Goal: Entertainment & Leisure: Consume media (video, audio)

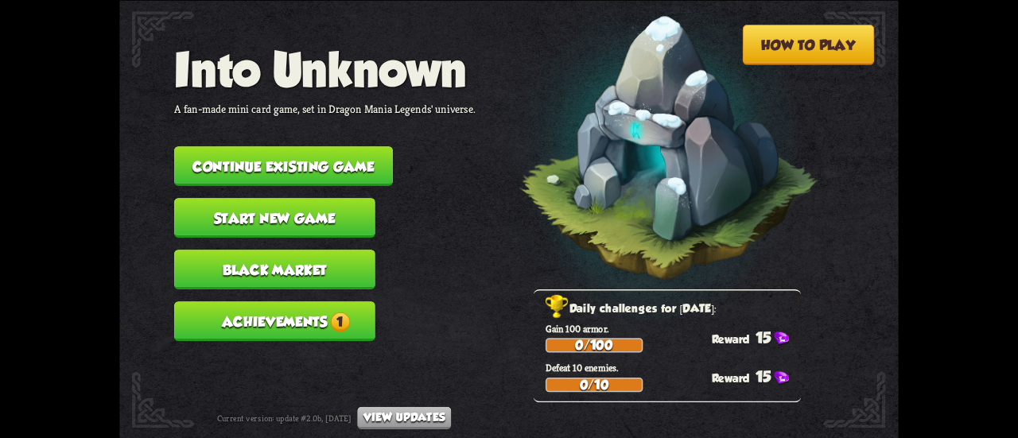
drag, startPoint x: 244, startPoint y: 319, endPoint x: 277, endPoint y: 336, distance: 37.0
click at [268, 333] on button "Achievements 1" at bounding box center [274, 321] width 201 height 40
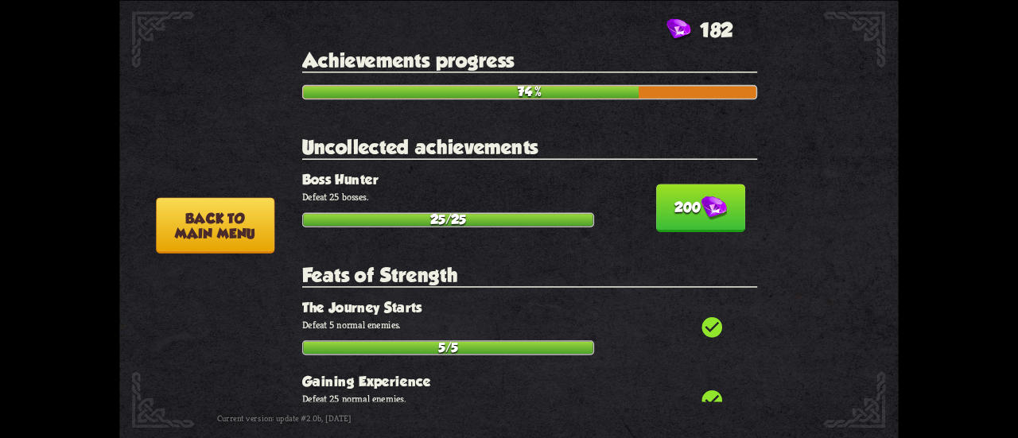
click at [743, 195] on p "Defeat 25 bosses." at bounding box center [529, 197] width 455 height 13
click at [701, 207] on img at bounding box center [713, 208] width 25 height 25
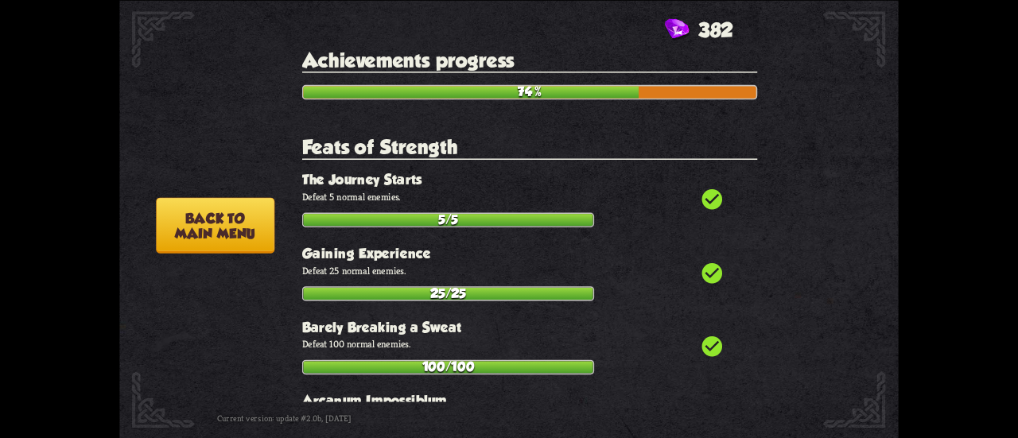
click at [207, 231] on button "Back to main menu" at bounding box center [215, 225] width 119 height 56
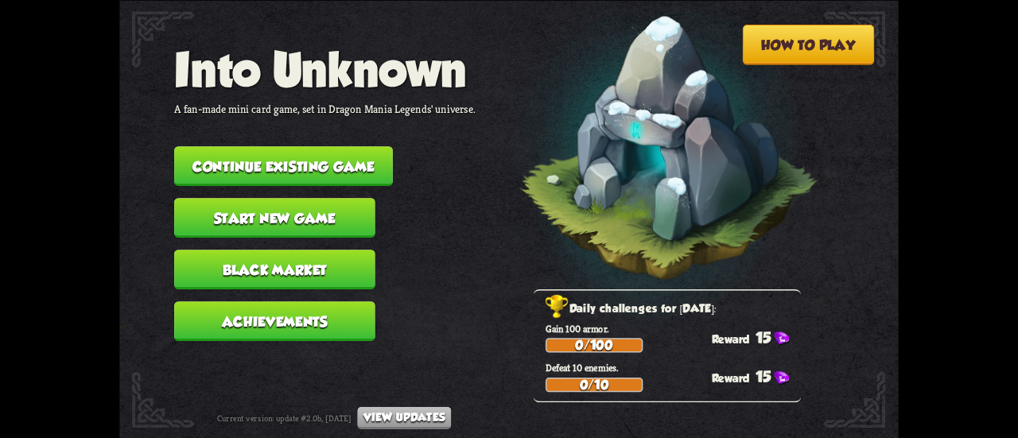
click at [230, 169] on button "Continue existing game" at bounding box center [283, 166] width 219 height 40
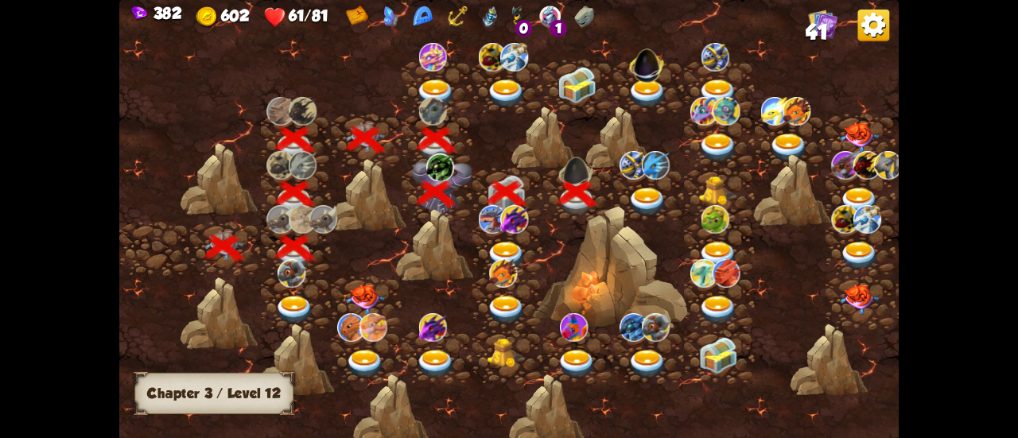
scroll to position [0, 242]
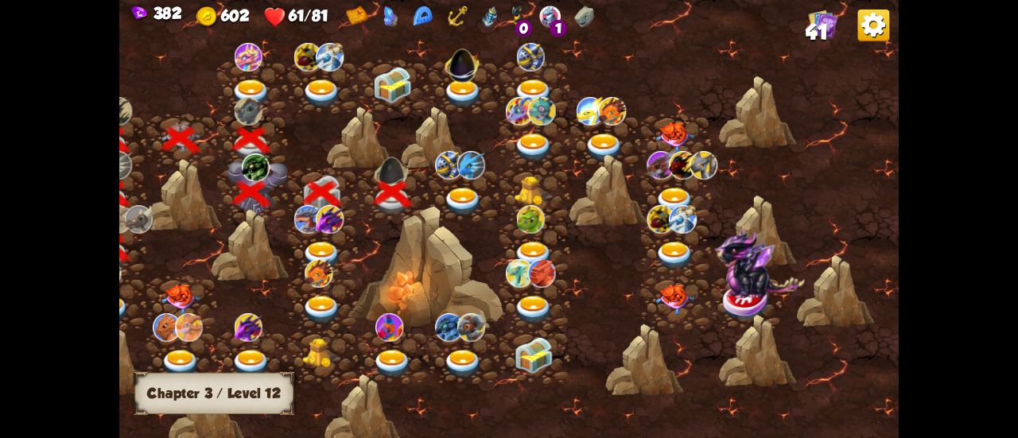
click at [473, 196] on img at bounding box center [462, 202] width 39 height 29
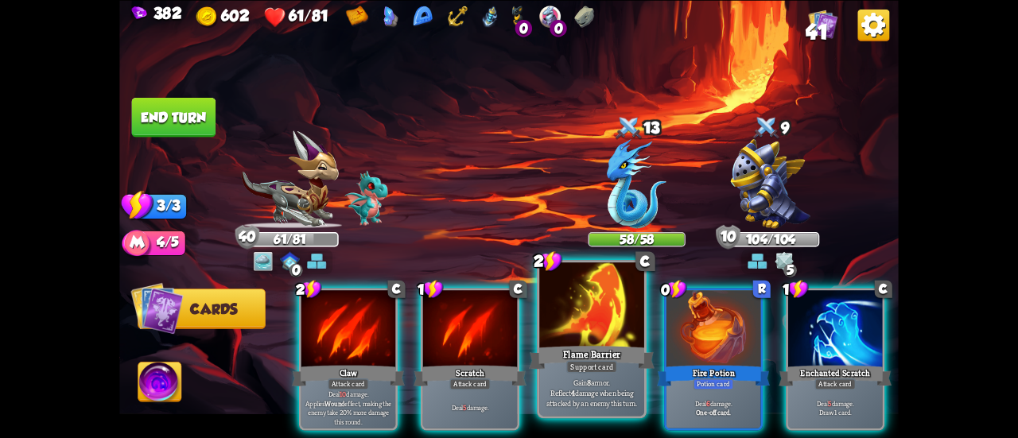
click at [605, 321] on div at bounding box center [591, 307] width 105 height 88
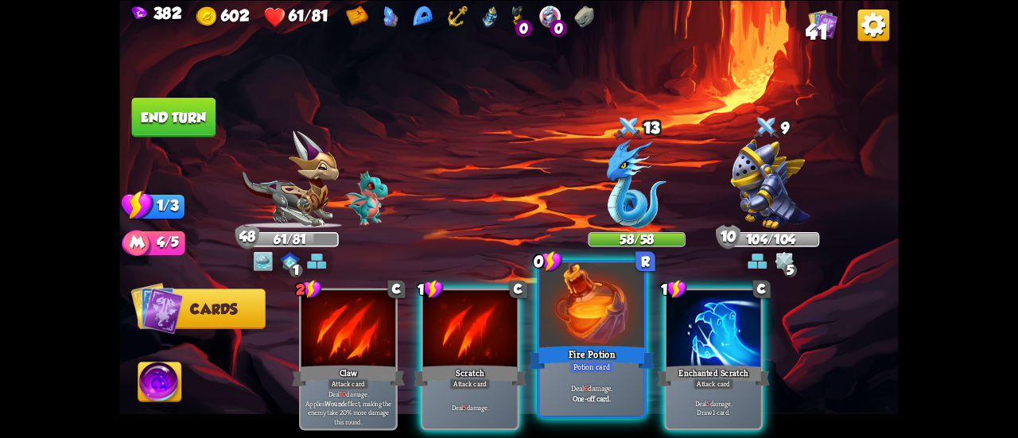
click at [595, 317] on div at bounding box center [591, 307] width 105 height 88
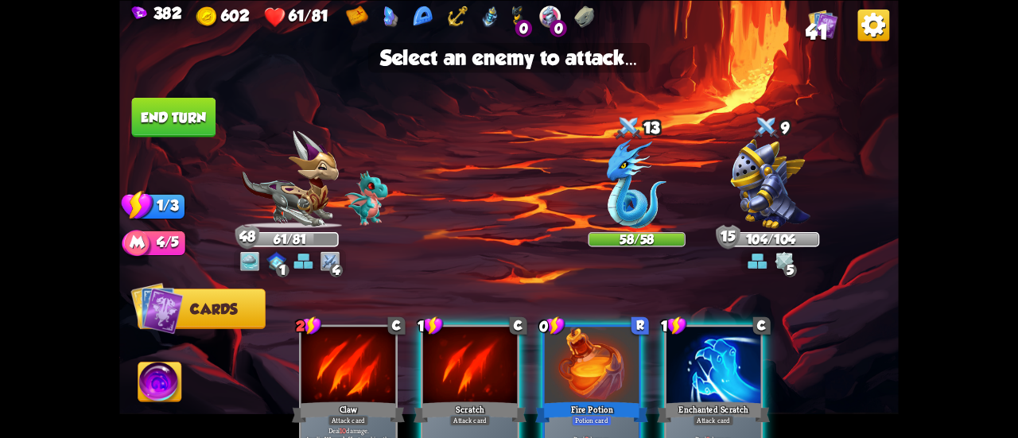
click at [605, 321] on div "2 C Claw Attack card Deal 10 damage. Applies Wound effect, making the enemy tak…" at bounding box center [587, 377] width 624 height 195
click at [648, 191] on img at bounding box center [637, 182] width 60 height 89
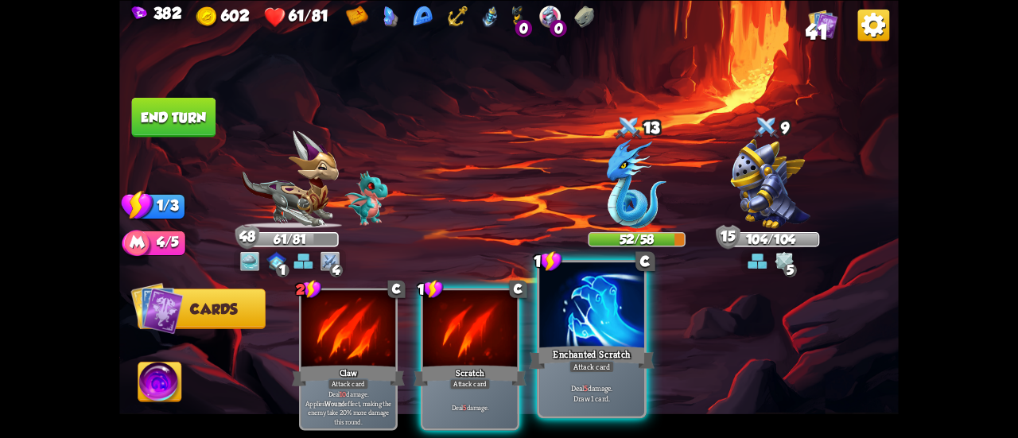
click at [581, 322] on div at bounding box center [591, 307] width 105 height 88
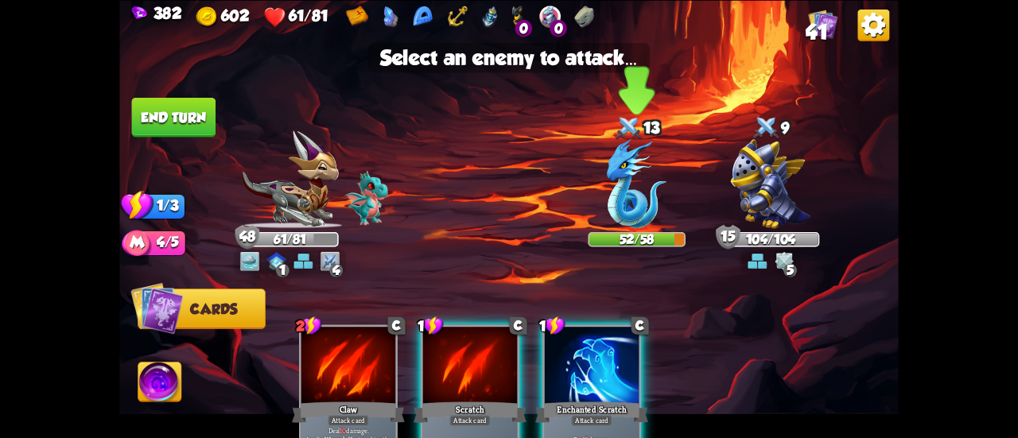
click at [627, 197] on img at bounding box center [637, 182] width 60 height 89
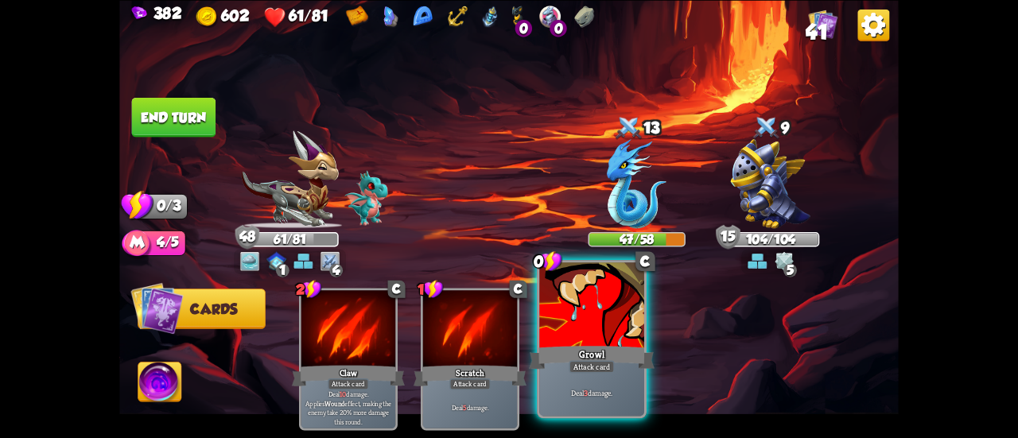
click at [565, 319] on div at bounding box center [591, 307] width 105 height 88
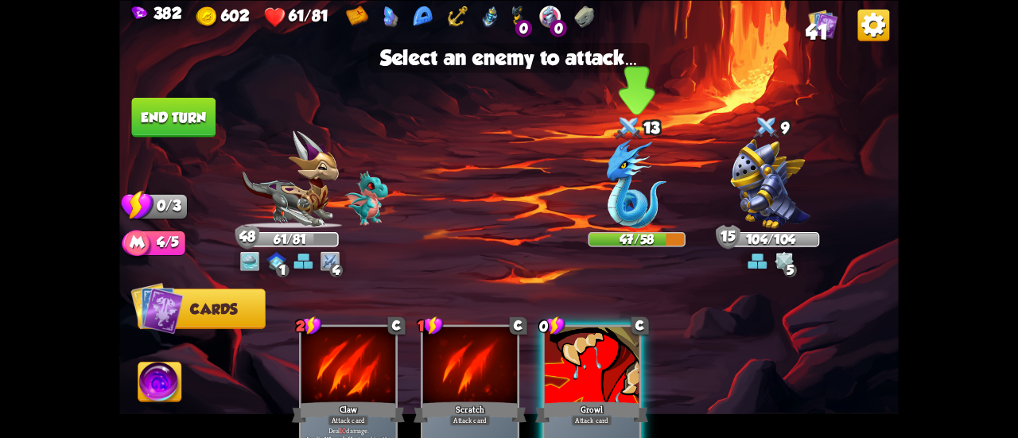
click at [625, 195] on img at bounding box center [637, 182] width 60 height 89
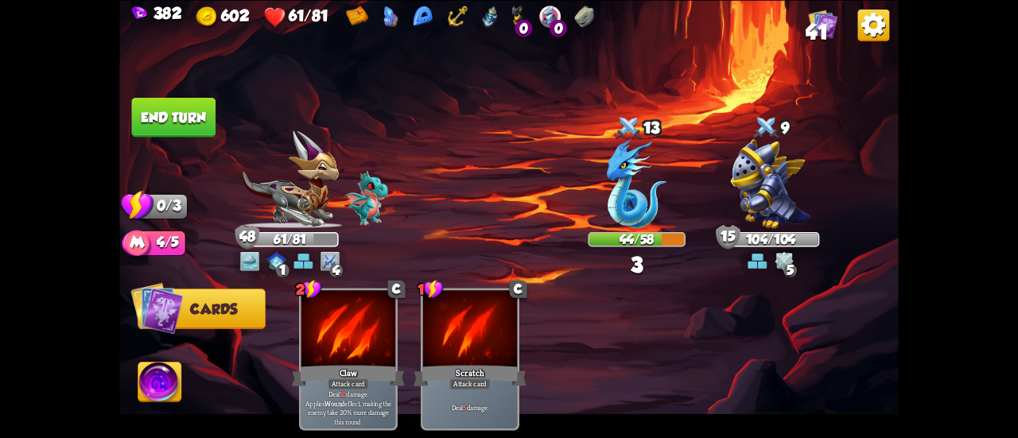
click at [193, 115] on button "End turn" at bounding box center [174, 117] width 84 height 40
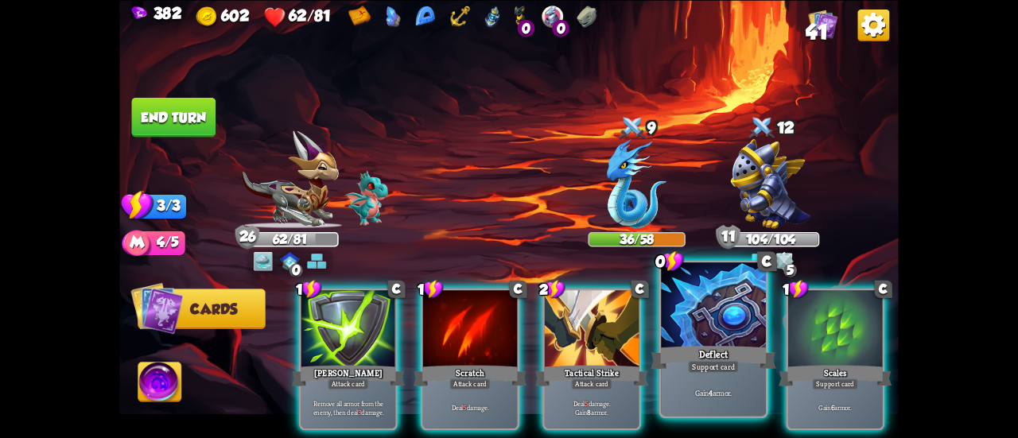
click at [748, 344] on div "Deflect" at bounding box center [714, 358] width 126 height 28
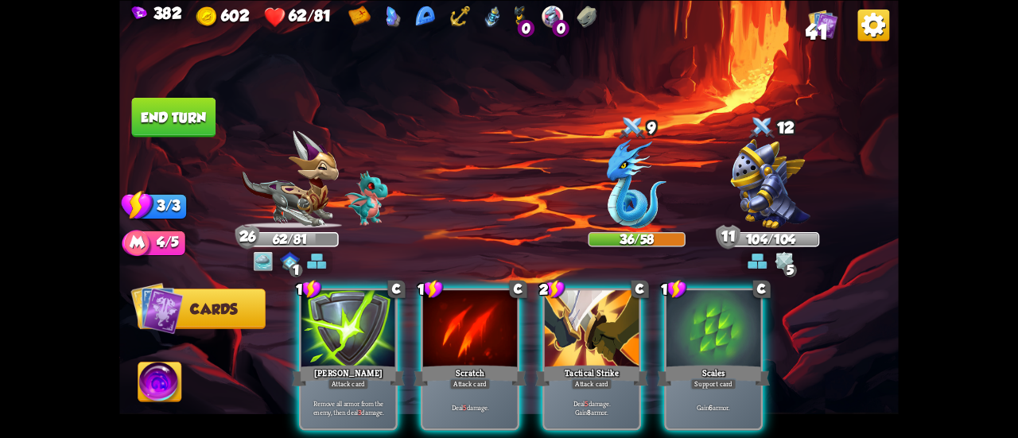
click at [748, 363] on div "Scales" at bounding box center [713, 375] width 113 height 25
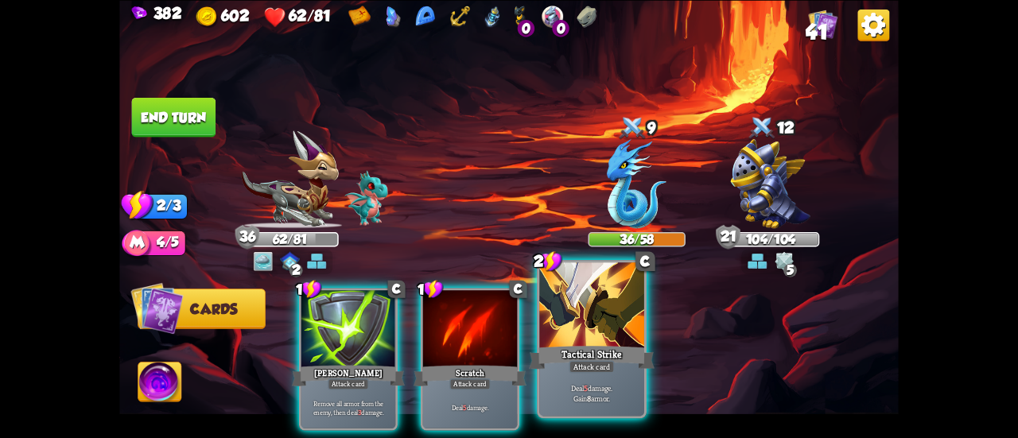
click at [587, 351] on div "Tactical Strike" at bounding box center [592, 358] width 126 height 28
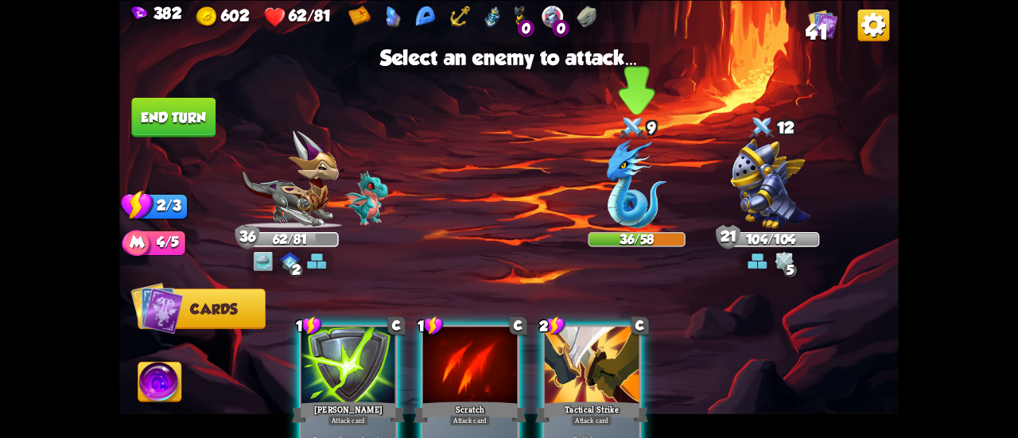
click at [633, 195] on img at bounding box center [637, 182] width 60 height 89
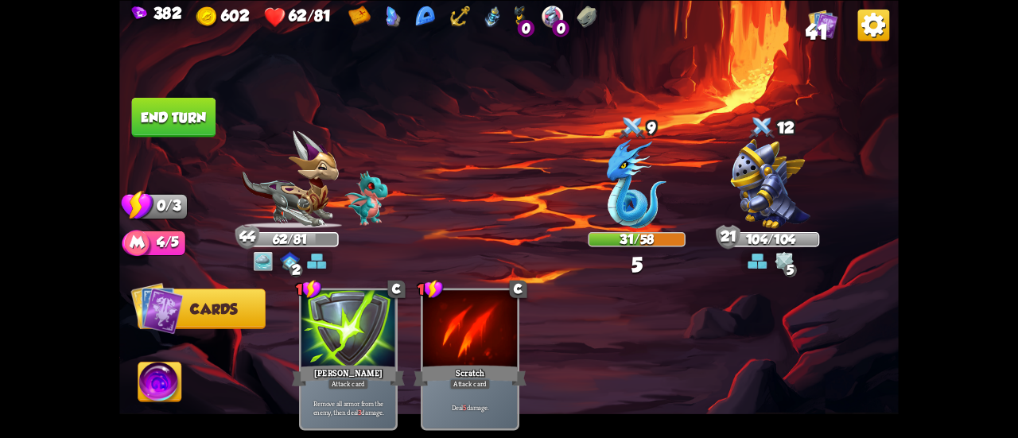
click at [156, 104] on button "End turn" at bounding box center [174, 117] width 84 height 40
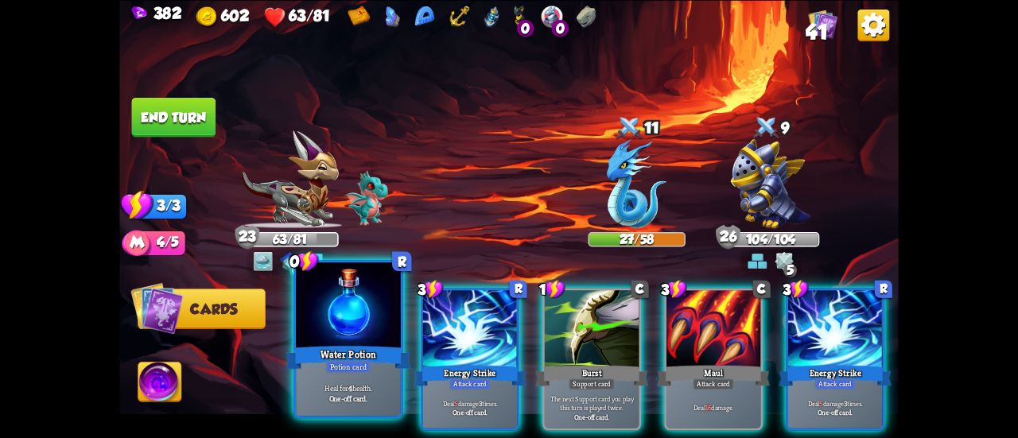
click at [333, 309] on div at bounding box center [348, 307] width 105 height 88
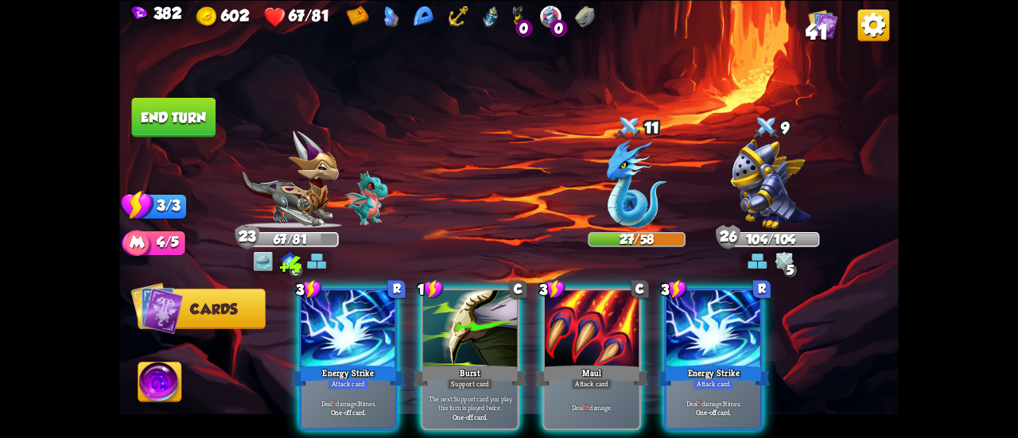
click at [333, 309] on div at bounding box center [348, 330] width 94 height 80
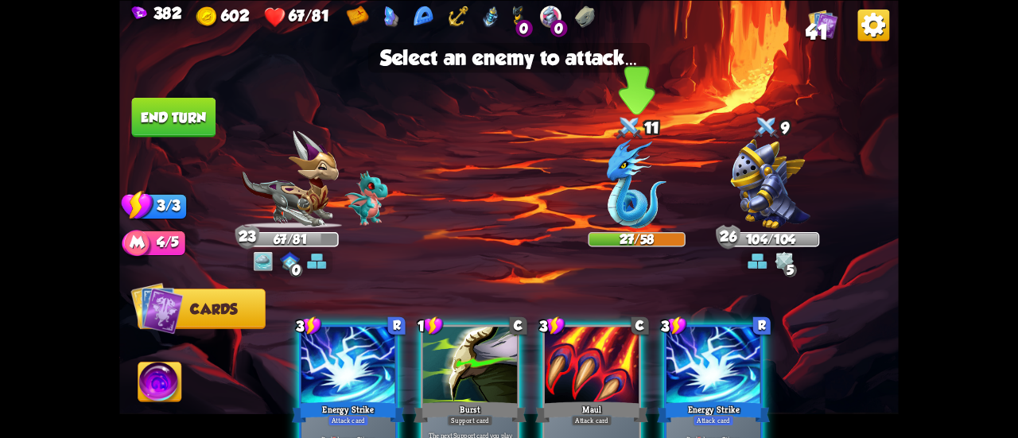
click at [644, 169] on img at bounding box center [637, 182] width 60 height 89
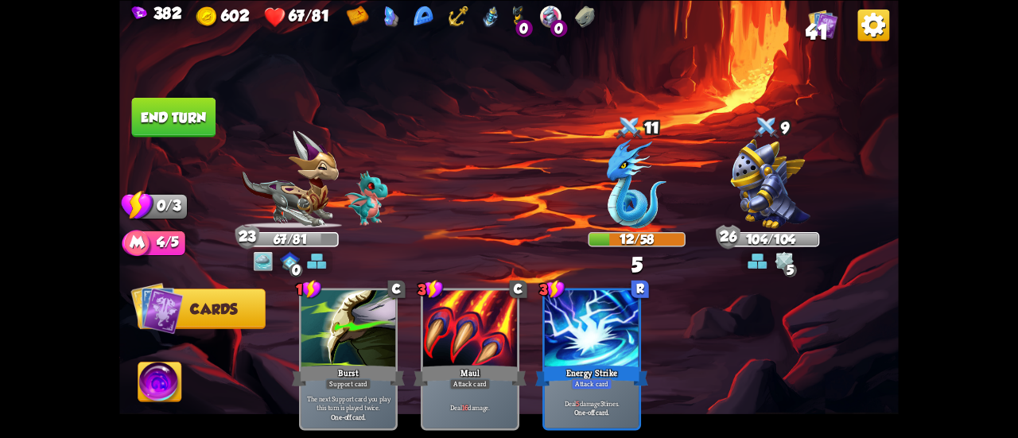
click at [195, 124] on button "End turn" at bounding box center [174, 117] width 84 height 40
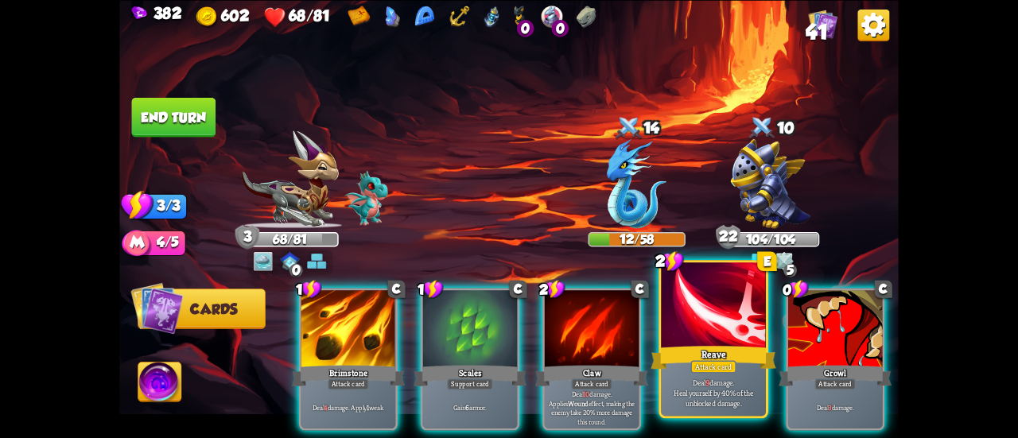
click at [694, 337] on div at bounding box center [713, 307] width 105 height 88
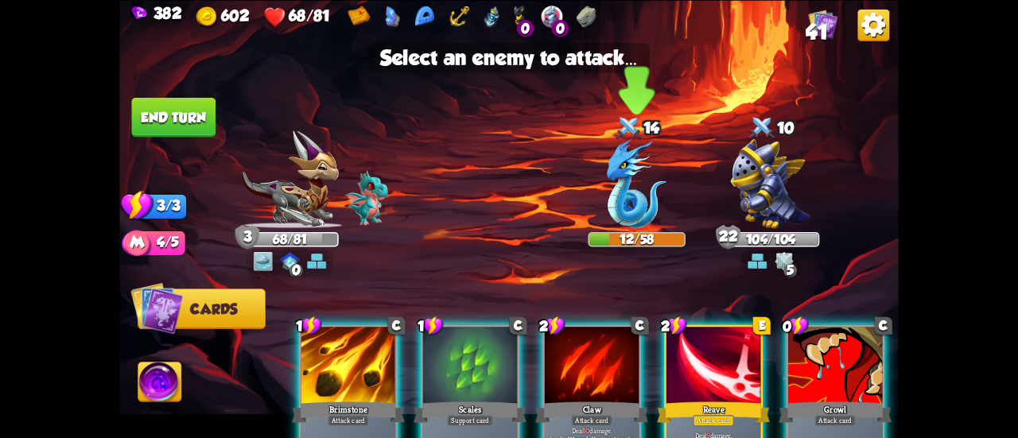
click at [631, 204] on img at bounding box center [637, 182] width 60 height 89
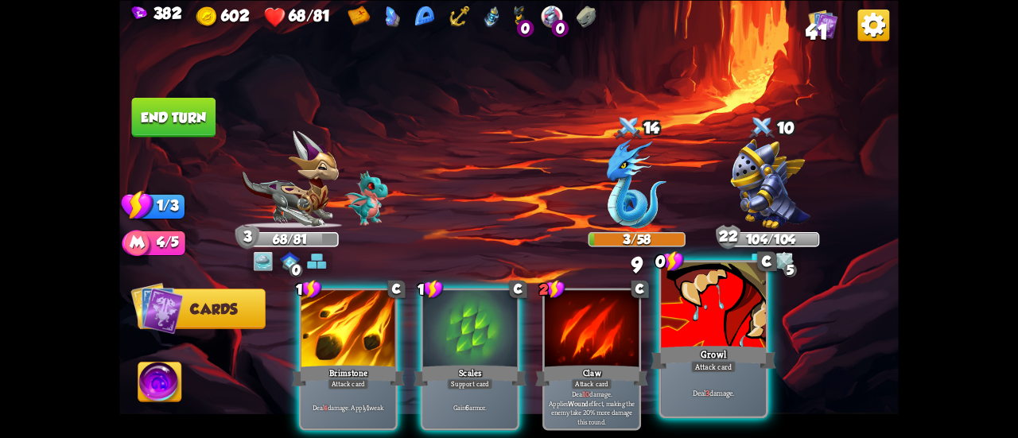
click at [690, 316] on div at bounding box center [713, 307] width 105 height 88
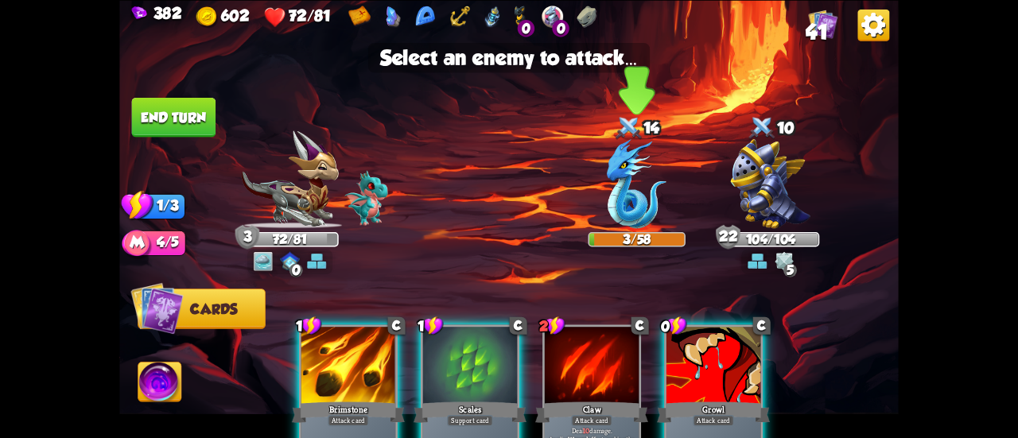
click at [636, 173] on img at bounding box center [637, 182] width 60 height 89
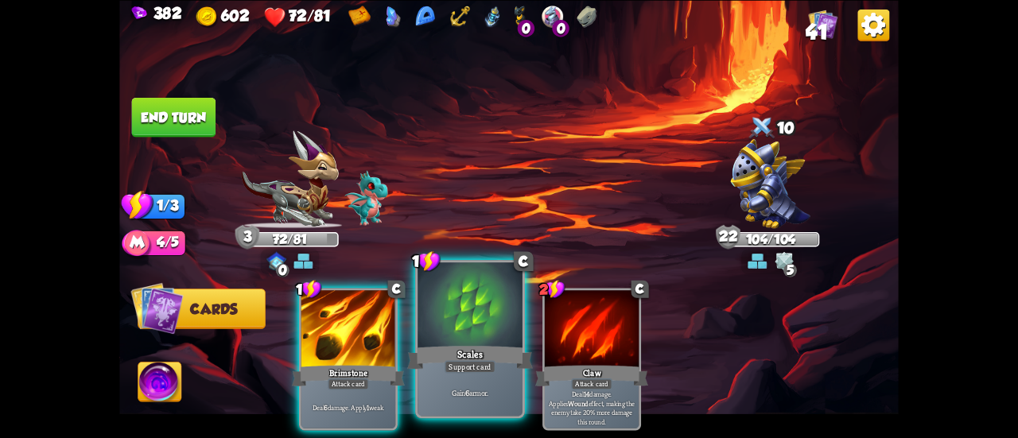
click at [454, 341] on div at bounding box center [470, 307] width 105 height 88
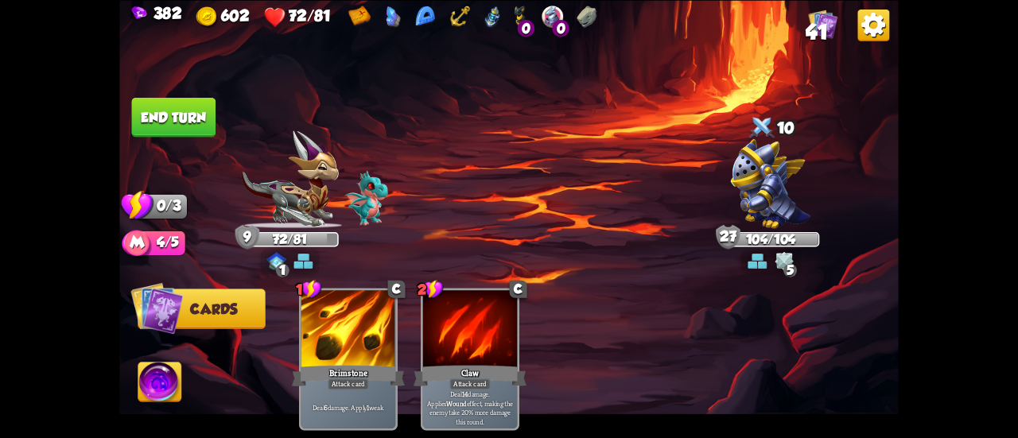
click at [191, 109] on button "End turn" at bounding box center [174, 117] width 84 height 40
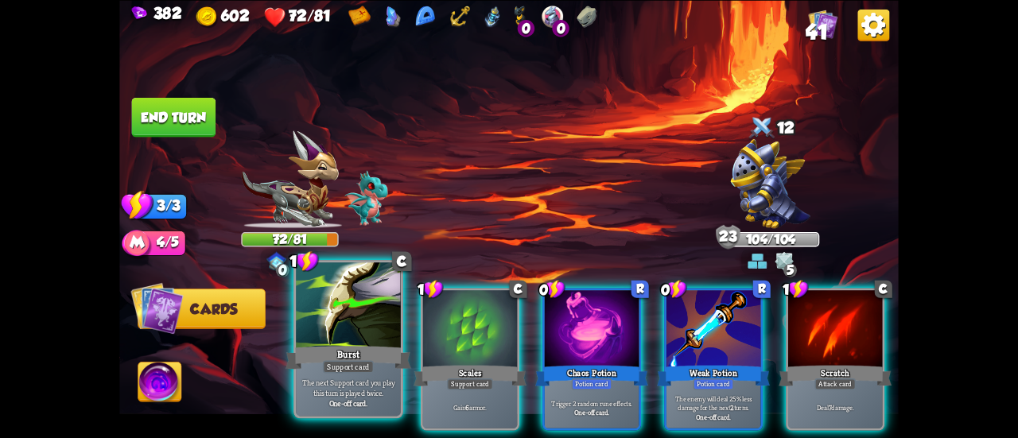
click at [349, 310] on div at bounding box center [348, 307] width 105 height 88
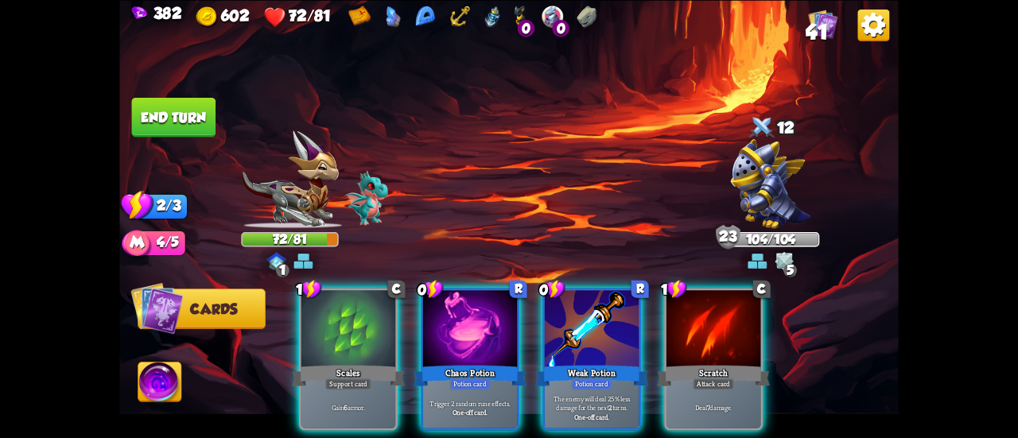
click at [349, 310] on div at bounding box center [348, 330] width 94 height 80
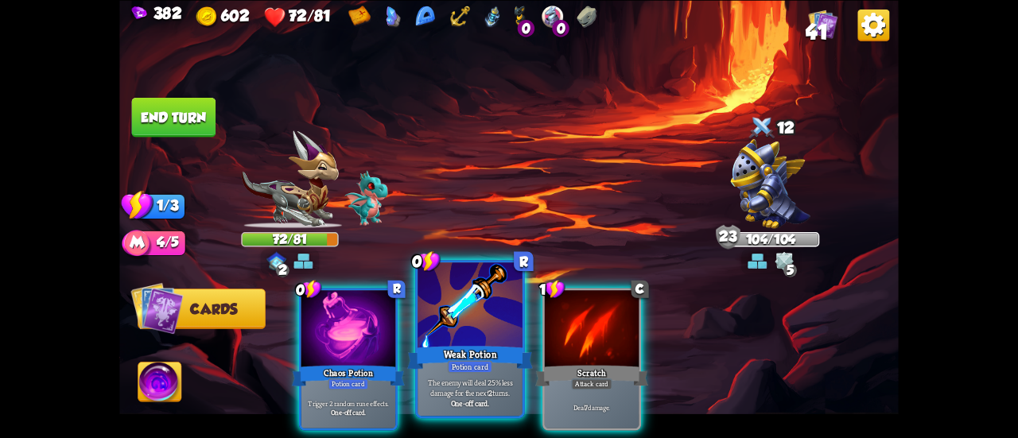
click at [458, 334] on div at bounding box center [470, 307] width 105 height 88
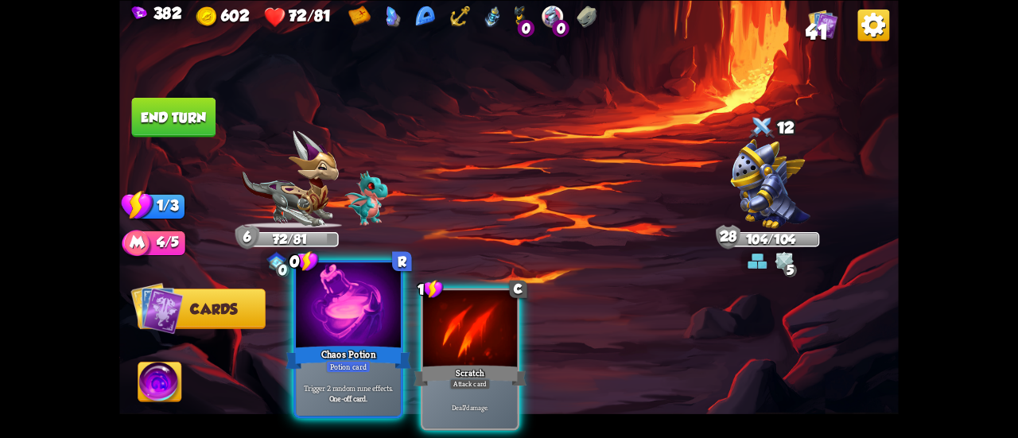
click at [350, 329] on div at bounding box center [348, 307] width 105 height 88
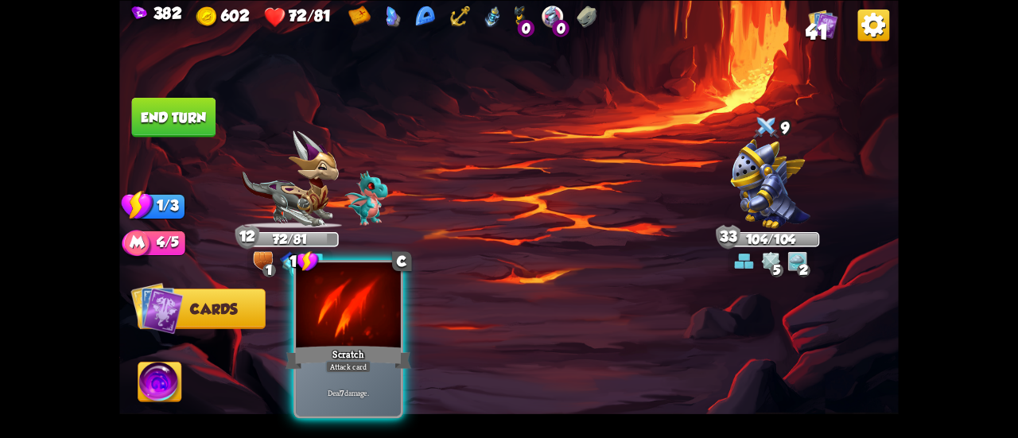
click at [360, 303] on div at bounding box center [348, 307] width 105 height 88
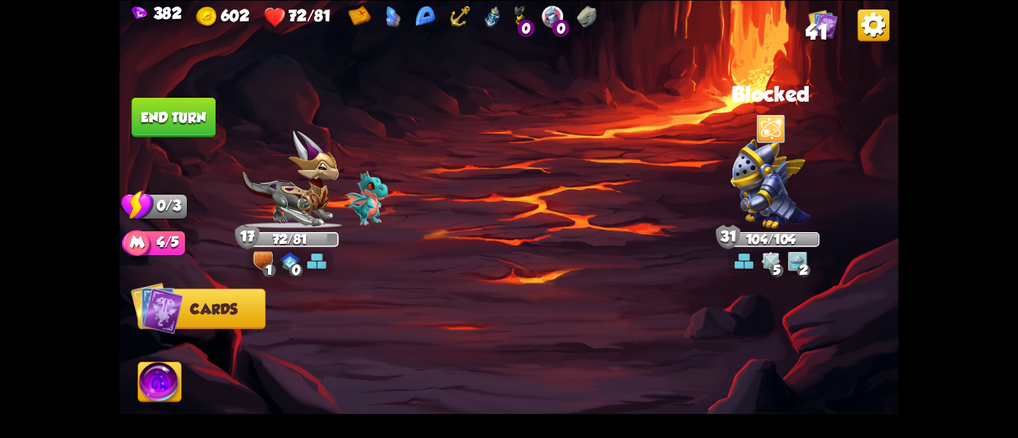
click at [181, 129] on button "End turn" at bounding box center [174, 117] width 84 height 40
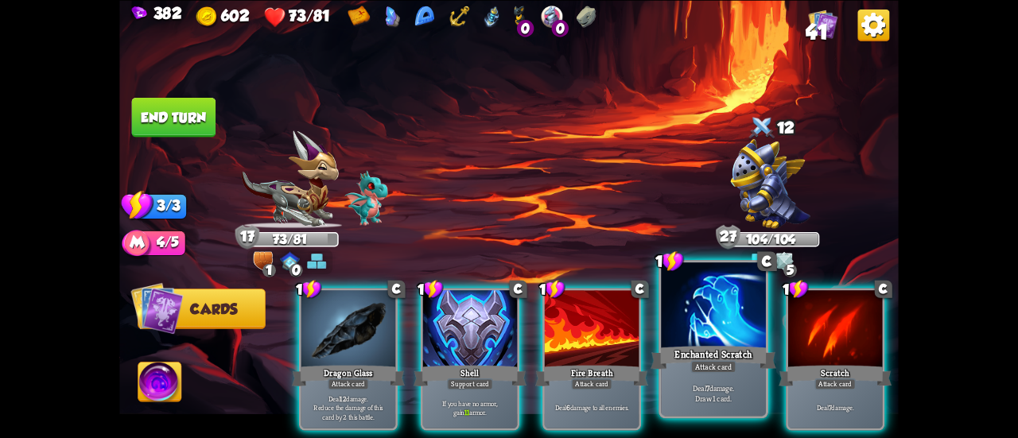
click at [706, 345] on div "Enchanted Scratch" at bounding box center [714, 358] width 126 height 28
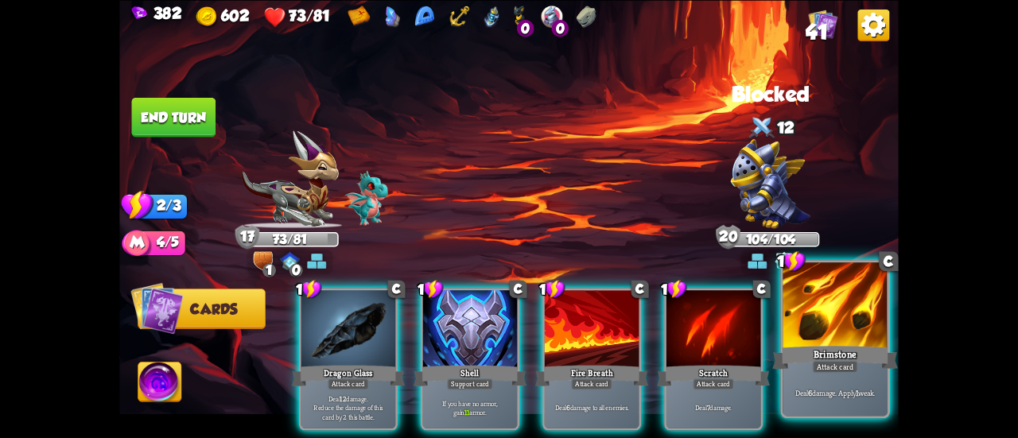
click at [842, 362] on div "Attack card" at bounding box center [834, 366] width 45 height 13
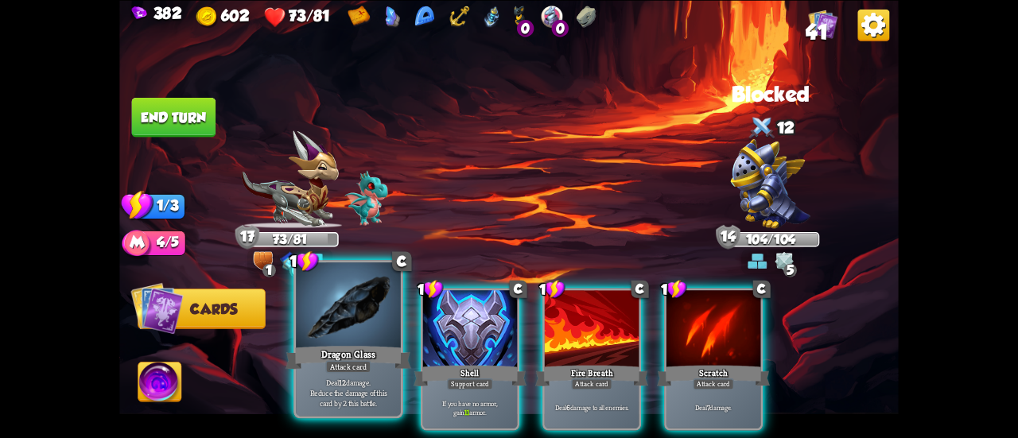
click at [336, 328] on div at bounding box center [348, 307] width 105 height 88
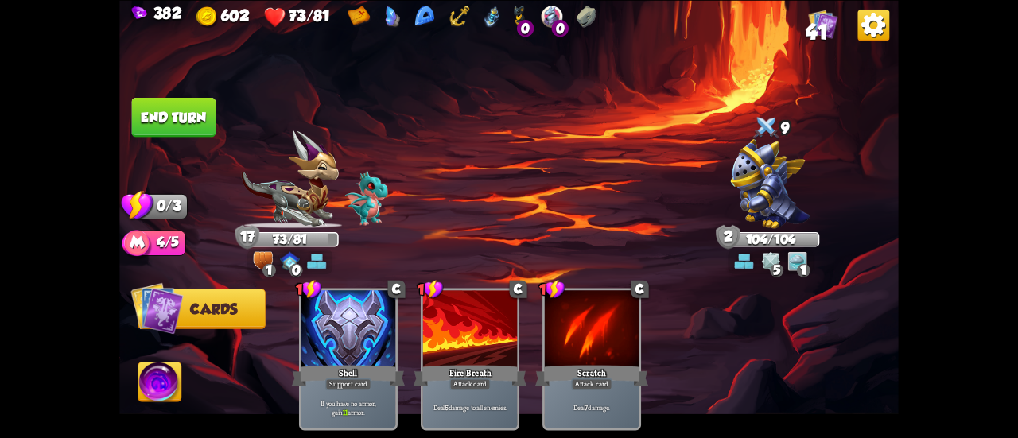
click at [188, 108] on button "End turn" at bounding box center [174, 117] width 84 height 40
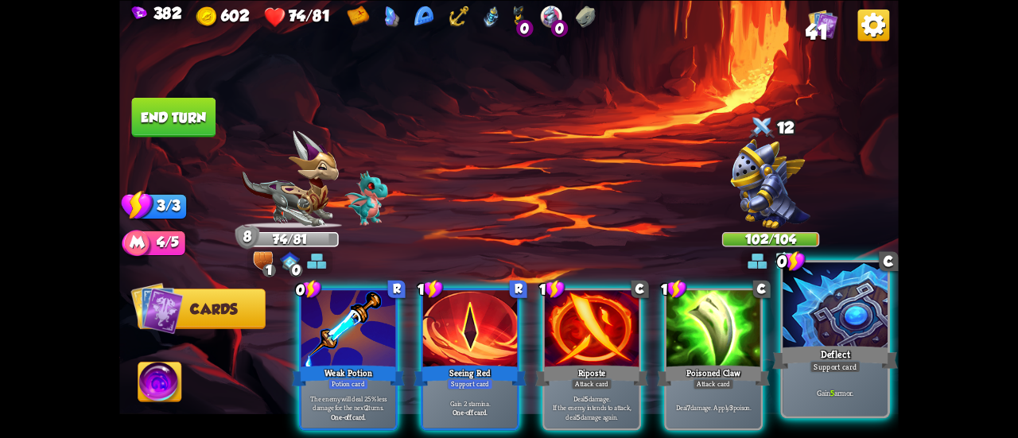
click at [838, 309] on div at bounding box center [835, 307] width 105 height 88
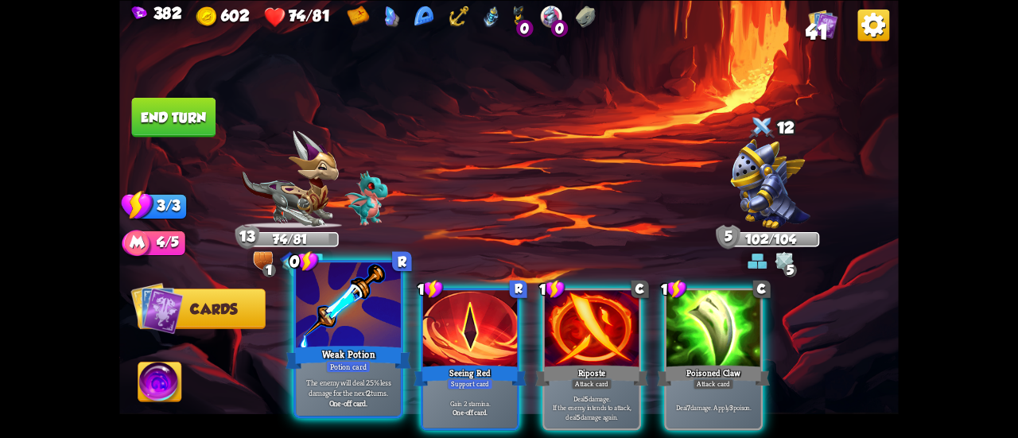
click at [336, 338] on div at bounding box center [348, 307] width 105 height 88
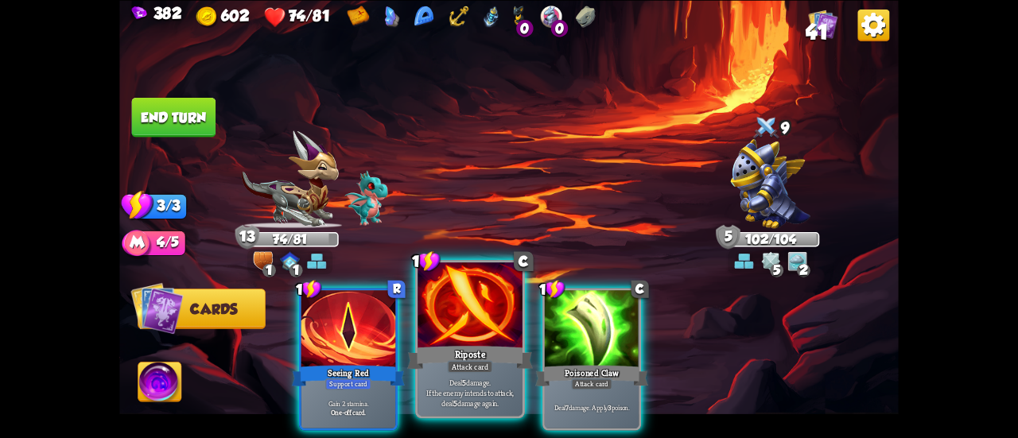
click at [445, 351] on div "Riposte" at bounding box center [470, 358] width 126 height 28
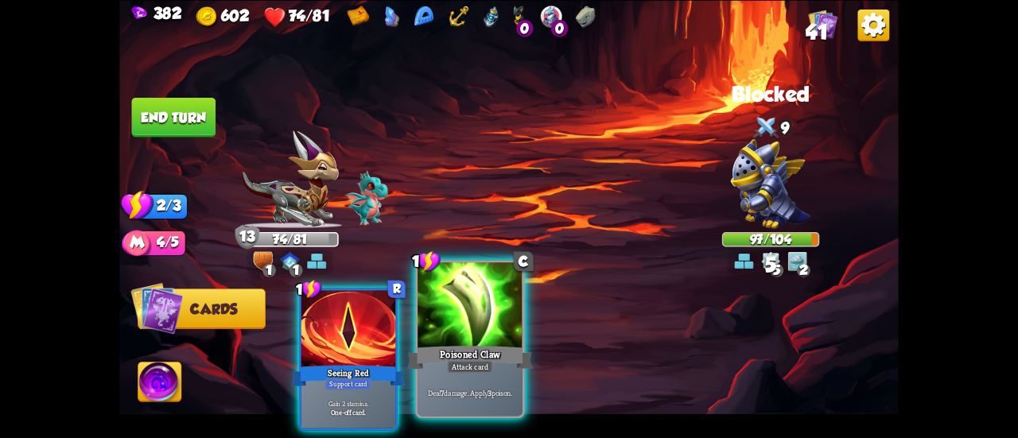
click at [447, 338] on div at bounding box center [470, 307] width 105 height 88
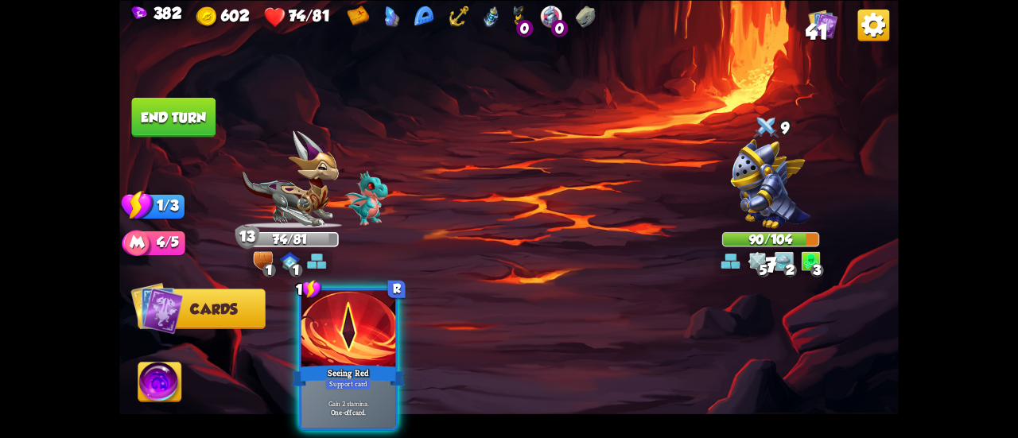
click at [167, 112] on button "End turn" at bounding box center [174, 117] width 84 height 40
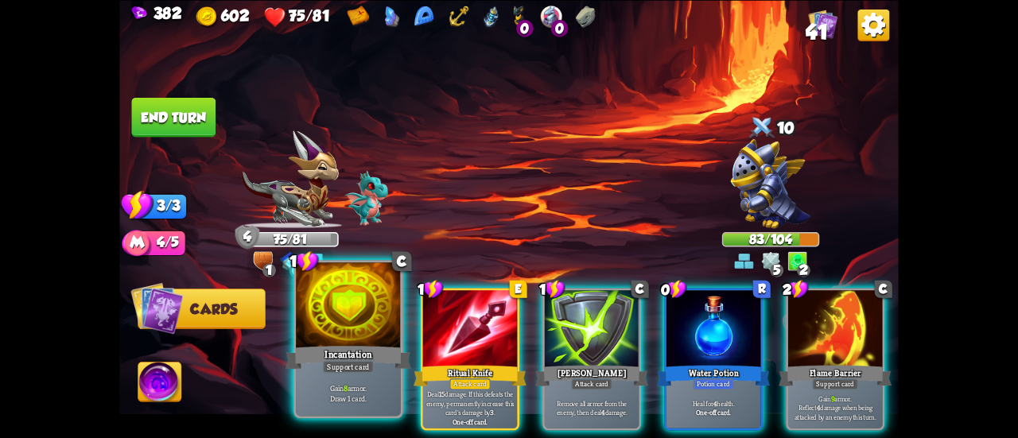
click at [356, 312] on div at bounding box center [348, 307] width 105 height 88
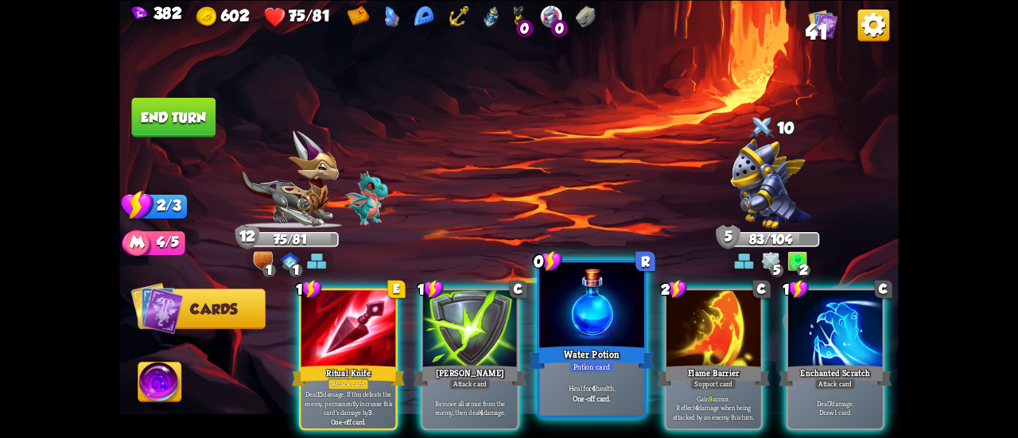
click at [563, 319] on div at bounding box center [591, 307] width 105 height 88
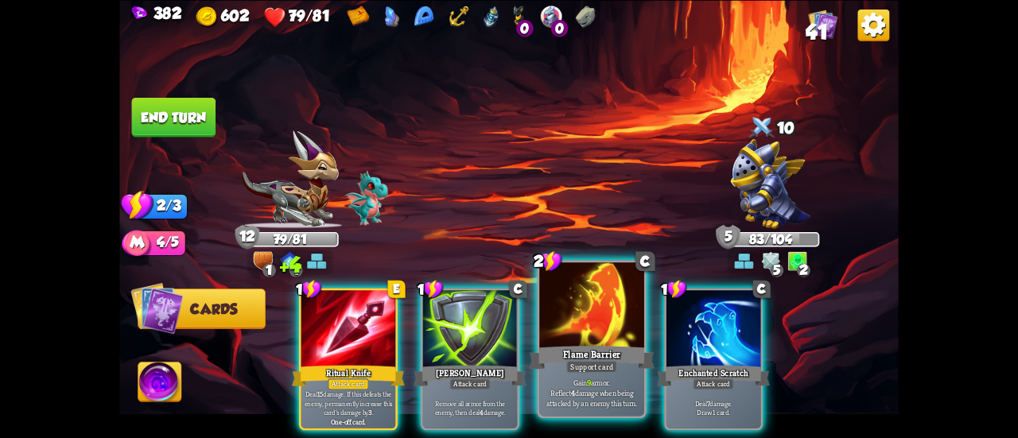
click at [574, 308] on div at bounding box center [591, 307] width 105 height 88
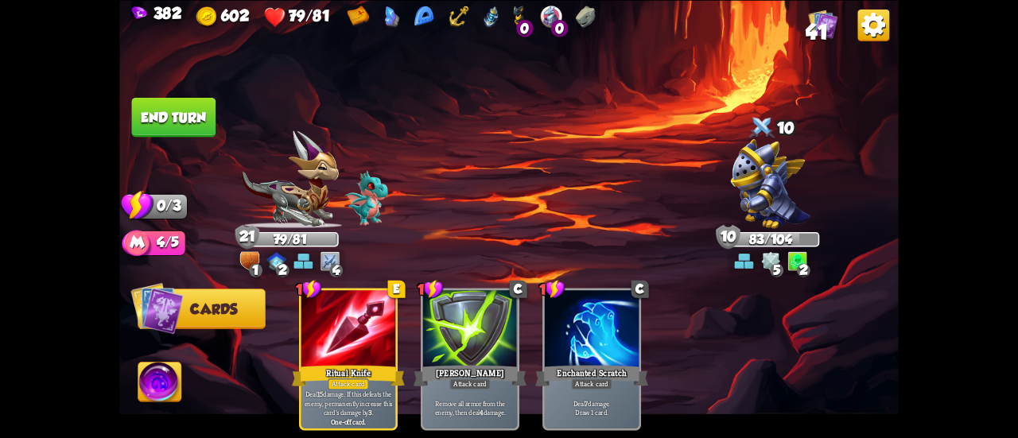
click at [177, 108] on button "End turn" at bounding box center [174, 117] width 84 height 40
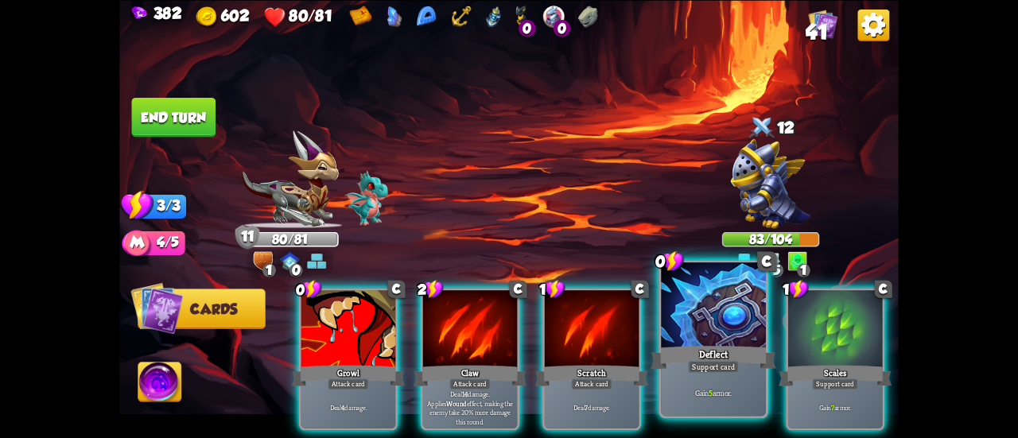
click at [701, 297] on div at bounding box center [713, 307] width 105 height 88
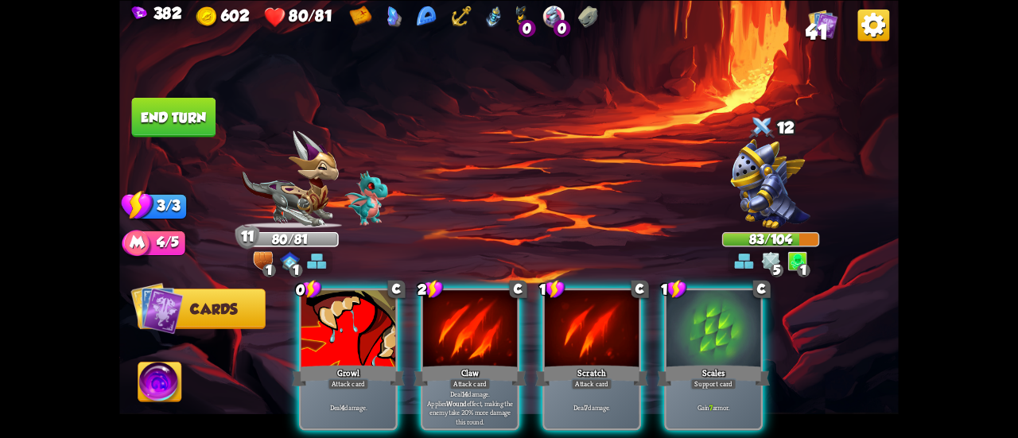
click at [701, 297] on div at bounding box center [714, 330] width 94 height 80
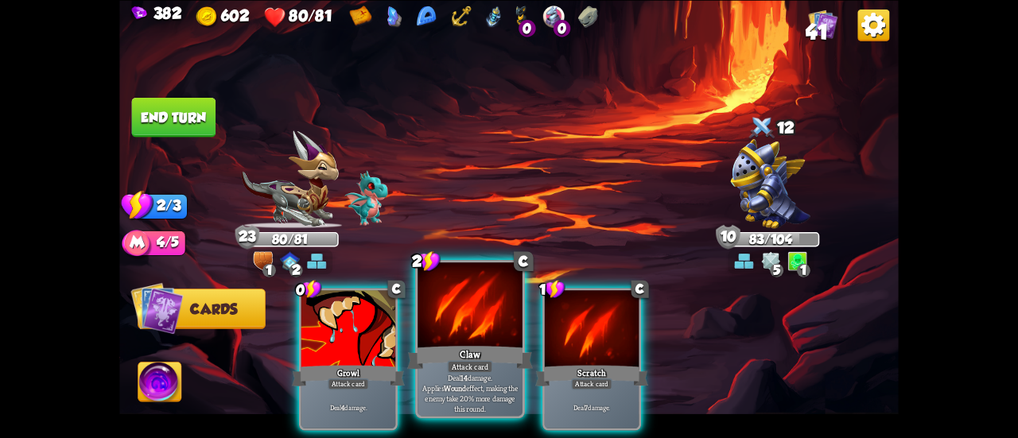
click at [430, 297] on div at bounding box center [470, 307] width 105 height 88
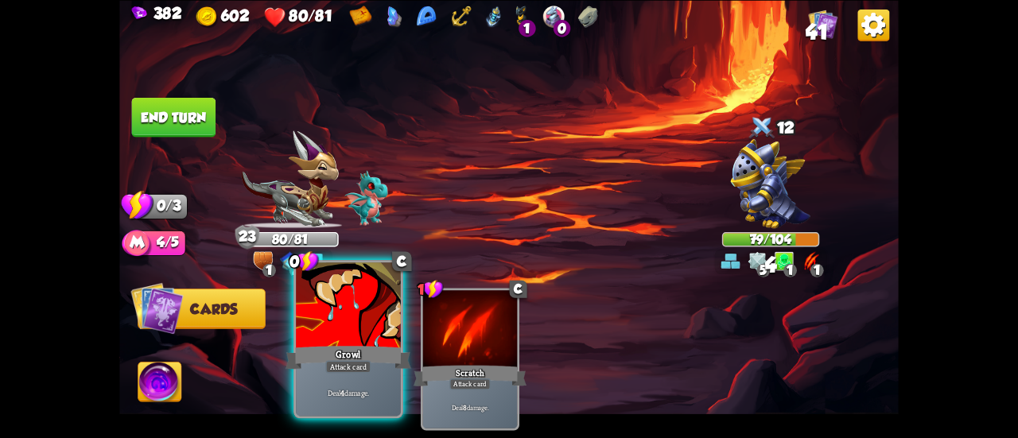
click at [340, 298] on div at bounding box center [348, 307] width 105 height 88
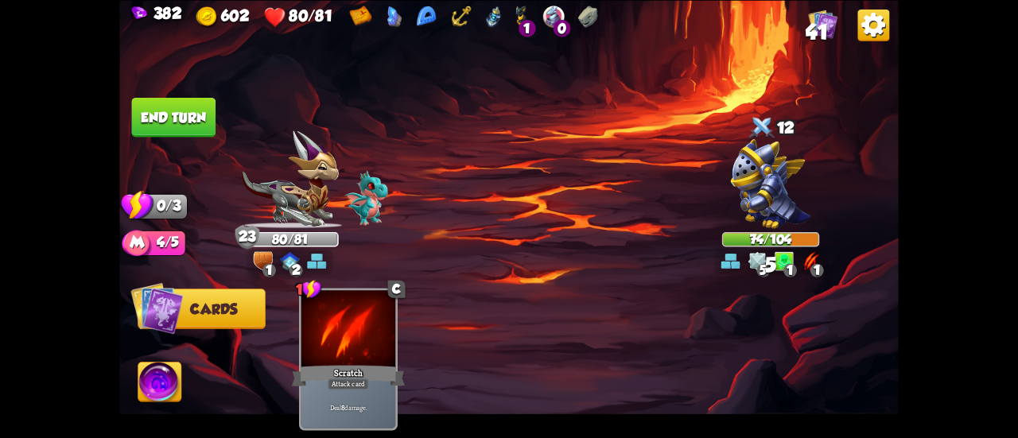
click at [196, 113] on button "End turn" at bounding box center [174, 117] width 84 height 40
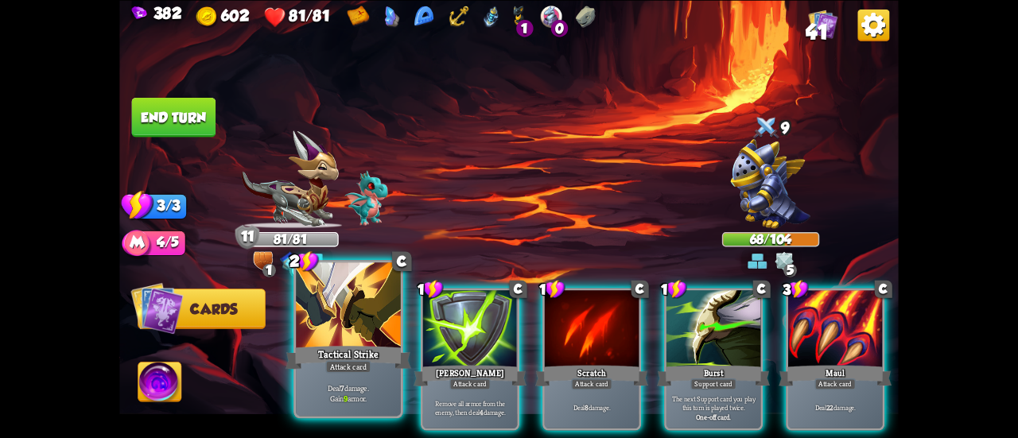
click at [317, 323] on div at bounding box center [348, 307] width 105 height 88
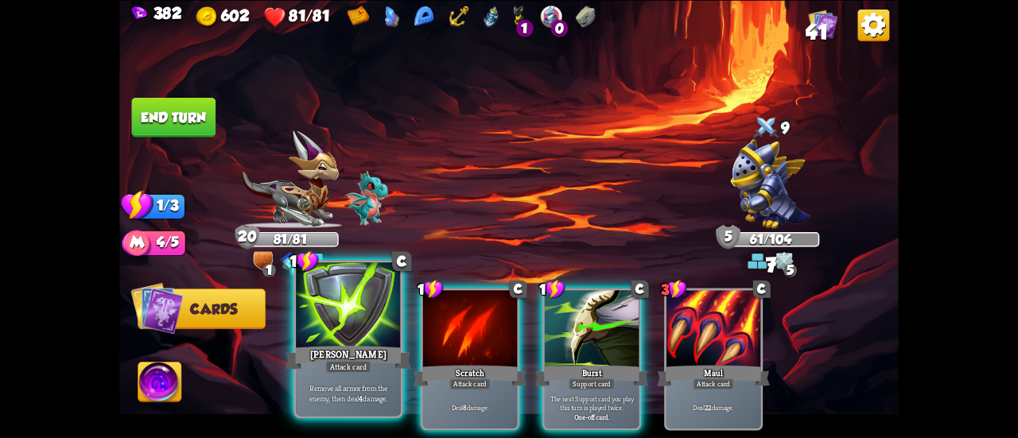
click at [315, 321] on div at bounding box center [348, 307] width 105 height 88
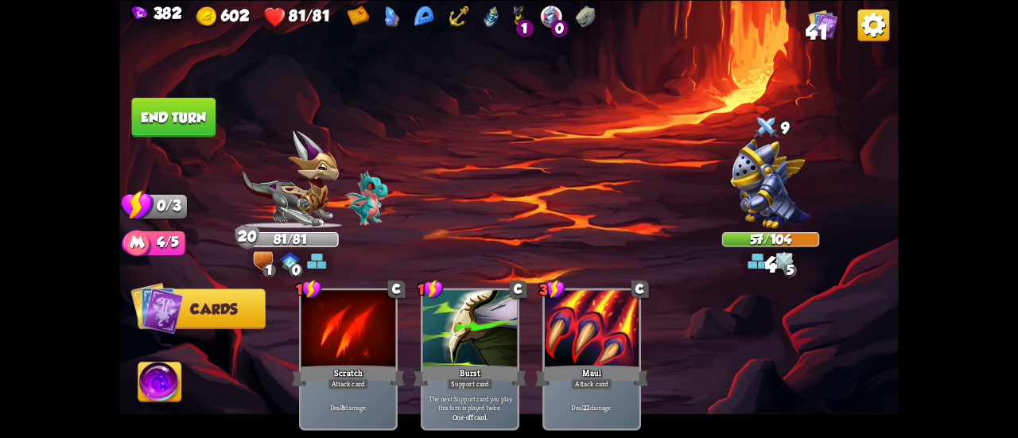
click at [195, 122] on button "End turn" at bounding box center [174, 117] width 84 height 40
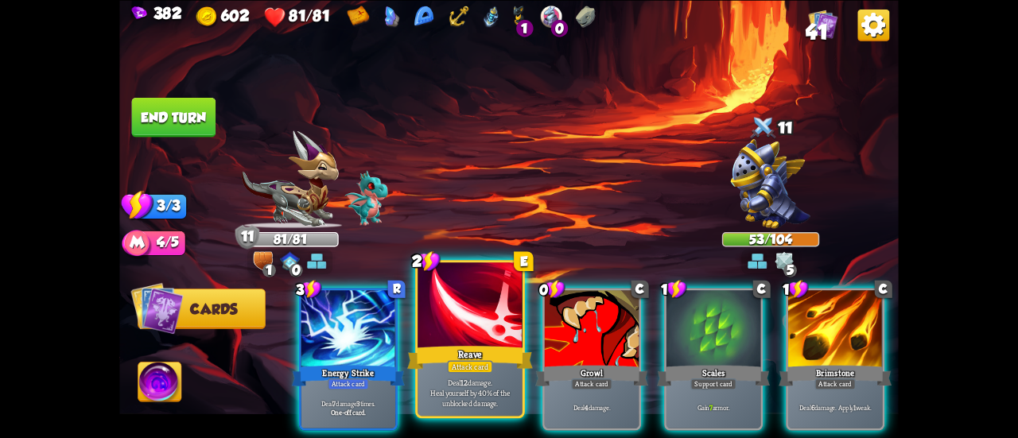
click at [486, 332] on div at bounding box center [470, 307] width 105 height 88
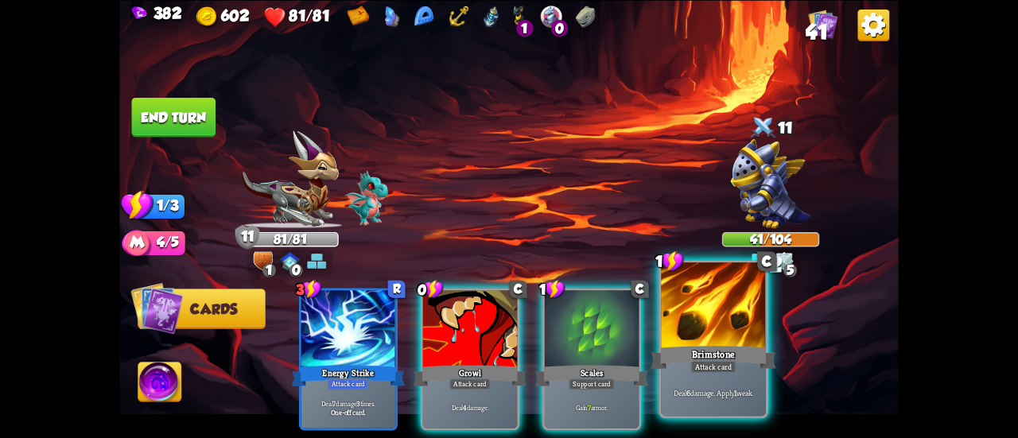
click at [749, 345] on div "Brimstone" at bounding box center [714, 358] width 126 height 28
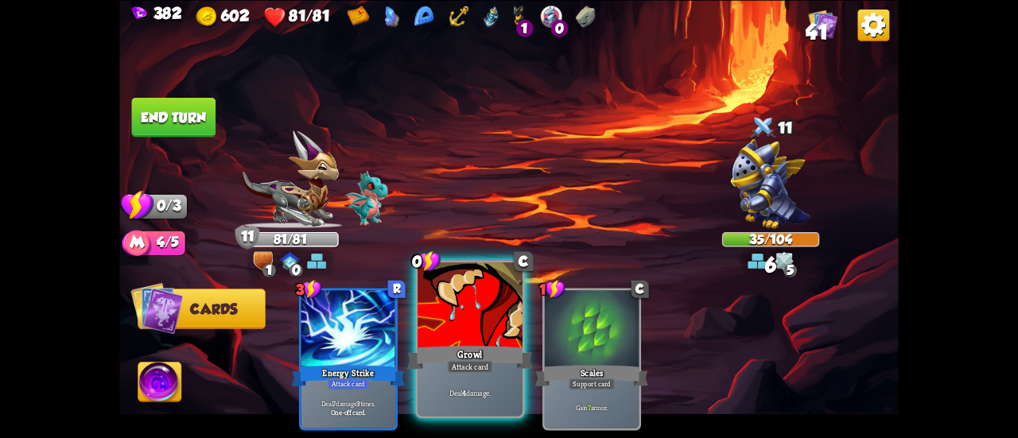
click at [450, 297] on div at bounding box center [470, 307] width 105 height 88
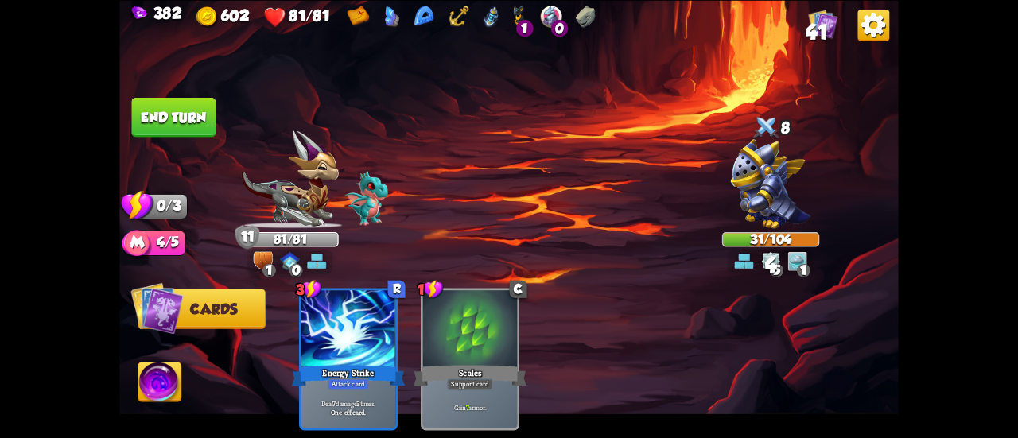
click at [142, 103] on button "End turn" at bounding box center [174, 117] width 84 height 40
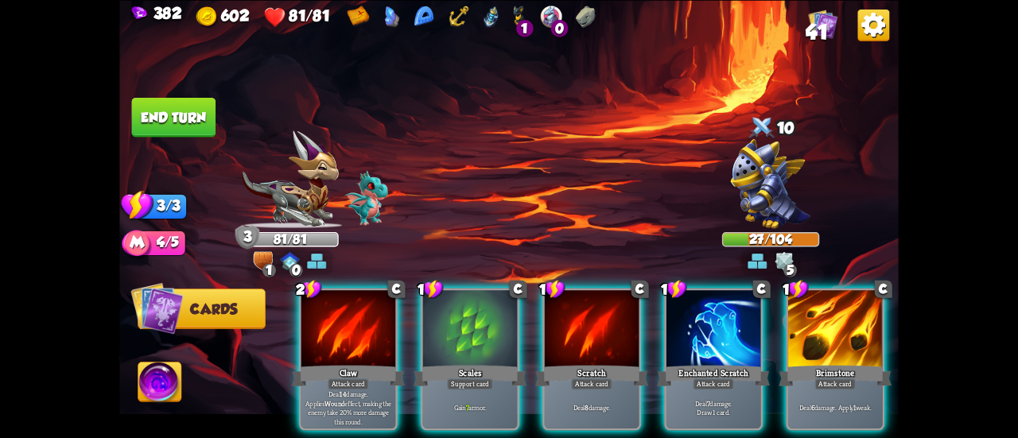
click at [433, 325] on div at bounding box center [470, 330] width 94 height 80
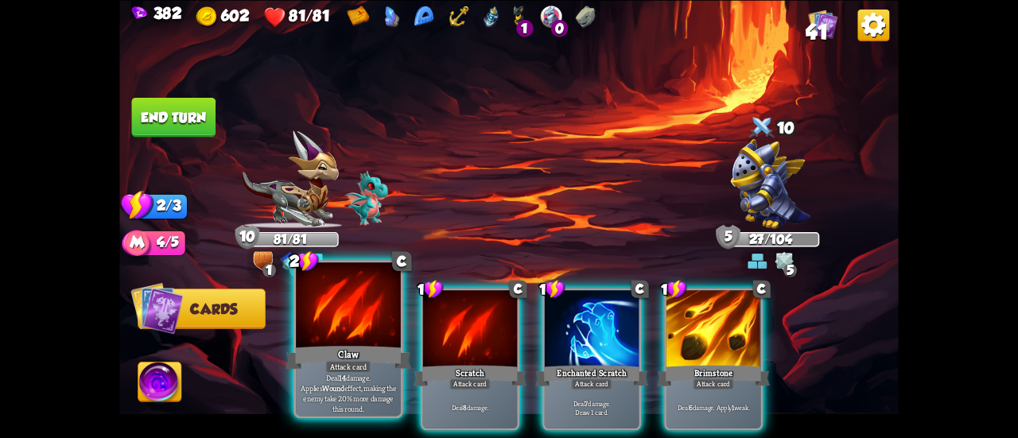
click at [307, 313] on div at bounding box center [348, 307] width 105 height 88
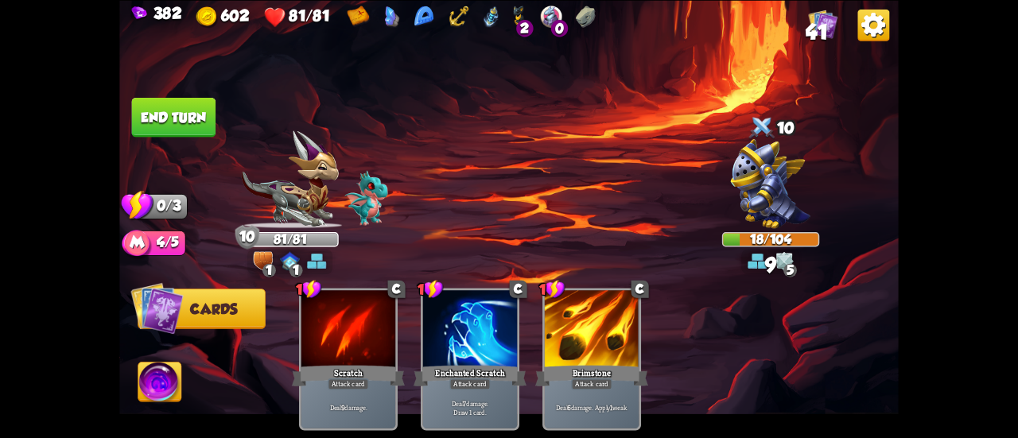
click at [174, 119] on button "End turn" at bounding box center [174, 117] width 84 height 40
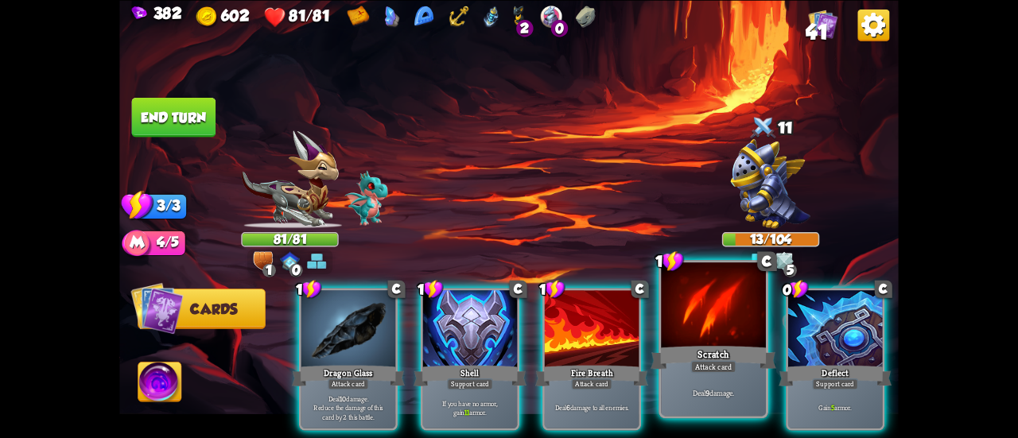
click at [674, 329] on div at bounding box center [713, 307] width 105 height 88
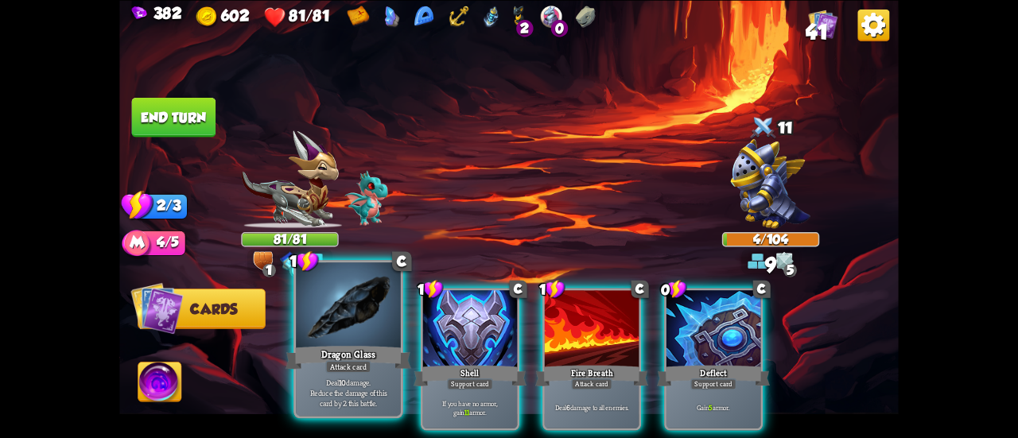
click at [319, 334] on div at bounding box center [348, 307] width 105 height 88
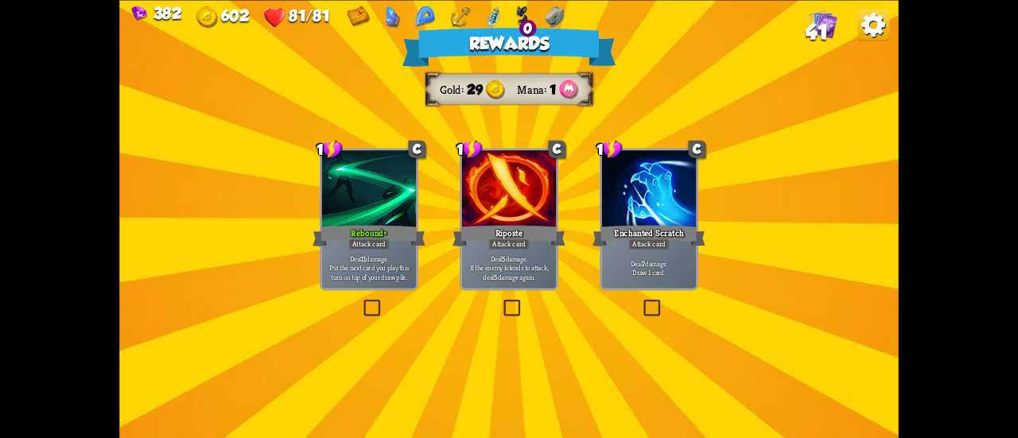
click at [507, 265] on p "Deal 5 damage. If the enemy intends to attack, deal 5 damage again." at bounding box center [510, 268] width 90 height 28
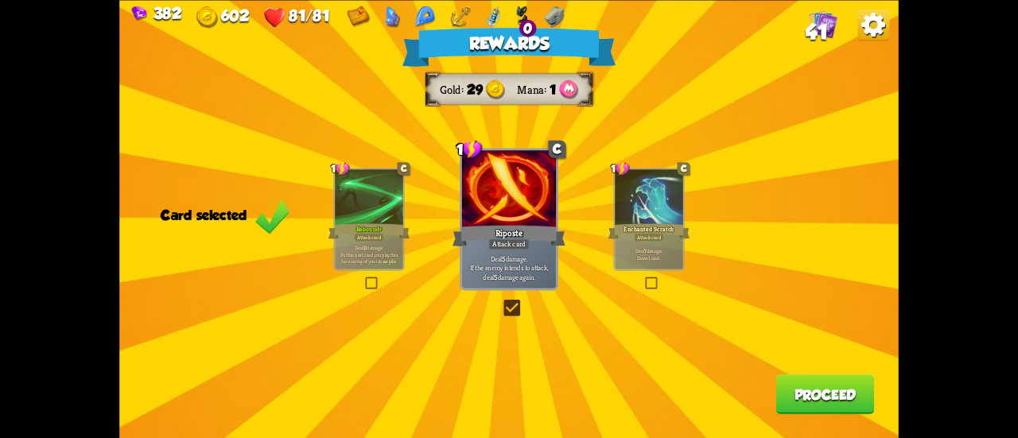
click at [614, 231] on div "Enchanted Scratch" at bounding box center [650, 231] width 82 height 18
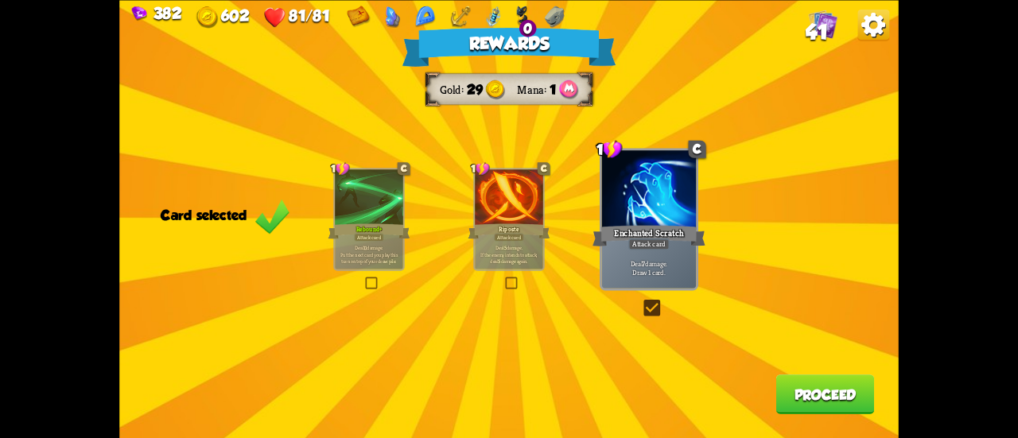
click at [788, 392] on button "Proceed" at bounding box center [825, 395] width 99 height 40
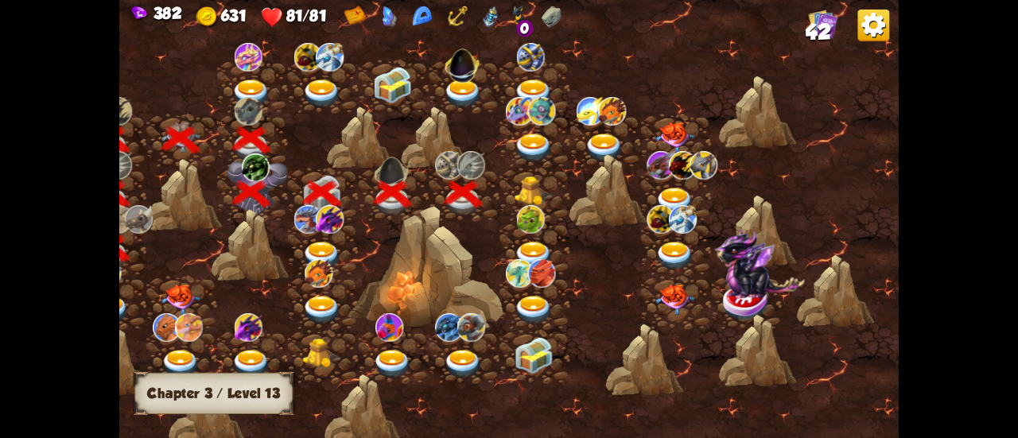
click at [530, 194] on img at bounding box center [533, 191] width 39 height 29
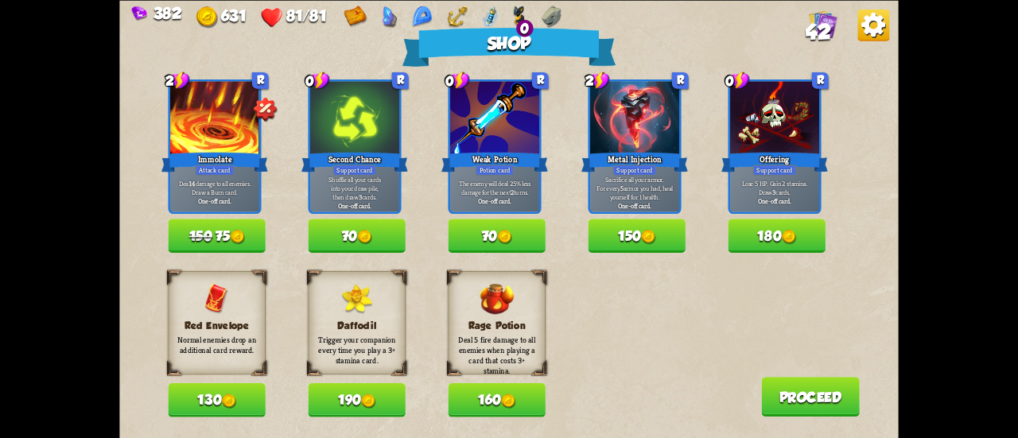
click at [492, 232] on button "70" at bounding box center [496, 236] width 97 height 34
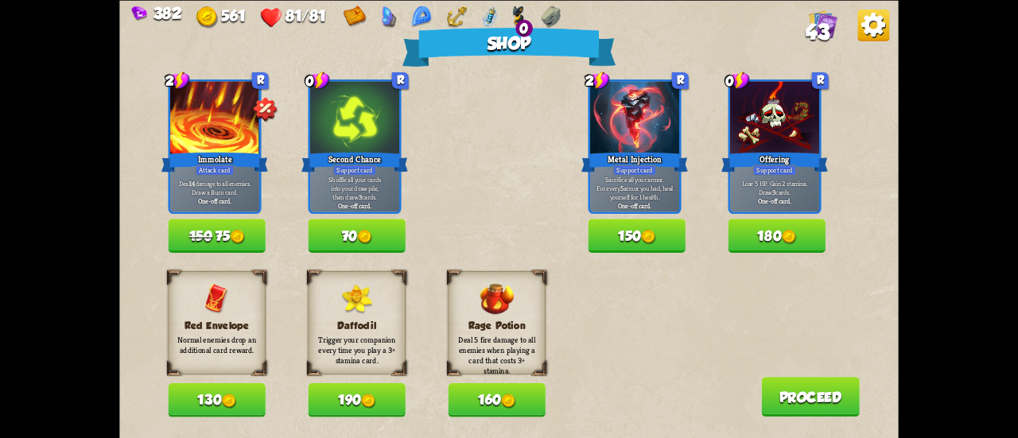
click at [842, 394] on button "Proceed" at bounding box center [810, 397] width 99 height 40
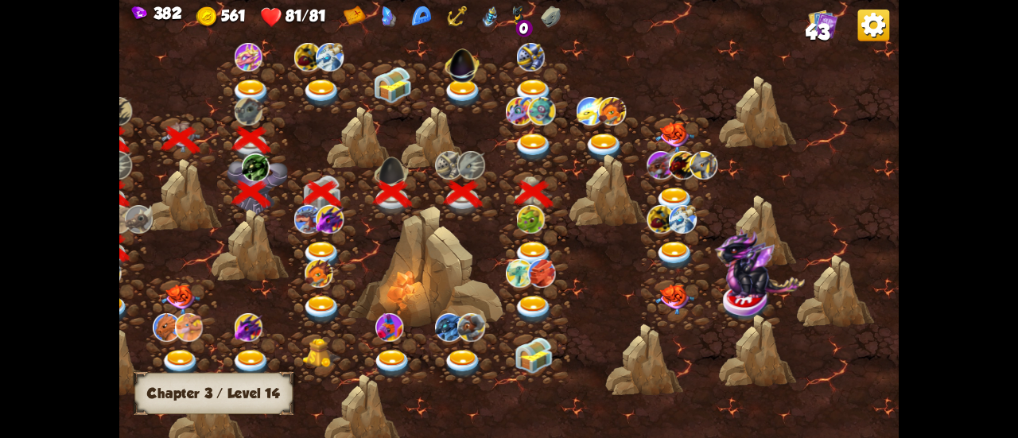
click at [529, 228] on img at bounding box center [530, 219] width 28 height 29
click at [533, 252] on img at bounding box center [533, 256] width 39 height 29
click at [524, 142] on img at bounding box center [533, 148] width 39 height 29
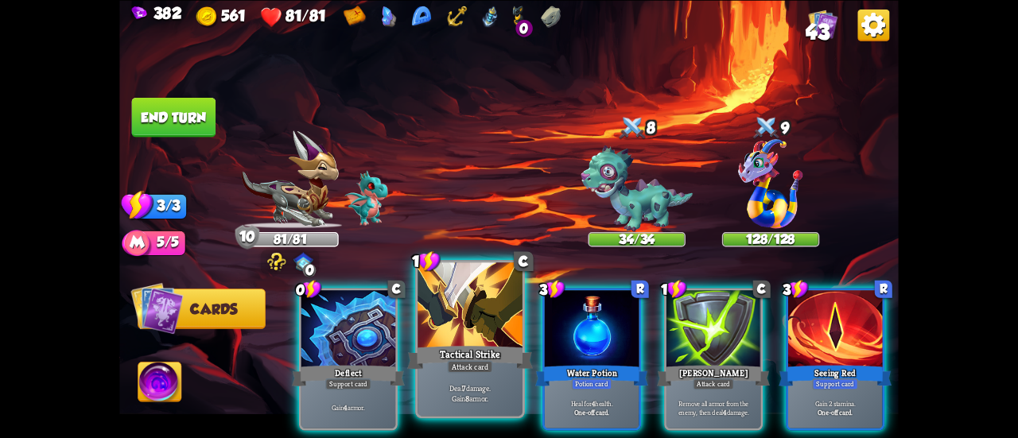
click at [438, 325] on div at bounding box center [470, 307] width 105 height 88
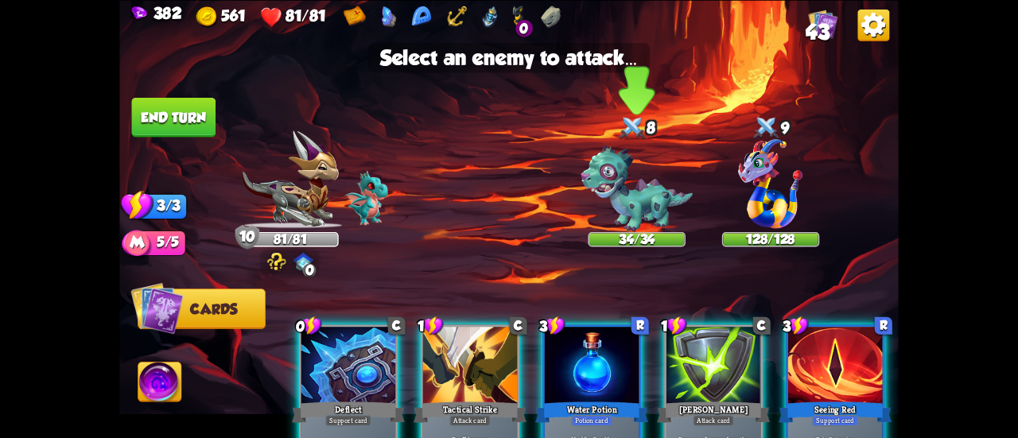
click at [598, 189] on img at bounding box center [637, 189] width 112 height 87
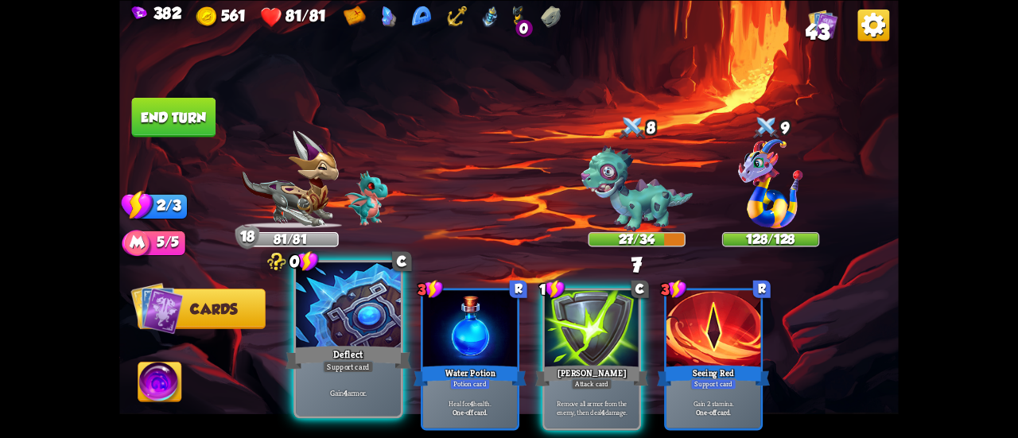
click at [344, 302] on div at bounding box center [348, 307] width 105 height 88
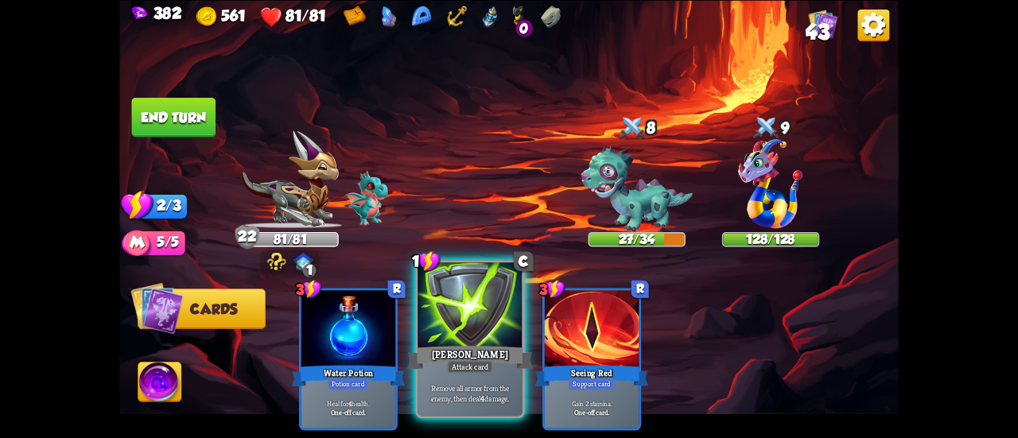
click at [438, 323] on div at bounding box center [470, 307] width 105 height 88
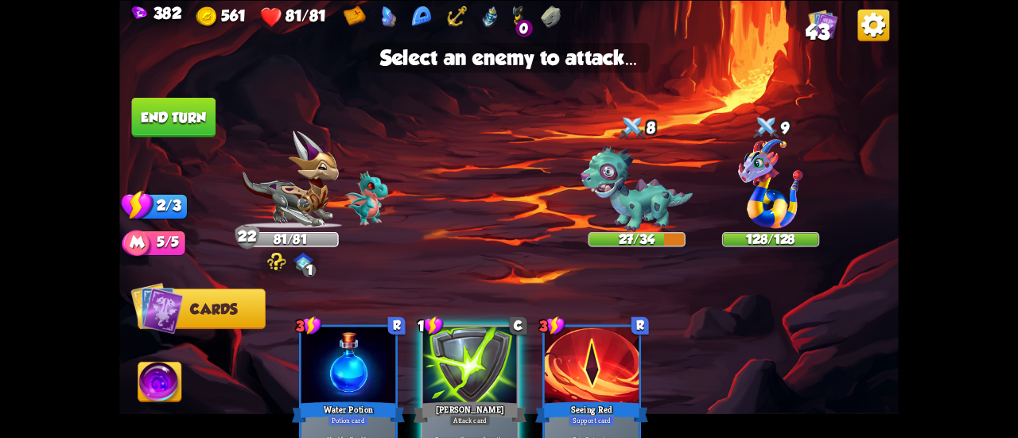
click at [580, 219] on img at bounding box center [509, 219] width 780 height 438
click at [603, 208] on img at bounding box center [637, 189] width 112 height 87
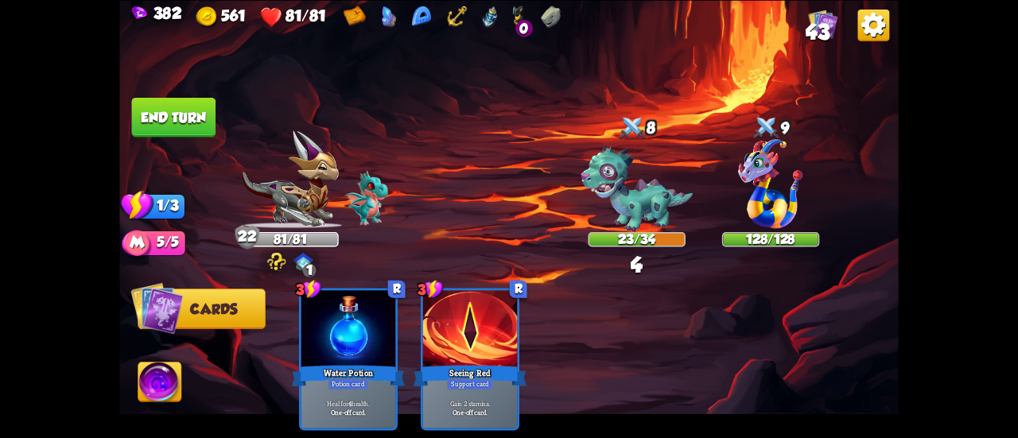
click at [171, 126] on button "End turn" at bounding box center [174, 117] width 84 height 40
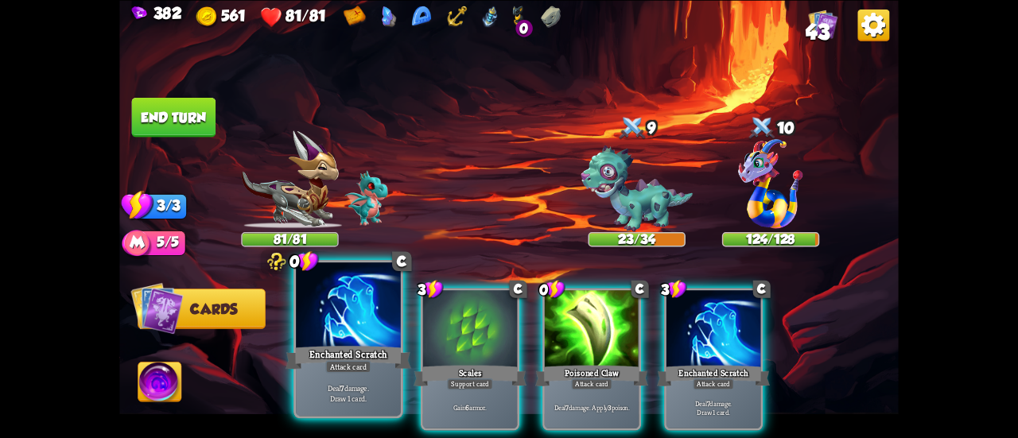
click at [336, 352] on div "Enchanted Scratch" at bounding box center [349, 358] width 126 height 28
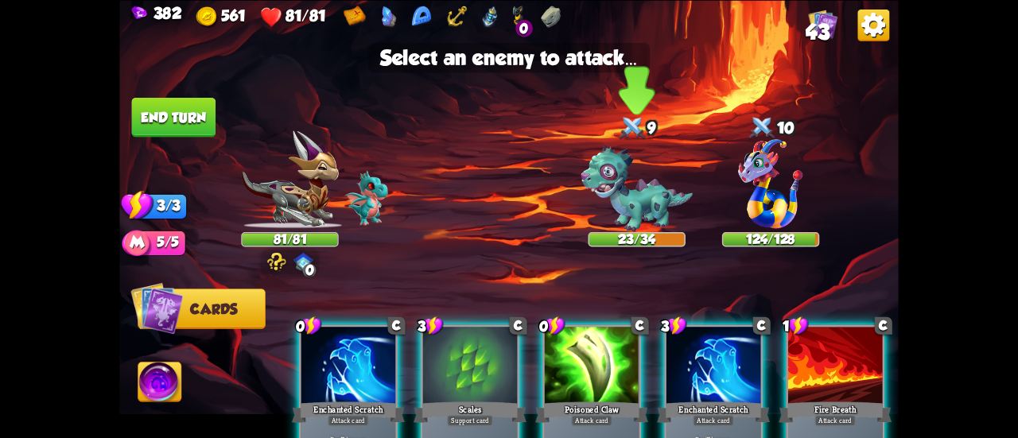
click at [614, 195] on img at bounding box center [637, 189] width 112 height 87
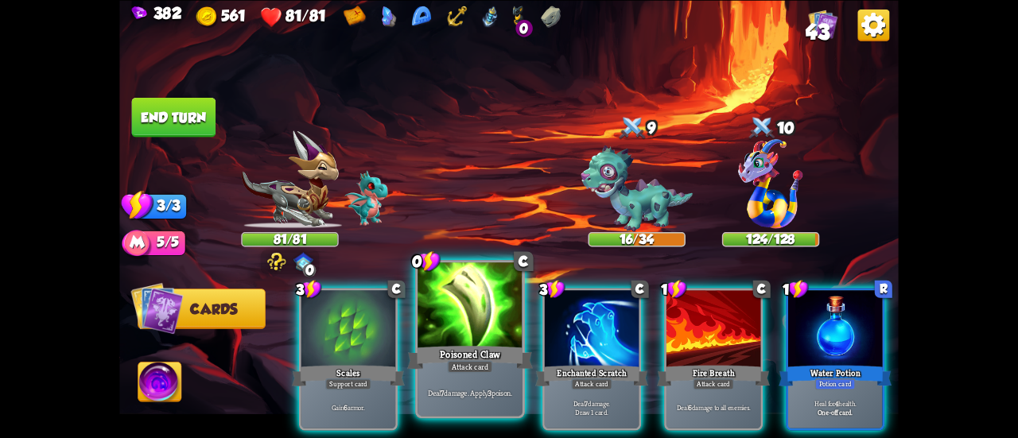
click at [465, 306] on div at bounding box center [470, 307] width 105 height 88
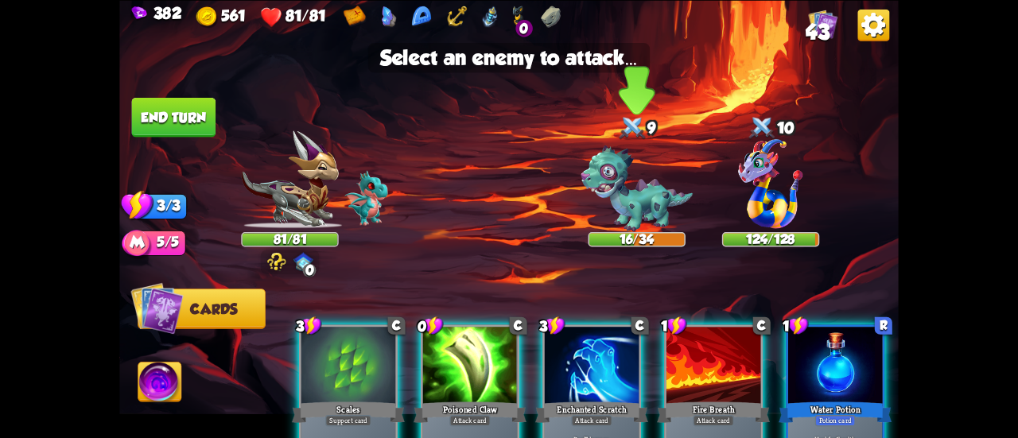
click at [598, 187] on img at bounding box center [637, 189] width 112 height 87
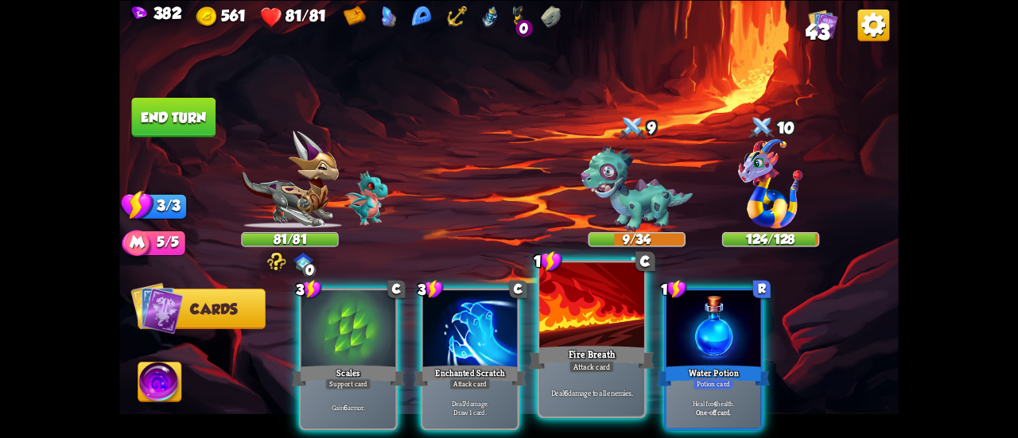
click at [564, 317] on div at bounding box center [591, 307] width 105 height 88
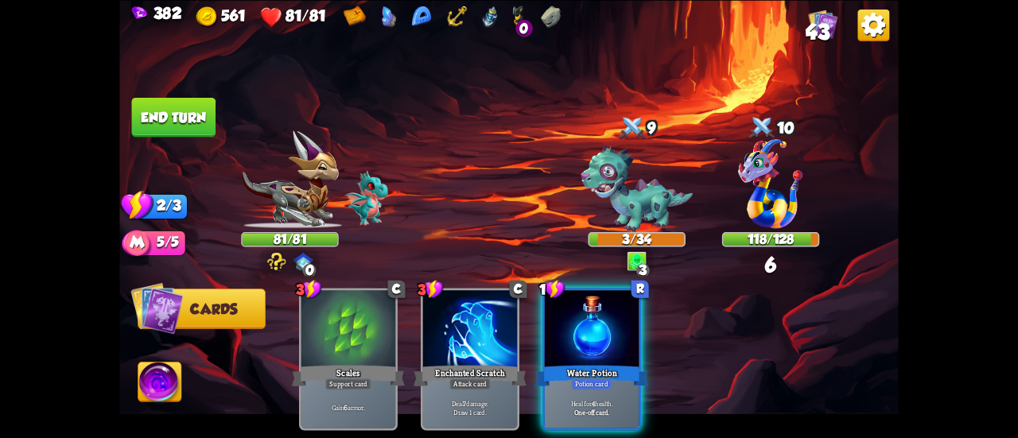
click at [180, 117] on button "End turn" at bounding box center [174, 117] width 84 height 40
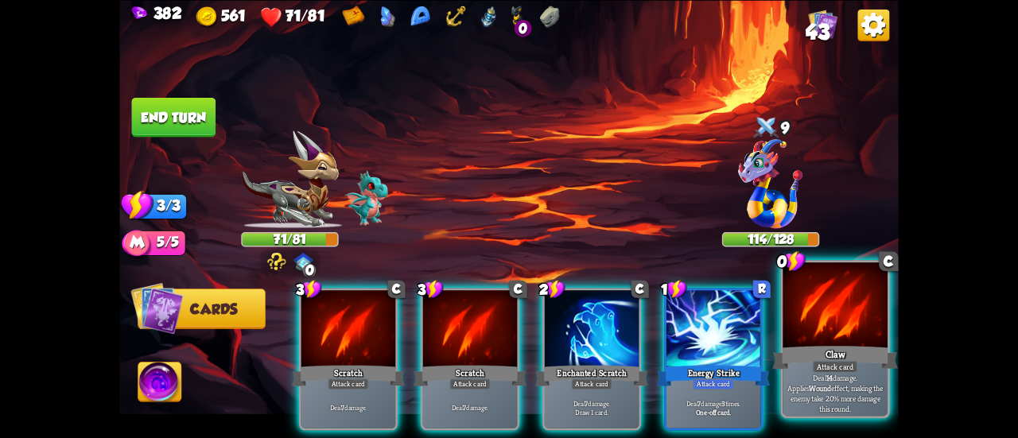
click at [789, 330] on div at bounding box center [835, 307] width 105 height 88
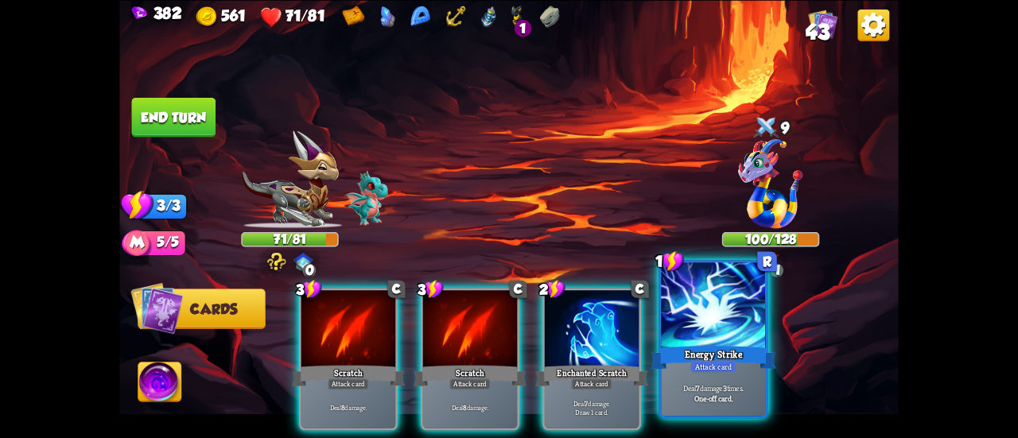
click at [702, 336] on div at bounding box center [713, 307] width 105 height 88
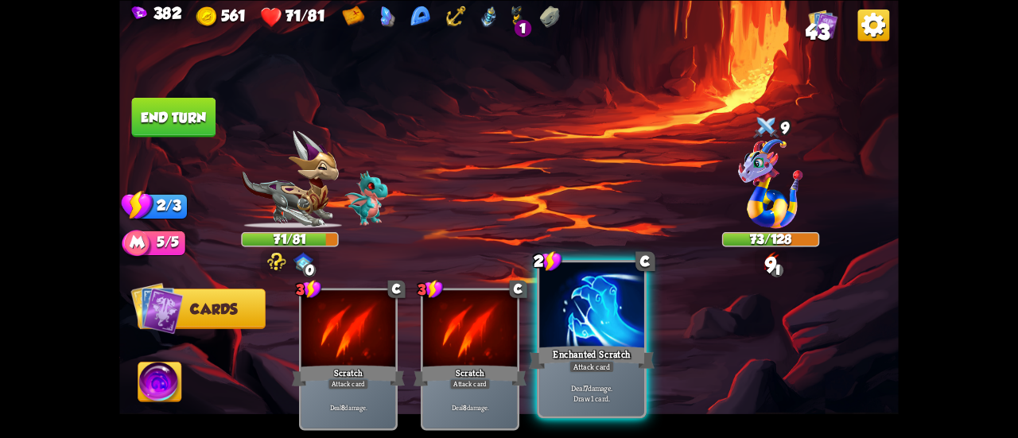
click at [602, 342] on div at bounding box center [591, 307] width 105 height 88
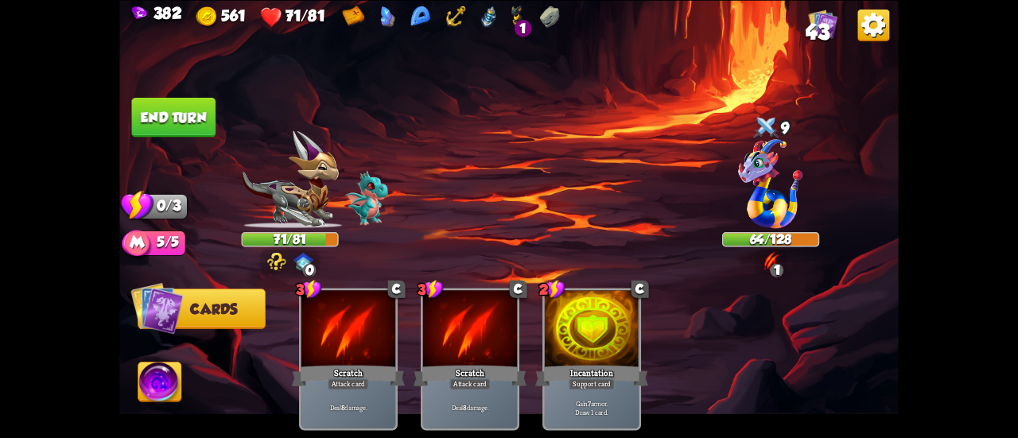
click at [167, 126] on button "End turn" at bounding box center [173, 117] width 86 height 41
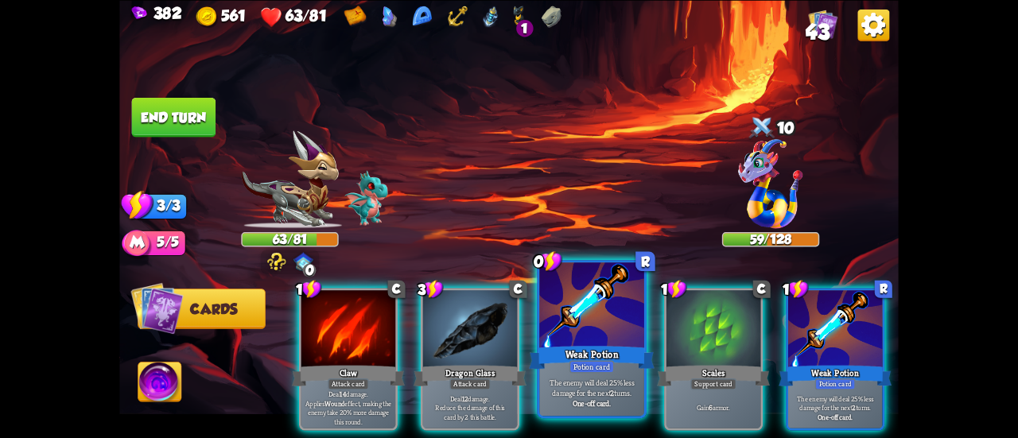
click at [561, 309] on div at bounding box center [591, 307] width 105 height 88
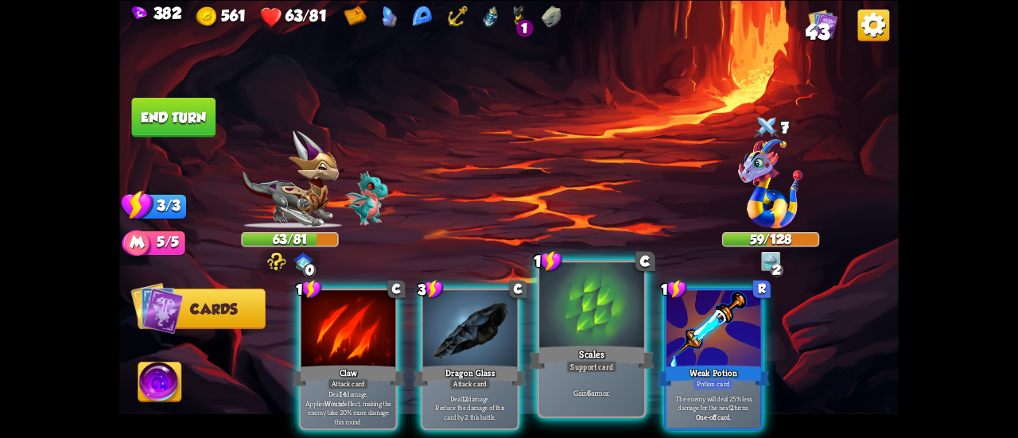
click at [585, 314] on div at bounding box center [591, 307] width 105 height 88
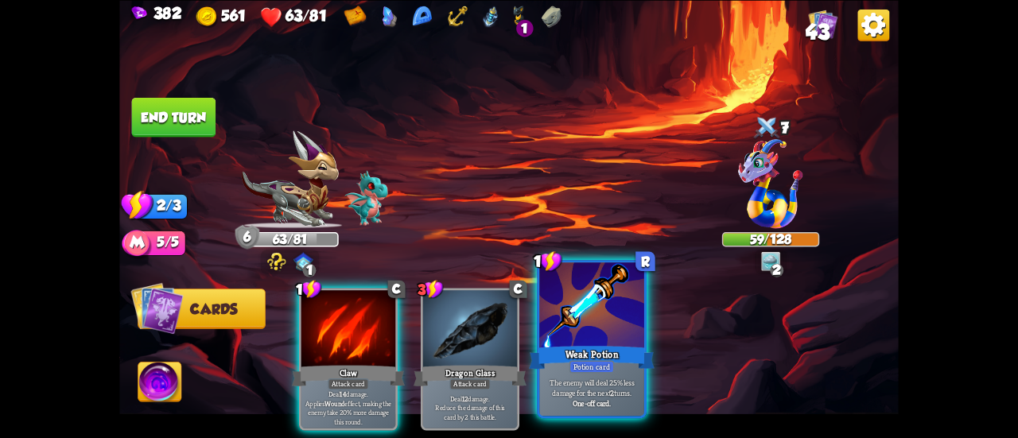
click at [537, 305] on div "1 R Weak Potion Potion card The enemy will deal 25% less damage for the next 2 …" at bounding box center [592, 339] width 110 height 158
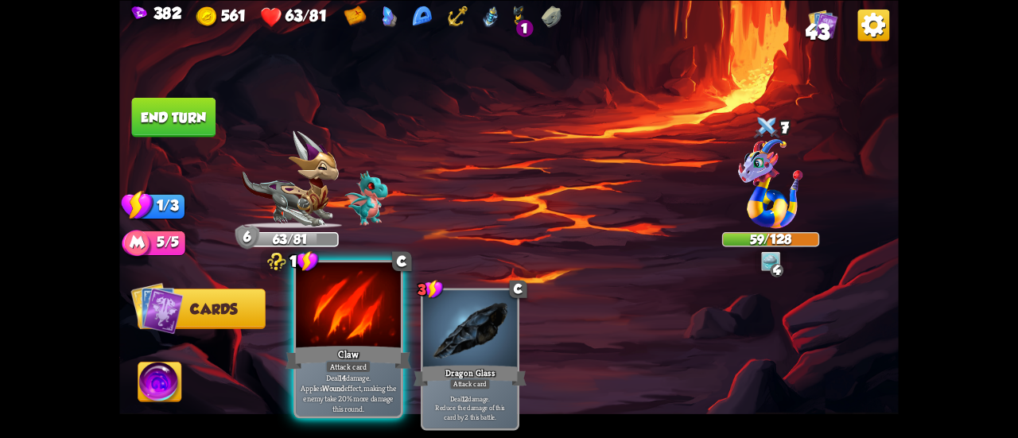
click at [335, 298] on div at bounding box center [348, 307] width 105 height 88
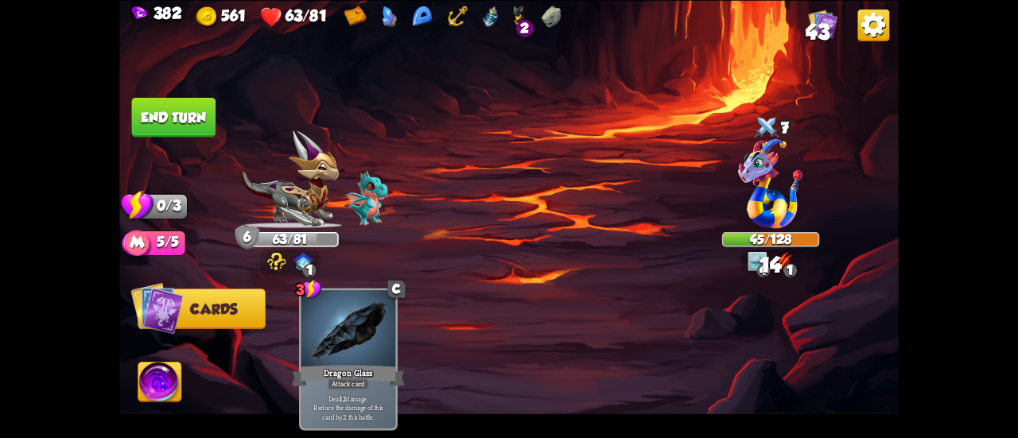
click at [215, 127] on button "End turn" at bounding box center [174, 117] width 84 height 40
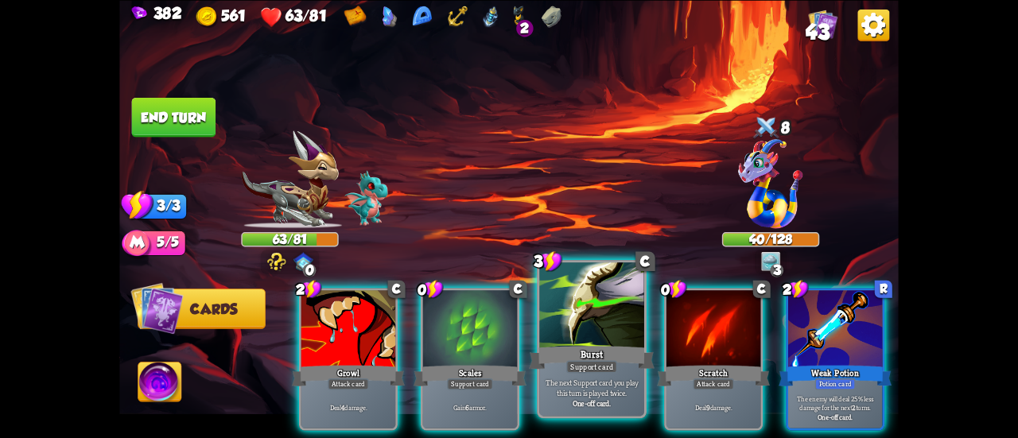
click at [590, 305] on div at bounding box center [591, 307] width 105 height 88
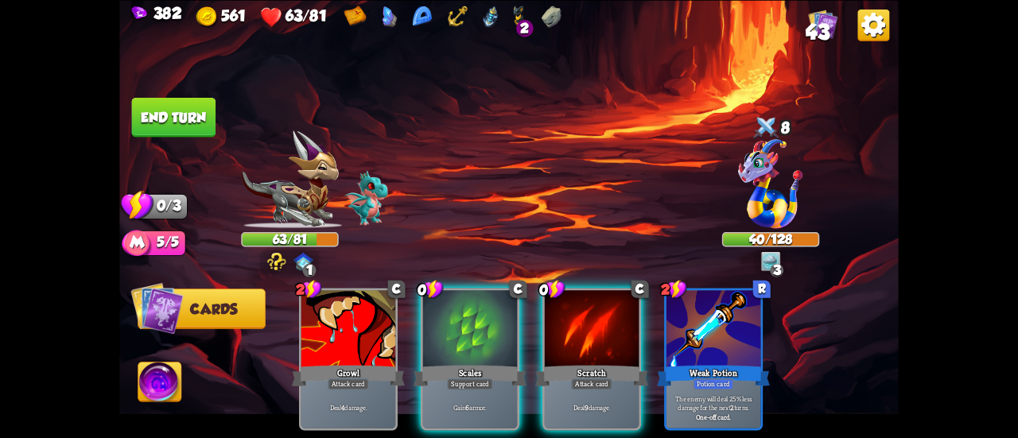
click at [515, 303] on div at bounding box center [470, 330] width 94 height 80
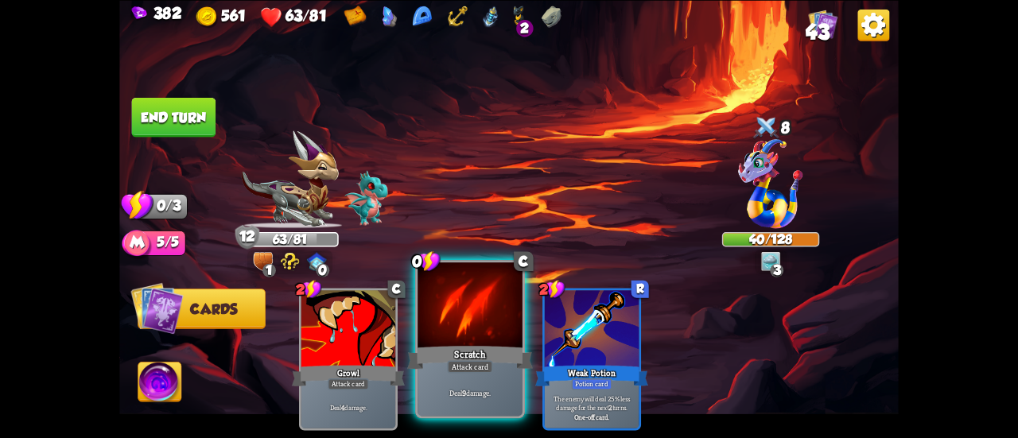
click at [473, 292] on div at bounding box center [470, 307] width 105 height 88
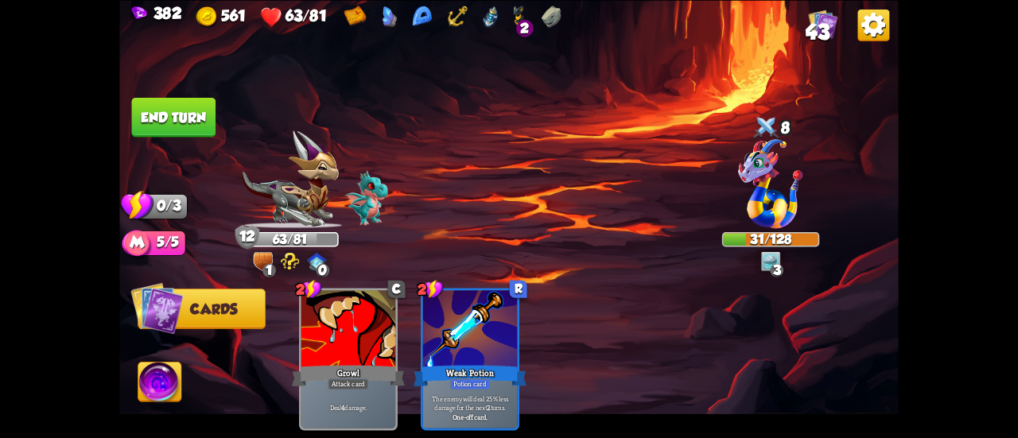
click at [174, 107] on button "End turn" at bounding box center [174, 117] width 84 height 40
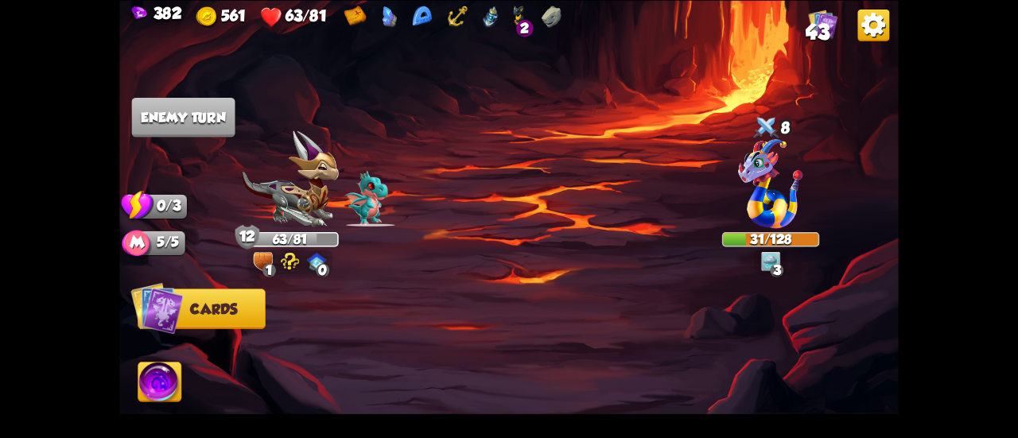
click at [814, 33] on span "43" at bounding box center [818, 32] width 24 height 24
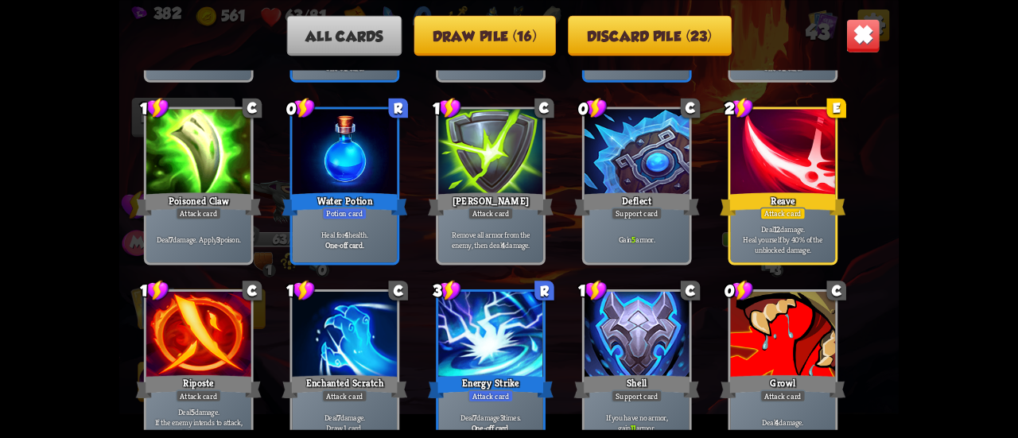
click at [533, 23] on button "Draw pile (16)" at bounding box center [485, 35] width 142 height 41
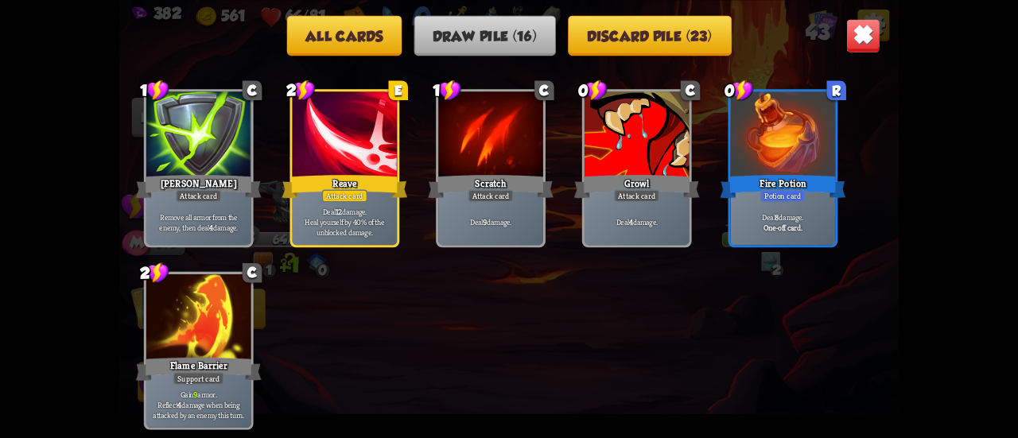
click at [842, 53] on div "All cards Draw pile (16) Discard pile (23)" at bounding box center [509, 35] width 780 height 41
click at [853, 41] on img at bounding box center [863, 35] width 34 height 34
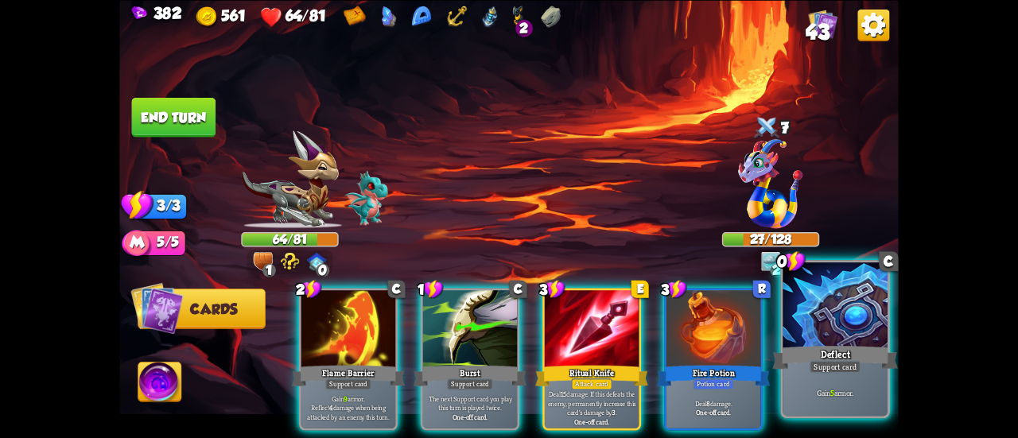
click at [851, 335] on div at bounding box center [835, 307] width 105 height 88
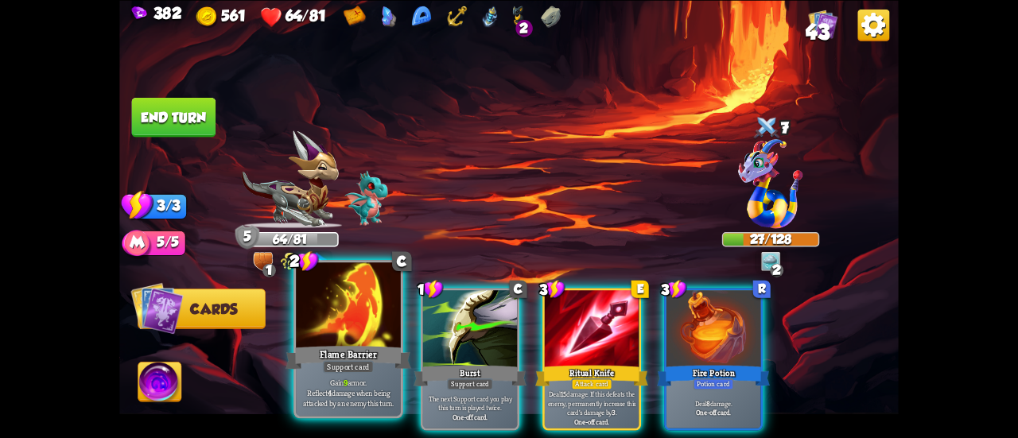
click at [310, 298] on div at bounding box center [348, 307] width 105 height 88
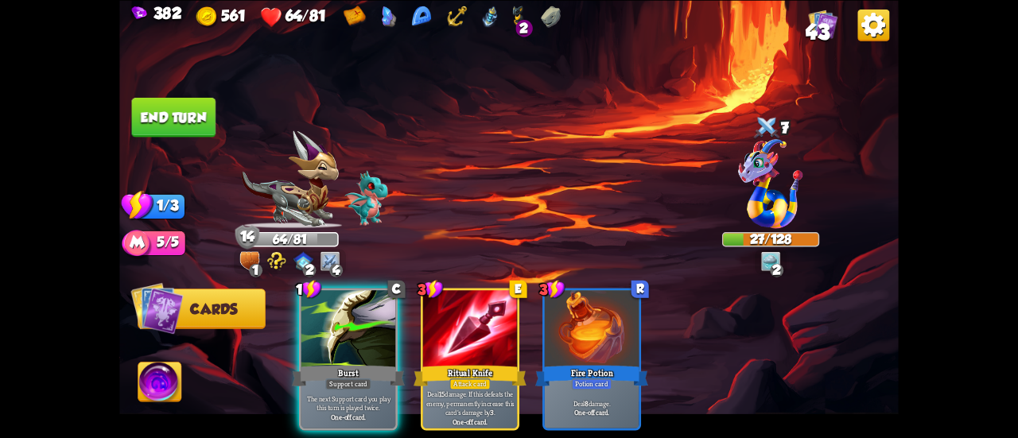
click at [181, 130] on button "End turn" at bounding box center [174, 117] width 84 height 40
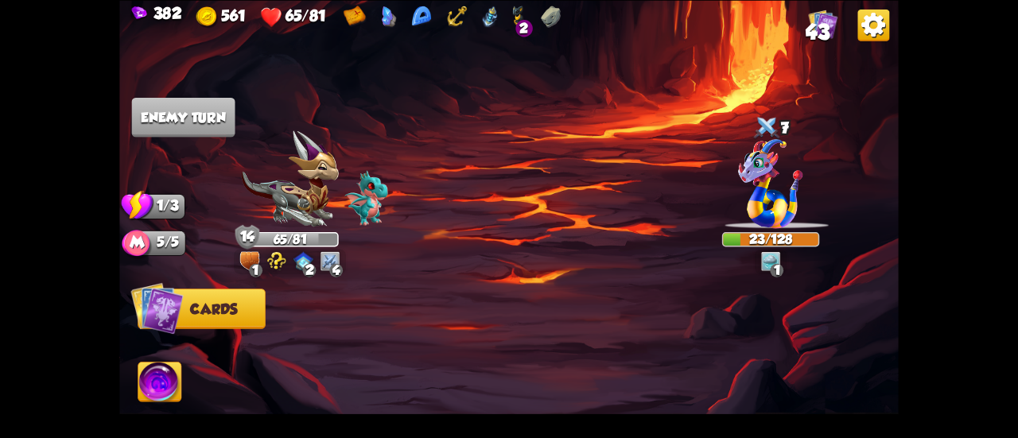
click at [811, 10] on img at bounding box center [823, 23] width 29 height 29
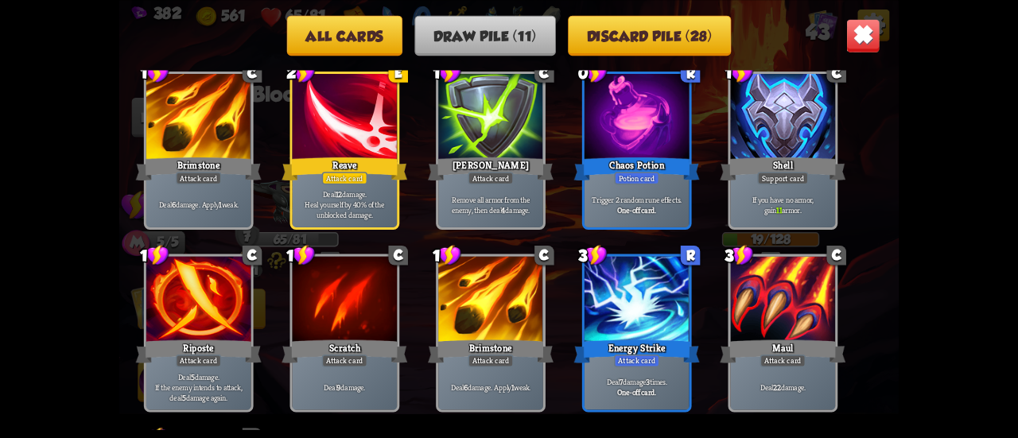
scroll to position [0, 0]
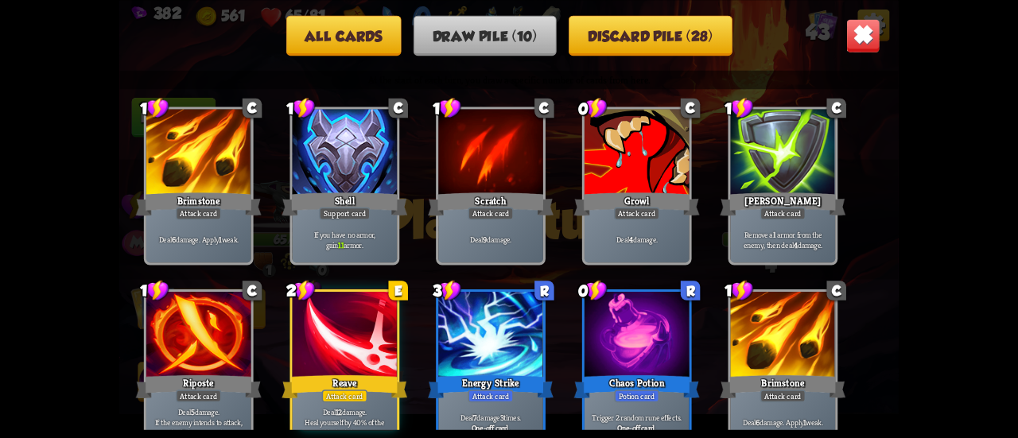
click at [848, 58] on div "All cards Draw pile (10) Discard pile (28) At the start of each turn, you draw …" at bounding box center [509, 219] width 780 height 438
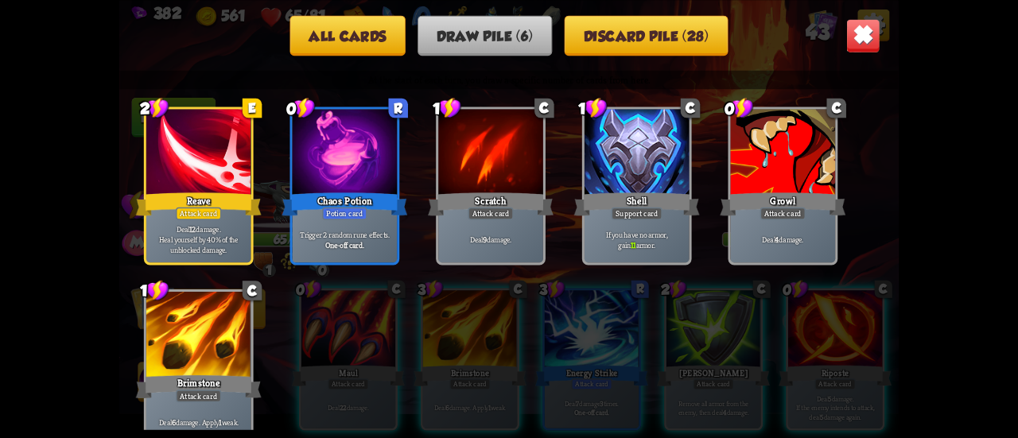
click at [870, 36] on img at bounding box center [863, 35] width 34 height 34
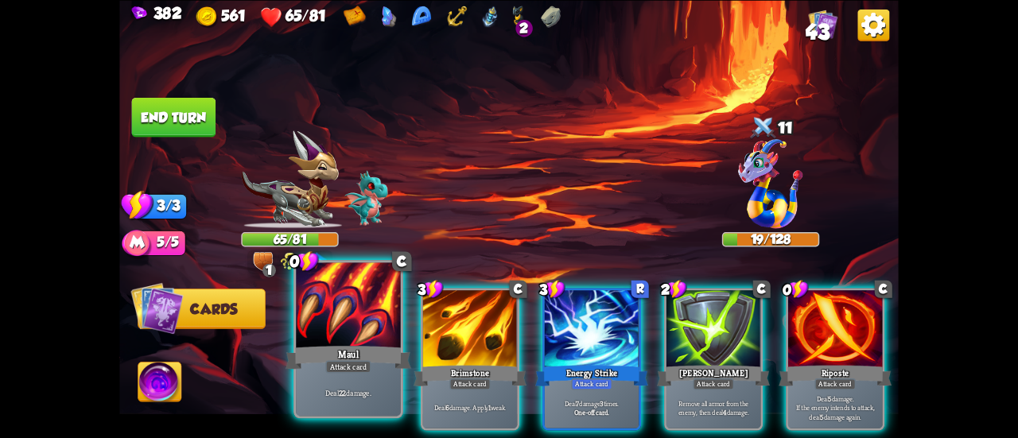
click at [306, 344] on div "Maul" at bounding box center [349, 358] width 126 height 28
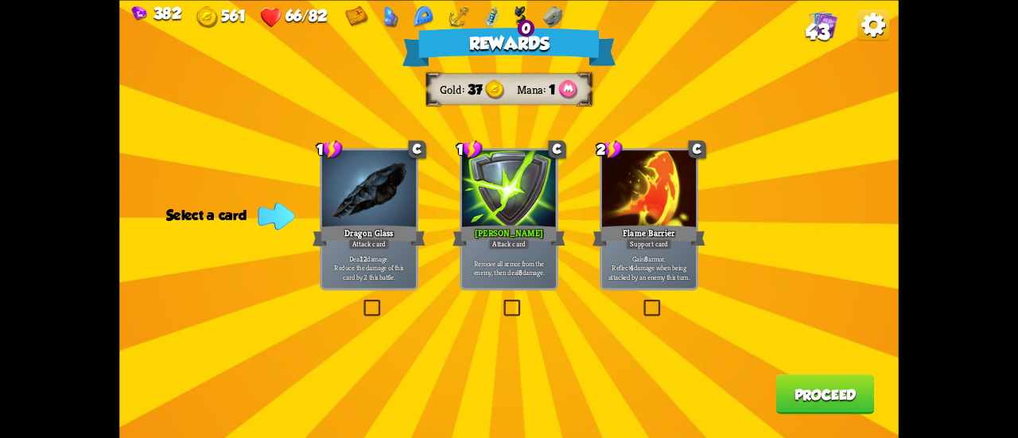
click at [665, 231] on div "Flame Barrier" at bounding box center [649, 235] width 113 height 25
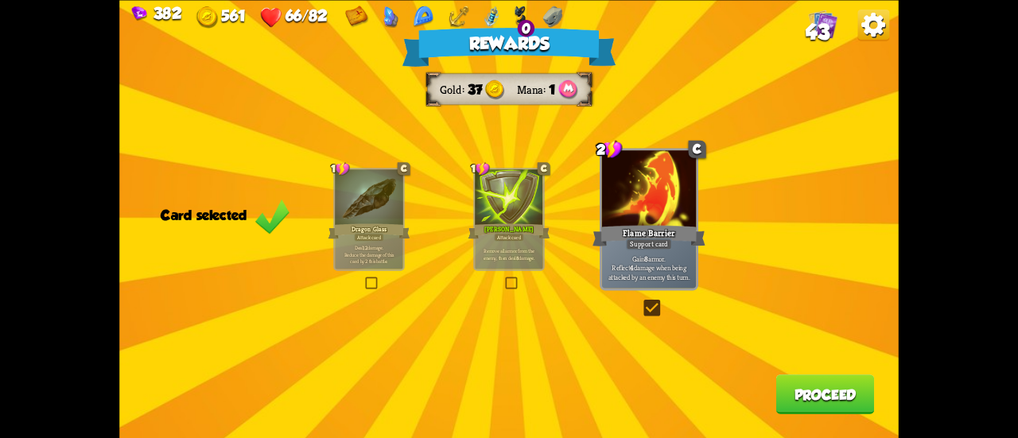
click at [818, 392] on button "Proceed" at bounding box center [825, 395] width 99 height 40
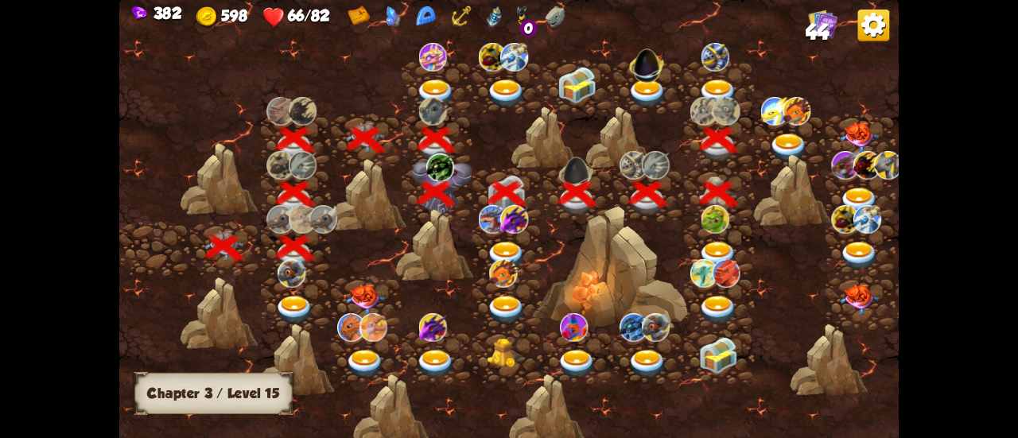
scroll to position [0, 242]
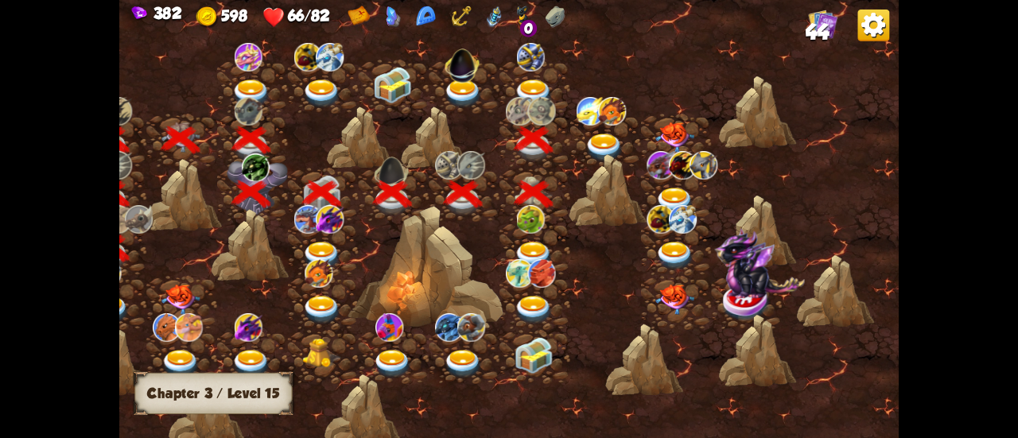
click at [608, 149] on img at bounding box center [604, 148] width 39 height 29
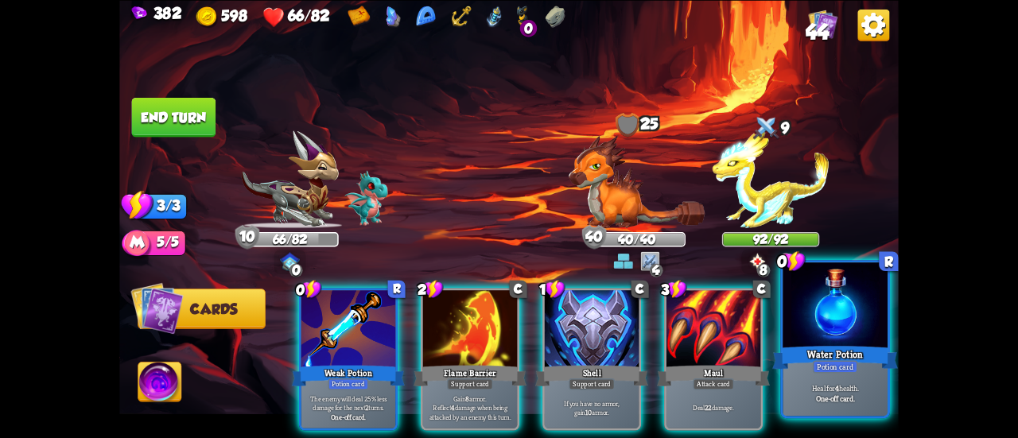
click at [830, 336] on div at bounding box center [835, 307] width 105 height 88
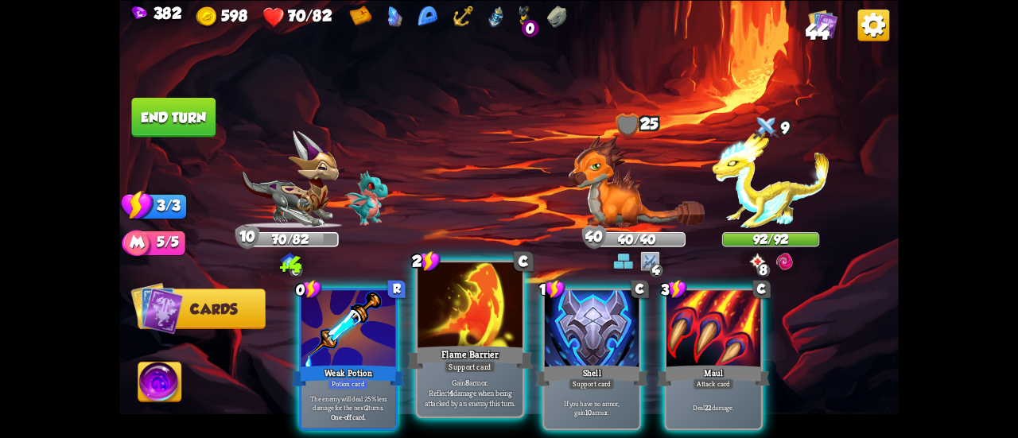
click at [431, 298] on div at bounding box center [470, 307] width 105 height 88
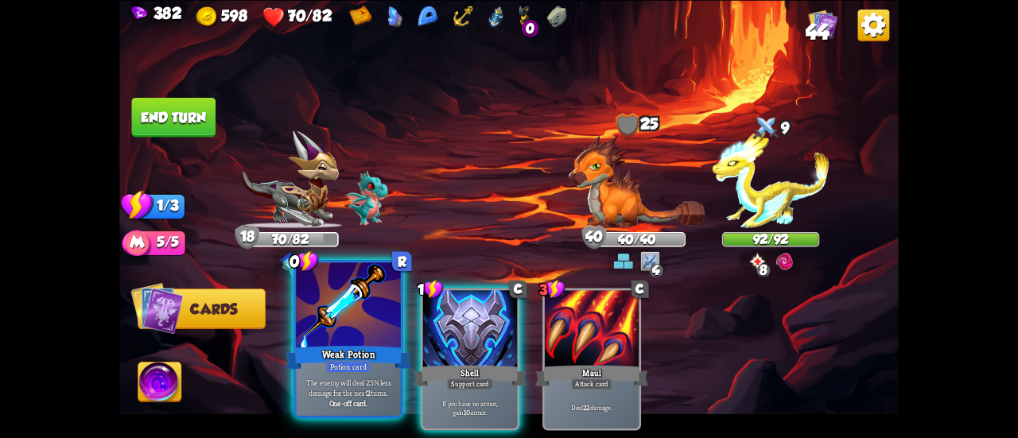
click at [360, 298] on div at bounding box center [348, 307] width 105 height 88
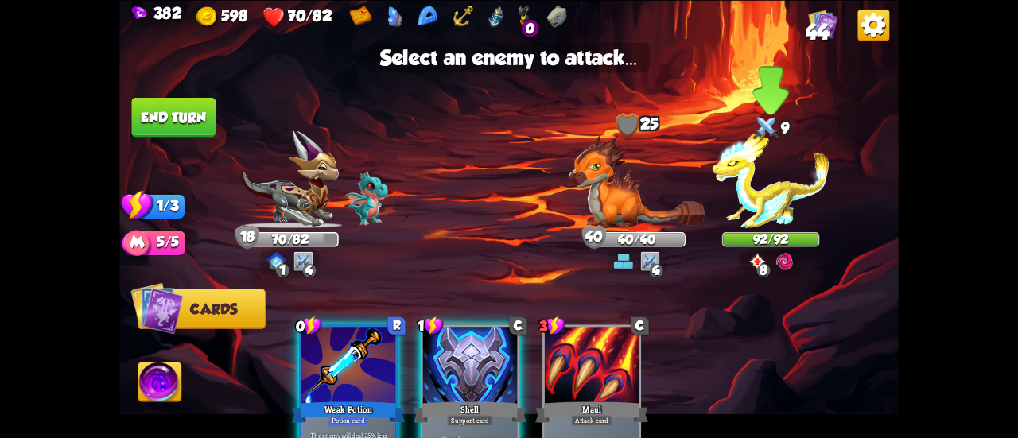
click at [773, 201] on img at bounding box center [771, 179] width 117 height 98
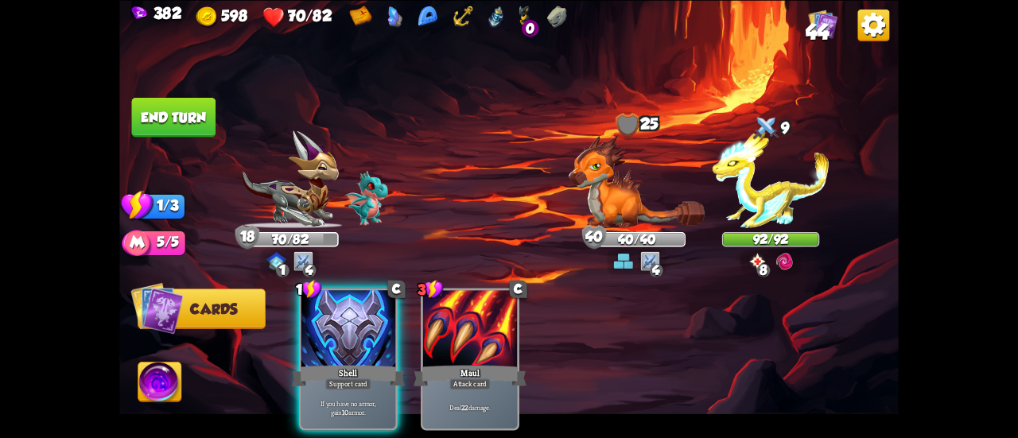
drag, startPoint x: 181, startPoint y: 115, endPoint x: 261, endPoint y: 241, distance: 149.4
click at [261, 241] on div "Select an enemy to attack... You don't have enough stamina to play that card...…" at bounding box center [509, 219] width 780 height 438
click at [190, 114] on button "End turn" at bounding box center [174, 117] width 84 height 40
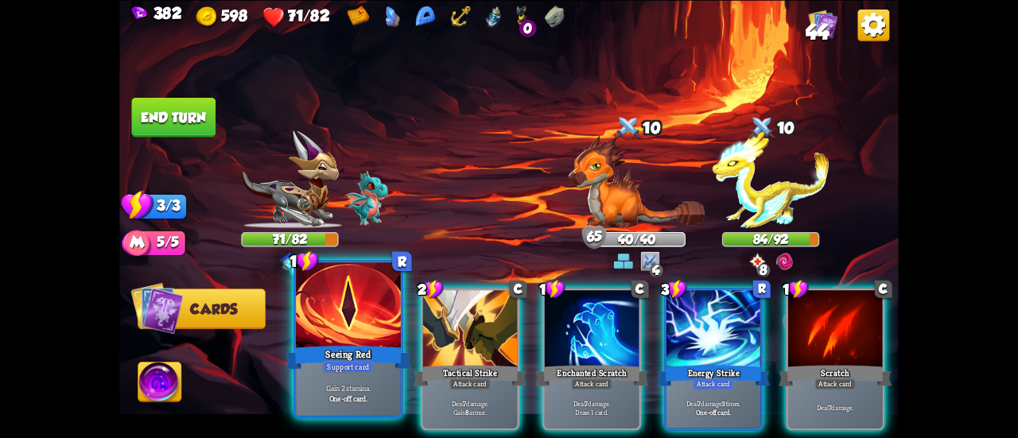
click at [352, 305] on div at bounding box center [348, 307] width 105 height 88
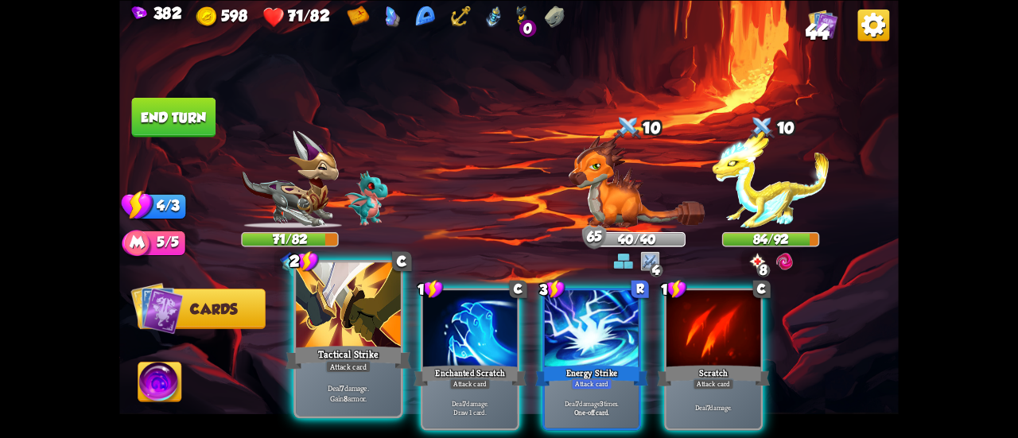
click at [345, 306] on div at bounding box center [348, 307] width 105 height 88
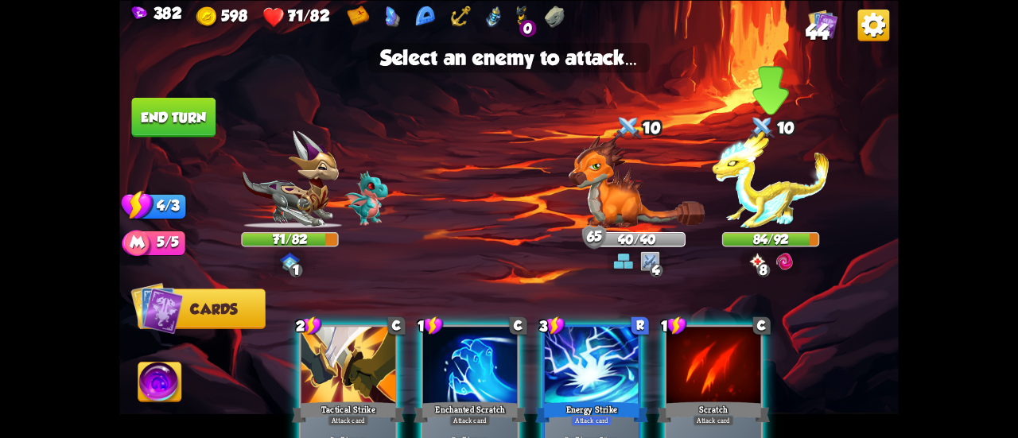
click at [770, 174] on img at bounding box center [771, 179] width 117 height 98
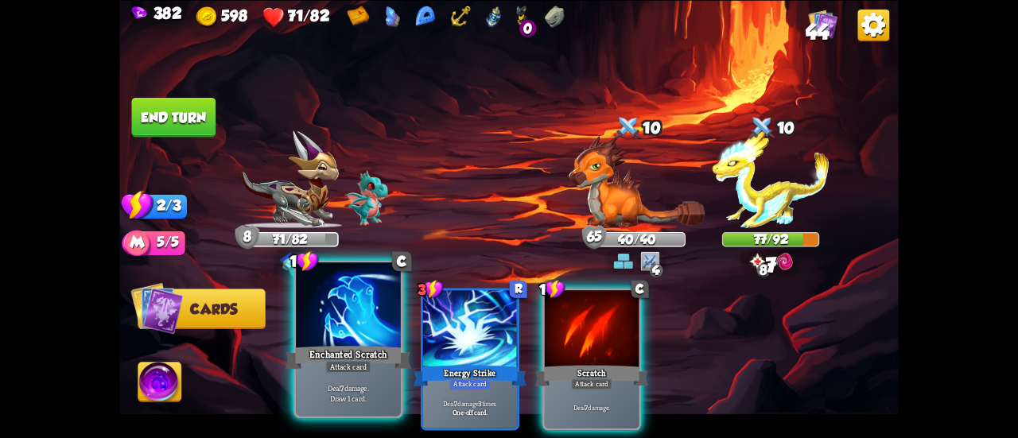
click at [352, 329] on div at bounding box center [348, 307] width 105 height 88
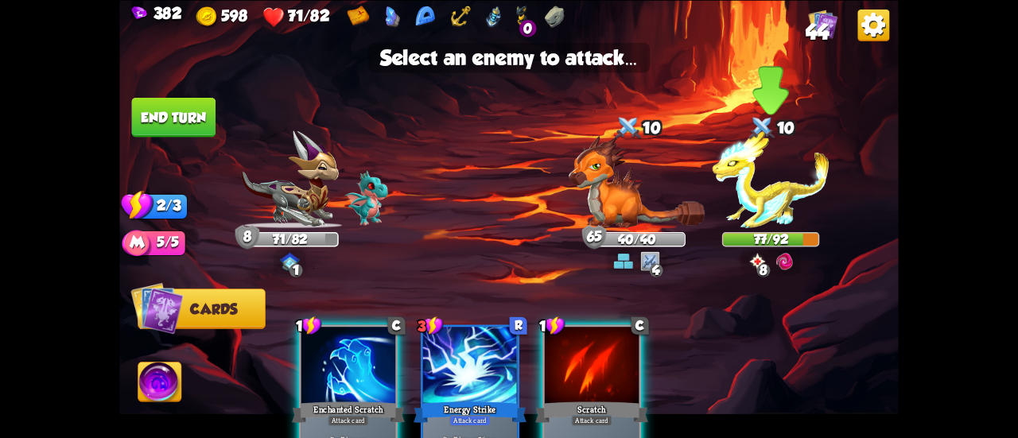
click at [800, 181] on img at bounding box center [771, 179] width 117 height 98
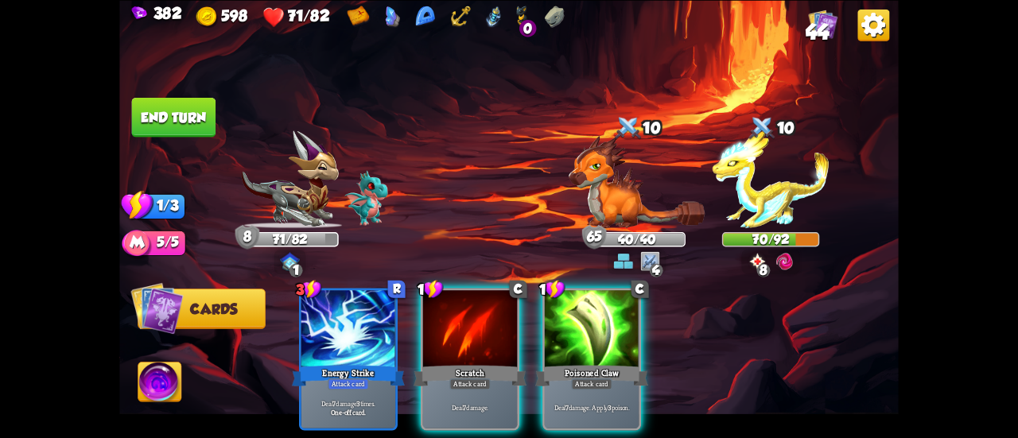
click at [578, 286] on div "3 R Energy Strike Attack card Deal 7 damage 3 times. One-off card. 1 C Scratch …" at bounding box center [587, 340] width 624 height 195
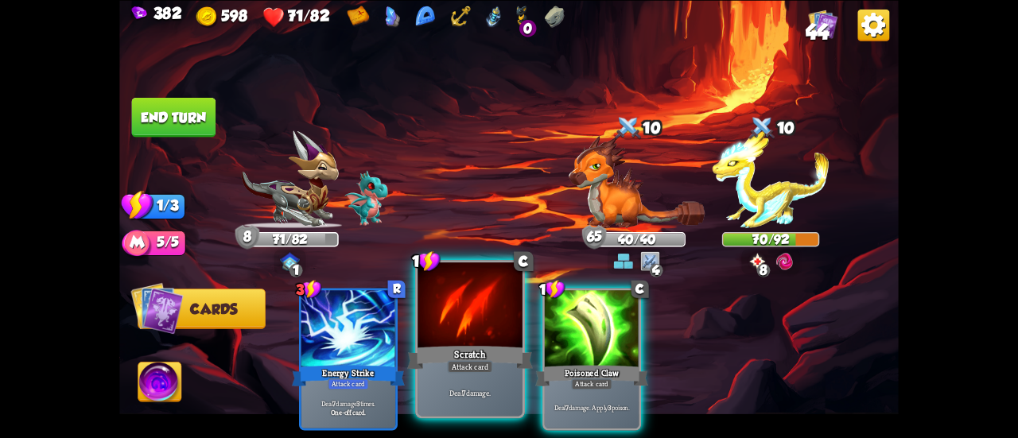
click at [498, 338] on div at bounding box center [470, 307] width 105 height 88
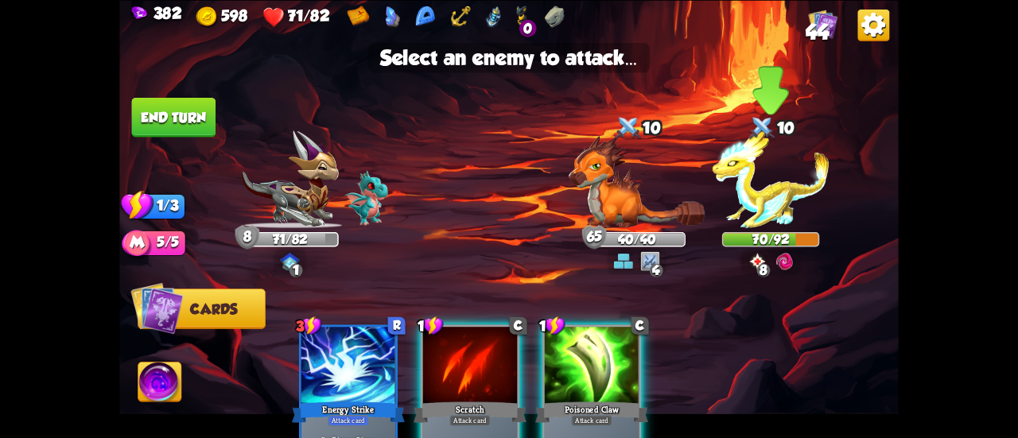
click at [791, 161] on img at bounding box center [771, 179] width 117 height 98
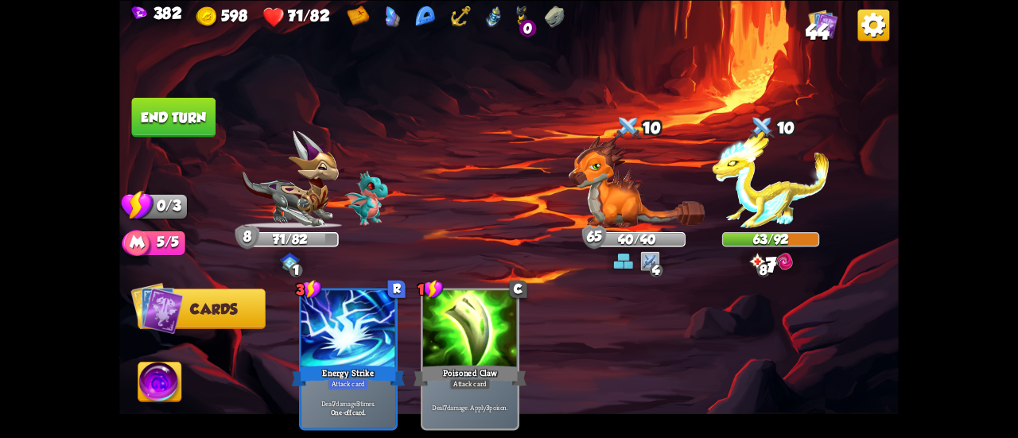
click at [202, 118] on button "End turn" at bounding box center [174, 117] width 84 height 40
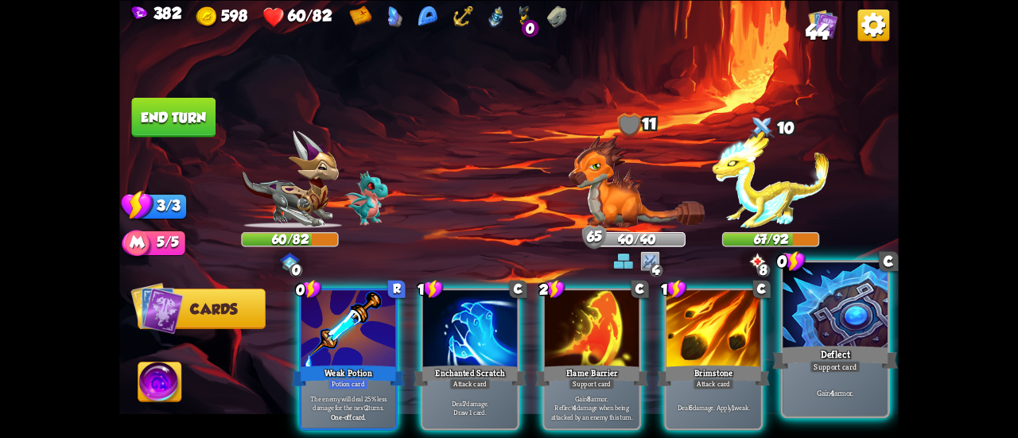
click at [816, 338] on div at bounding box center [835, 307] width 105 height 88
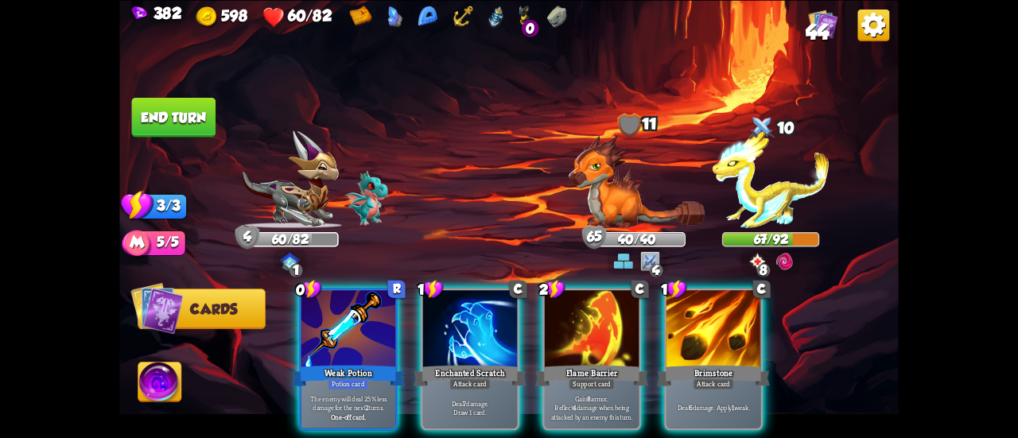
click at [288, 322] on div "0 R Weak Potion Potion card The enemy will deal 25% less damage for the next 2 …" at bounding box center [587, 340] width 624 height 195
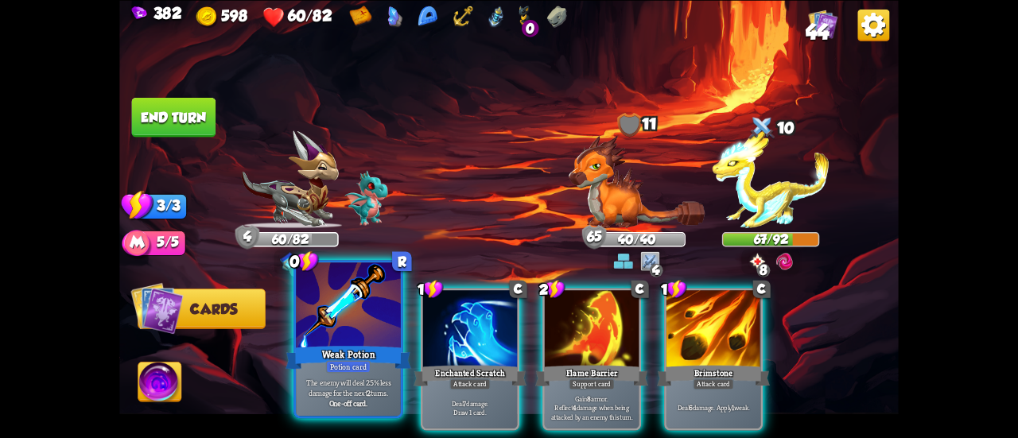
click at [302, 322] on div at bounding box center [348, 307] width 105 height 88
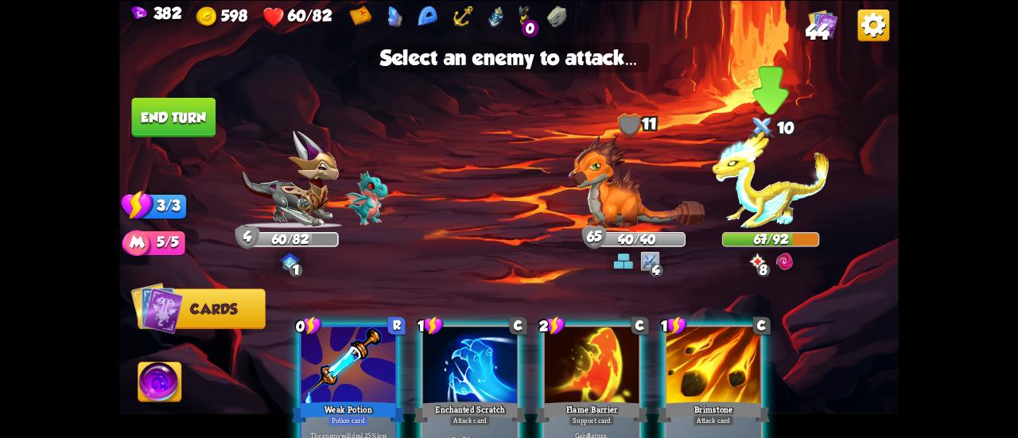
click at [776, 192] on img at bounding box center [771, 179] width 117 height 98
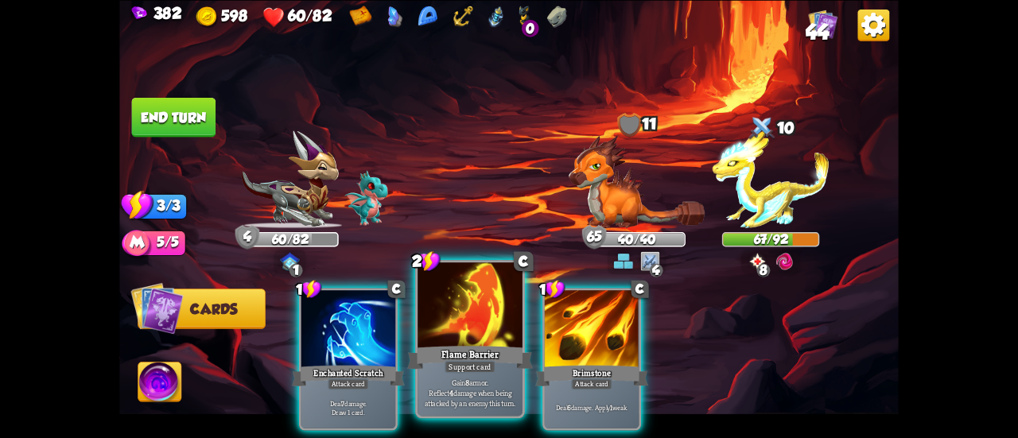
click at [496, 322] on div at bounding box center [470, 307] width 105 height 88
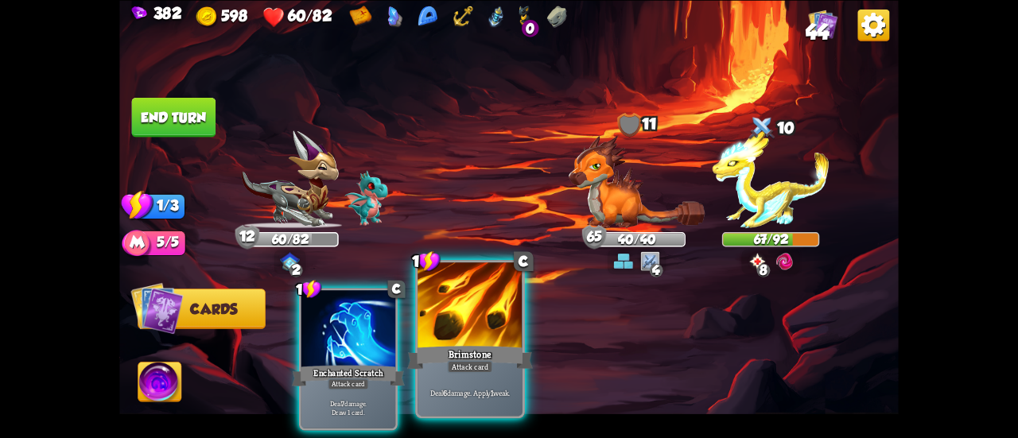
click at [488, 325] on div at bounding box center [470, 307] width 105 height 88
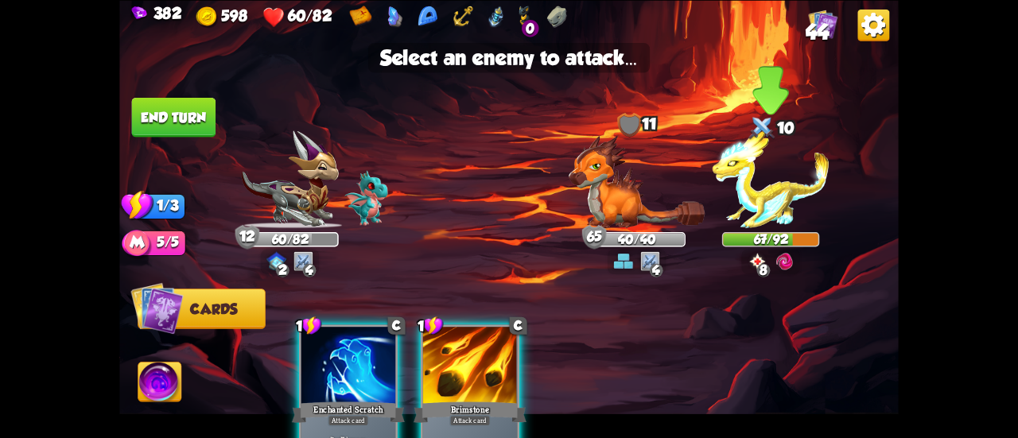
click at [777, 193] on img at bounding box center [771, 179] width 117 height 98
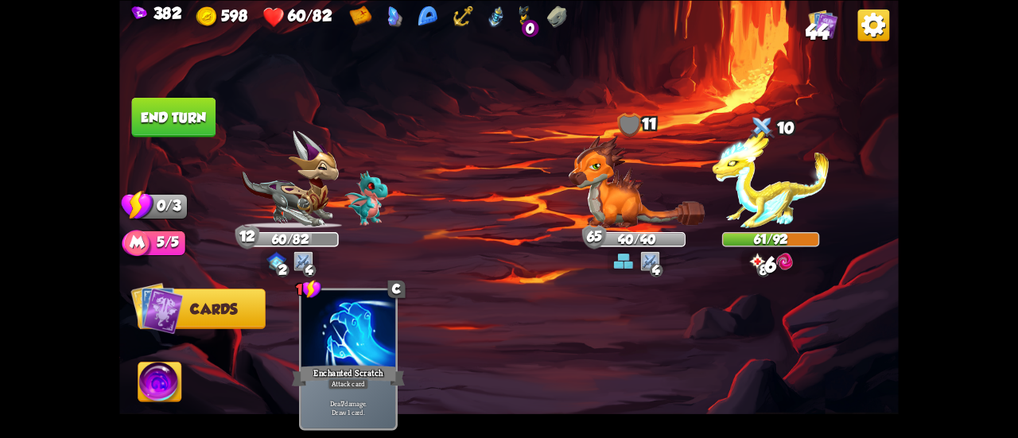
click at [209, 120] on button "End turn" at bounding box center [174, 117] width 84 height 40
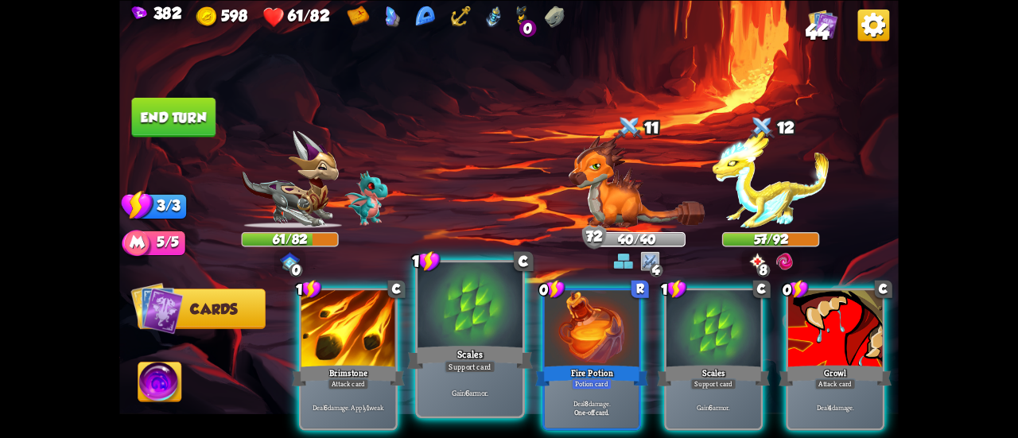
click at [429, 301] on div at bounding box center [470, 307] width 105 height 88
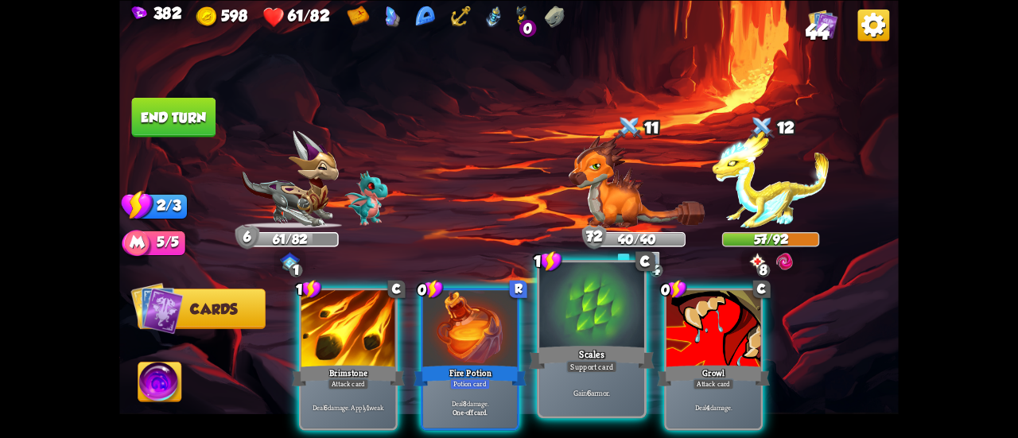
click at [548, 346] on div "1 C Scales Support card Gain 6 armor." at bounding box center [592, 339] width 110 height 158
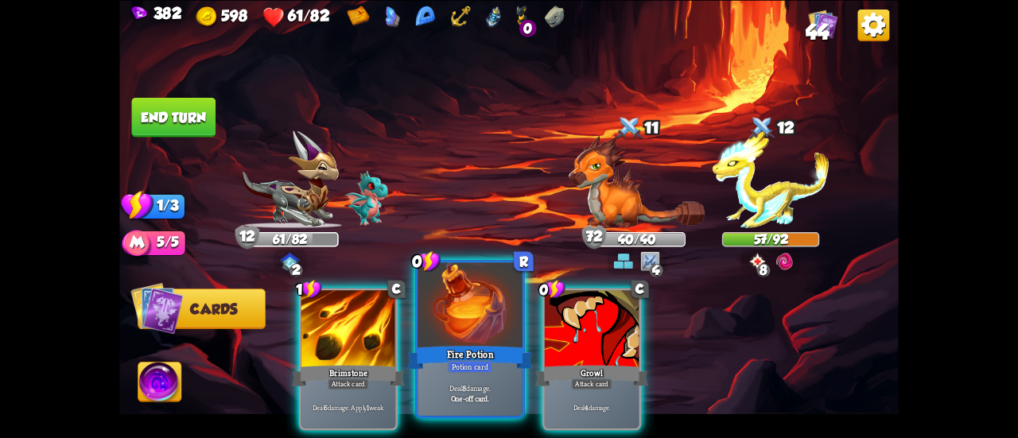
click at [473, 332] on div at bounding box center [470, 307] width 105 height 88
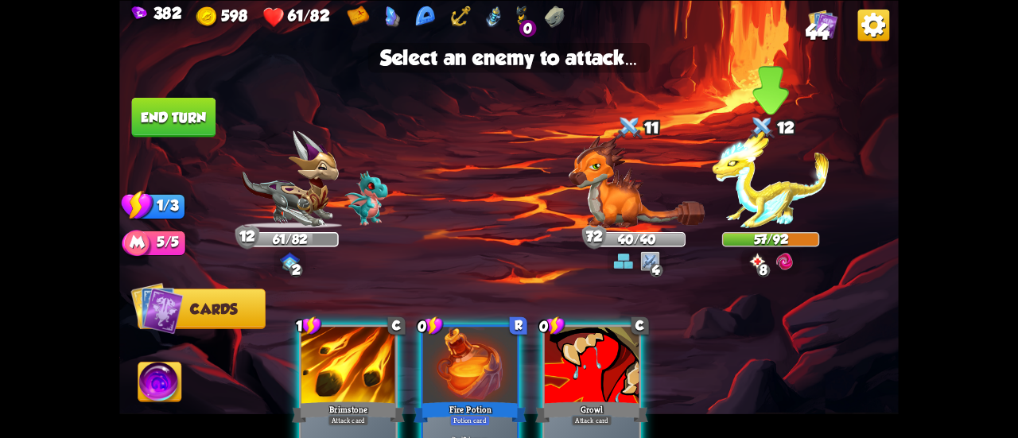
click at [742, 188] on img at bounding box center [771, 179] width 117 height 98
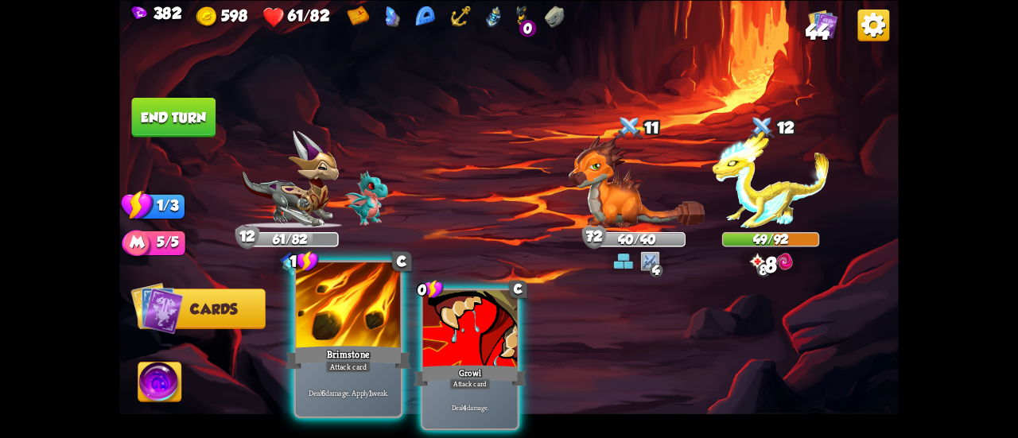
click at [353, 314] on div at bounding box center [348, 307] width 105 height 88
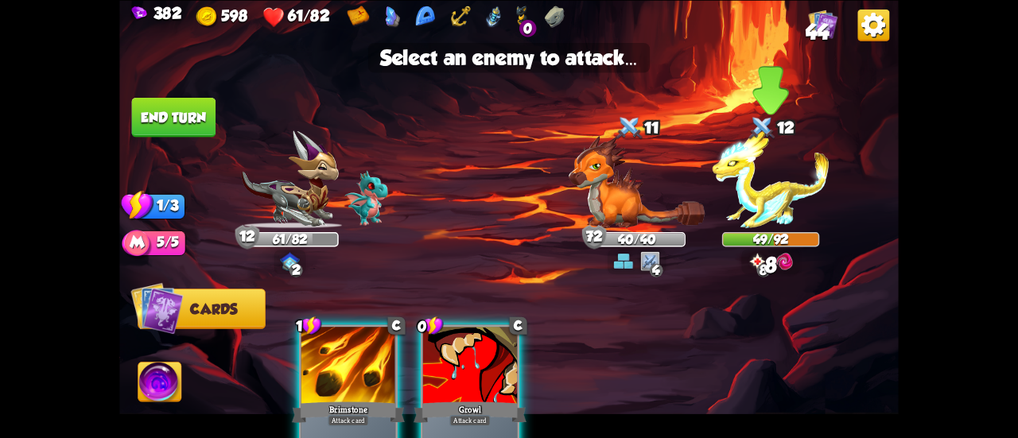
click at [795, 204] on img at bounding box center [771, 179] width 117 height 98
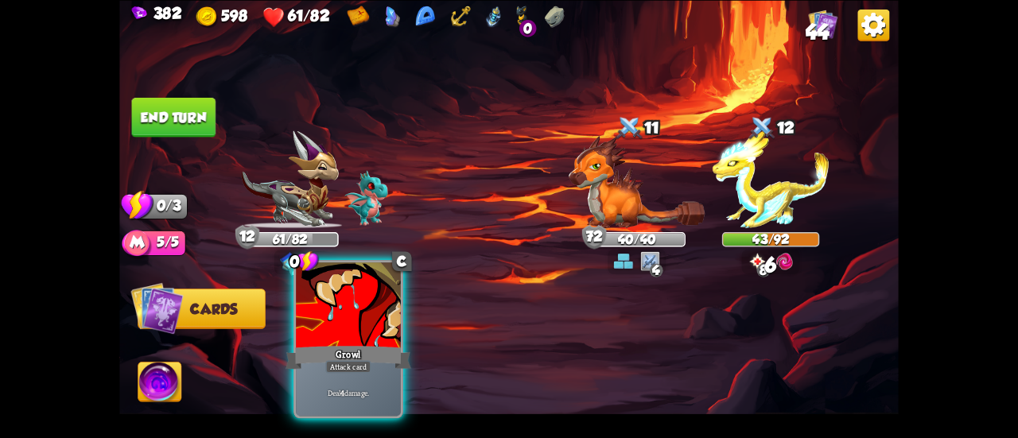
click at [331, 321] on div at bounding box center [348, 307] width 105 height 88
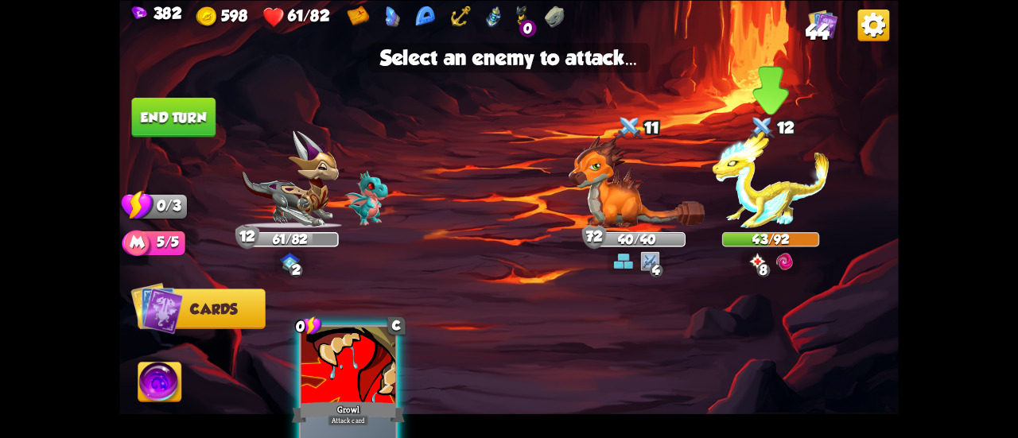
click at [751, 197] on img at bounding box center [771, 179] width 117 height 98
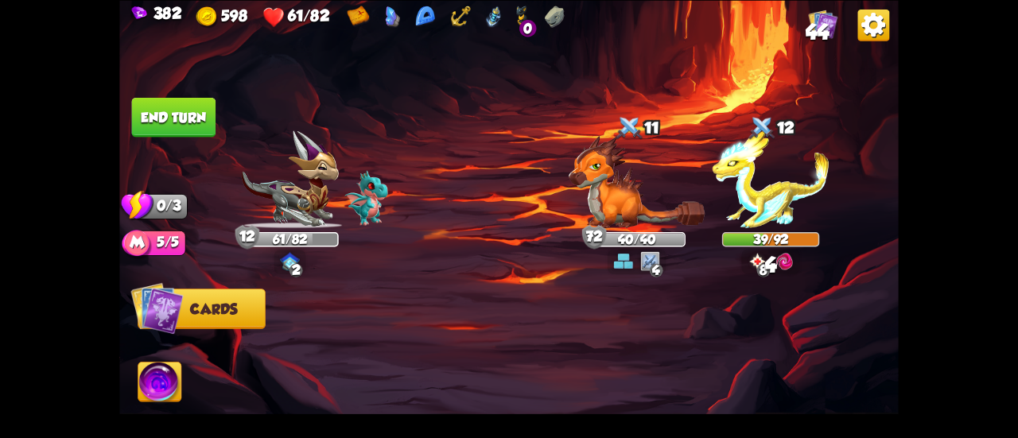
click at [182, 136] on button "End turn" at bounding box center [174, 117] width 84 height 40
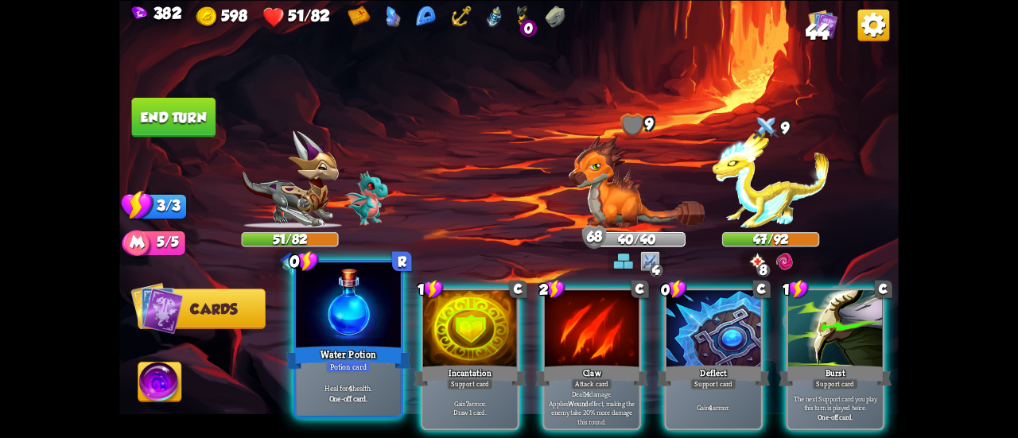
click at [338, 347] on div "Water Potion" at bounding box center [349, 358] width 126 height 28
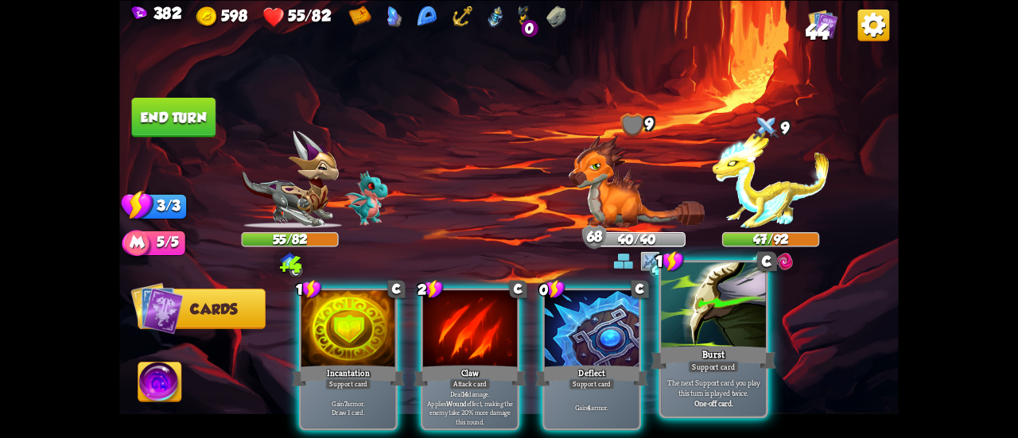
click at [698, 336] on div at bounding box center [713, 307] width 105 height 88
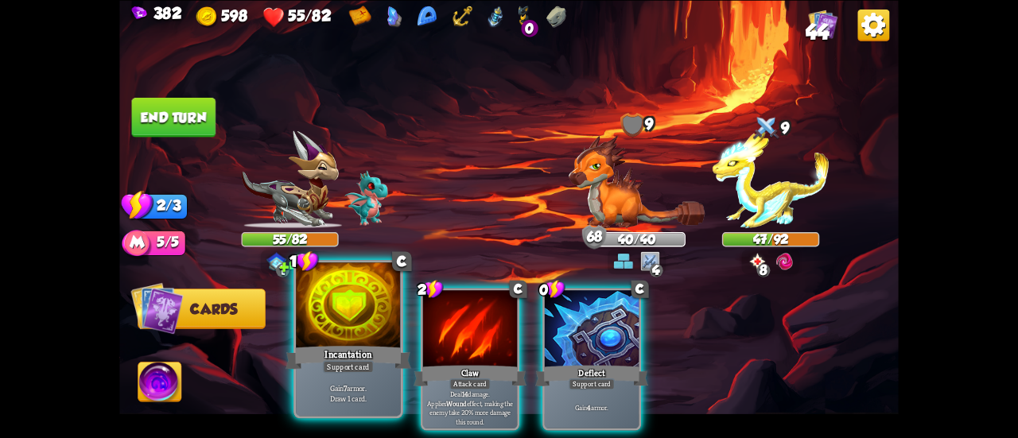
click at [338, 332] on div at bounding box center [348, 307] width 105 height 88
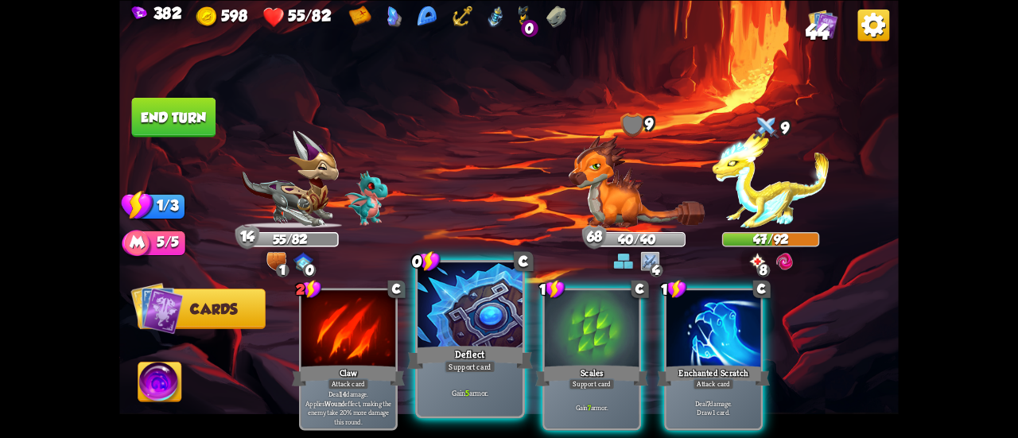
click at [450, 338] on div at bounding box center [470, 307] width 105 height 88
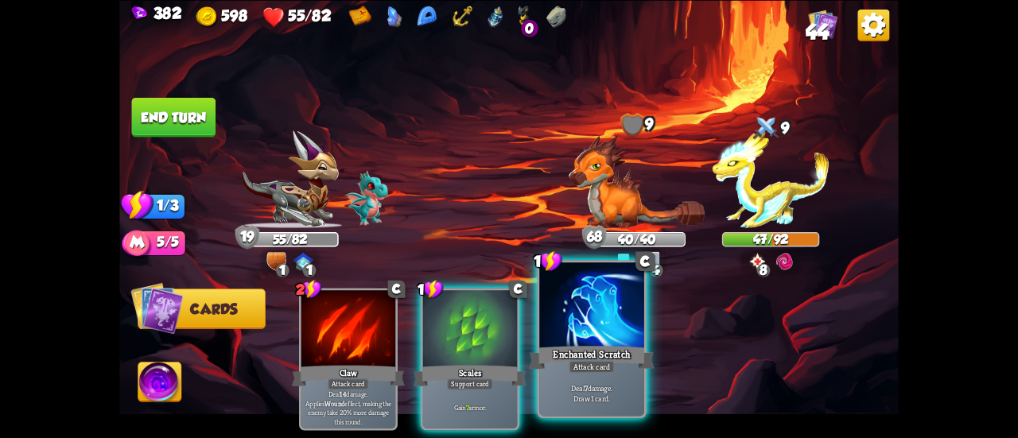
click at [561, 333] on div at bounding box center [591, 307] width 105 height 88
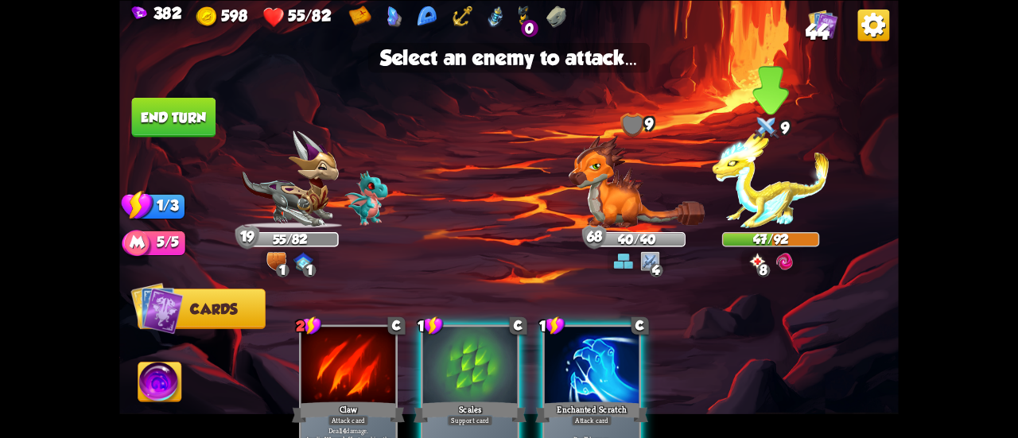
click at [800, 188] on img at bounding box center [771, 179] width 117 height 98
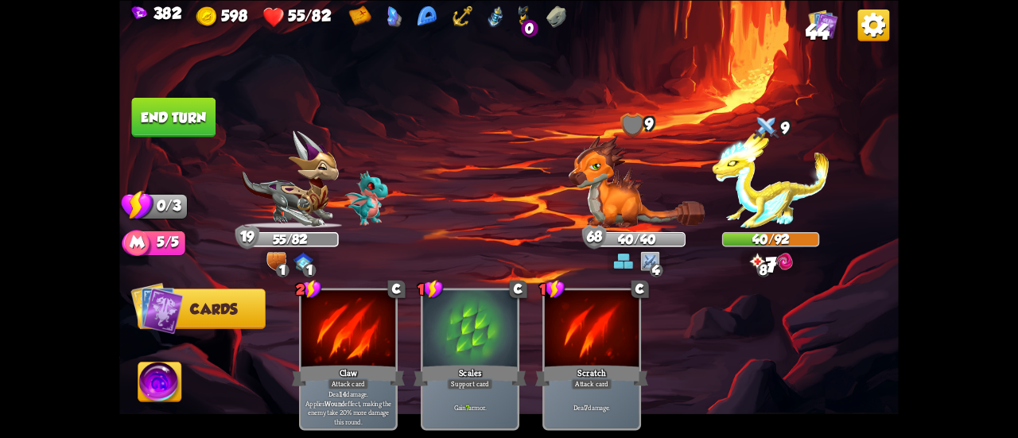
click at [213, 122] on button "End turn" at bounding box center [174, 117] width 84 height 40
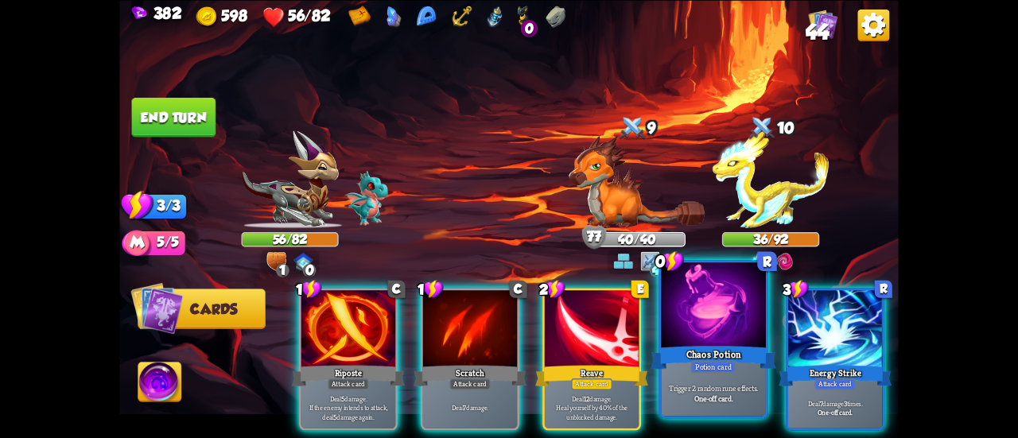
click at [725, 331] on div at bounding box center [713, 307] width 105 height 88
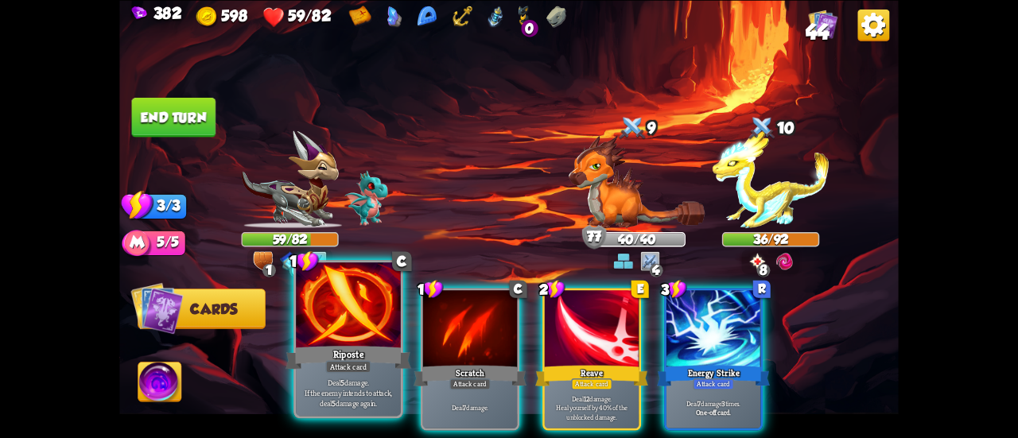
click at [361, 338] on div at bounding box center [348, 307] width 105 height 88
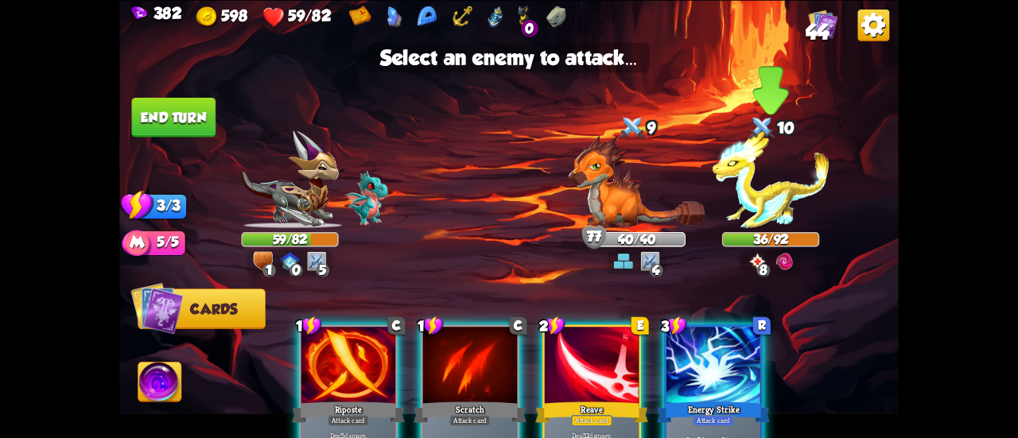
click at [758, 195] on img at bounding box center [771, 179] width 117 height 98
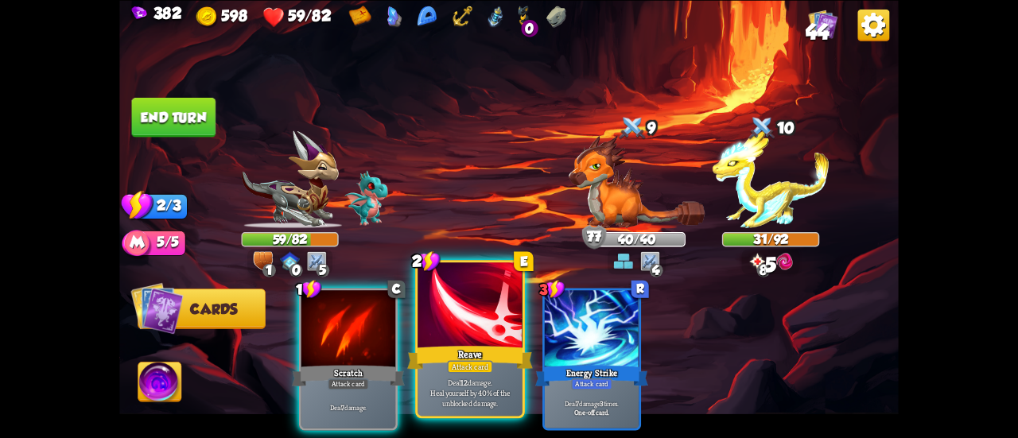
click at [478, 308] on div at bounding box center [470, 307] width 105 height 88
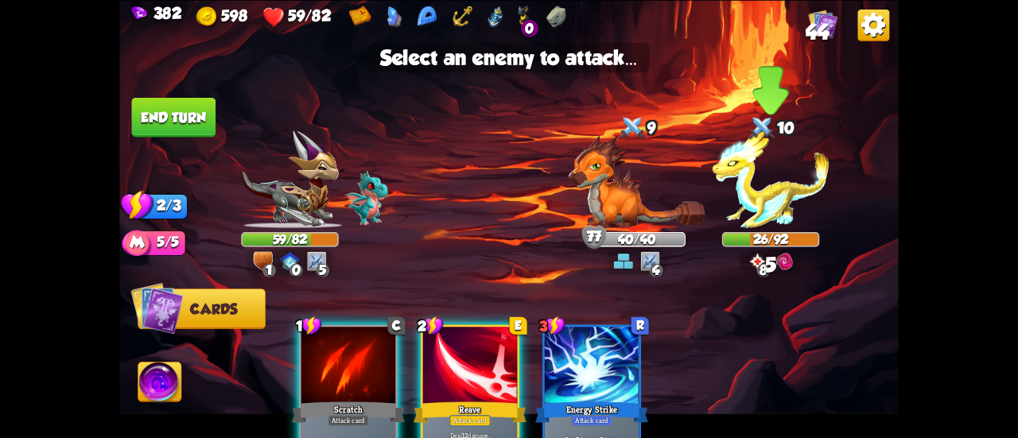
click at [756, 177] on img at bounding box center [771, 179] width 117 height 98
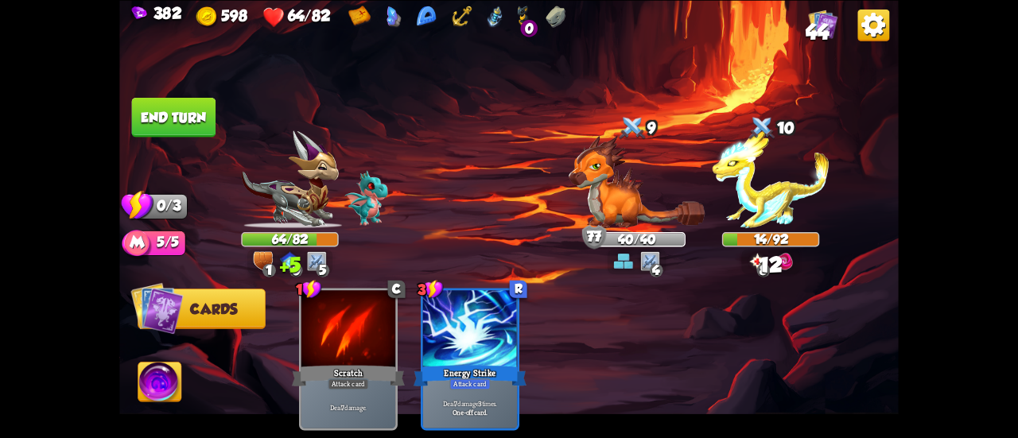
click at [158, 132] on button "End turn" at bounding box center [174, 117] width 84 height 40
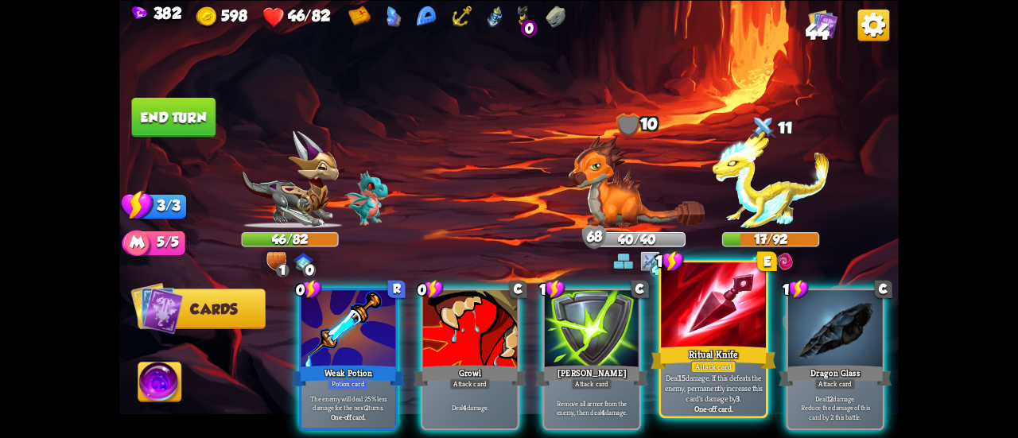
click at [666, 325] on div at bounding box center [713, 307] width 105 height 88
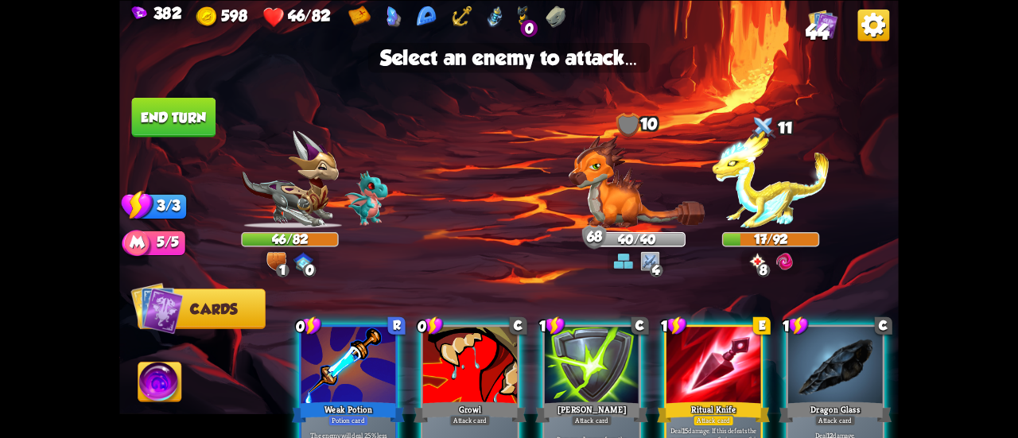
click at [690, 356] on div at bounding box center [714, 367] width 94 height 80
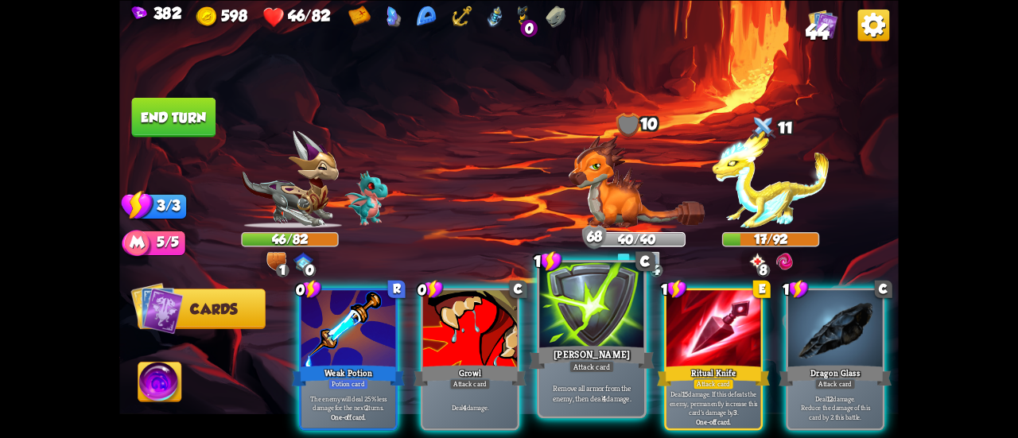
click at [591, 341] on div at bounding box center [591, 307] width 105 height 88
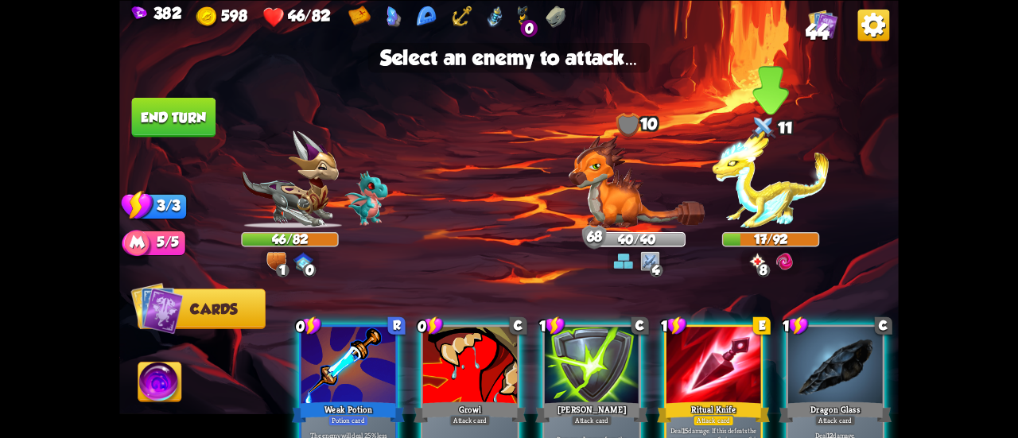
click at [784, 198] on img at bounding box center [771, 179] width 117 height 98
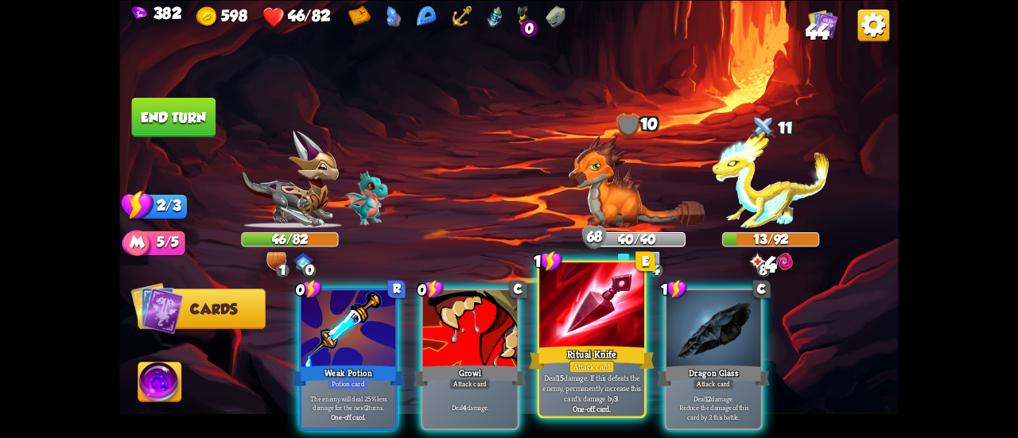
click at [593, 330] on div at bounding box center [591, 307] width 105 height 88
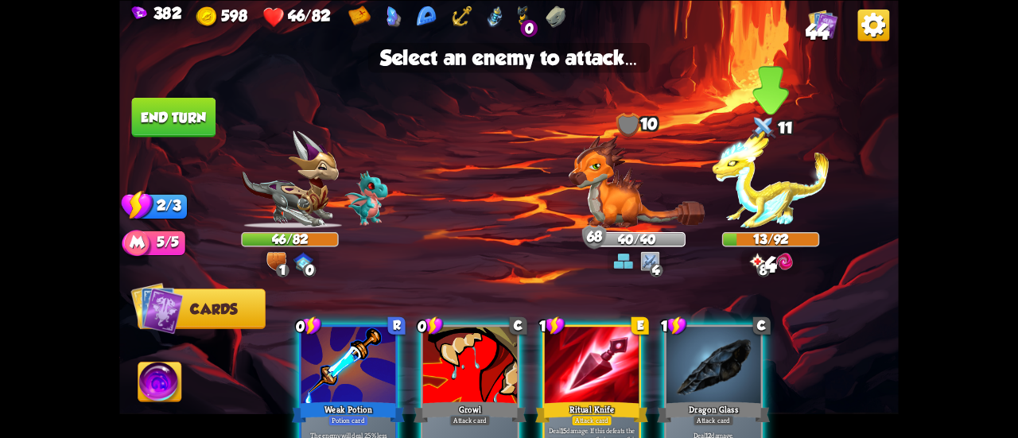
click at [762, 185] on img at bounding box center [771, 179] width 117 height 98
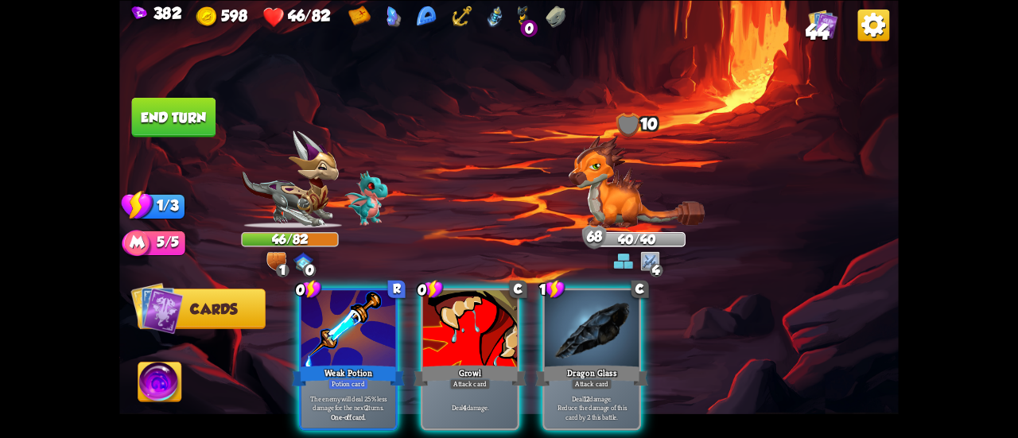
click at [173, 123] on button "End turn" at bounding box center [174, 117] width 84 height 40
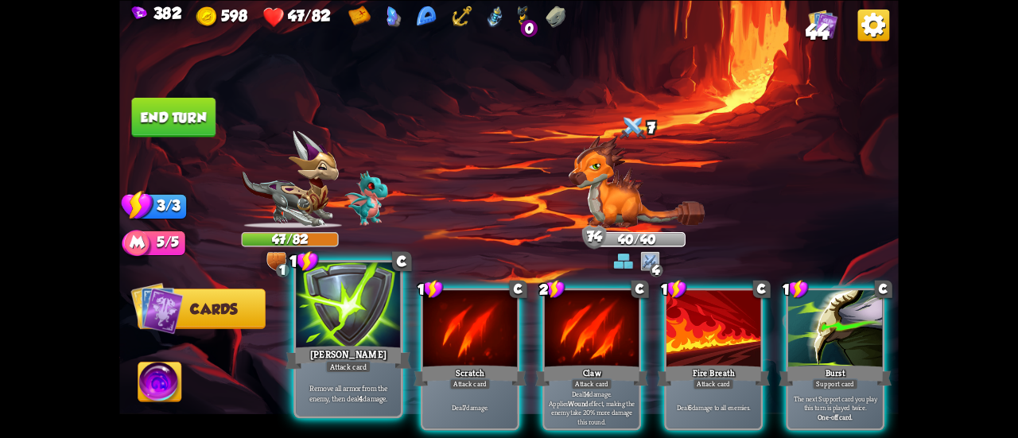
click at [347, 356] on div "[PERSON_NAME]" at bounding box center [349, 358] width 126 height 28
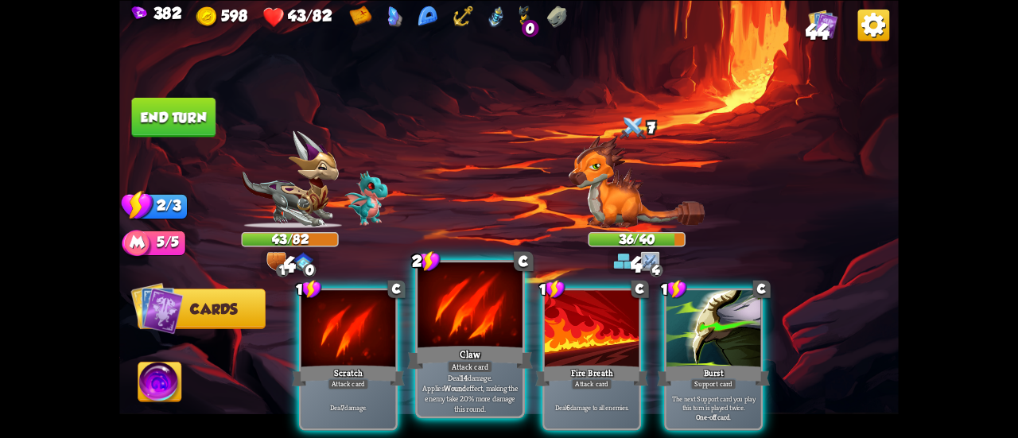
click at [474, 333] on div at bounding box center [470, 307] width 105 height 88
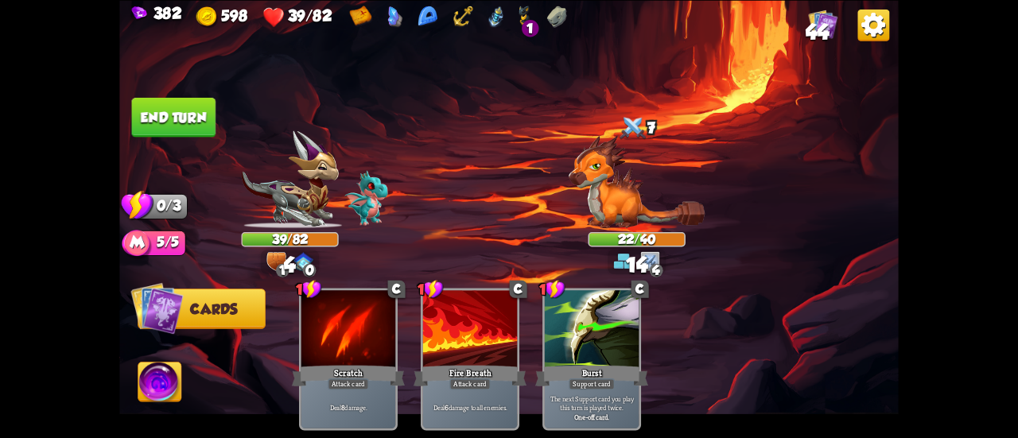
click at [208, 115] on button "End turn" at bounding box center [174, 117] width 84 height 40
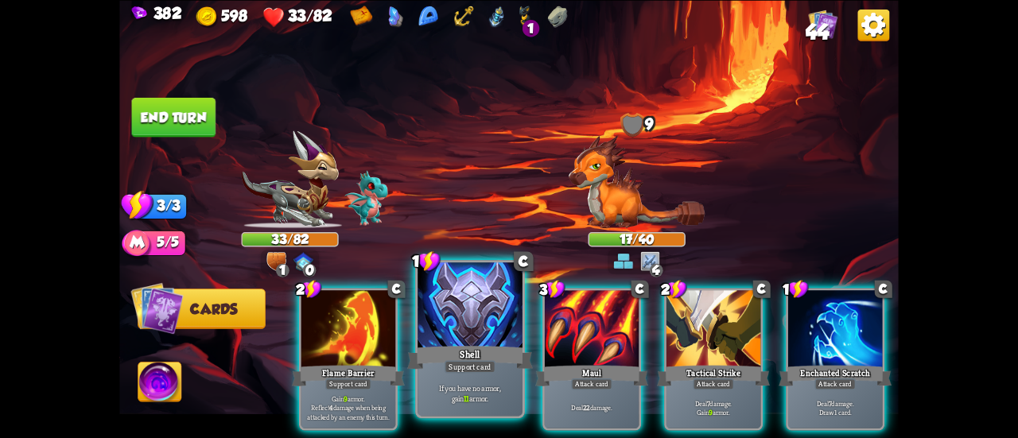
click at [461, 360] on div "Shell" at bounding box center [470, 358] width 126 height 28
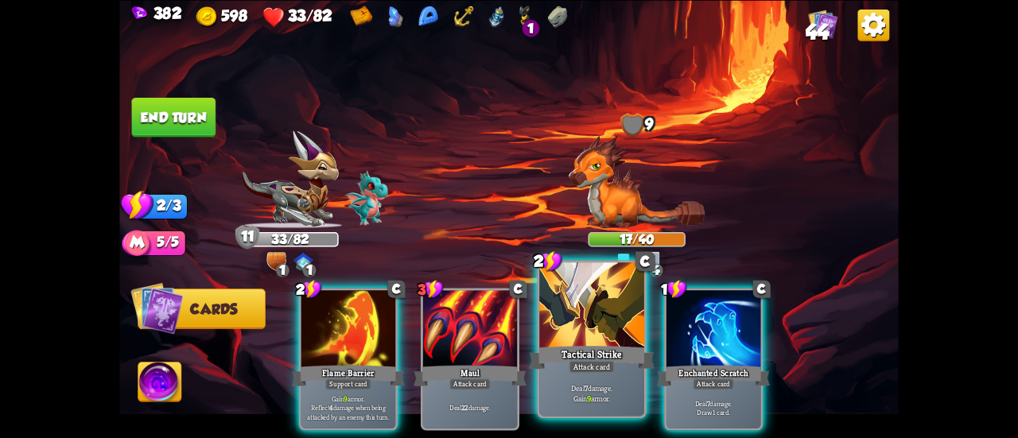
click at [590, 340] on div at bounding box center [591, 307] width 105 height 88
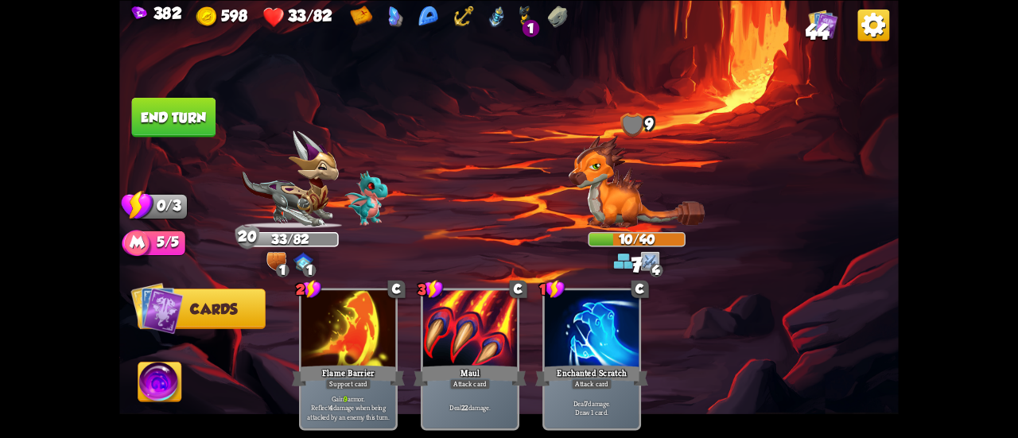
click at [179, 125] on button "End turn" at bounding box center [174, 117] width 84 height 40
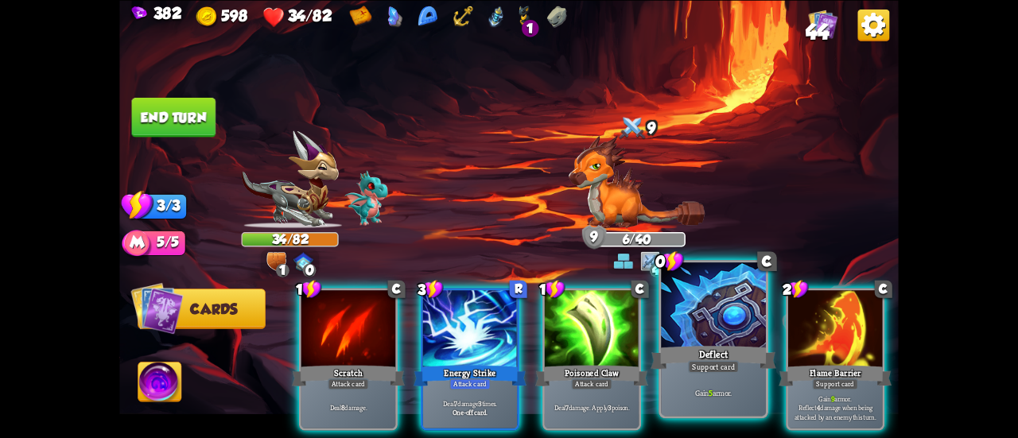
click at [706, 340] on div at bounding box center [713, 307] width 105 height 88
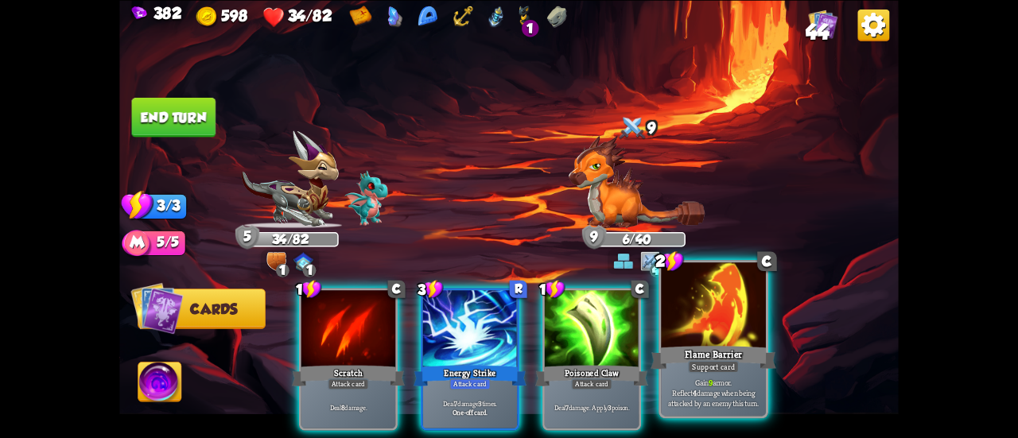
click at [692, 327] on div at bounding box center [713, 307] width 105 height 88
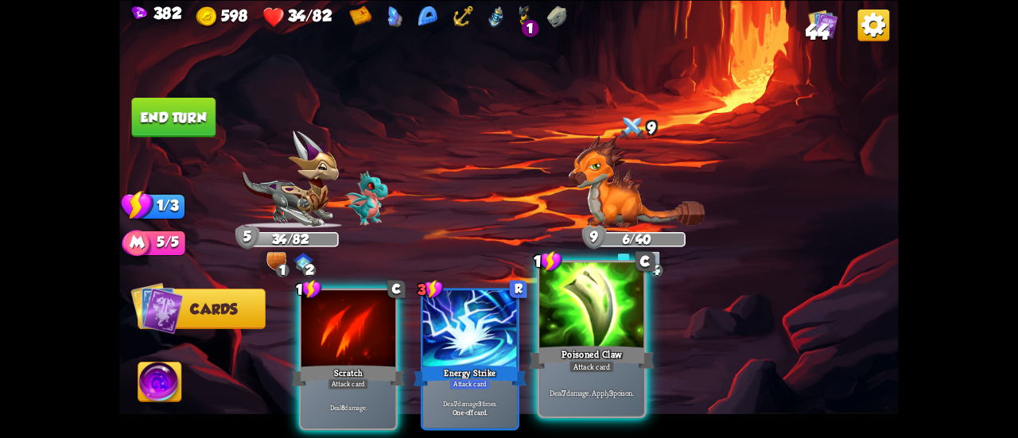
click at [589, 323] on div at bounding box center [591, 307] width 105 height 88
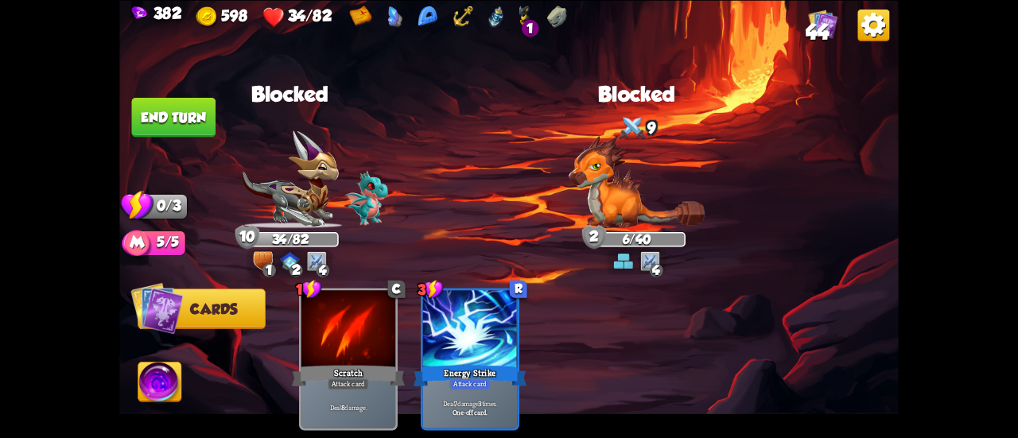
click at [172, 114] on button "End turn" at bounding box center [174, 117] width 84 height 40
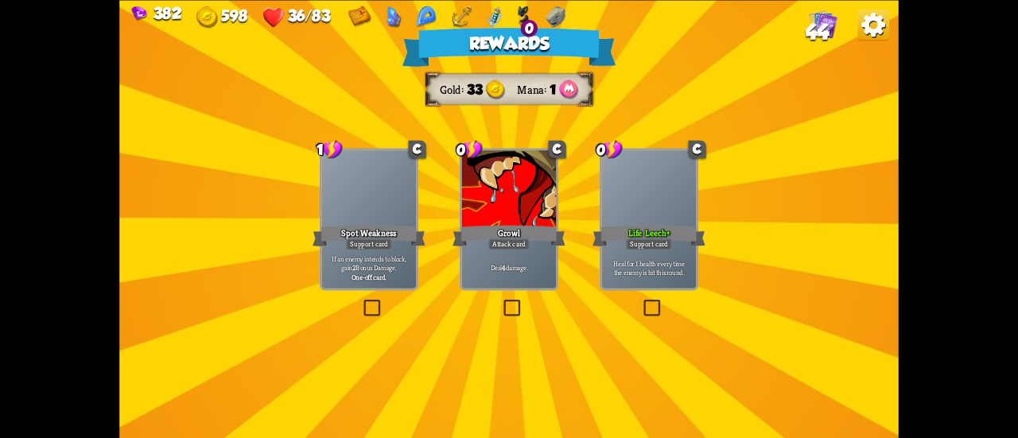
click at [530, 241] on div "Growl" at bounding box center [509, 235] width 113 height 25
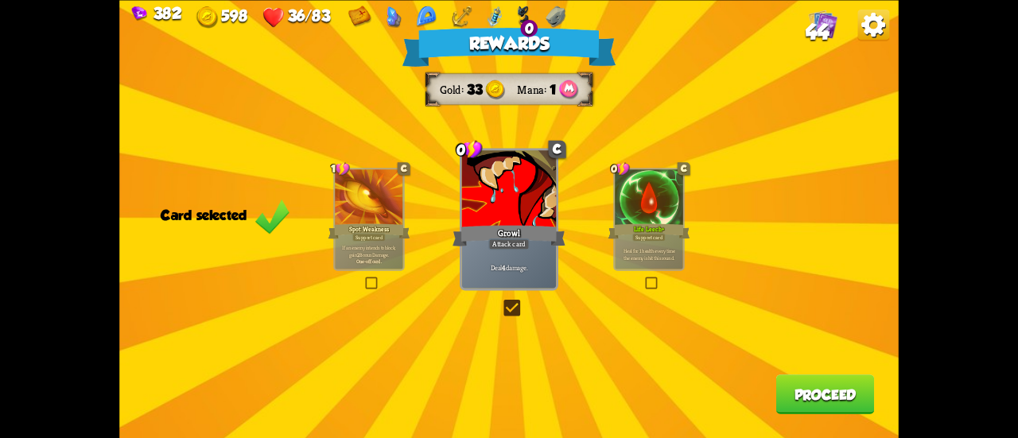
click at [830, 399] on button "Proceed" at bounding box center [825, 395] width 99 height 40
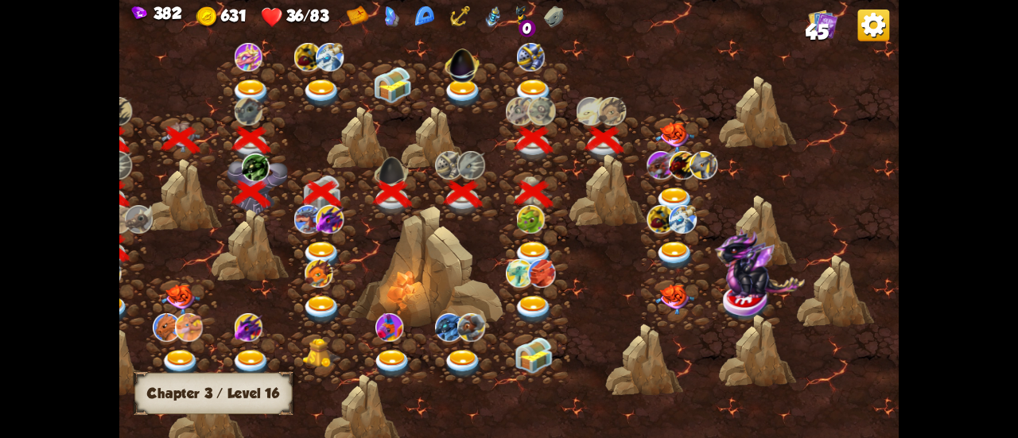
click at [675, 132] on img at bounding box center [674, 138] width 39 height 30
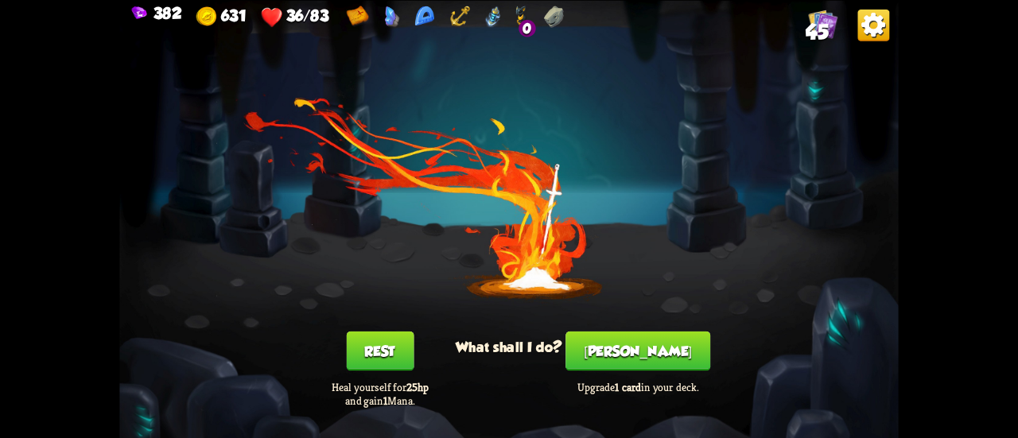
click at [393, 348] on button "Rest" at bounding box center [380, 351] width 68 height 40
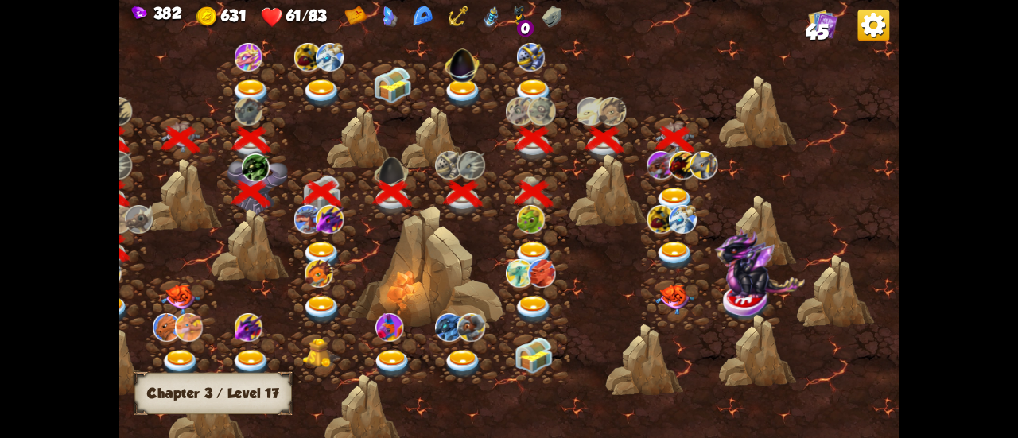
click at [672, 191] on img at bounding box center [674, 202] width 39 height 29
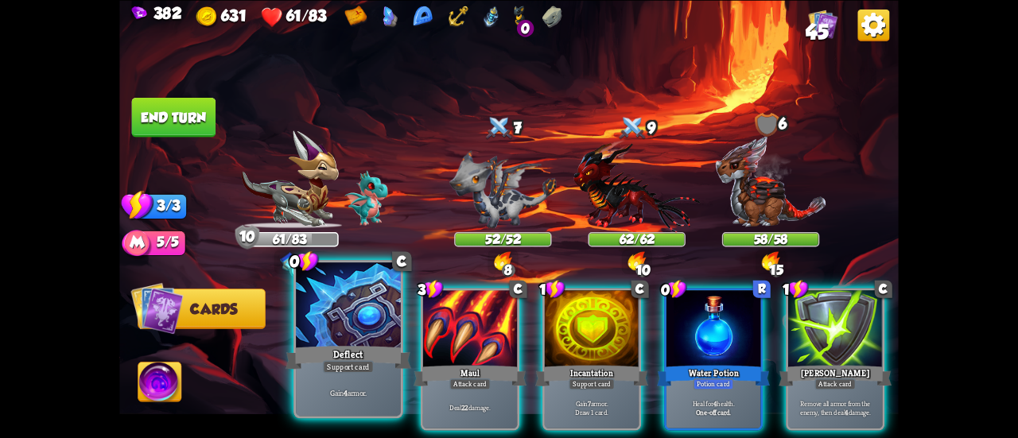
click at [352, 287] on div at bounding box center [348, 307] width 105 height 88
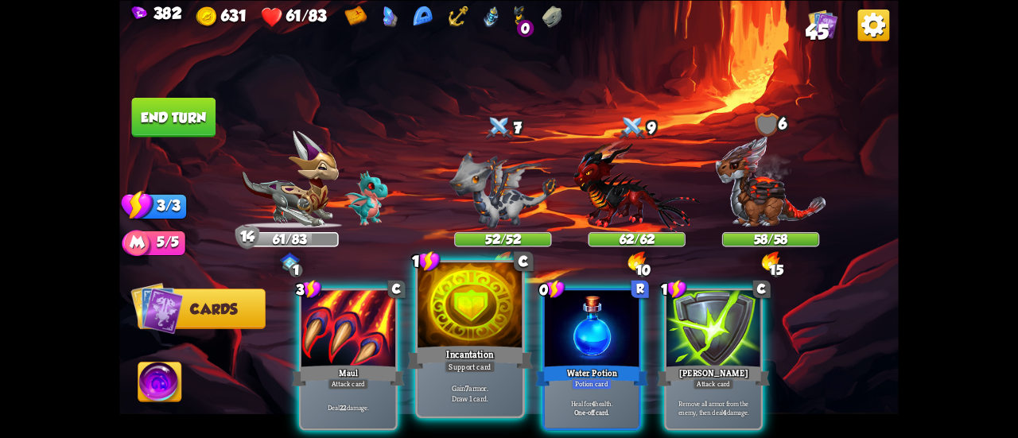
click at [423, 321] on div at bounding box center [470, 307] width 105 height 88
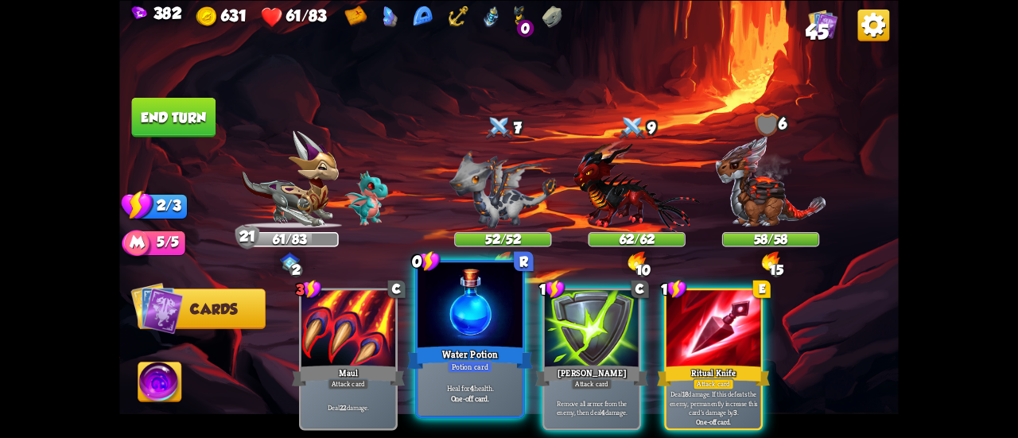
click at [433, 321] on div at bounding box center [470, 307] width 105 height 88
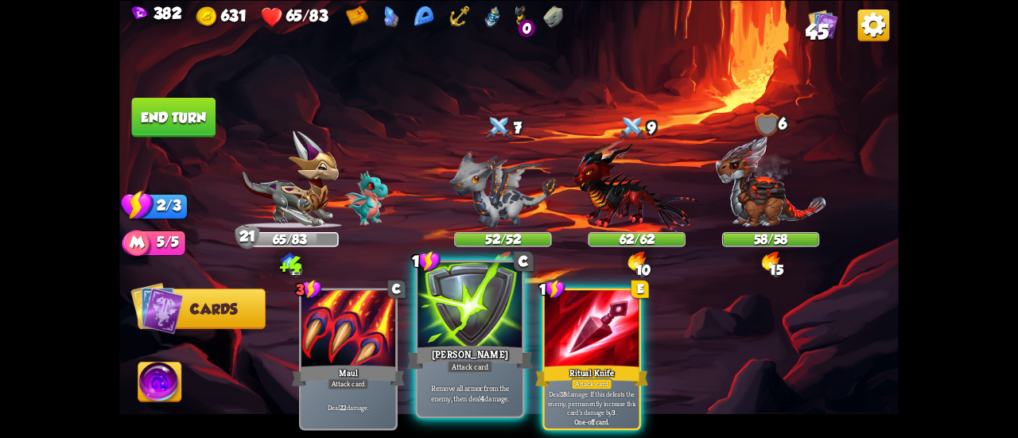
click at [434, 317] on div at bounding box center [470, 307] width 105 height 88
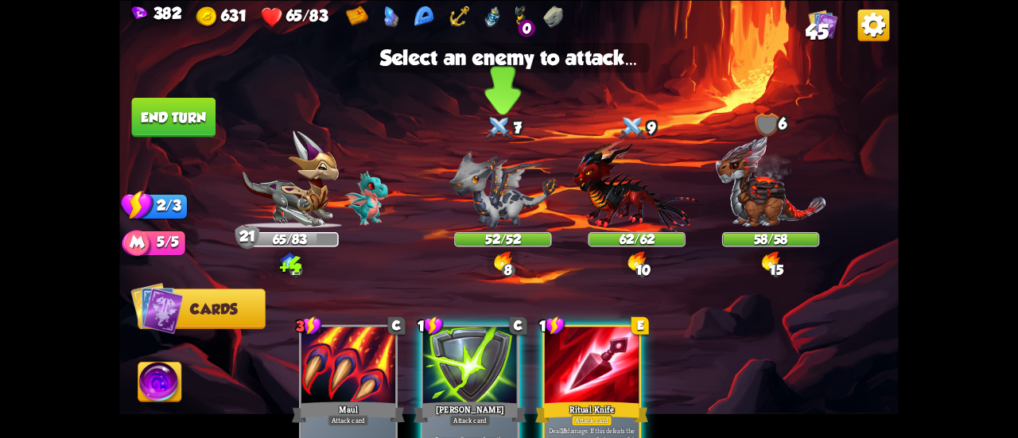
click at [519, 190] on img at bounding box center [502, 189] width 107 height 78
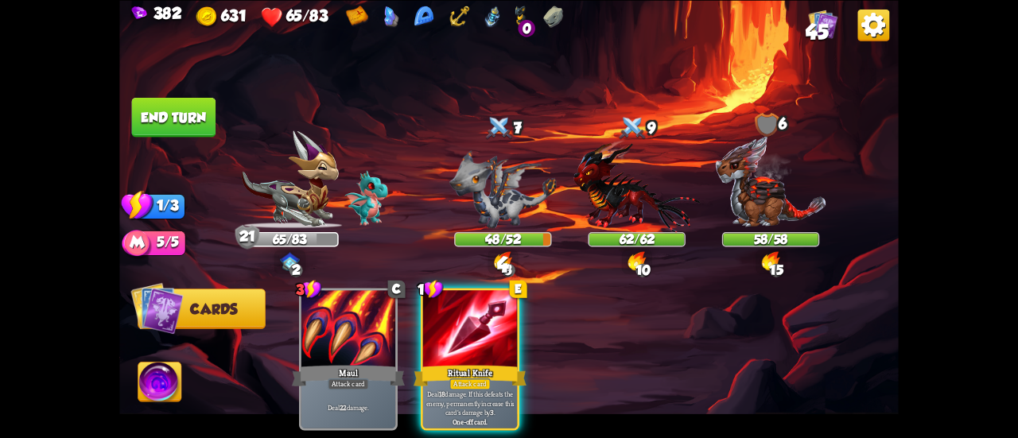
click at [167, 87] on img at bounding box center [509, 219] width 780 height 438
click at [186, 107] on button "End turn" at bounding box center [174, 117] width 84 height 40
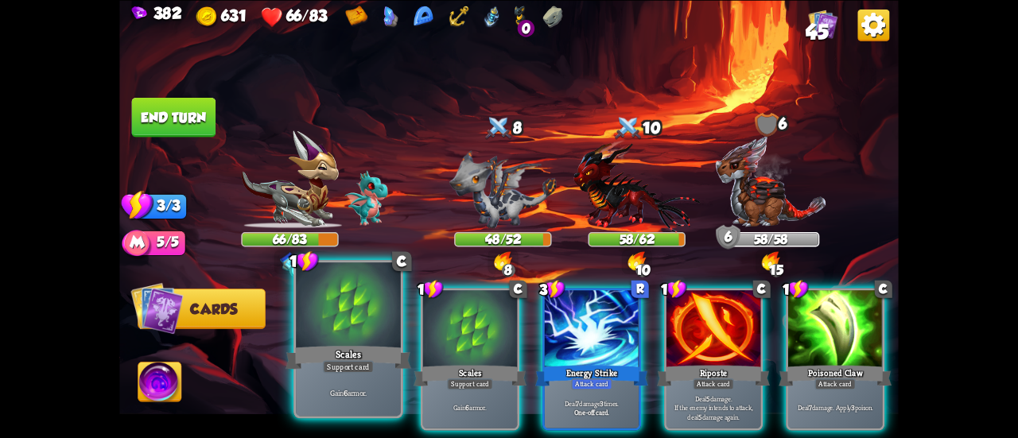
click at [355, 354] on div "Scales" at bounding box center [349, 358] width 126 height 28
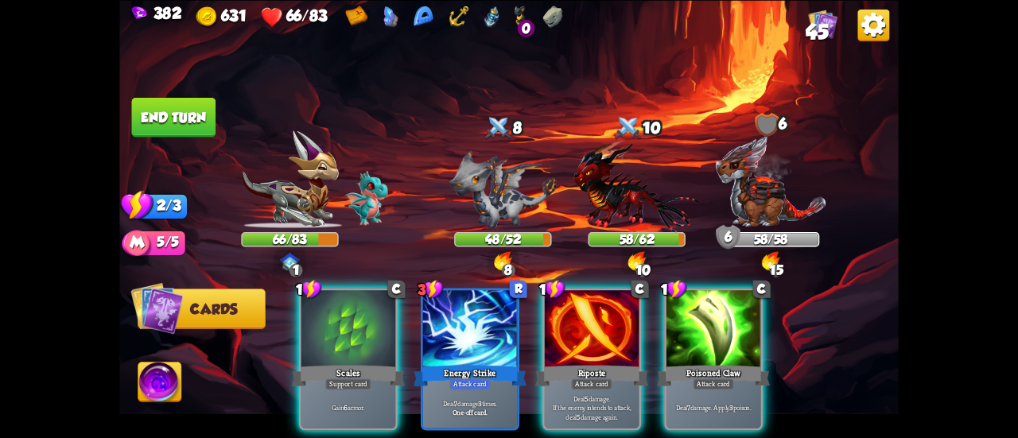
click at [355, 363] on div "Scales" at bounding box center [348, 375] width 113 height 25
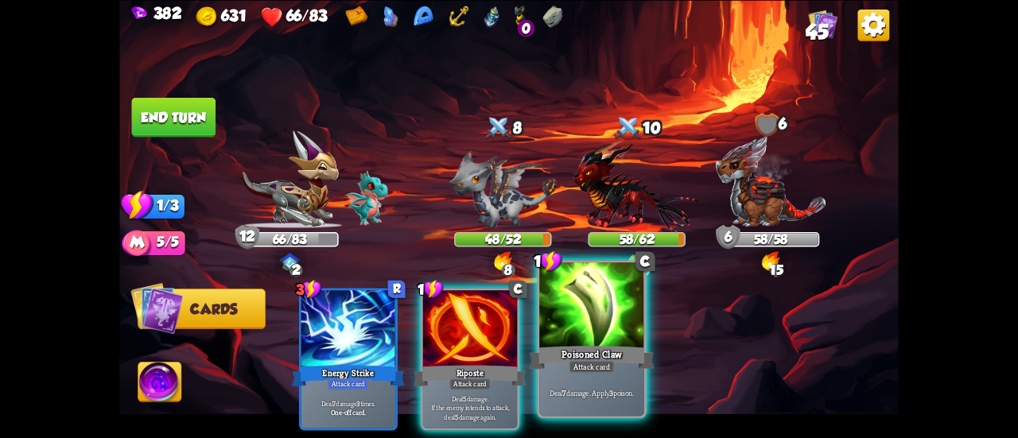
click at [599, 340] on div at bounding box center [591, 307] width 105 height 88
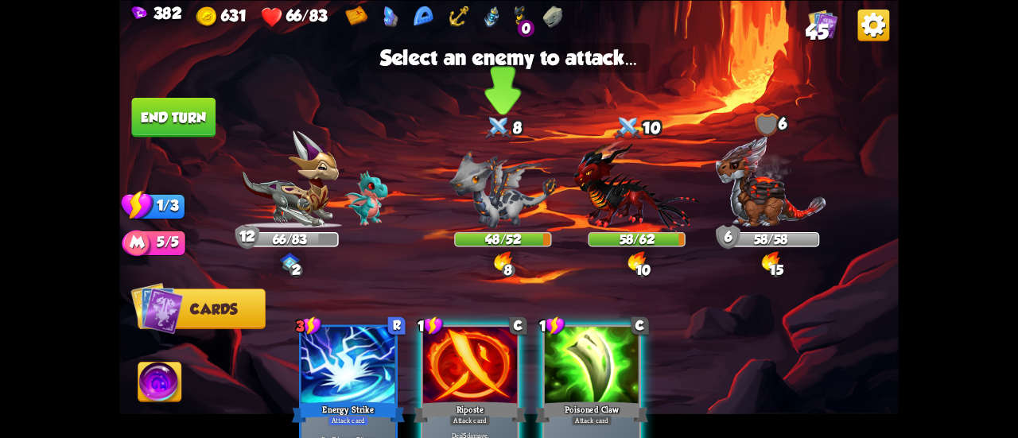
click at [495, 186] on img at bounding box center [502, 189] width 107 height 78
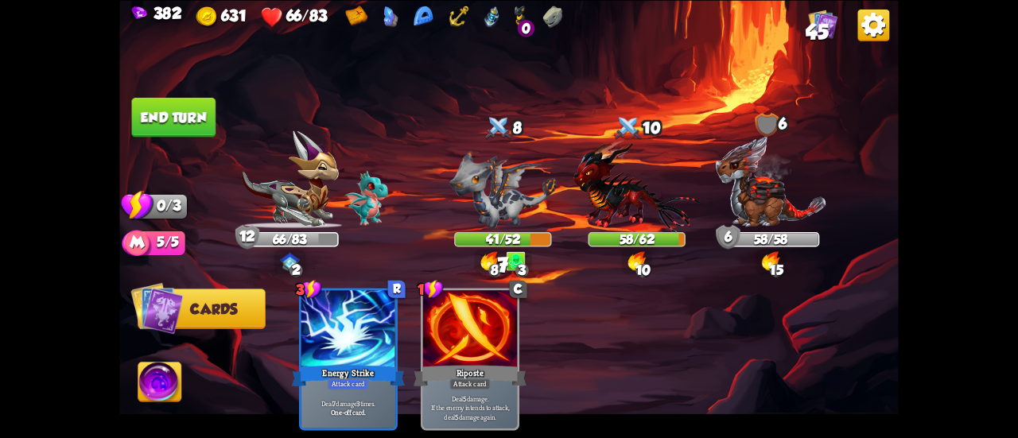
click at [173, 106] on button "End turn" at bounding box center [174, 117] width 84 height 40
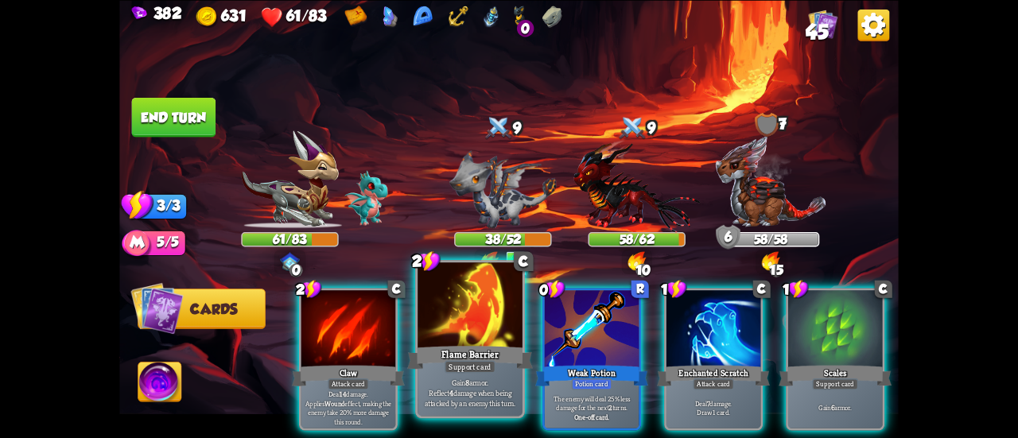
click at [464, 309] on div at bounding box center [470, 307] width 105 height 88
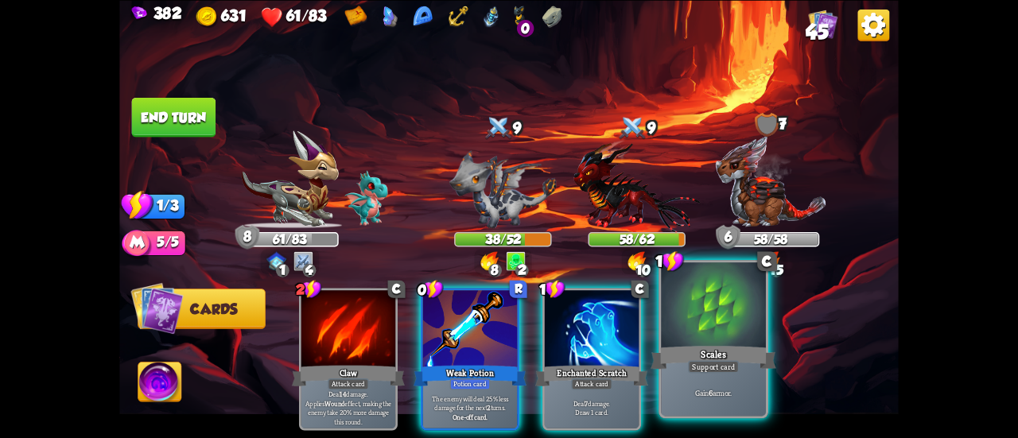
click at [716, 320] on div at bounding box center [713, 307] width 105 height 88
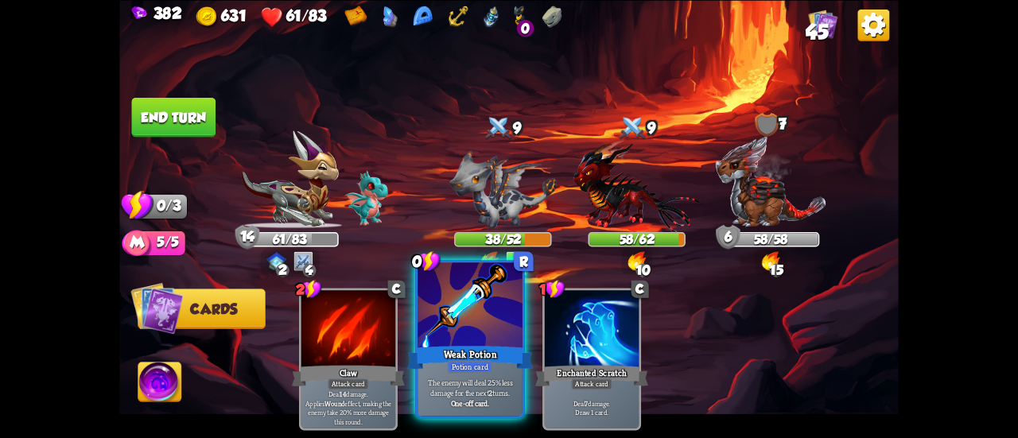
click at [444, 343] on div at bounding box center [470, 307] width 105 height 88
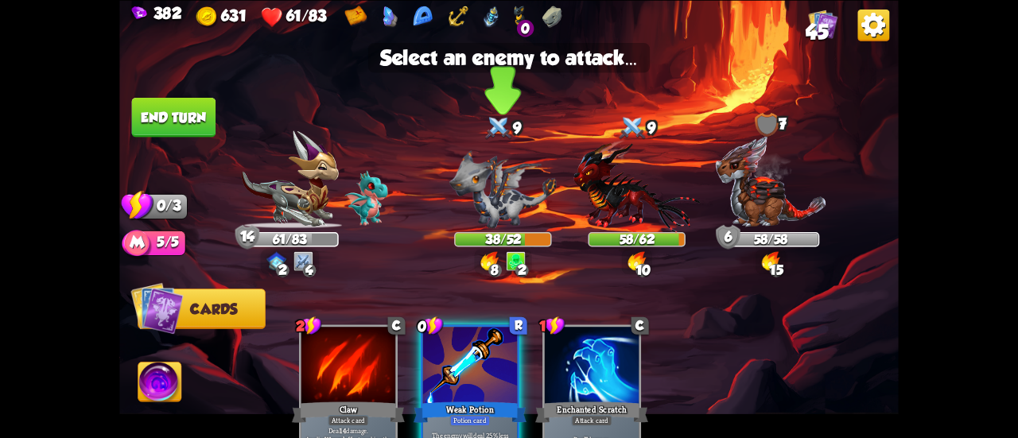
click at [511, 189] on img at bounding box center [502, 189] width 107 height 78
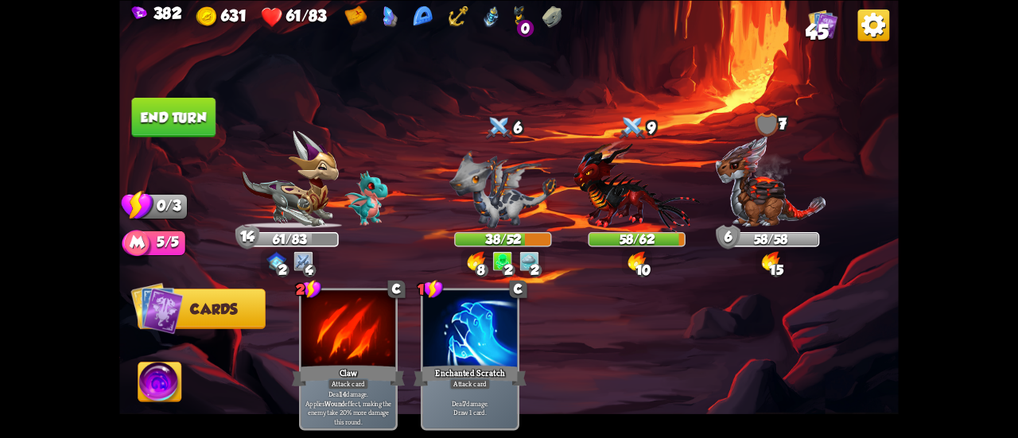
click at [174, 101] on button "End turn" at bounding box center [174, 117] width 84 height 40
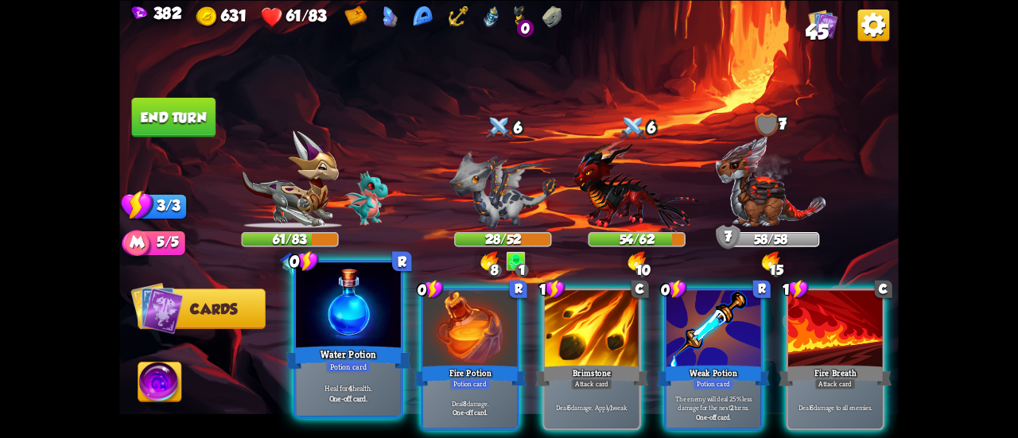
click at [298, 316] on div at bounding box center [348, 307] width 105 height 88
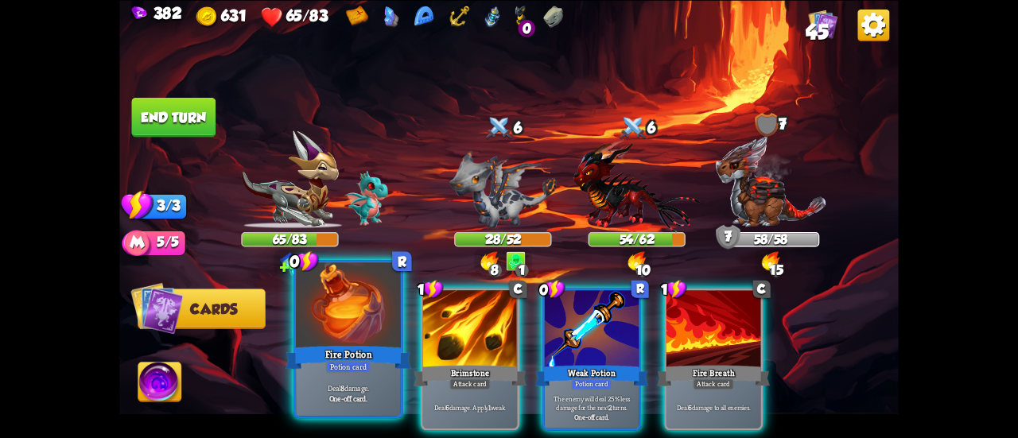
click at [326, 332] on div at bounding box center [348, 307] width 105 height 88
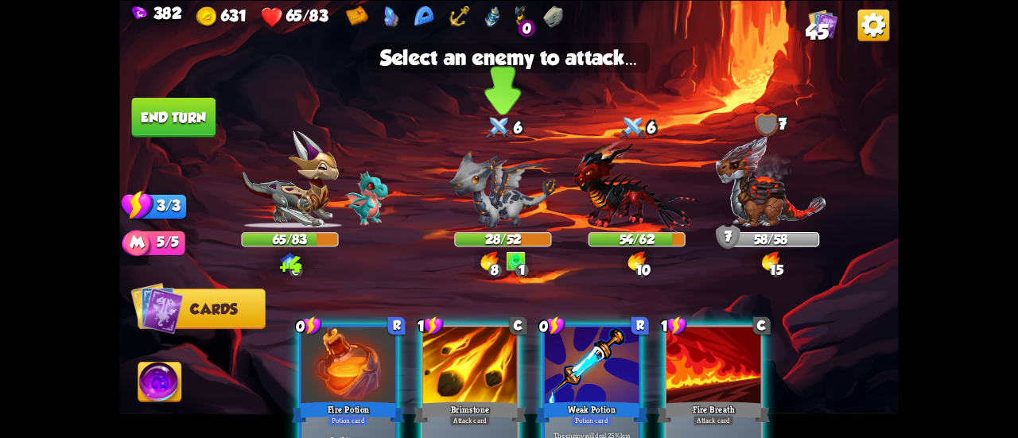
click at [477, 189] on img at bounding box center [502, 189] width 107 height 78
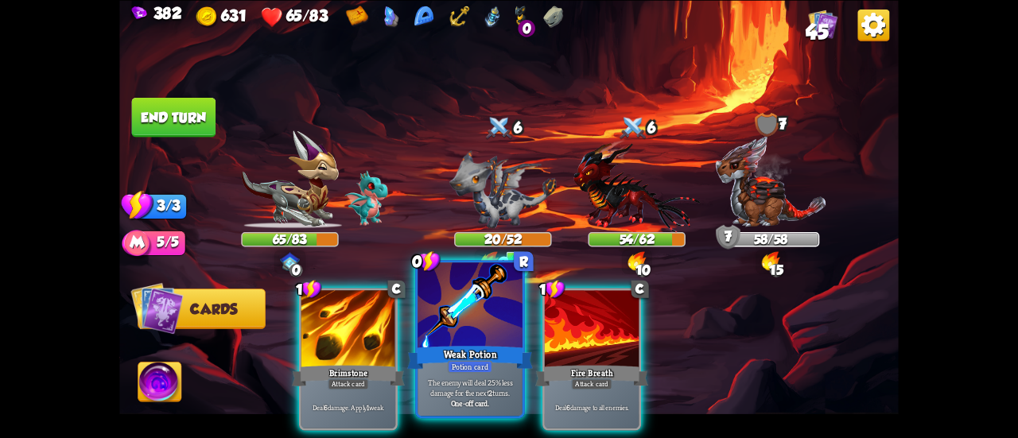
click at [465, 308] on div at bounding box center [470, 307] width 105 height 88
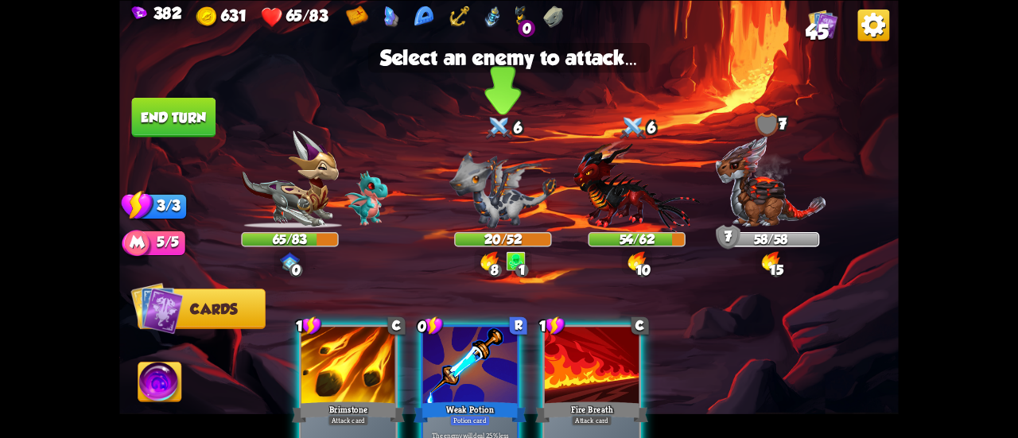
click at [501, 209] on img at bounding box center [502, 189] width 107 height 78
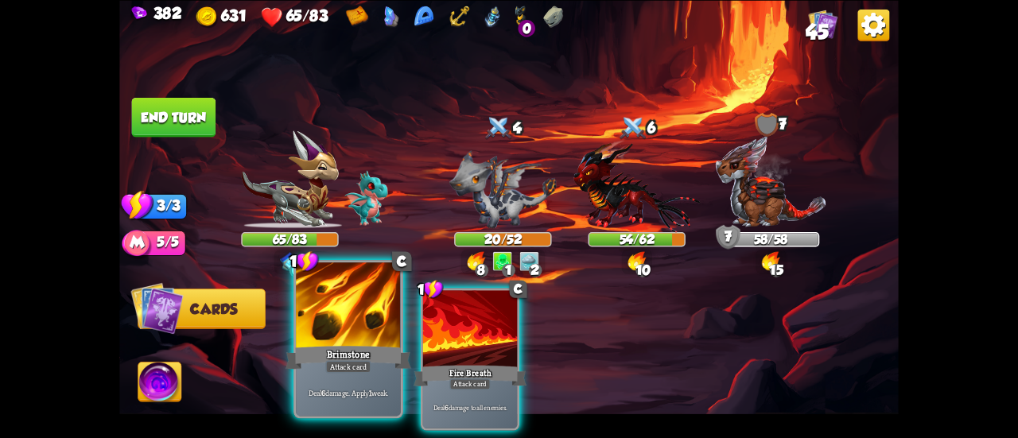
click at [371, 329] on div at bounding box center [348, 307] width 105 height 88
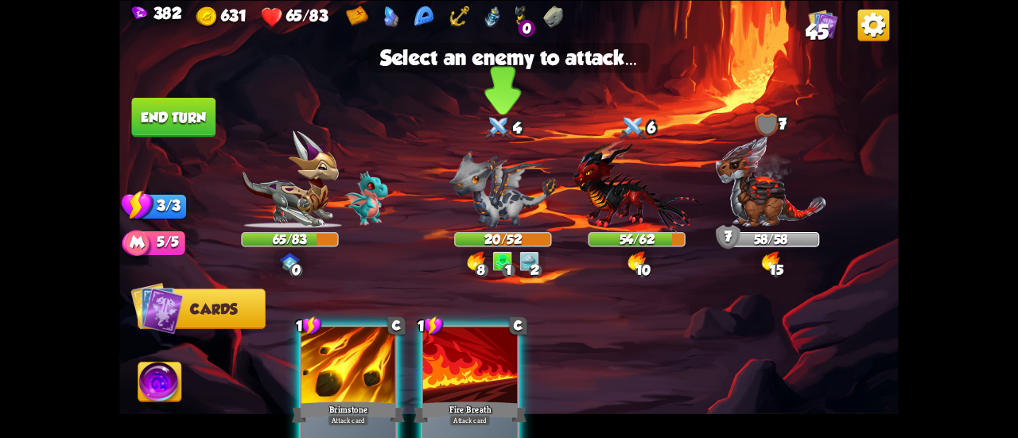
click at [461, 220] on img at bounding box center [502, 189] width 107 height 78
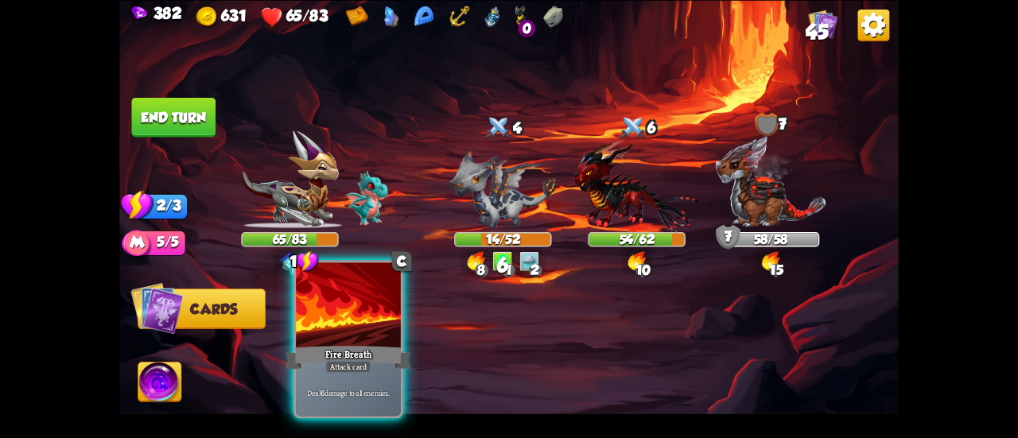
click at [380, 327] on div at bounding box center [348, 307] width 105 height 88
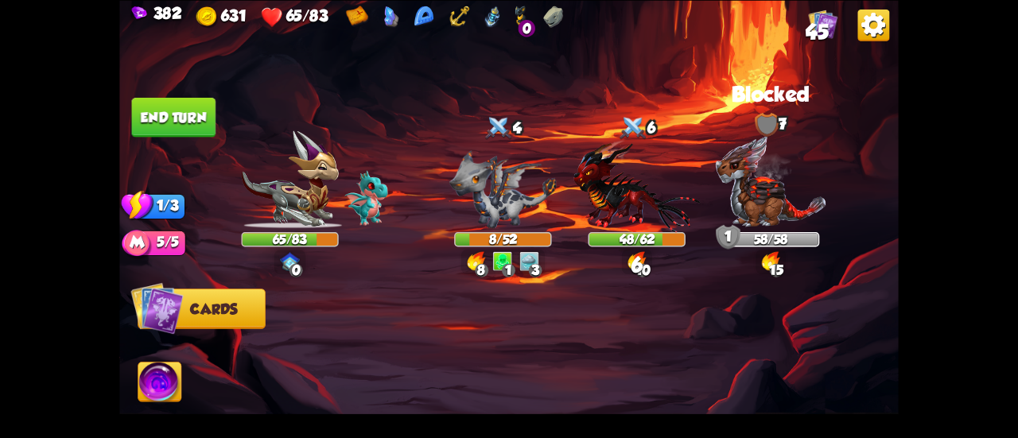
click at [191, 114] on button "End turn" at bounding box center [174, 117] width 84 height 40
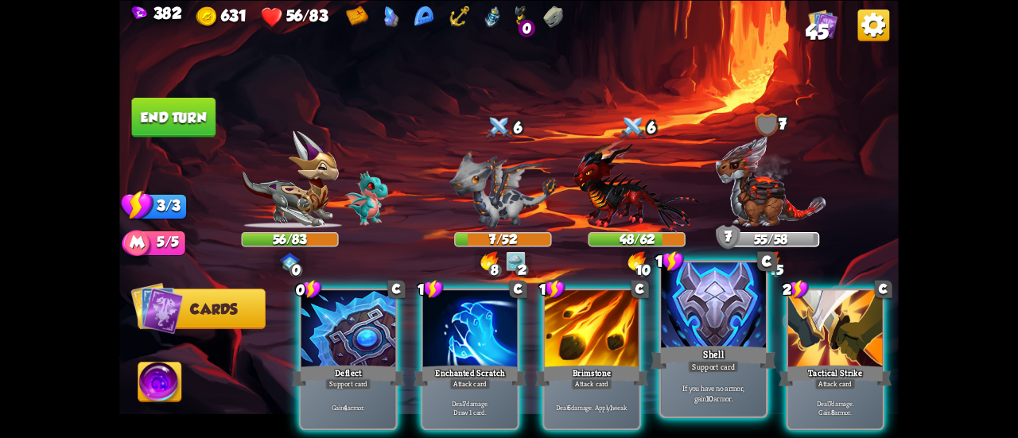
click at [691, 303] on div at bounding box center [713, 307] width 105 height 88
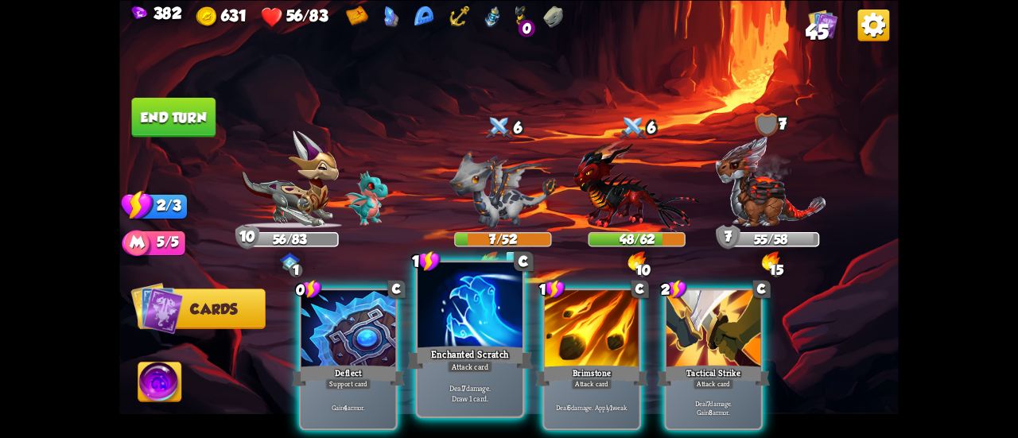
click at [492, 332] on div at bounding box center [470, 307] width 105 height 88
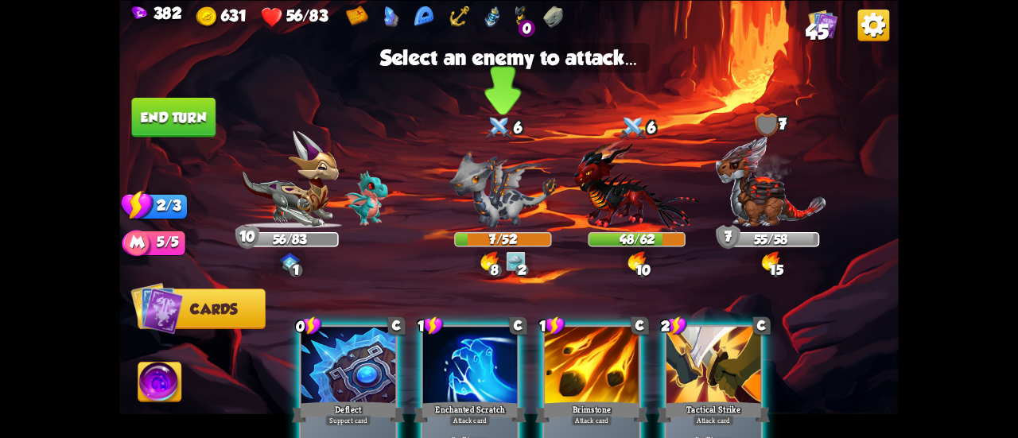
click at [492, 181] on img at bounding box center [502, 189] width 107 height 78
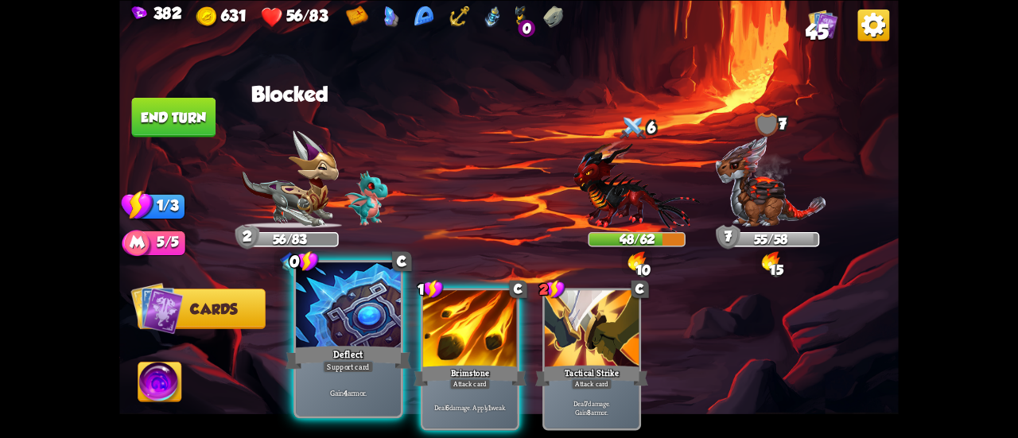
click at [349, 336] on div at bounding box center [348, 307] width 105 height 88
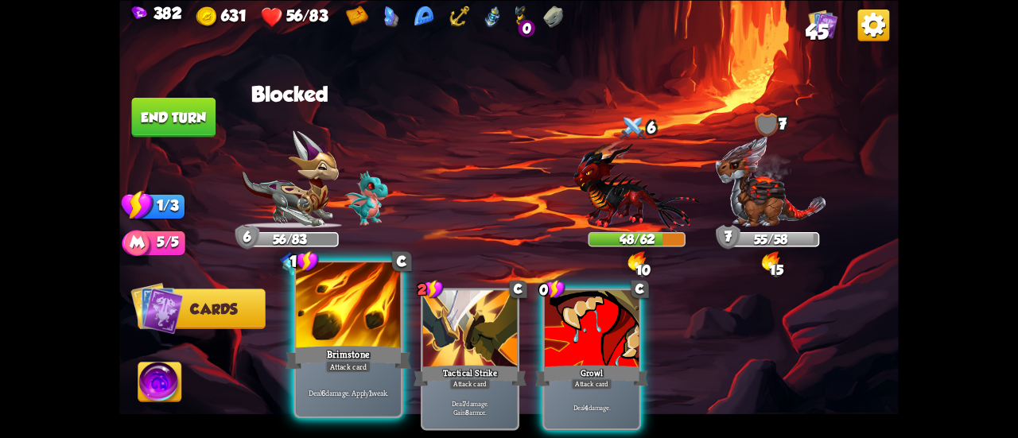
click at [392, 294] on div at bounding box center [348, 307] width 105 height 88
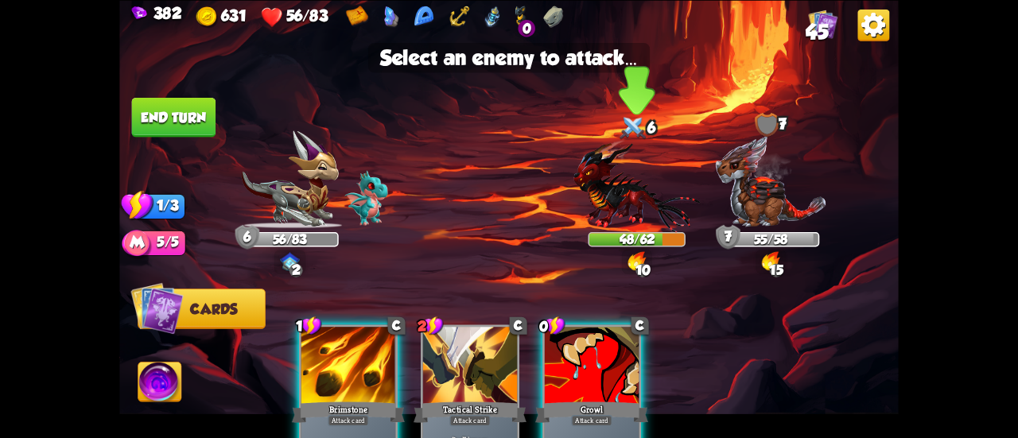
click at [616, 193] on img at bounding box center [637, 185] width 126 height 93
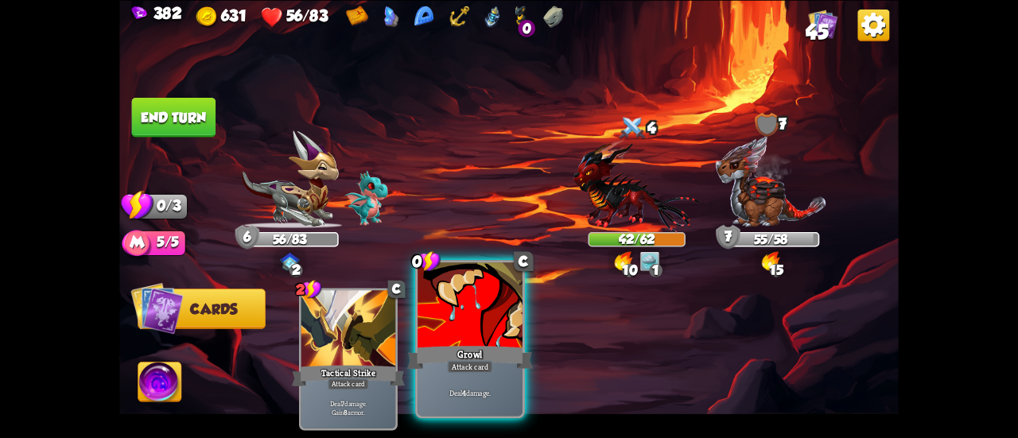
click at [474, 340] on div at bounding box center [470, 307] width 105 height 88
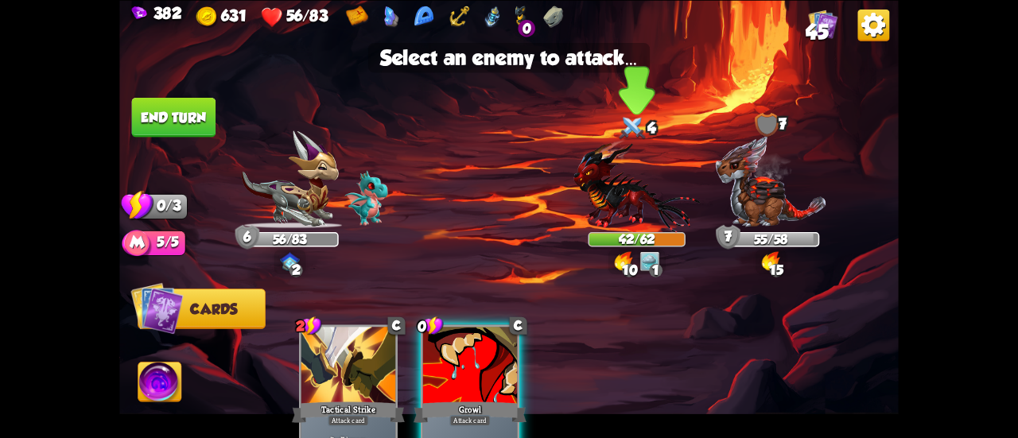
click at [593, 183] on img at bounding box center [637, 185] width 126 height 93
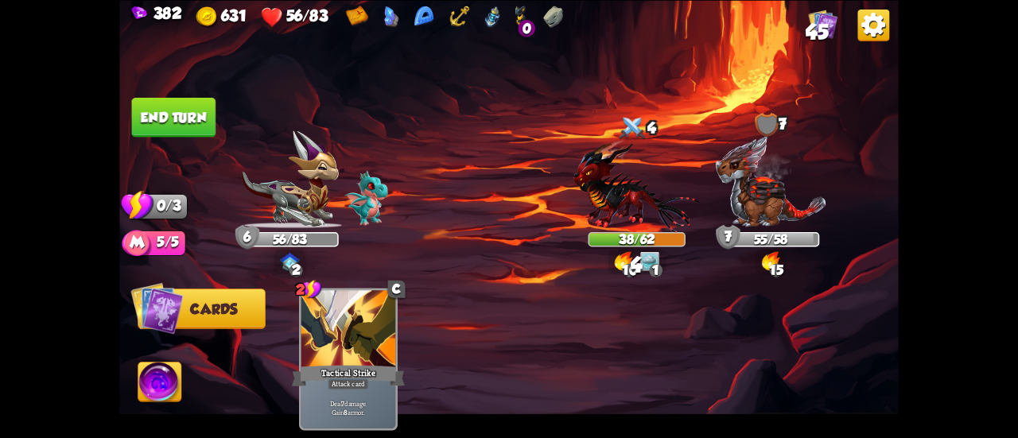
click at [194, 106] on button "End turn" at bounding box center [174, 117] width 84 height 40
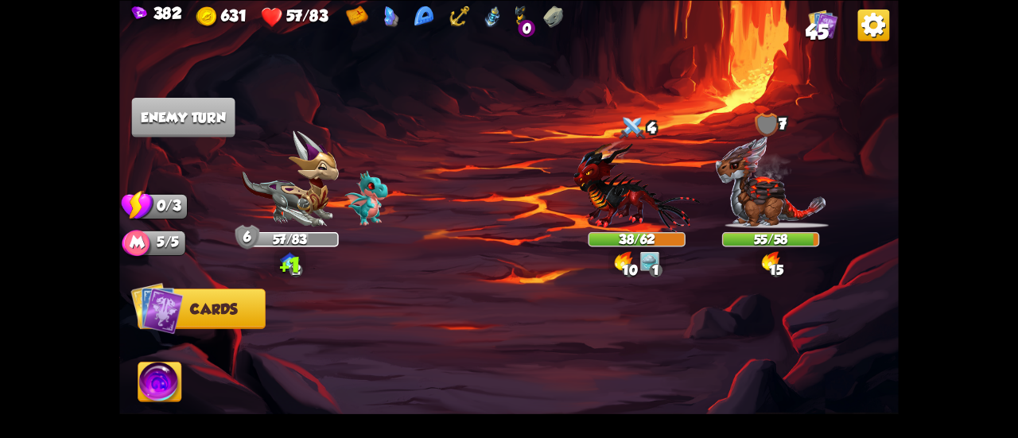
click at [826, 19] on img at bounding box center [823, 23] width 29 height 29
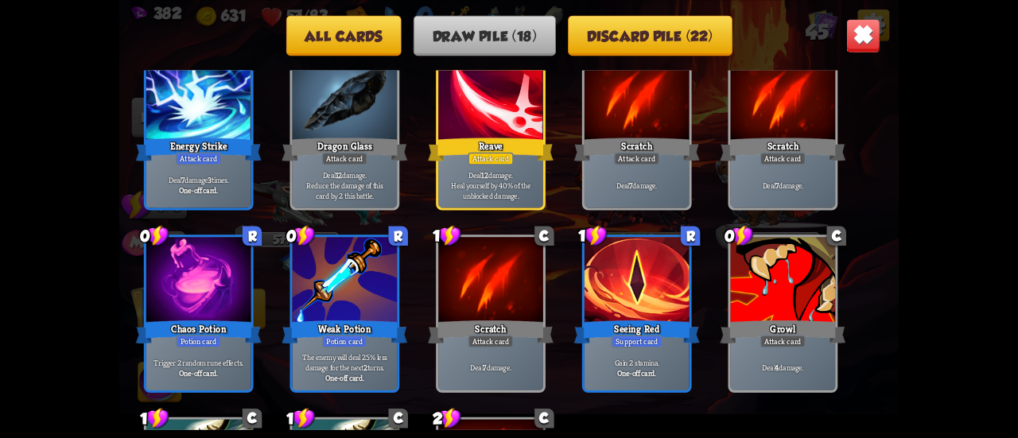
scroll to position [159, 0]
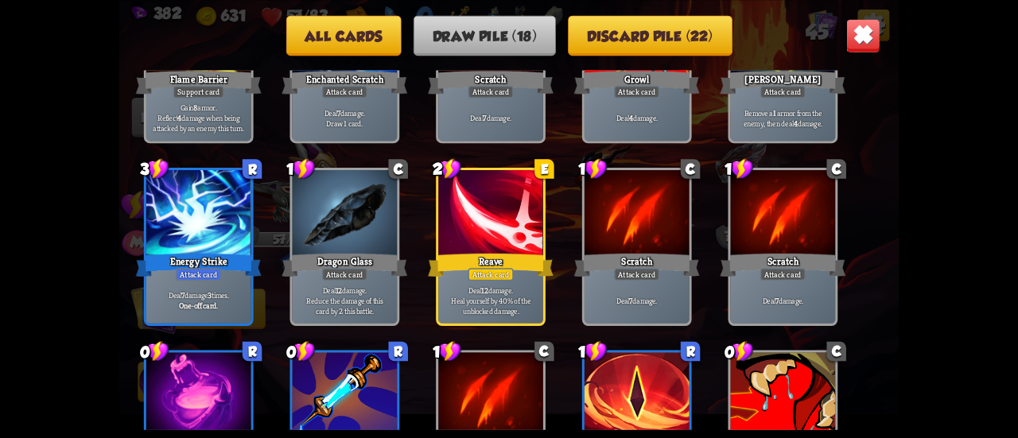
click at [858, 39] on img at bounding box center [863, 35] width 34 height 34
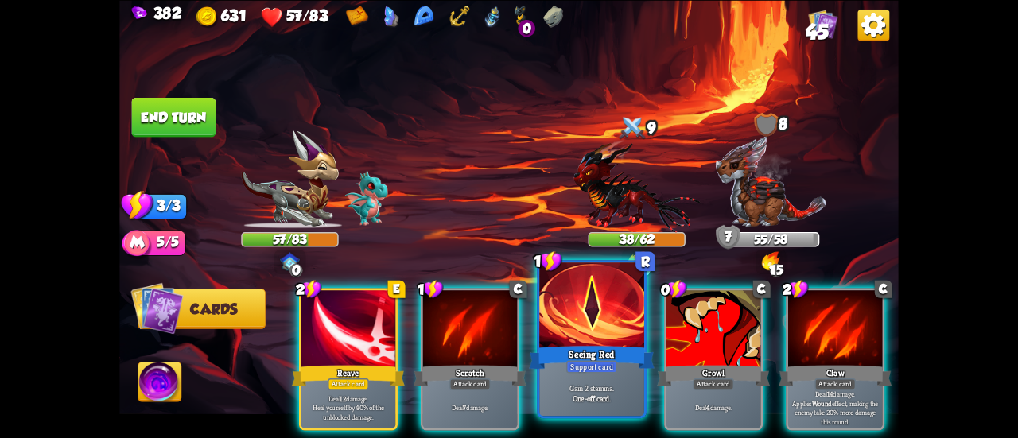
click at [586, 313] on div at bounding box center [591, 307] width 105 height 88
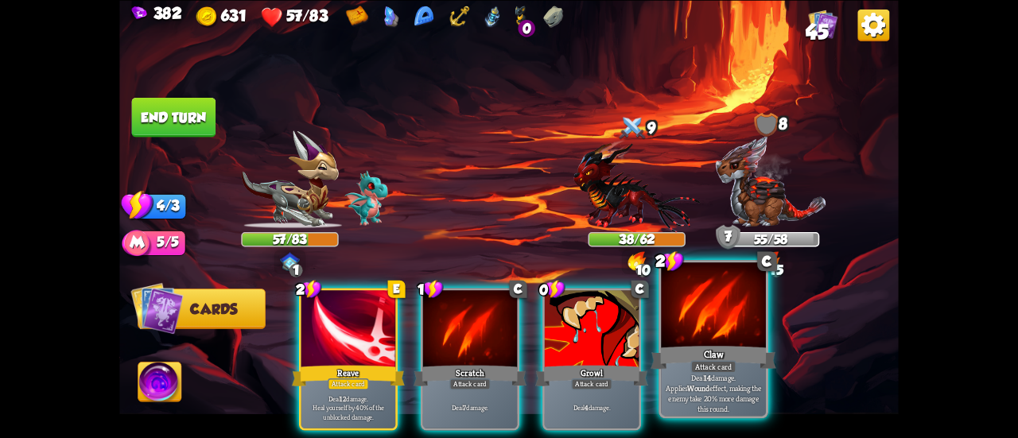
click at [697, 327] on div at bounding box center [713, 307] width 105 height 88
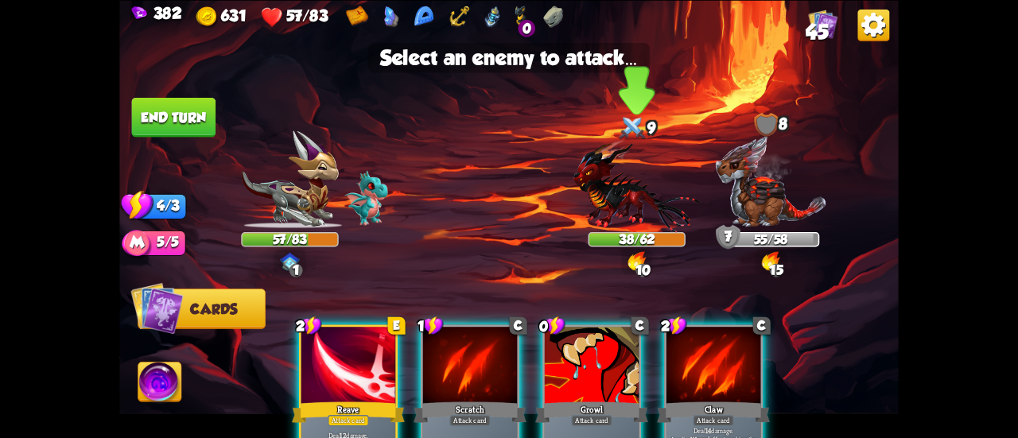
click at [634, 206] on img at bounding box center [637, 185] width 126 height 93
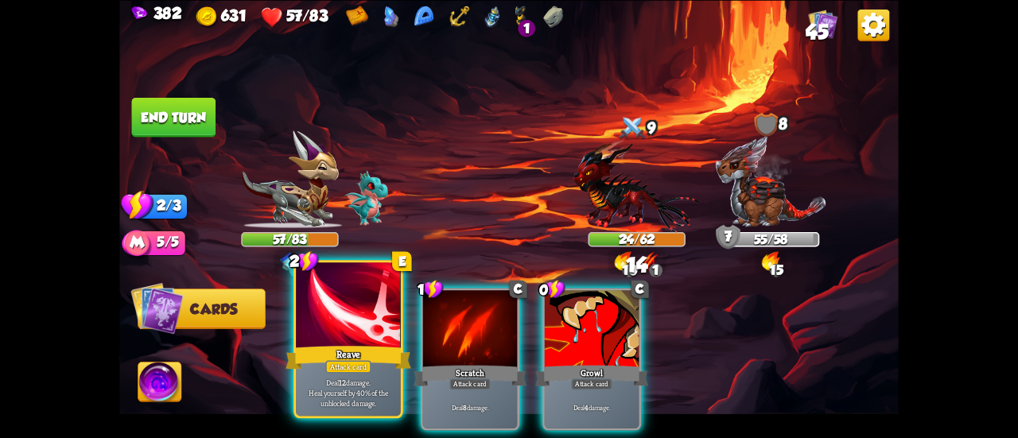
click at [355, 309] on div at bounding box center [348, 307] width 105 height 88
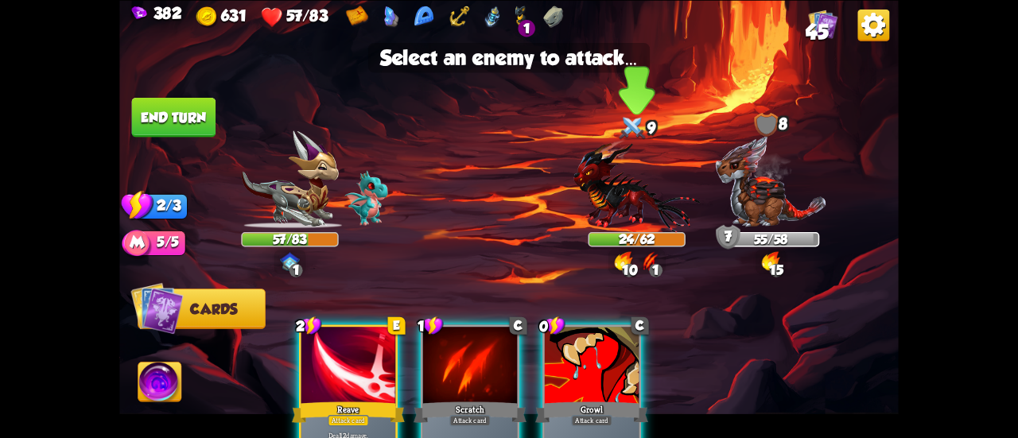
click at [601, 176] on img at bounding box center [637, 185] width 126 height 93
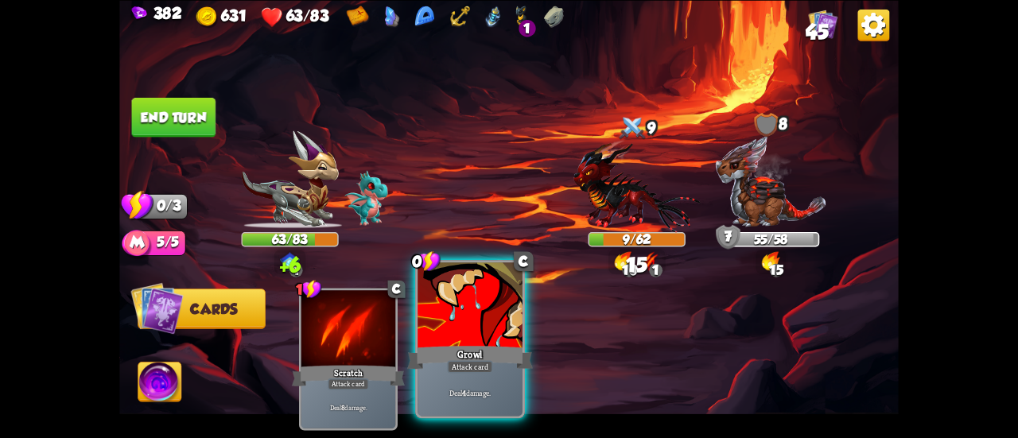
click at [498, 306] on div at bounding box center [470, 307] width 105 height 88
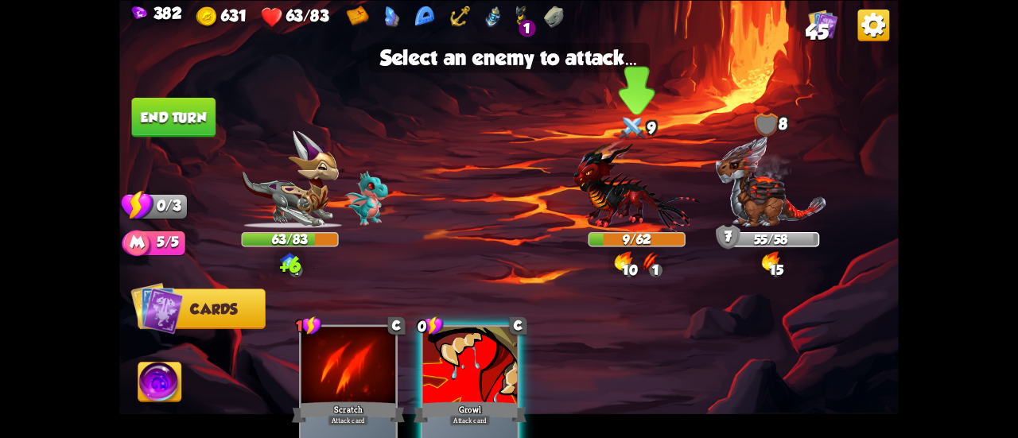
click at [629, 192] on img at bounding box center [637, 185] width 126 height 93
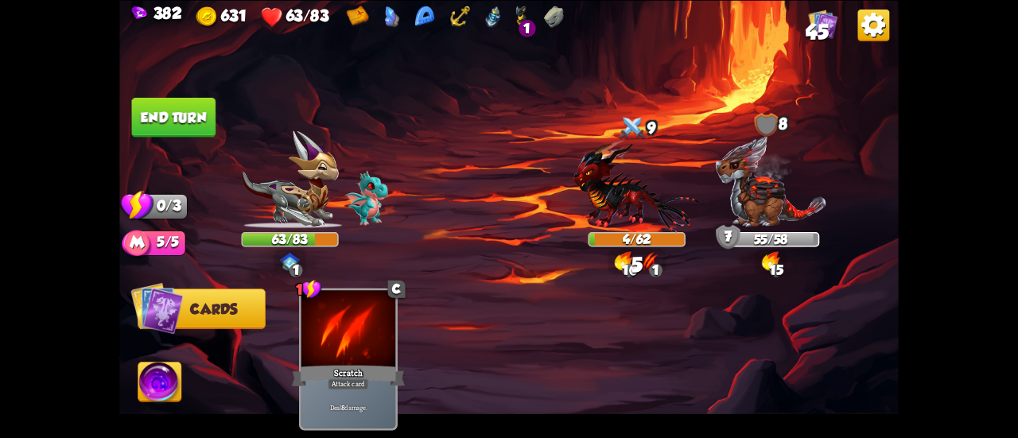
click at [174, 117] on button "End turn" at bounding box center [174, 117] width 84 height 40
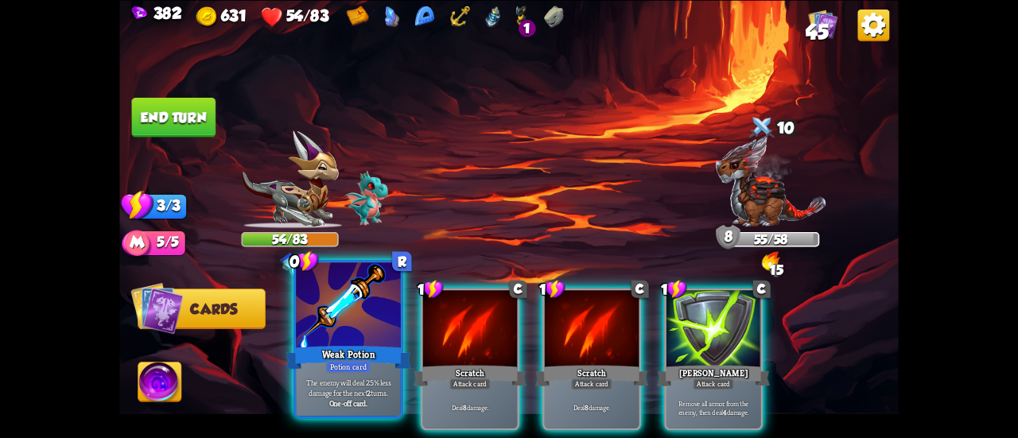
click at [337, 289] on div at bounding box center [348, 307] width 105 height 88
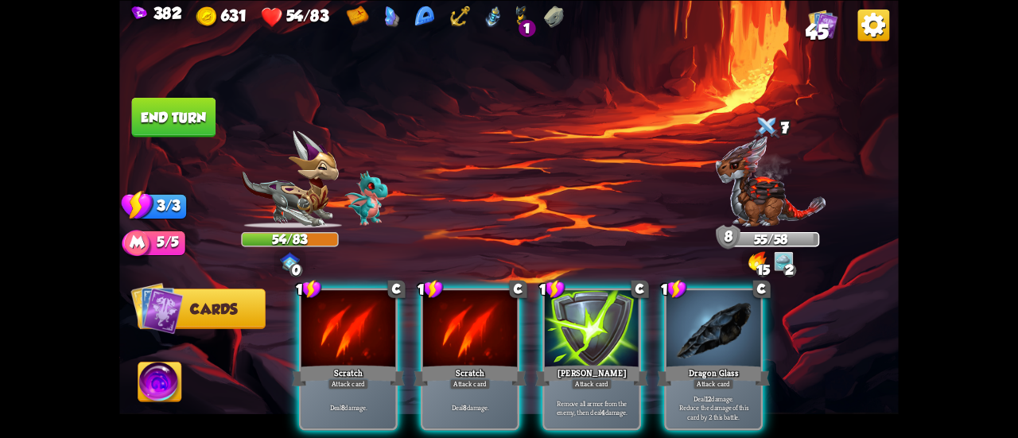
click at [694, 363] on div "Dragon Glass" at bounding box center [713, 375] width 113 height 25
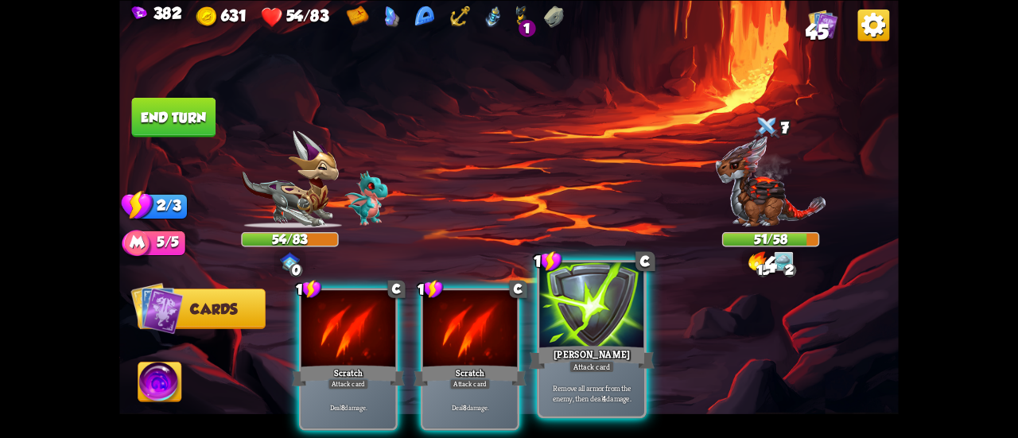
click at [597, 333] on div at bounding box center [591, 307] width 105 height 88
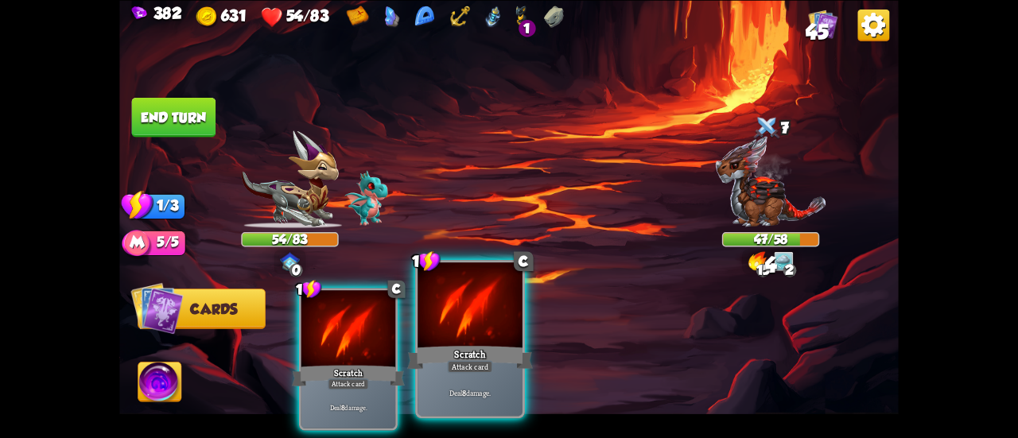
click at [482, 316] on div at bounding box center [470, 307] width 105 height 88
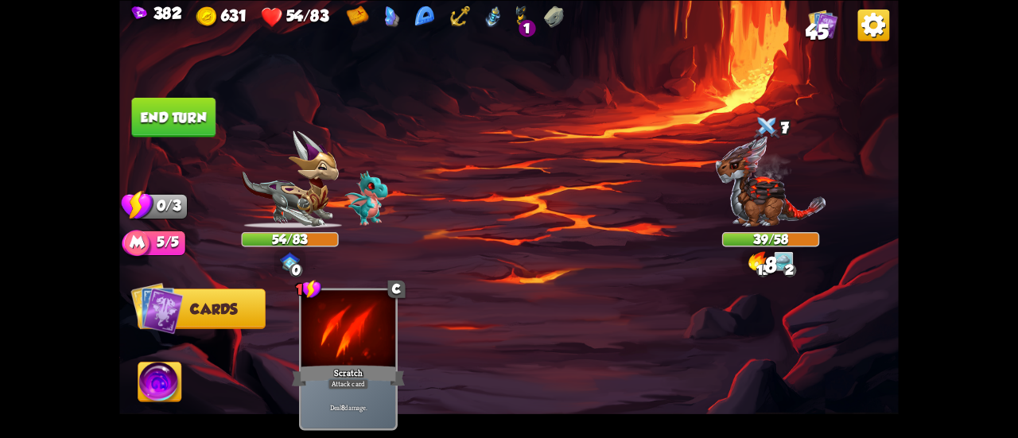
click at [152, 126] on button "End turn" at bounding box center [174, 117] width 84 height 40
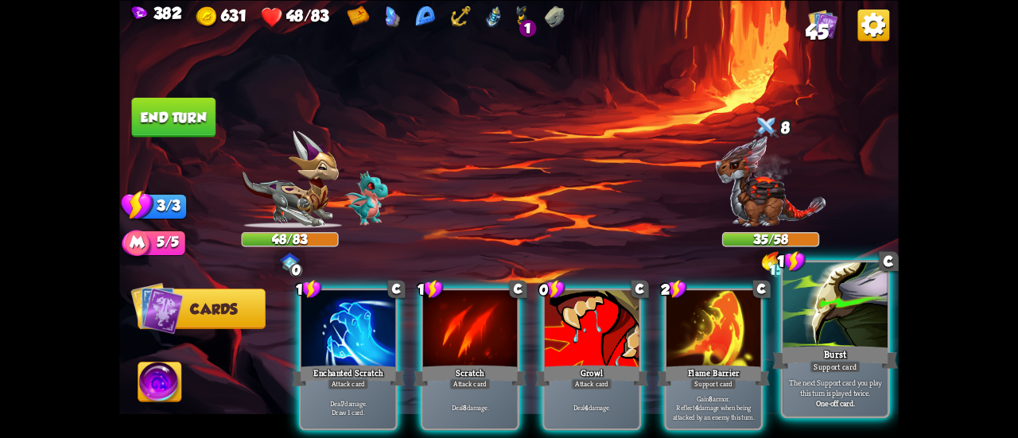
click at [797, 362] on div "Burst" at bounding box center [835, 358] width 126 height 28
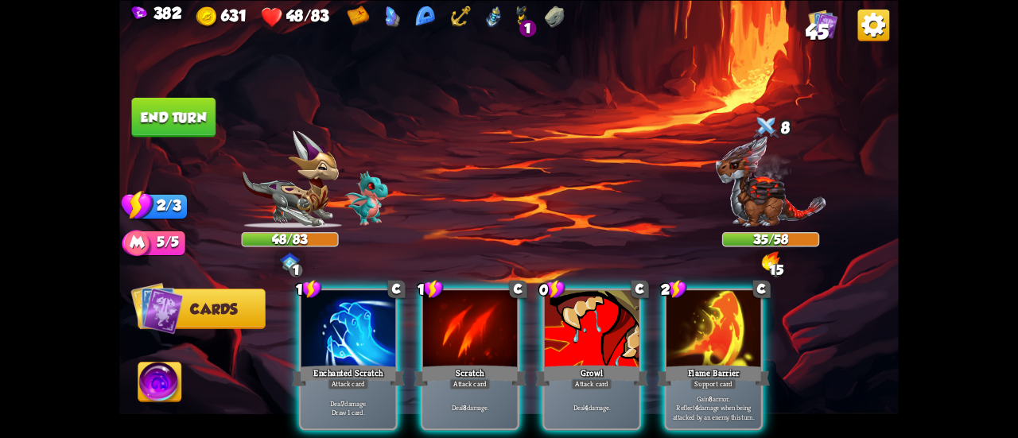
click at [797, 362] on div "1 C Enchanted Scratch Attack card Deal 7 damage. Draw 1 card. 1 C Scratch Attac…" at bounding box center [587, 340] width 624 height 195
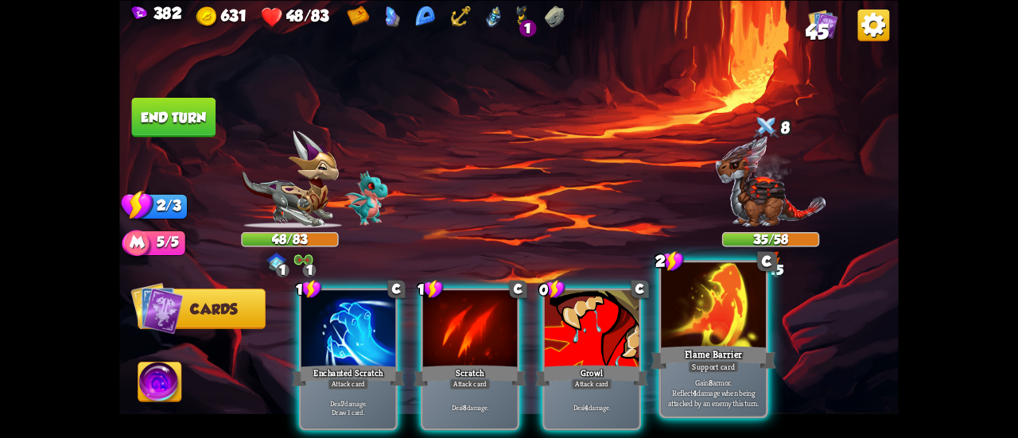
click at [715, 321] on div at bounding box center [713, 307] width 105 height 88
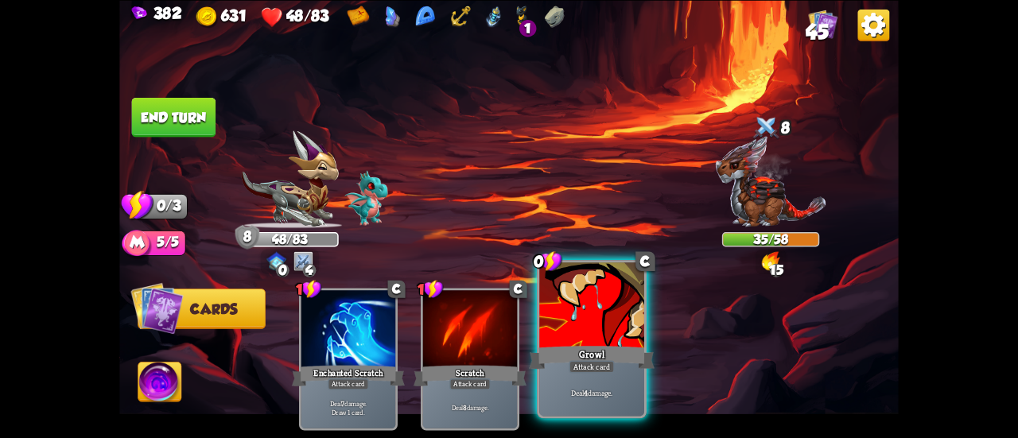
click at [566, 303] on div at bounding box center [591, 307] width 105 height 88
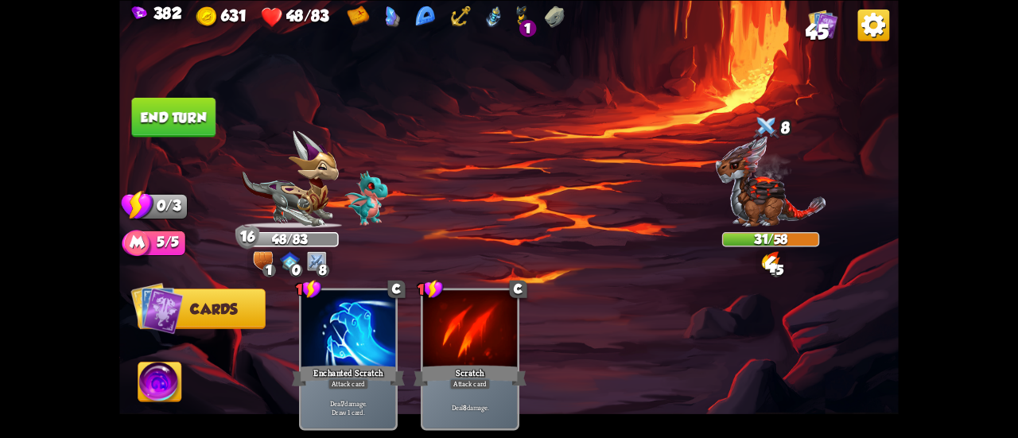
click at [162, 108] on button "End turn" at bounding box center [174, 117] width 84 height 40
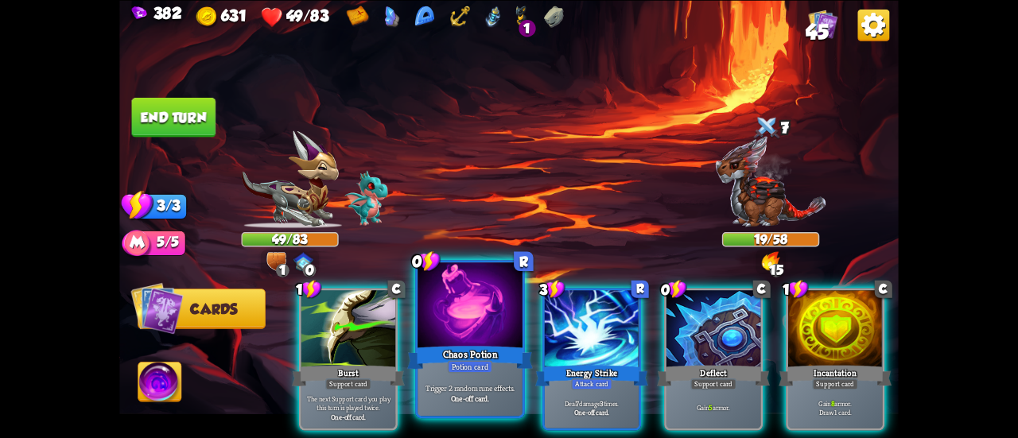
click at [439, 319] on div at bounding box center [470, 307] width 105 height 88
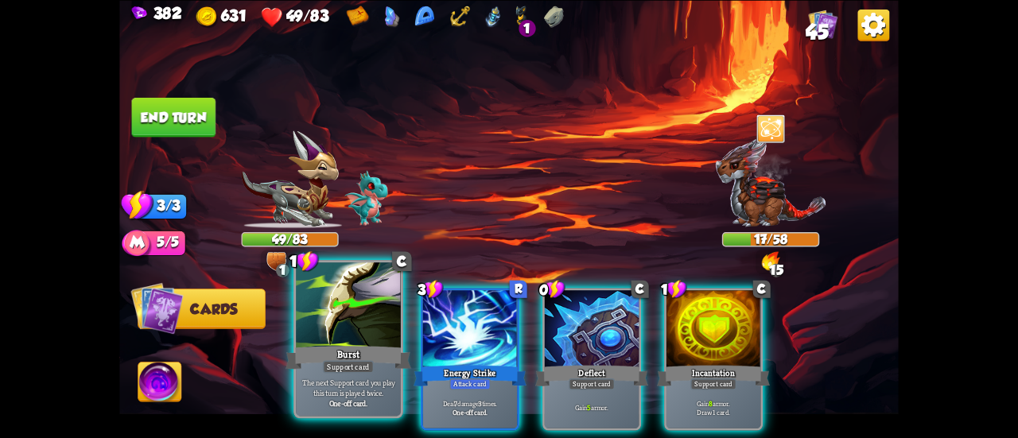
click at [342, 290] on div at bounding box center [348, 307] width 105 height 88
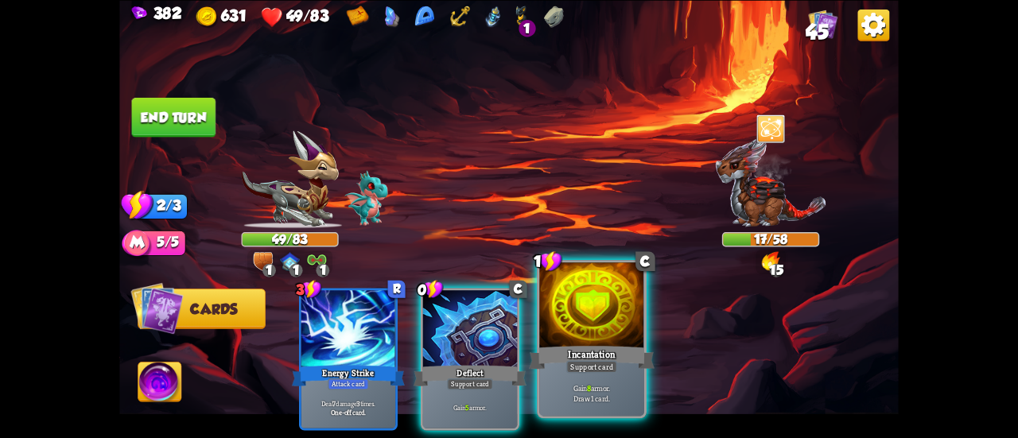
click at [573, 319] on div at bounding box center [591, 307] width 105 height 88
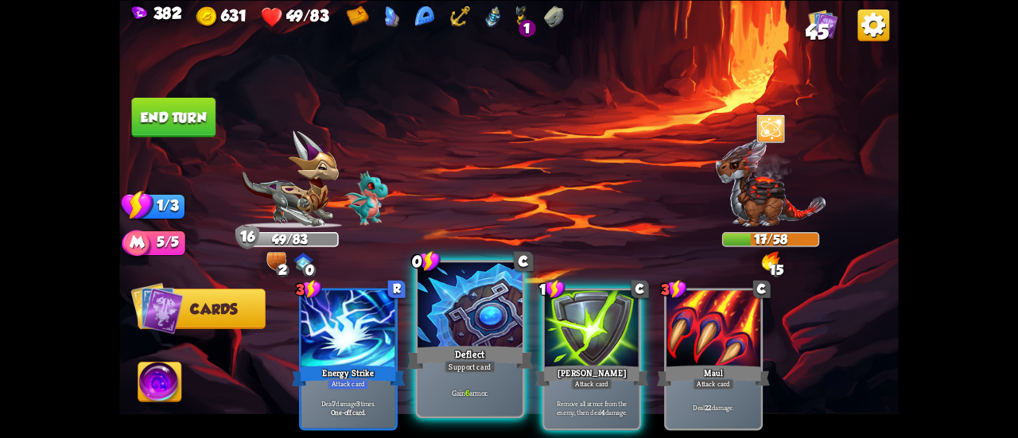
click at [484, 315] on div at bounding box center [470, 307] width 105 height 88
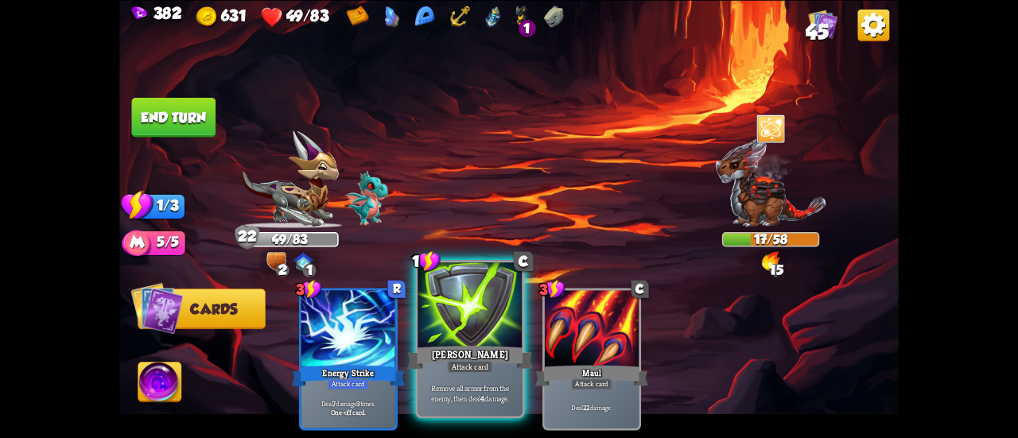
click at [449, 308] on div at bounding box center [470, 307] width 105 height 88
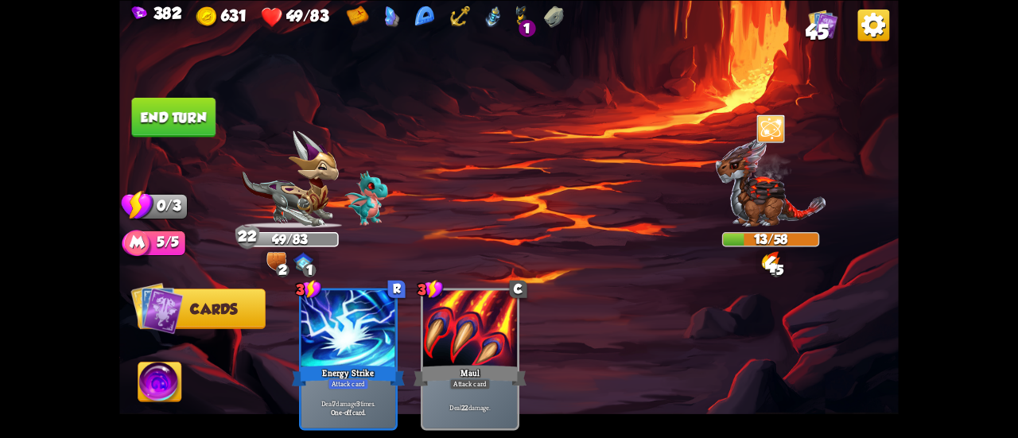
click at [189, 127] on button "End turn" at bounding box center [174, 117] width 84 height 40
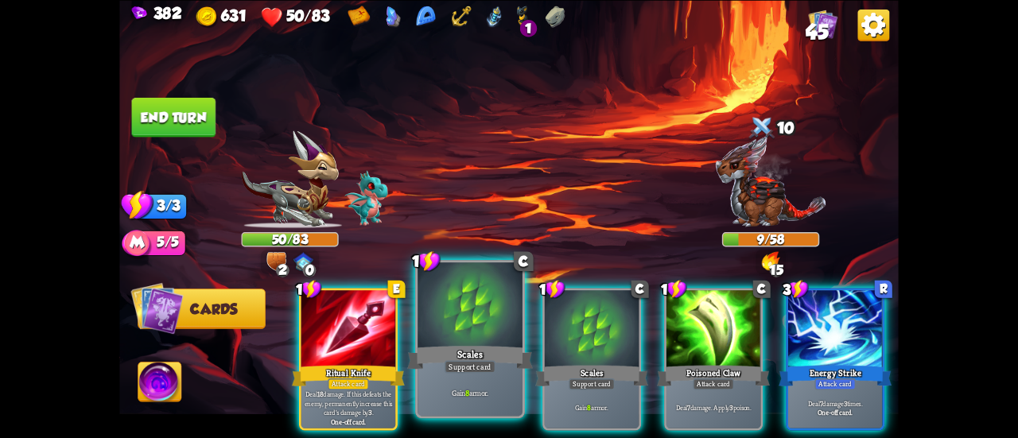
click at [473, 303] on div at bounding box center [470, 307] width 105 height 88
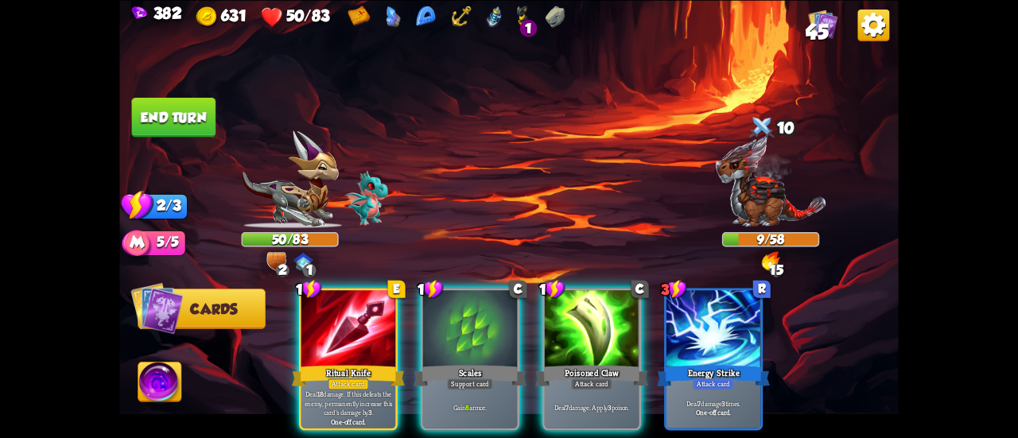
click at [473, 303] on div at bounding box center [470, 330] width 94 height 80
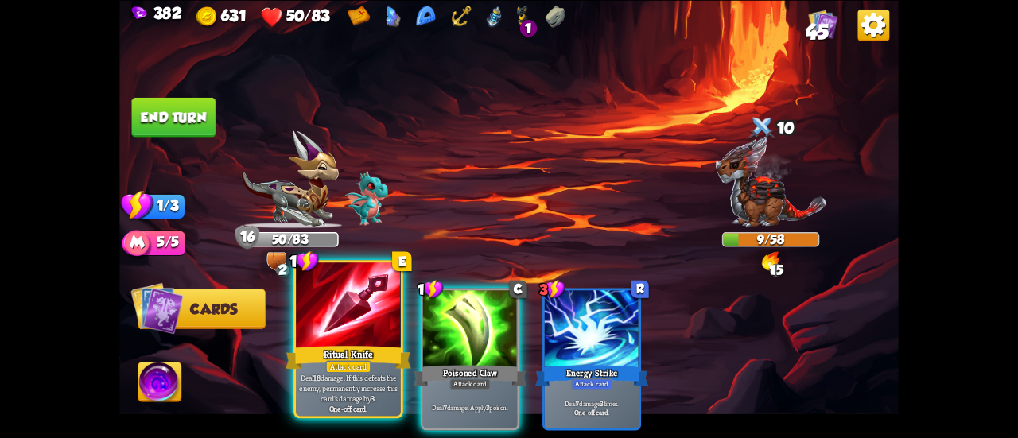
click at [355, 309] on div at bounding box center [348, 307] width 105 height 88
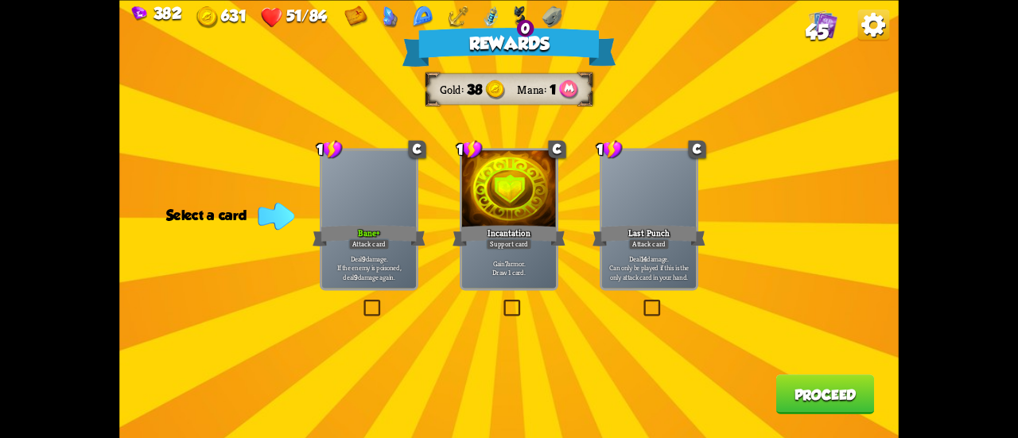
click at [508, 231] on div "Incantation" at bounding box center [509, 235] width 113 height 25
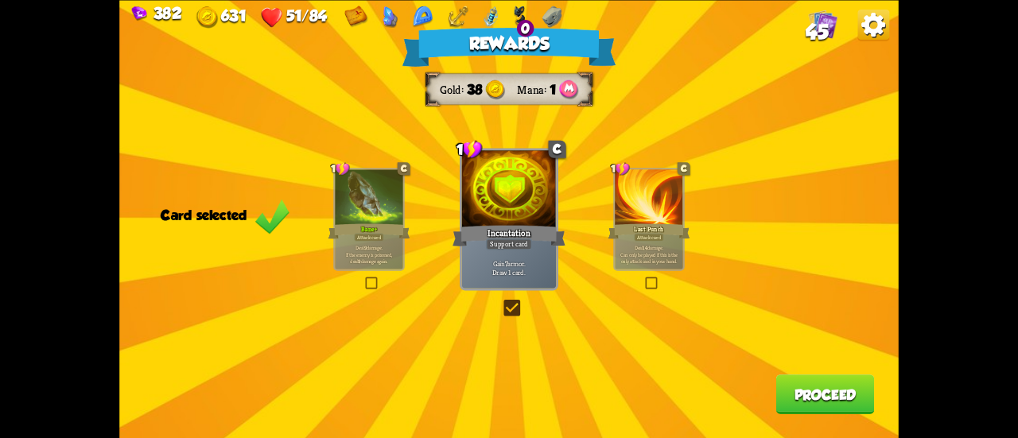
click at [783, 379] on button "Proceed" at bounding box center [825, 395] width 99 height 40
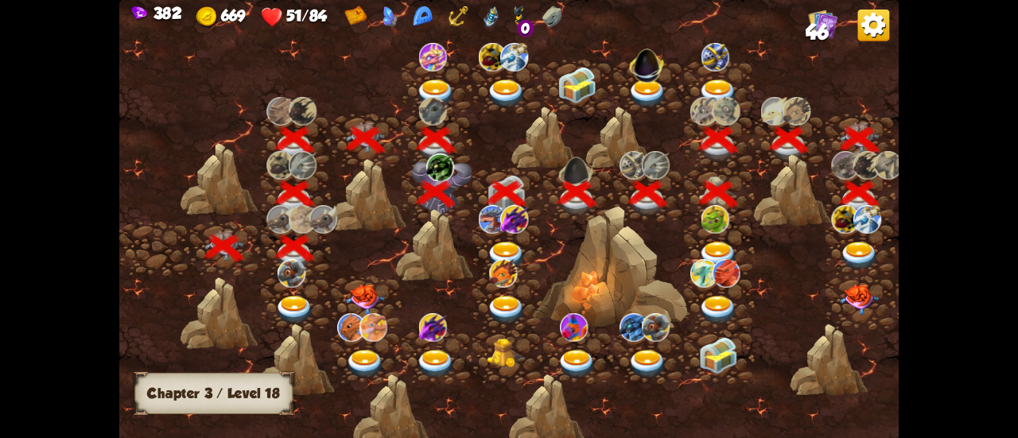
scroll to position [0, 242]
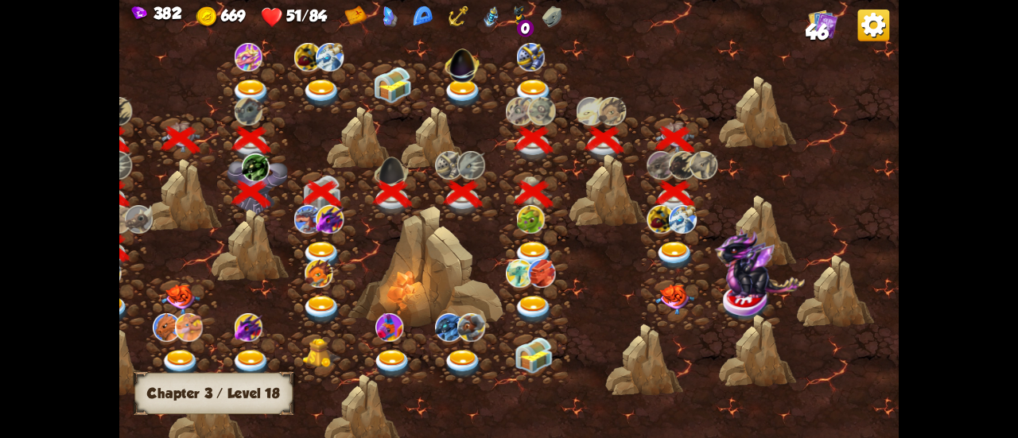
click at [668, 238] on div at bounding box center [675, 249] width 71 height 54
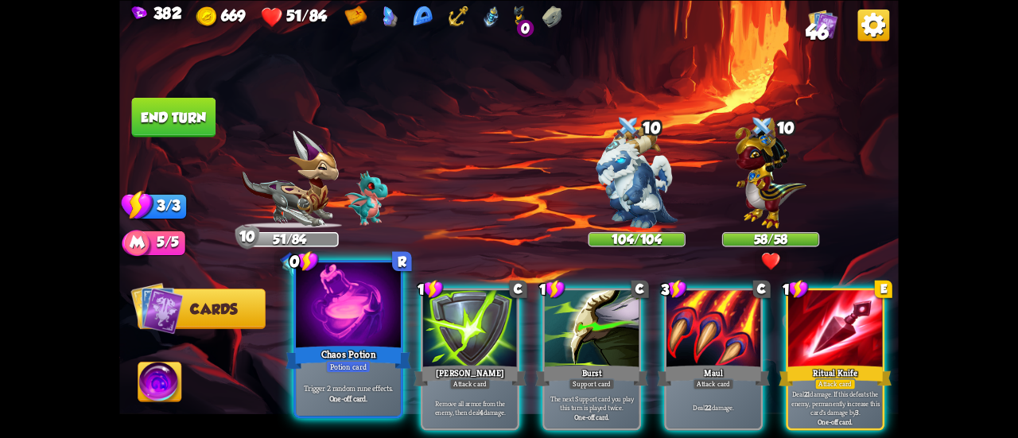
click at [355, 333] on div at bounding box center [348, 307] width 105 height 88
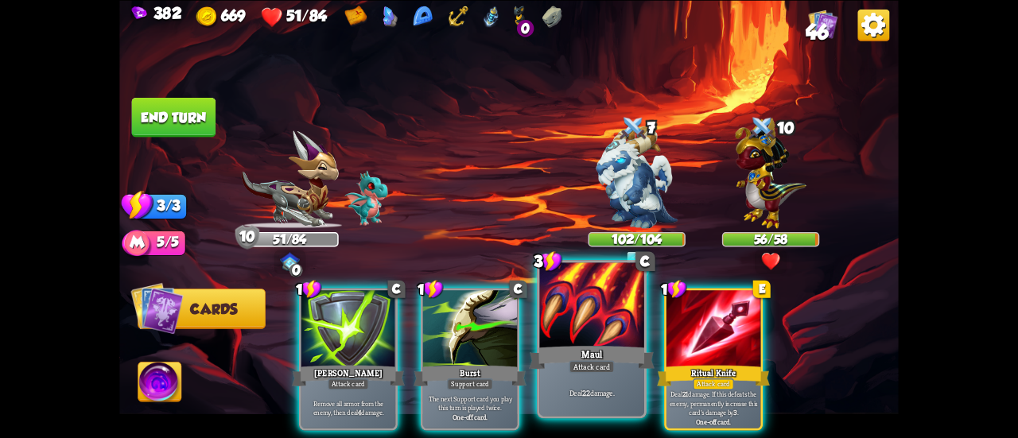
click at [578, 303] on div at bounding box center [591, 307] width 105 height 88
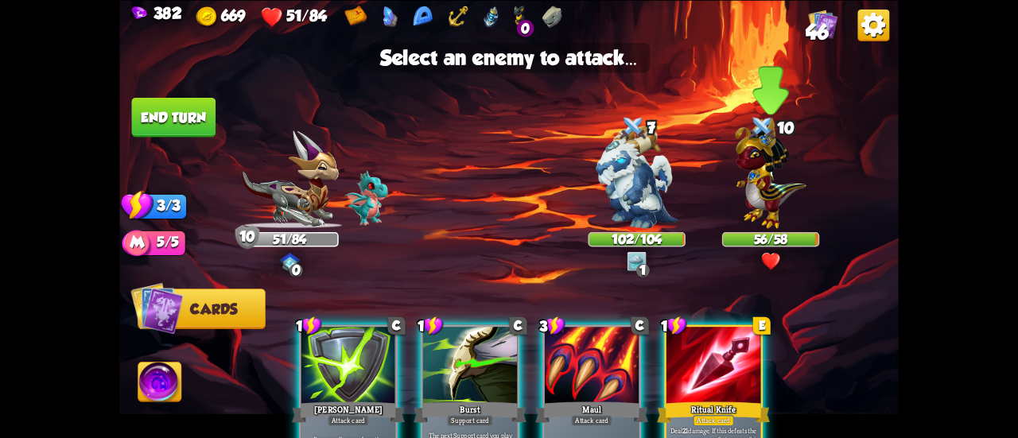
click at [764, 181] on img at bounding box center [770, 173] width 71 height 111
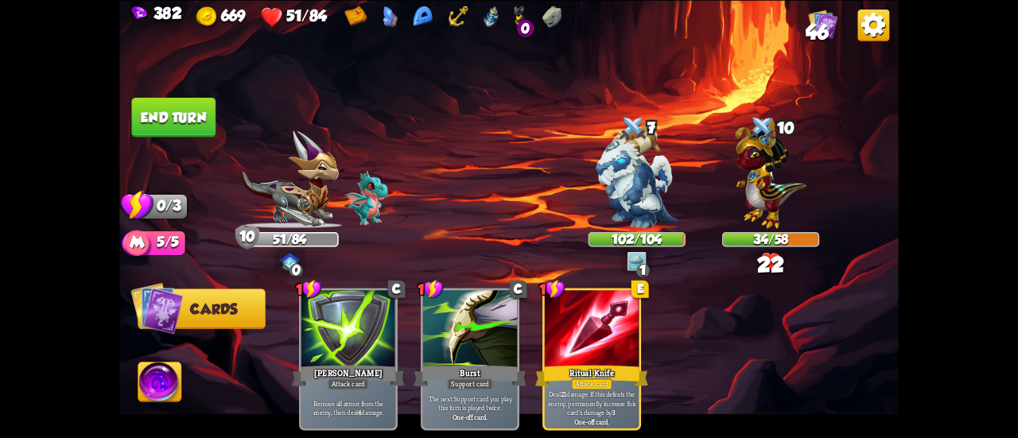
click at [168, 130] on button "End turn" at bounding box center [174, 117] width 84 height 40
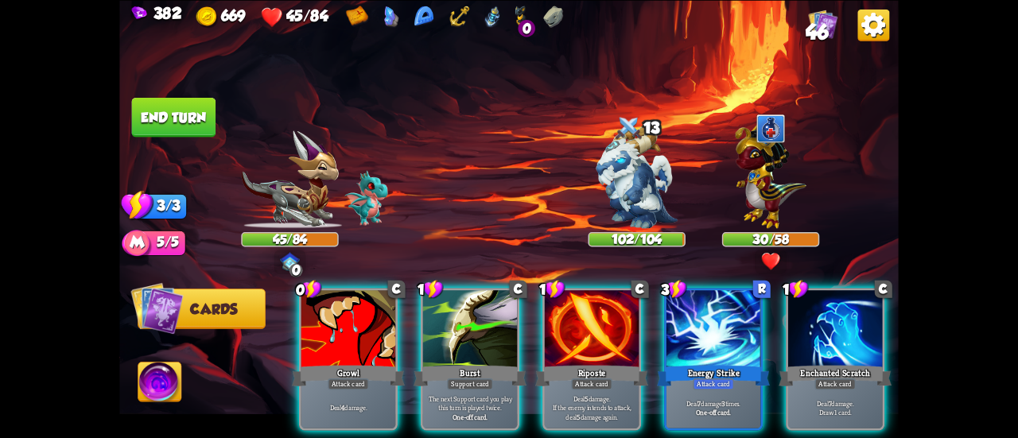
click at [153, 392] on img at bounding box center [159, 384] width 43 height 44
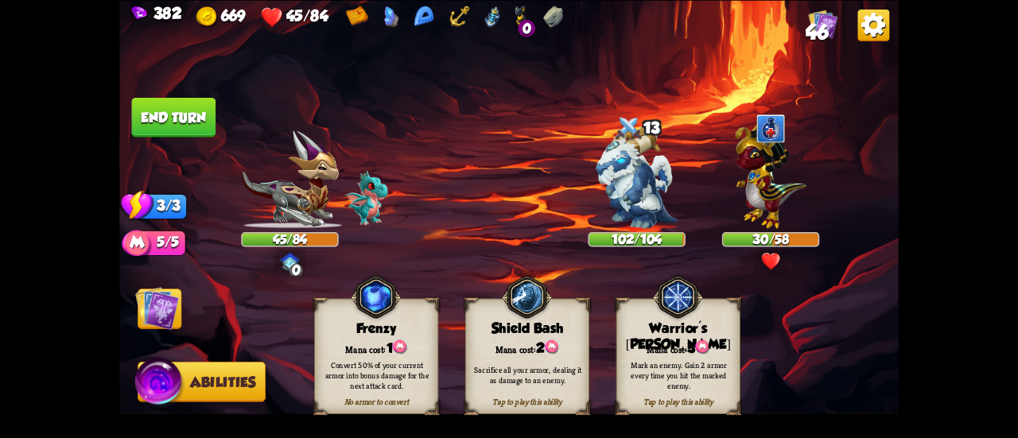
click at [649, 324] on div "Warrior's [PERSON_NAME]" at bounding box center [677, 337] width 123 height 33
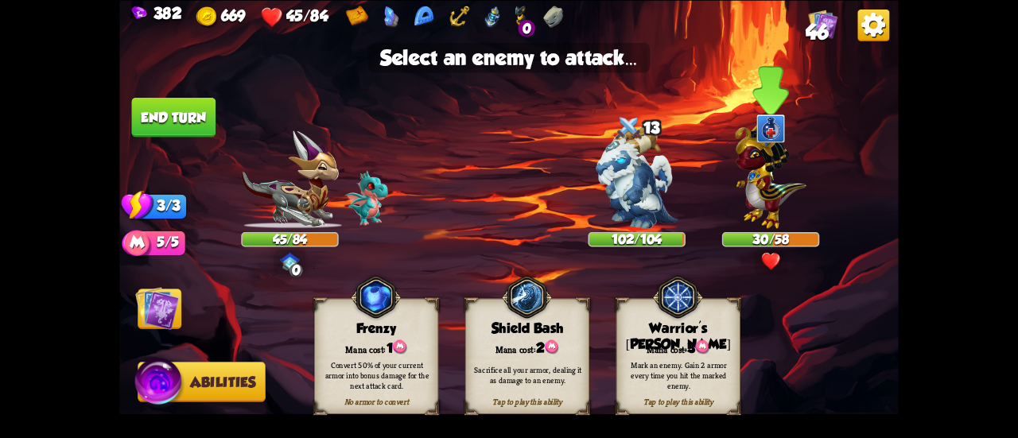
click at [759, 198] on img at bounding box center [770, 173] width 71 height 111
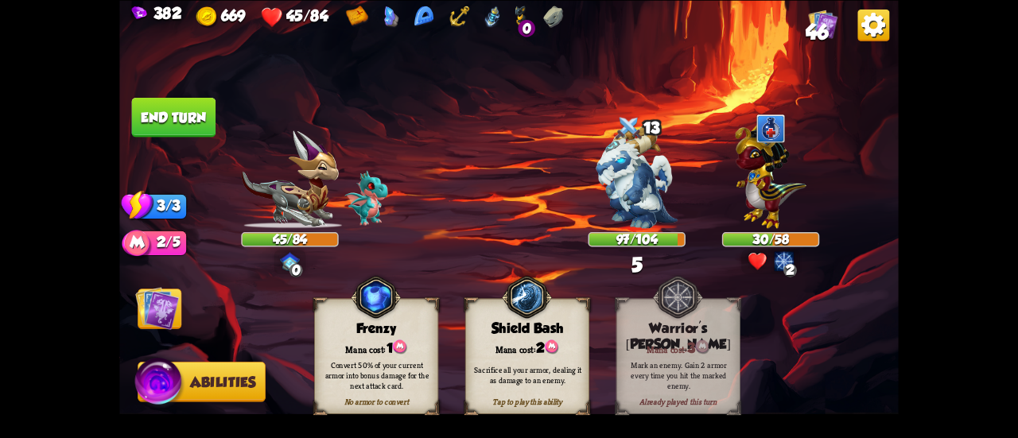
click at [148, 308] on img at bounding box center [157, 308] width 44 height 44
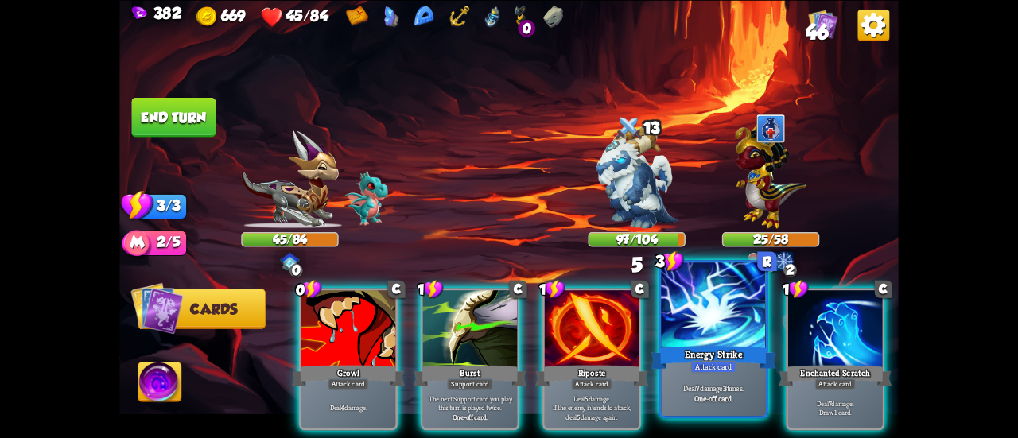
click at [719, 331] on div at bounding box center [713, 307] width 105 height 88
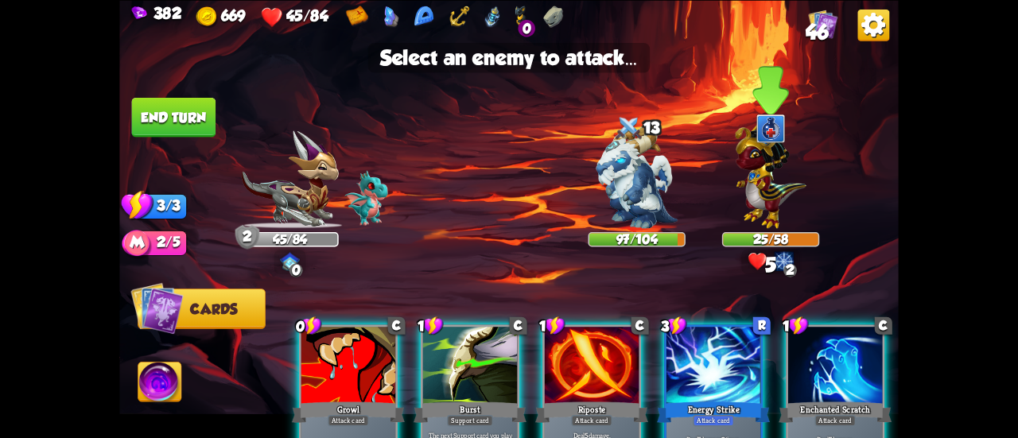
click at [753, 189] on img at bounding box center [770, 173] width 71 height 111
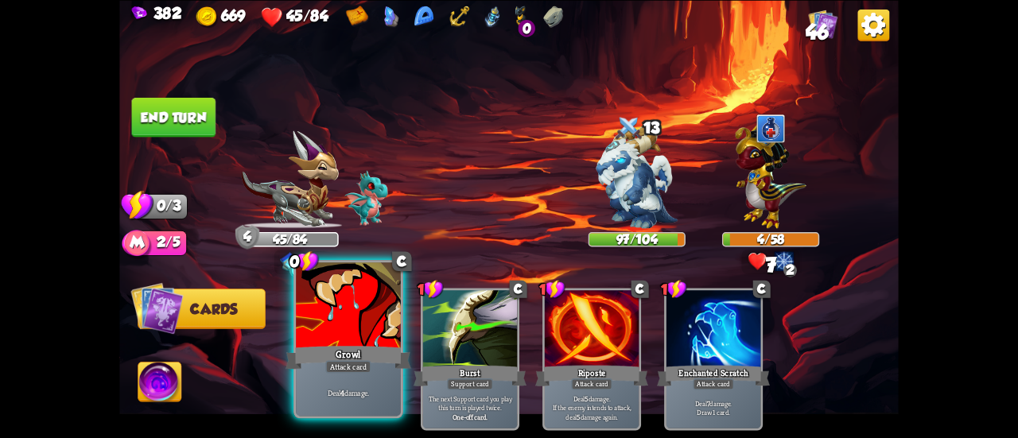
click at [348, 315] on div at bounding box center [348, 307] width 105 height 88
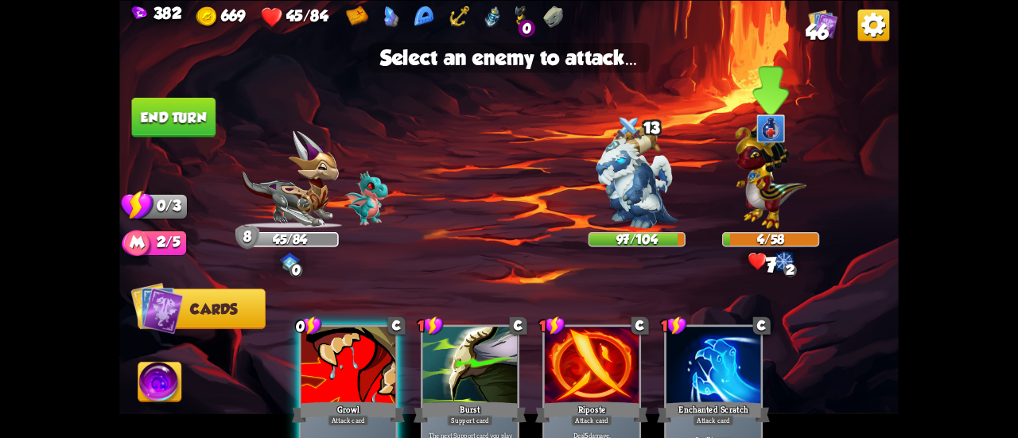
click at [756, 191] on img at bounding box center [770, 173] width 71 height 111
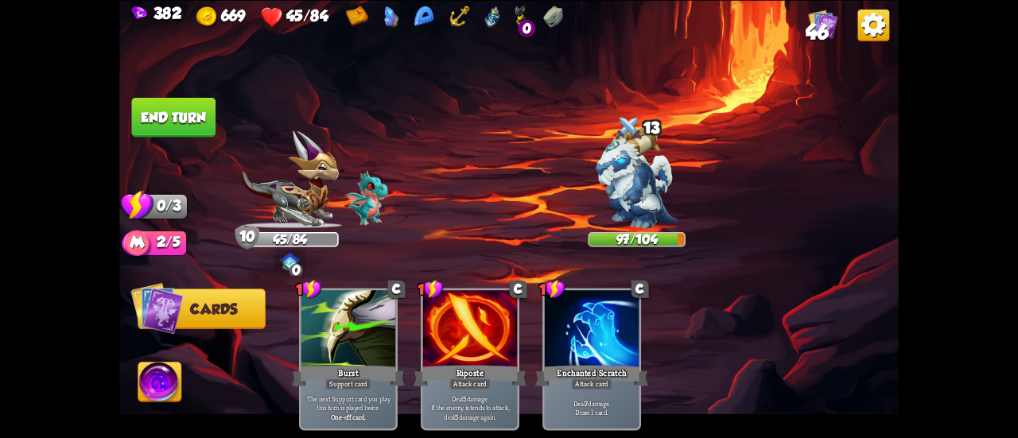
click at [183, 100] on button "End turn" at bounding box center [174, 117] width 84 height 40
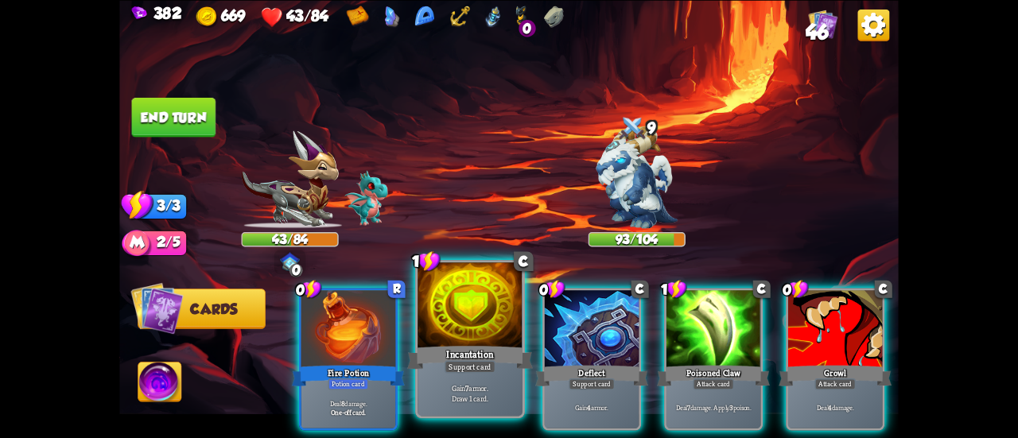
click at [449, 355] on div "Incantation" at bounding box center [470, 358] width 126 height 28
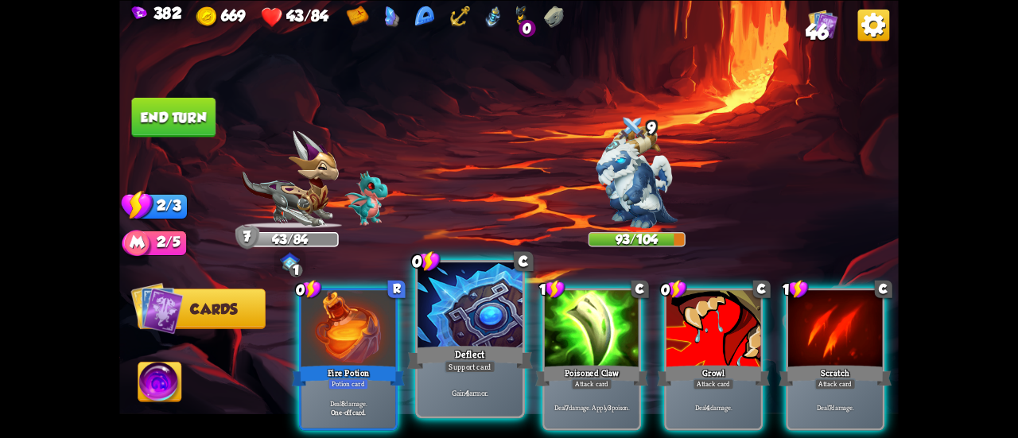
click at [447, 354] on div "Deflect" at bounding box center [470, 358] width 126 height 28
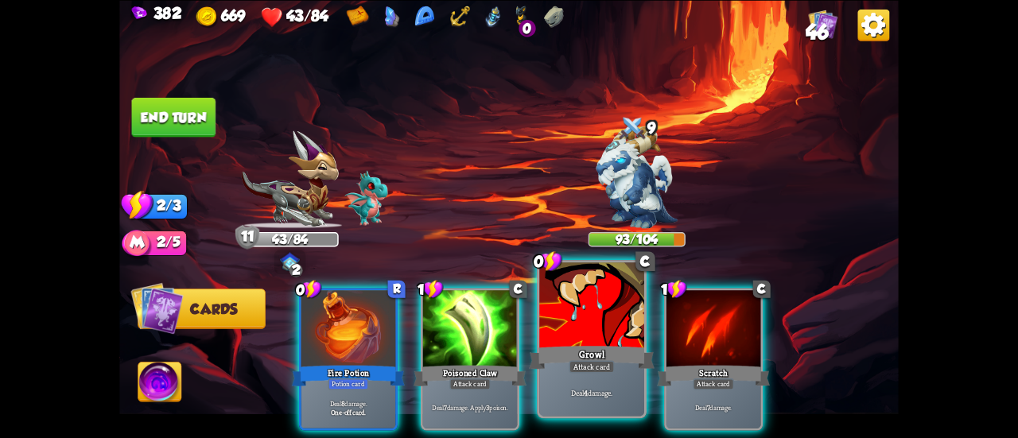
click at [582, 346] on div "Growl" at bounding box center [592, 358] width 126 height 28
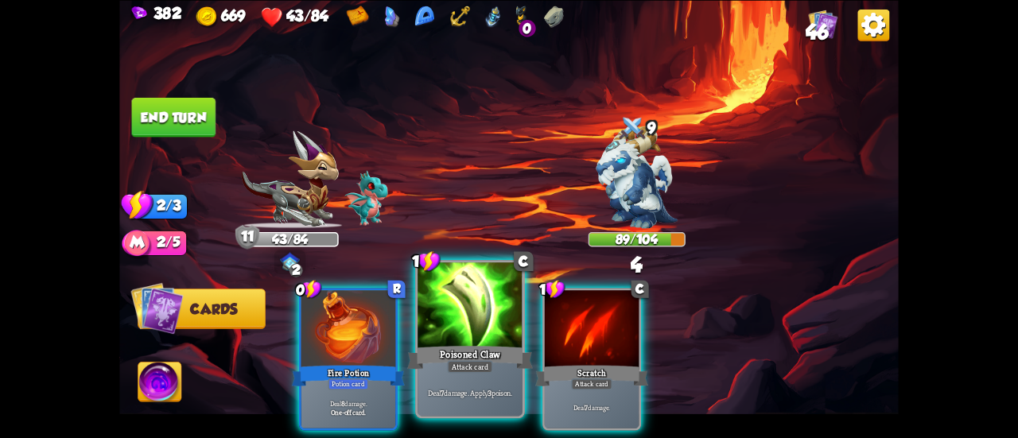
click at [438, 339] on div at bounding box center [470, 307] width 105 height 88
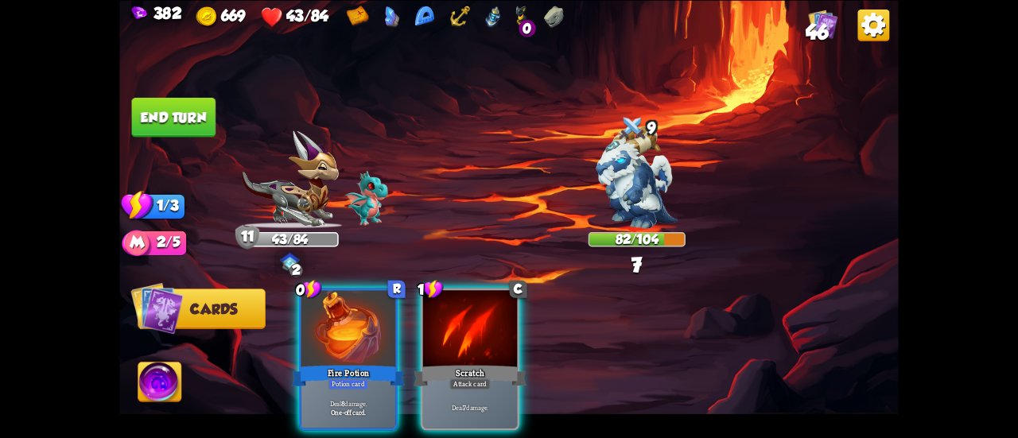
click at [438, 339] on div at bounding box center [470, 330] width 94 height 80
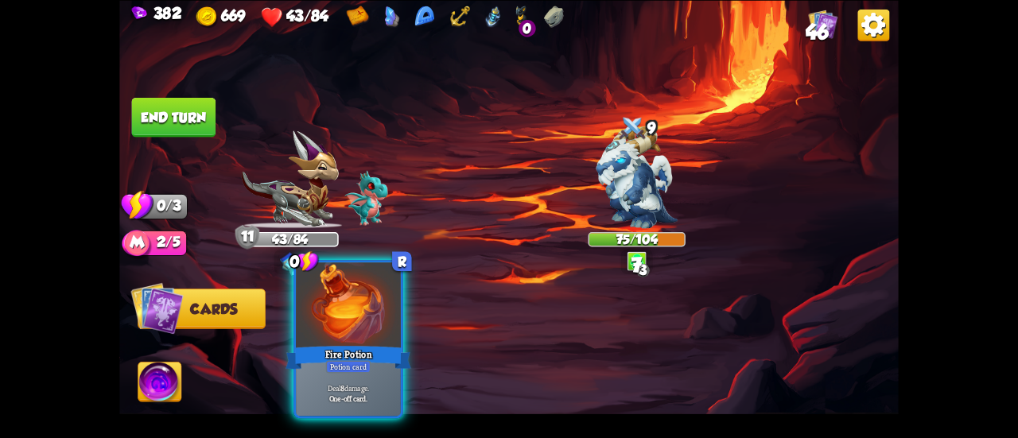
click at [372, 327] on div at bounding box center [348, 307] width 105 height 88
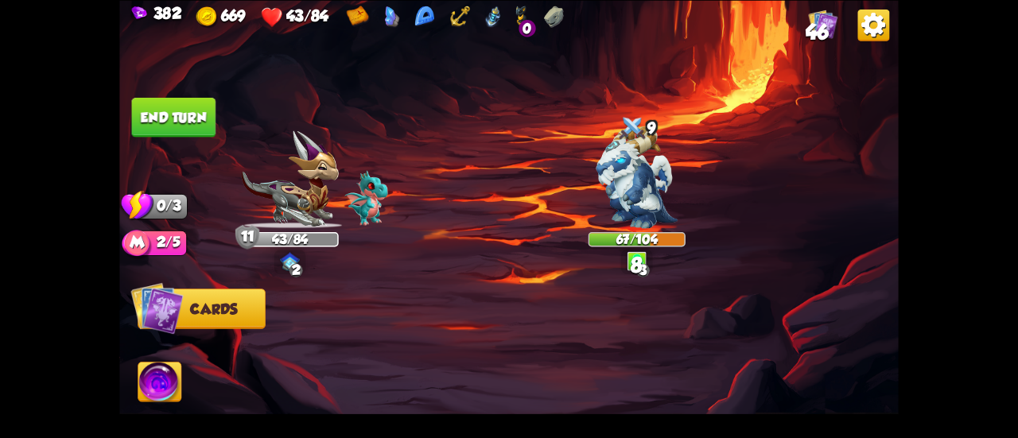
click at [185, 130] on button "End turn" at bounding box center [174, 117] width 84 height 40
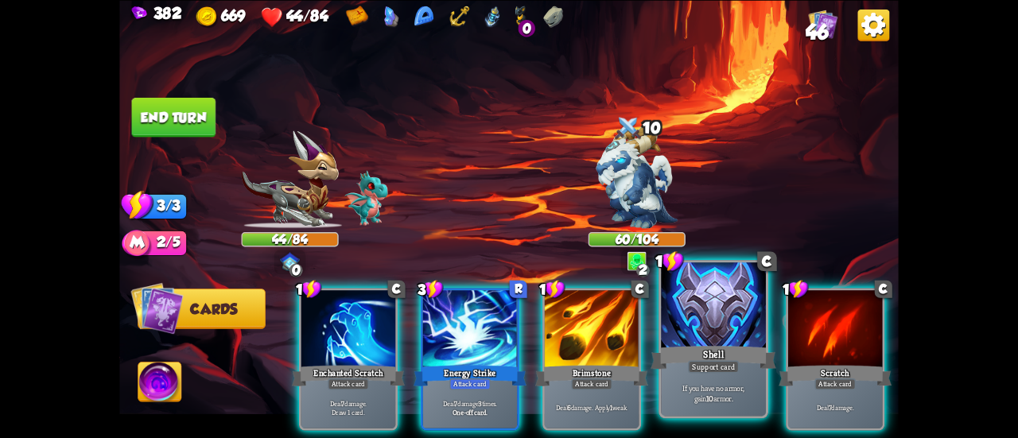
click at [695, 294] on div at bounding box center [713, 307] width 105 height 88
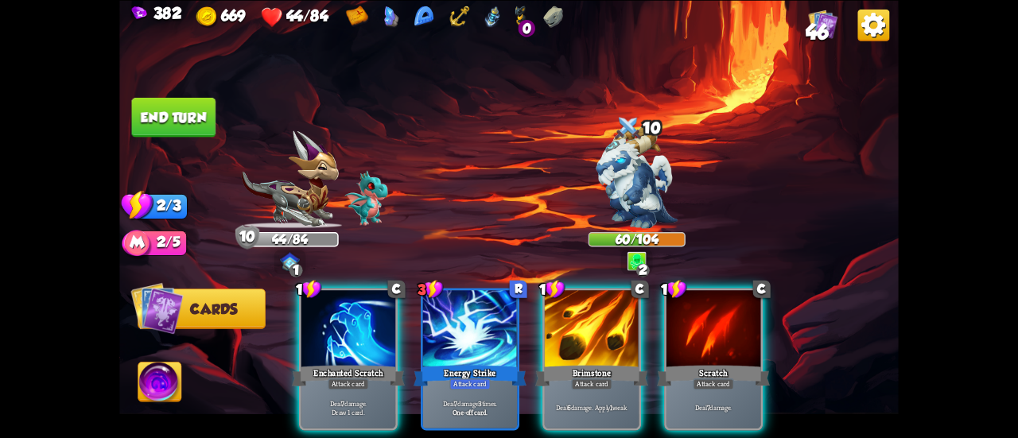
click at [200, 112] on button "End turn" at bounding box center [174, 117] width 84 height 40
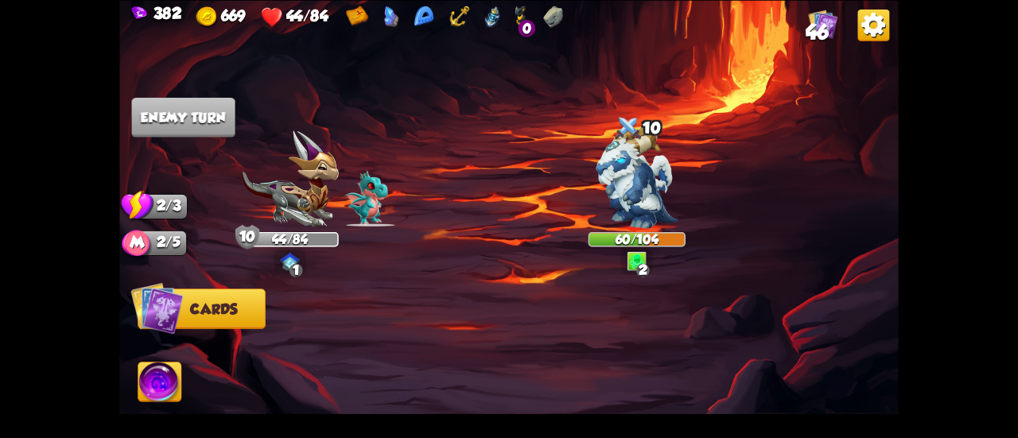
click at [819, 18] on img at bounding box center [823, 23] width 29 height 29
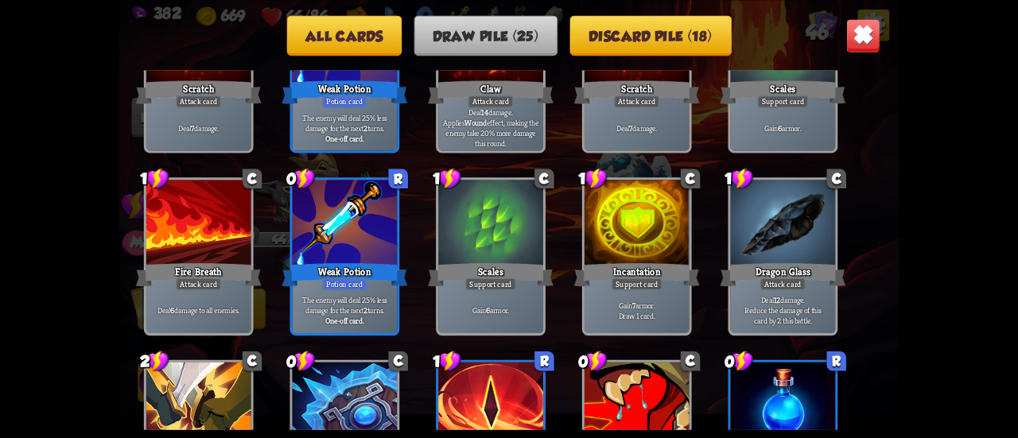
scroll to position [739, 0]
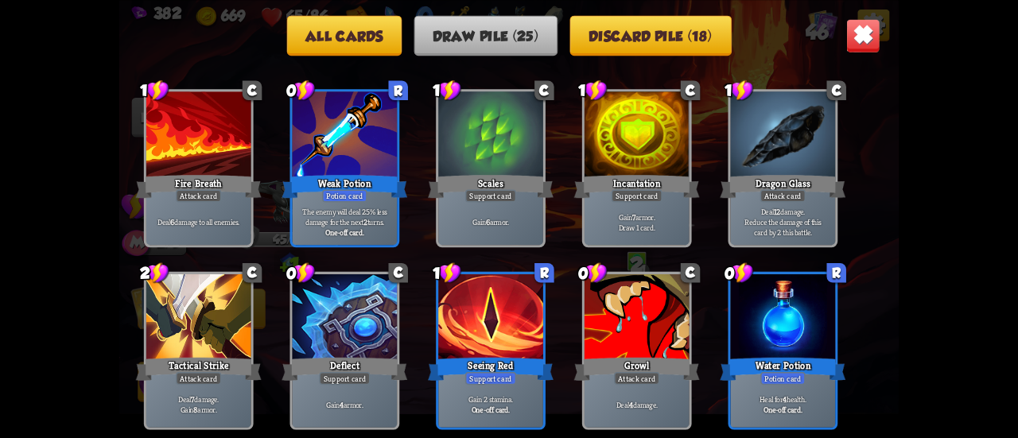
click at [850, 48] on img at bounding box center [863, 35] width 34 height 34
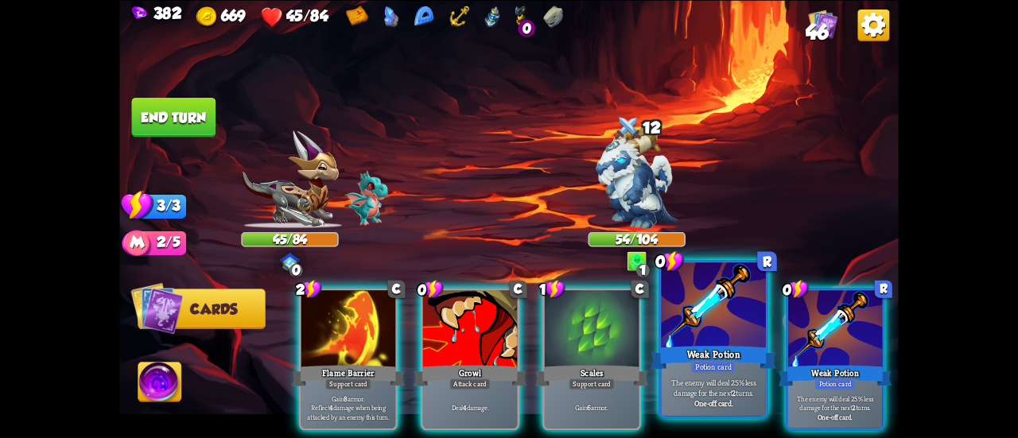
click at [706, 338] on div at bounding box center [713, 307] width 105 height 88
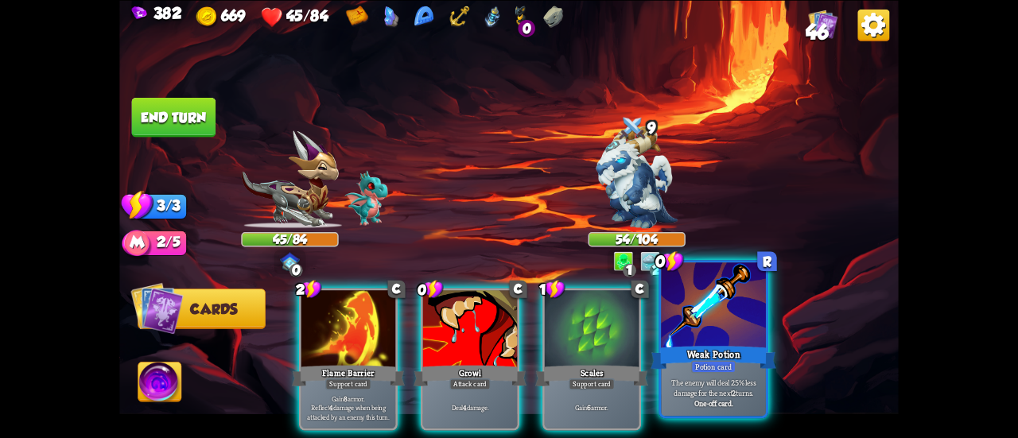
click at [698, 332] on div at bounding box center [713, 307] width 105 height 88
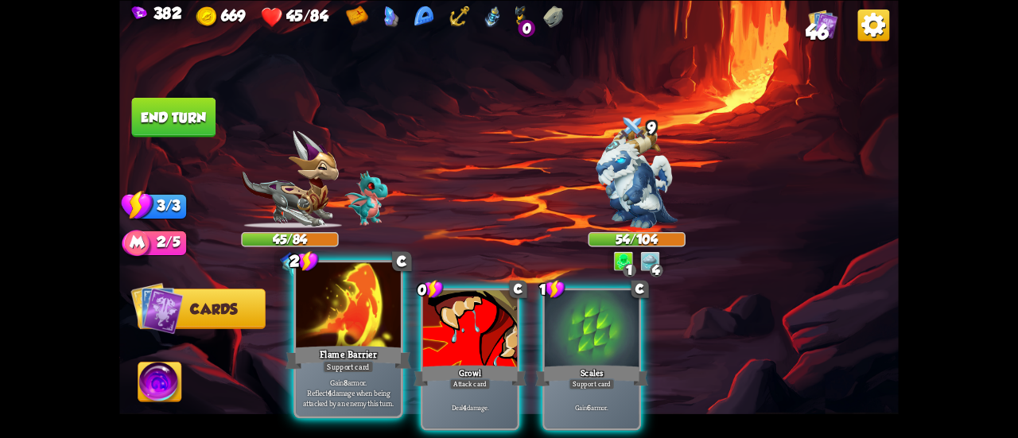
click at [319, 344] on div "Flame Barrier" at bounding box center [349, 358] width 126 height 28
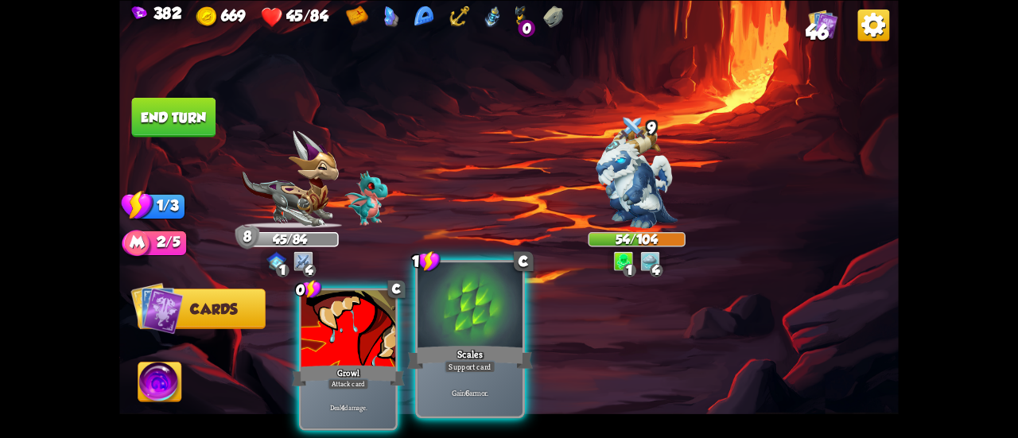
click at [455, 340] on div at bounding box center [470, 307] width 105 height 88
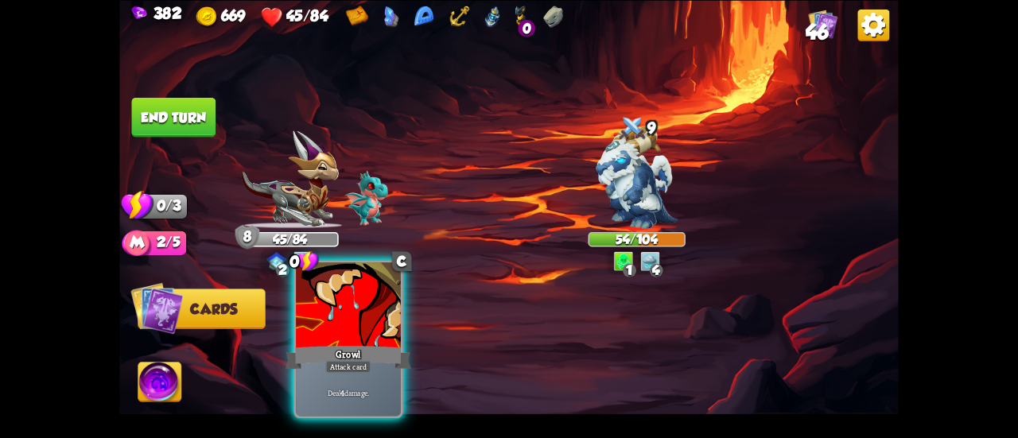
click at [364, 341] on div at bounding box center [348, 307] width 105 height 88
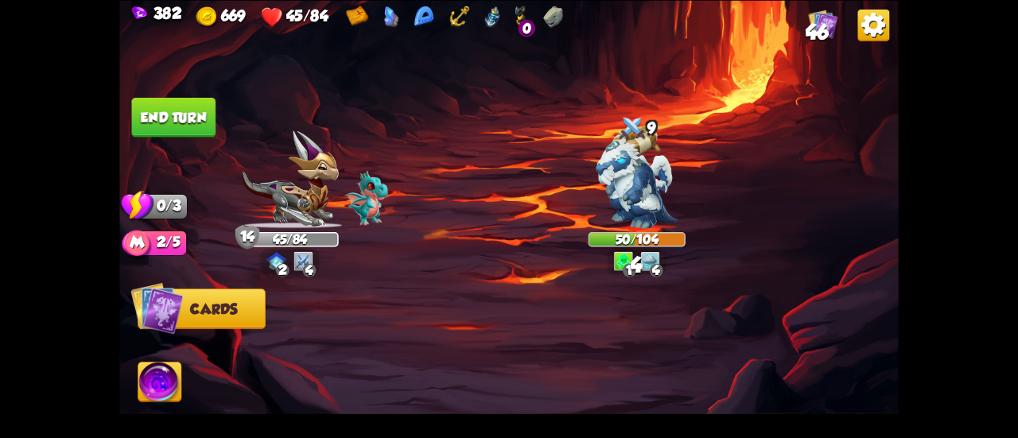
click at [194, 109] on button "End turn" at bounding box center [174, 117] width 84 height 40
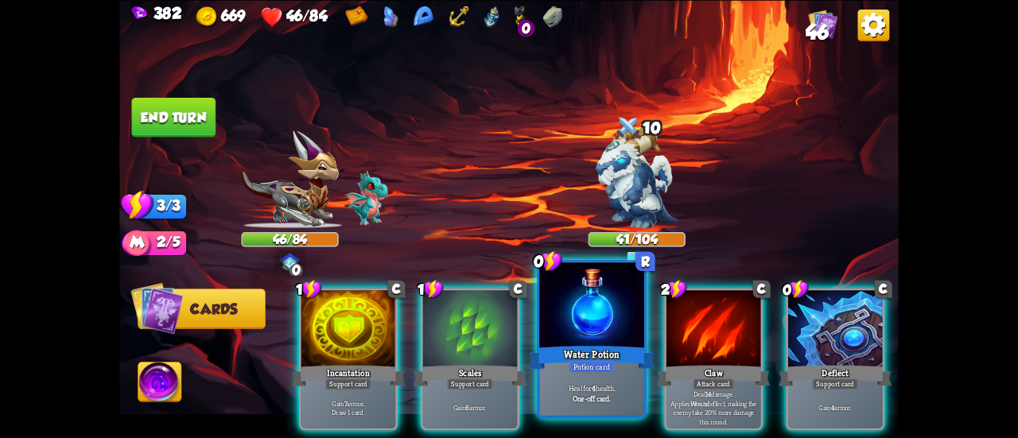
click at [544, 309] on div at bounding box center [591, 307] width 105 height 88
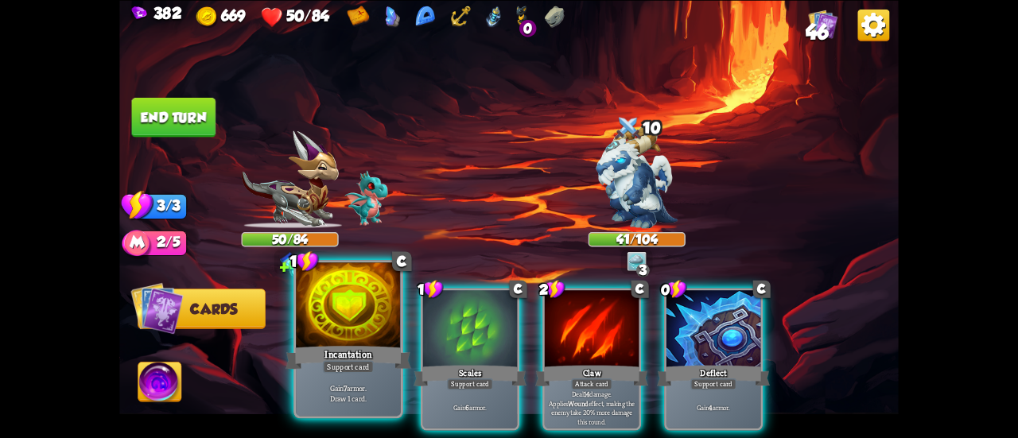
click at [335, 368] on div "Support card" at bounding box center [348, 366] width 51 height 13
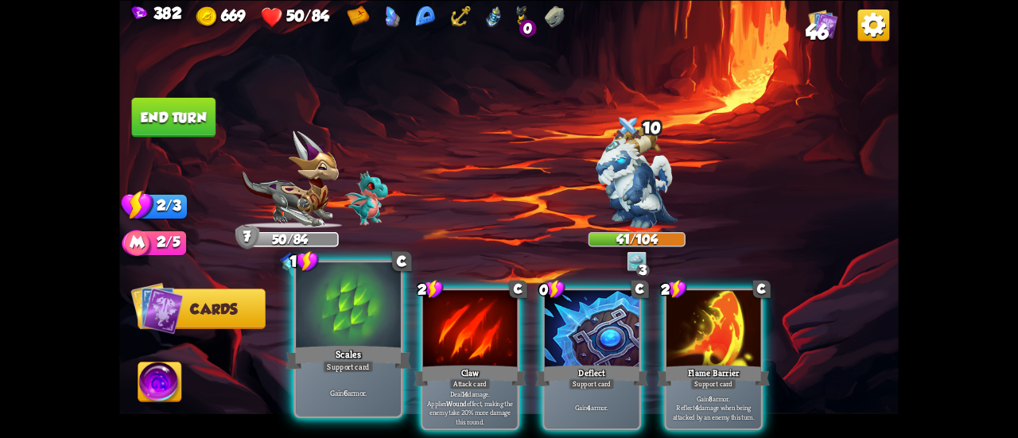
click at [333, 353] on div "Scales" at bounding box center [349, 358] width 126 height 28
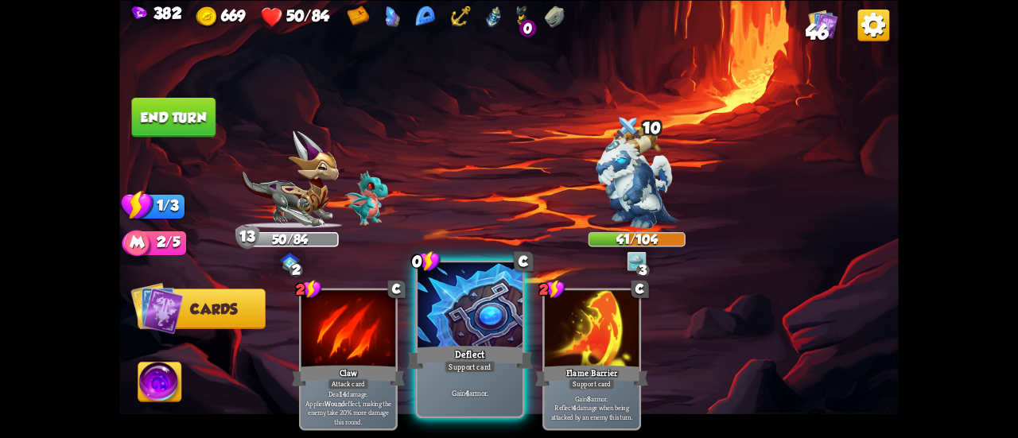
click at [488, 335] on div at bounding box center [470, 307] width 105 height 88
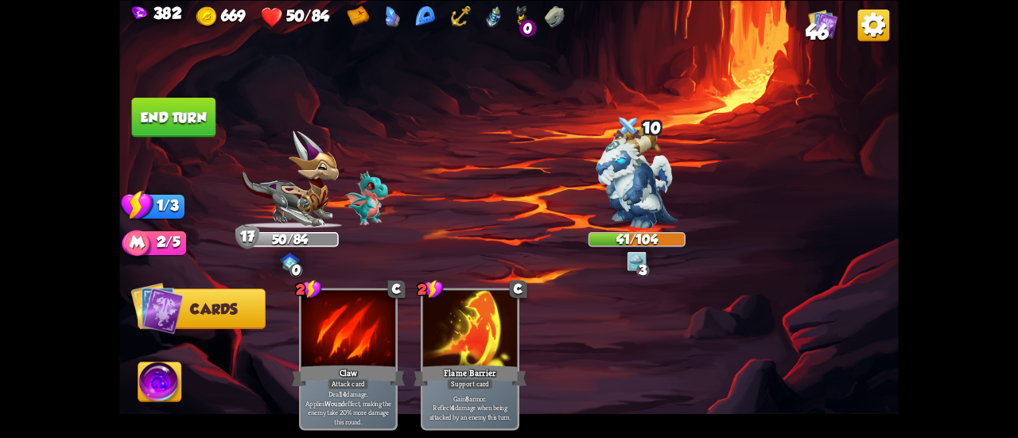
click at [186, 134] on button "End turn" at bounding box center [174, 117] width 84 height 40
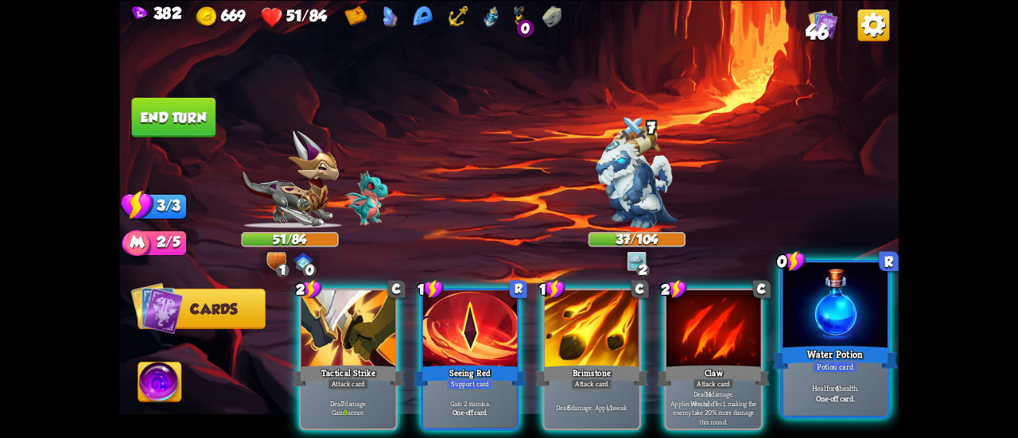
click at [840, 325] on div at bounding box center [835, 307] width 105 height 88
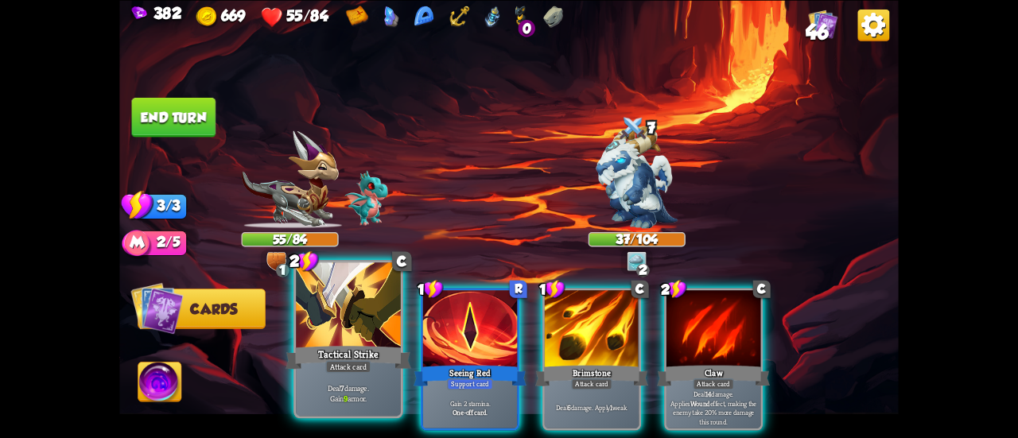
click at [360, 325] on div at bounding box center [348, 307] width 105 height 88
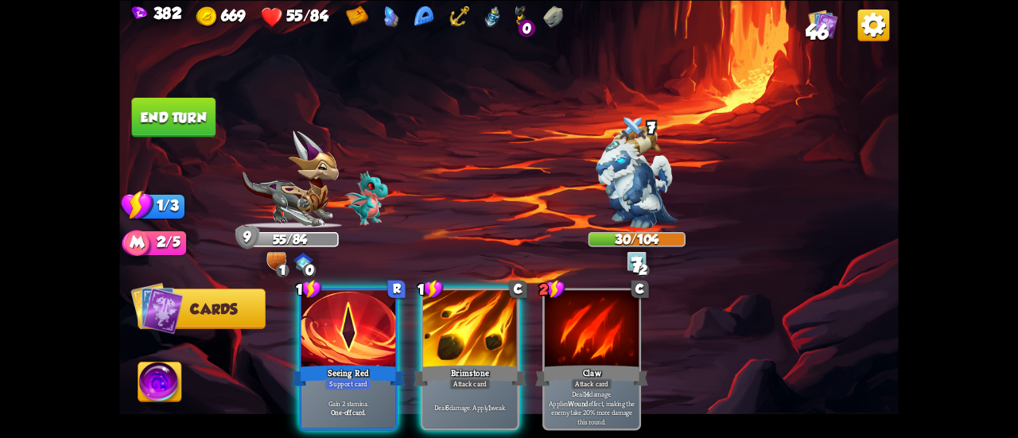
click at [150, 107] on button "End turn" at bounding box center [174, 117] width 84 height 40
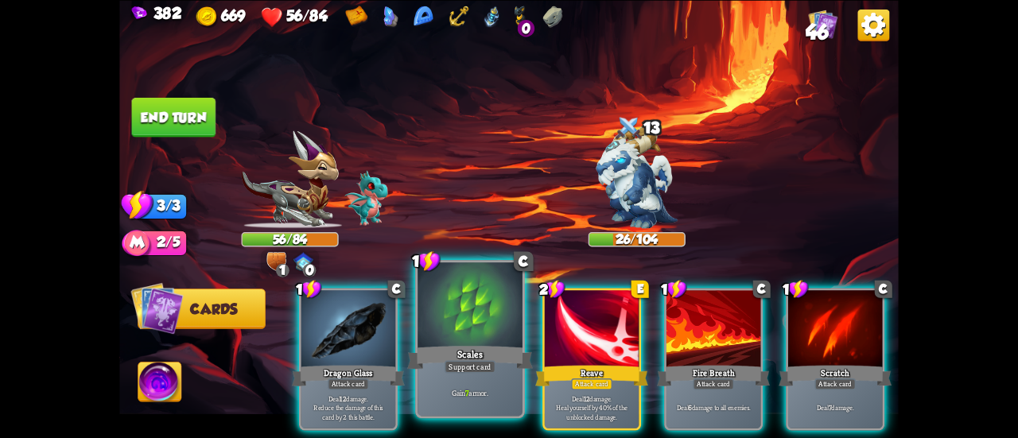
click at [467, 308] on div at bounding box center [470, 307] width 105 height 88
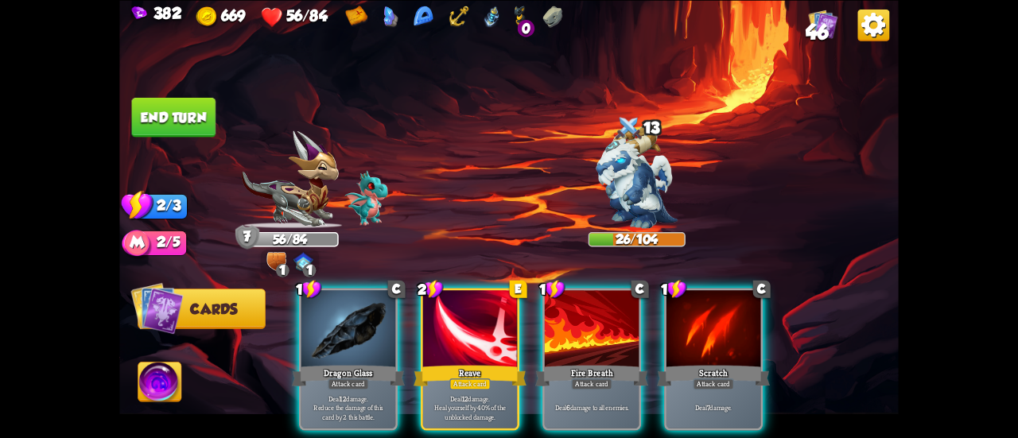
click at [467, 308] on div at bounding box center [470, 330] width 94 height 80
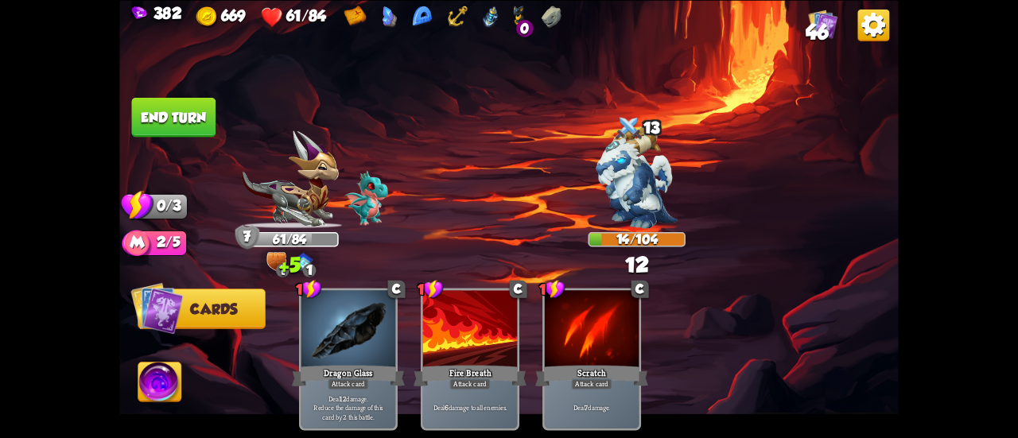
click at [187, 108] on button "End turn" at bounding box center [174, 117] width 84 height 40
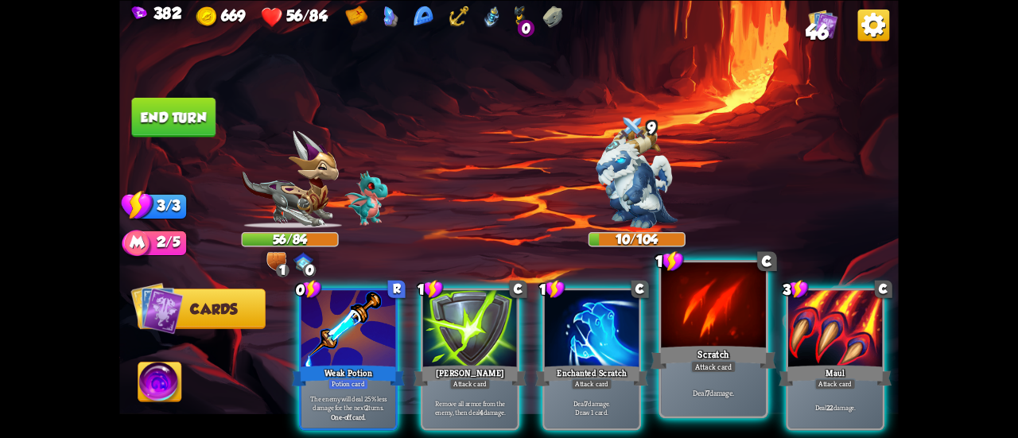
click at [732, 332] on div at bounding box center [713, 307] width 105 height 88
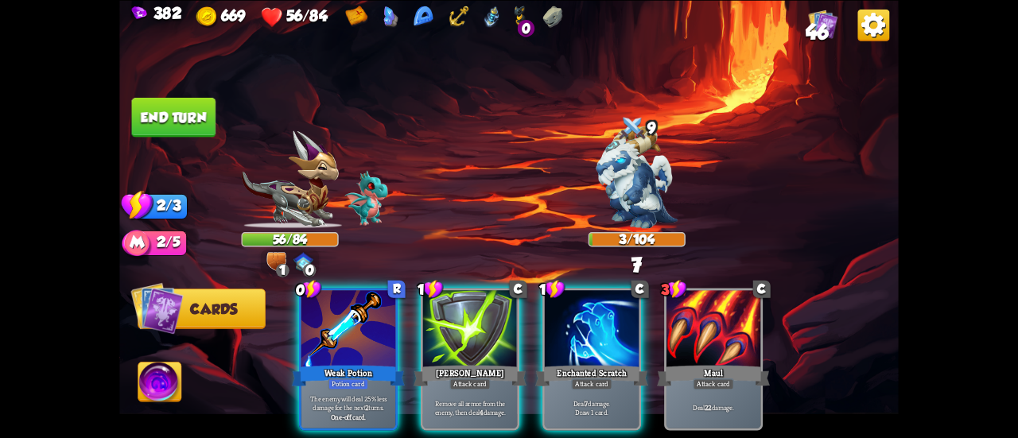
click at [176, 114] on button "End turn" at bounding box center [174, 117] width 84 height 40
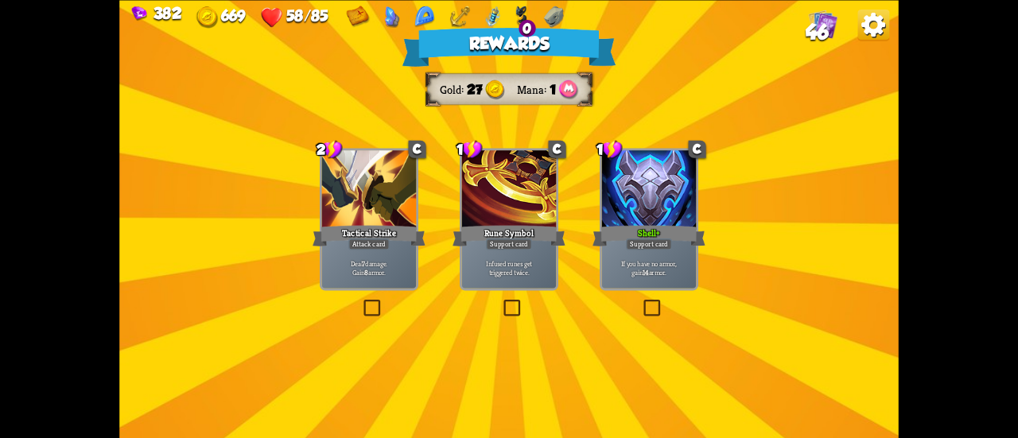
click at [478, 259] on p "Infused runes get triggered twice." at bounding box center [510, 268] width 90 height 18
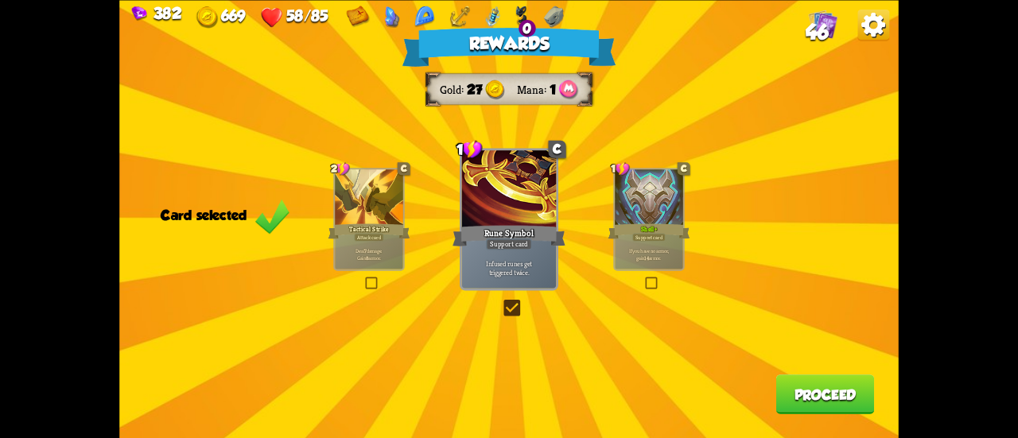
click at [355, 211] on div at bounding box center [369, 197] width 68 height 57
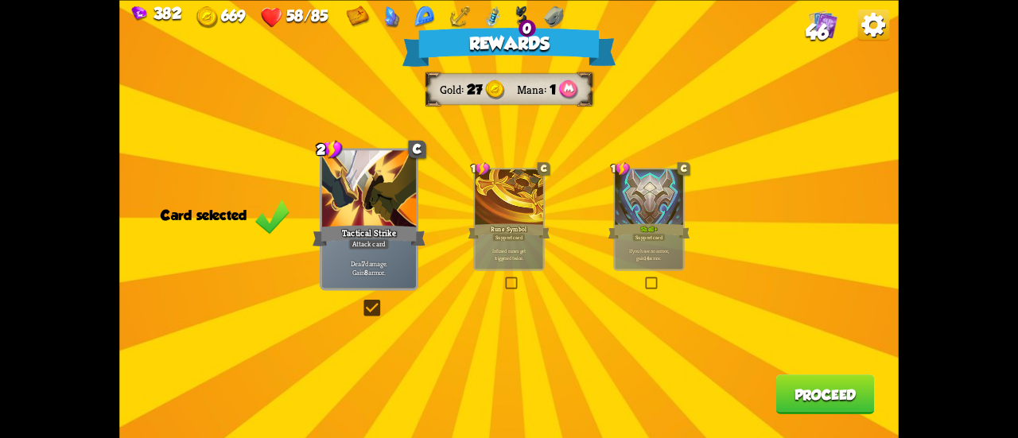
click at [805, 395] on button "Proceed" at bounding box center [825, 395] width 99 height 40
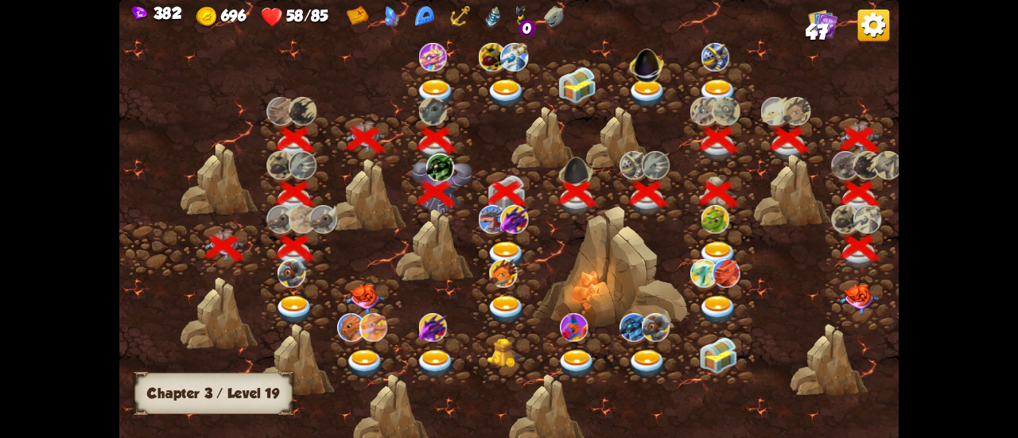
scroll to position [0, 242]
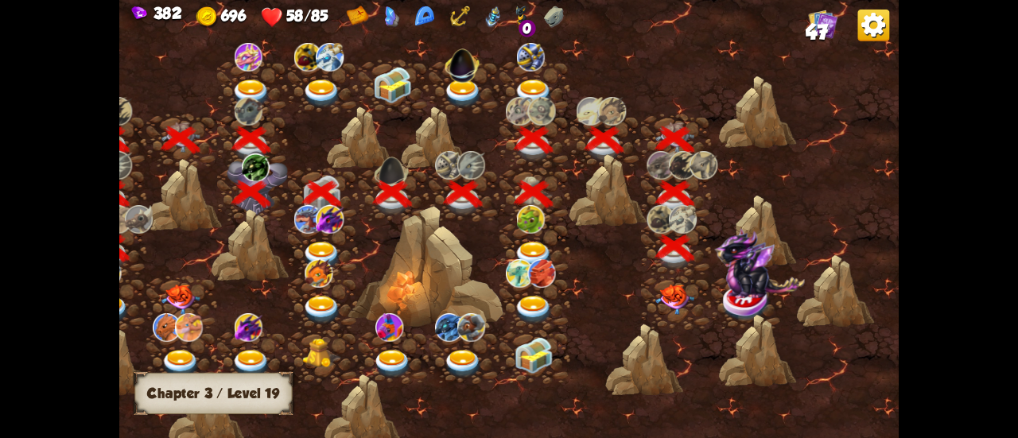
click at [681, 301] on img at bounding box center [674, 300] width 39 height 30
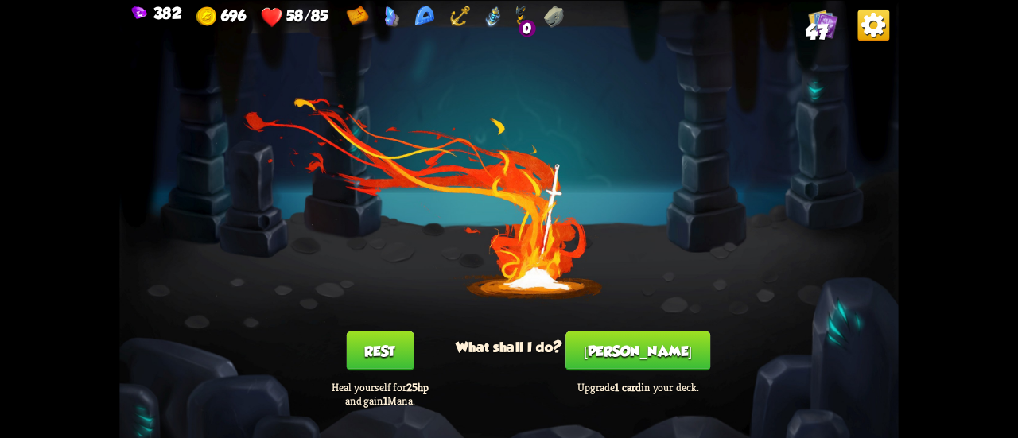
click at [399, 351] on button "Rest" at bounding box center [380, 351] width 68 height 40
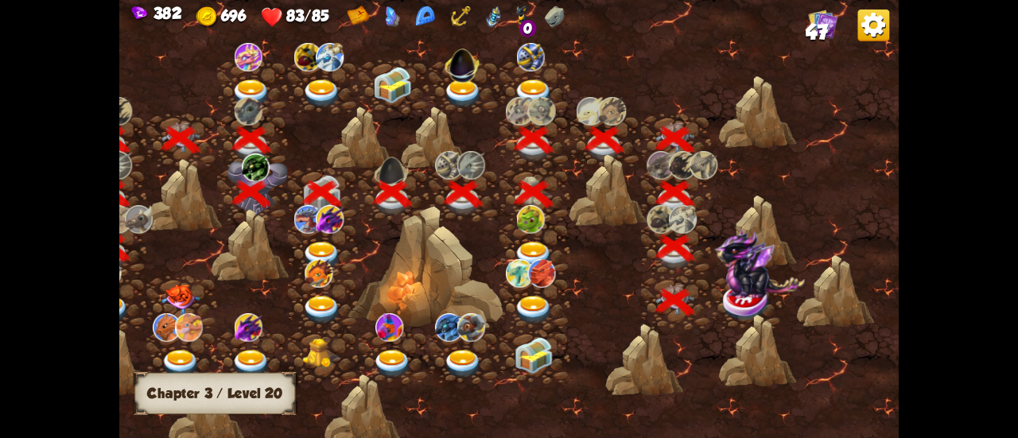
click at [719, 321] on div at bounding box center [757, 350] width 78 height 73
click at [756, 278] on img at bounding box center [759, 263] width 90 height 70
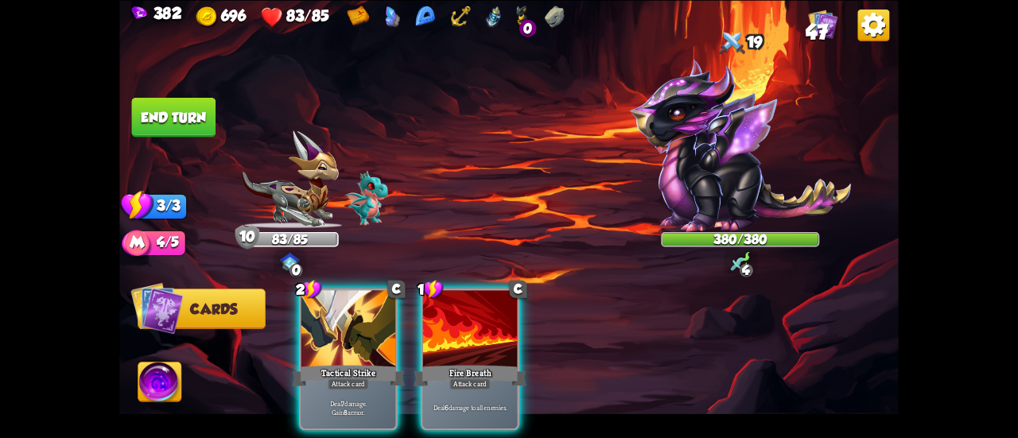
click at [168, 384] on img at bounding box center [159, 384] width 43 height 44
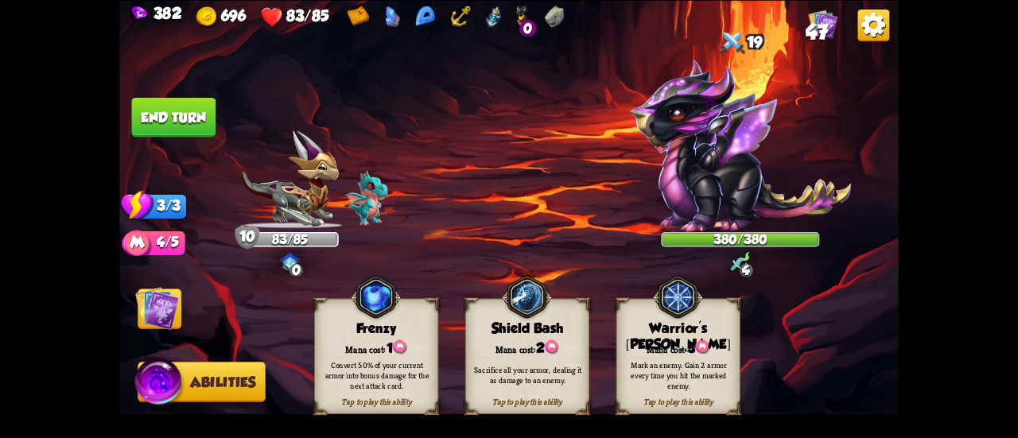
click at [628, 372] on div "Mark an enemy. Gain 2 armor every time you hit the marked enemy." at bounding box center [679, 375] width 112 height 31
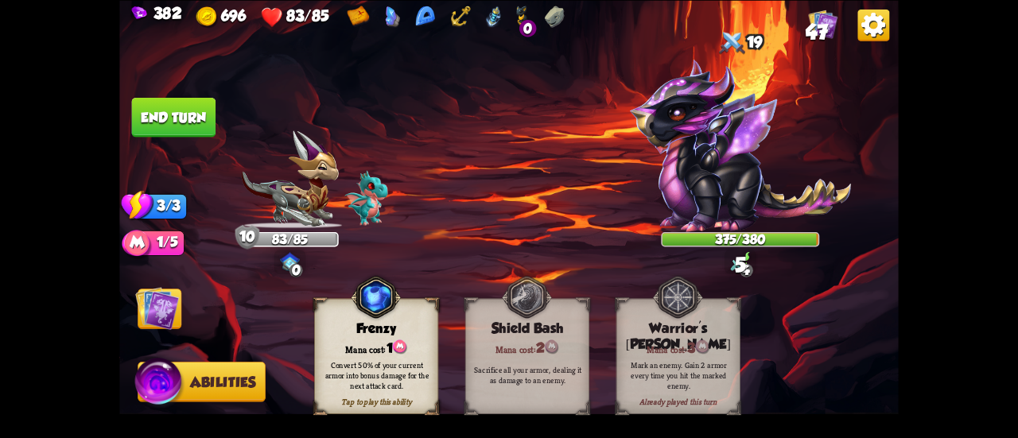
click at [169, 311] on img at bounding box center [157, 308] width 44 height 44
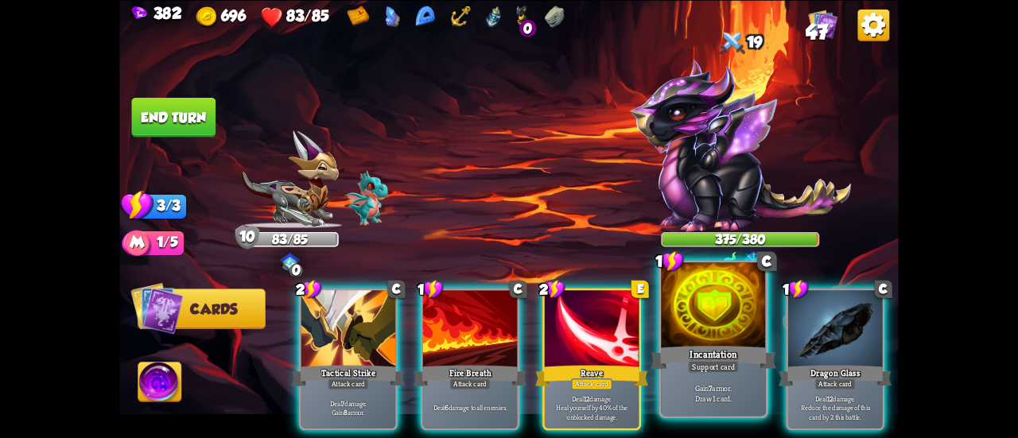
click at [703, 341] on div at bounding box center [713, 307] width 105 height 88
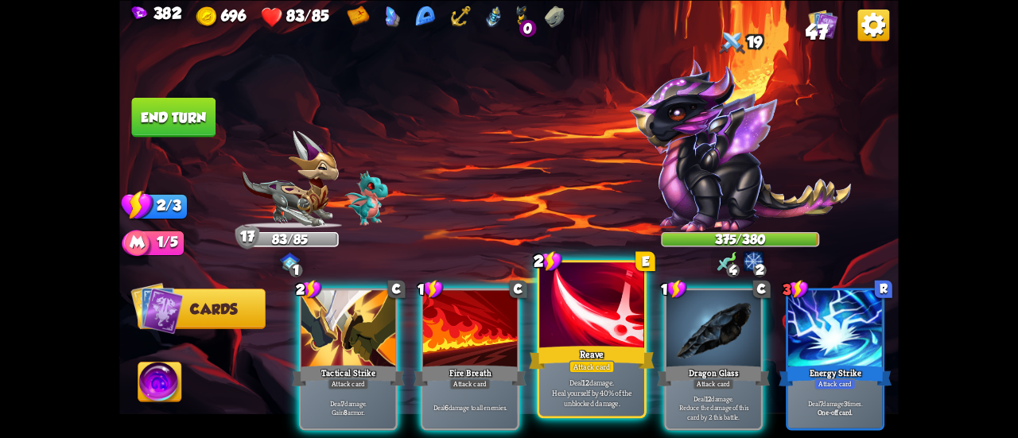
click at [577, 349] on div "Reave" at bounding box center [592, 358] width 126 height 28
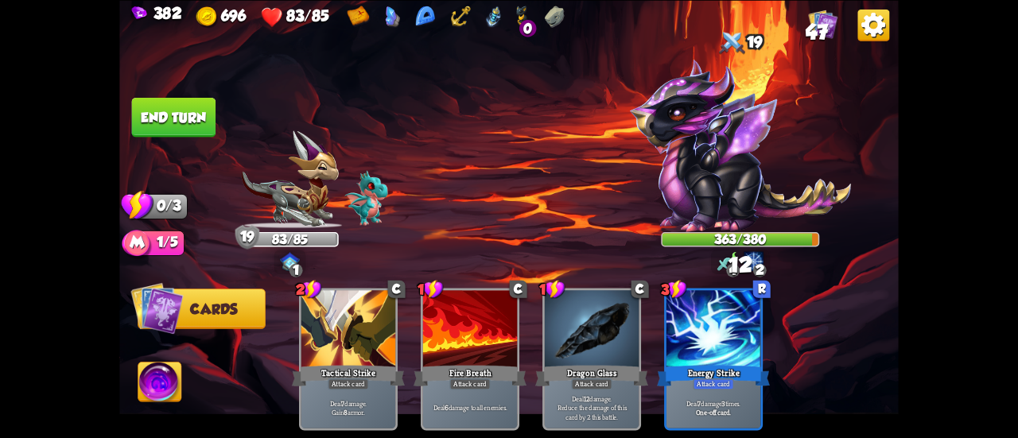
click at [189, 113] on button "End turn" at bounding box center [174, 117] width 84 height 40
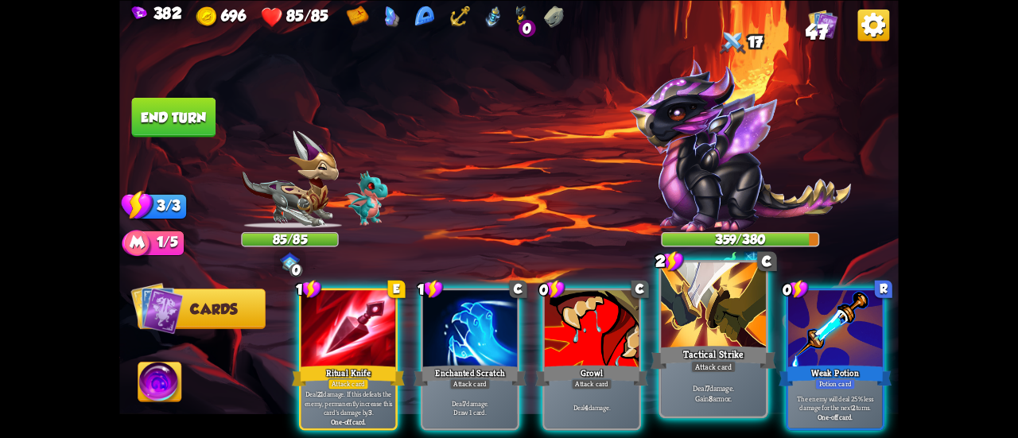
click at [694, 362] on div "Attack card" at bounding box center [712, 366] width 45 height 13
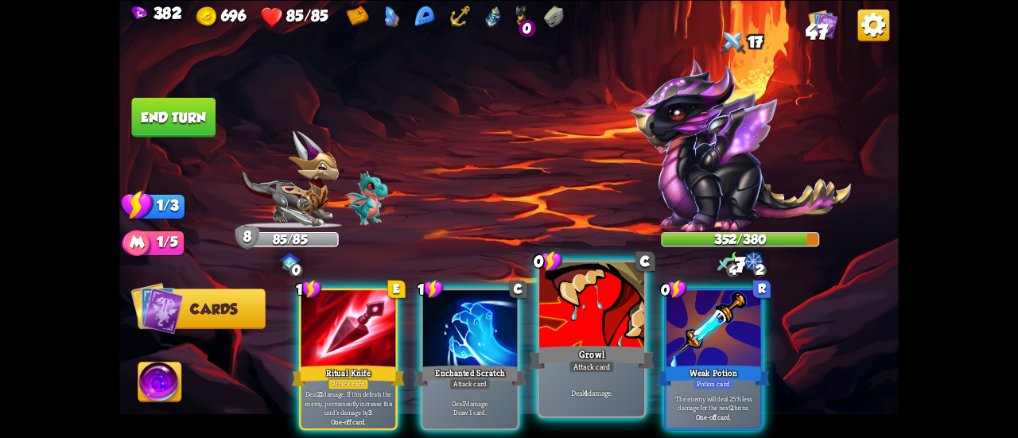
click at [582, 335] on div at bounding box center [591, 307] width 105 height 88
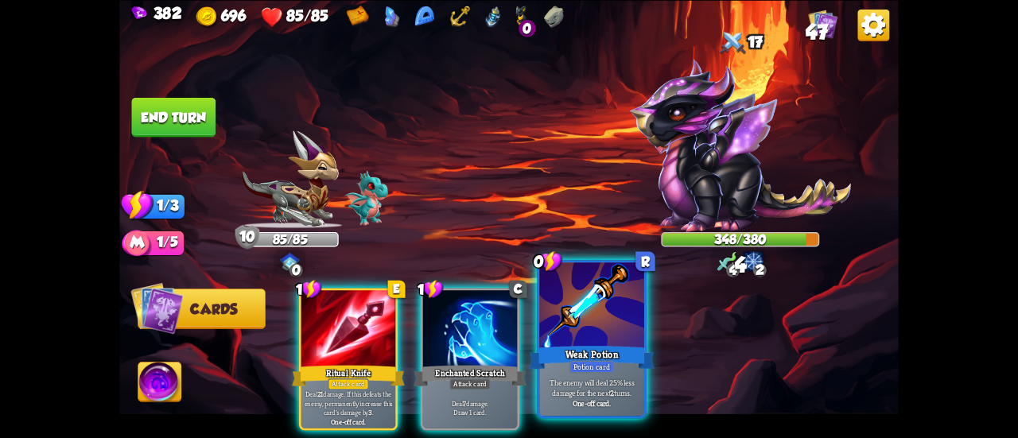
click at [593, 330] on div at bounding box center [591, 307] width 105 height 88
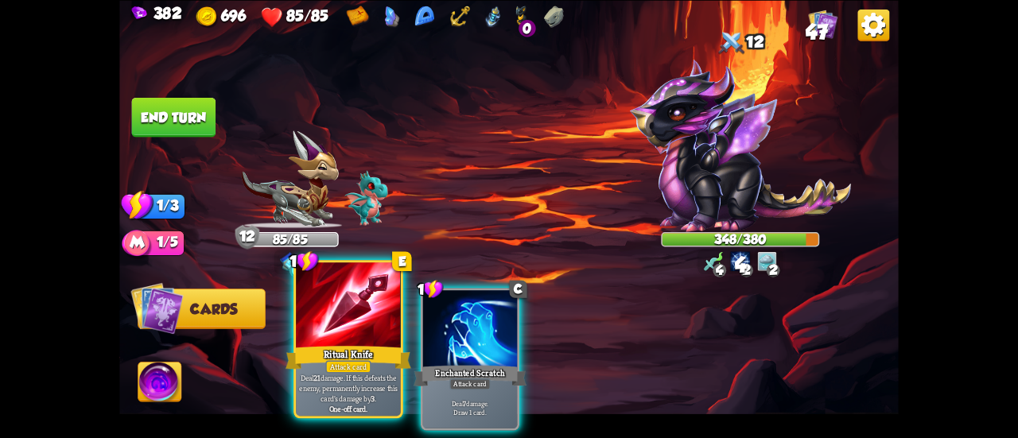
click at [337, 309] on div at bounding box center [348, 307] width 105 height 88
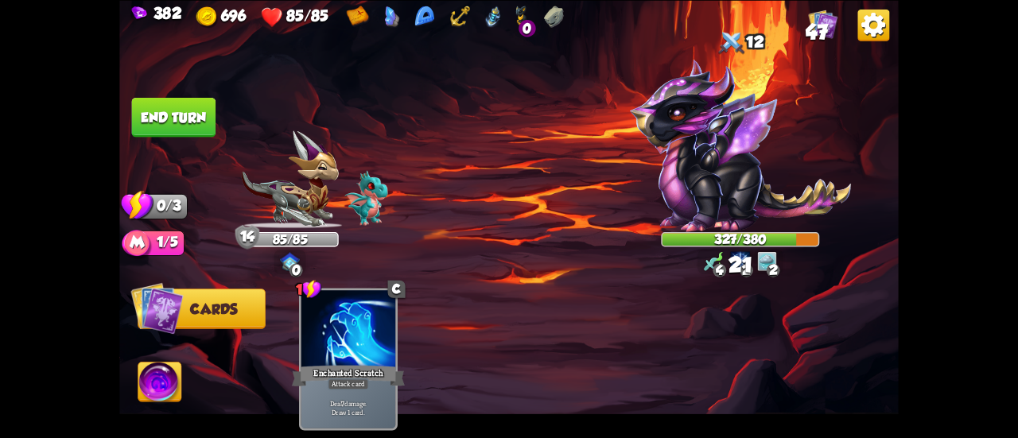
click at [180, 102] on button "End turn" at bounding box center [174, 117] width 84 height 40
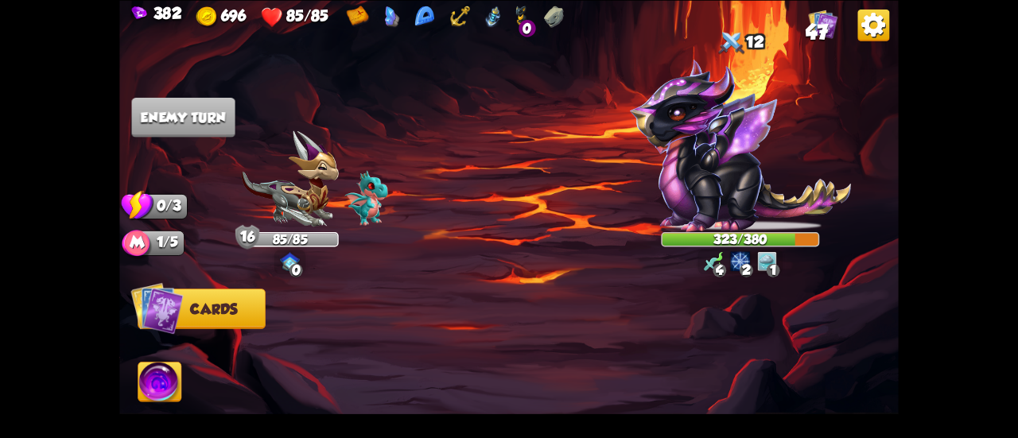
click at [760, 158] on img at bounding box center [741, 145] width 222 height 173
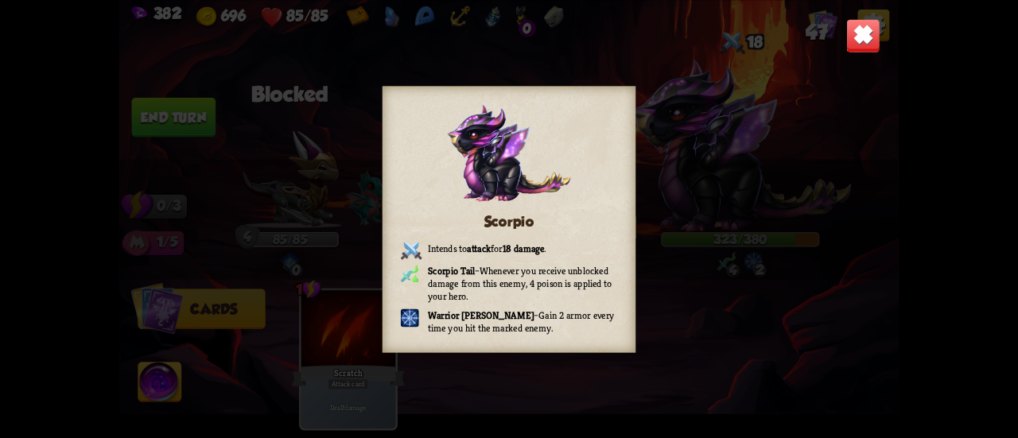
click at [876, 21] on img at bounding box center [863, 35] width 34 height 34
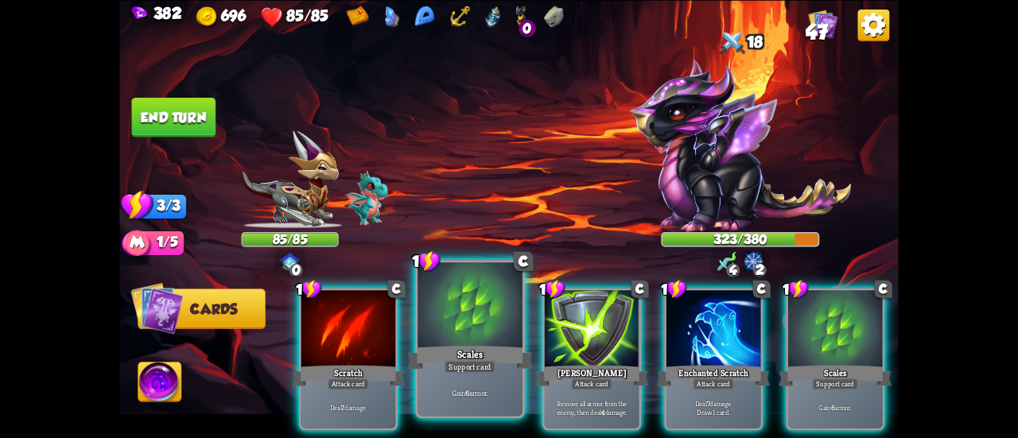
click at [504, 290] on div at bounding box center [470, 307] width 105 height 88
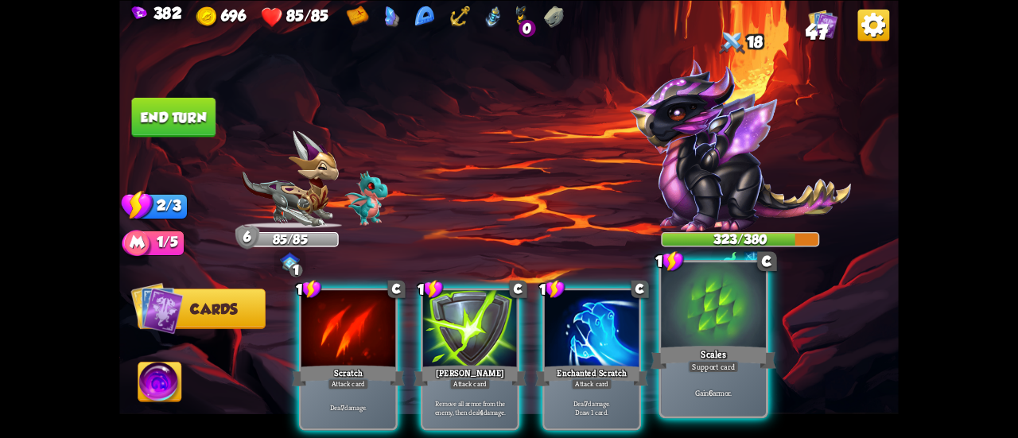
click at [688, 309] on div at bounding box center [713, 307] width 105 height 88
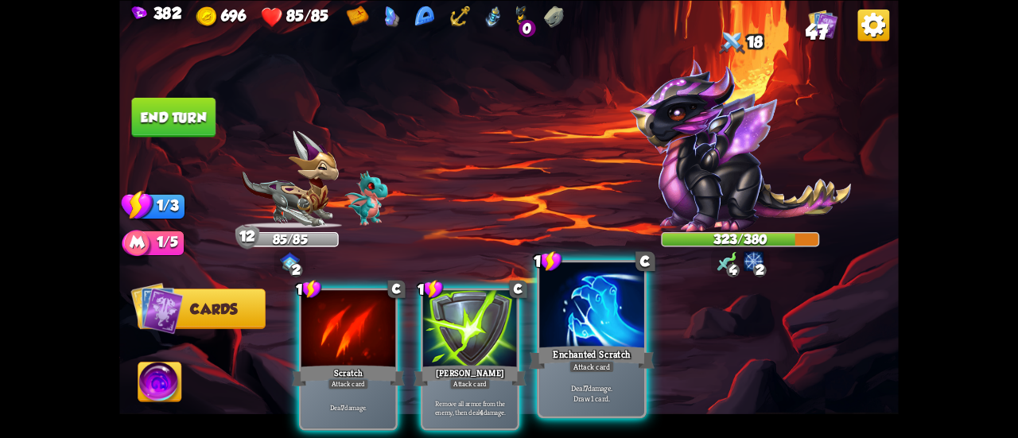
click at [594, 329] on div at bounding box center [591, 307] width 105 height 88
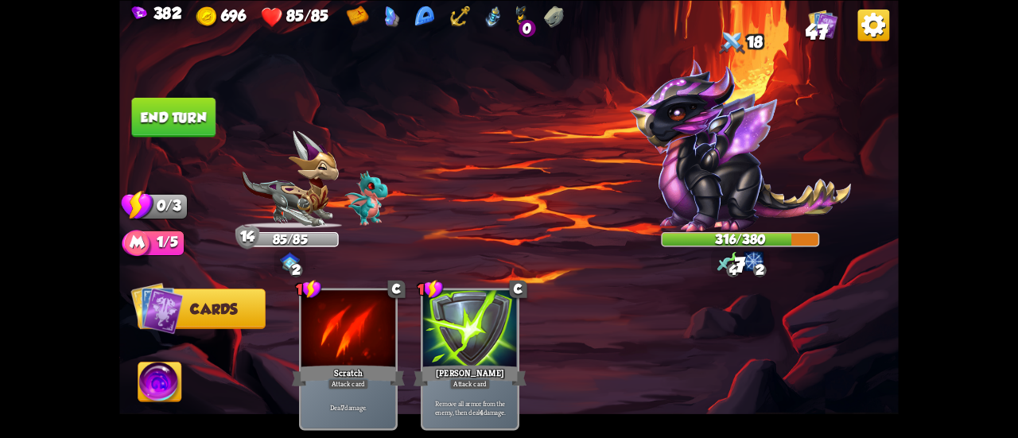
click at [196, 113] on button "End turn" at bounding box center [174, 117] width 84 height 40
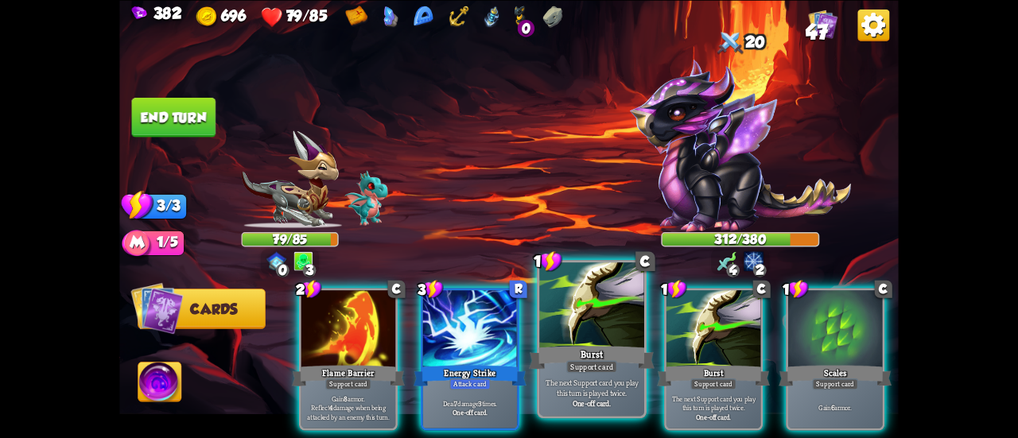
click at [581, 340] on div at bounding box center [591, 307] width 105 height 88
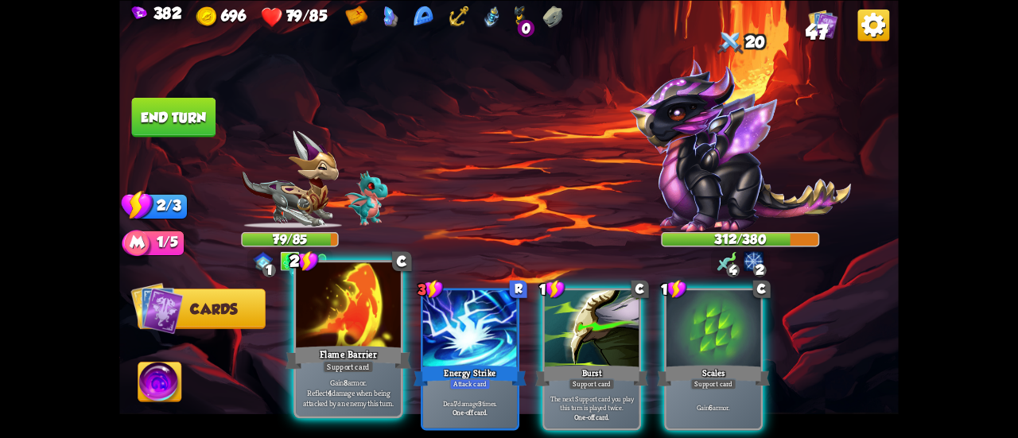
click at [325, 329] on div at bounding box center [348, 307] width 105 height 88
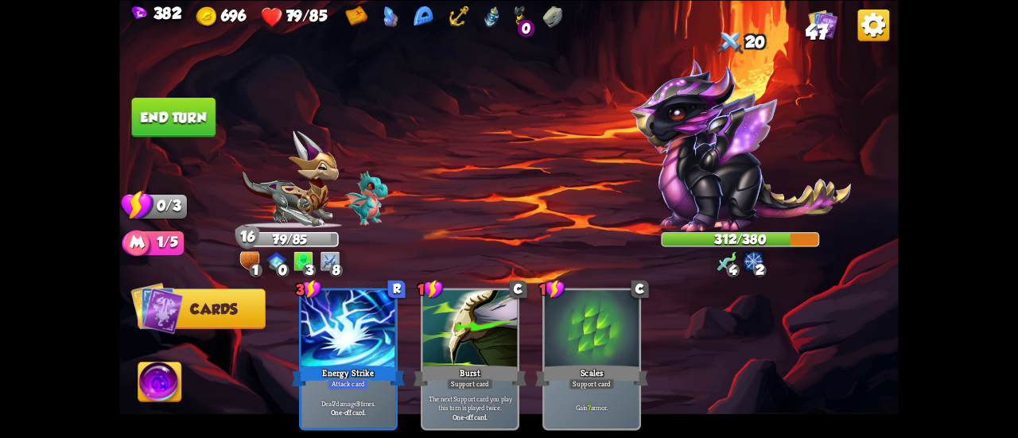
click at [193, 107] on button "End turn" at bounding box center [174, 117] width 84 height 40
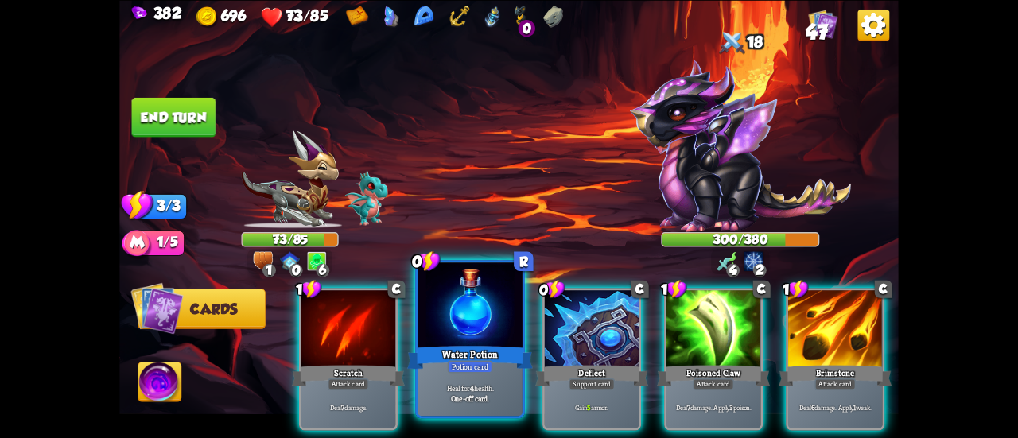
click at [462, 317] on div at bounding box center [470, 307] width 105 height 88
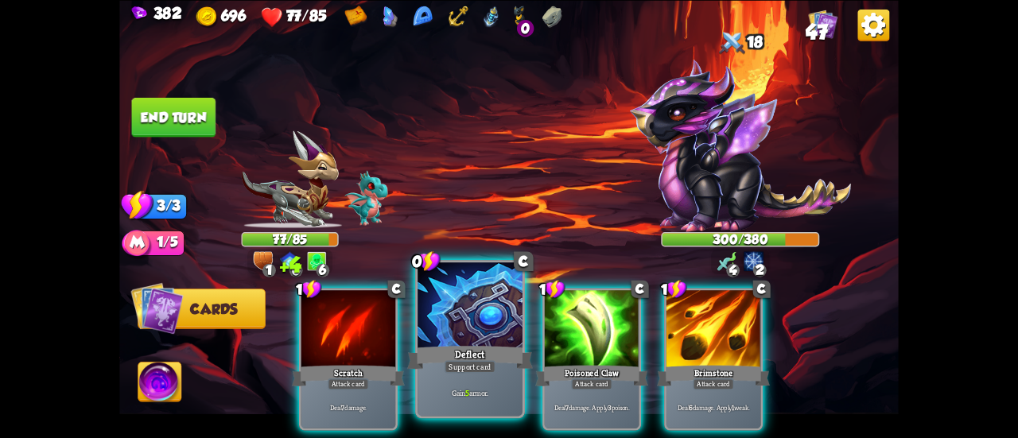
click at [458, 315] on div at bounding box center [470, 307] width 105 height 88
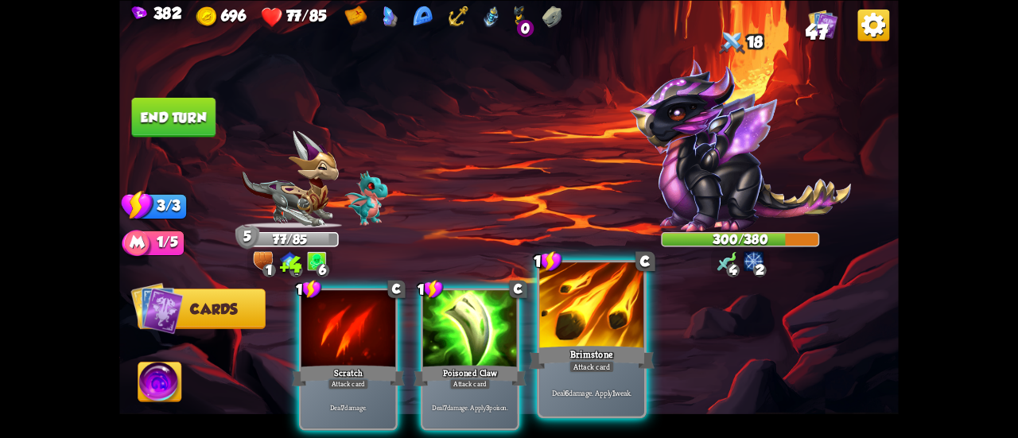
click at [585, 327] on div at bounding box center [591, 307] width 105 height 88
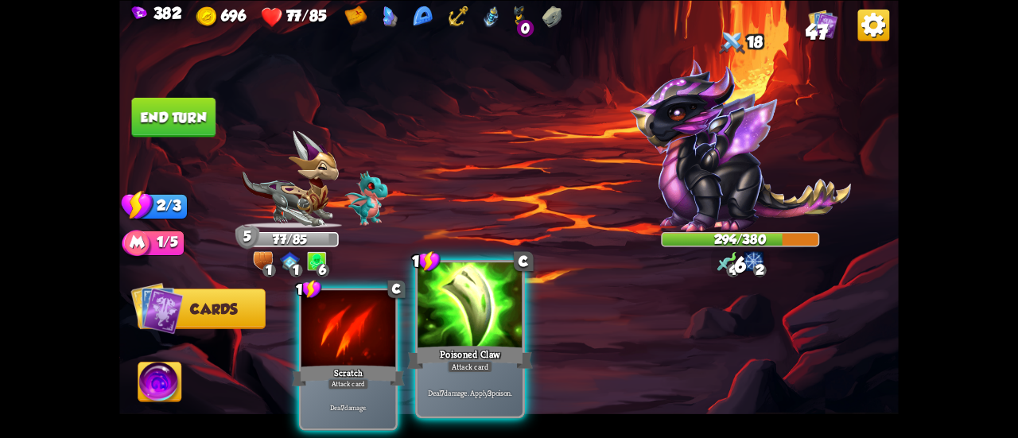
click at [473, 327] on div at bounding box center [470, 307] width 105 height 88
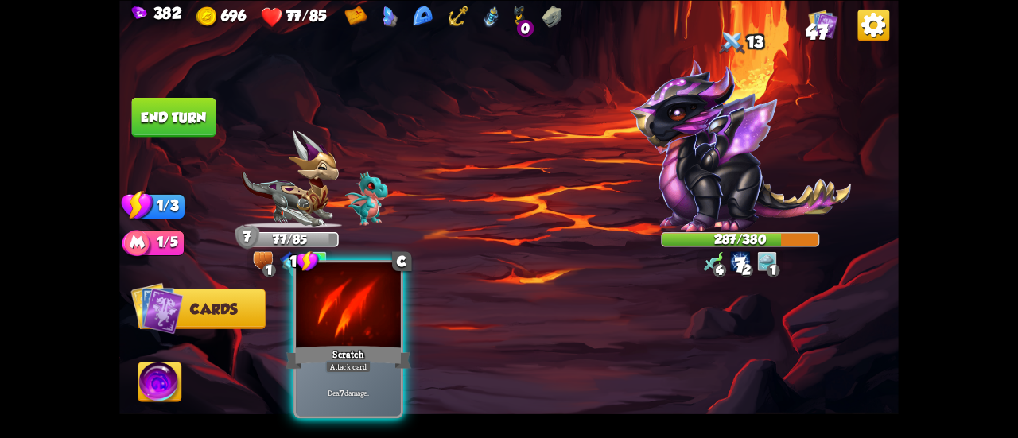
click at [366, 328] on div at bounding box center [348, 307] width 105 height 88
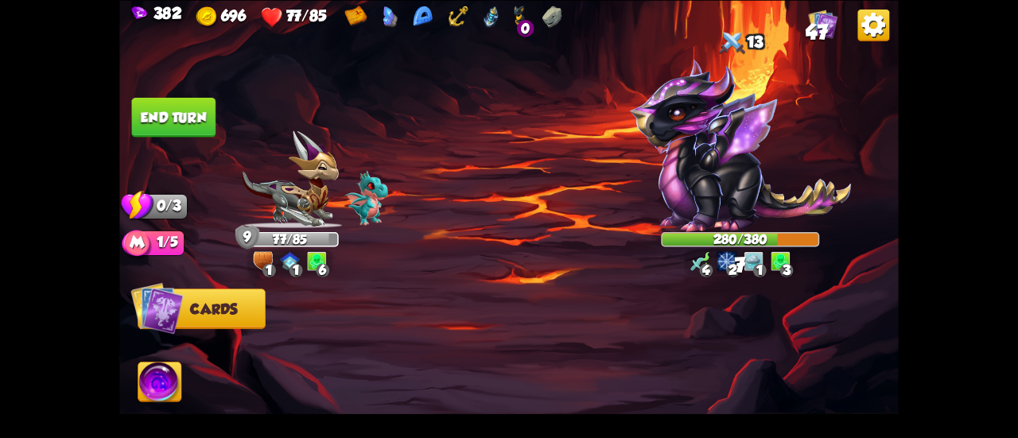
click at [189, 123] on button "End turn" at bounding box center [174, 117] width 84 height 40
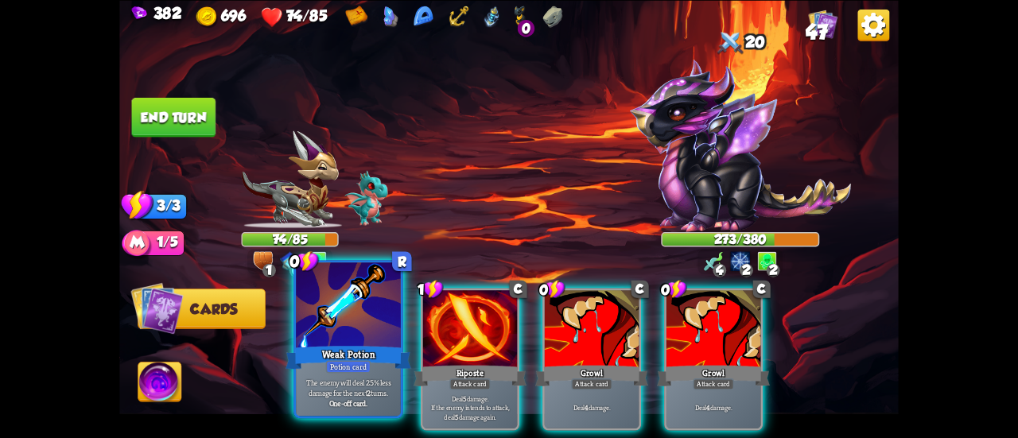
click at [360, 315] on div at bounding box center [348, 307] width 105 height 88
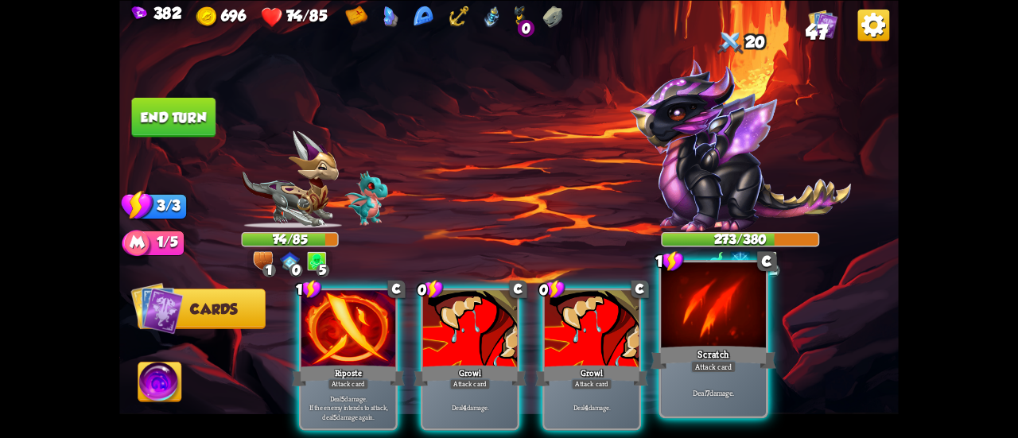
drag, startPoint x: 294, startPoint y: 37, endPoint x: 694, endPoint y: 360, distance: 514.8
click at [694, 360] on div "1 C Scratch Attack card Deal 7 damage." at bounding box center [714, 339] width 110 height 158
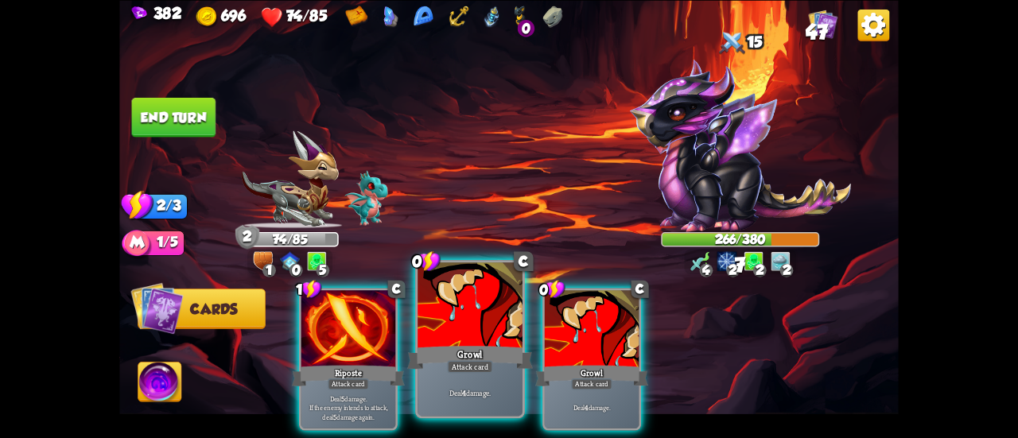
click at [446, 316] on div at bounding box center [470, 307] width 105 height 88
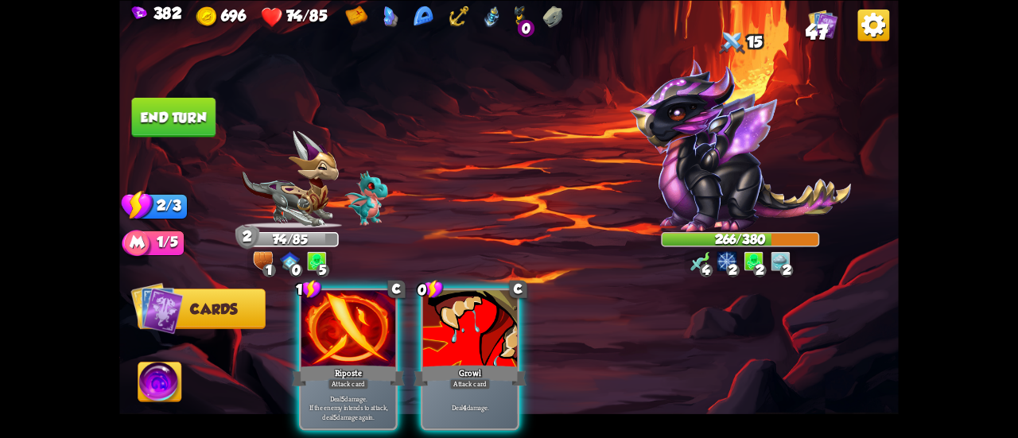
click at [446, 316] on div at bounding box center [470, 330] width 94 height 80
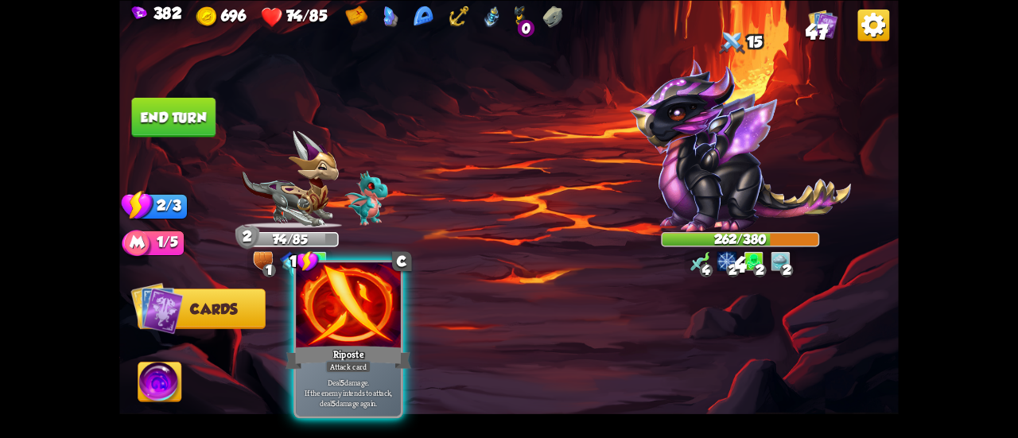
click at [350, 295] on div at bounding box center [348, 307] width 105 height 88
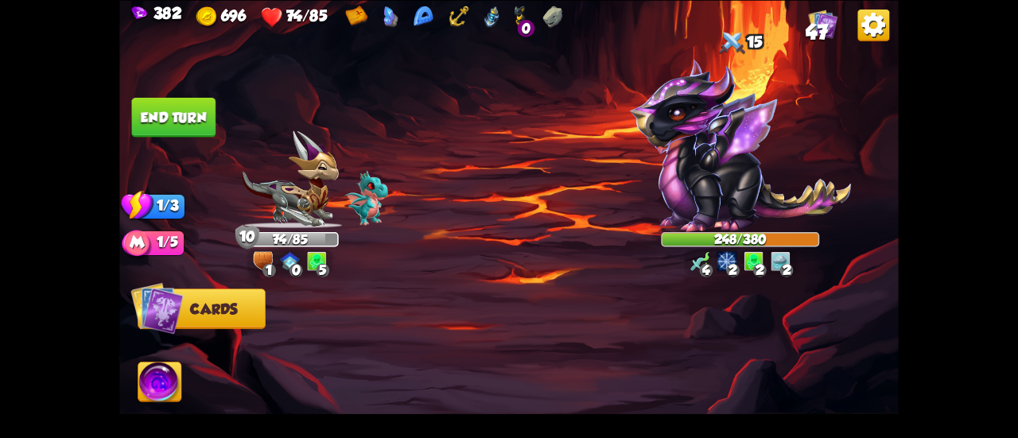
click at [149, 109] on button "End turn" at bounding box center [174, 117] width 84 height 40
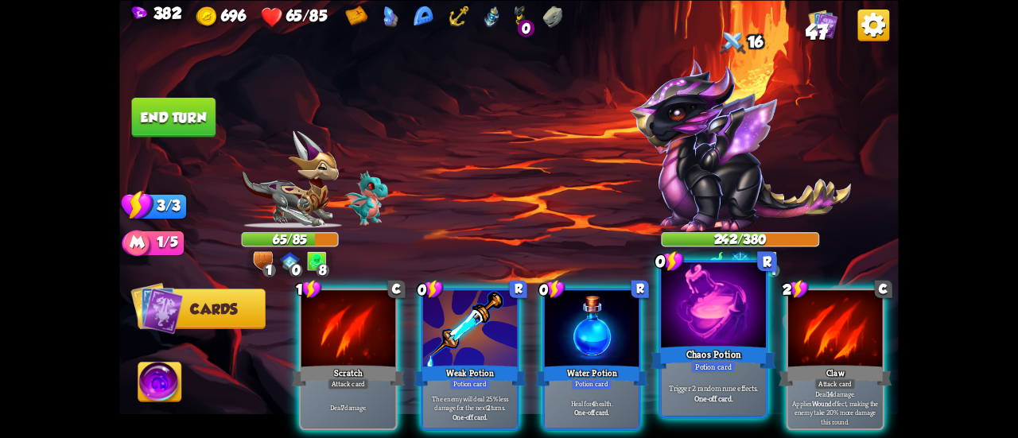
click at [673, 312] on div at bounding box center [713, 307] width 105 height 88
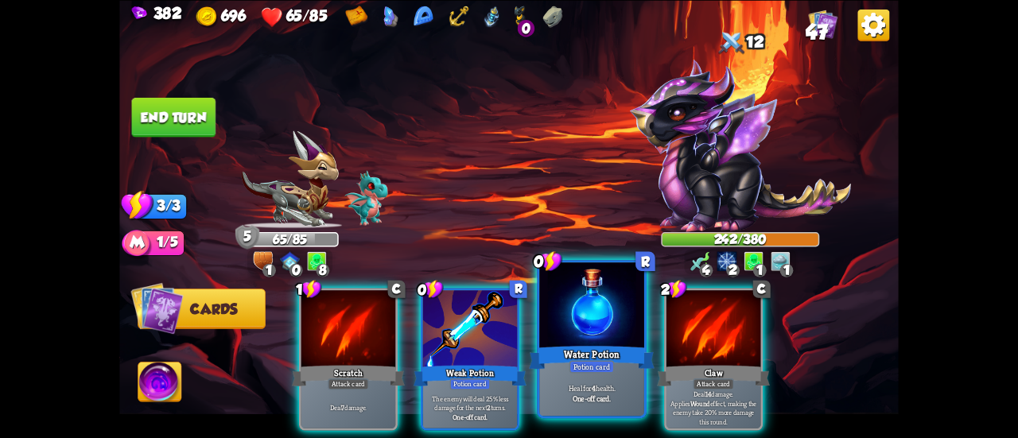
click at [568, 308] on div at bounding box center [591, 307] width 105 height 88
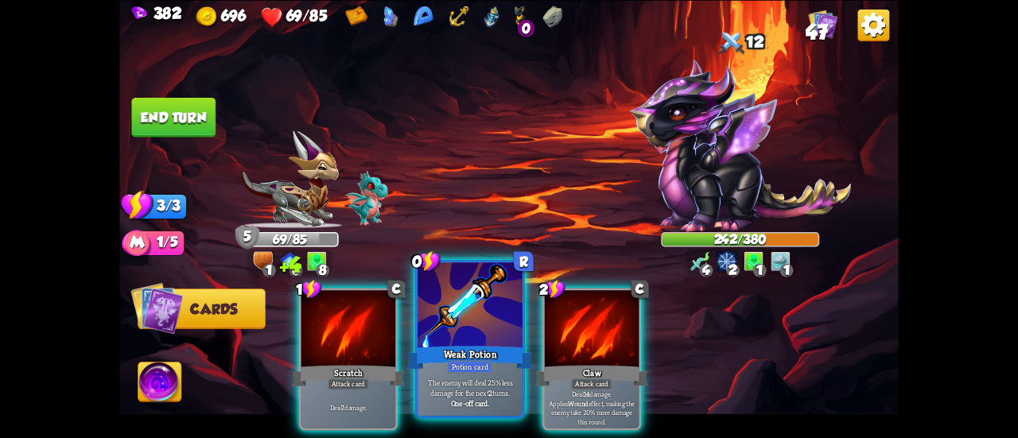
click at [487, 327] on div at bounding box center [470, 307] width 105 height 88
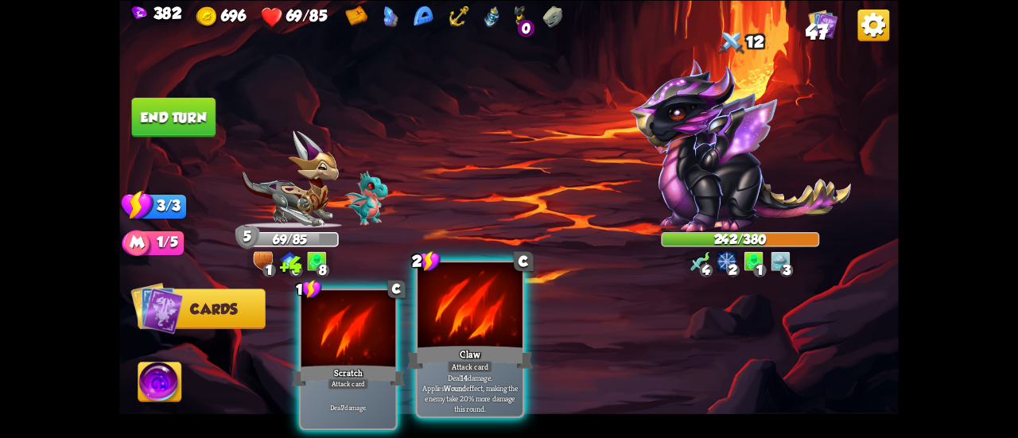
click at [477, 324] on div at bounding box center [470, 307] width 105 height 88
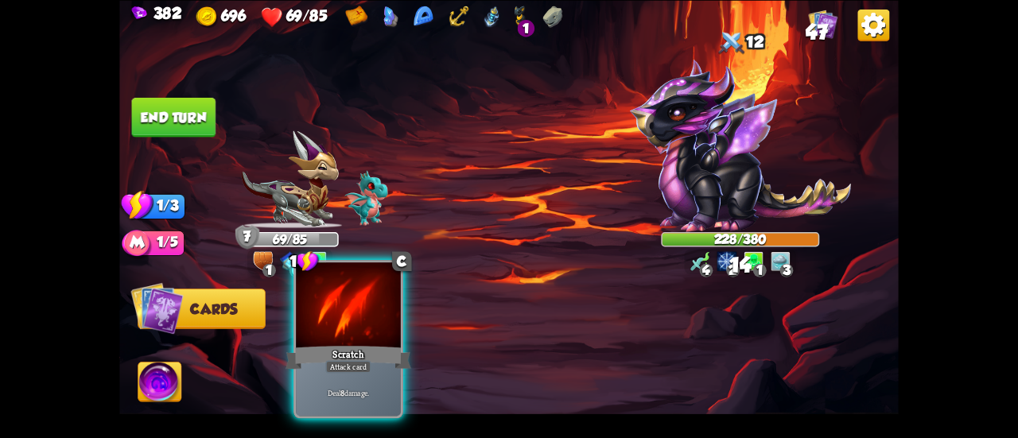
click at [339, 316] on div at bounding box center [348, 307] width 105 height 88
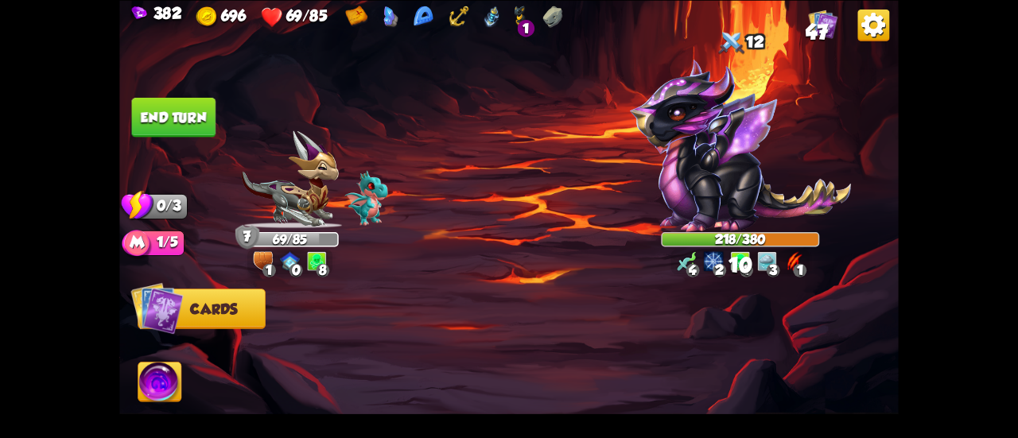
click at [192, 115] on button "End turn" at bounding box center [174, 117] width 84 height 40
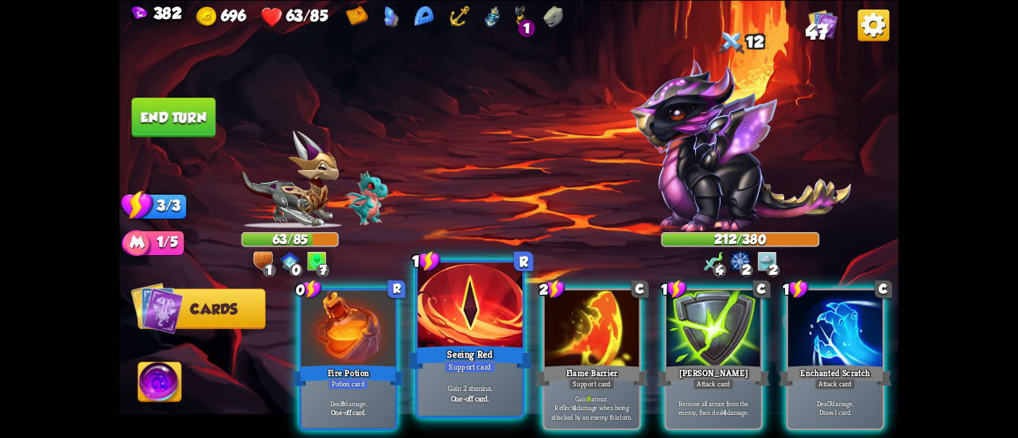
click at [491, 308] on div at bounding box center [470, 307] width 105 height 88
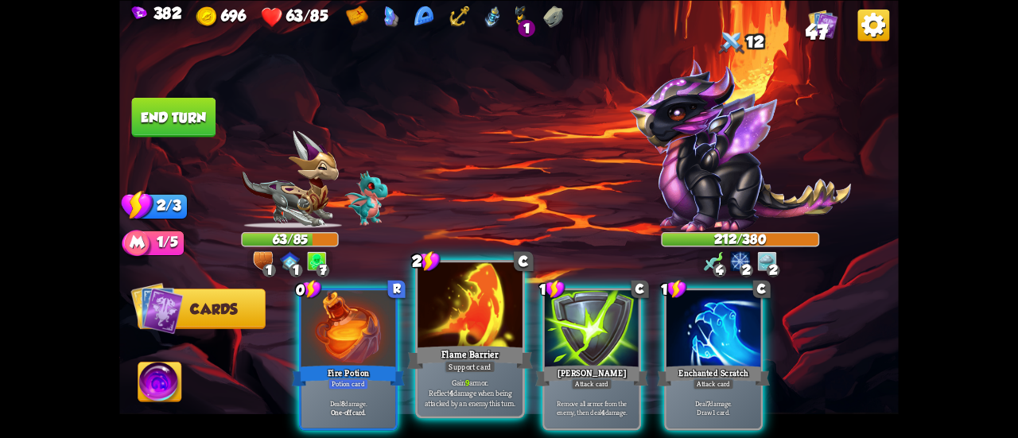
click at [476, 302] on div at bounding box center [470, 307] width 105 height 88
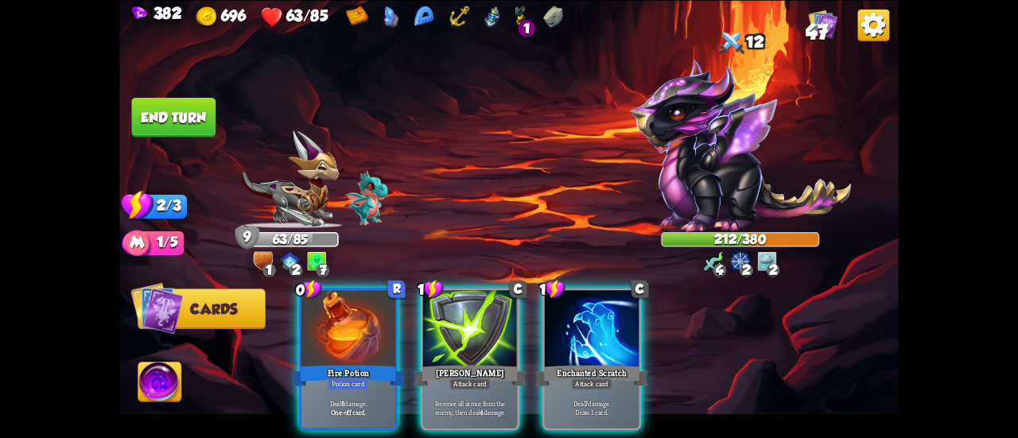
click at [476, 302] on div at bounding box center [470, 330] width 94 height 80
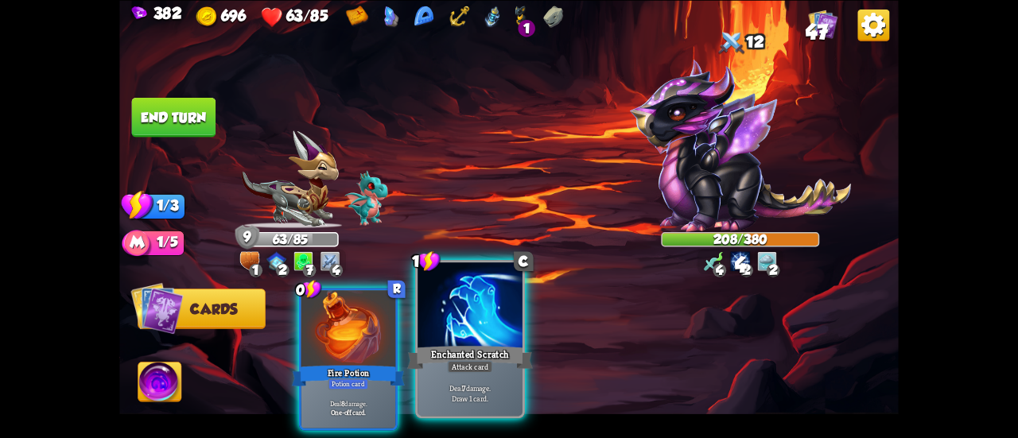
click at [440, 320] on div at bounding box center [470, 307] width 105 height 88
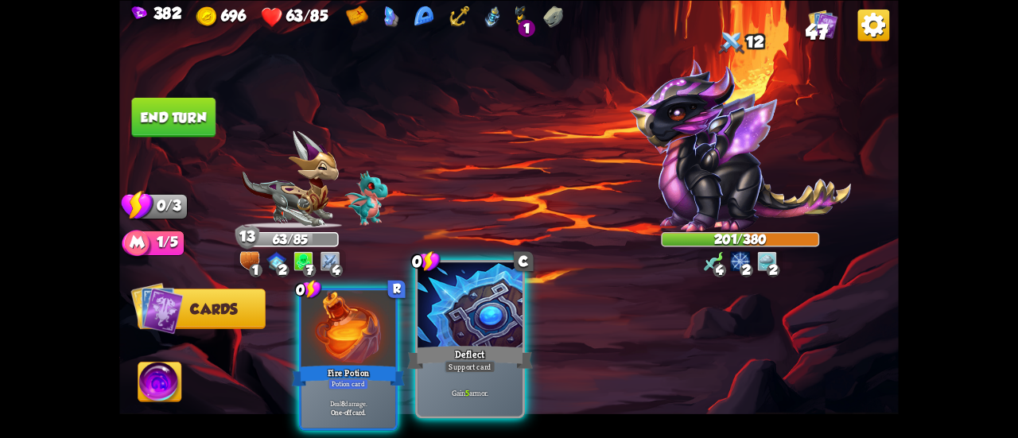
click at [427, 305] on div at bounding box center [470, 307] width 105 height 88
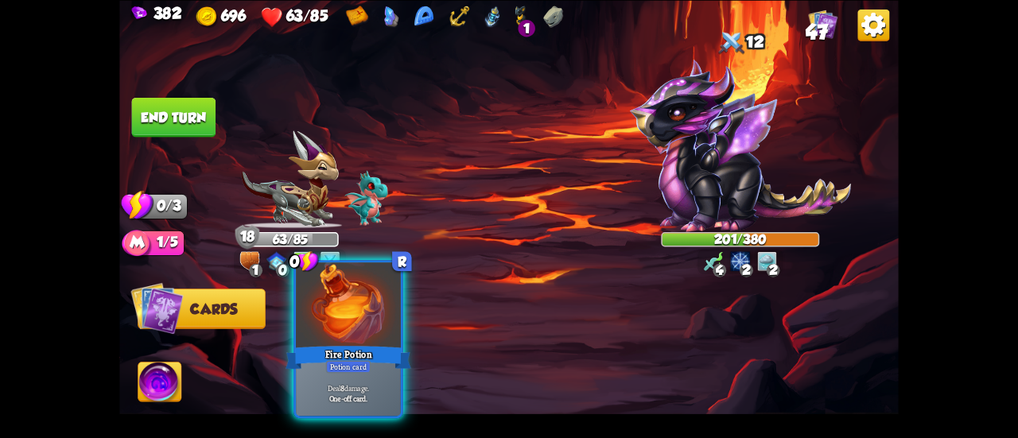
click at [366, 292] on div at bounding box center [348, 307] width 105 height 88
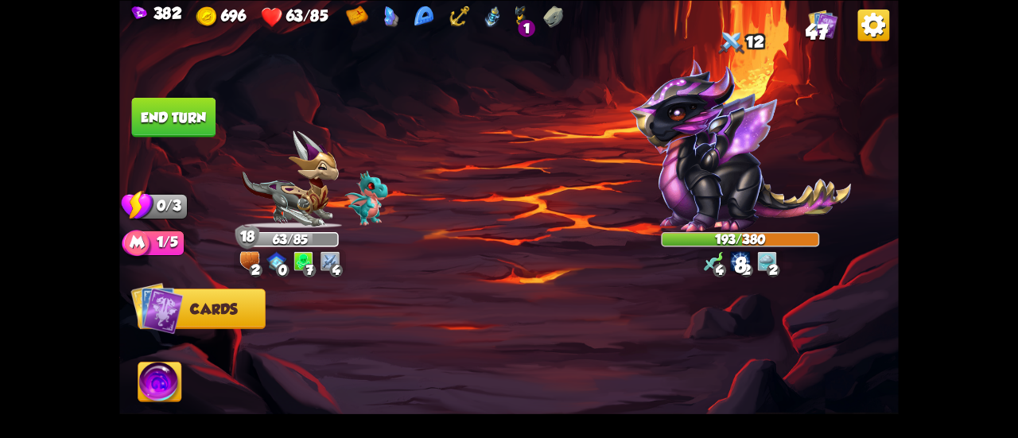
click at [224, 165] on img at bounding box center [509, 219] width 780 height 438
click at [204, 146] on img at bounding box center [509, 219] width 780 height 438
click at [197, 120] on button "End turn" at bounding box center [174, 117] width 84 height 40
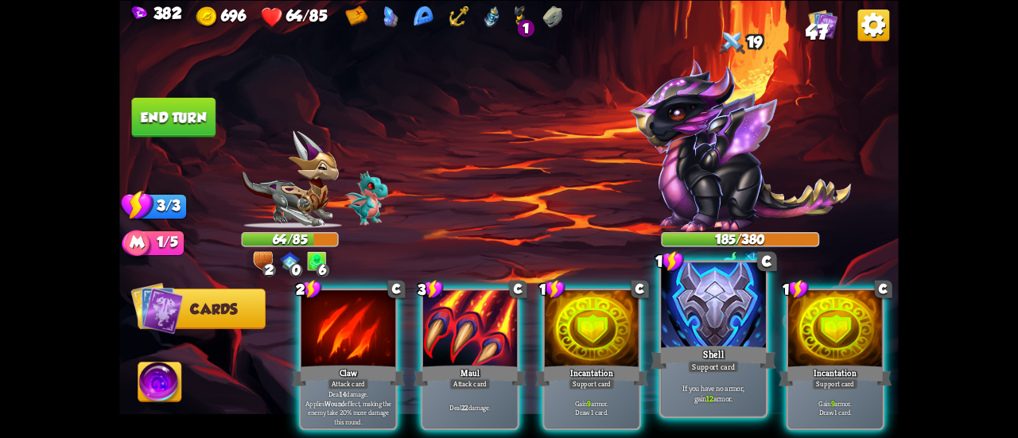
click at [694, 343] on div at bounding box center [713, 307] width 105 height 88
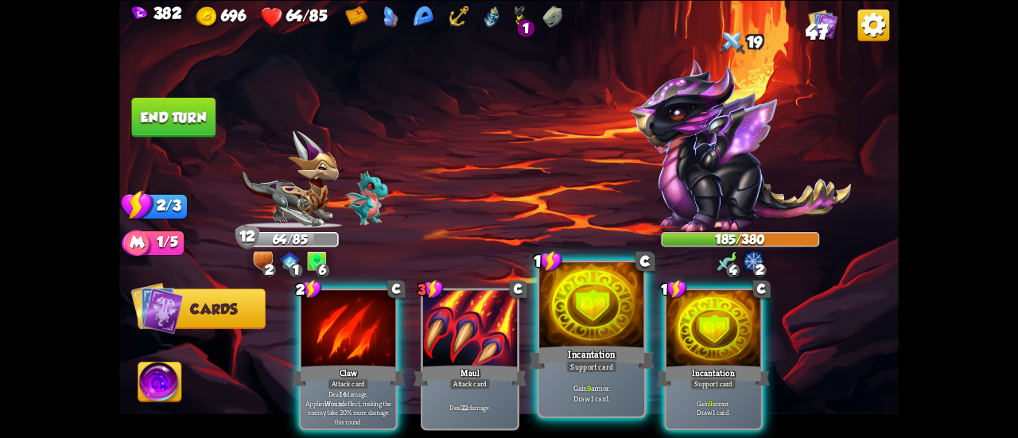
click at [592, 340] on div at bounding box center [591, 307] width 105 height 88
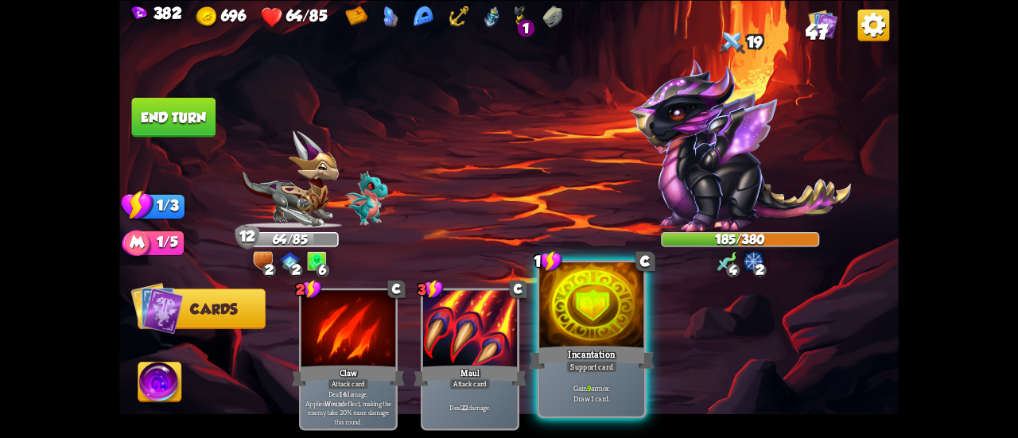
click at [581, 333] on div at bounding box center [591, 307] width 105 height 88
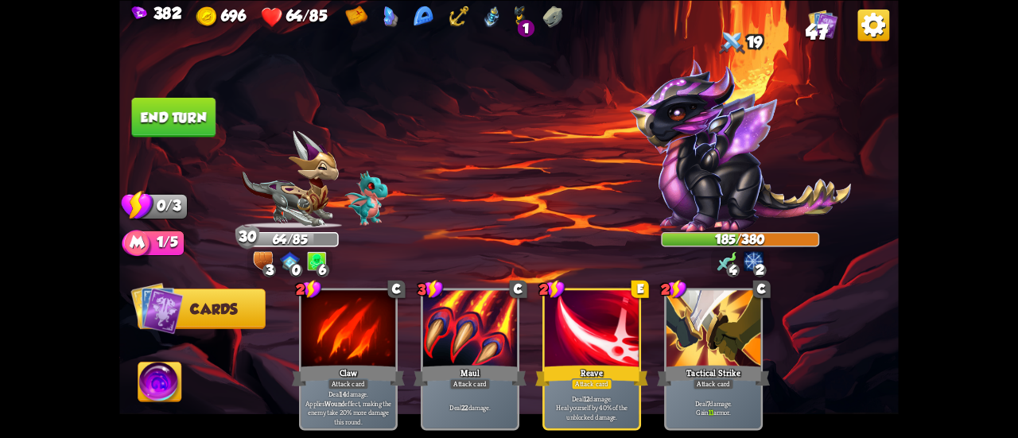
click at [178, 133] on button "End turn" at bounding box center [174, 117] width 84 height 40
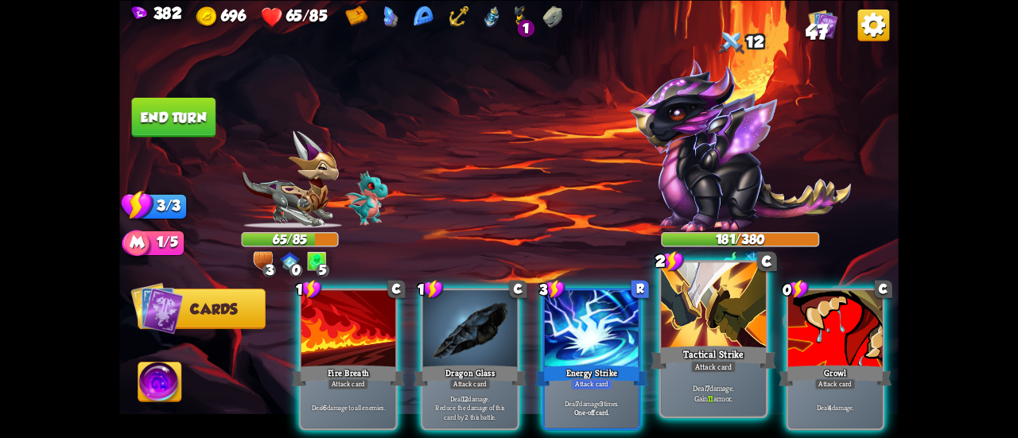
click at [669, 328] on div at bounding box center [713, 307] width 105 height 88
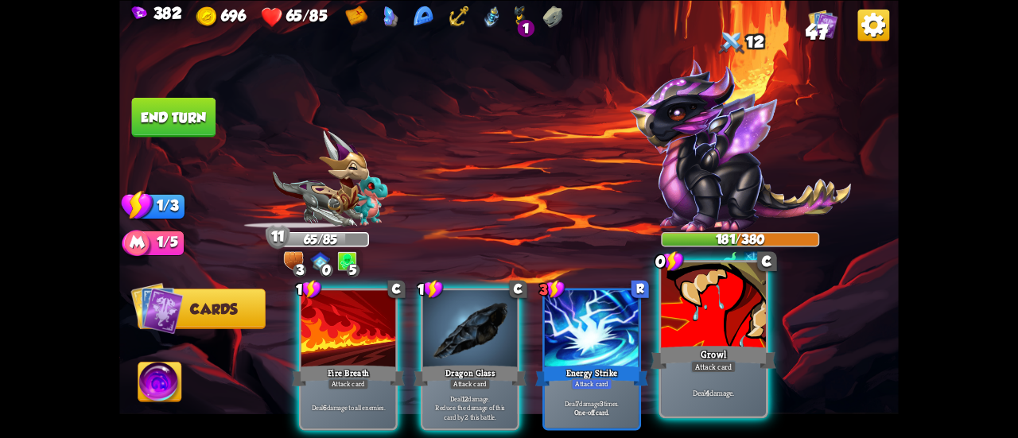
click at [676, 326] on div at bounding box center [713, 307] width 105 height 88
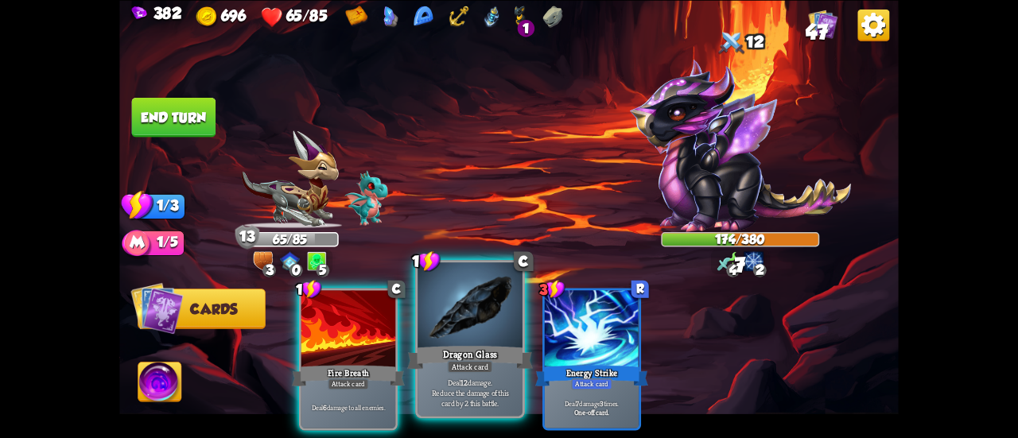
click at [443, 301] on div at bounding box center [470, 307] width 105 height 88
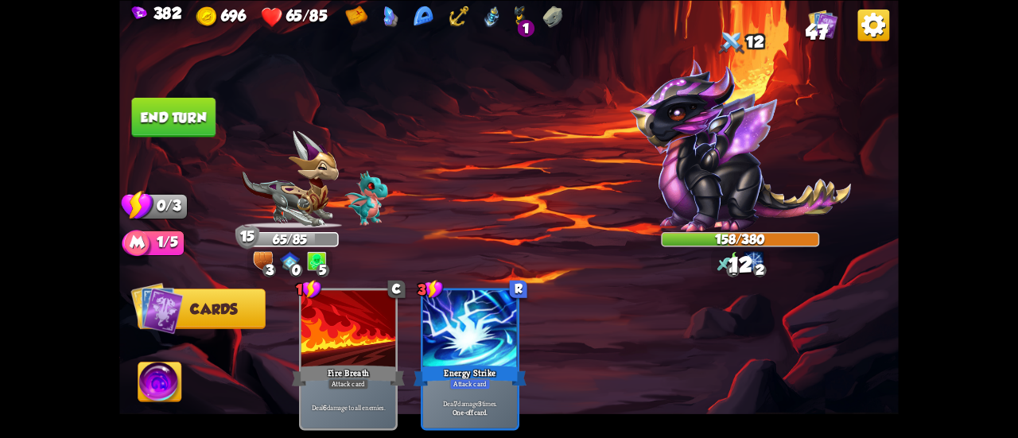
click at [183, 103] on button "End turn" at bounding box center [174, 117] width 84 height 40
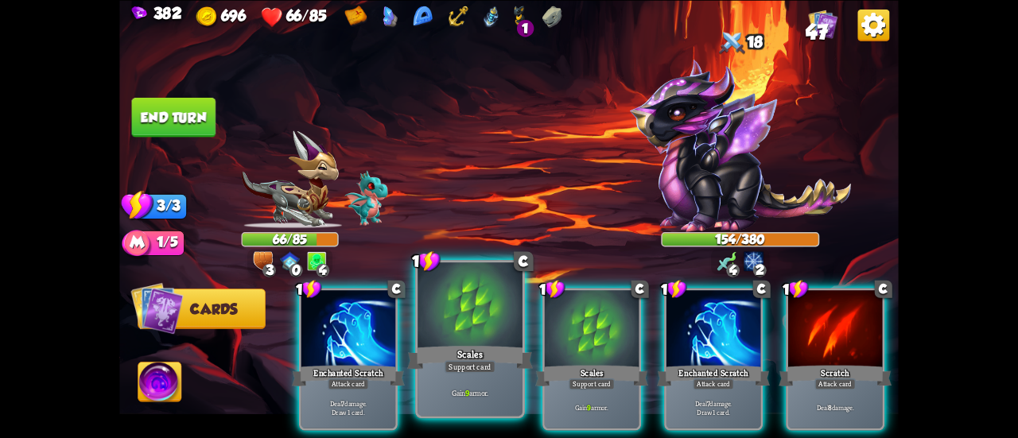
click at [469, 306] on div at bounding box center [470, 307] width 105 height 88
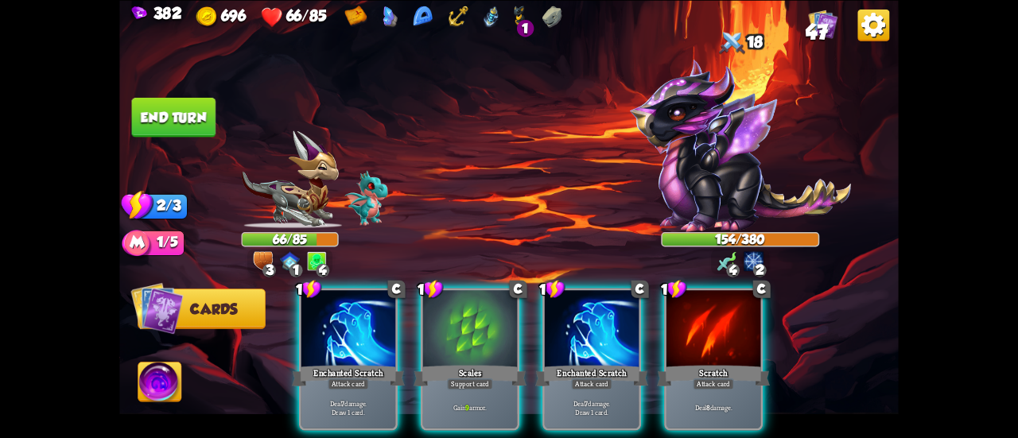
click at [469, 306] on div at bounding box center [470, 330] width 94 height 80
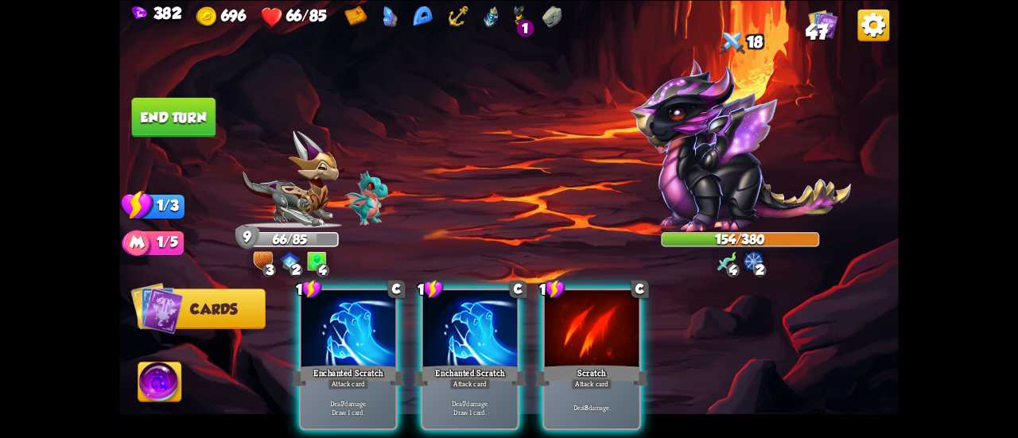
click at [469, 306] on div at bounding box center [470, 330] width 94 height 80
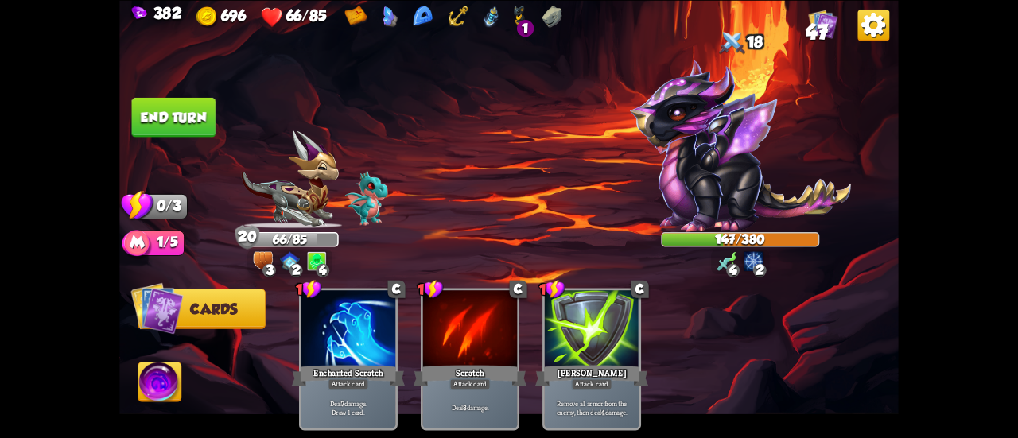
click at [185, 106] on button "End turn" at bounding box center [174, 117] width 84 height 40
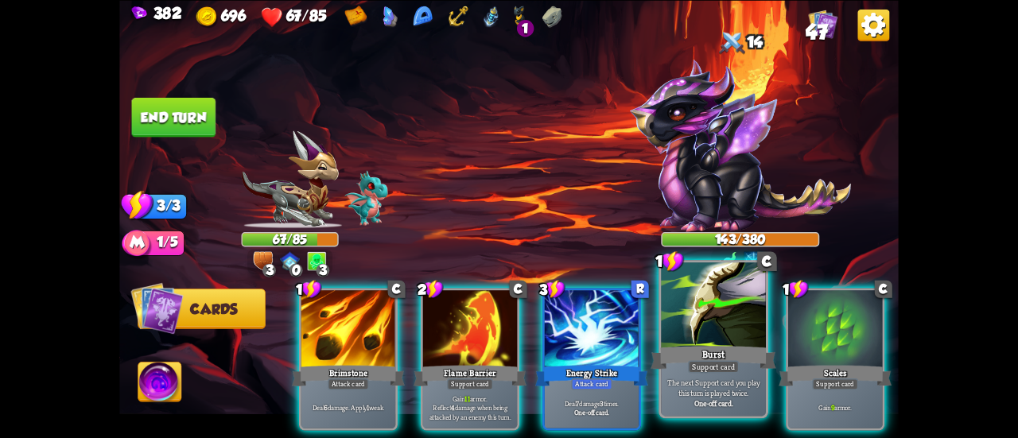
click at [724, 355] on div "Burst" at bounding box center [714, 358] width 126 height 28
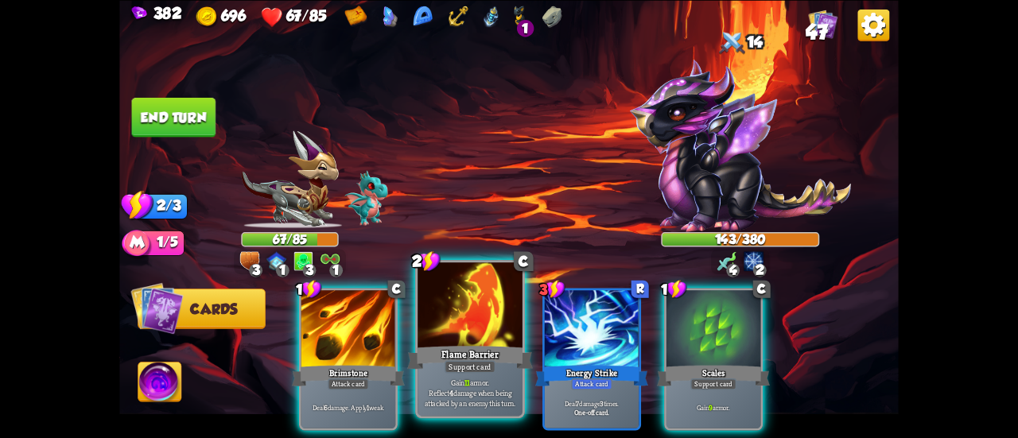
click at [453, 324] on div at bounding box center [470, 307] width 105 height 88
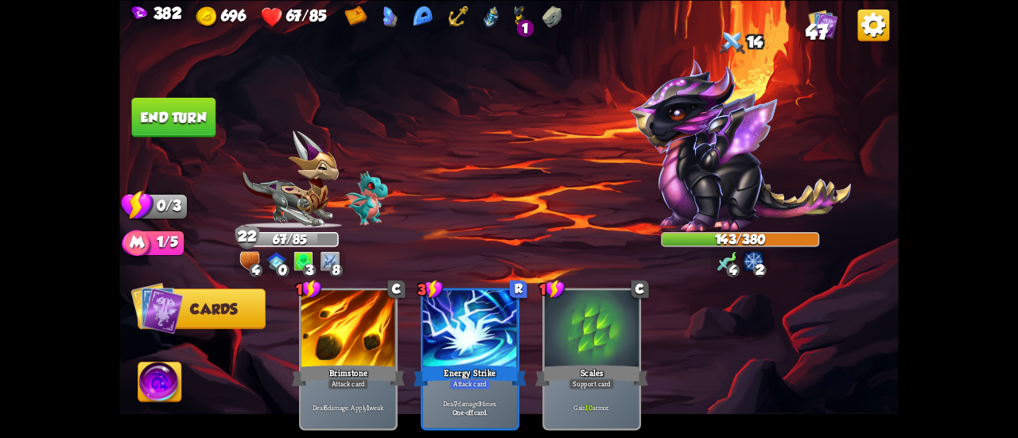
click at [155, 109] on button "End turn" at bounding box center [174, 117] width 84 height 40
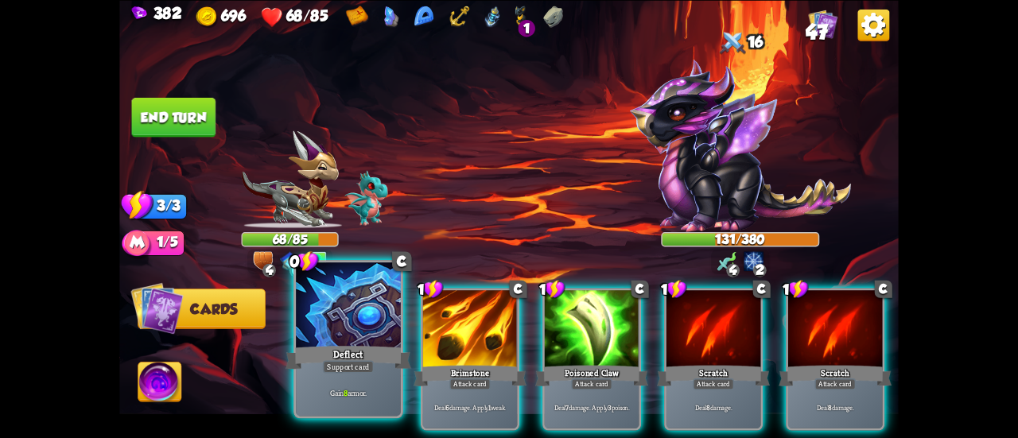
click at [354, 300] on div at bounding box center [348, 307] width 105 height 88
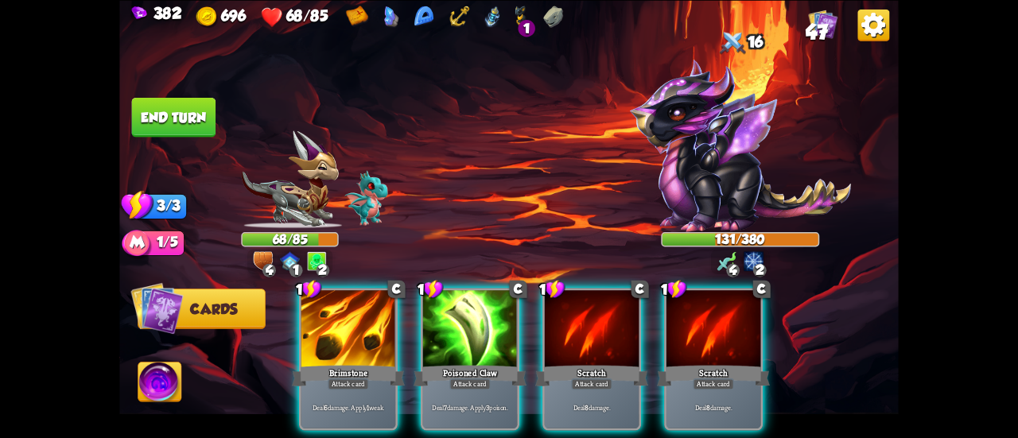
click at [354, 300] on div at bounding box center [348, 330] width 94 height 80
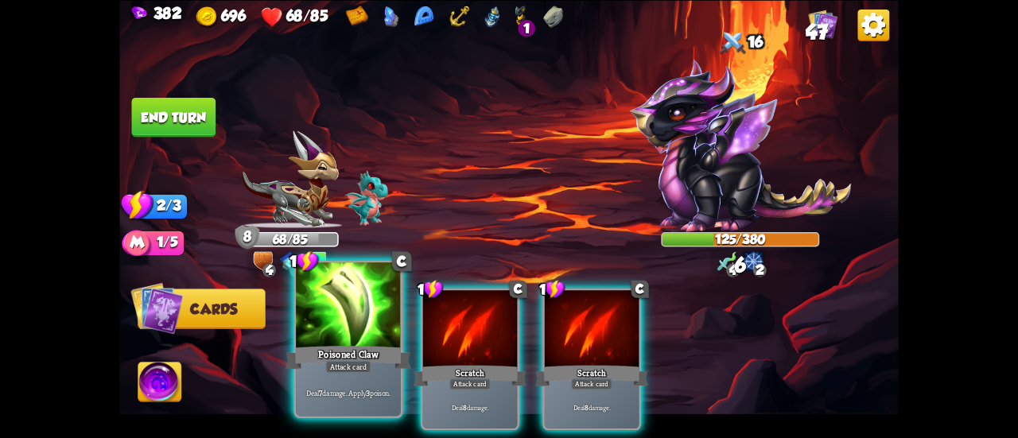
click at [325, 313] on div at bounding box center [348, 307] width 105 height 88
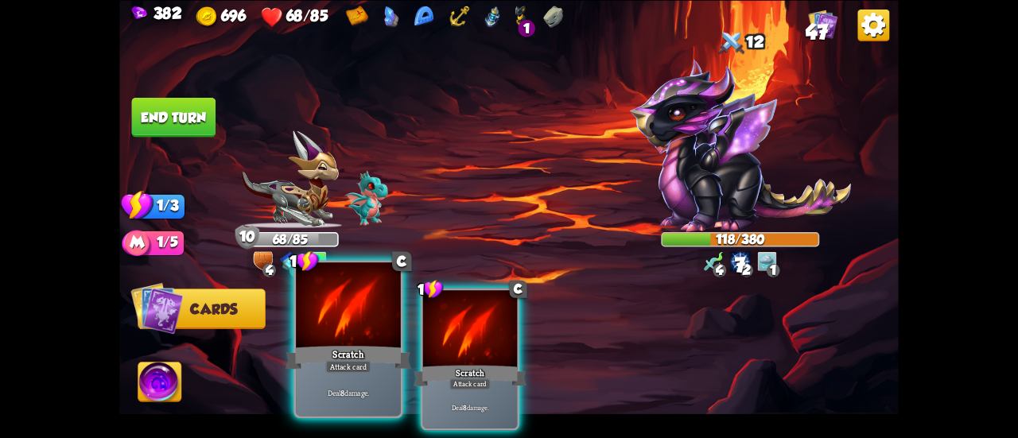
click at [334, 311] on div at bounding box center [348, 307] width 105 height 88
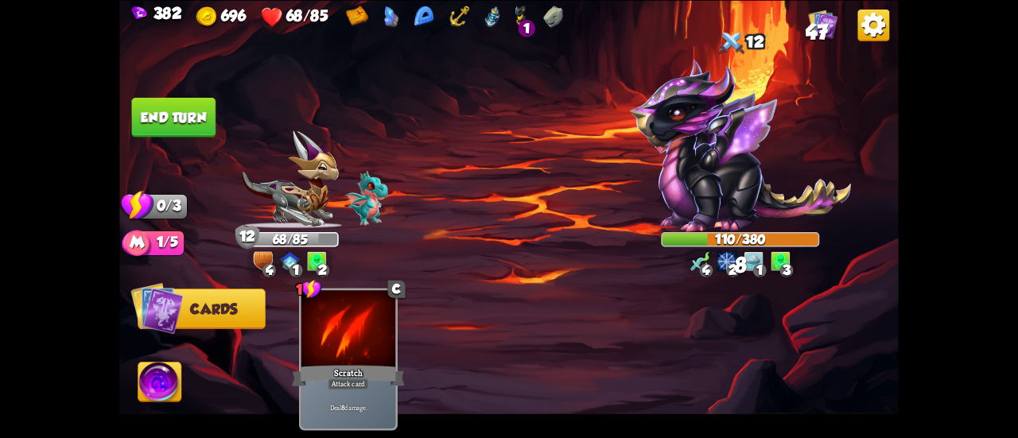
click at [173, 118] on button "End turn" at bounding box center [174, 117] width 84 height 40
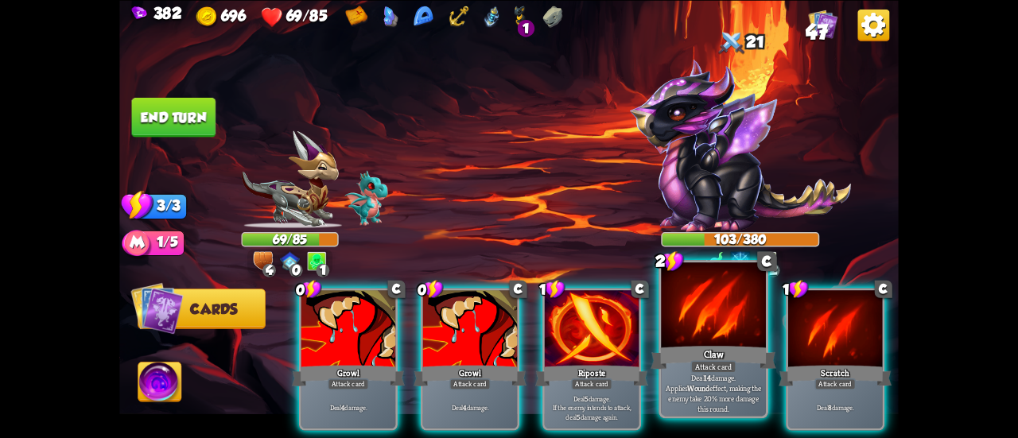
click at [688, 354] on div "Claw" at bounding box center [714, 358] width 126 height 28
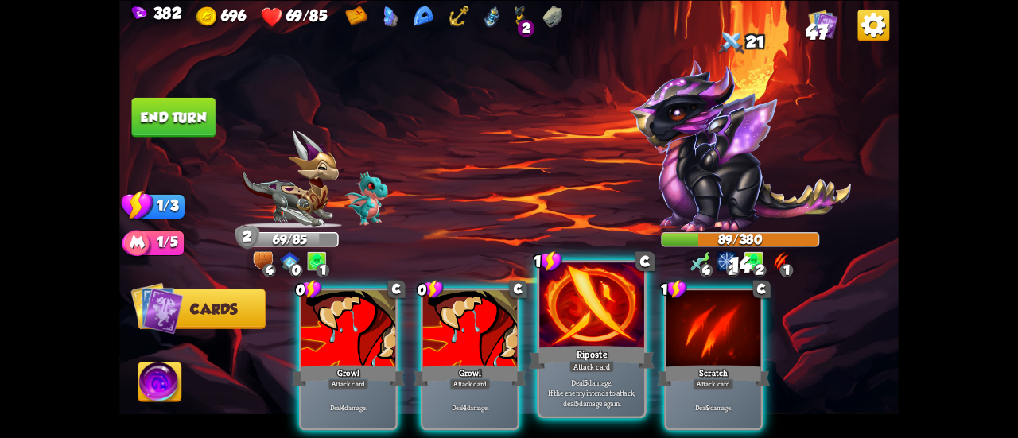
click at [573, 318] on div at bounding box center [591, 307] width 105 height 88
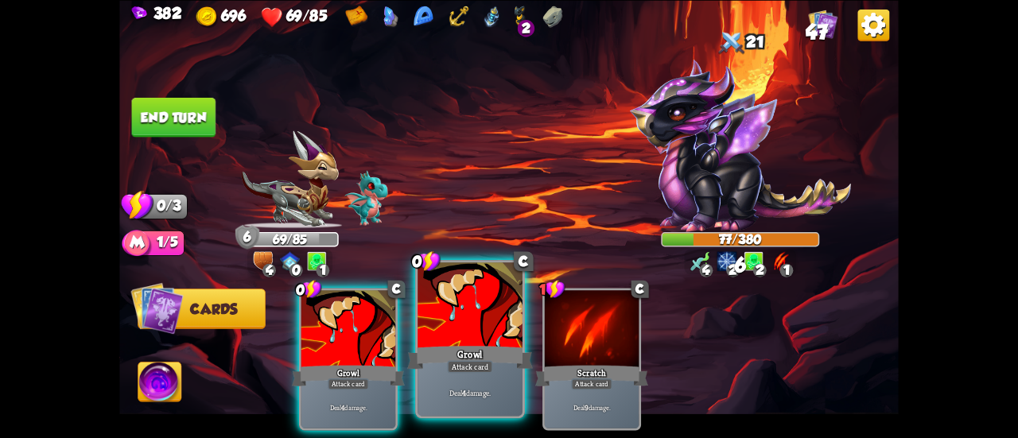
click at [453, 321] on div at bounding box center [470, 307] width 105 height 88
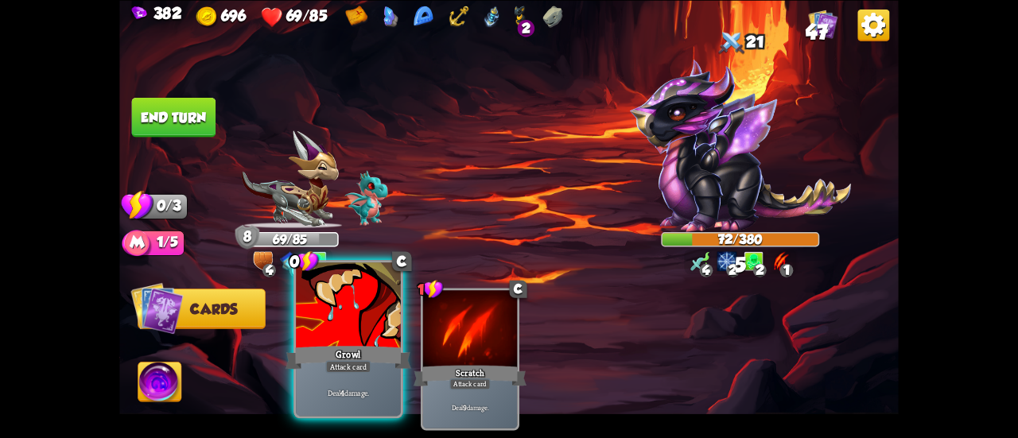
click at [341, 305] on div at bounding box center [348, 307] width 105 height 88
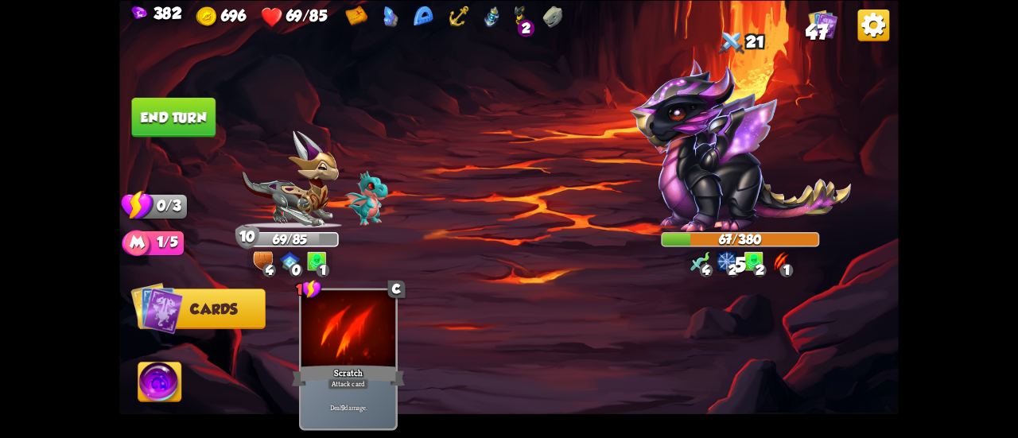
click at [175, 107] on button "End turn" at bounding box center [174, 117] width 84 height 40
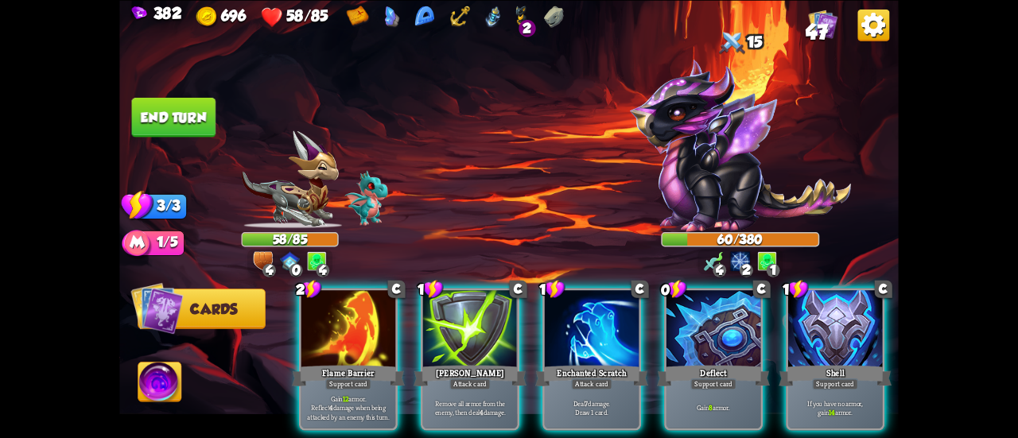
drag, startPoint x: 365, startPoint y: 338, endPoint x: 822, endPoint y: 241, distance: 466.8
click at [820, 239] on div "Select an enemy to attack... You don't have enough stamina to play that card...…" at bounding box center [509, 219] width 780 height 438
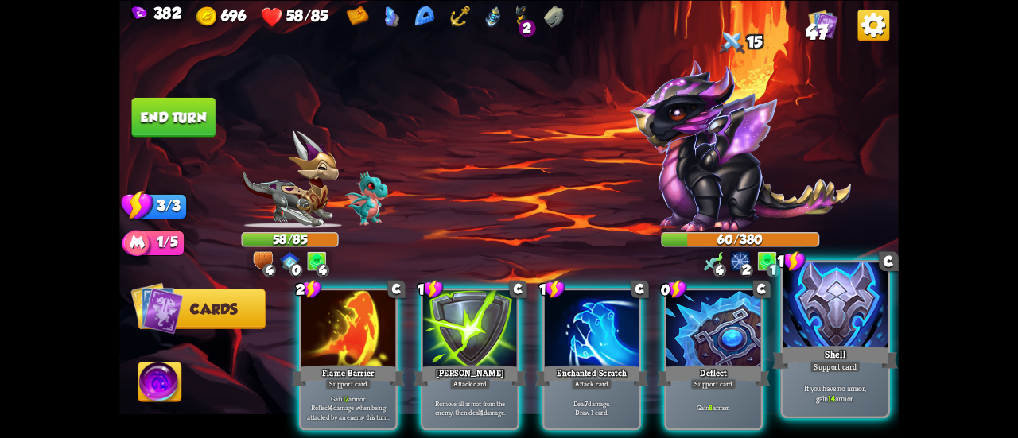
click at [811, 298] on div at bounding box center [835, 307] width 105 height 88
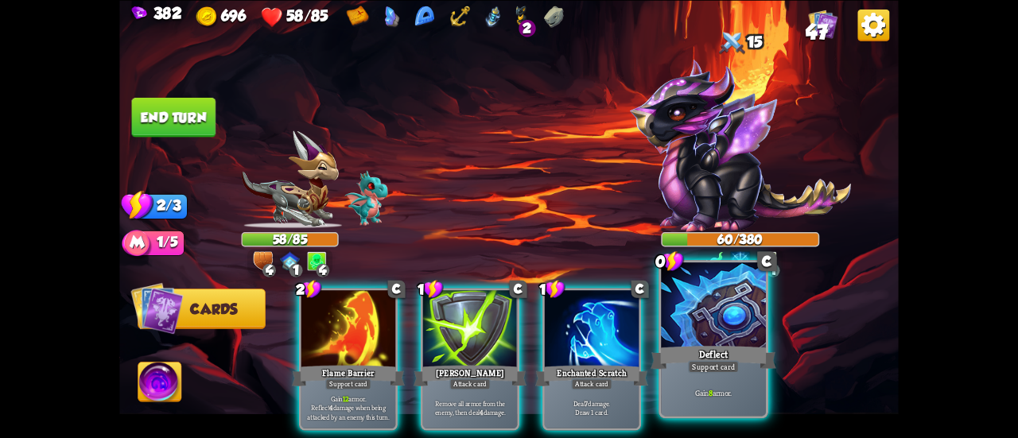
click at [671, 329] on div at bounding box center [713, 307] width 105 height 88
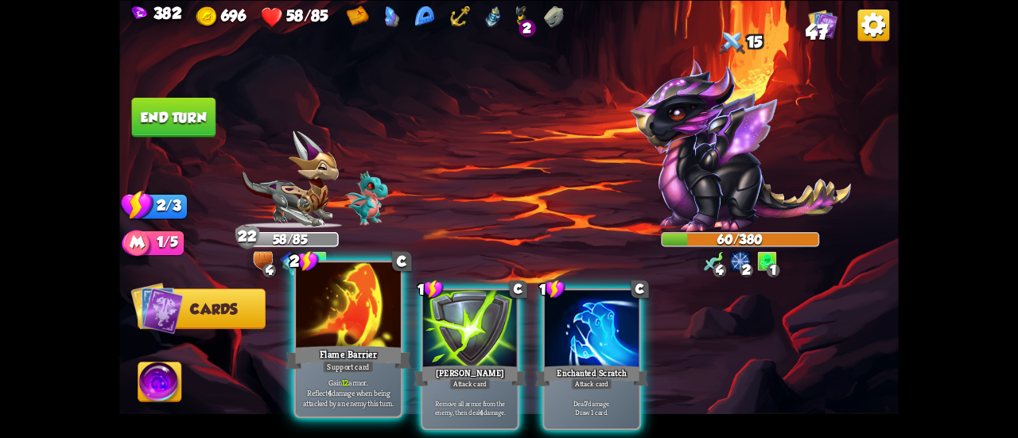
click at [353, 321] on div at bounding box center [348, 307] width 105 height 88
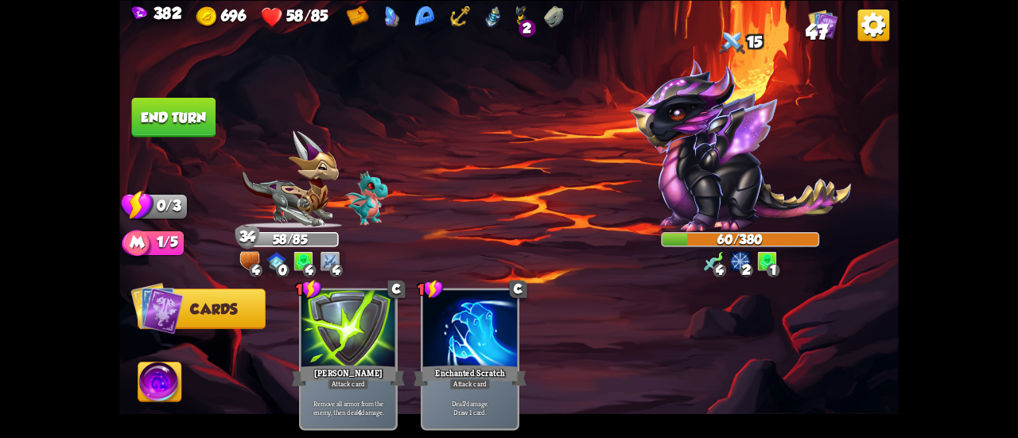
click at [186, 114] on button "End turn" at bounding box center [174, 117] width 84 height 40
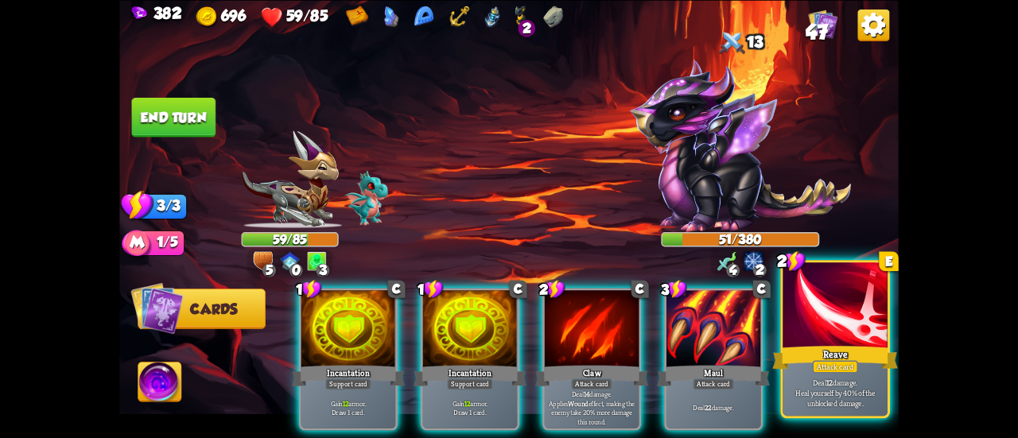
click at [842, 340] on div at bounding box center [835, 307] width 105 height 88
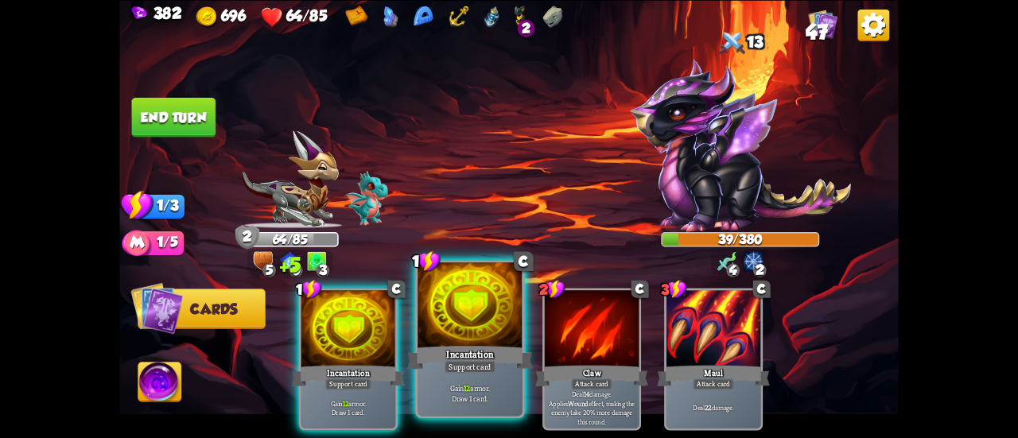
click at [476, 325] on div at bounding box center [470, 307] width 105 height 88
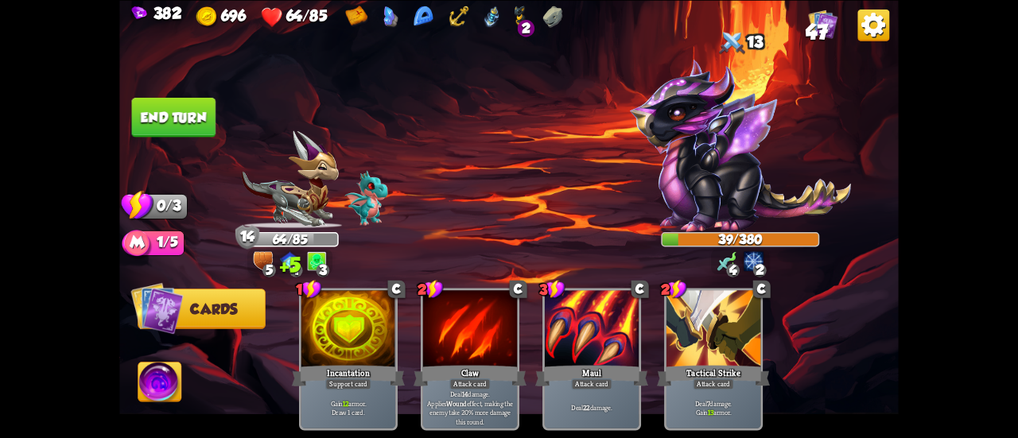
click at [169, 106] on button "End turn" at bounding box center [174, 117] width 84 height 40
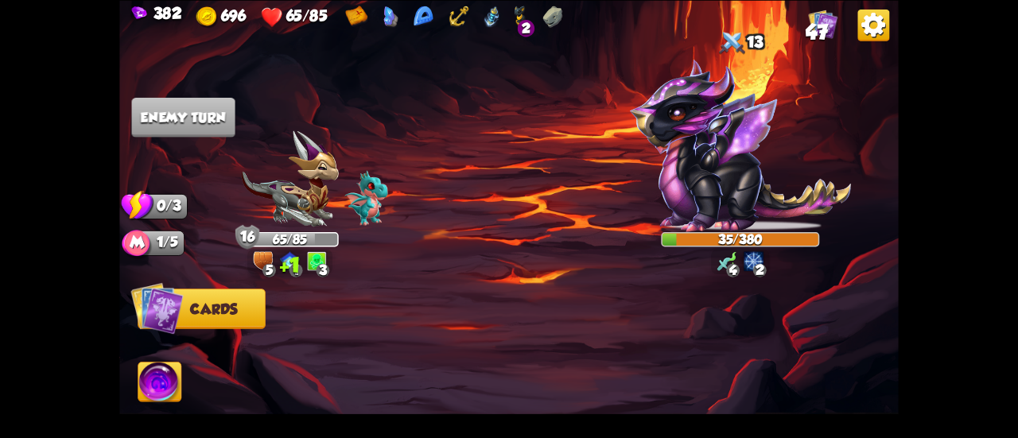
click at [798, 6] on div "382 696 65/85 2 47" at bounding box center [509, 15] width 780 height 30
click at [811, 18] on img at bounding box center [823, 23] width 29 height 29
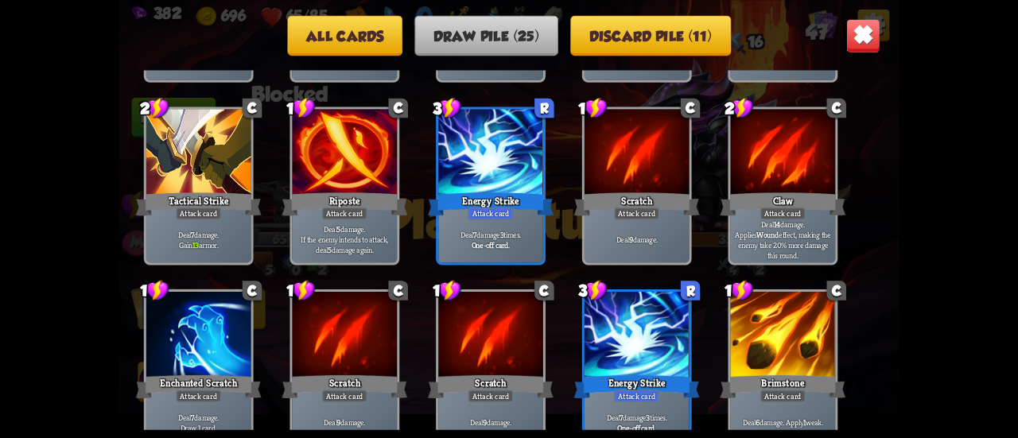
scroll to position [739, 0]
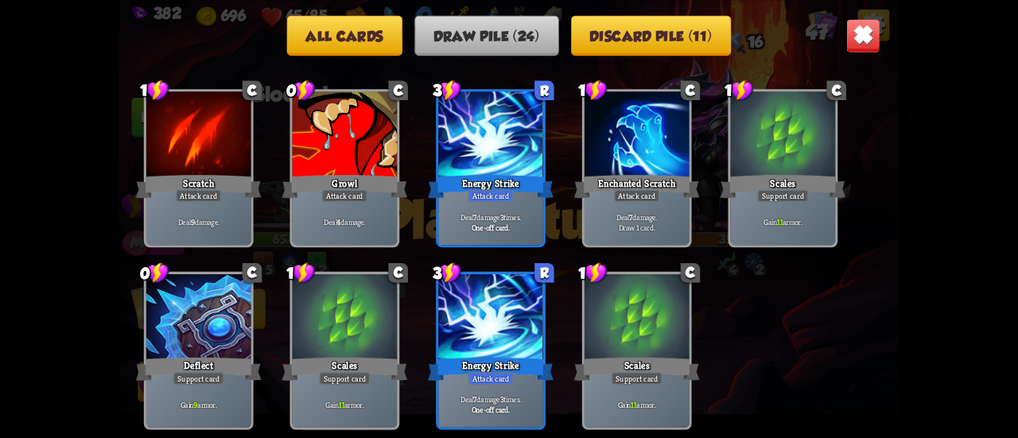
click at [869, 41] on img at bounding box center [863, 35] width 34 height 34
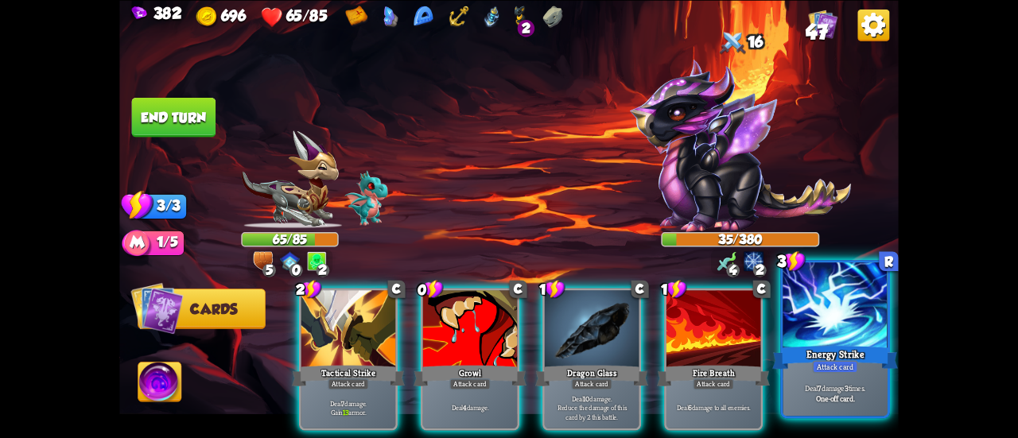
click at [844, 321] on div at bounding box center [835, 307] width 105 height 88
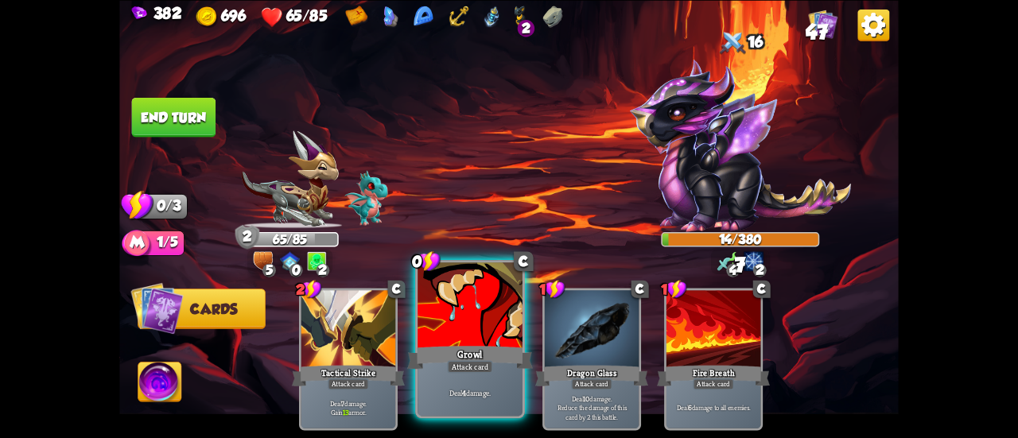
click at [495, 313] on div at bounding box center [470, 307] width 105 height 88
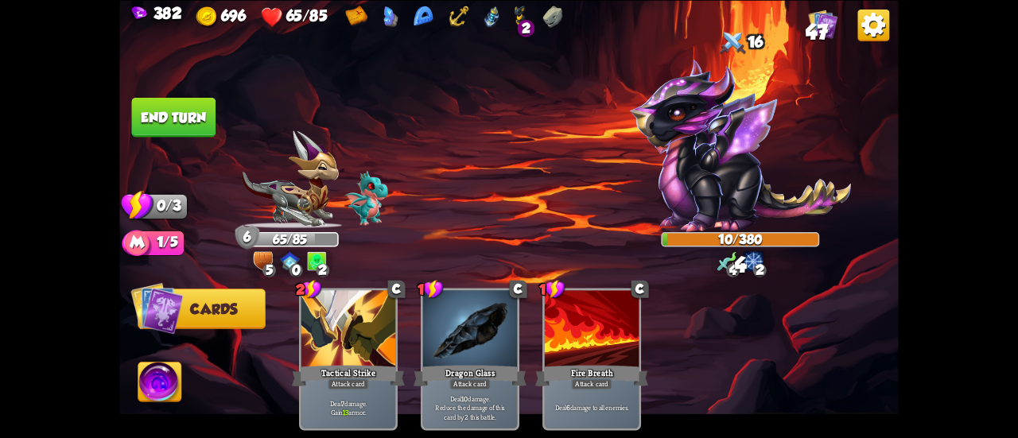
click at [175, 383] on img at bounding box center [159, 384] width 43 height 44
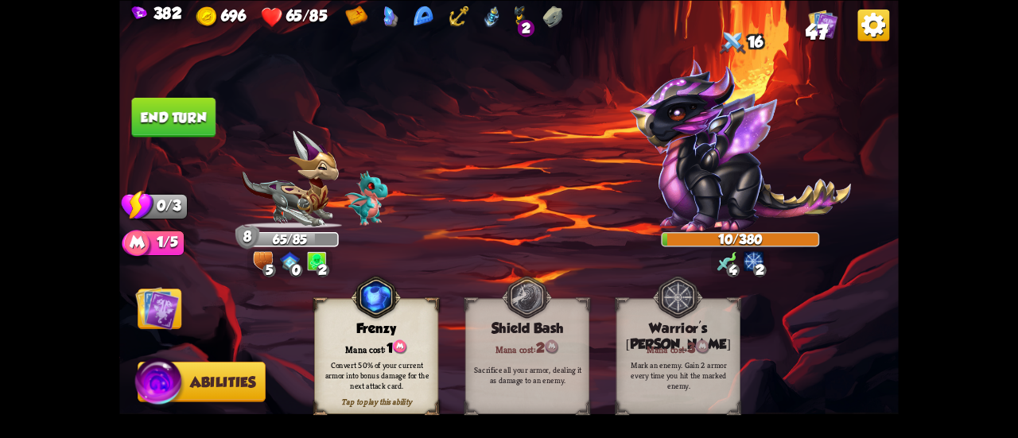
click at [172, 112] on button "End turn" at bounding box center [174, 117] width 84 height 40
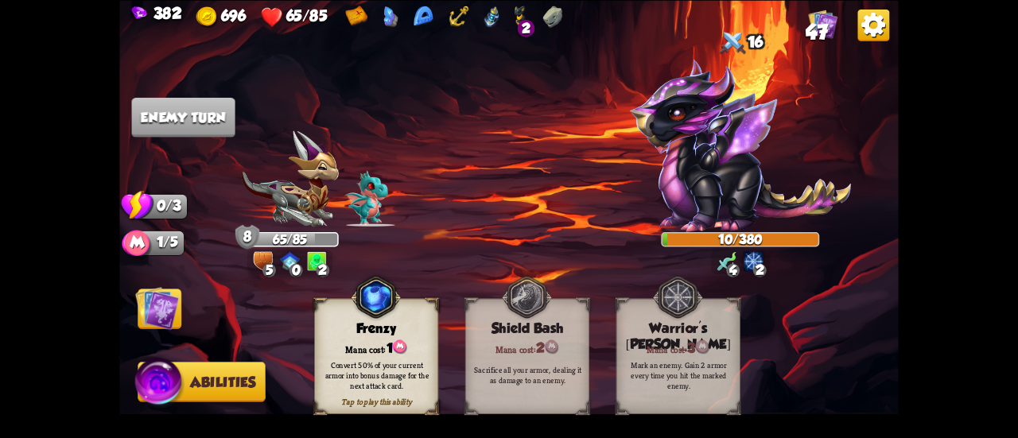
click at [169, 311] on img at bounding box center [157, 308] width 44 height 44
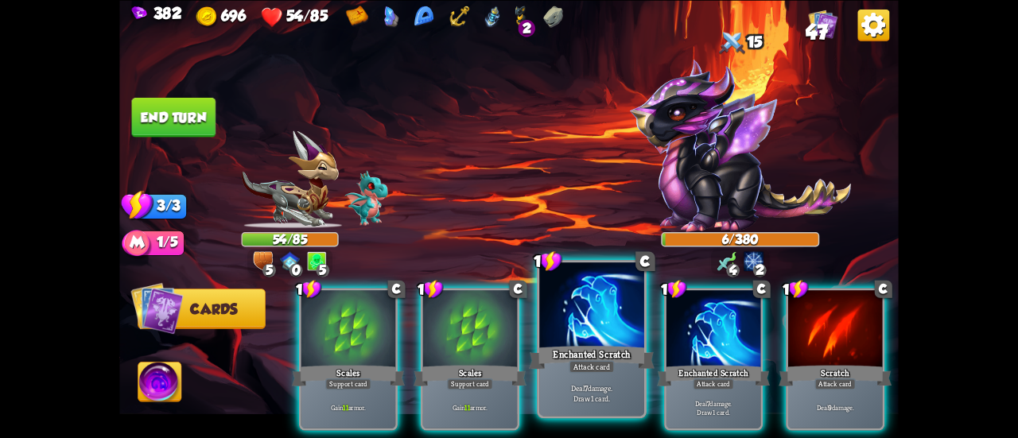
click at [618, 364] on div "Enchanted Scratch" at bounding box center [592, 358] width 126 height 28
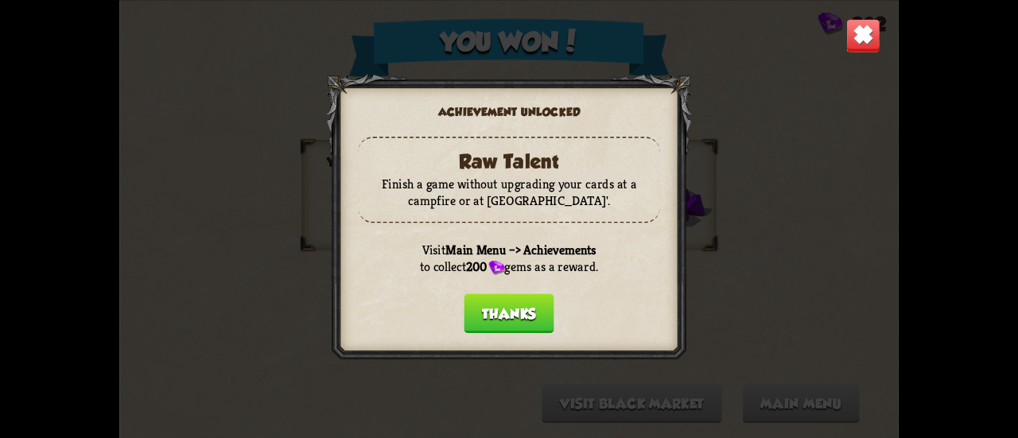
click at [522, 305] on button "Thanks" at bounding box center [509, 314] width 90 height 40
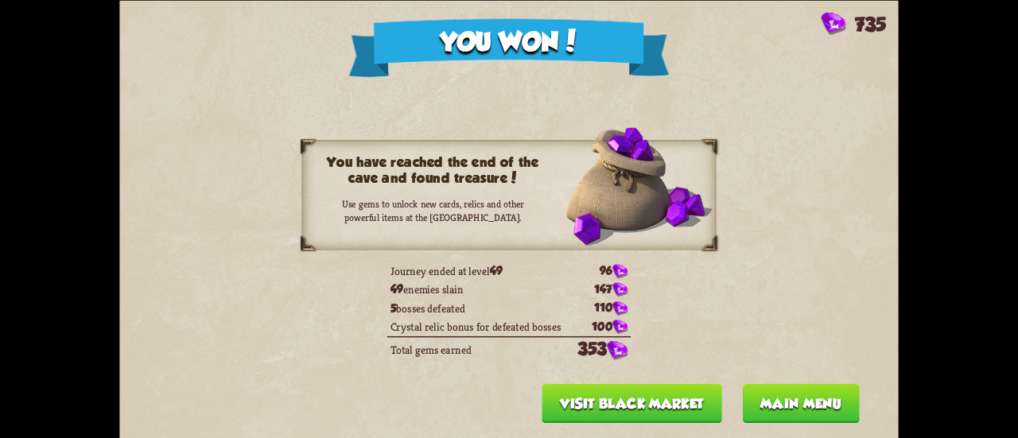
click at [590, 395] on button "Visit Black Market" at bounding box center [632, 403] width 181 height 40
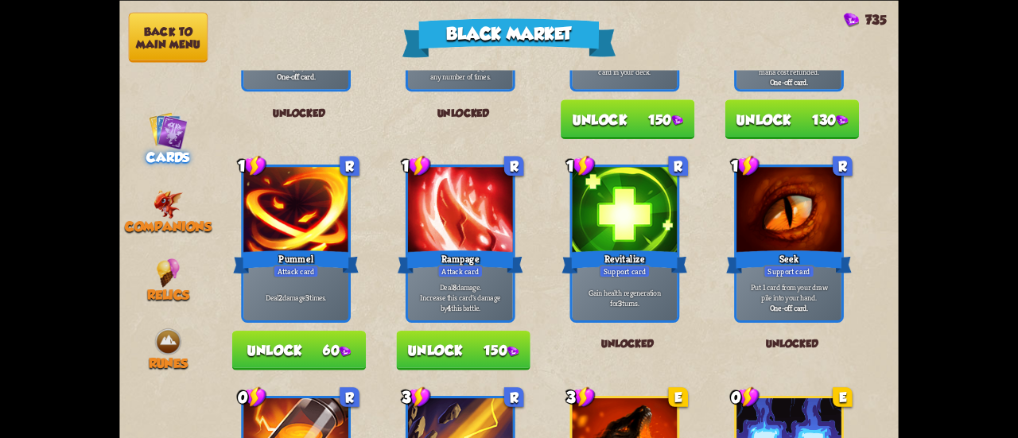
scroll to position [636, 0]
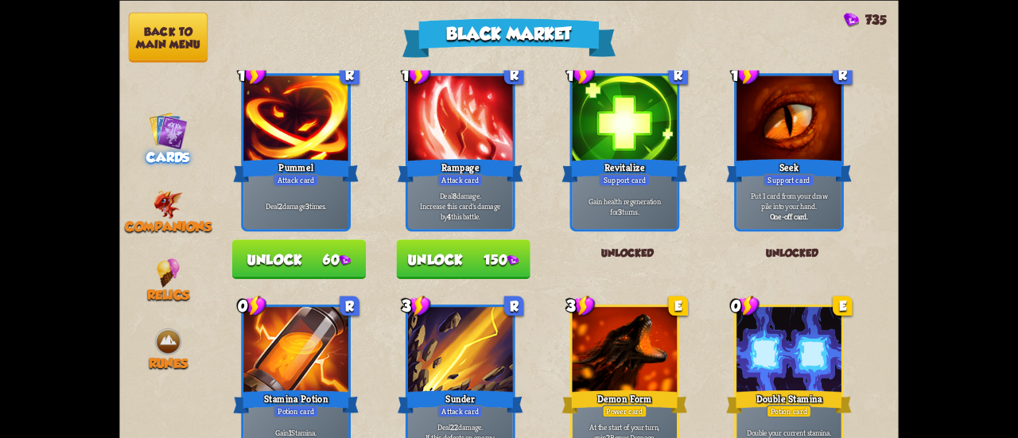
click at [166, 17] on button "Back to main menu" at bounding box center [168, 37] width 79 height 50
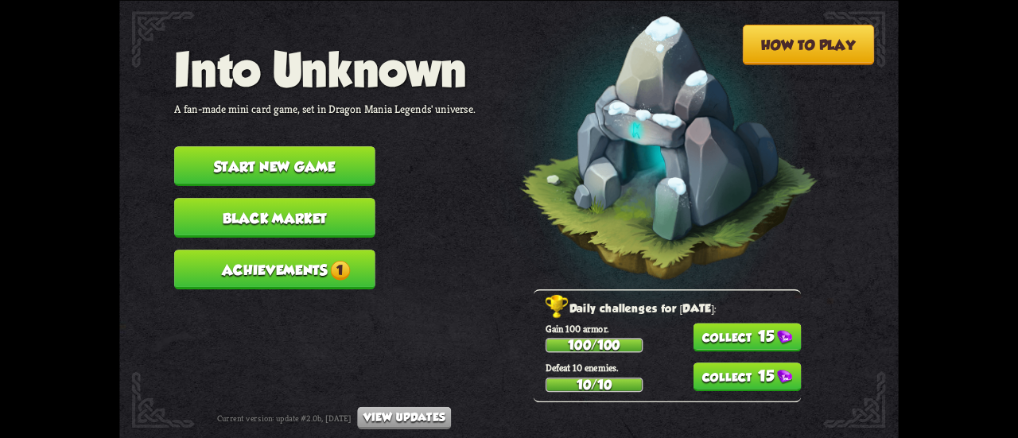
click at [719, 340] on button "15" at bounding box center [747, 337] width 108 height 29
click at [719, 340] on div "Gain 100 armor. 100/100 check_circle" at bounding box center [673, 337] width 255 height 30
click at [718, 378] on button "15" at bounding box center [747, 377] width 108 height 29
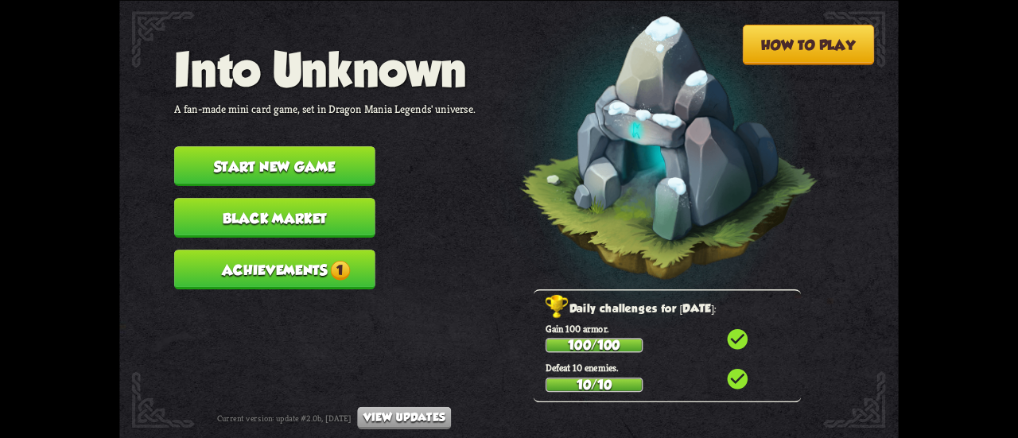
drag, startPoint x: 261, startPoint y: 241, endPoint x: 279, endPoint y: 258, distance: 24.8
click at [270, 249] on nav "Into Unknown A fan-made mini card game, set in Dragon Mania Legends' universe. …" at bounding box center [324, 172] width 301 height 259
click at [287, 266] on button "Achievements 1" at bounding box center [274, 270] width 201 height 40
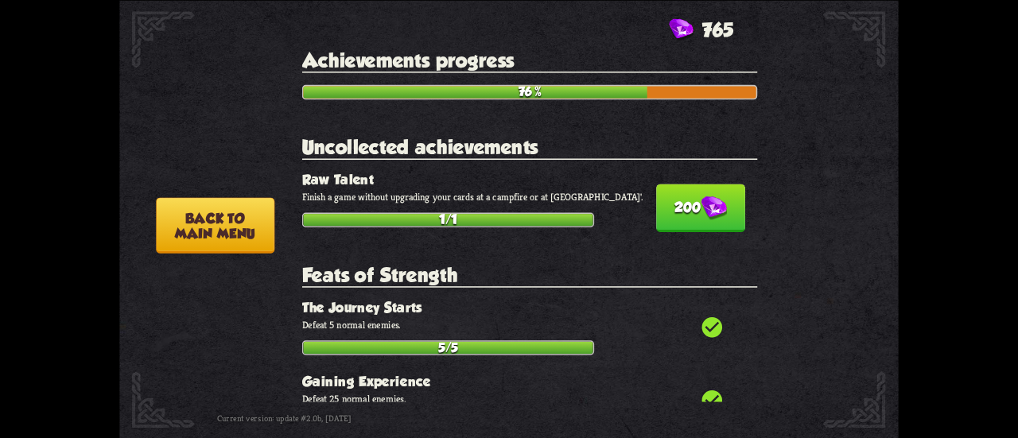
click at [671, 221] on button "200" at bounding box center [700, 208] width 89 height 48
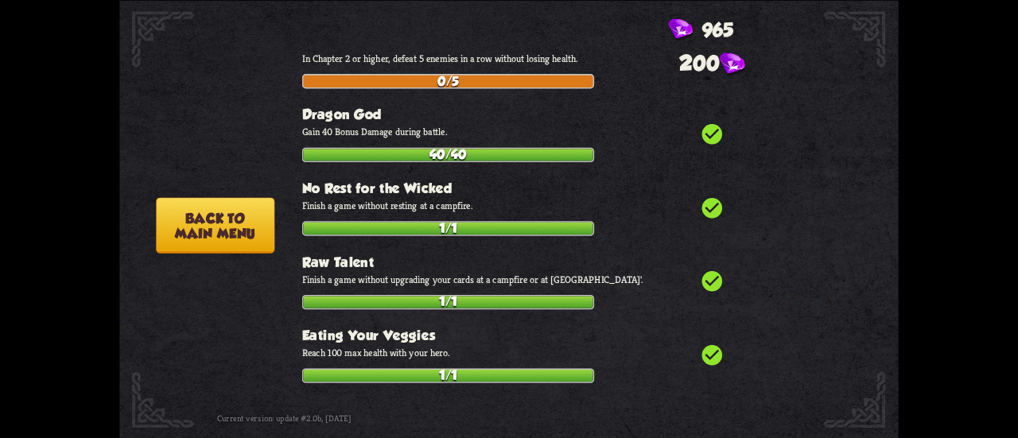
scroll to position [5778, 0]
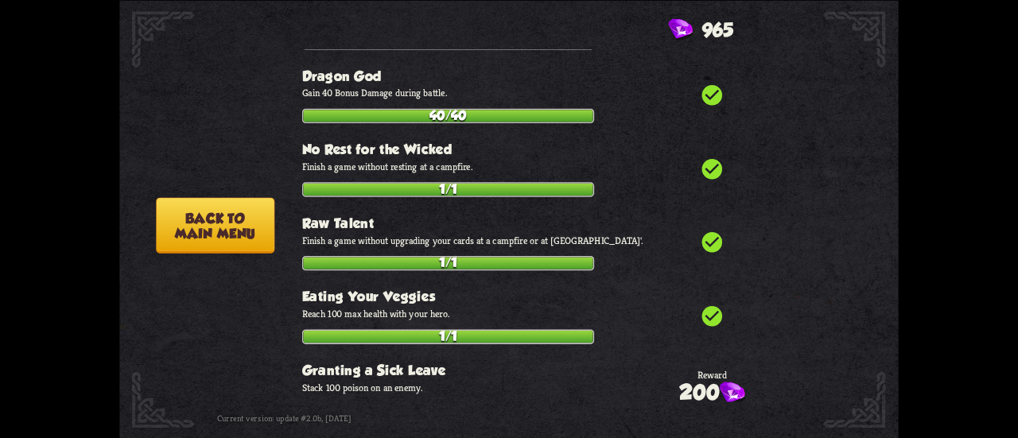
click at [186, 236] on button "Back to main menu" at bounding box center [215, 225] width 119 height 56
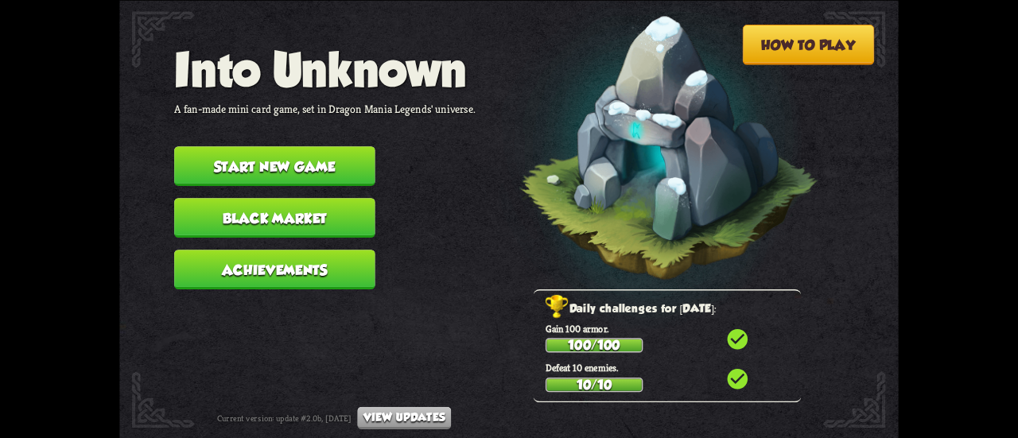
click at [229, 224] on button "Black Market" at bounding box center [274, 218] width 201 height 40
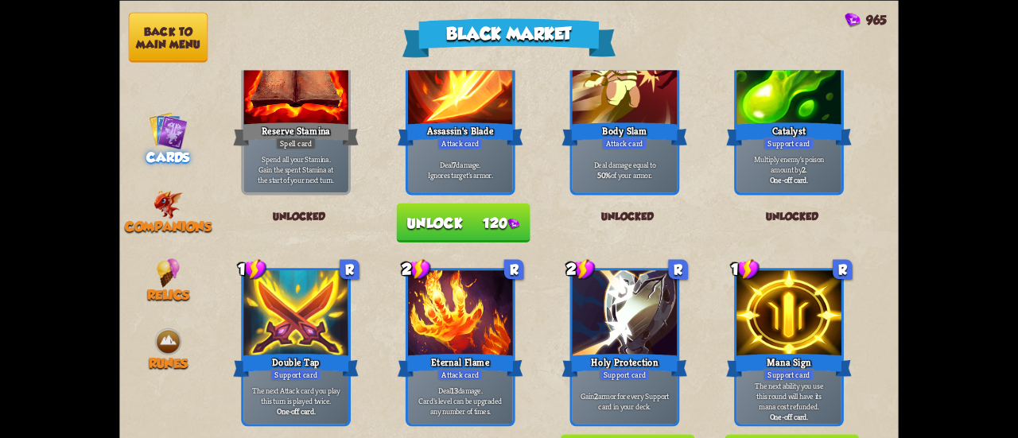
click at [417, 213] on button "Unlock 120" at bounding box center [463, 223] width 134 height 40
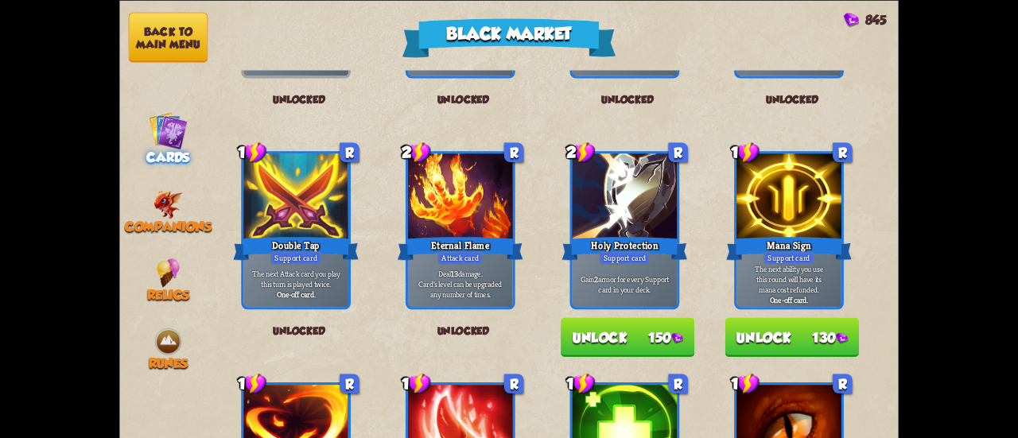
scroll to position [398, 0]
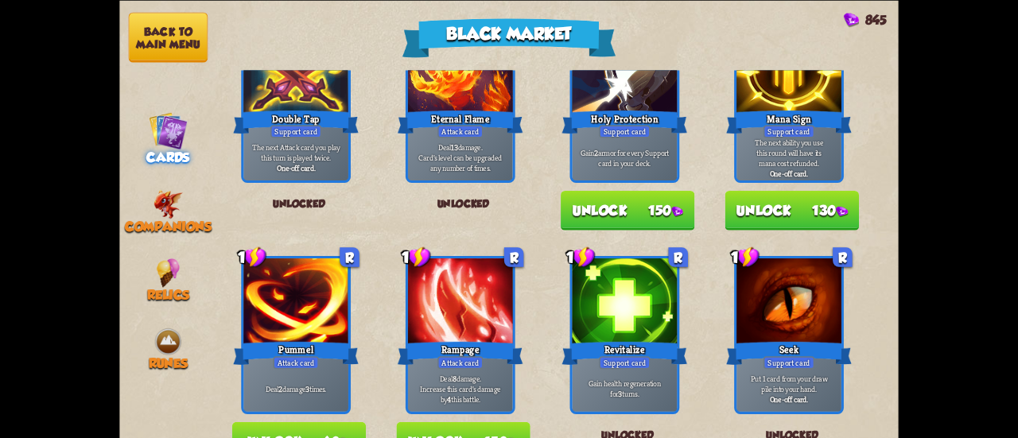
click at [596, 210] on button "Unlock 150" at bounding box center [628, 211] width 134 height 40
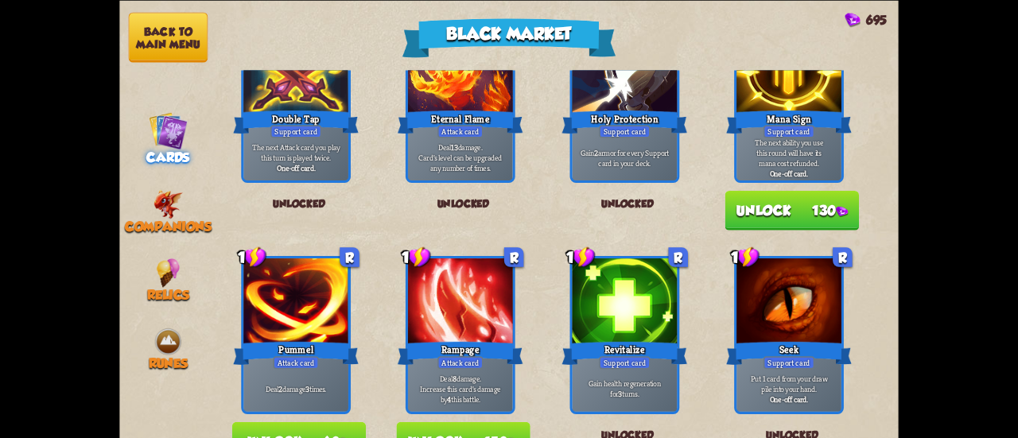
click at [760, 225] on button "Unlock 130" at bounding box center [792, 211] width 134 height 40
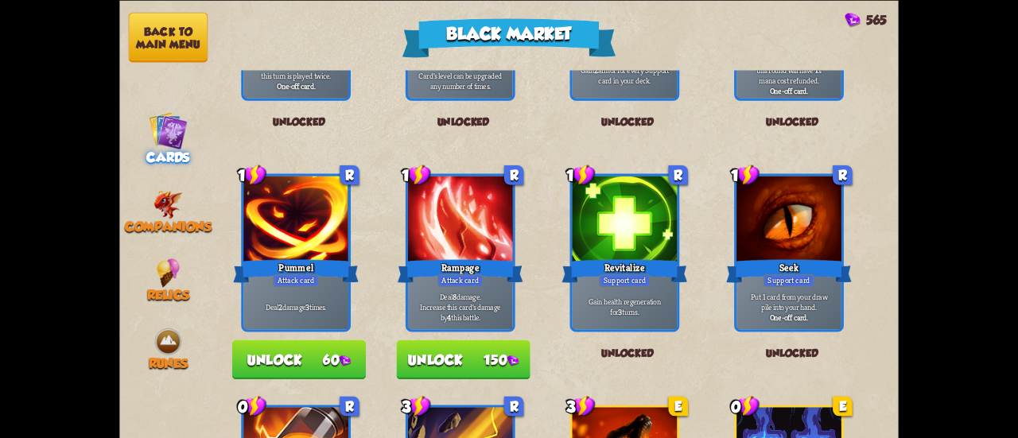
scroll to position [557, 0]
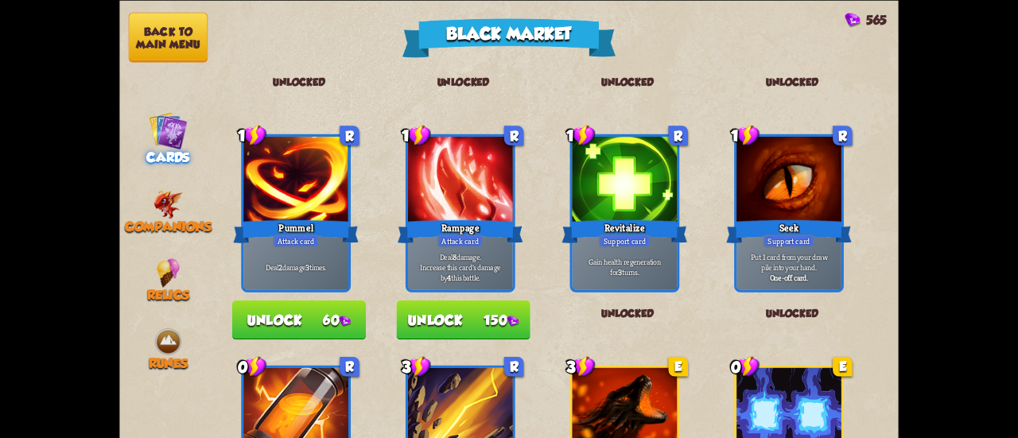
drag, startPoint x: 500, startPoint y: 312, endPoint x: 477, endPoint y: 313, distance: 22.3
click at [500, 312] on button "Unlock 150" at bounding box center [463, 320] width 134 height 40
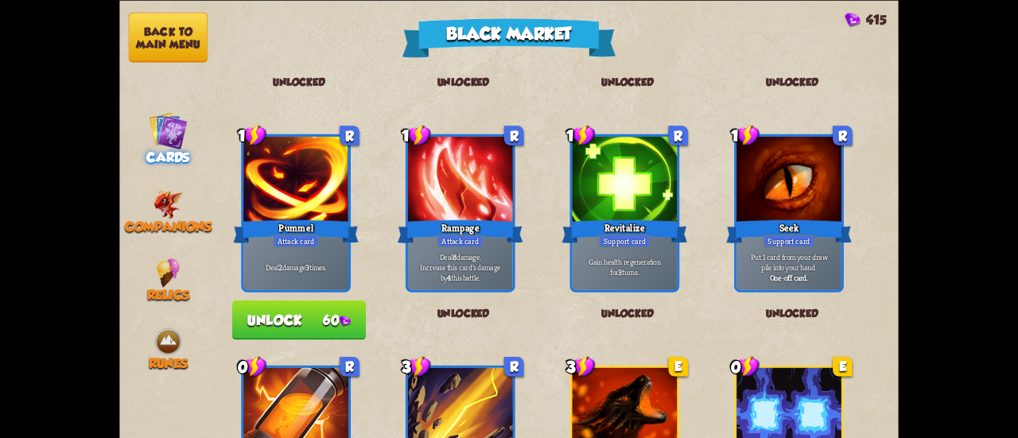
click at [325, 324] on button "Unlock 60" at bounding box center [299, 320] width 134 height 40
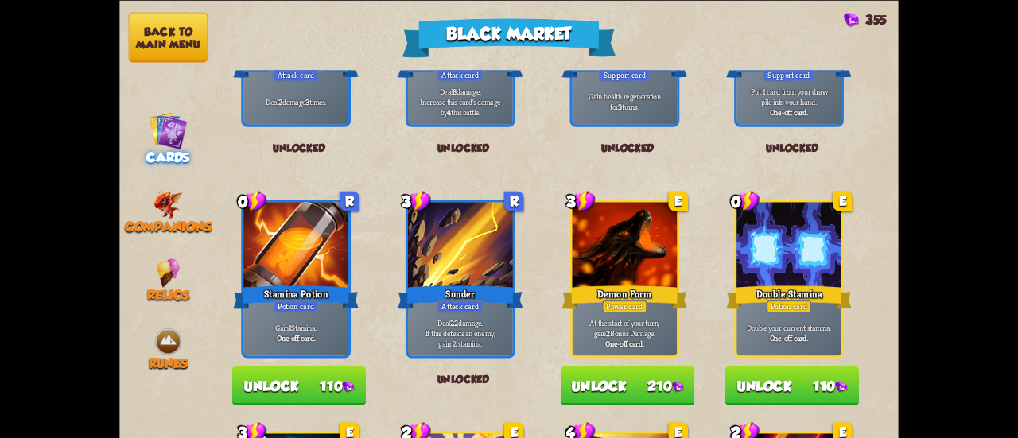
scroll to position [875, 0]
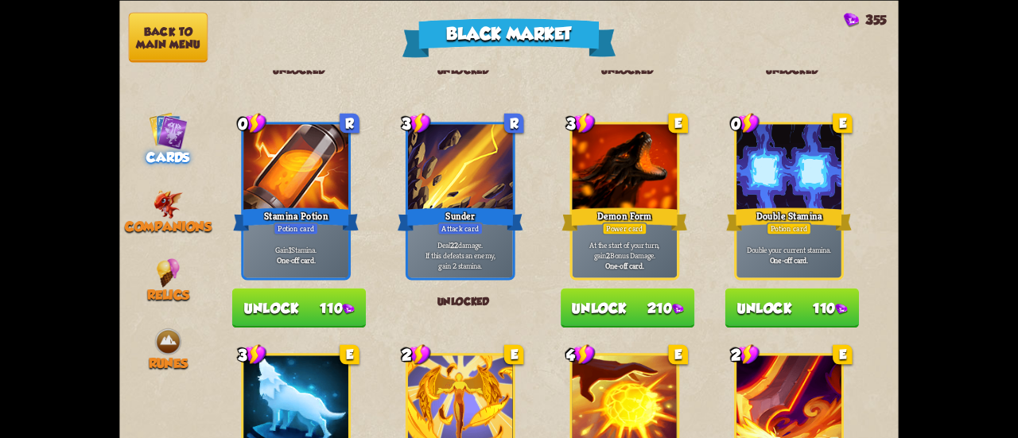
click at [299, 309] on button "Unlock 110" at bounding box center [299, 308] width 134 height 40
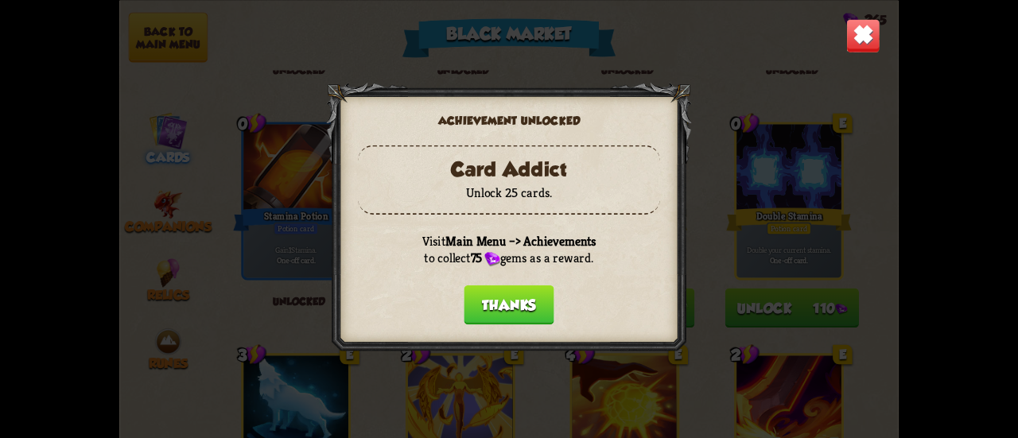
click at [519, 308] on button "Thanks" at bounding box center [509, 305] width 90 height 40
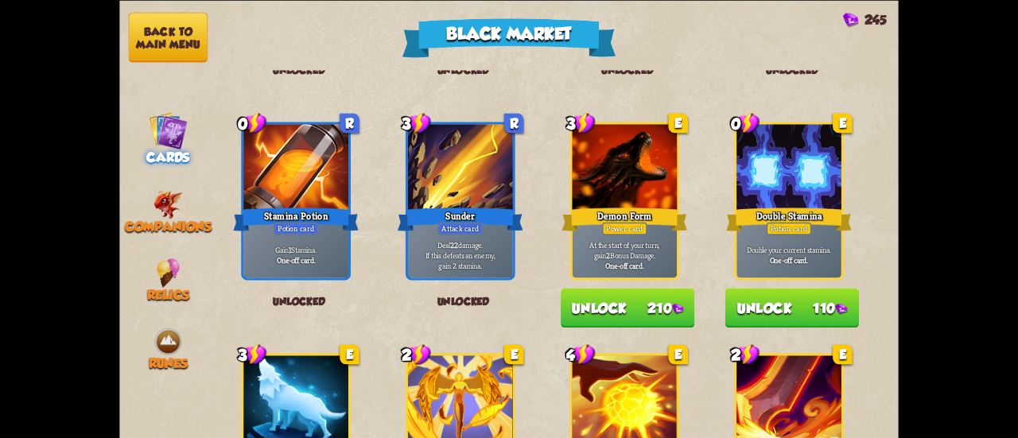
click at [666, 311] on button "Unlock 210" at bounding box center [628, 308] width 134 height 40
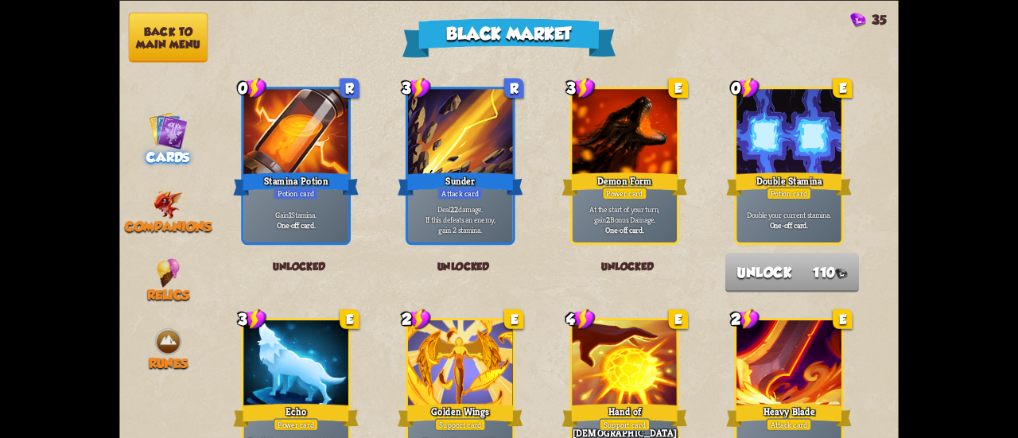
scroll to position [1114, 0]
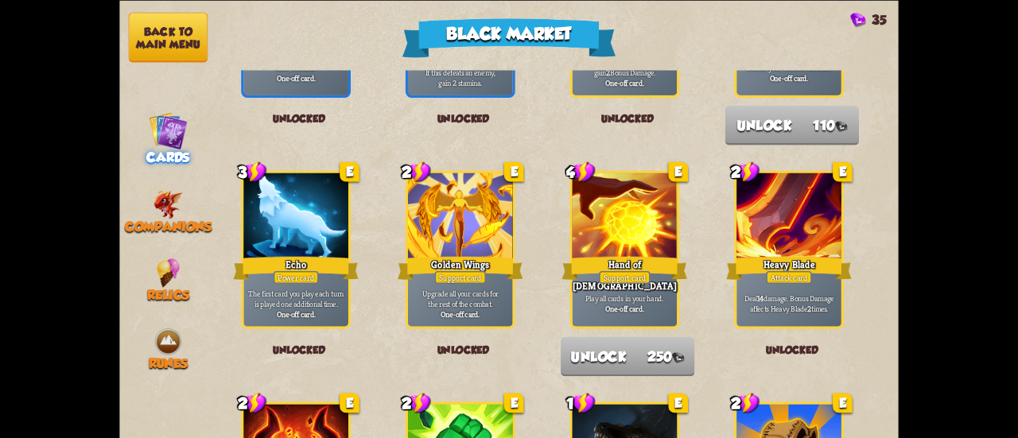
click at [161, 29] on button "Back to main menu" at bounding box center [168, 37] width 79 height 50
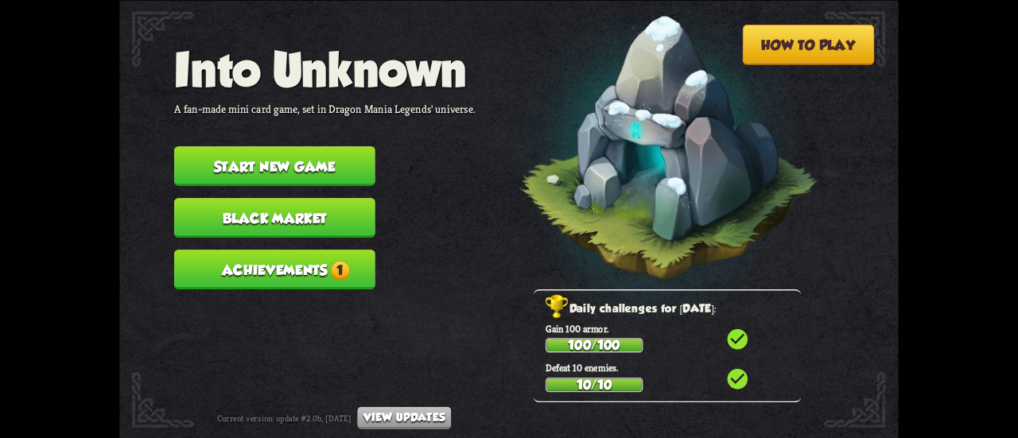
click at [205, 266] on button "Achievements 1" at bounding box center [274, 270] width 201 height 40
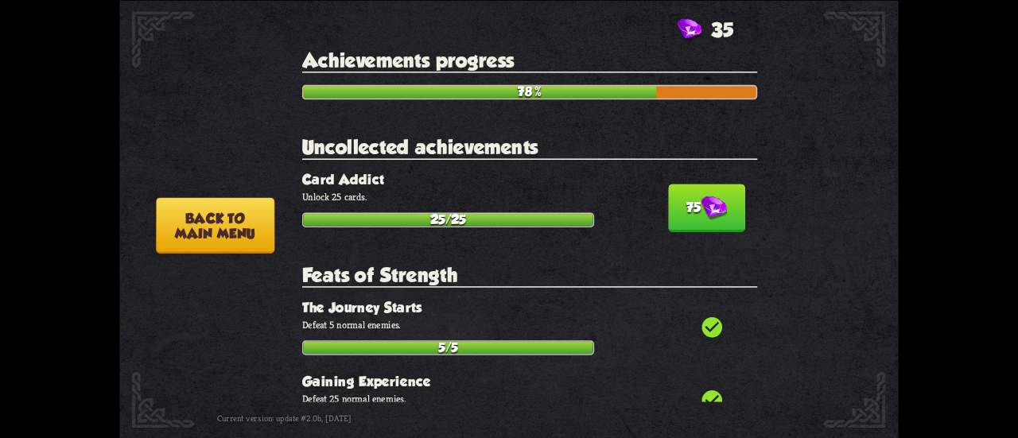
click at [713, 207] on img at bounding box center [713, 208] width 25 height 25
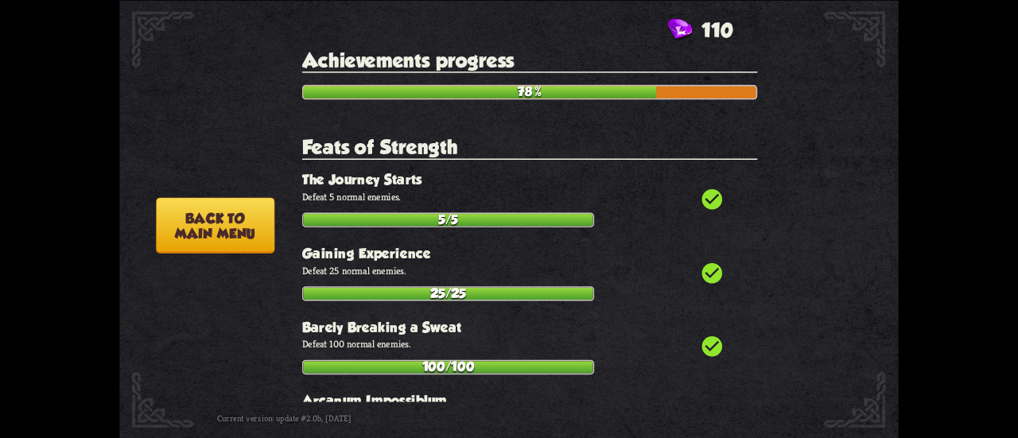
click at [236, 231] on button "Back to main menu" at bounding box center [215, 225] width 119 height 56
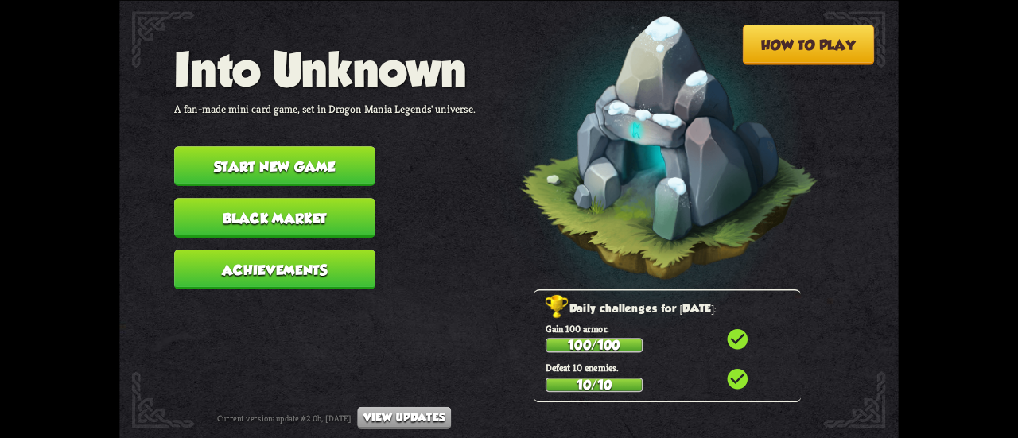
click at [260, 216] on button "Black Market" at bounding box center [274, 218] width 201 height 40
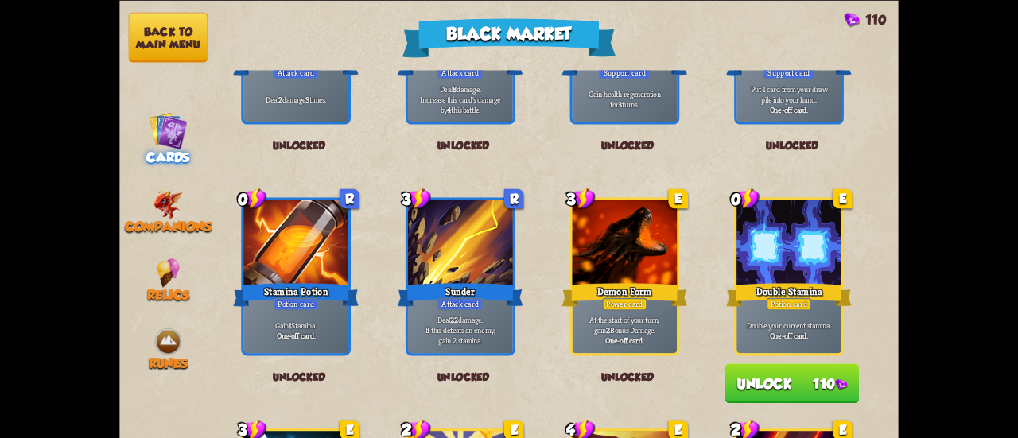
scroll to position [955, 0]
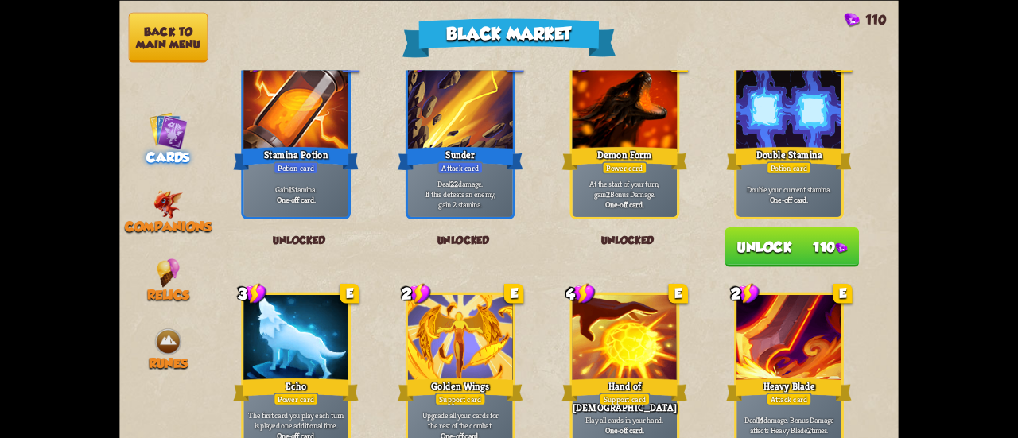
click at [786, 239] on button "Unlock 110" at bounding box center [792, 247] width 134 height 40
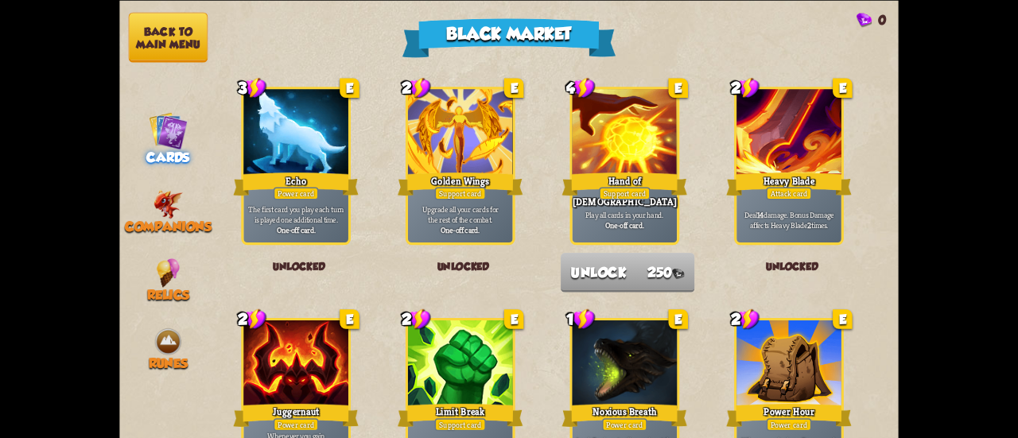
scroll to position [1098, 0]
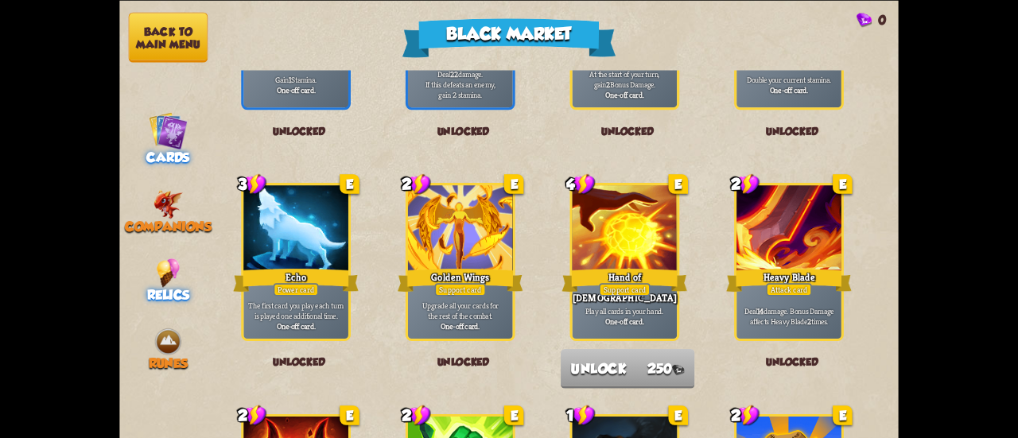
click at [173, 278] on img at bounding box center [168, 272] width 23 height 29
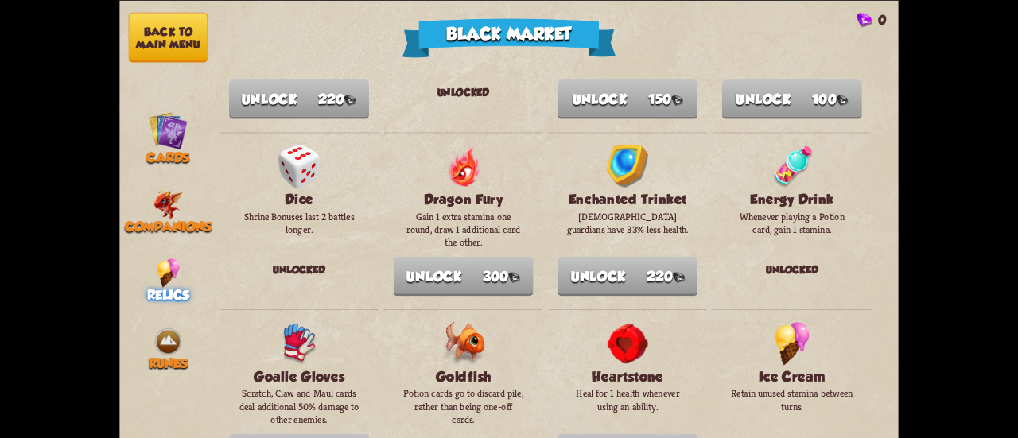
scroll to position [398, 0]
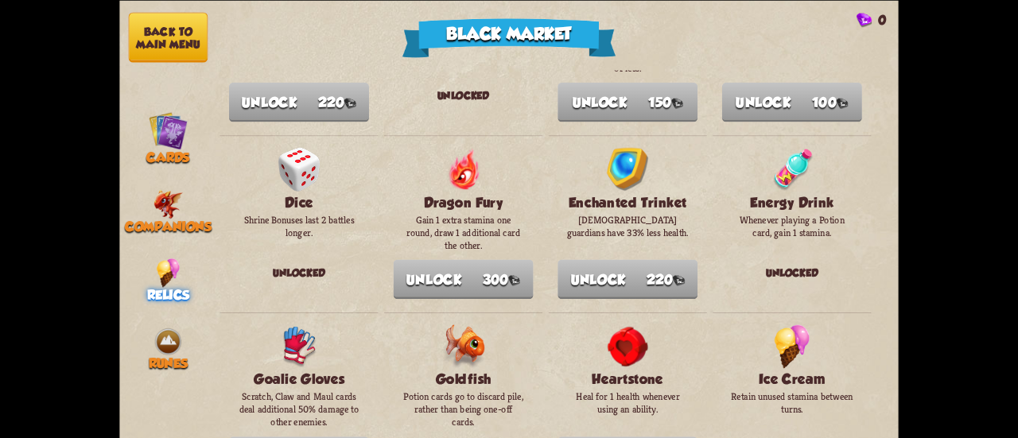
click at [197, 53] on button "Back to main menu" at bounding box center [168, 37] width 79 height 50
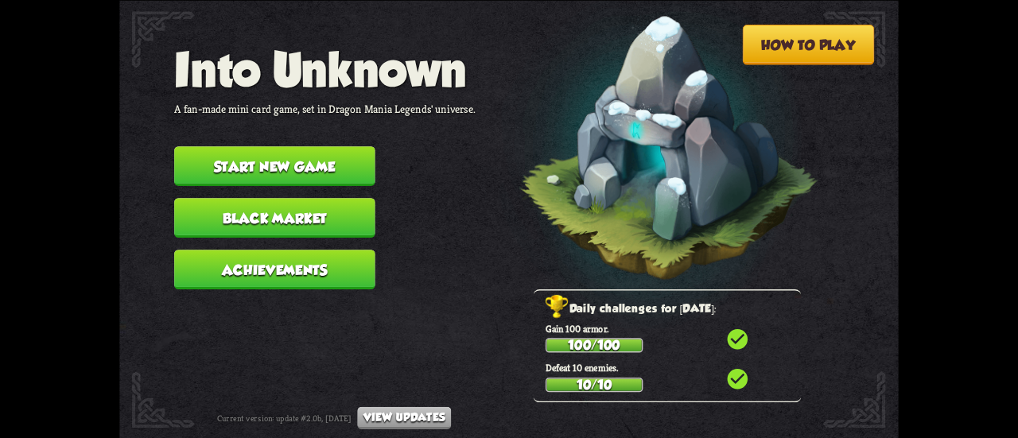
click at [289, 168] on button "Start new game" at bounding box center [274, 166] width 201 height 40
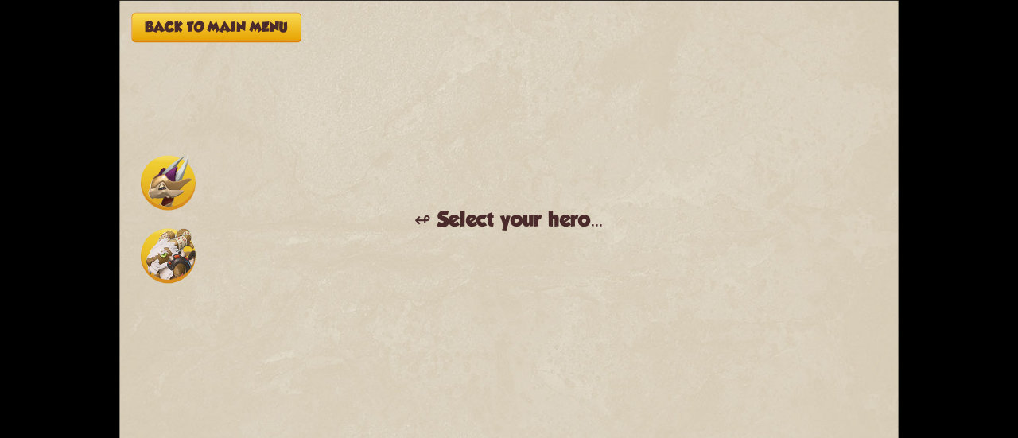
click at [175, 147] on div "Back to main menu ↫ Select your hero... You muster all your courage and set out…" at bounding box center [509, 219] width 780 height 438
click at [169, 181] on img at bounding box center [168, 182] width 55 height 55
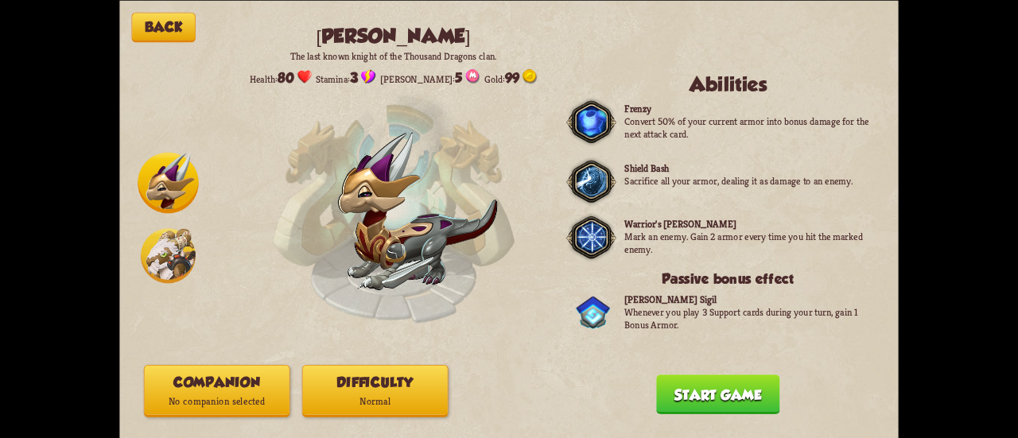
click at [364, 360] on div "Back [PERSON_NAME] The last known knight of the Thousand Dragons clan. Health: …" at bounding box center [509, 219] width 780 height 438
click at [377, 397] on p "Normal" at bounding box center [375, 401] width 145 height 19
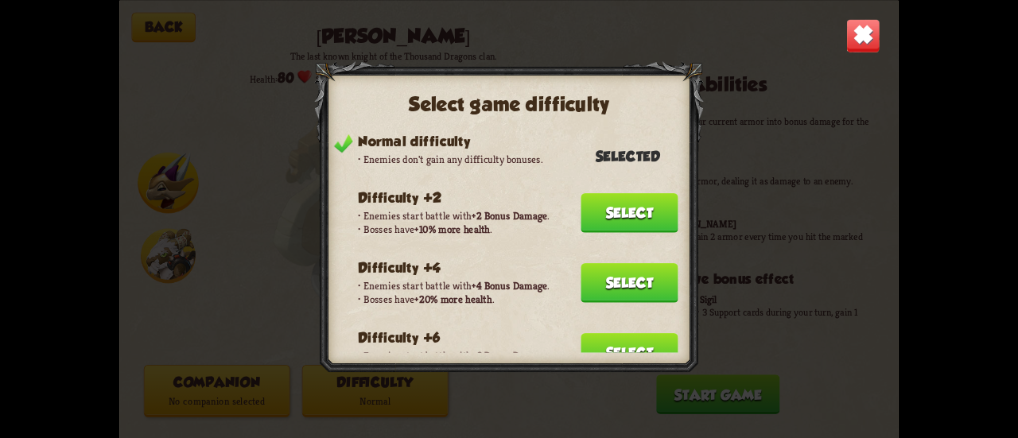
click at [617, 344] on button "Select" at bounding box center [629, 353] width 97 height 40
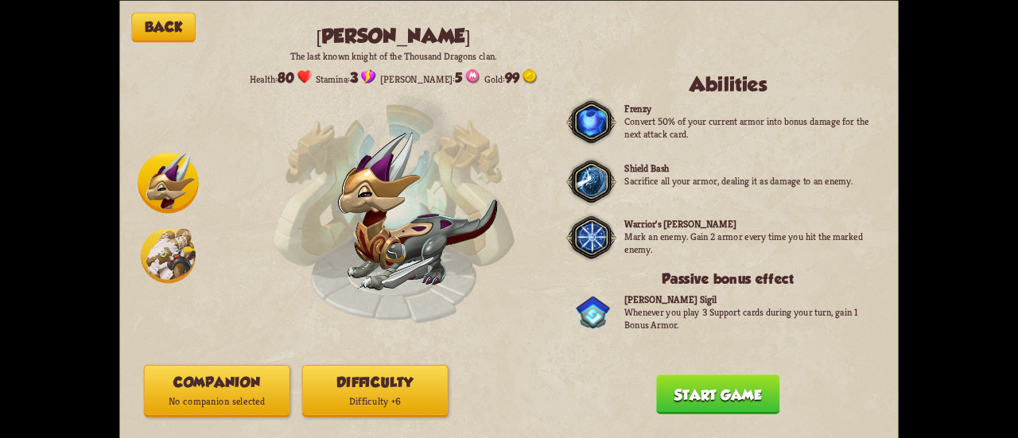
click at [200, 382] on button "Companion No companion selected" at bounding box center [217, 390] width 146 height 53
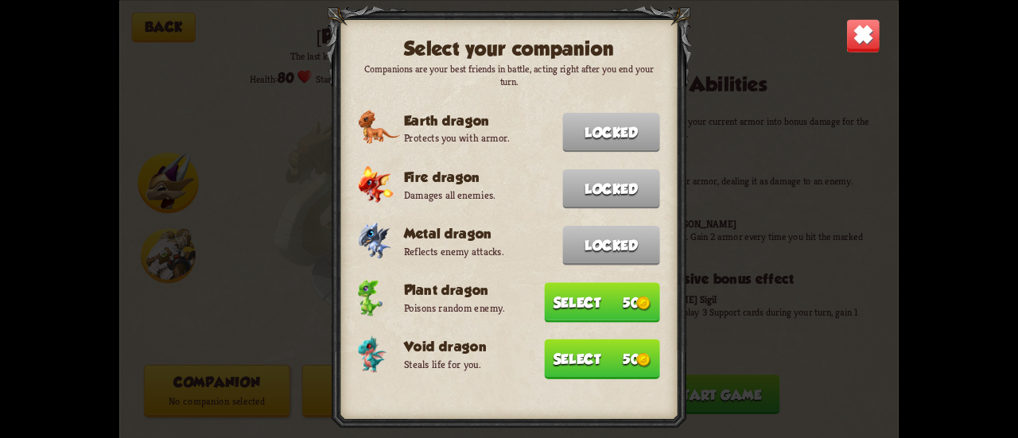
click at [640, 358] on img at bounding box center [643, 359] width 14 height 14
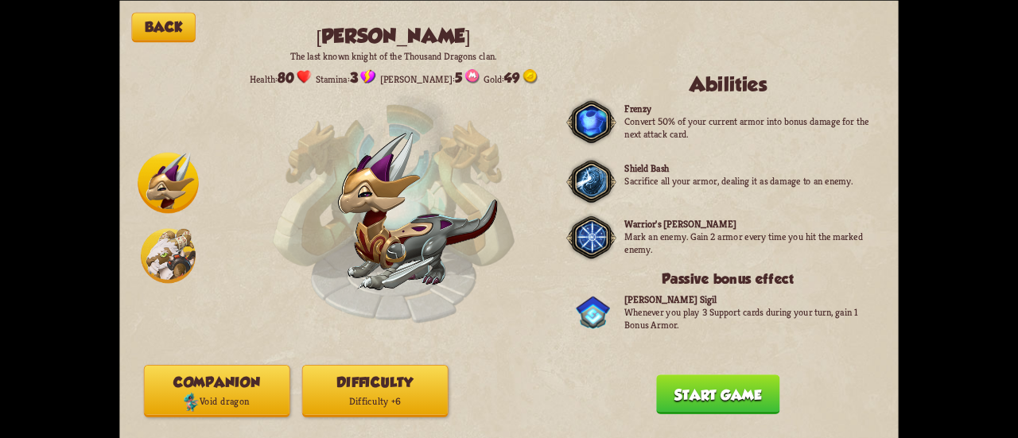
click at [672, 392] on button "Start game" at bounding box center [717, 395] width 123 height 40
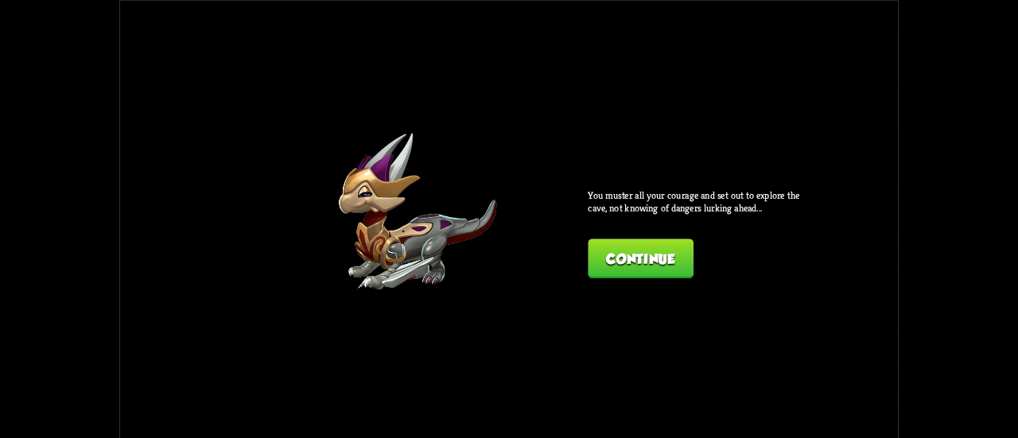
click at [603, 254] on button "Continue" at bounding box center [640, 259] width 105 height 40
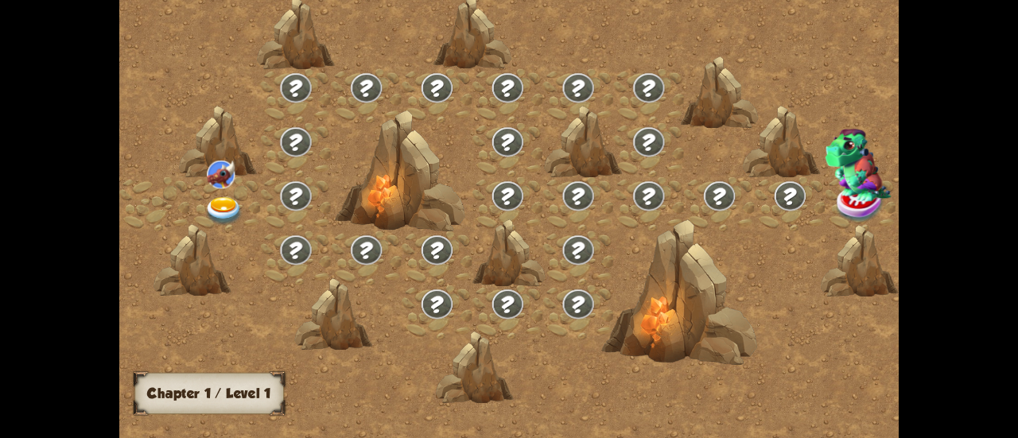
click at [192, 204] on div at bounding box center [225, 204] width 71 height 54
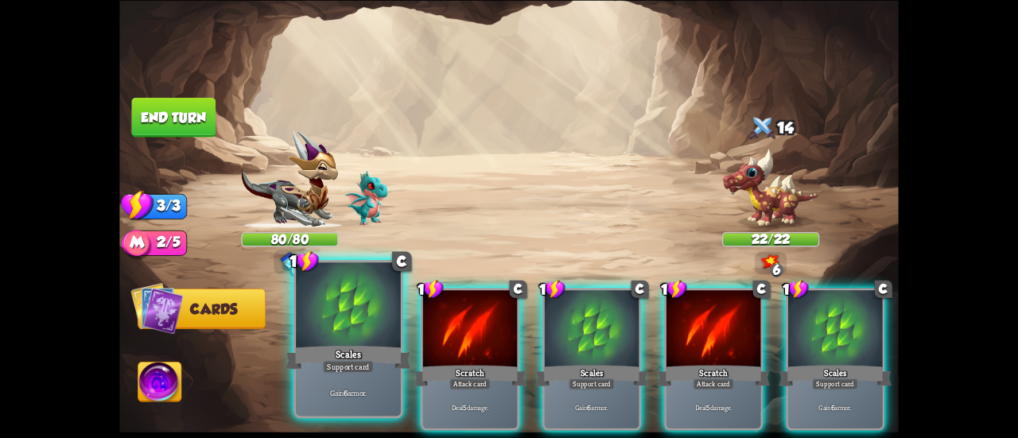
click at [383, 327] on div at bounding box center [348, 307] width 105 height 88
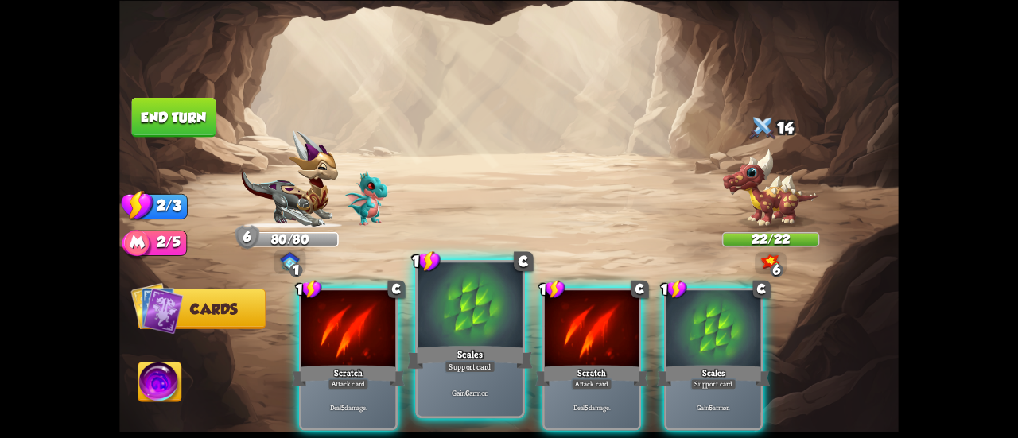
click at [489, 314] on div at bounding box center [470, 307] width 105 height 88
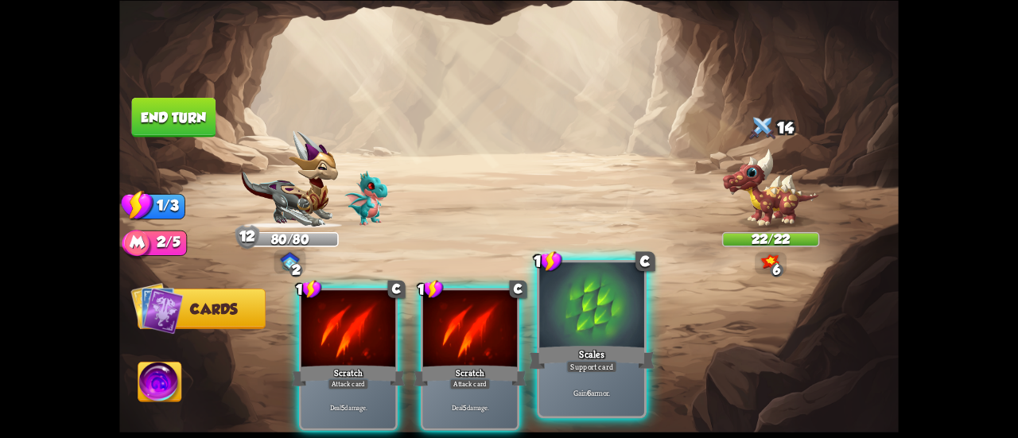
click at [603, 331] on div at bounding box center [591, 307] width 105 height 88
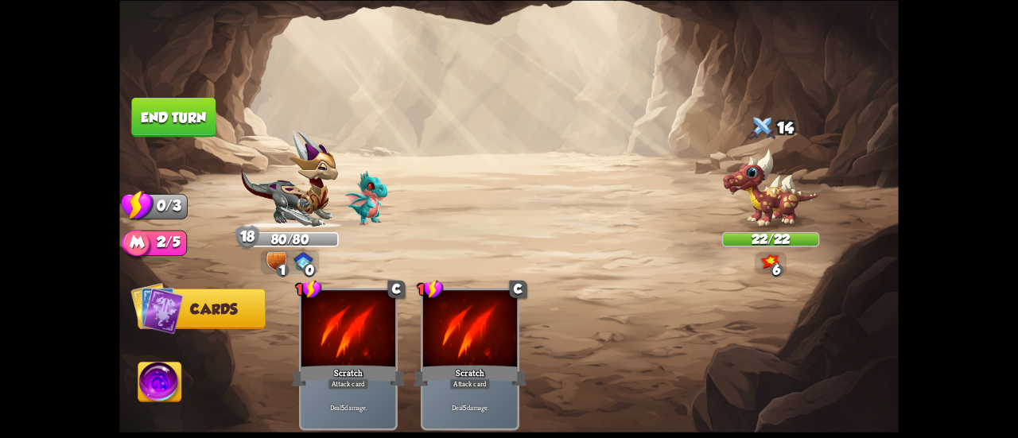
click at [180, 124] on button "End turn" at bounding box center [174, 117] width 84 height 40
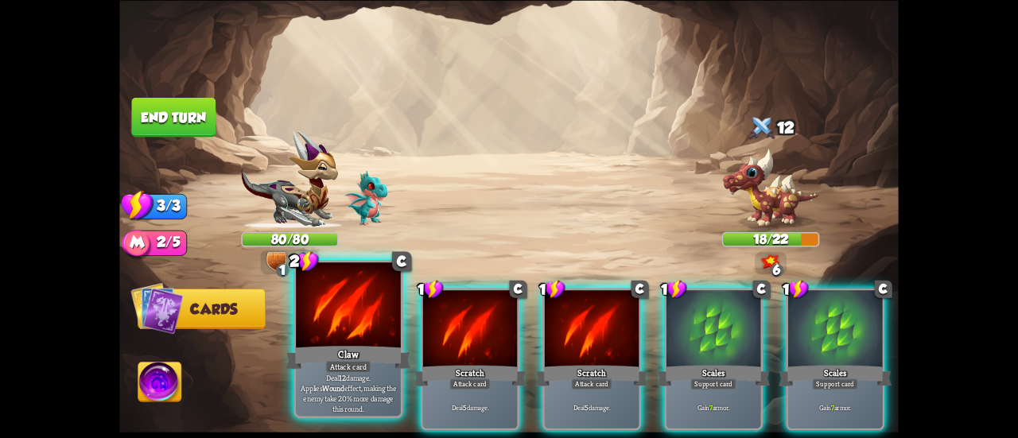
click at [323, 346] on div "Claw" at bounding box center [349, 358] width 126 height 28
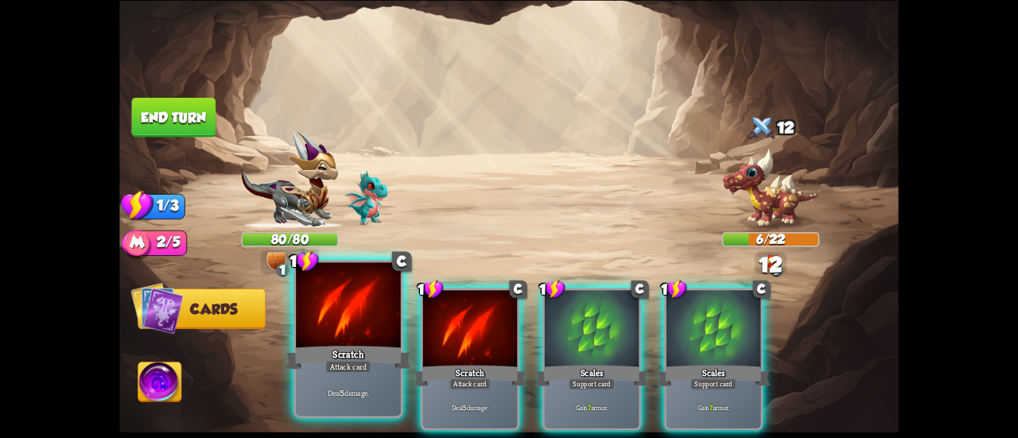
click at [321, 335] on div at bounding box center [348, 307] width 105 height 88
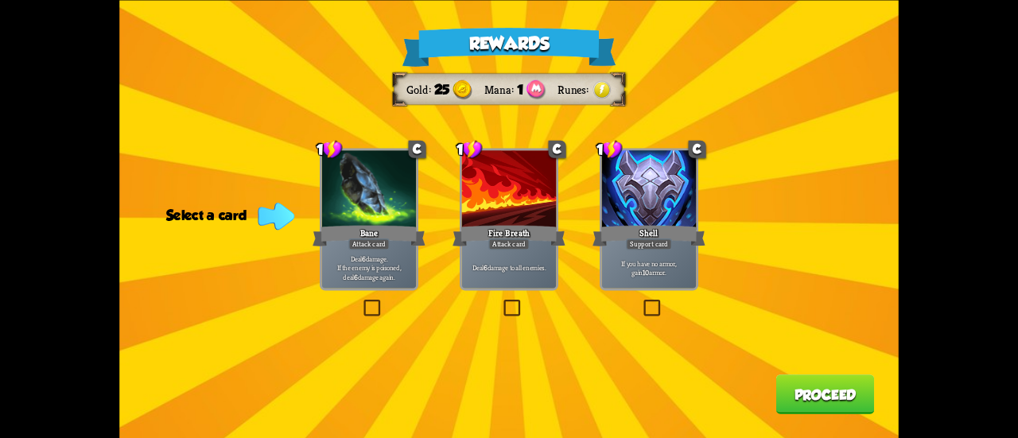
click at [619, 266] on p "If you have no armor, gain 10 armor." at bounding box center [650, 268] width 90 height 18
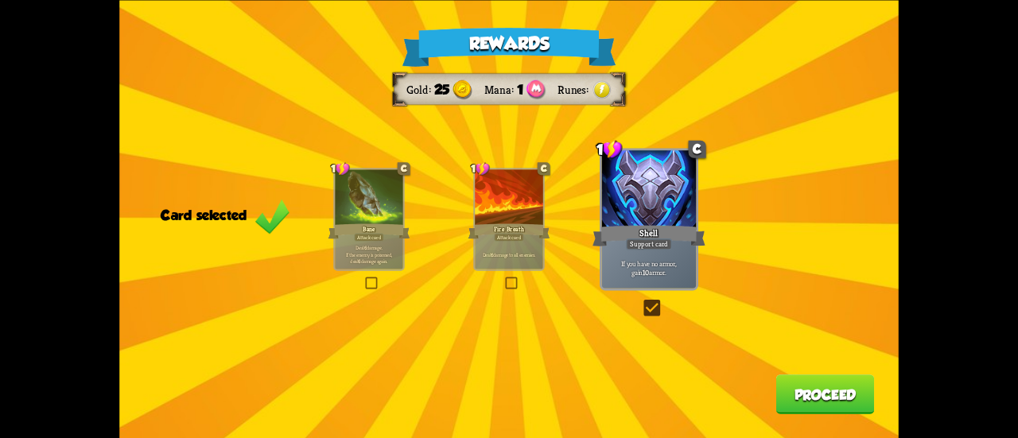
click at [786, 397] on button "Proceed" at bounding box center [825, 395] width 99 height 40
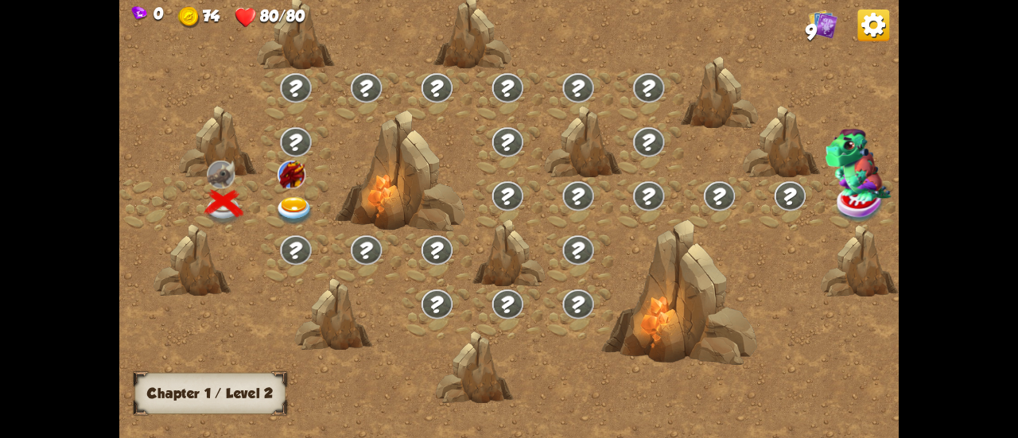
click at [294, 193] on div at bounding box center [296, 204] width 71 height 54
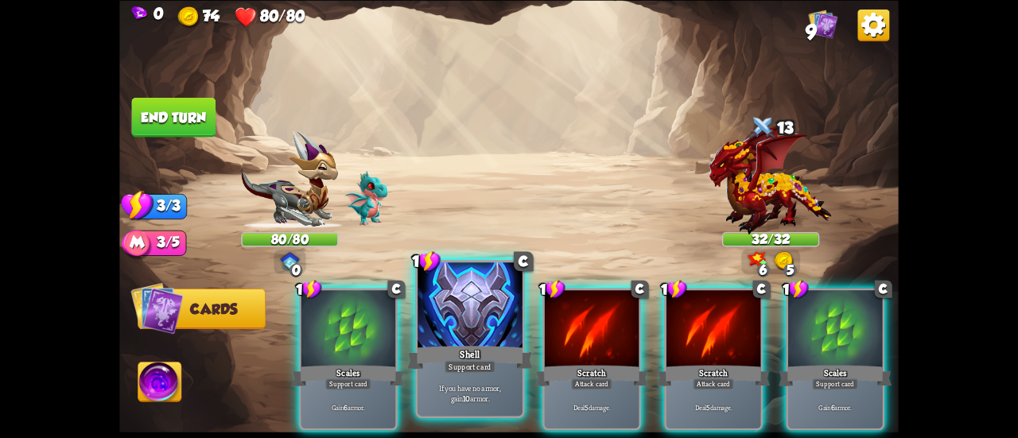
click at [439, 318] on div at bounding box center [470, 307] width 105 height 88
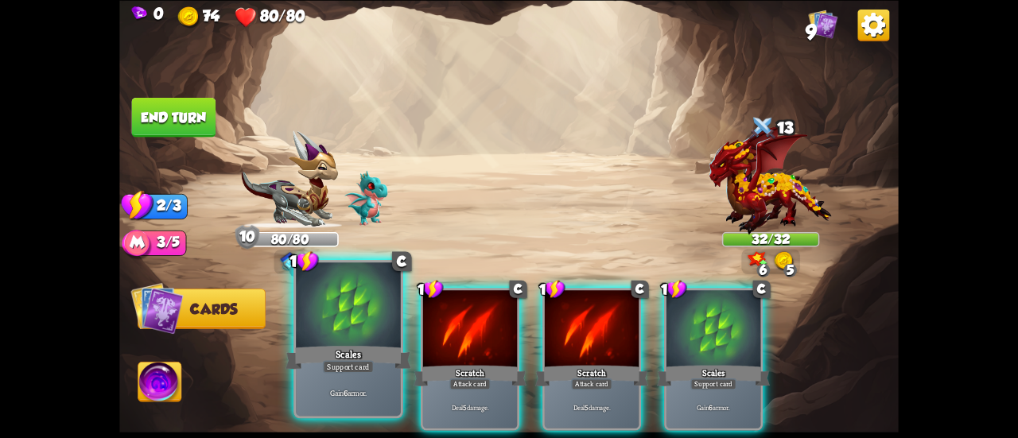
click at [323, 313] on div at bounding box center [348, 307] width 105 height 88
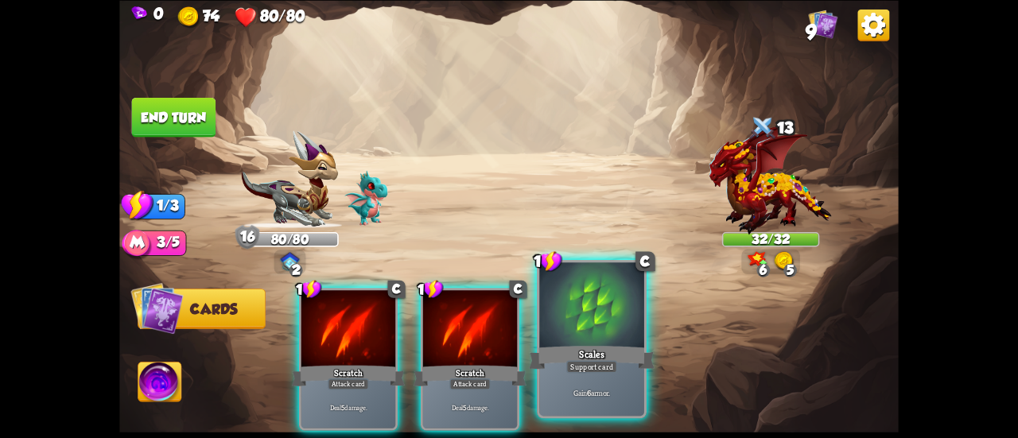
click at [573, 301] on div at bounding box center [591, 307] width 105 height 88
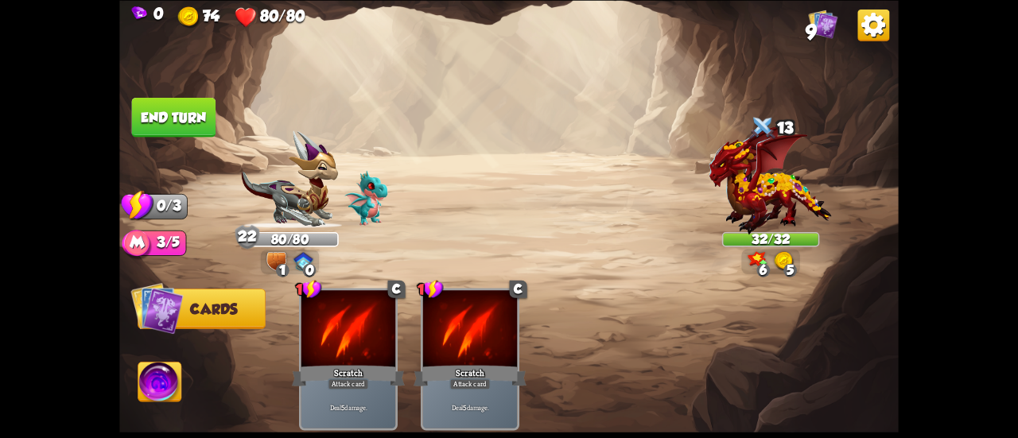
click at [200, 109] on button "End turn" at bounding box center [174, 117] width 84 height 40
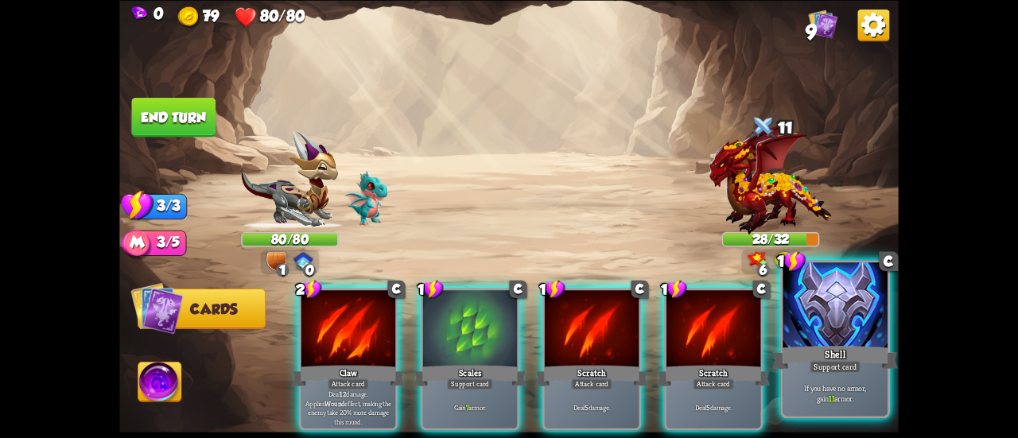
click at [833, 396] on b "11" at bounding box center [832, 398] width 6 height 10
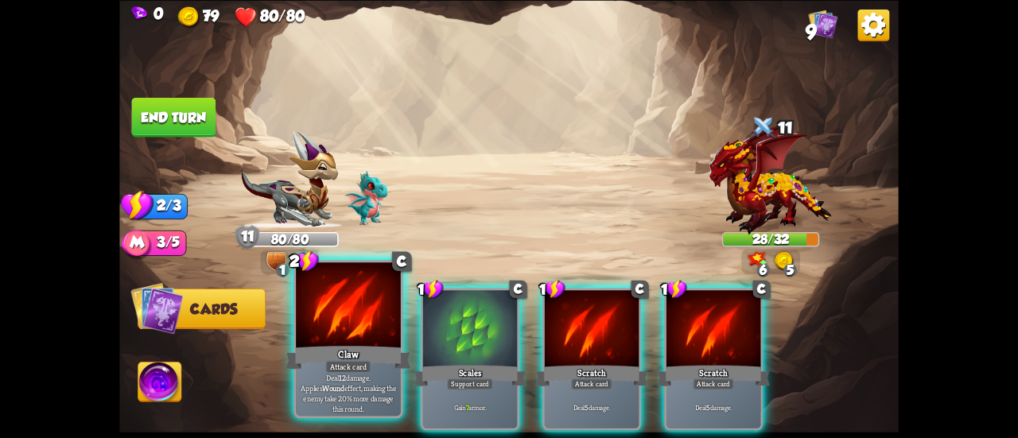
click at [339, 333] on div at bounding box center [348, 307] width 105 height 88
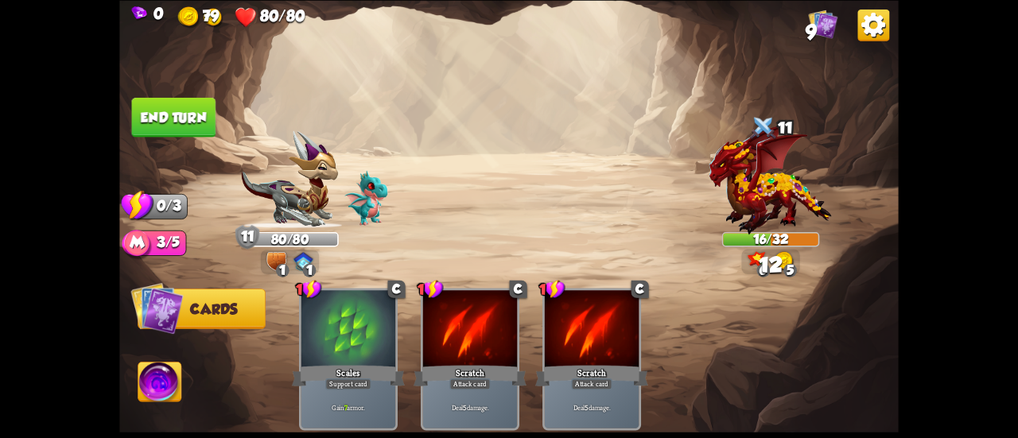
click at [169, 125] on button "End turn" at bounding box center [174, 117] width 84 height 40
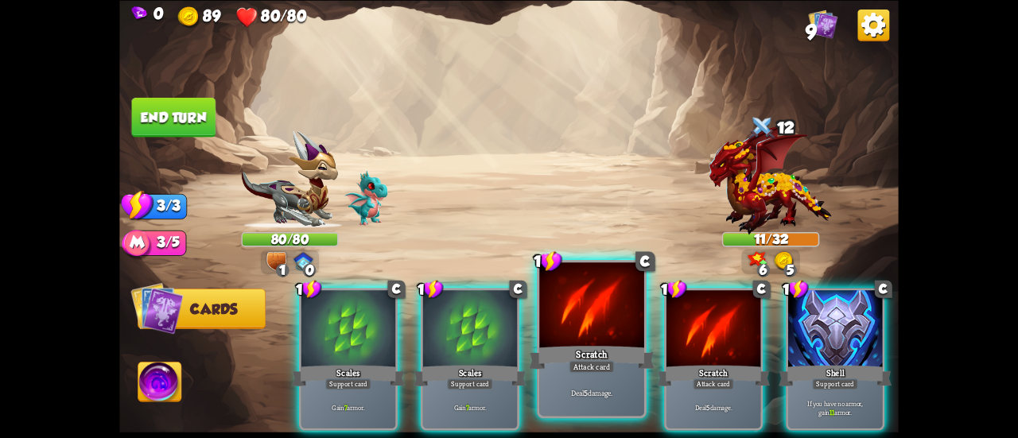
click at [610, 364] on div "Attack card" at bounding box center [591, 366] width 45 height 13
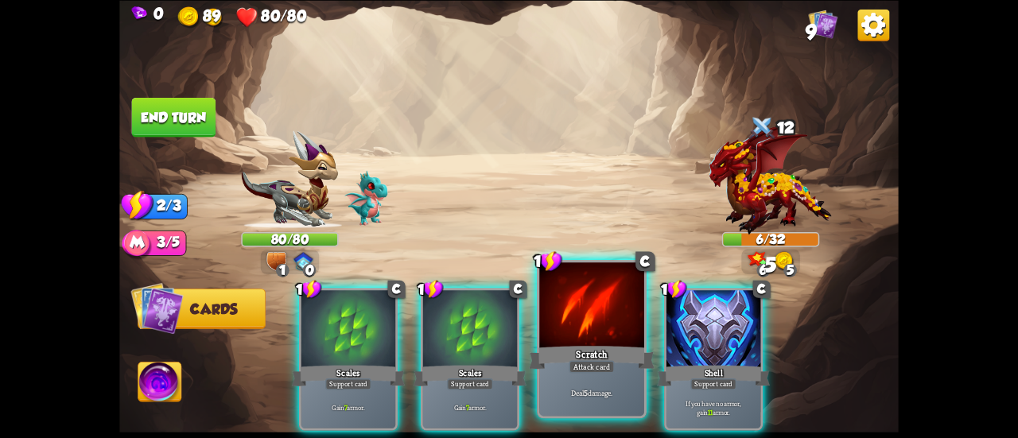
click at [570, 344] on div "Scratch" at bounding box center [592, 358] width 126 height 28
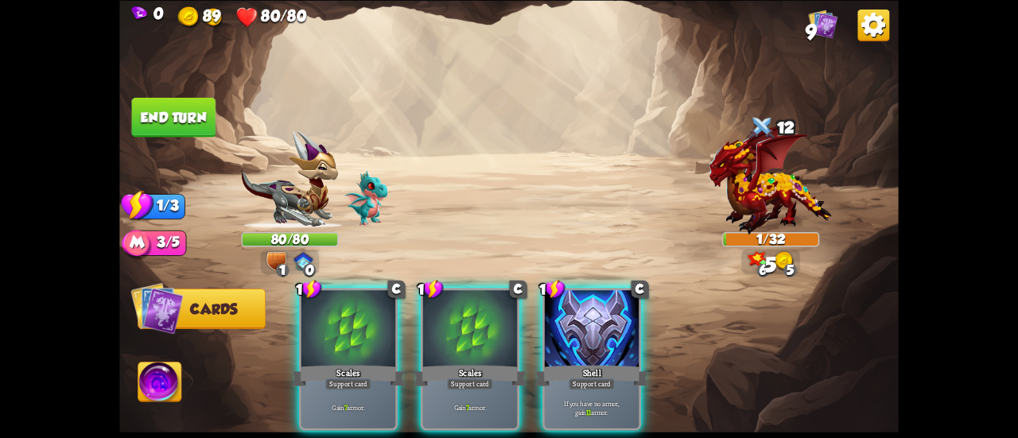
click at [193, 111] on button "End turn" at bounding box center [174, 117] width 84 height 40
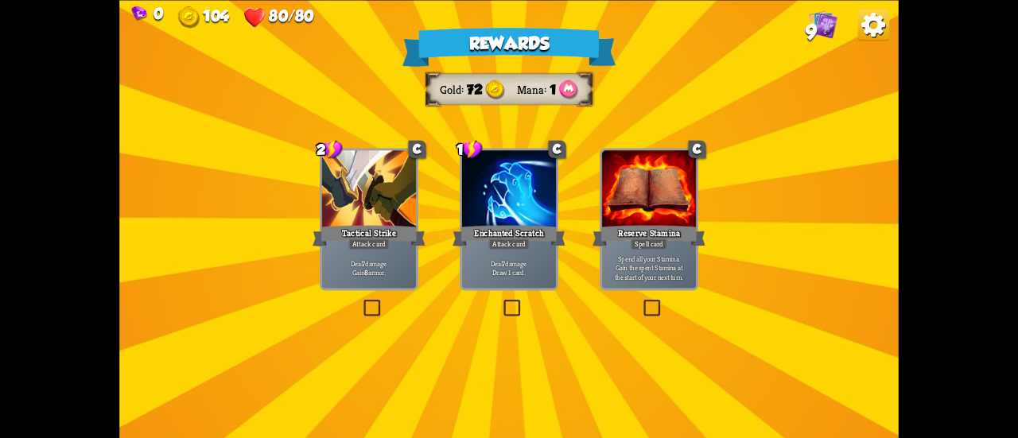
click at [395, 244] on div "Tactical Strike" at bounding box center [369, 235] width 113 height 25
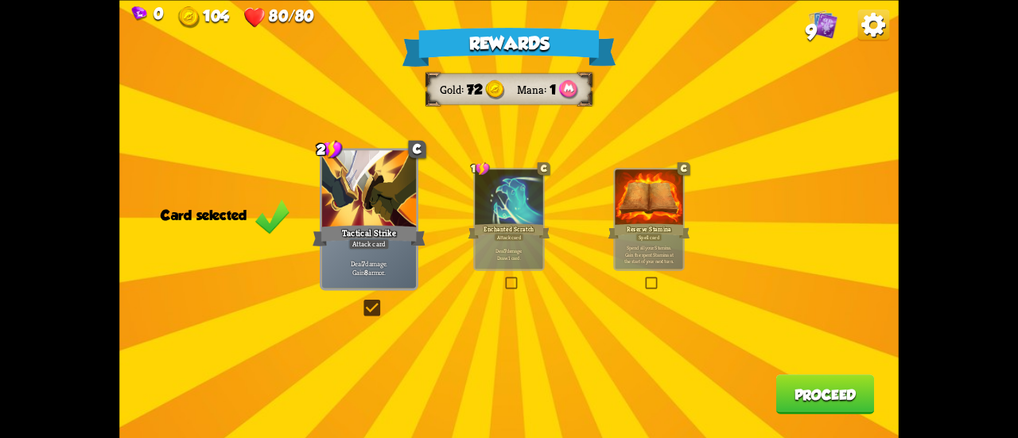
click at [798, 395] on button "Proceed" at bounding box center [825, 395] width 99 height 40
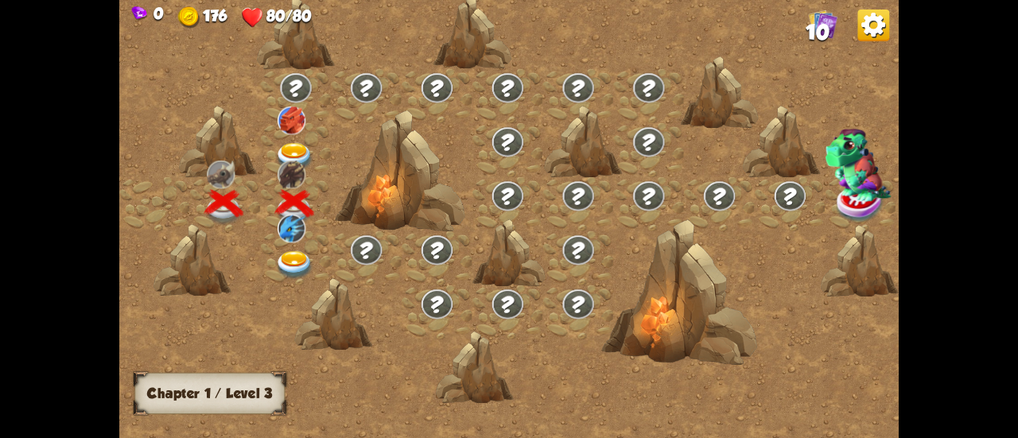
click at [298, 158] on img at bounding box center [294, 157] width 39 height 29
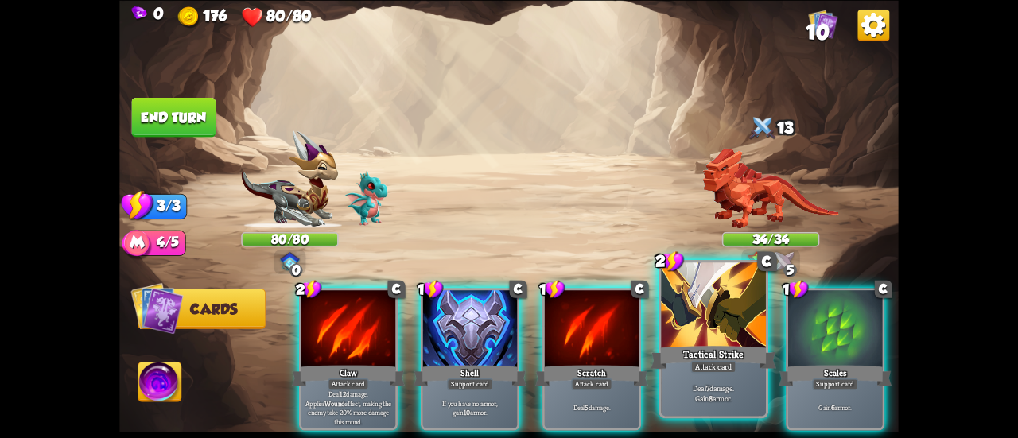
click at [681, 359] on div "Tactical Strike" at bounding box center [714, 358] width 126 height 28
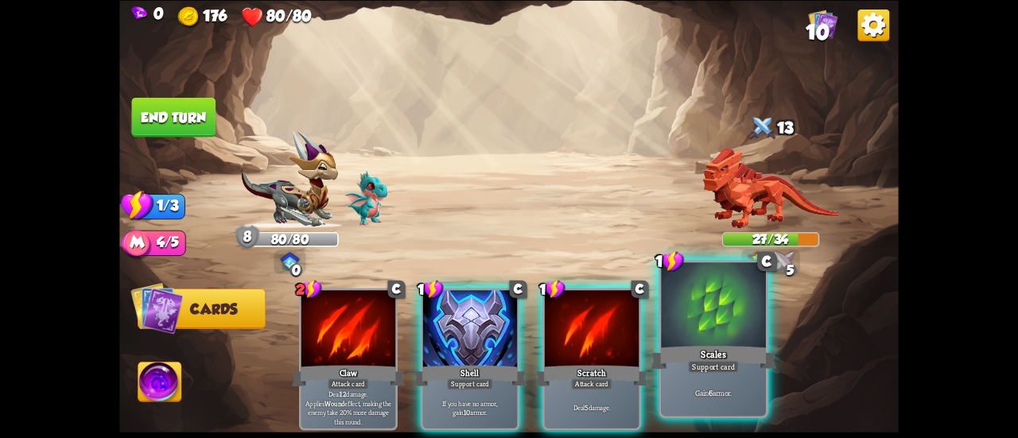
click at [703, 346] on div "Scales" at bounding box center [714, 358] width 126 height 28
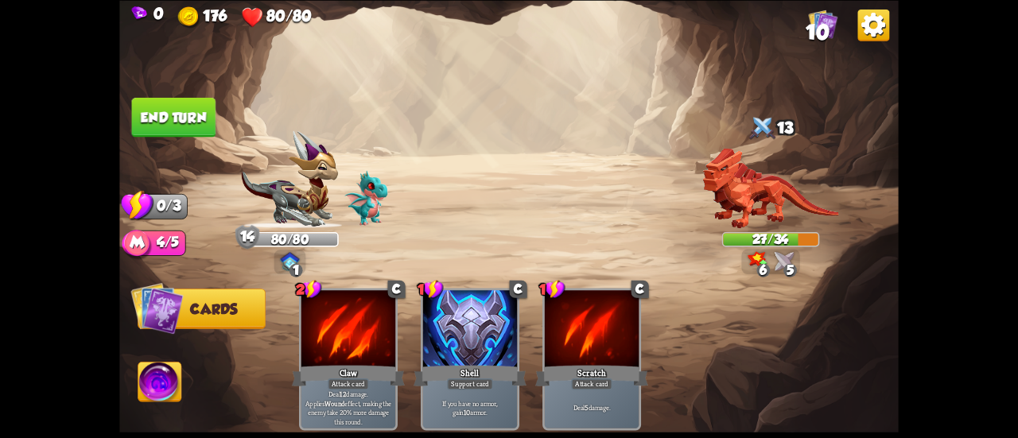
click at [190, 111] on button "End turn" at bounding box center [174, 117] width 84 height 40
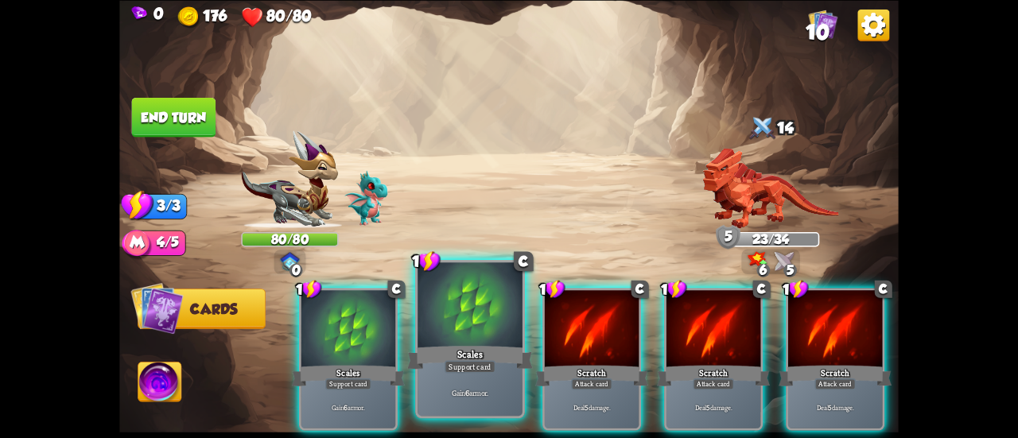
click at [473, 329] on div at bounding box center [470, 307] width 105 height 88
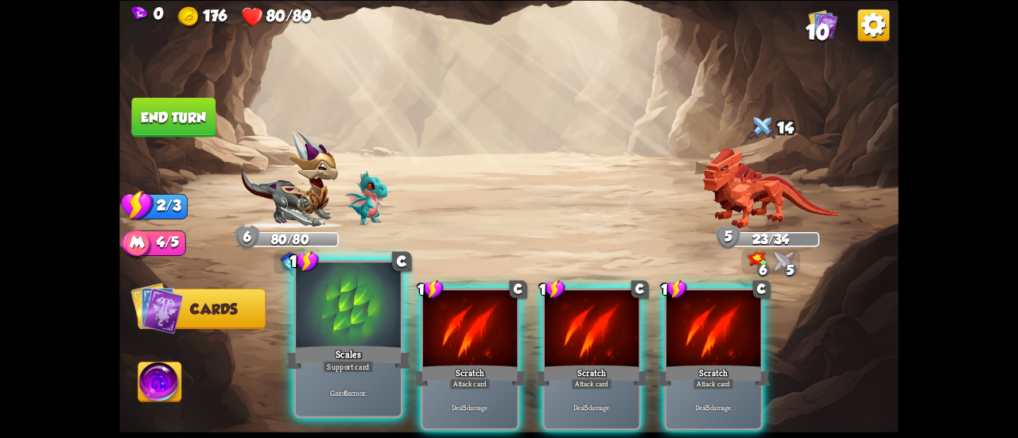
click at [383, 309] on div at bounding box center [348, 307] width 105 height 88
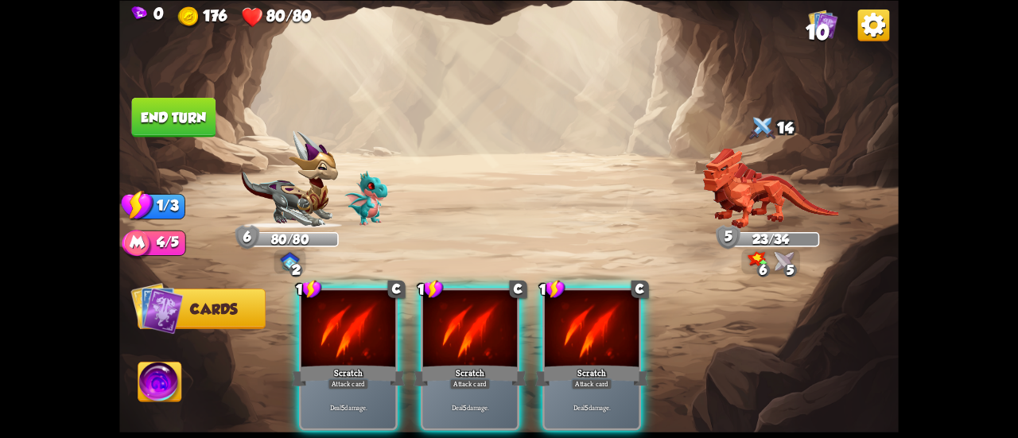
click at [383, 309] on div at bounding box center [348, 330] width 94 height 80
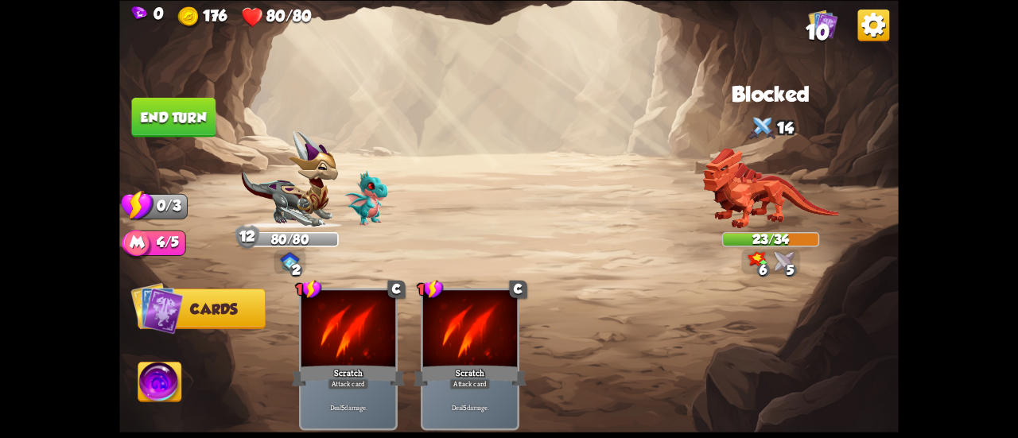
click at [177, 110] on button "End turn" at bounding box center [174, 117] width 84 height 40
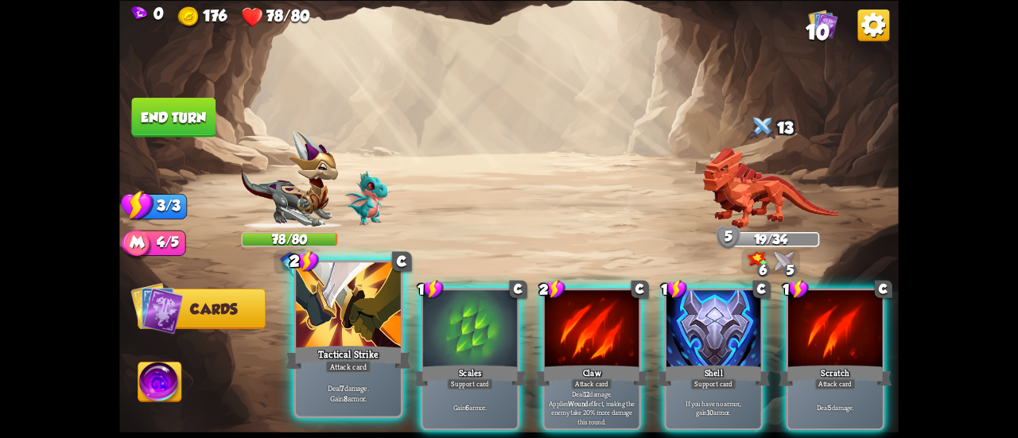
click at [347, 335] on div at bounding box center [348, 307] width 105 height 88
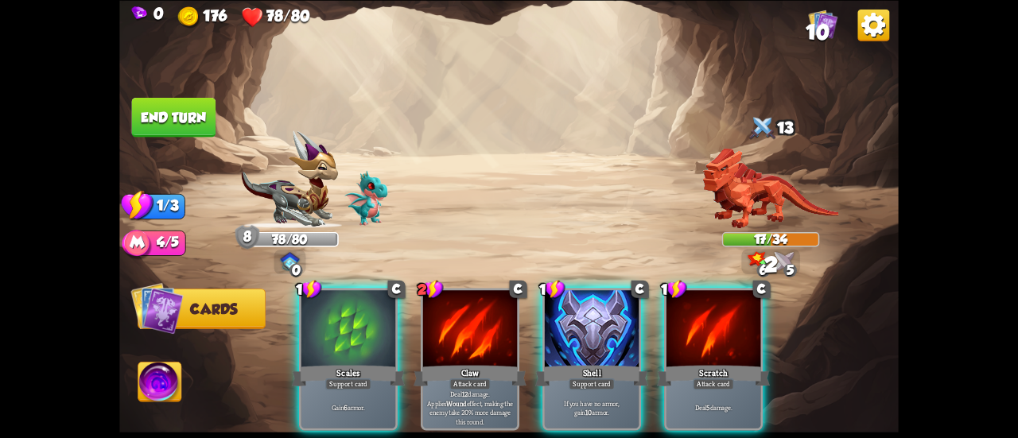
click at [347, 335] on div at bounding box center [348, 330] width 94 height 80
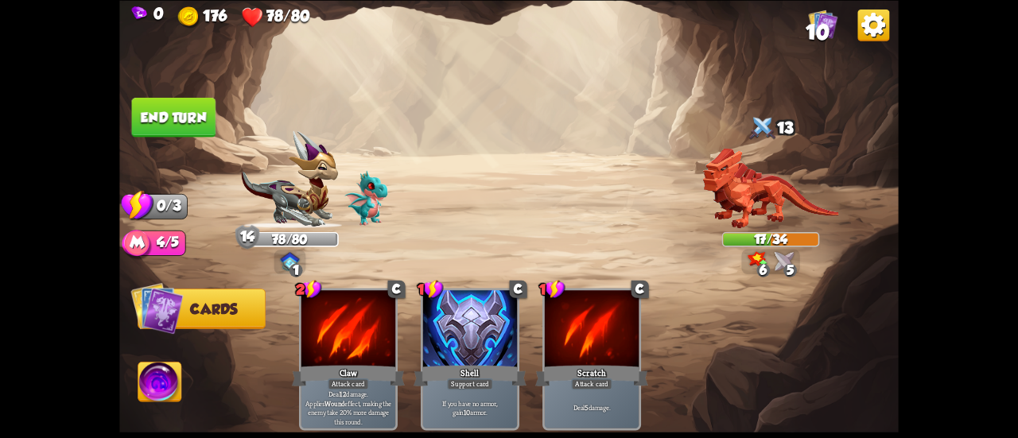
click at [169, 118] on button "End turn" at bounding box center [174, 117] width 84 height 40
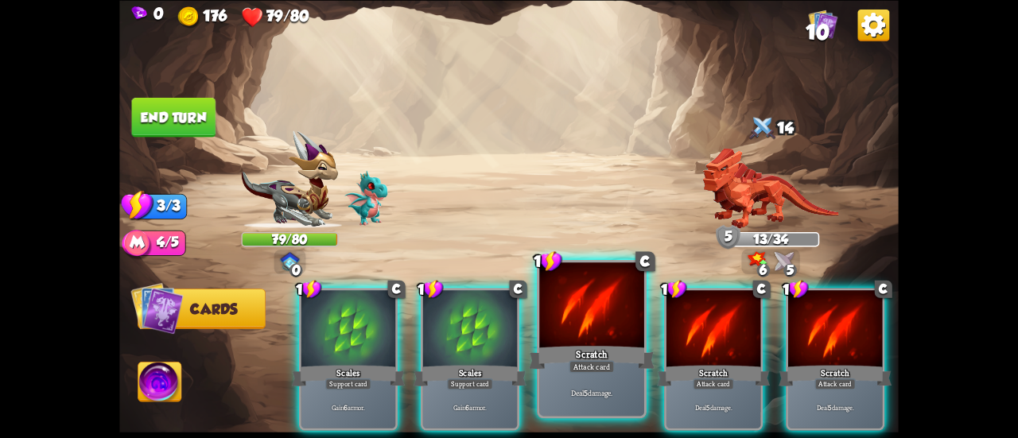
click at [554, 346] on div "Scratch" at bounding box center [592, 358] width 126 height 28
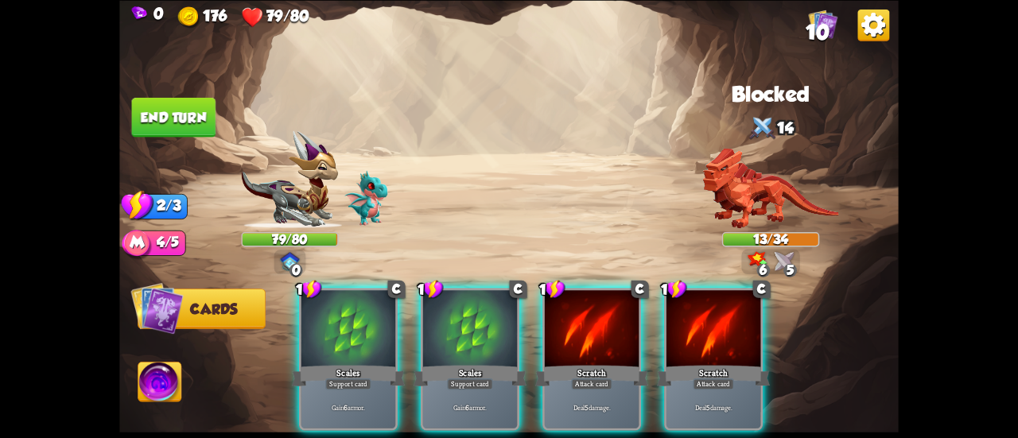
click at [554, 363] on div "Scratch" at bounding box center [591, 375] width 113 height 25
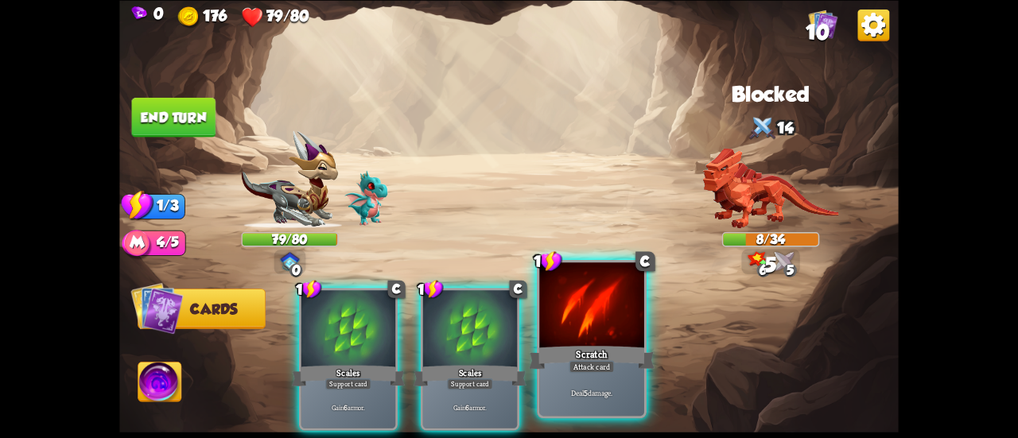
click at [570, 340] on div at bounding box center [591, 307] width 105 height 88
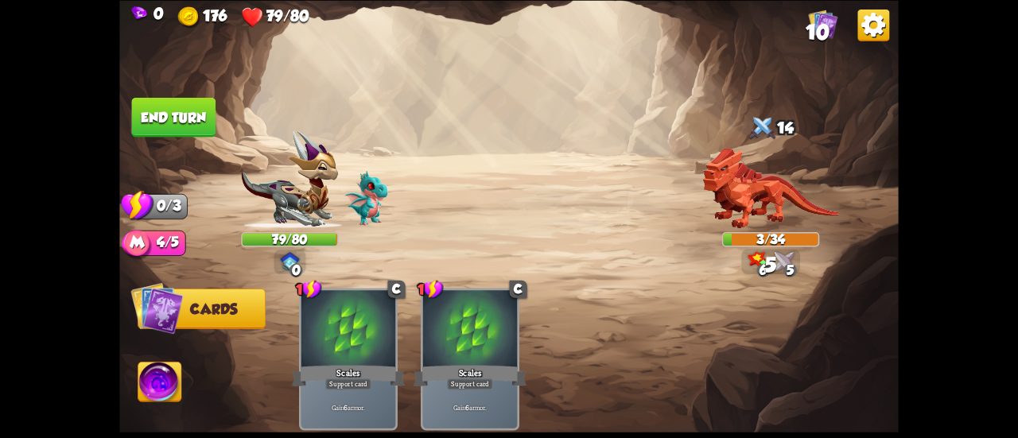
click at [202, 114] on button "End turn" at bounding box center [174, 117] width 84 height 40
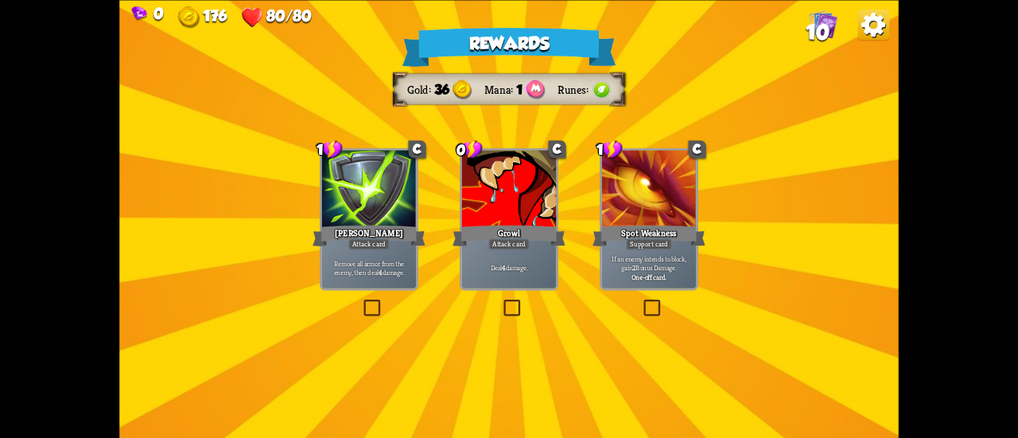
click at [523, 251] on div "Deal 4 damage." at bounding box center [509, 267] width 94 height 41
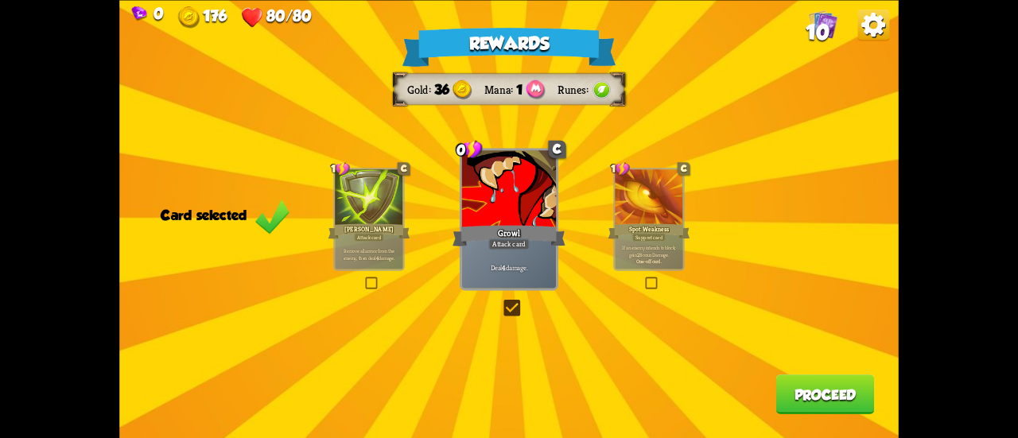
click at [824, 389] on button "Proceed" at bounding box center [825, 395] width 99 height 40
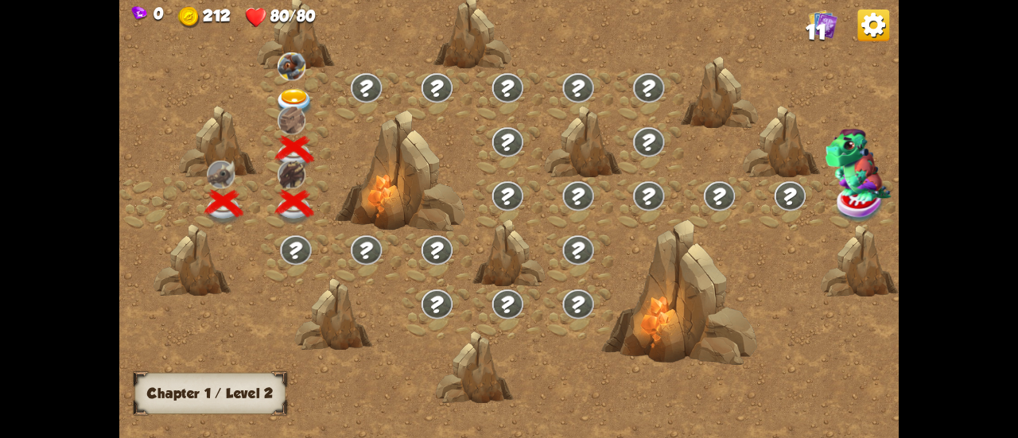
click at [284, 93] on img at bounding box center [294, 103] width 39 height 29
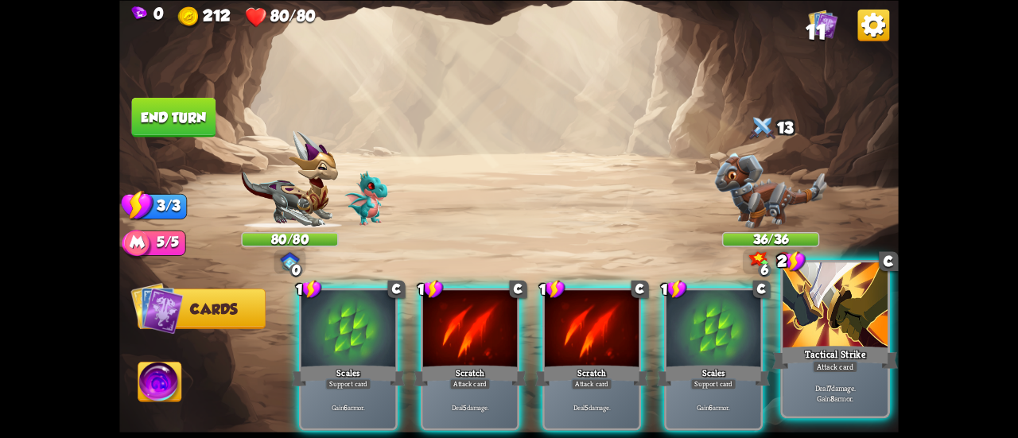
click at [825, 379] on div "Deal 7 damage. Gain 8 armor." at bounding box center [835, 392] width 105 height 45
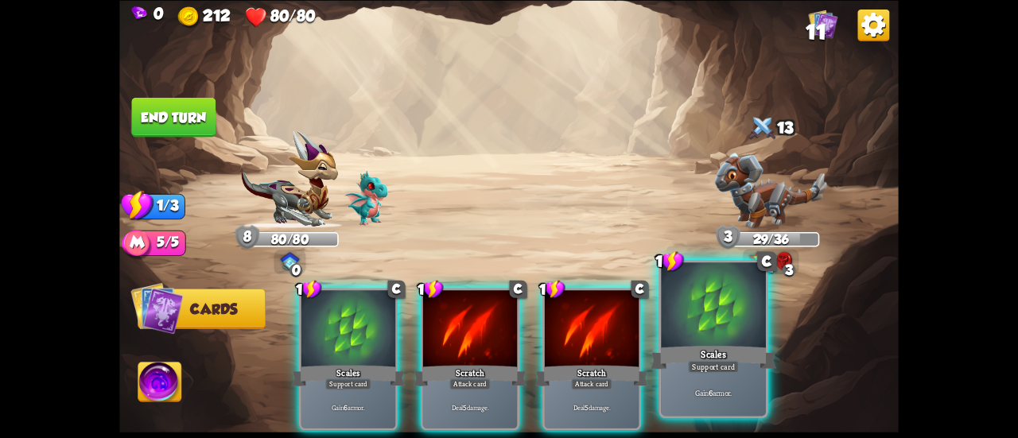
click at [706, 364] on div "Support card" at bounding box center [713, 366] width 51 height 13
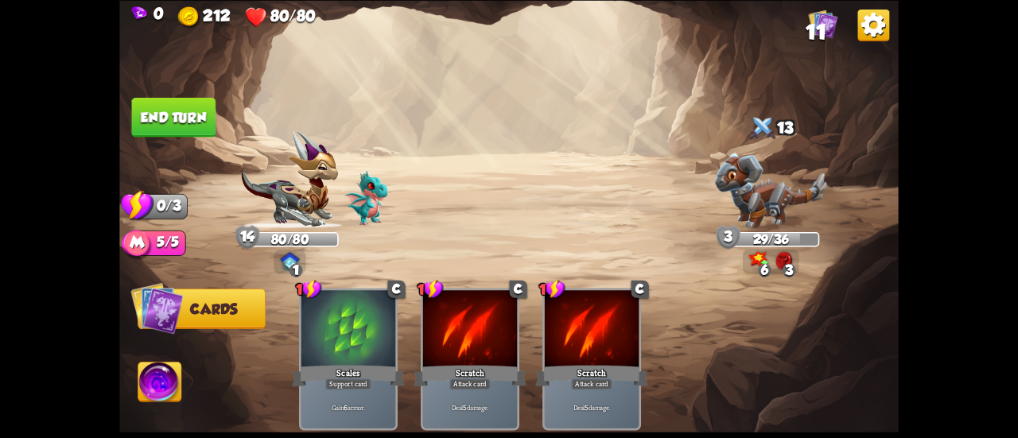
click at [173, 120] on button "End turn" at bounding box center [174, 117] width 84 height 40
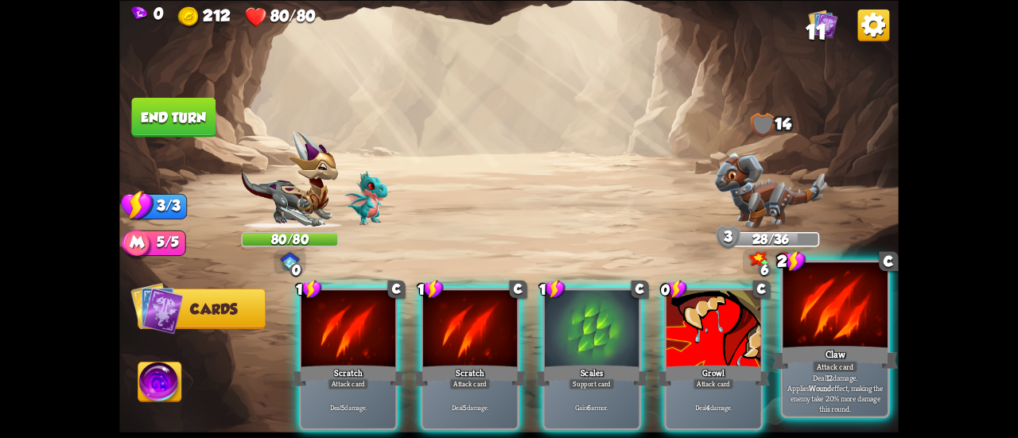
click at [814, 325] on div at bounding box center [835, 307] width 105 height 88
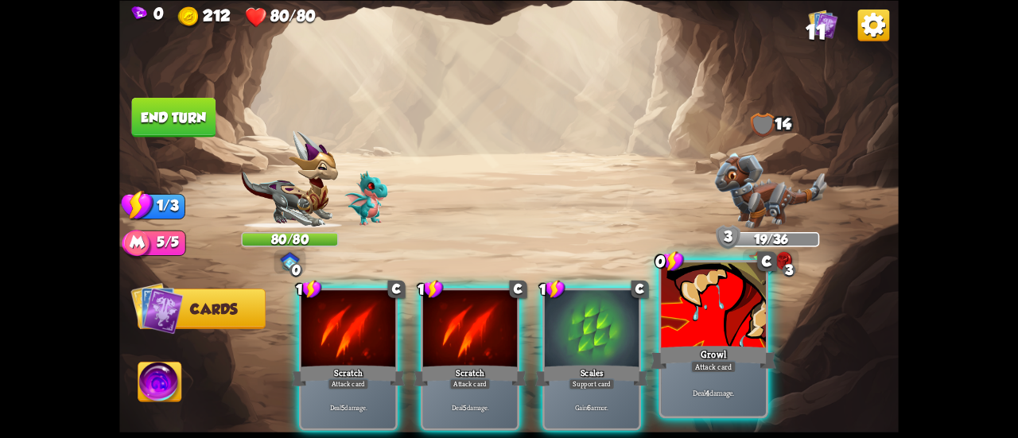
click at [727, 340] on div at bounding box center [713, 307] width 105 height 88
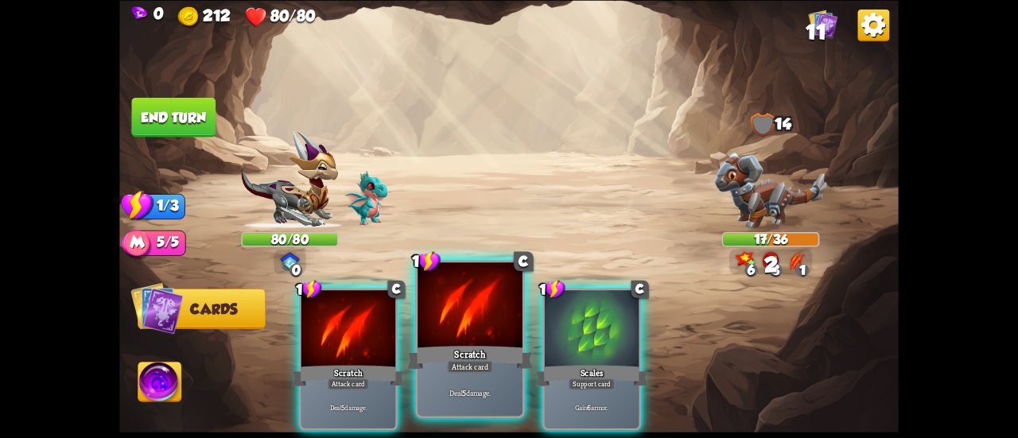
click at [466, 338] on div at bounding box center [470, 307] width 105 height 88
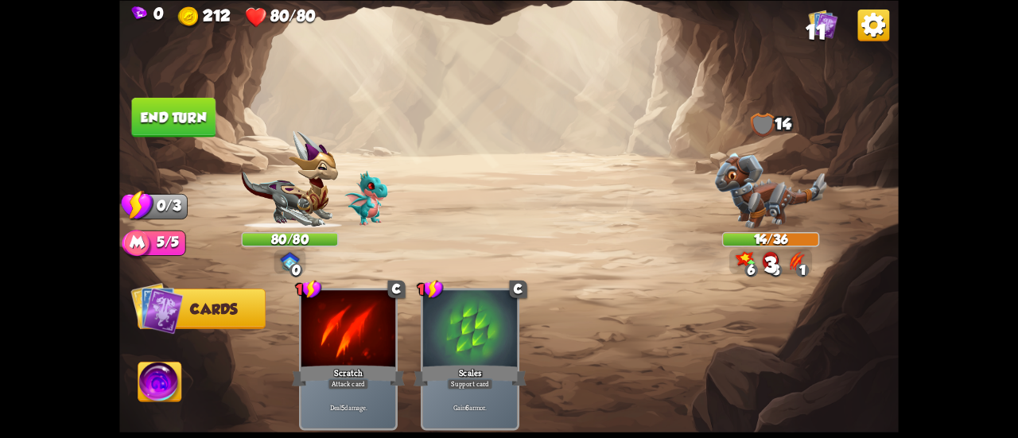
click at [185, 144] on img at bounding box center [509, 219] width 780 height 438
click at [176, 134] on button "End turn" at bounding box center [174, 117] width 84 height 40
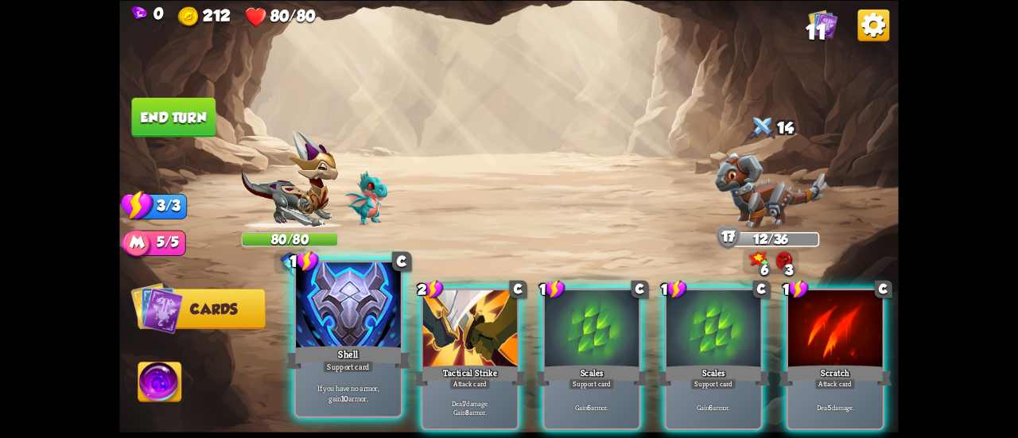
click at [314, 302] on div at bounding box center [348, 307] width 105 height 88
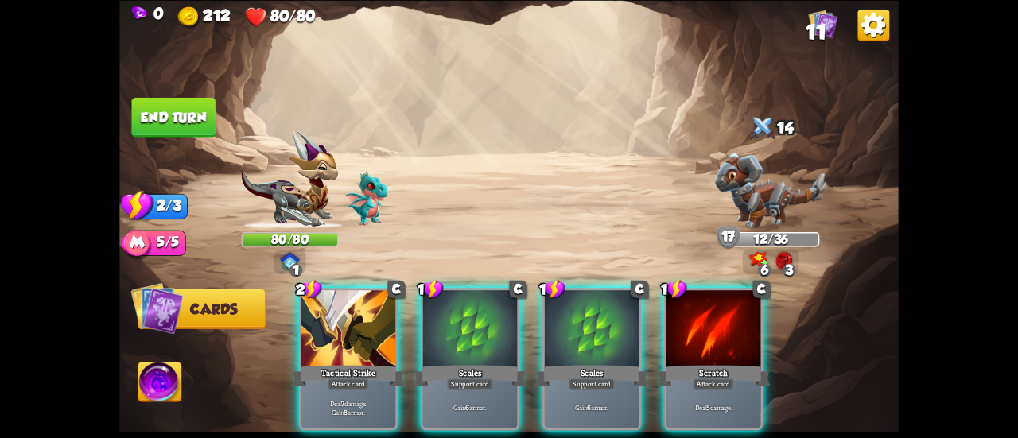
click at [314, 302] on div at bounding box center [348, 330] width 94 height 80
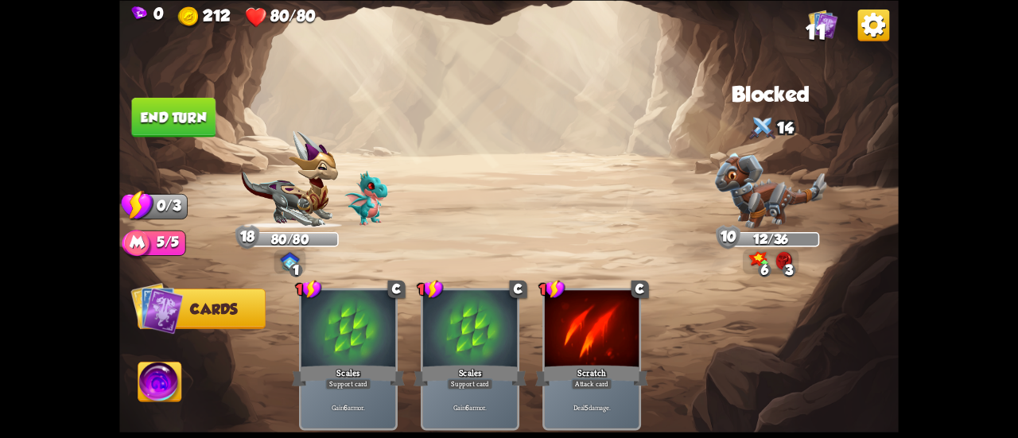
click at [187, 121] on button "End turn" at bounding box center [174, 117] width 84 height 40
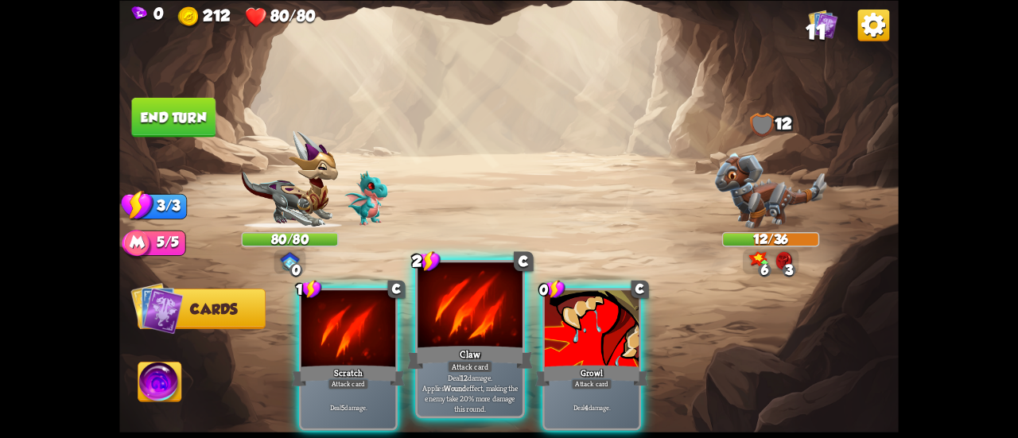
click at [456, 331] on div at bounding box center [470, 307] width 105 height 88
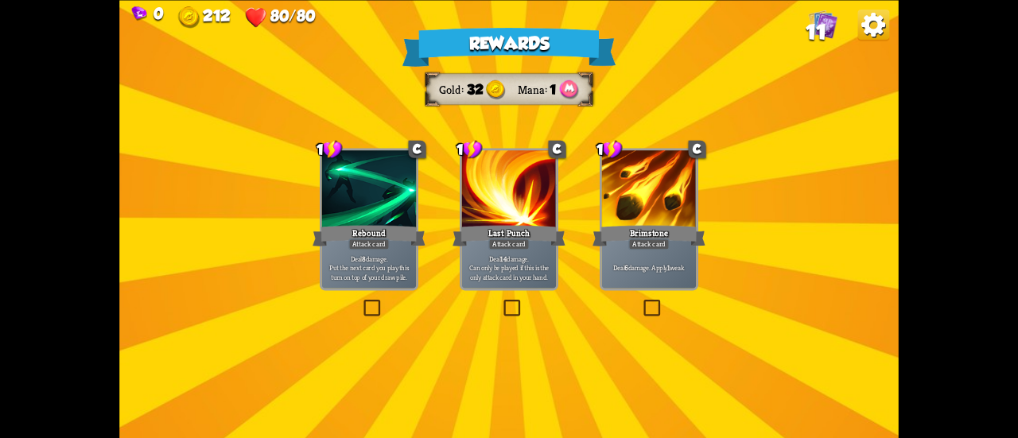
click at [388, 248] on div "Attack card" at bounding box center [368, 244] width 41 height 11
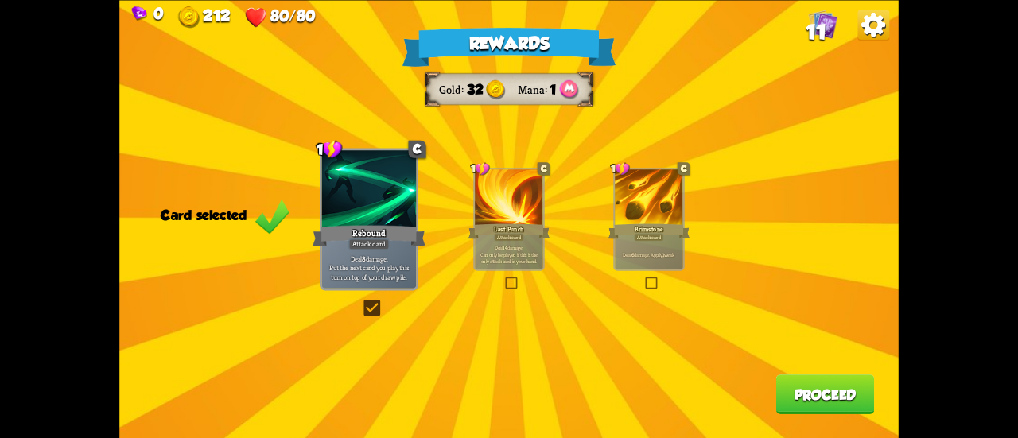
click at [632, 255] on b "6" at bounding box center [633, 254] width 2 height 6
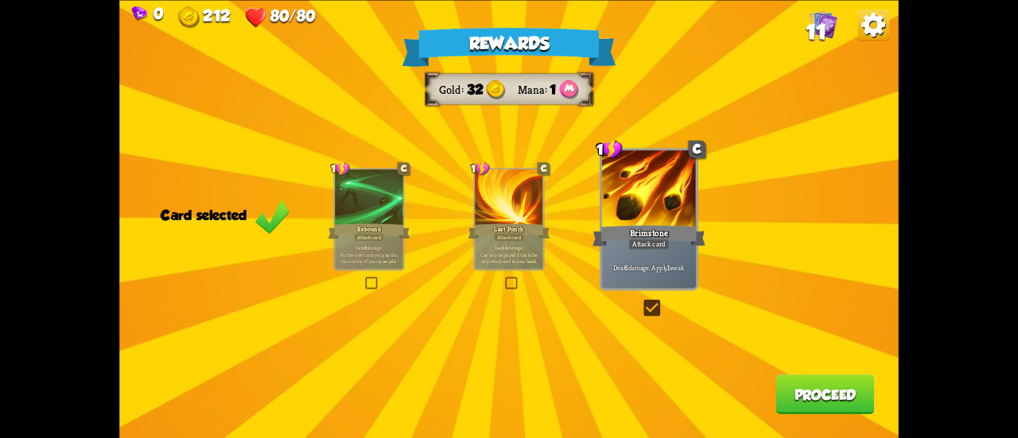
click at [803, 403] on button "Proceed" at bounding box center [825, 395] width 99 height 40
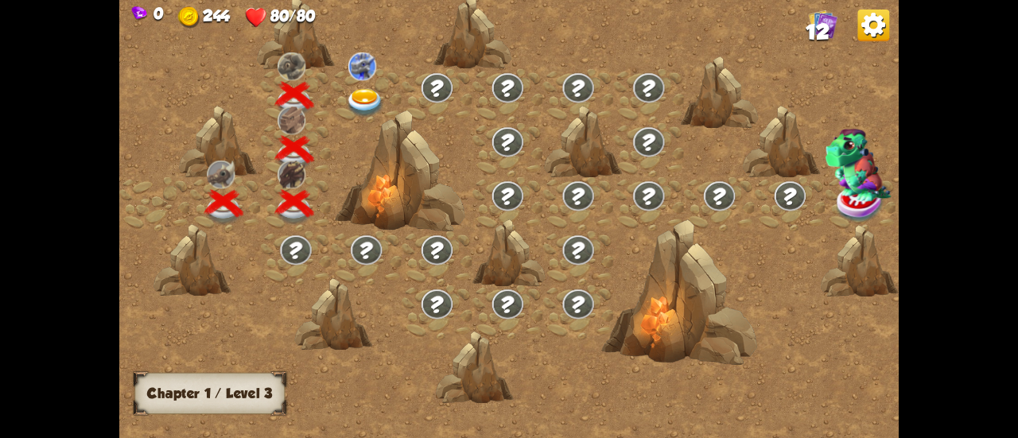
click at [377, 93] on img at bounding box center [365, 103] width 39 height 29
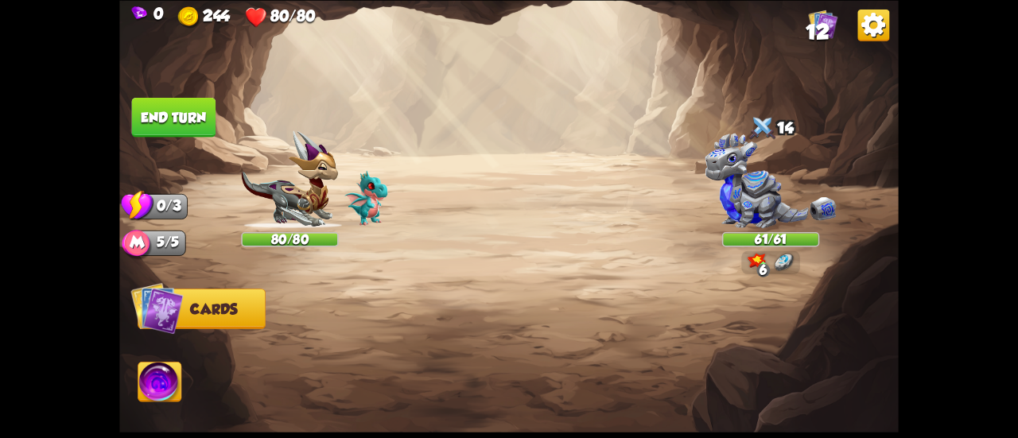
click at [757, 172] on img at bounding box center [770, 180] width 131 height 95
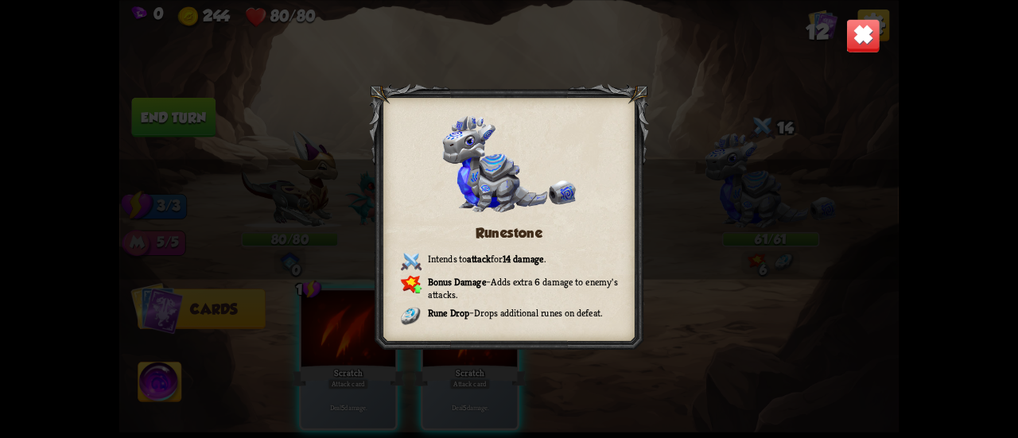
click at [850, 26] on img at bounding box center [863, 35] width 34 height 34
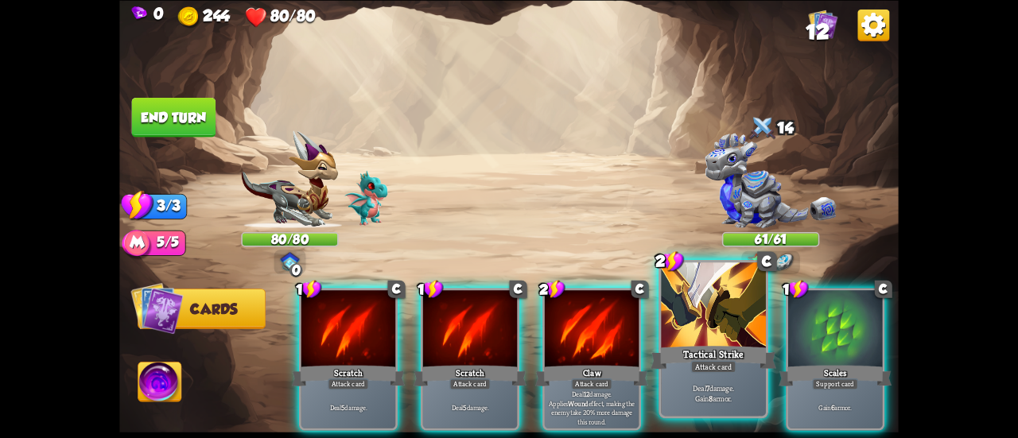
click at [720, 306] on div at bounding box center [713, 307] width 105 height 88
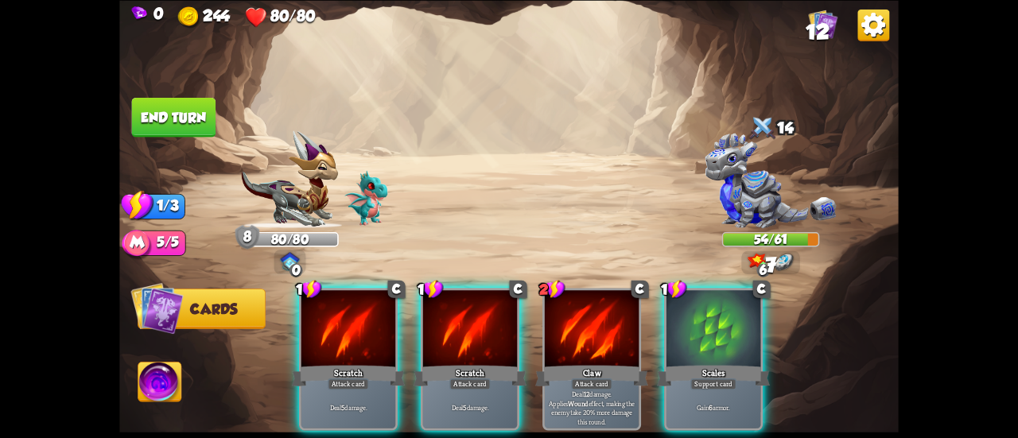
drag, startPoint x: 697, startPoint y: 301, endPoint x: 659, endPoint y: 270, distance: 49.7
click at [695, 301] on div at bounding box center [714, 330] width 94 height 80
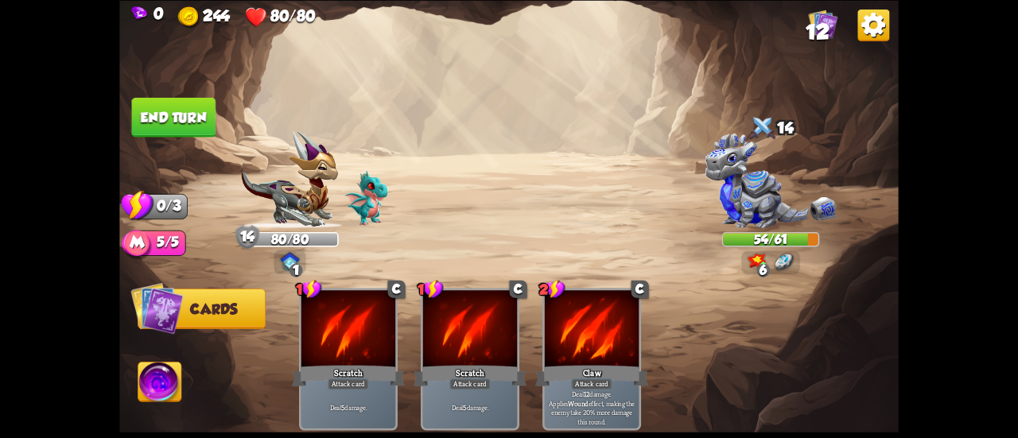
click at [148, 119] on button "End turn" at bounding box center [174, 117] width 84 height 40
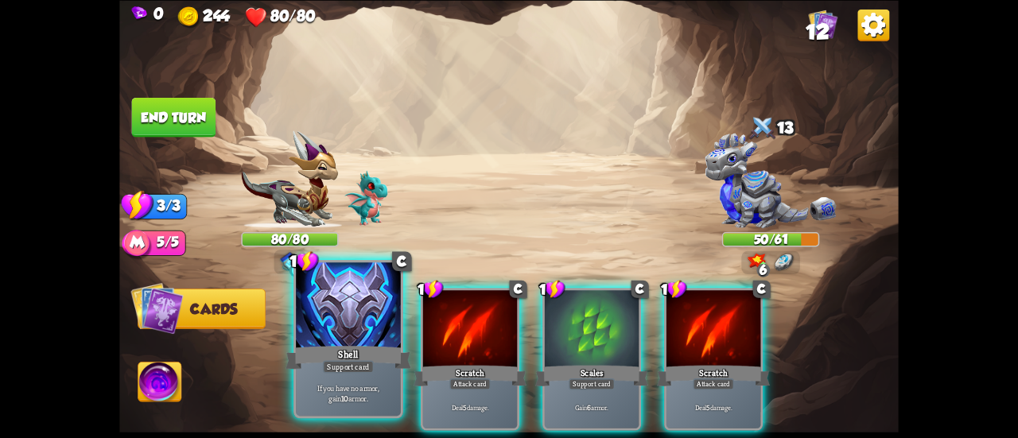
click at [330, 313] on div at bounding box center [348, 307] width 105 height 88
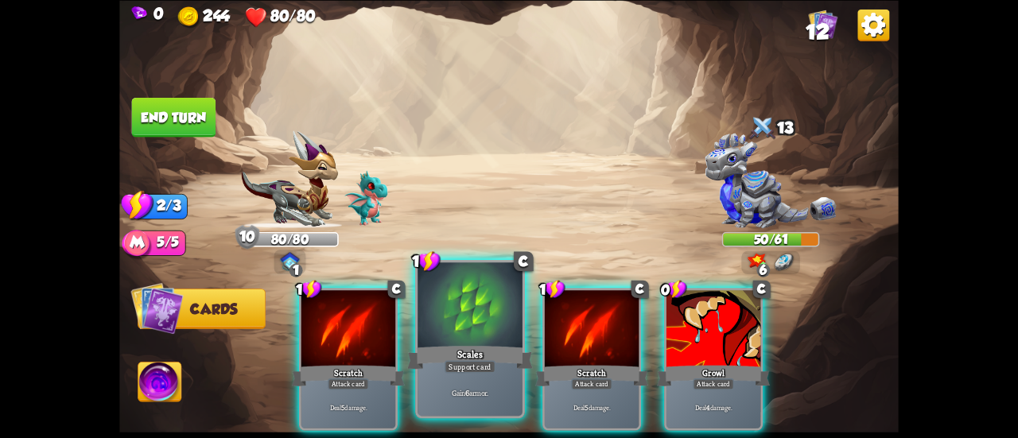
click at [430, 311] on div at bounding box center [470, 307] width 105 height 88
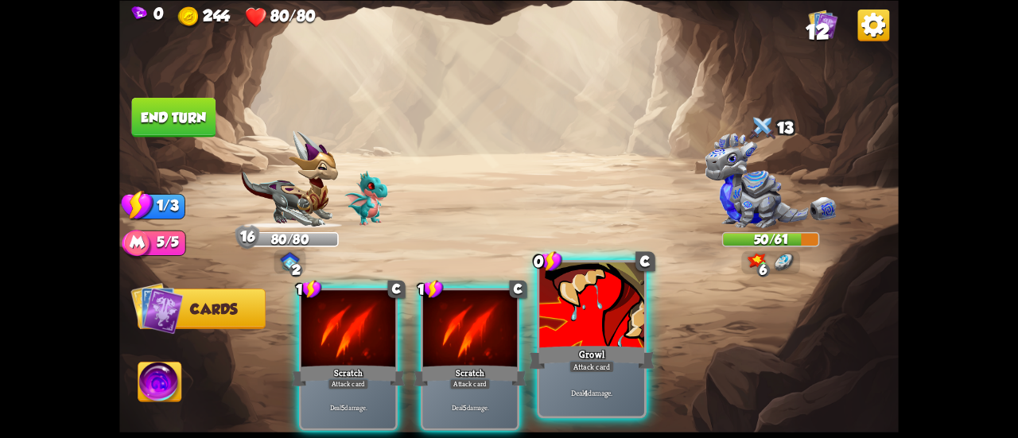
click at [563, 324] on div at bounding box center [591, 307] width 105 height 88
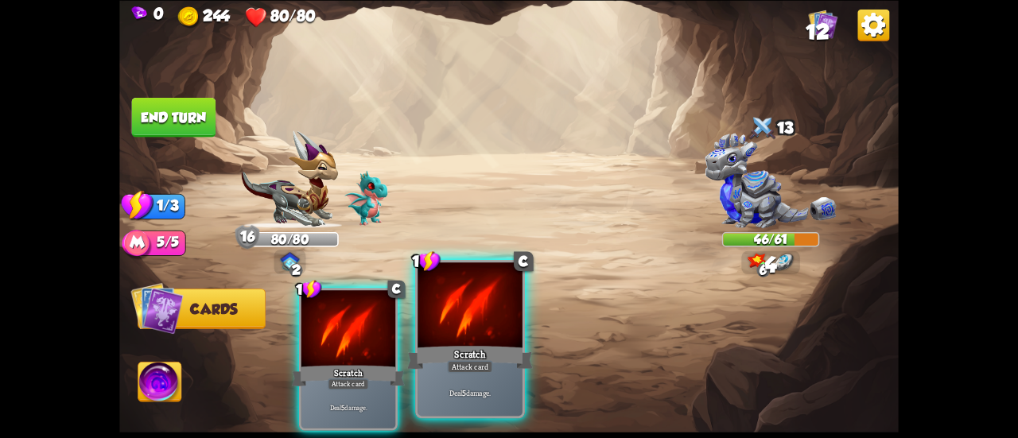
click at [513, 325] on div at bounding box center [470, 307] width 105 height 88
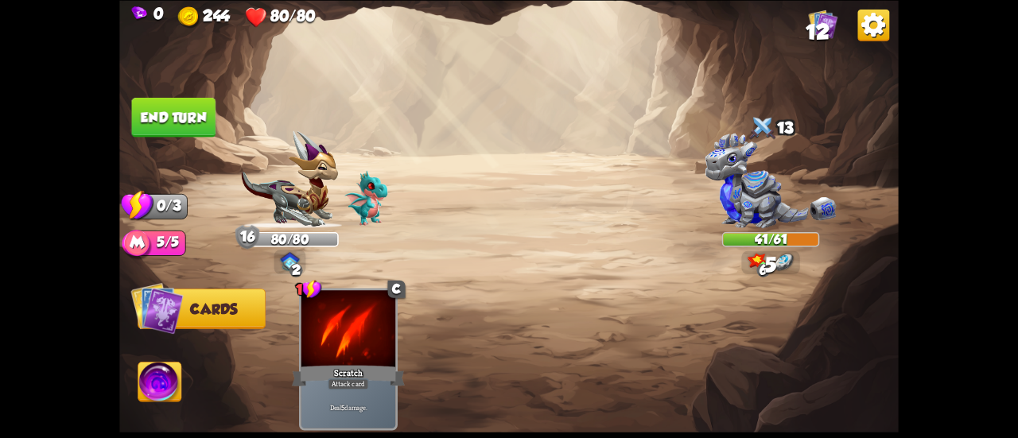
click at [195, 109] on button "End turn" at bounding box center [174, 117] width 84 height 40
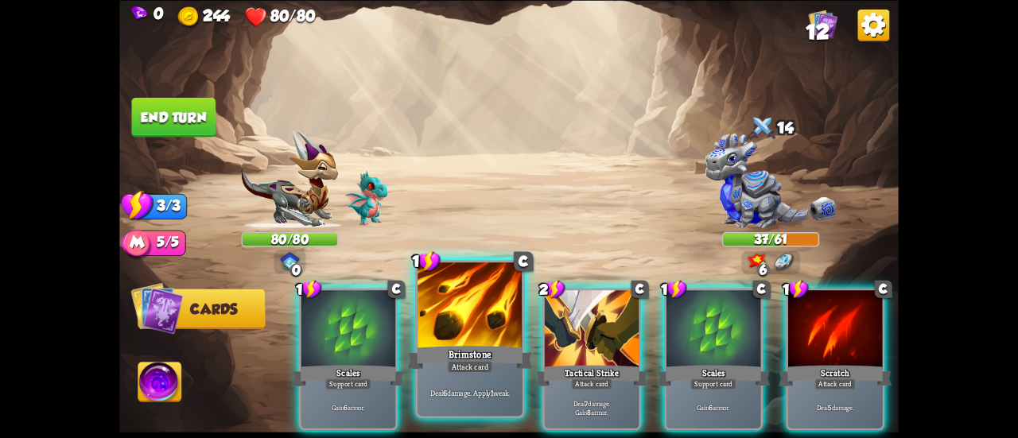
click at [473, 316] on div at bounding box center [470, 307] width 105 height 88
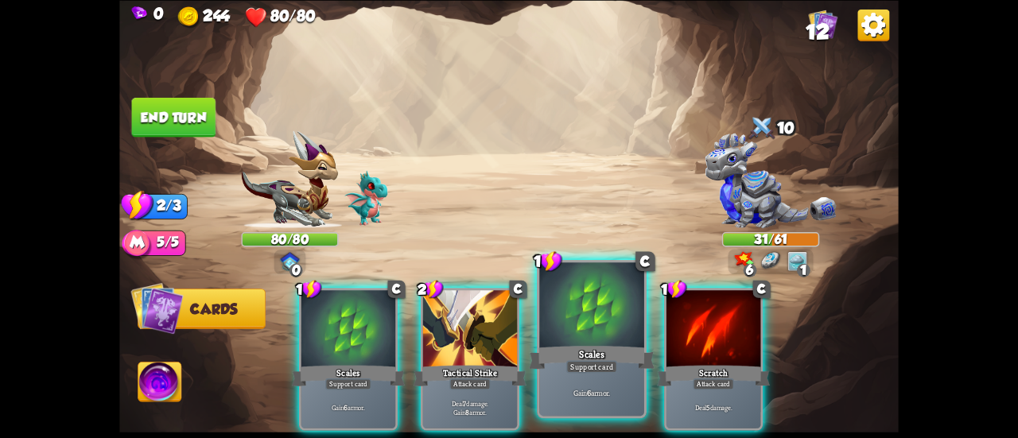
click at [570, 346] on div "Scales" at bounding box center [592, 358] width 126 height 28
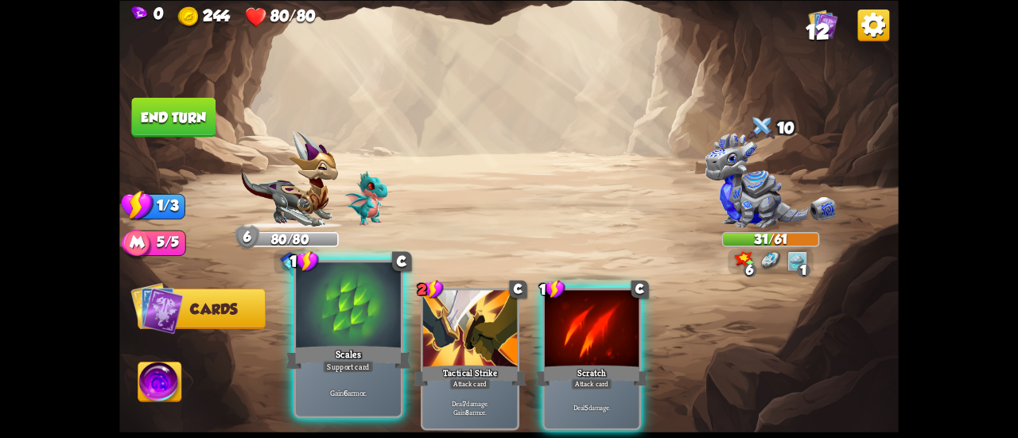
click at [356, 314] on div at bounding box center [348, 307] width 105 height 88
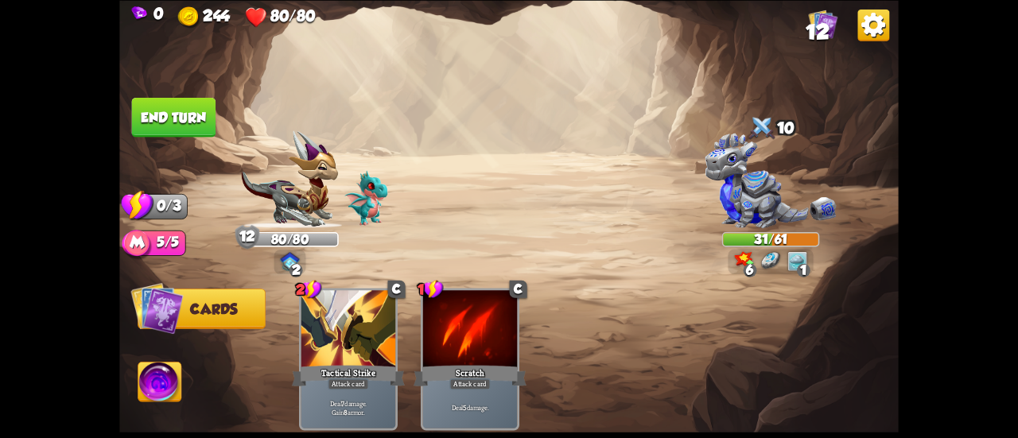
click at [154, 133] on button "End turn" at bounding box center [174, 117] width 84 height 40
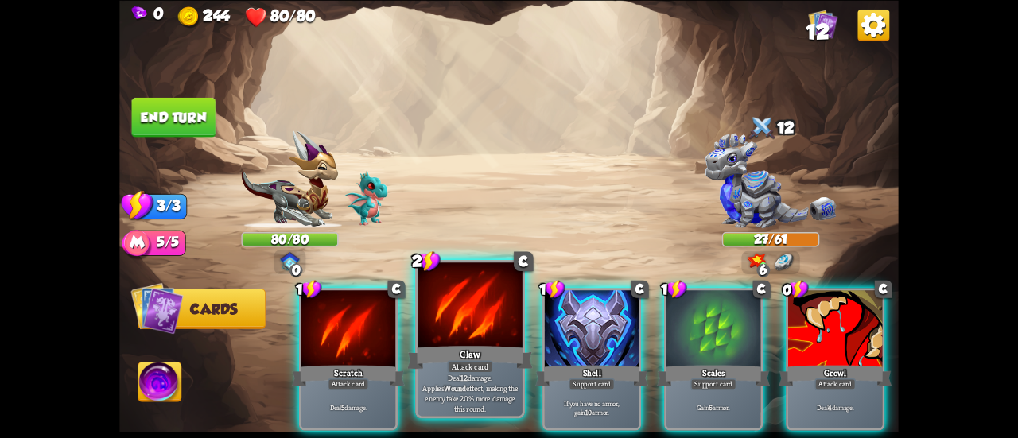
click at [475, 347] on div "Claw" at bounding box center [470, 358] width 126 height 28
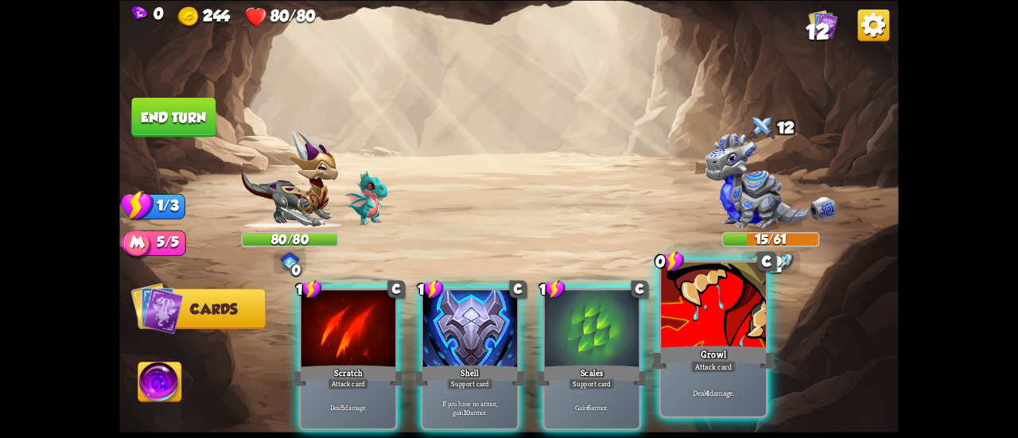
click at [674, 353] on div "Growl" at bounding box center [714, 358] width 126 height 28
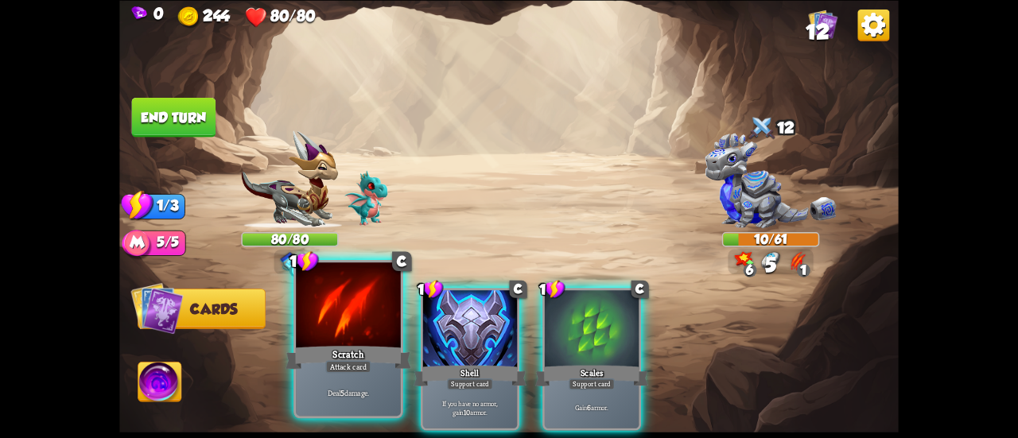
click at [305, 343] on div at bounding box center [348, 307] width 105 height 88
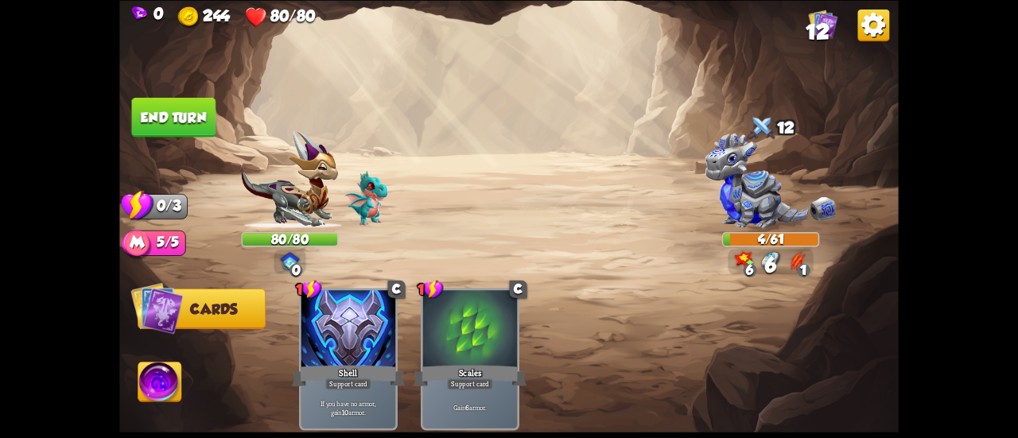
click at [187, 115] on button "End turn" at bounding box center [174, 117] width 84 height 40
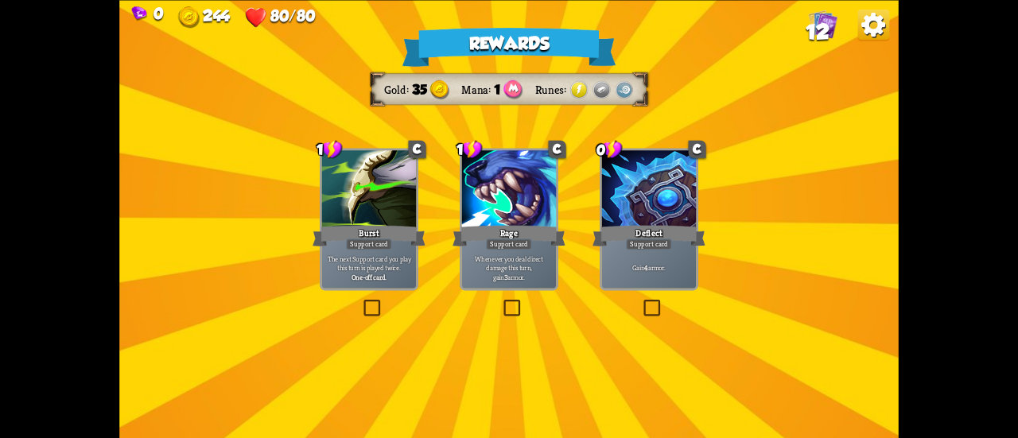
click at [395, 242] on div "Burst" at bounding box center [369, 235] width 113 height 25
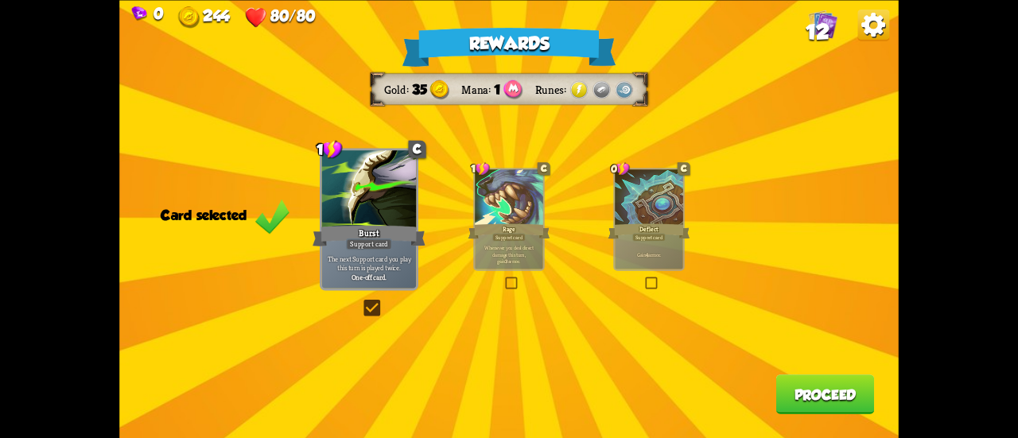
click at [837, 397] on button "Proceed" at bounding box center [825, 395] width 99 height 40
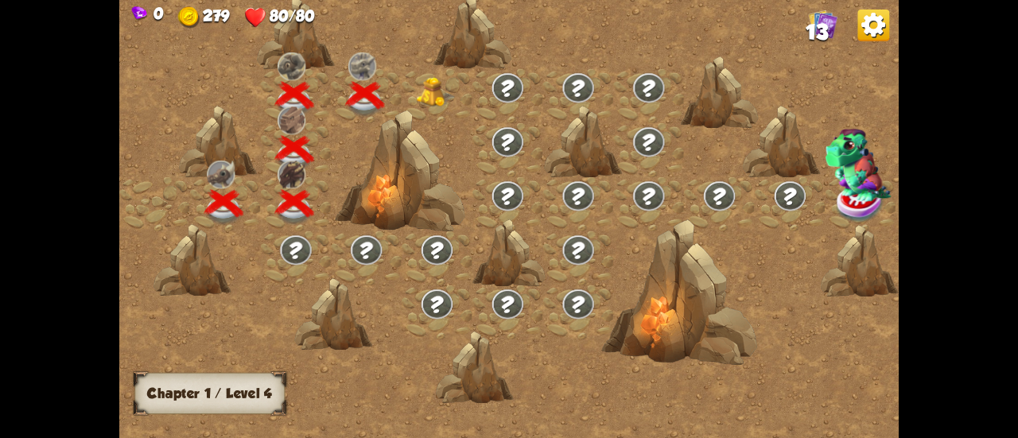
click at [414, 81] on div at bounding box center [437, 96] width 71 height 54
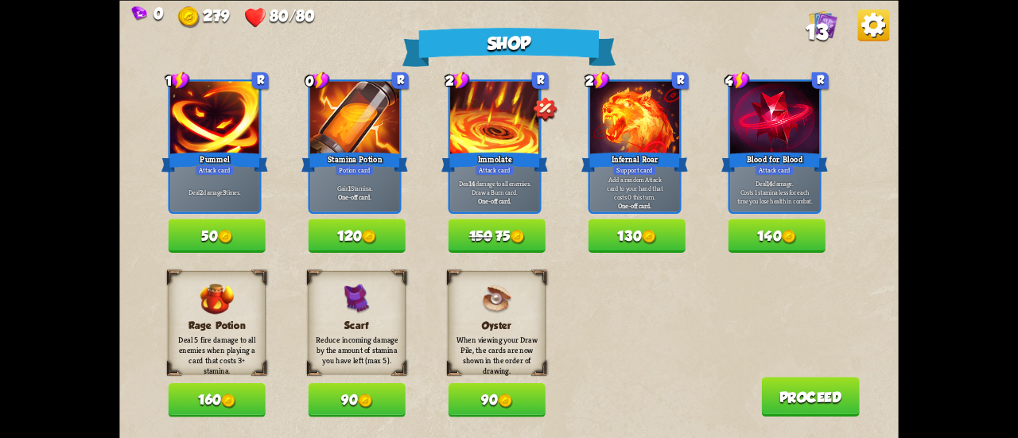
click at [251, 228] on button "50" at bounding box center [216, 236] width 97 height 34
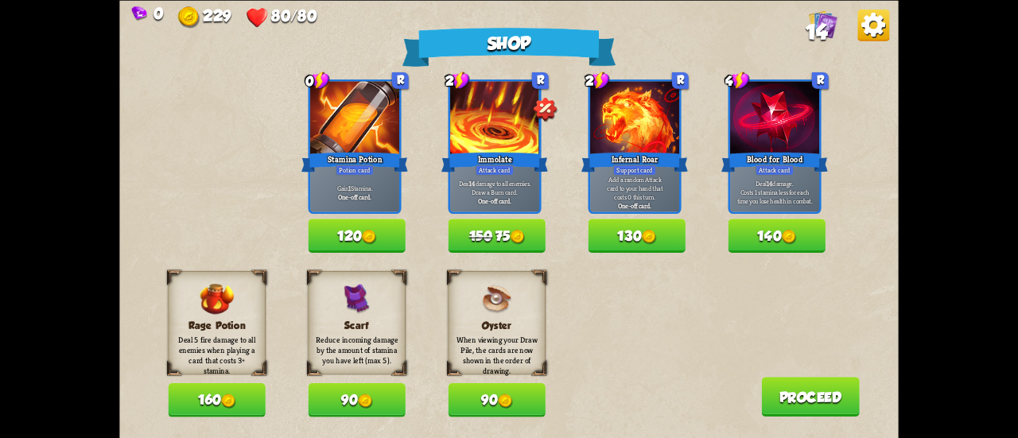
drag, startPoint x: 334, startPoint y: 228, endPoint x: 385, endPoint y: 228, distance: 50.9
click at [334, 228] on button "120" at bounding box center [356, 236] width 97 height 34
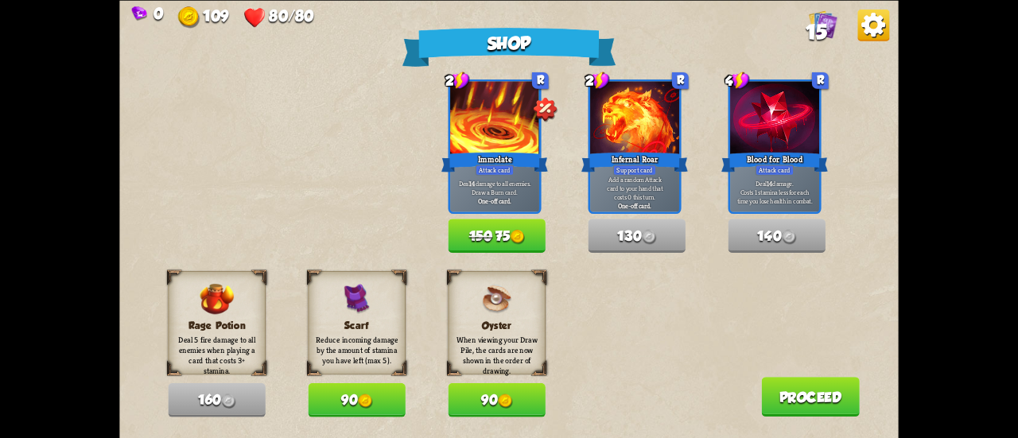
click at [531, 235] on button "150 75" at bounding box center [496, 236] width 97 height 34
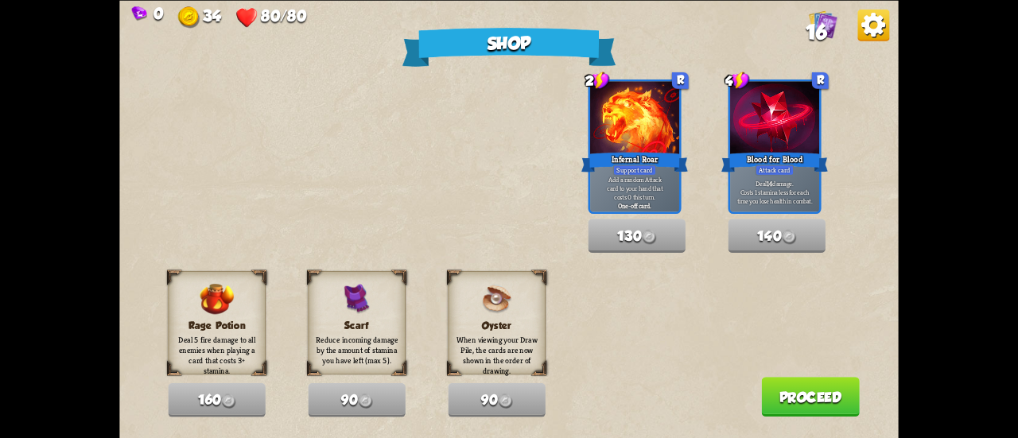
click at [834, 403] on button "Proceed" at bounding box center [810, 397] width 99 height 40
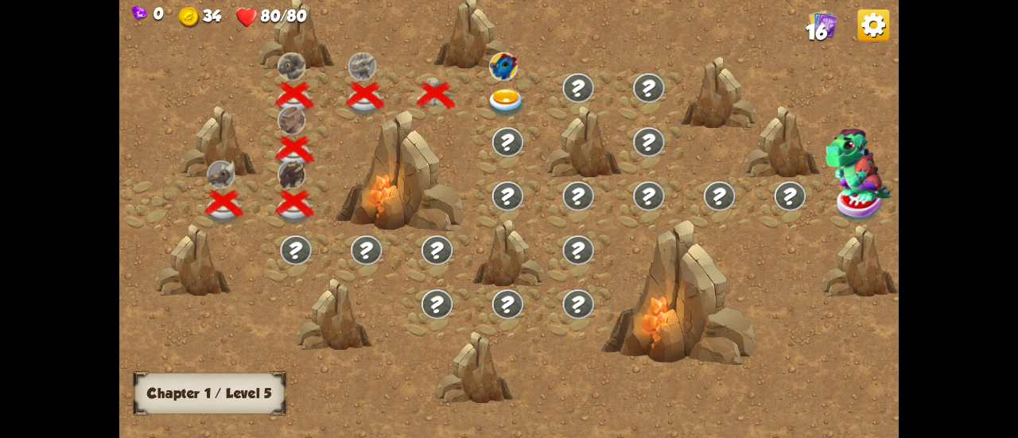
click at [492, 92] on img at bounding box center [506, 103] width 39 height 29
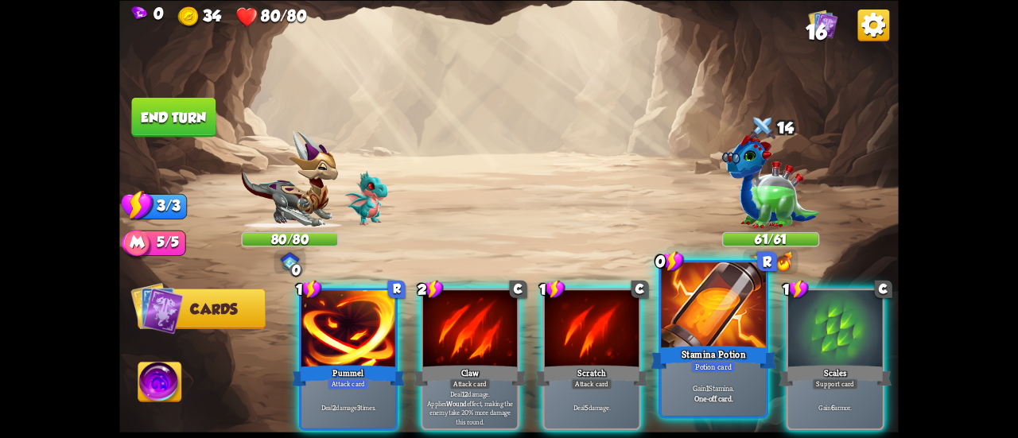
click at [694, 358] on div "Stamina Potion" at bounding box center [714, 358] width 126 height 28
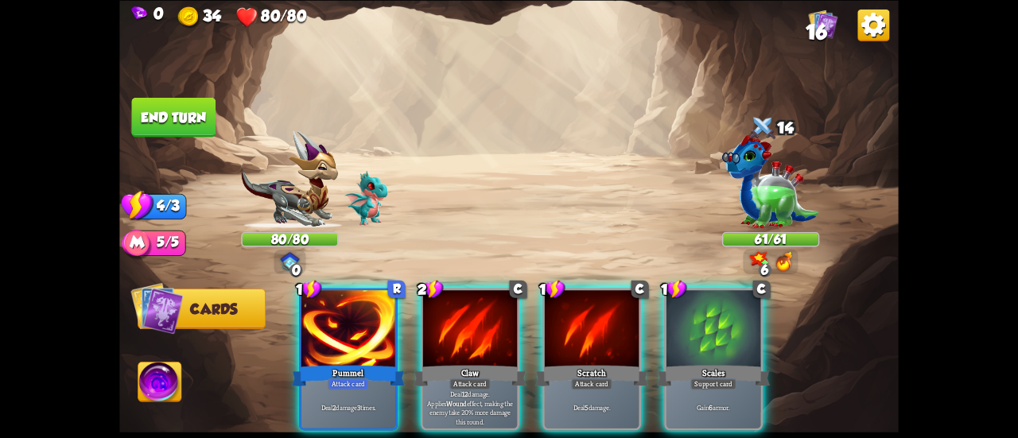
click at [162, 383] on img at bounding box center [159, 384] width 43 height 44
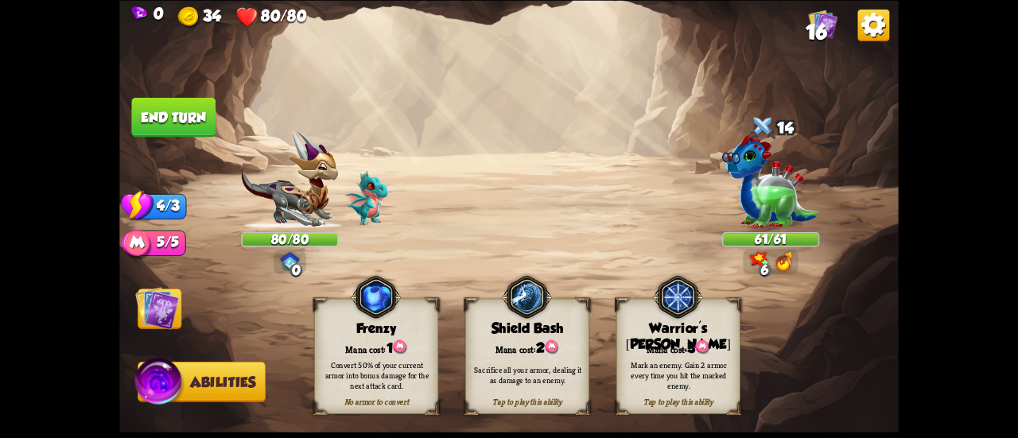
click at [713, 340] on div "Mana cost: 3" at bounding box center [677, 347] width 123 height 18
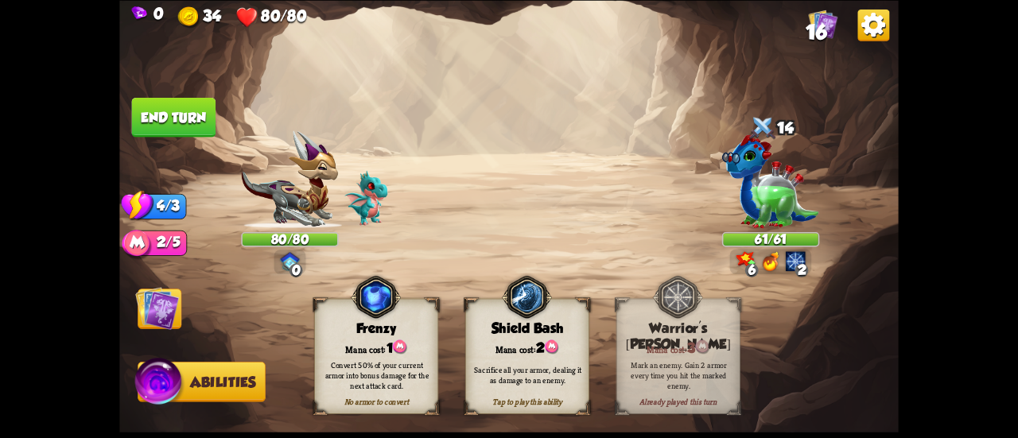
click at [169, 309] on img at bounding box center [157, 308] width 44 height 44
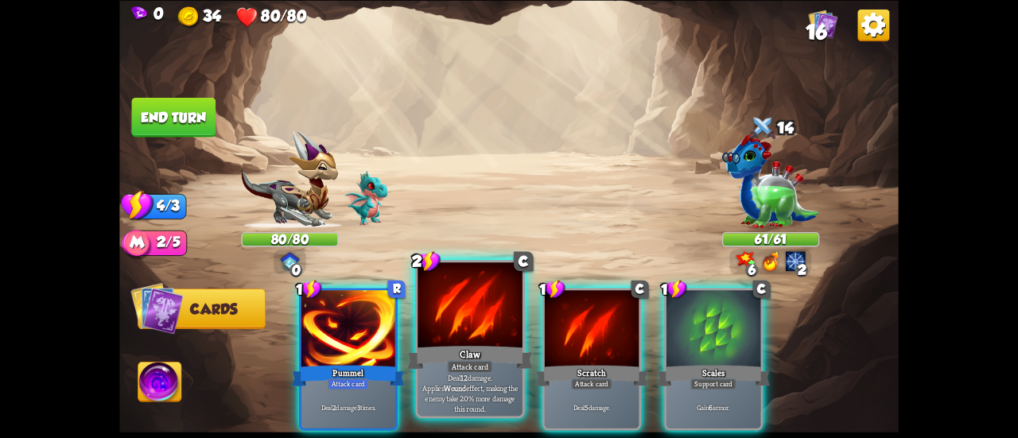
click at [438, 340] on div at bounding box center [470, 307] width 105 height 88
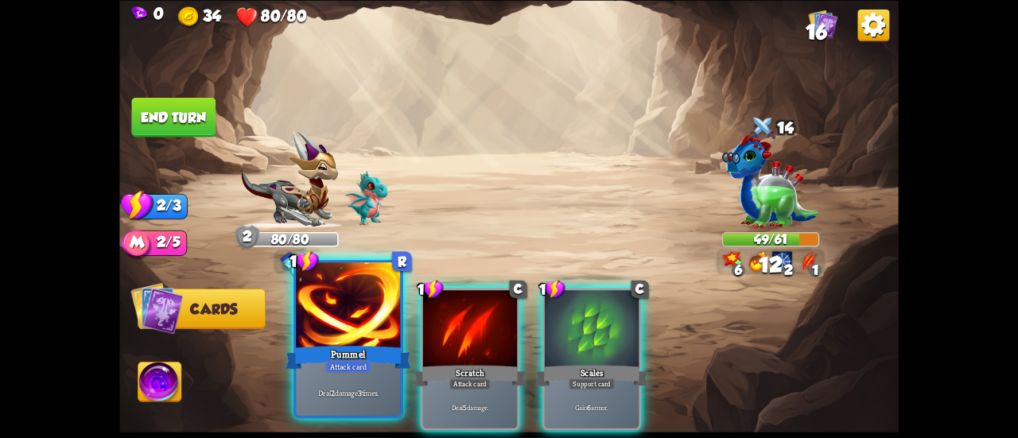
click at [345, 337] on div at bounding box center [348, 307] width 105 height 88
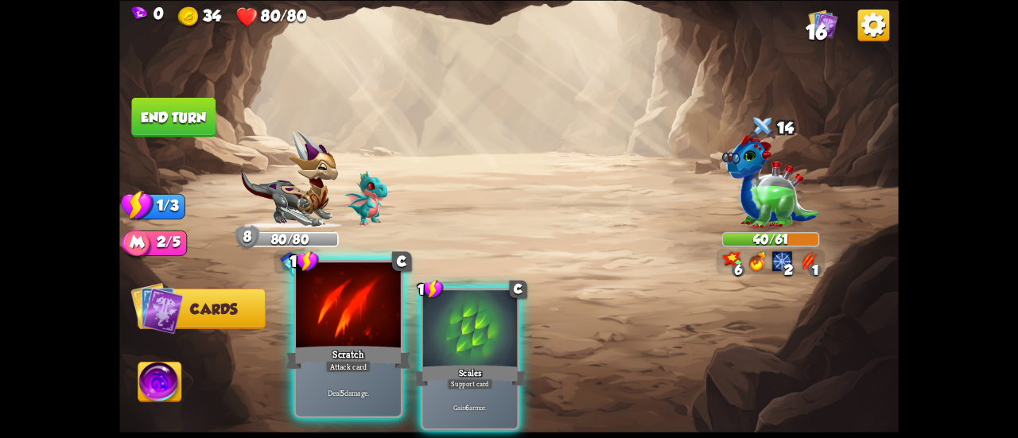
click at [343, 294] on div at bounding box center [348, 307] width 105 height 88
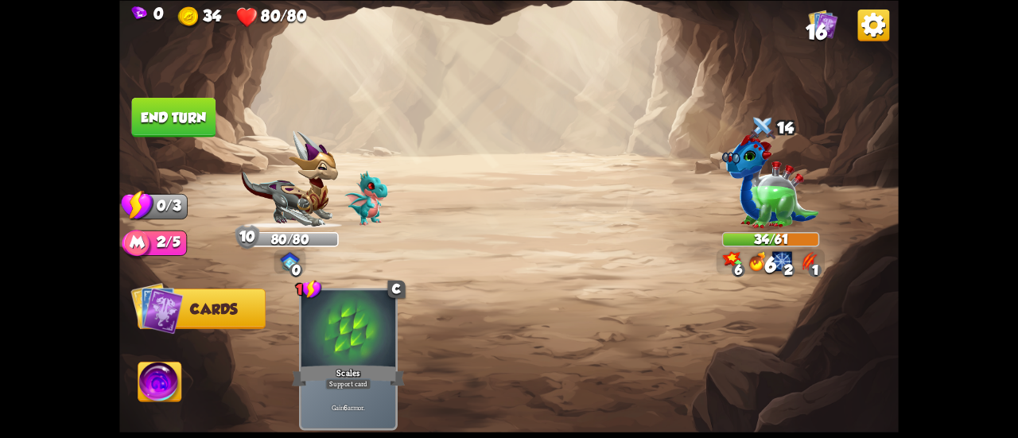
click at [174, 122] on button "End turn" at bounding box center [174, 117] width 84 height 40
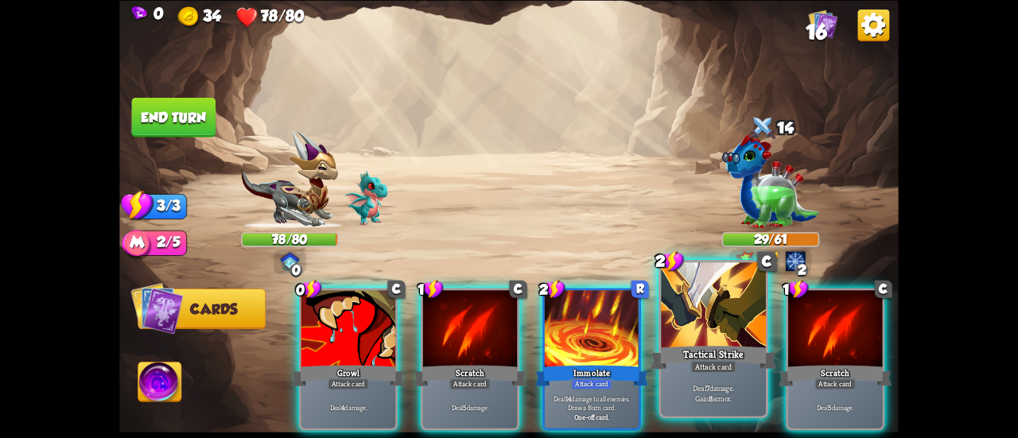
click at [702, 325] on div at bounding box center [713, 307] width 105 height 88
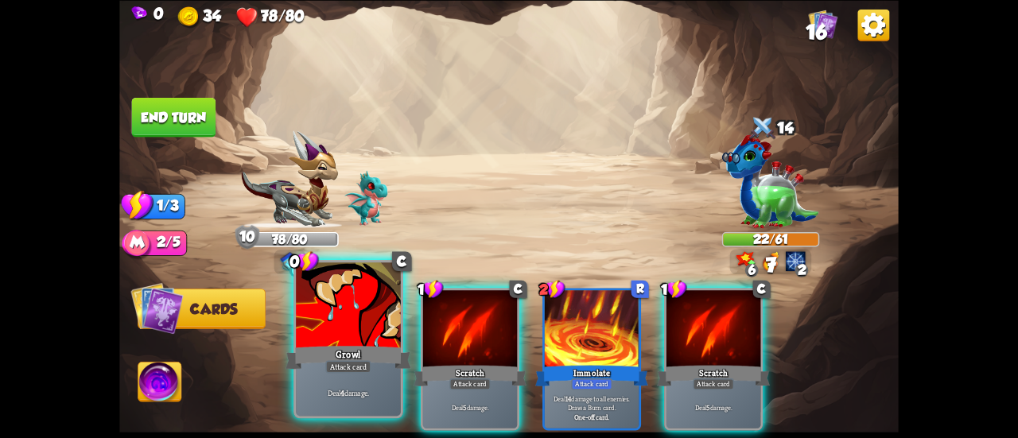
click at [348, 301] on div at bounding box center [348, 307] width 105 height 88
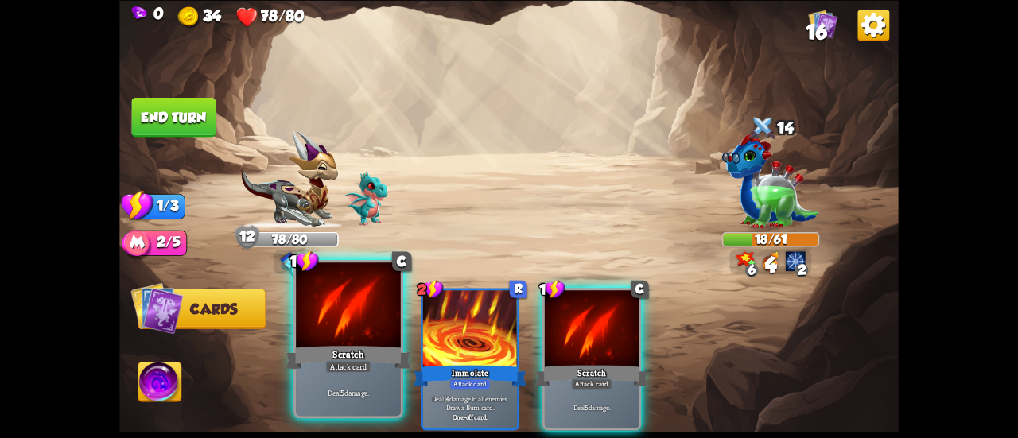
click at [331, 333] on div at bounding box center [348, 307] width 105 height 88
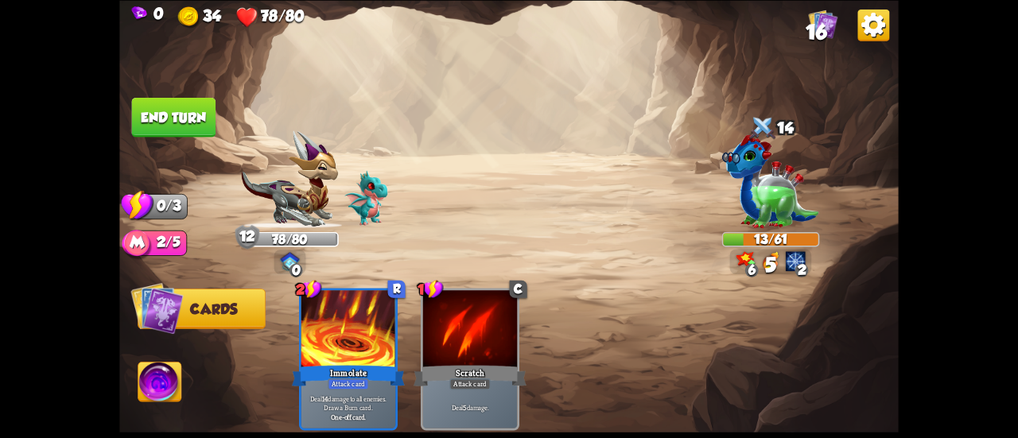
click at [179, 115] on button "End turn" at bounding box center [174, 117] width 84 height 40
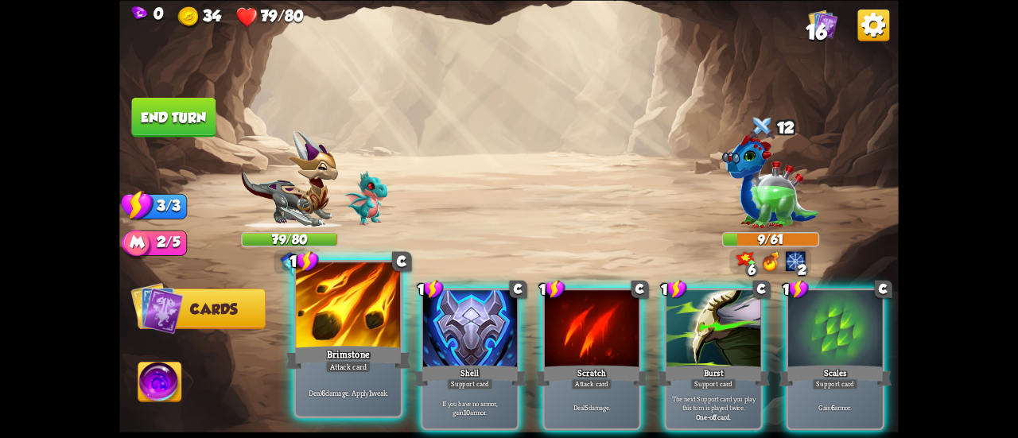
click at [317, 339] on div at bounding box center [348, 307] width 105 height 88
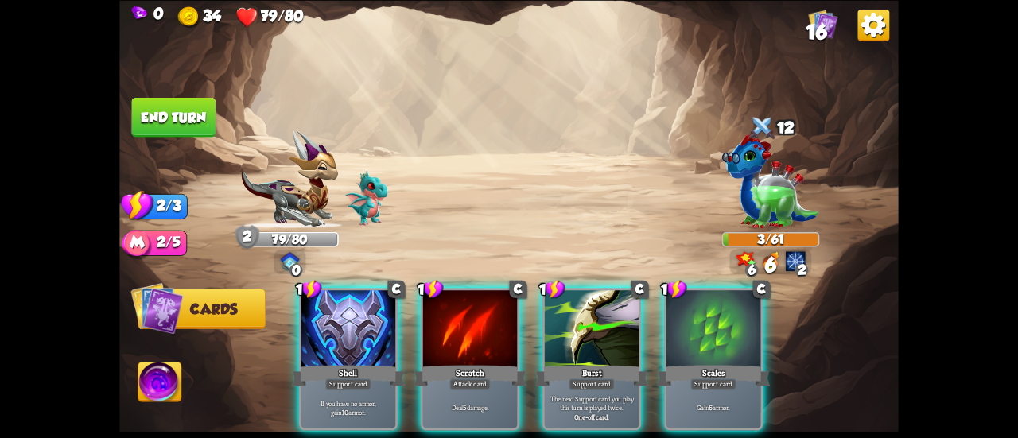
click at [154, 115] on button "End turn" at bounding box center [174, 117] width 84 height 40
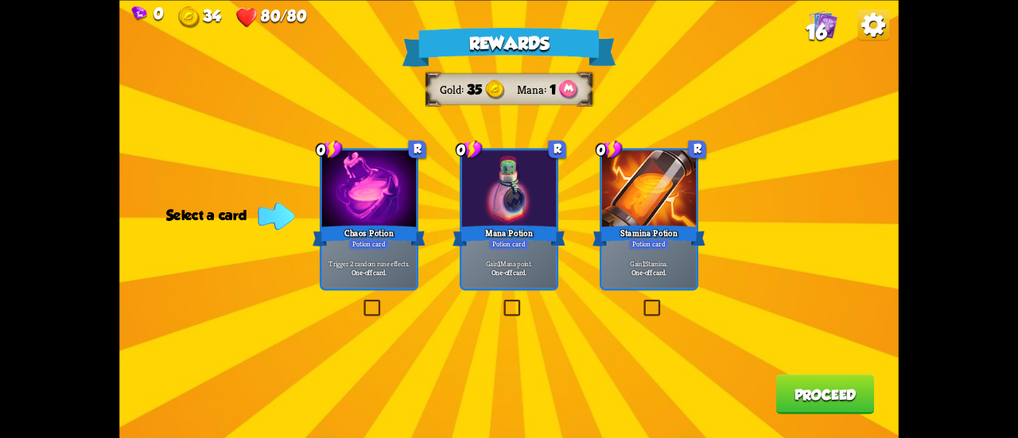
click at [673, 214] on div at bounding box center [649, 190] width 94 height 80
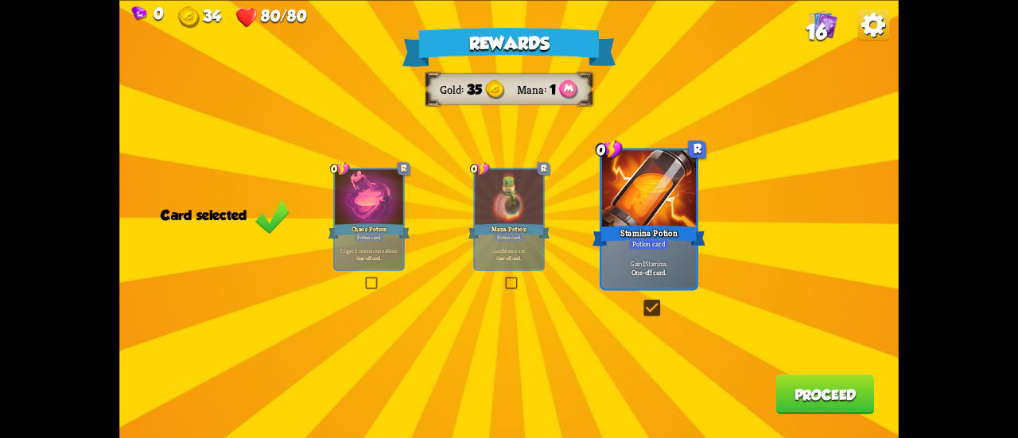
click at [353, 248] on p "Trigger 2 random rune effects." at bounding box center [368, 250] width 64 height 6
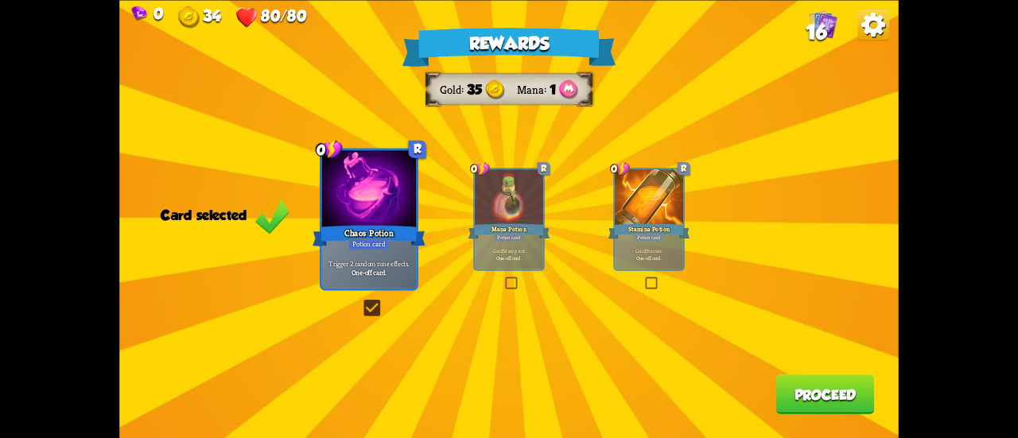
click at [820, 403] on button "Proceed" at bounding box center [825, 395] width 99 height 40
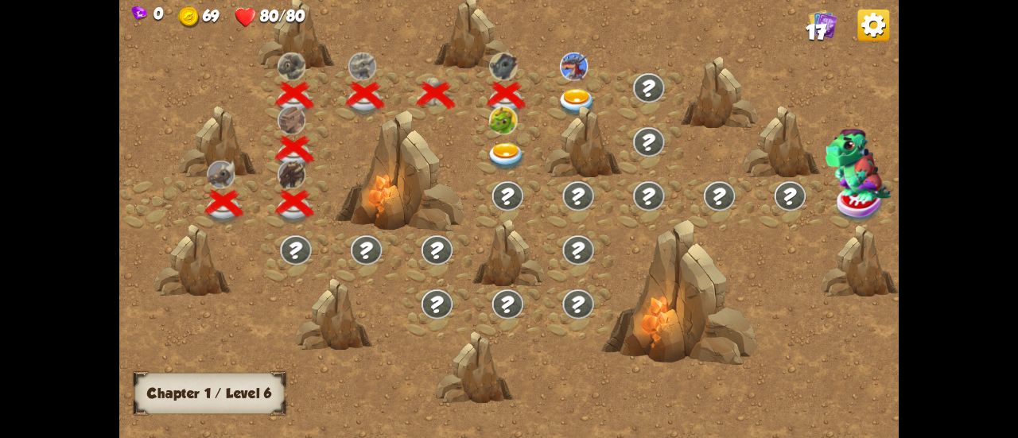
click at [511, 152] on img at bounding box center [506, 157] width 39 height 29
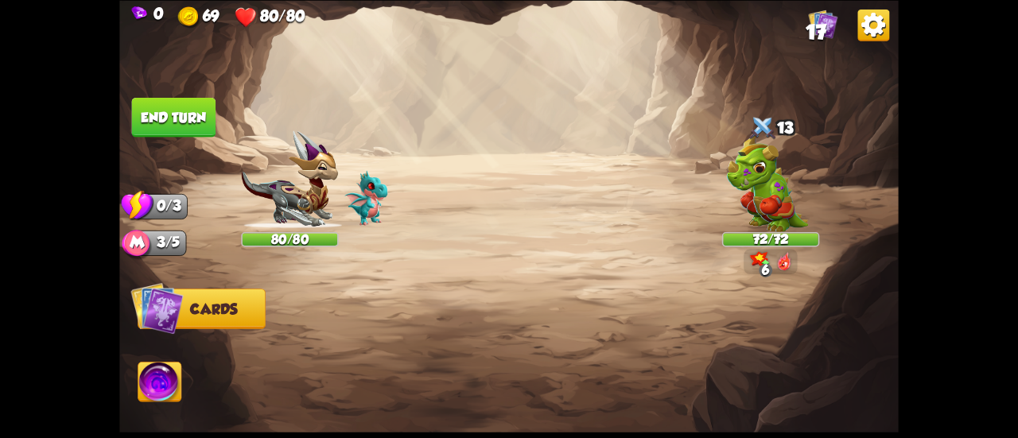
click at [202, 375] on img at bounding box center [509, 219] width 780 height 438
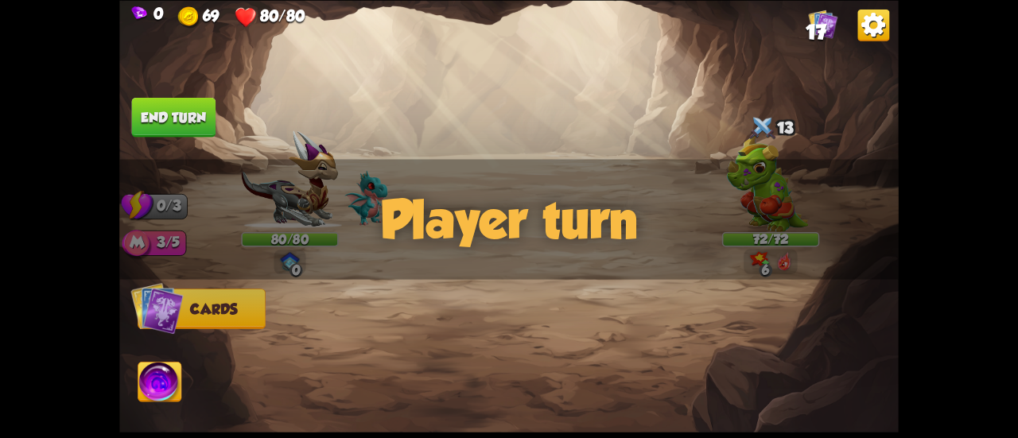
click at [191, 386] on span "Abilities" at bounding box center [170, 383] width 65 height 16
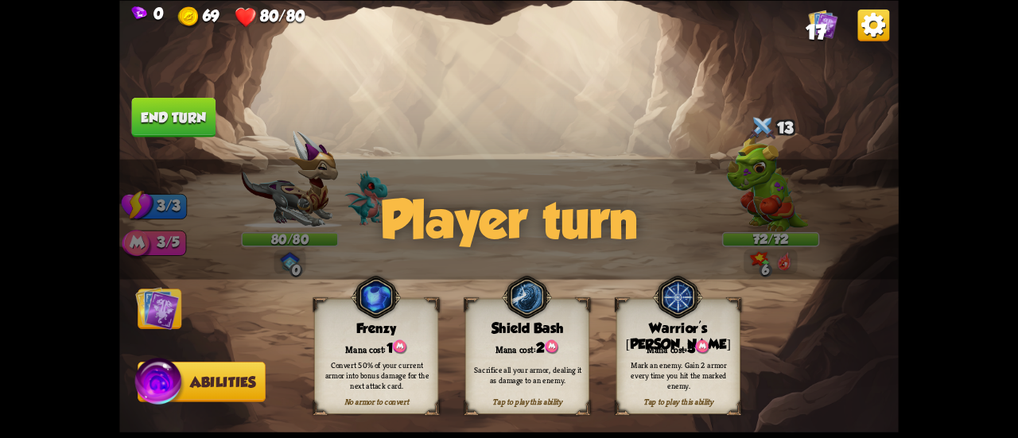
click at [690, 335] on div "Warrior's [PERSON_NAME]" at bounding box center [677, 337] width 123 height 33
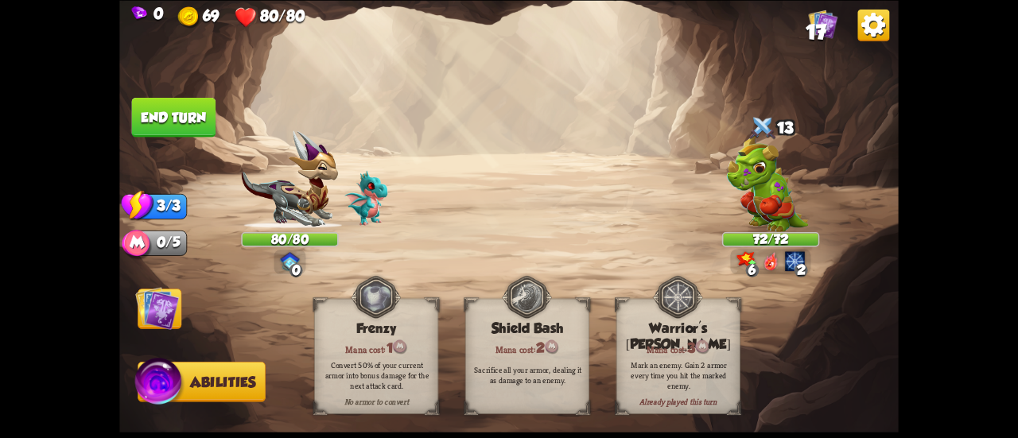
click at [146, 301] on img at bounding box center [157, 308] width 44 height 44
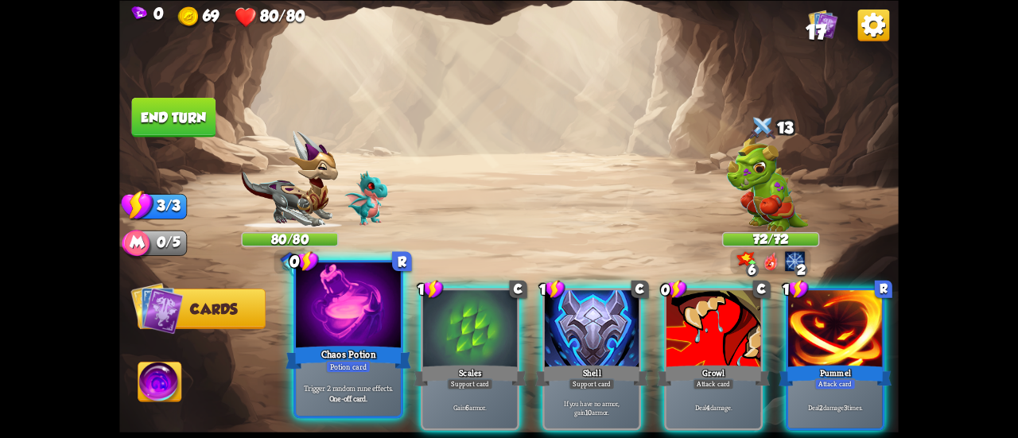
click at [318, 335] on div at bounding box center [348, 307] width 105 height 88
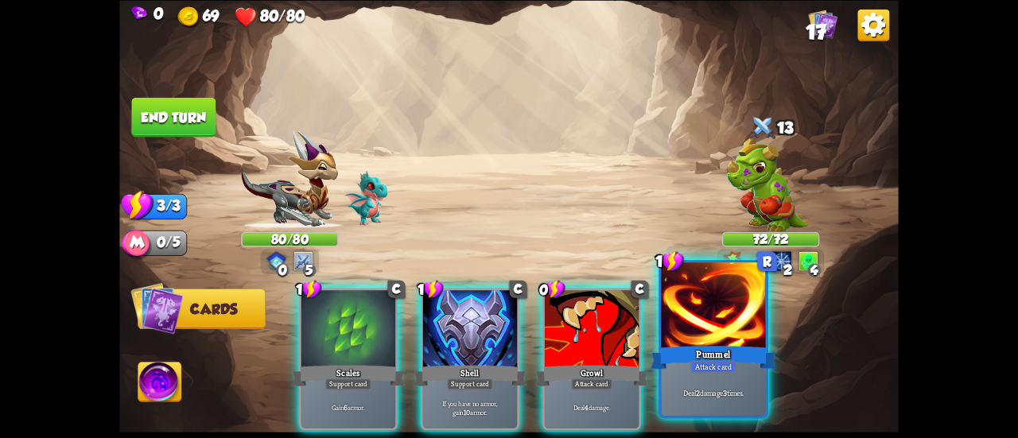
click at [720, 317] on div at bounding box center [713, 307] width 105 height 88
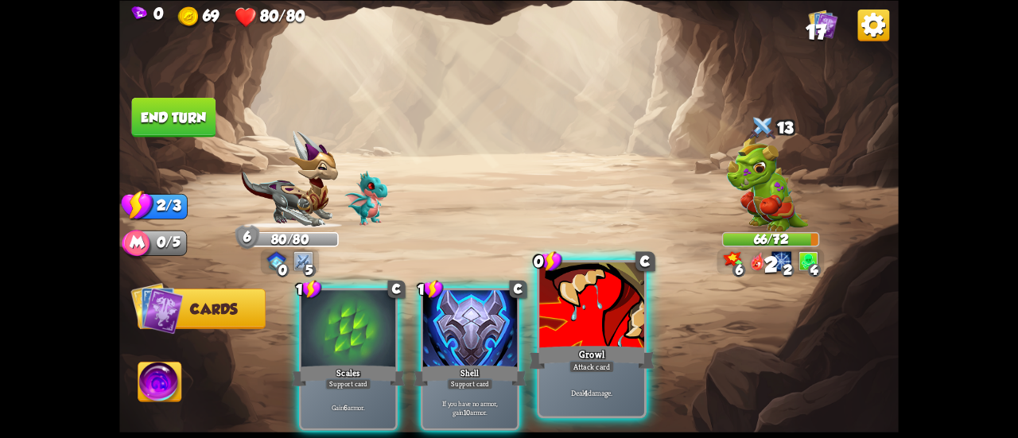
click at [625, 322] on div at bounding box center [591, 307] width 105 height 88
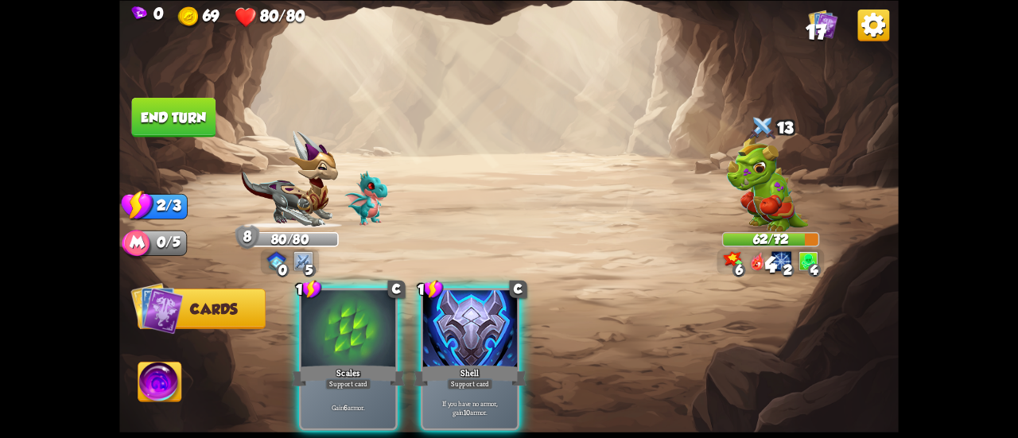
click at [158, 125] on button "End turn" at bounding box center [174, 117] width 84 height 40
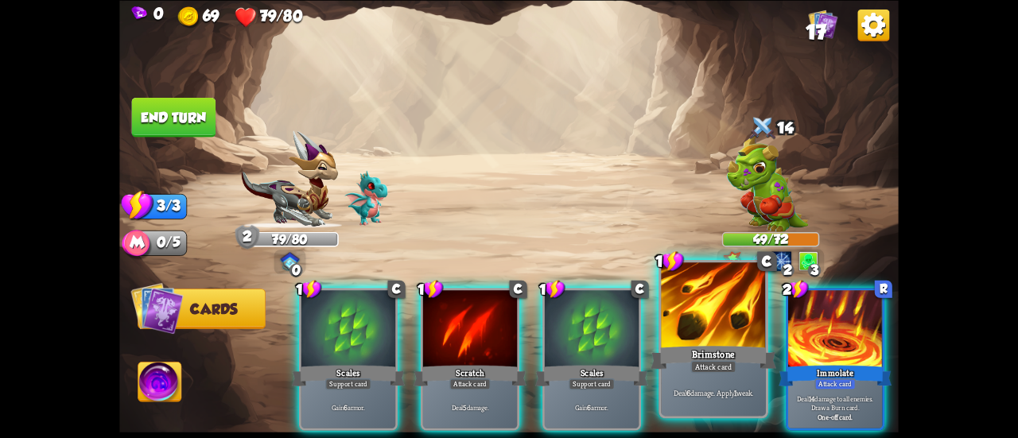
click at [714, 321] on div at bounding box center [713, 307] width 105 height 88
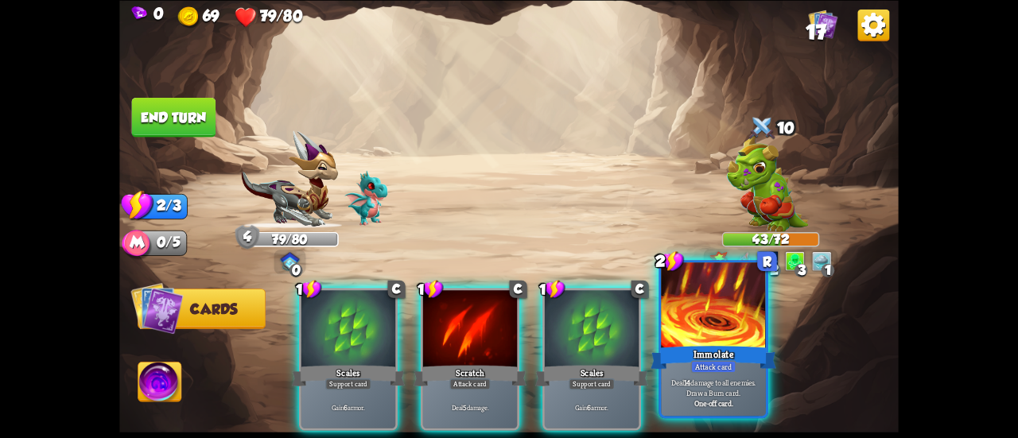
click at [737, 333] on div at bounding box center [713, 307] width 105 height 88
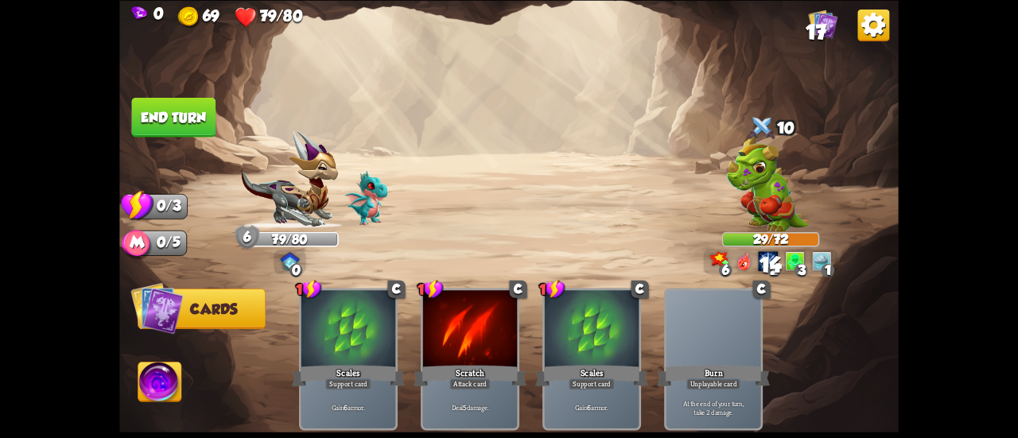
click at [186, 109] on button "End turn" at bounding box center [174, 117] width 84 height 40
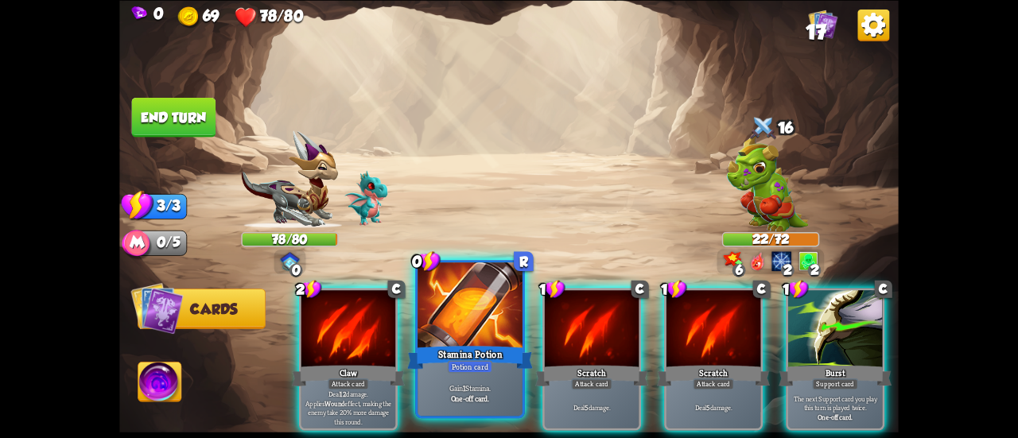
click at [457, 316] on div at bounding box center [470, 307] width 105 height 88
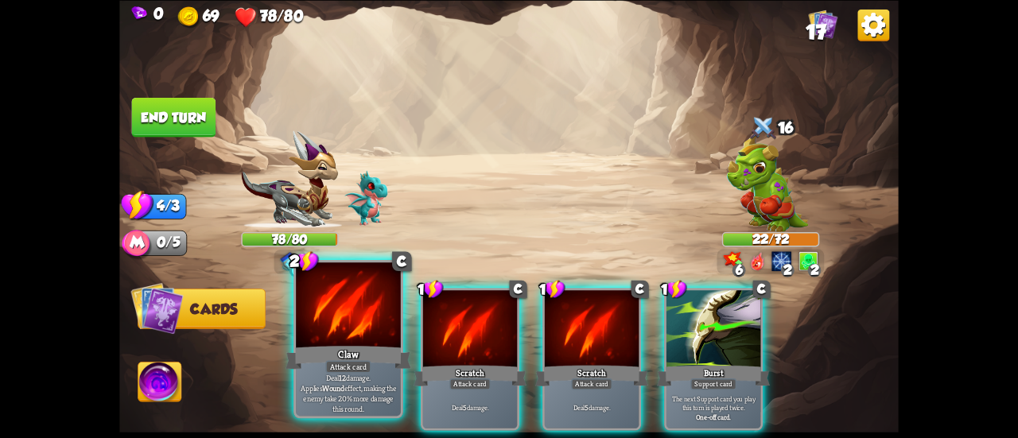
click at [348, 317] on div at bounding box center [348, 307] width 105 height 88
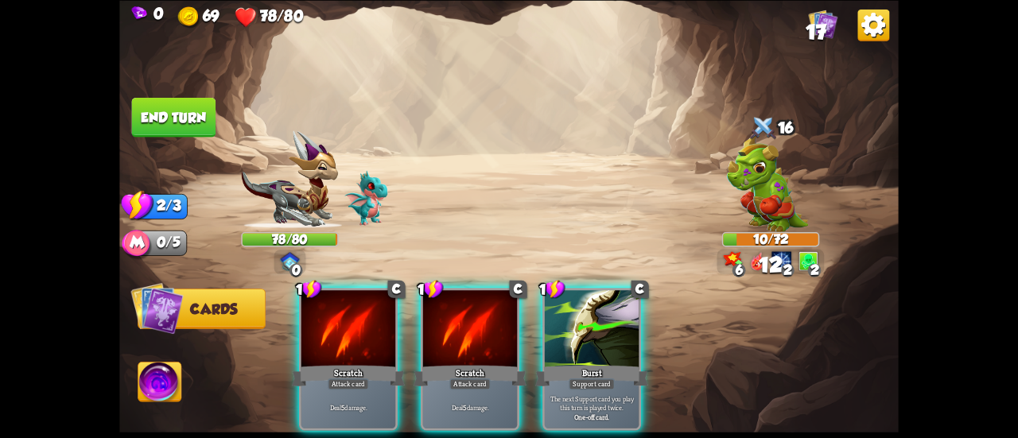
click at [348, 317] on div at bounding box center [348, 330] width 94 height 80
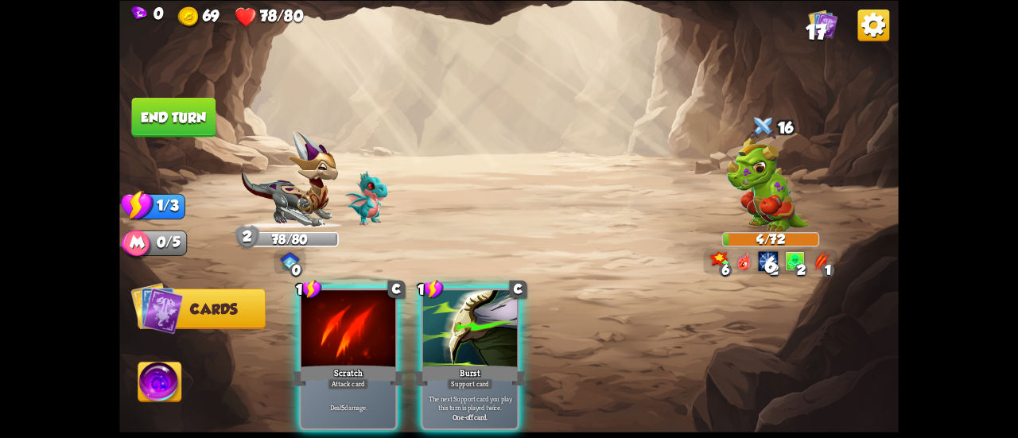
click at [204, 126] on button "End turn" at bounding box center [174, 117] width 84 height 40
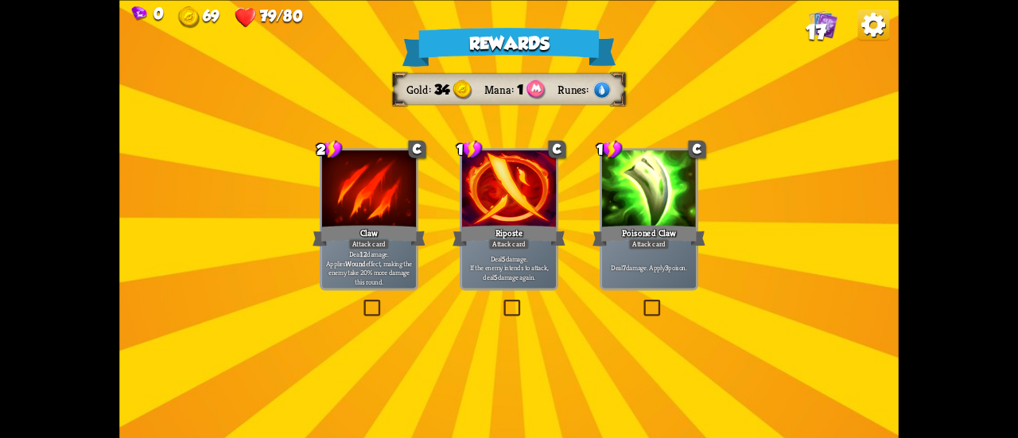
click at [628, 224] on div "Poisoned Claw" at bounding box center [649, 235] width 113 height 25
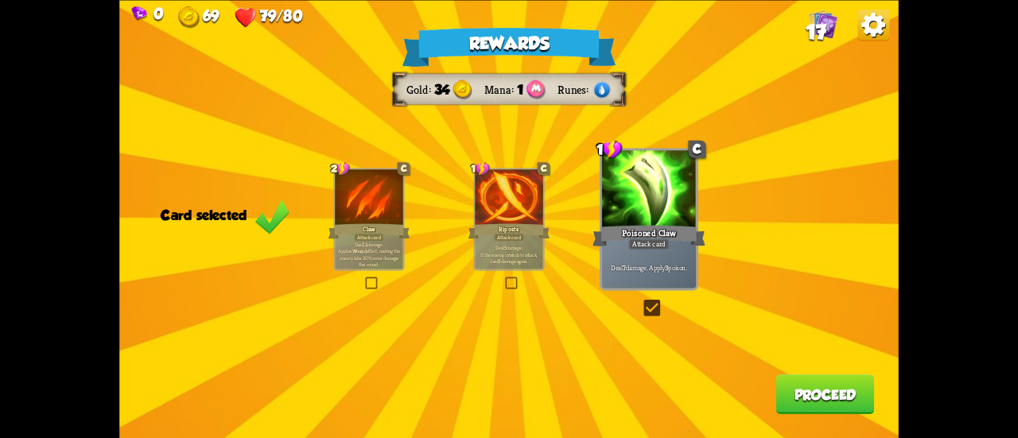
click at [822, 384] on button "Proceed" at bounding box center [825, 395] width 99 height 40
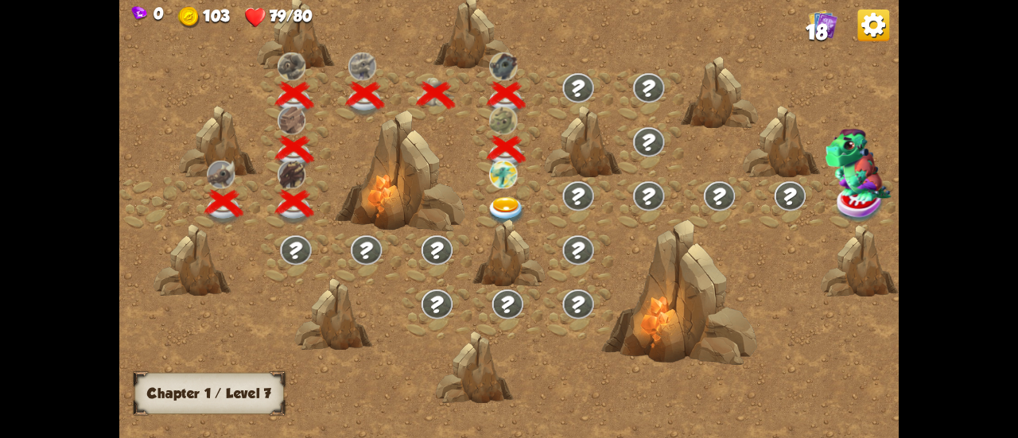
click at [507, 207] on img at bounding box center [506, 211] width 39 height 29
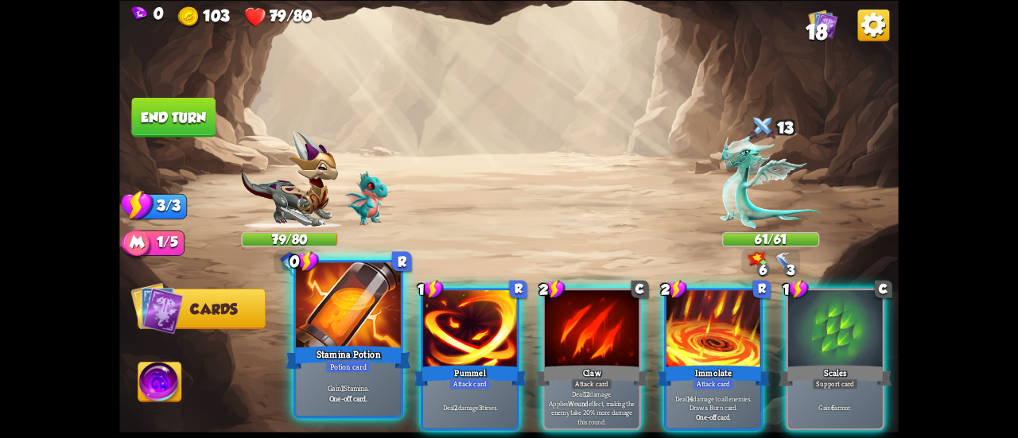
click at [360, 297] on div at bounding box center [348, 307] width 105 height 88
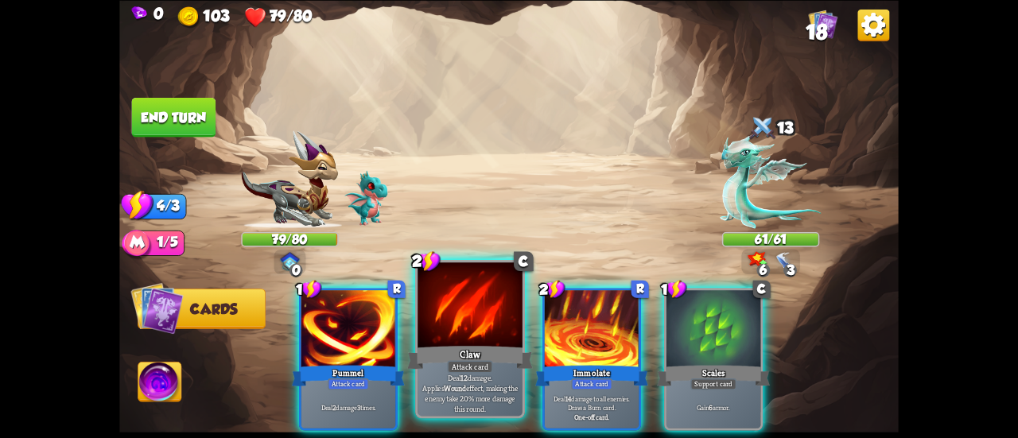
click at [463, 310] on div at bounding box center [470, 307] width 105 height 88
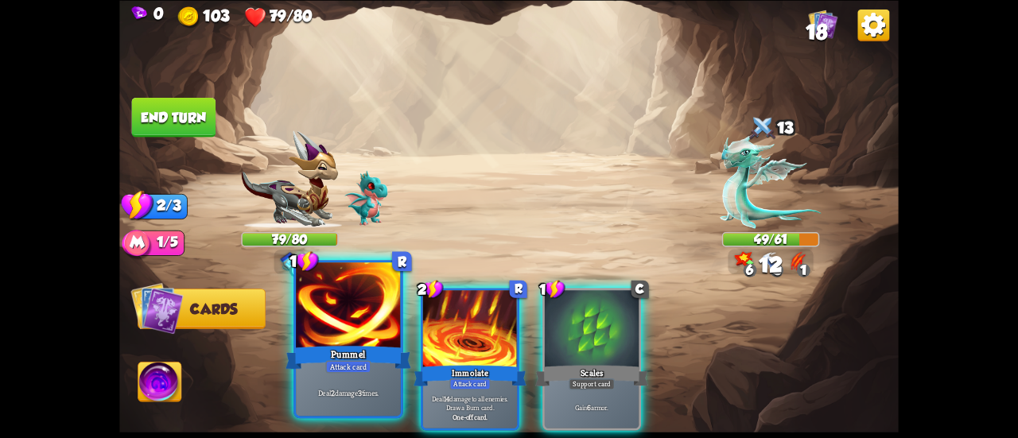
click at [348, 296] on div at bounding box center [348, 307] width 105 height 88
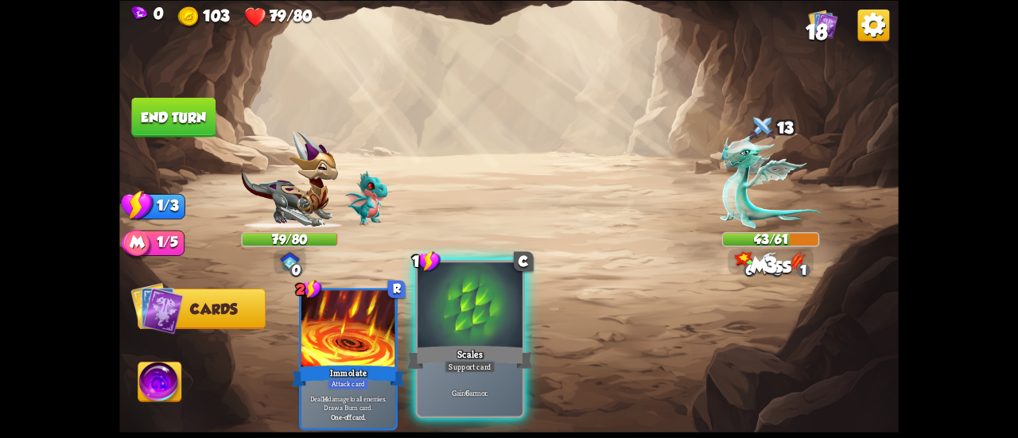
click at [457, 321] on div at bounding box center [470, 307] width 105 height 88
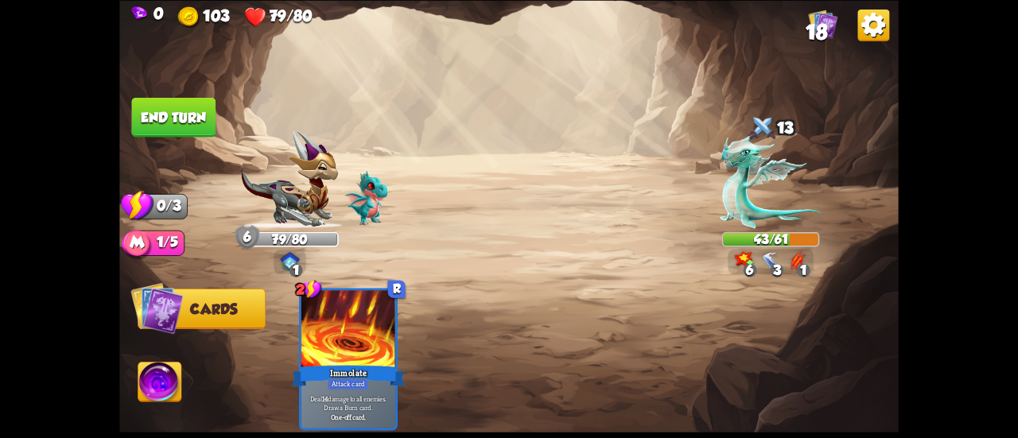
click at [178, 106] on button "End turn" at bounding box center [174, 117] width 84 height 40
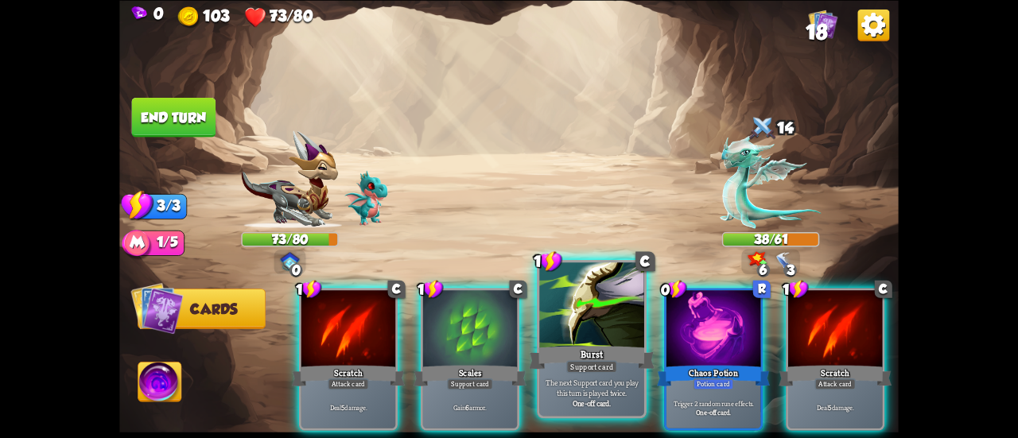
click at [548, 314] on div at bounding box center [591, 307] width 105 height 88
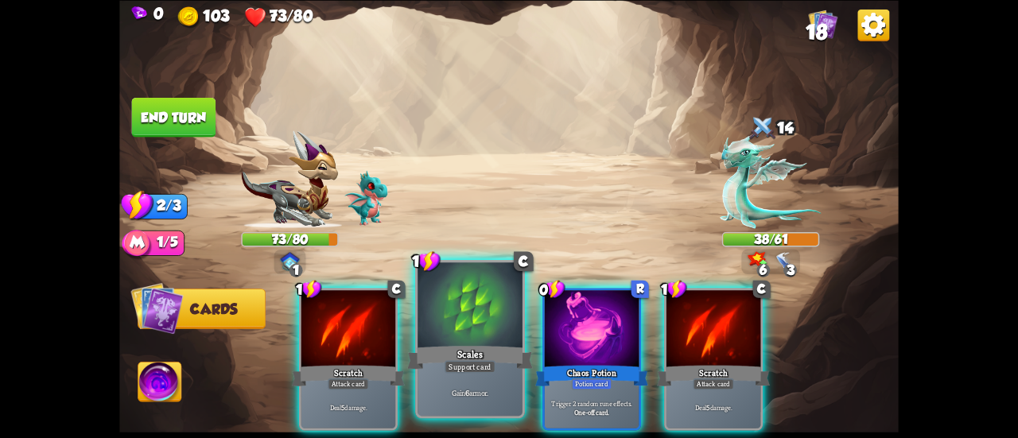
click at [490, 315] on div at bounding box center [470, 307] width 105 height 88
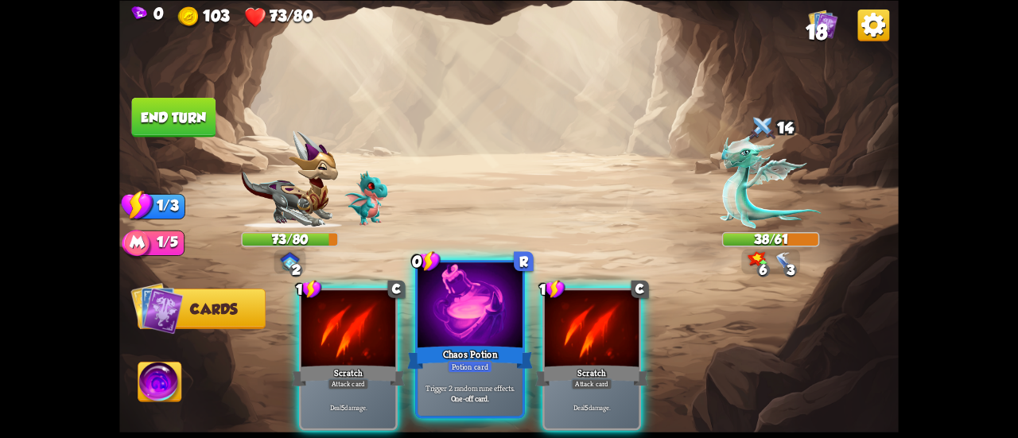
click at [476, 325] on div at bounding box center [470, 307] width 105 height 88
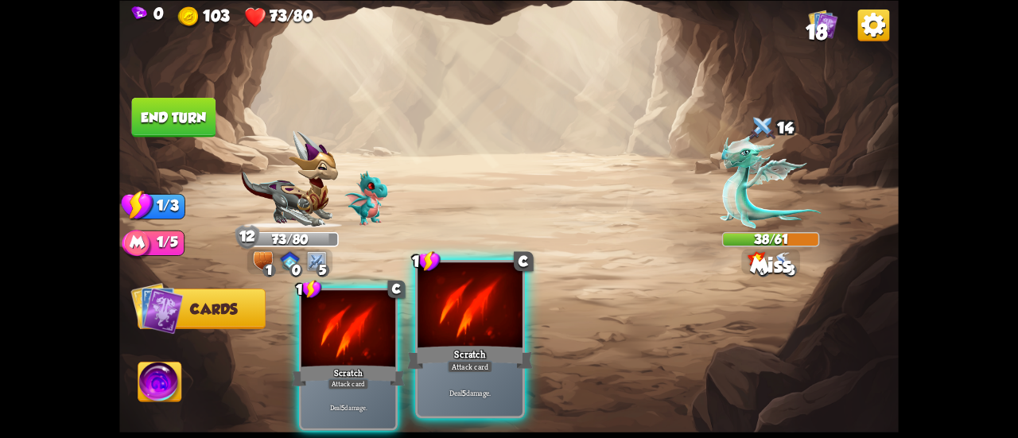
click at [457, 306] on div at bounding box center [470, 307] width 105 height 88
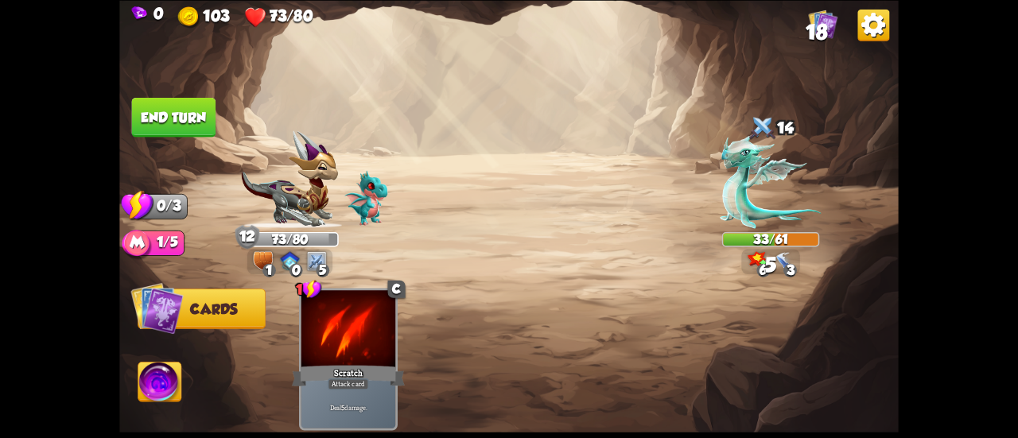
click at [194, 122] on button "End turn" at bounding box center [174, 117] width 84 height 40
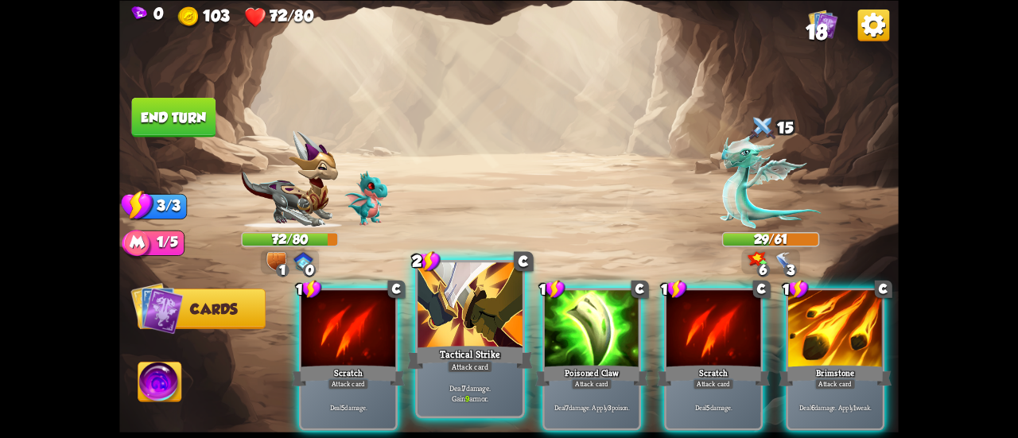
click at [461, 325] on div at bounding box center [470, 307] width 105 height 88
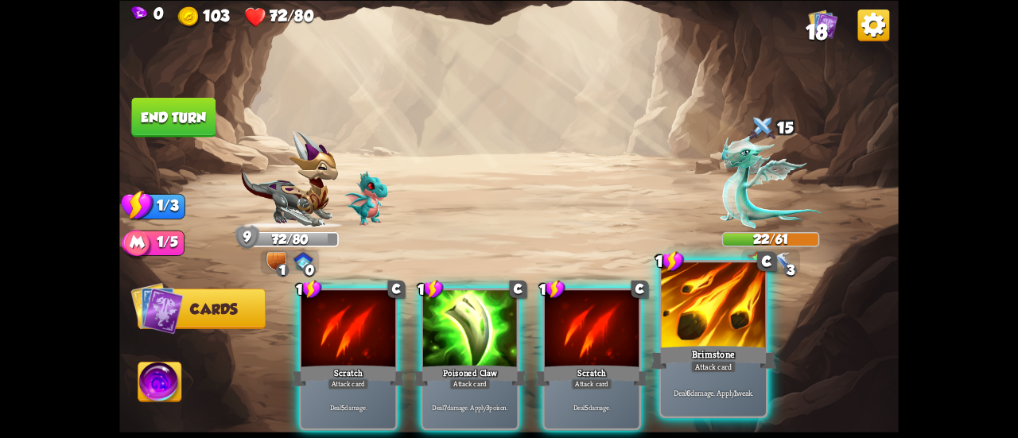
click at [711, 319] on div at bounding box center [713, 307] width 105 height 88
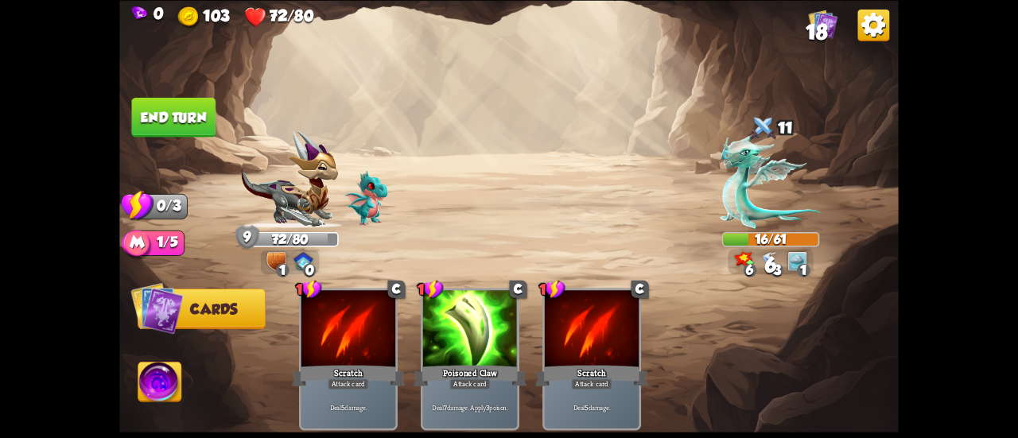
click at [186, 125] on button "End turn" at bounding box center [174, 117] width 84 height 40
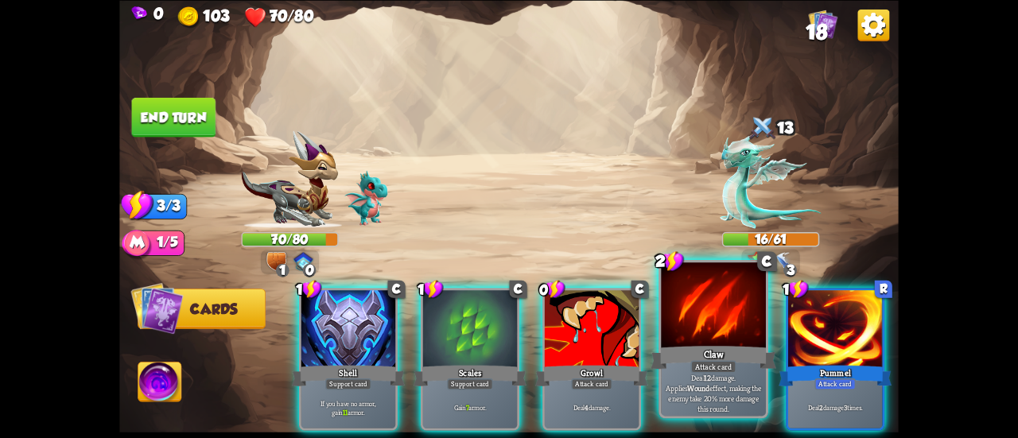
click at [665, 335] on div at bounding box center [713, 307] width 105 height 88
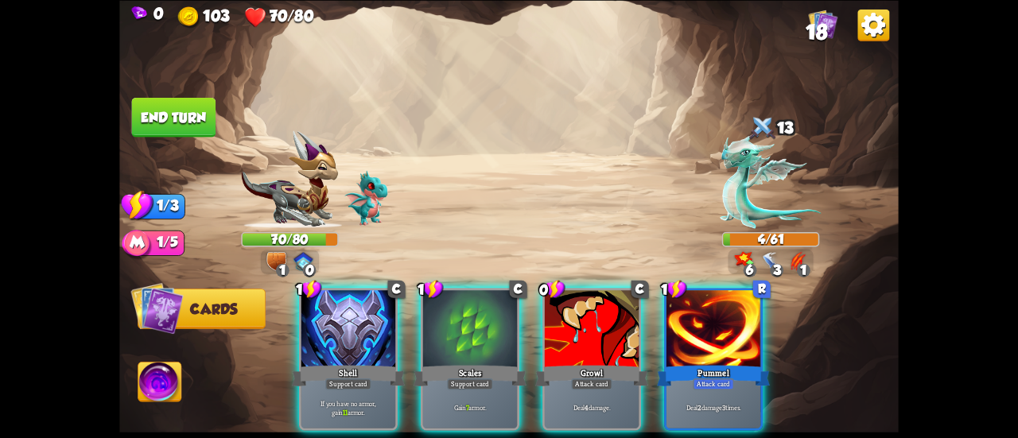
click at [140, 99] on button "End turn" at bounding box center [174, 117] width 84 height 40
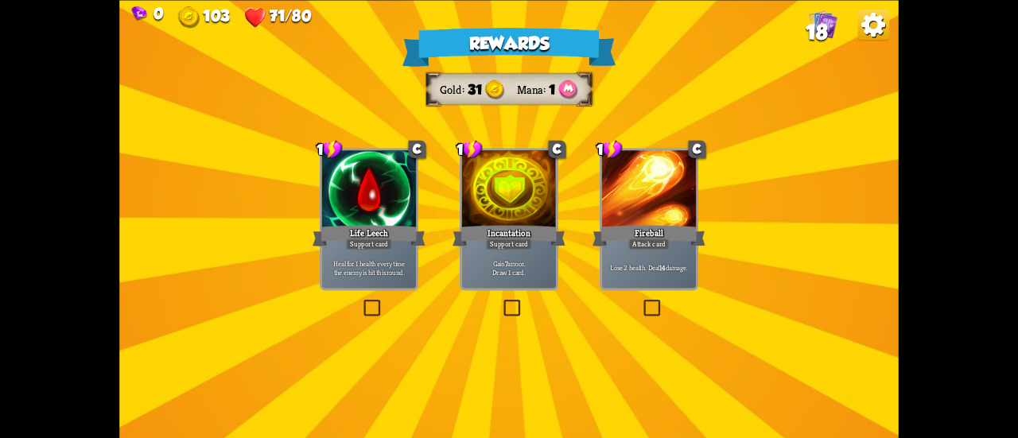
click at [381, 196] on div at bounding box center [369, 190] width 94 height 80
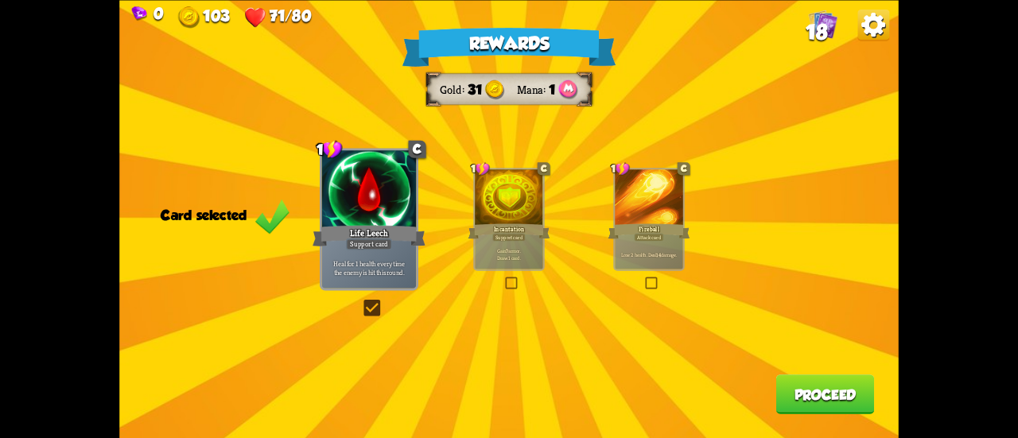
click at [806, 384] on button "Proceed" at bounding box center [825, 395] width 99 height 40
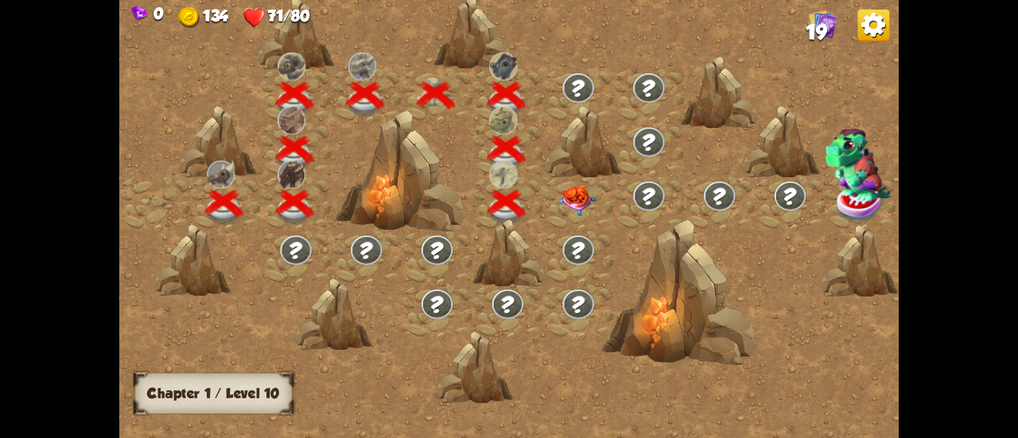
click at [573, 196] on img at bounding box center [577, 200] width 39 height 30
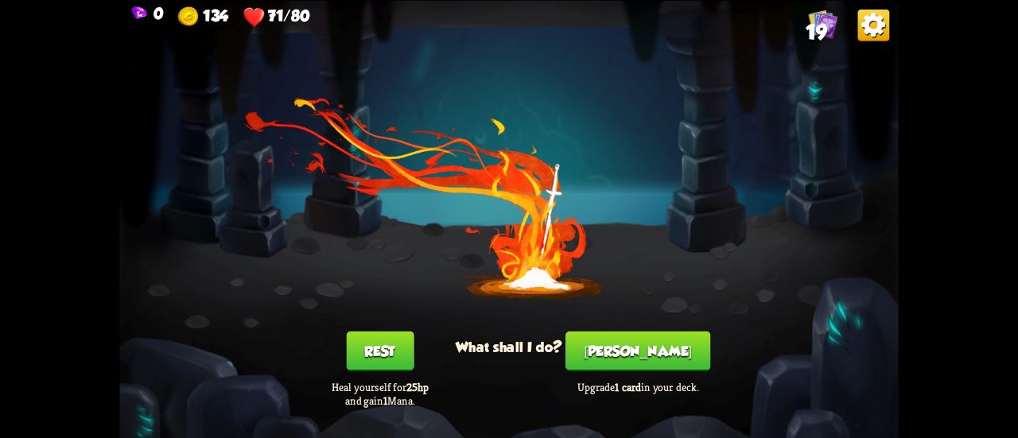
click at [610, 351] on button "[PERSON_NAME]" at bounding box center [638, 351] width 145 height 40
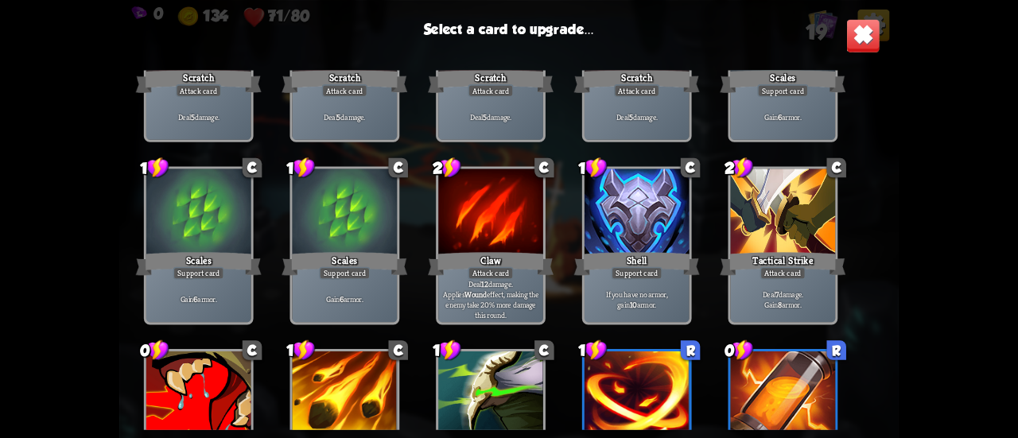
scroll to position [500, 0]
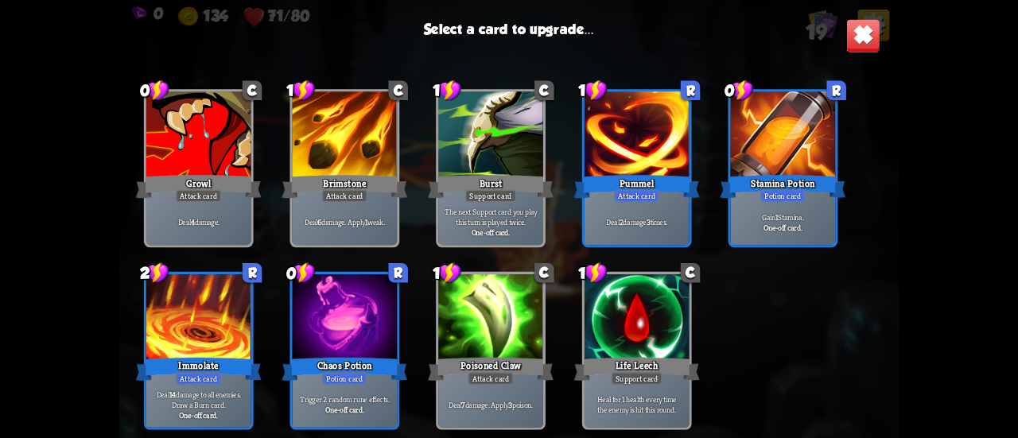
click at [189, 329] on div at bounding box center [198, 318] width 105 height 88
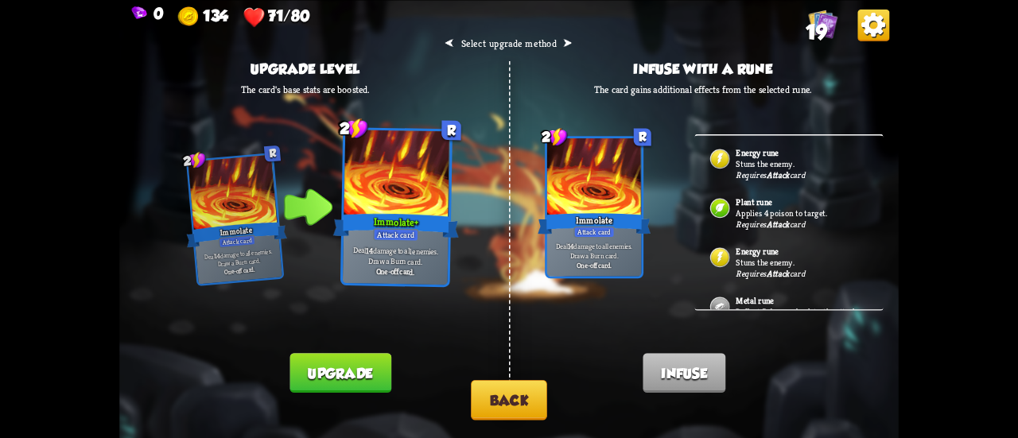
click at [501, 403] on button "Back" at bounding box center [509, 400] width 76 height 41
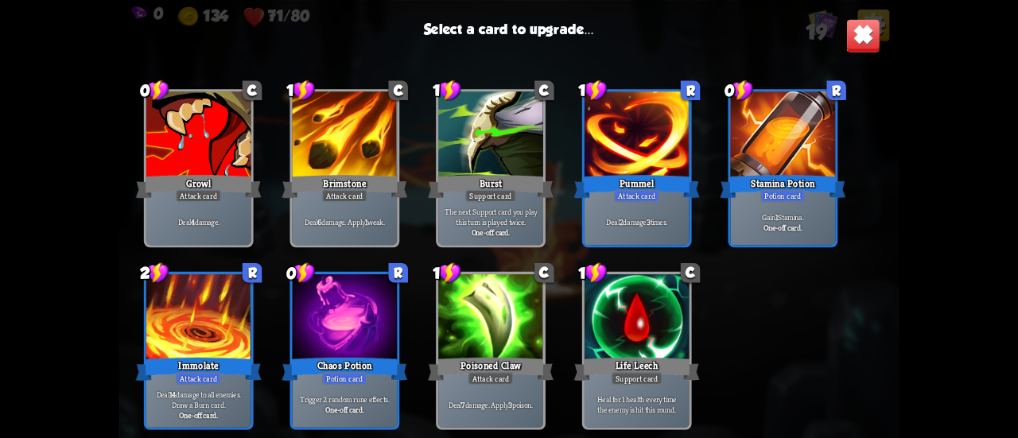
click at [721, 219] on div "1 C Scratch Attack card Deal 5 damage. 1 C Scratch Attack card Deal 5 damage. 1…" at bounding box center [509, 250] width 780 height 360
click at [733, 217] on p "Gain 1 Stamina." at bounding box center [782, 217] width 99 height 10
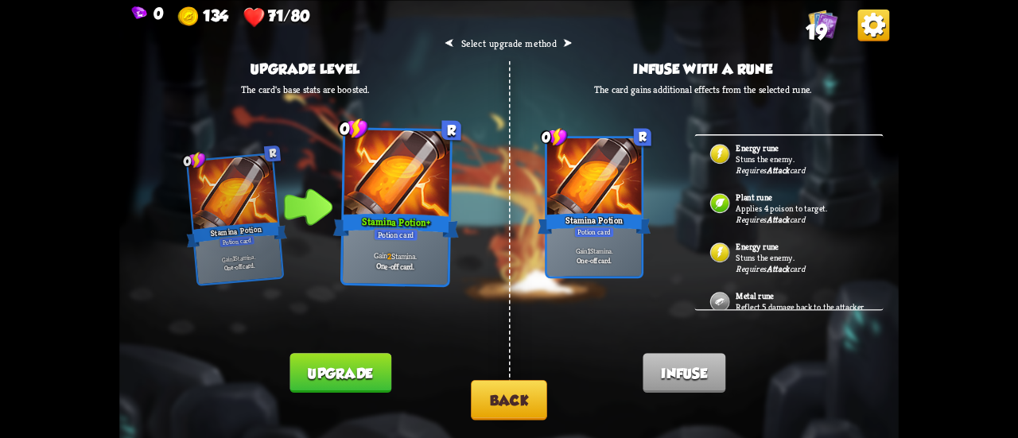
scroll to position [0, 0]
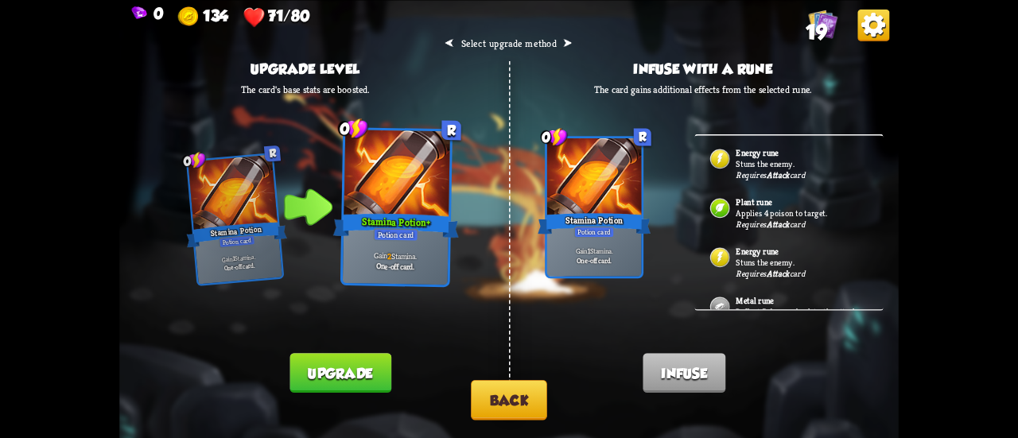
click at [492, 408] on button "Back" at bounding box center [509, 400] width 76 height 41
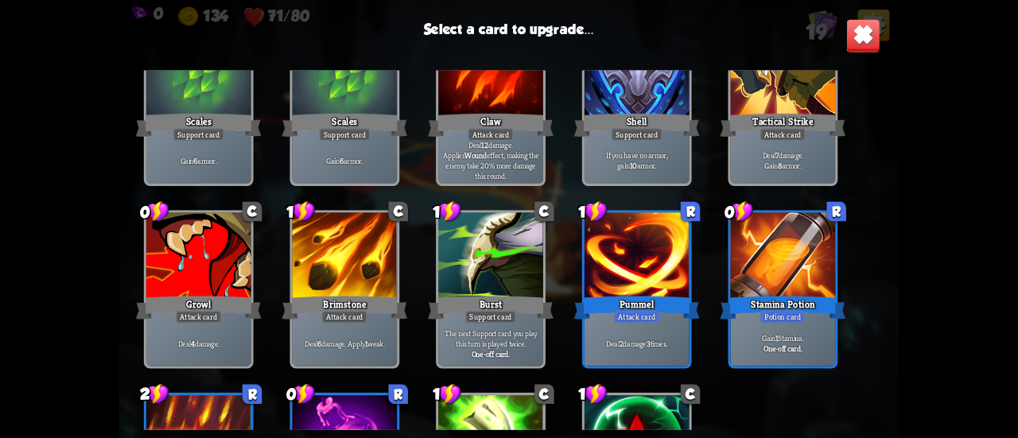
scroll to position [422, 0]
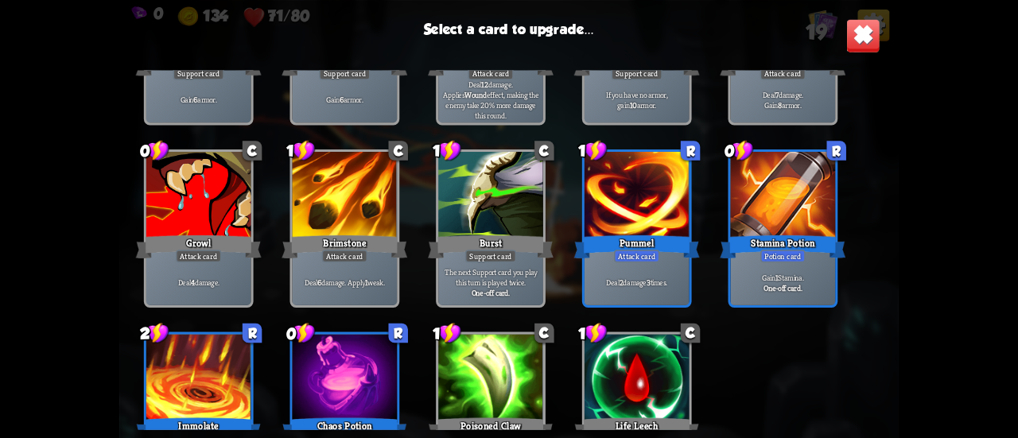
click at [655, 249] on div "Pummel" at bounding box center [637, 246] width 126 height 28
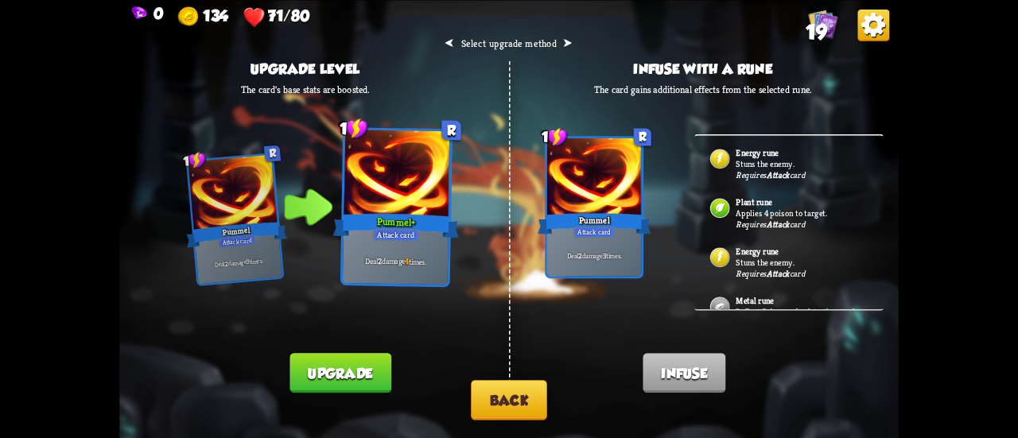
click at [504, 399] on button "Back" at bounding box center [509, 400] width 76 height 41
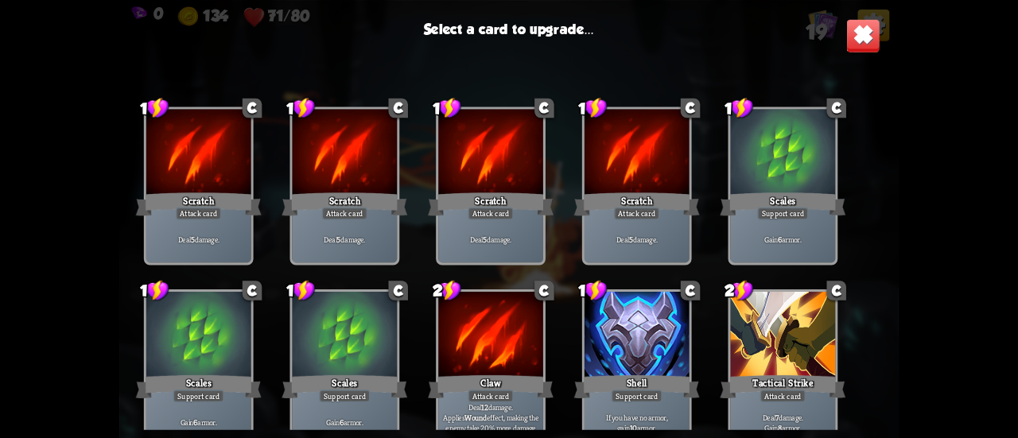
scroll to position [239, 0]
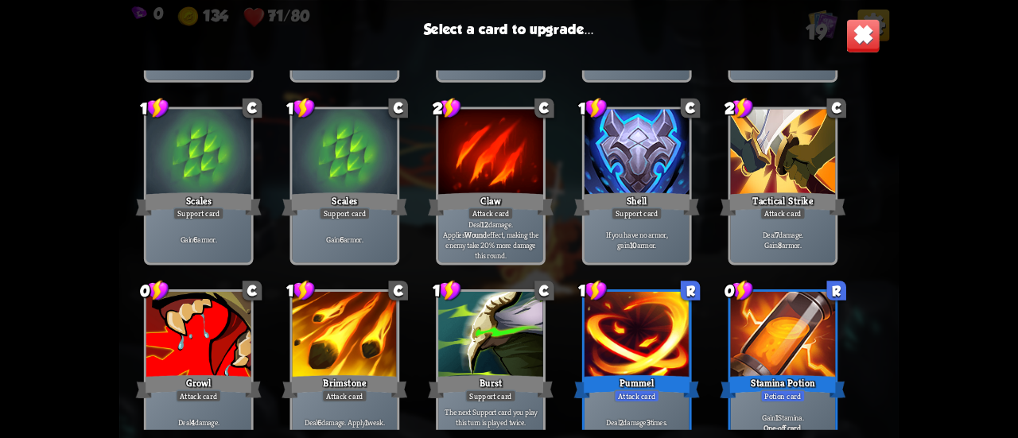
click at [589, 306] on div at bounding box center [637, 336] width 105 height 88
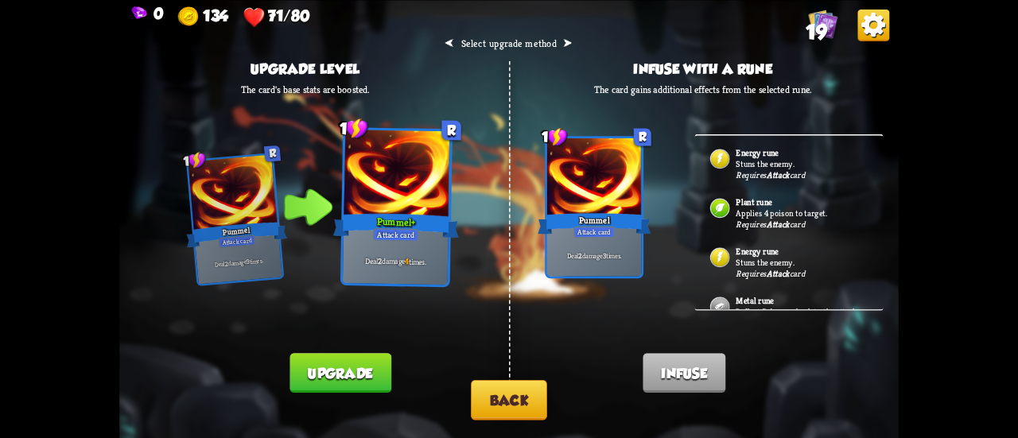
click at [515, 397] on button "Back" at bounding box center [509, 400] width 76 height 41
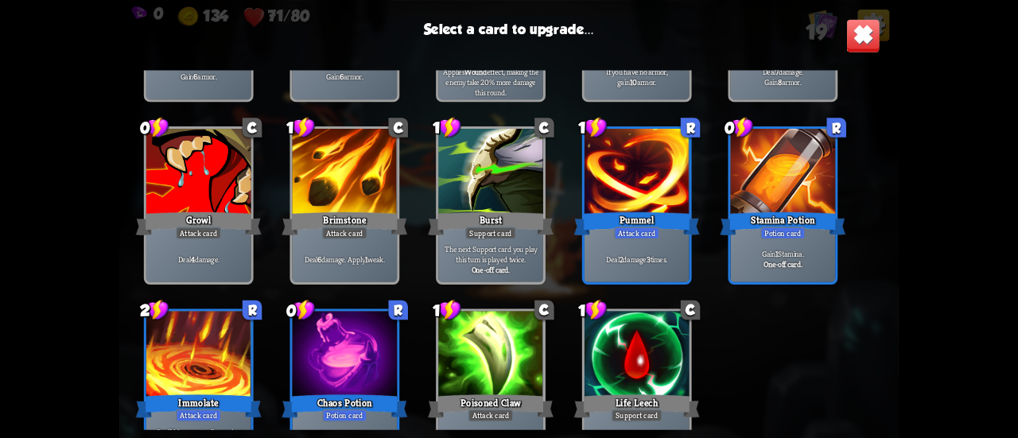
scroll to position [500, 0]
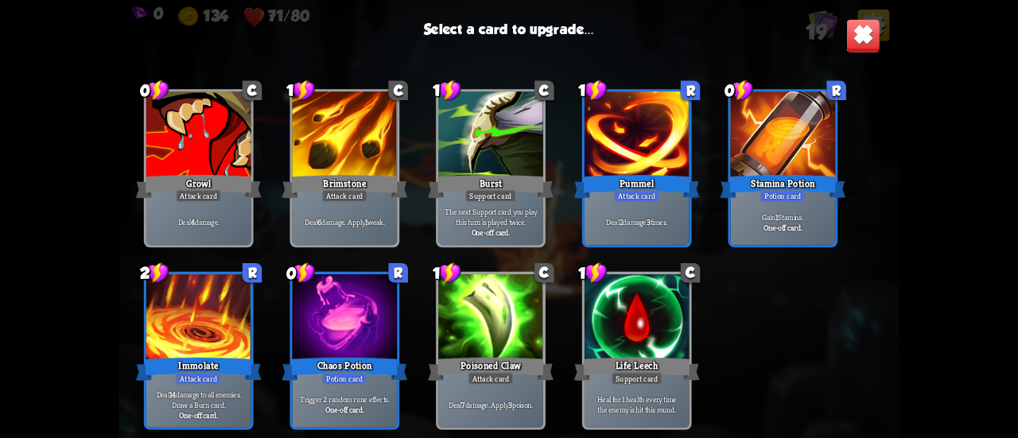
click at [550, 222] on div "1 C Scratch Attack card Deal 5 damage. 1 C Scratch Attack card Deal 5 damage. 1…" at bounding box center [509, 250] width 780 height 360
click at [535, 208] on p "The next Support card you play this turn is played twice." at bounding box center [490, 217] width 99 height 21
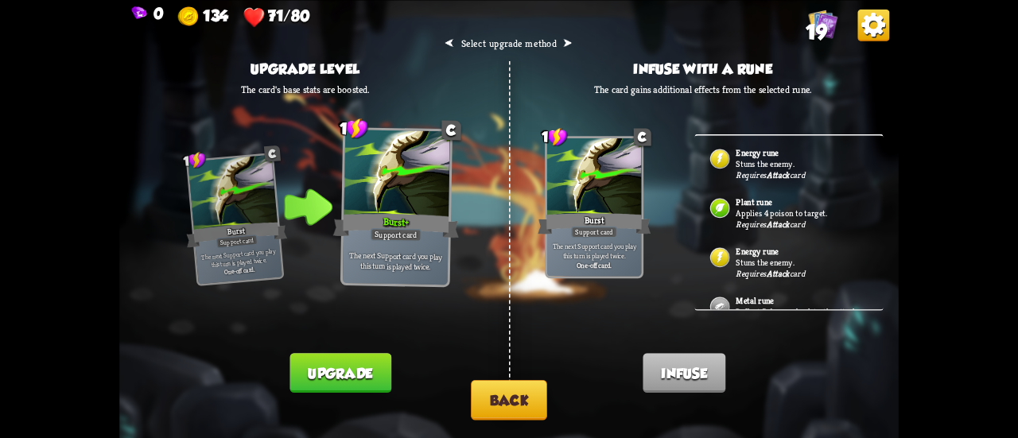
click at [387, 368] on button "Upgrade" at bounding box center [340, 373] width 101 height 40
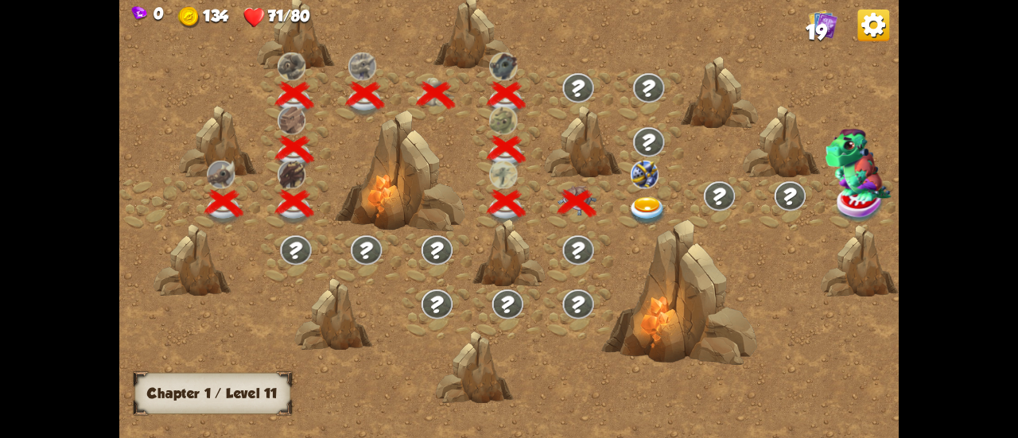
scroll to position [0, 242]
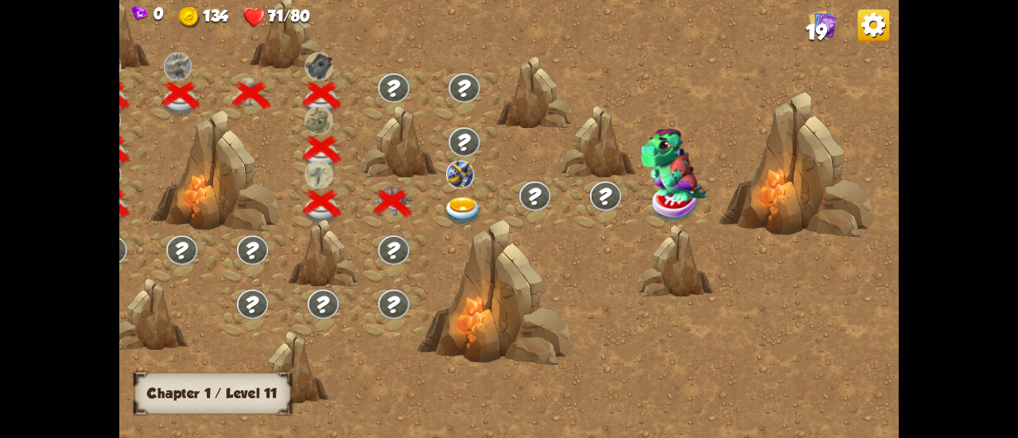
click at [467, 194] on div at bounding box center [464, 204] width 71 height 54
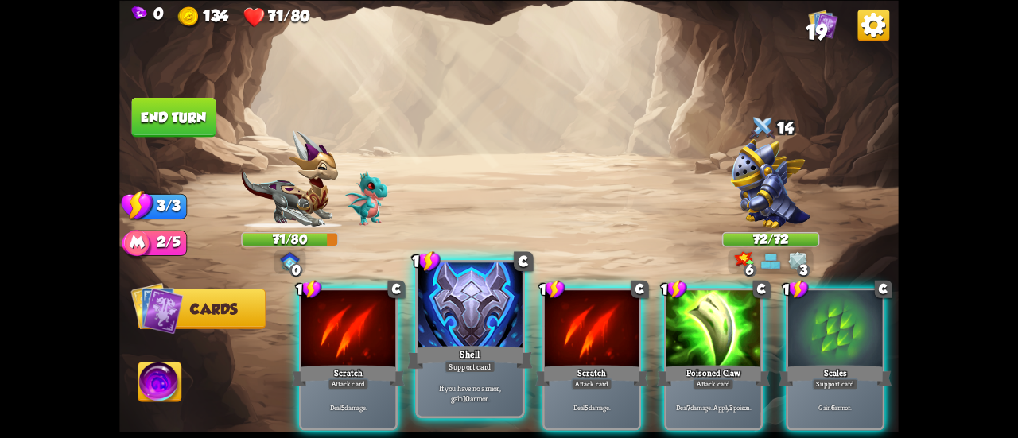
click at [444, 304] on div at bounding box center [470, 307] width 105 height 88
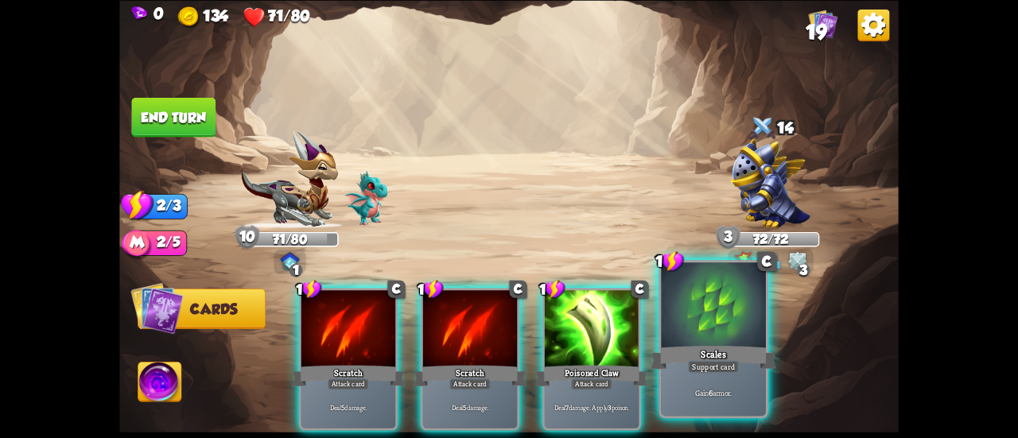
click at [675, 332] on div at bounding box center [713, 307] width 105 height 88
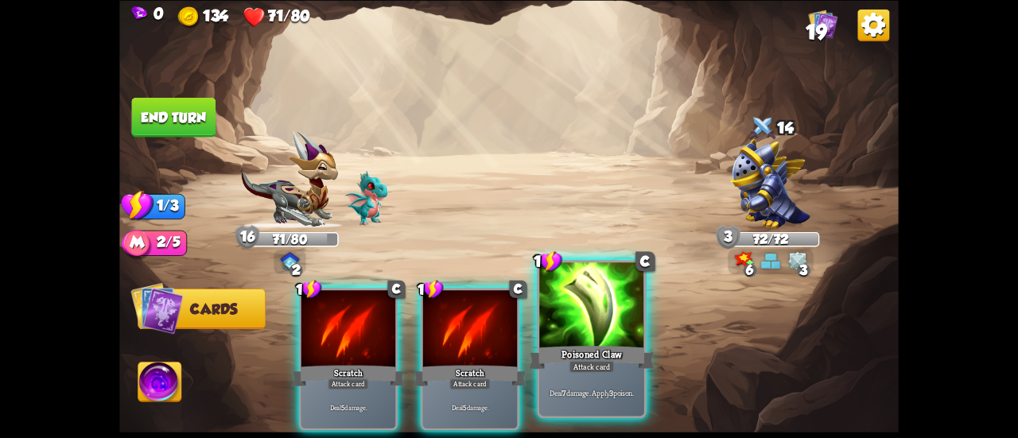
click at [593, 340] on div at bounding box center [591, 307] width 105 height 88
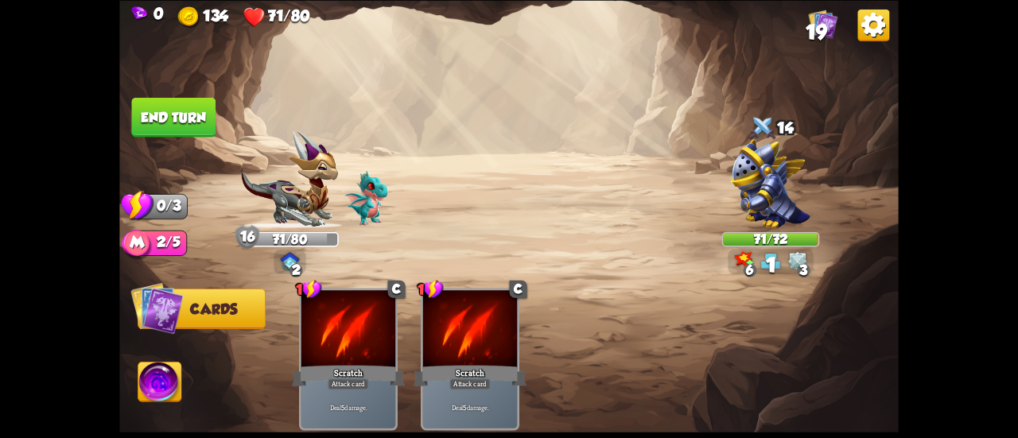
click at [192, 120] on button "End turn" at bounding box center [174, 117] width 84 height 40
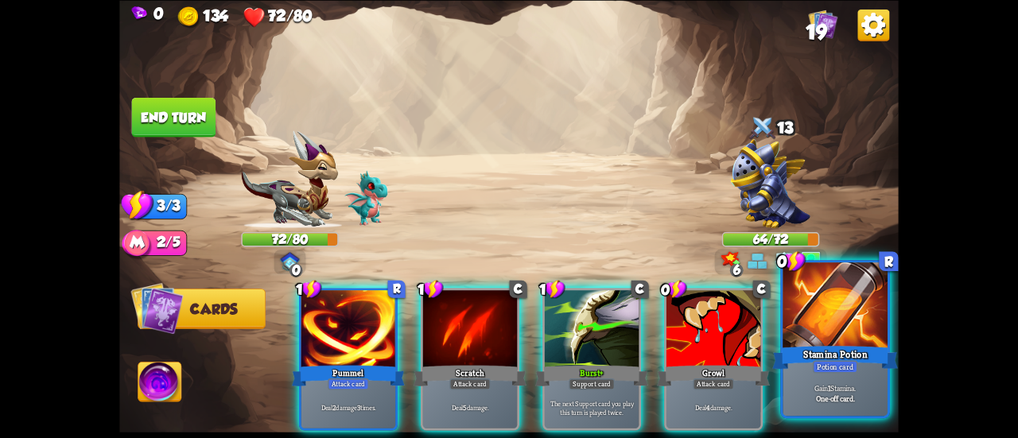
click at [854, 339] on div at bounding box center [835, 307] width 105 height 88
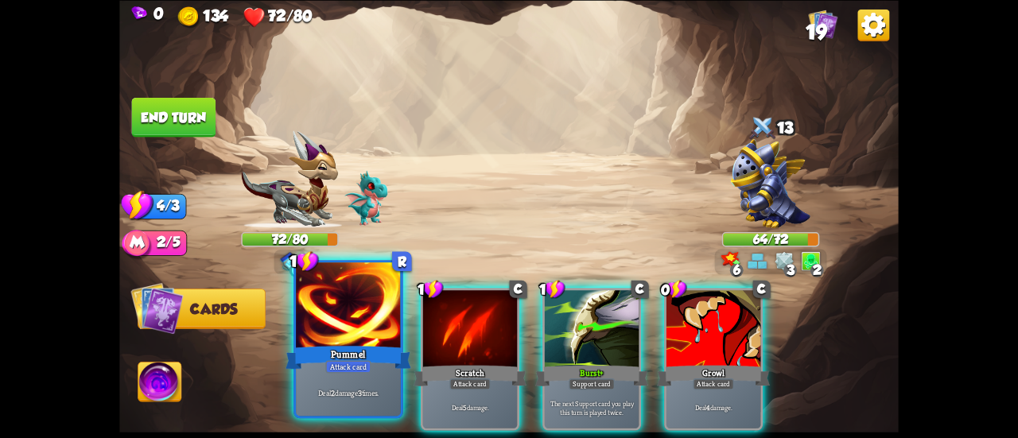
click at [321, 292] on div at bounding box center [348, 307] width 105 height 88
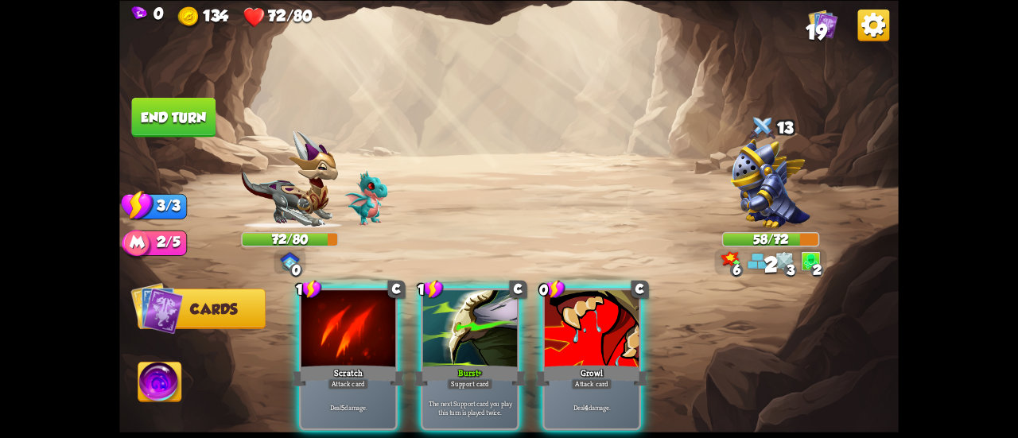
click at [321, 292] on div at bounding box center [348, 330] width 94 height 80
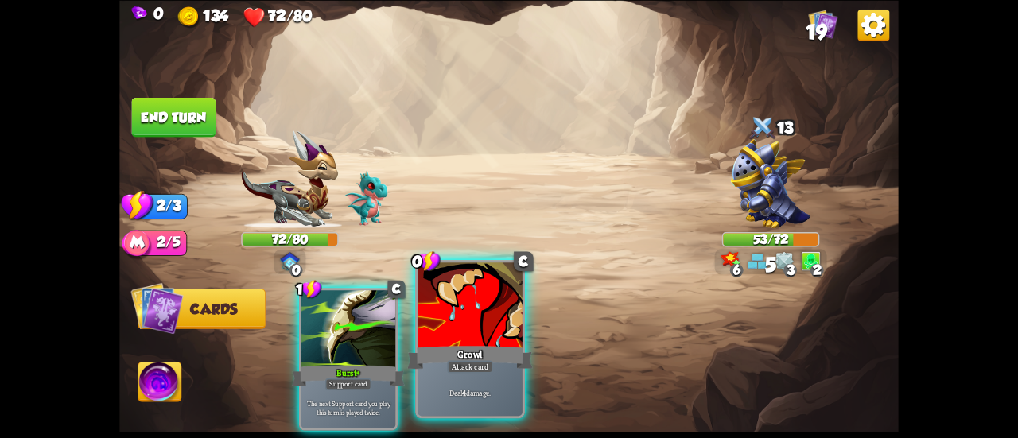
click at [451, 319] on div at bounding box center [470, 307] width 105 height 88
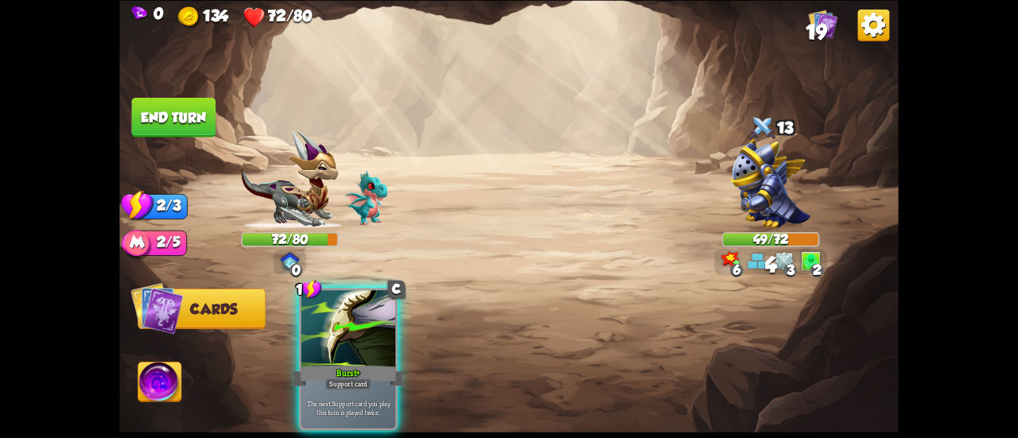
click at [199, 130] on button "End turn" at bounding box center [174, 117] width 84 height 40
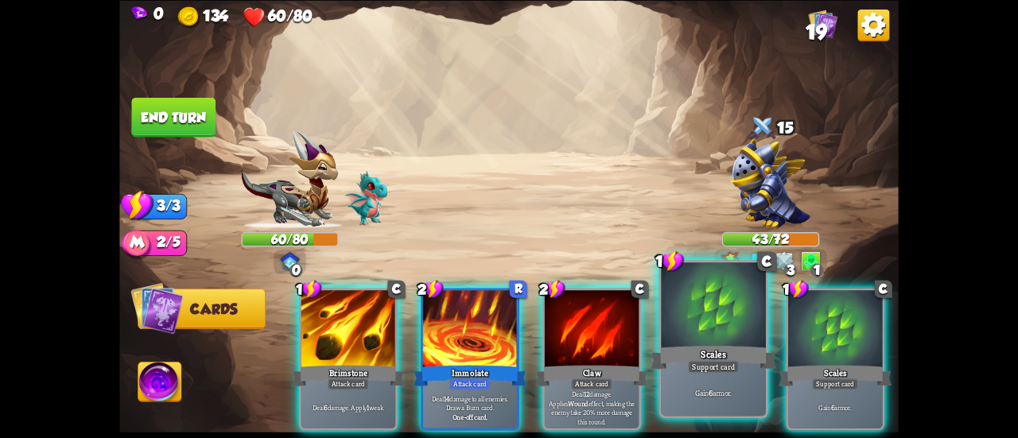
click at [718, 349] on div "Scales" at bounding box center [714, 358] width 126 height 28
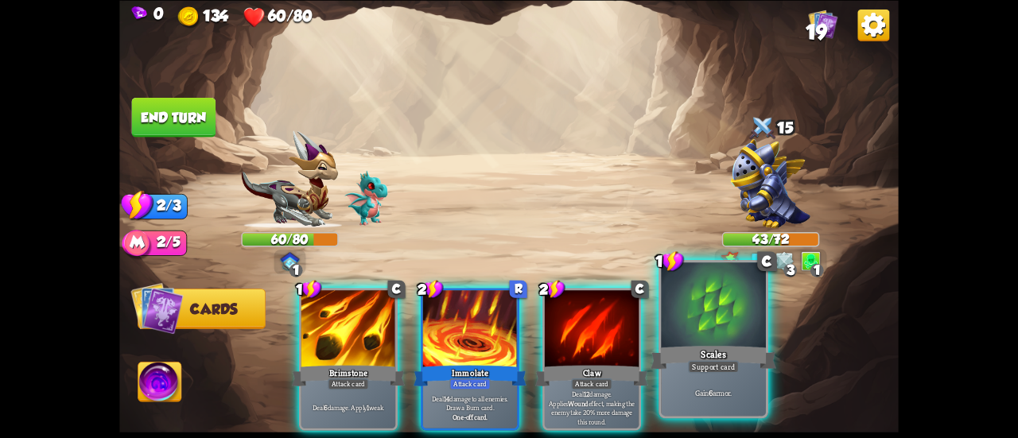
click at [783, 341] on div "1 C Brimstone Attack card Deal 6 damage. Apply 1 weak. 2 R Immolate Attack card…" at bounding box center [587, 340] width 624 height 195
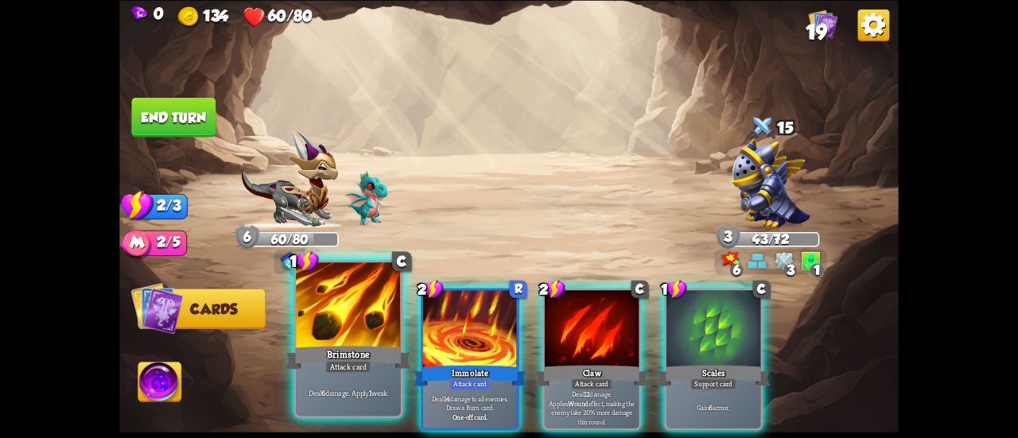
click at [309, 316] on div at bounding box center [348, 307] width 105 height 88
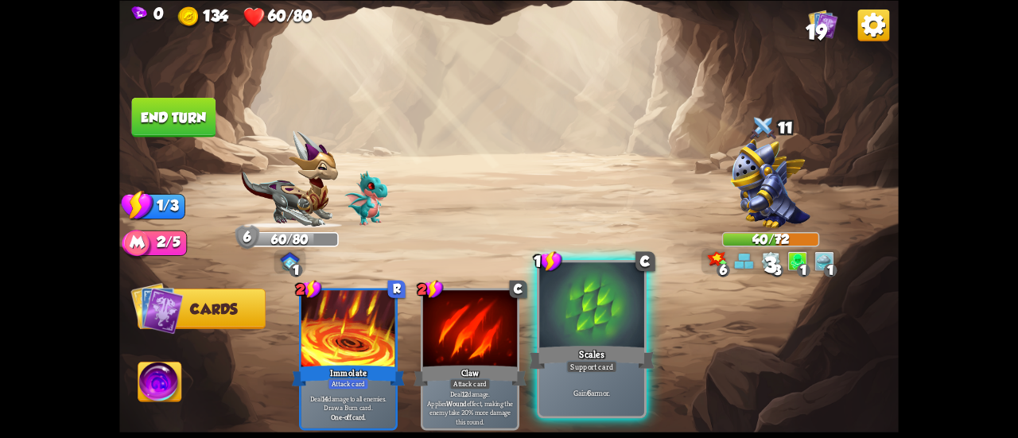
click at [573, 325] on div at bounding box center [591, 307] width 105 height 88
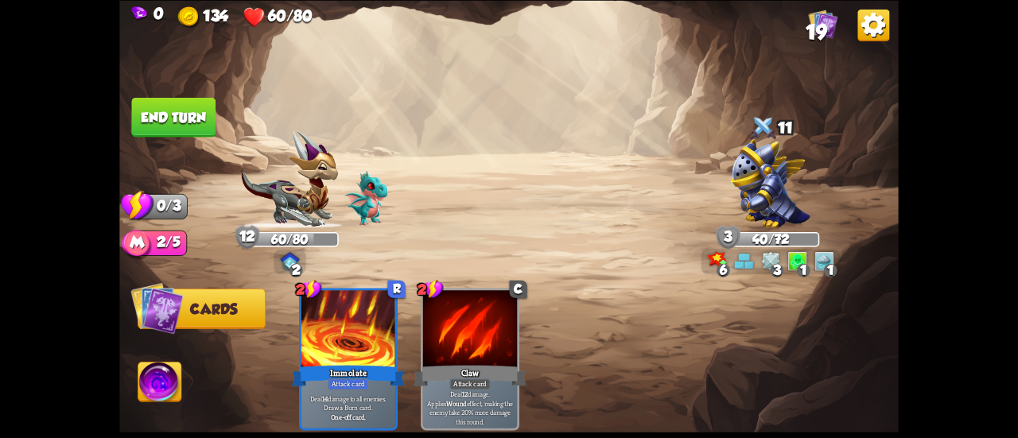
click at [165, 117] on button "End turn" at bounding box center [173, 117] width 86 height 41
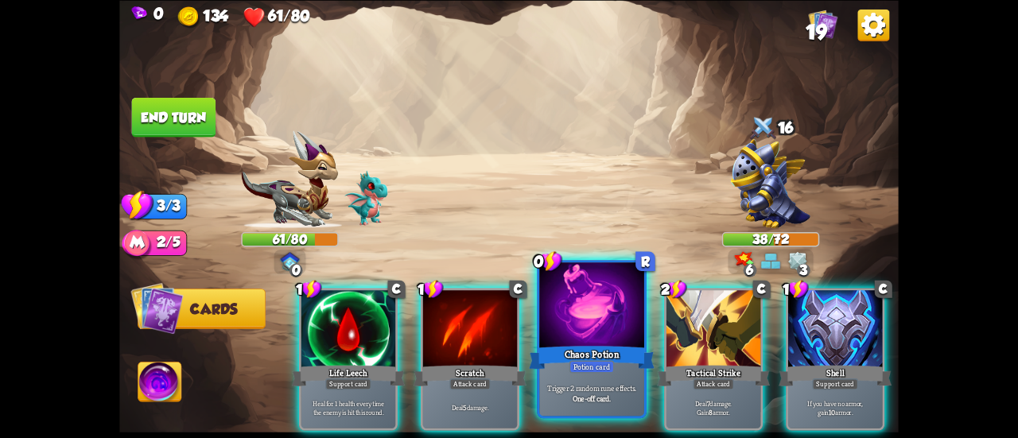
click at [578, 316] on div at bounding box center [591, 307] width 105 height 88
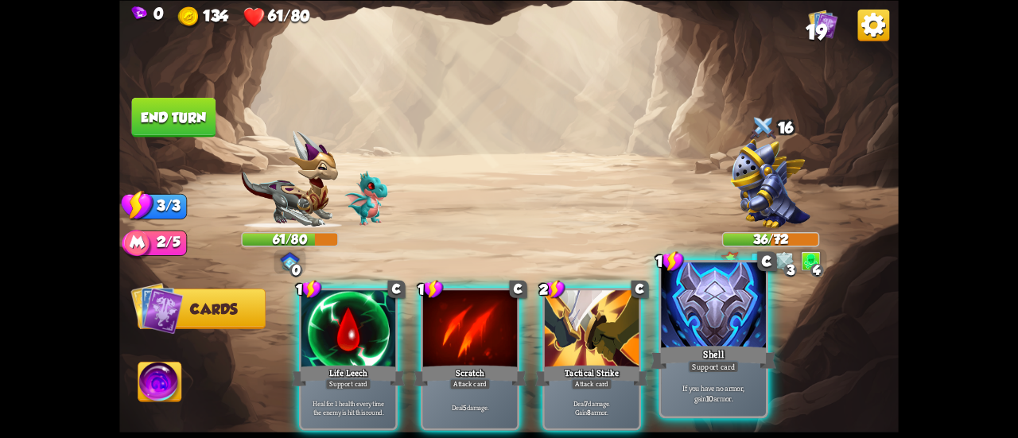
click at [724, 311] on div at bounding box center [713, 307] width 105 height 88
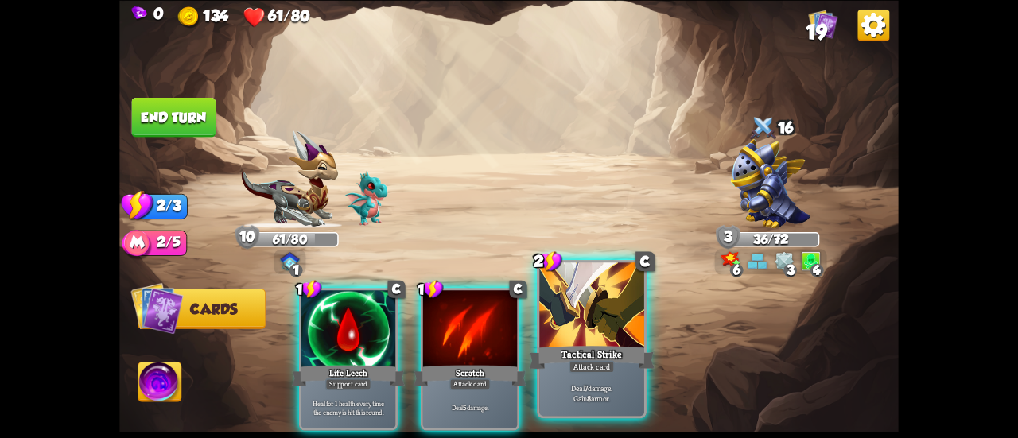
click at [605, 333] on div at bounding box center [591, 307] width 105 height 88
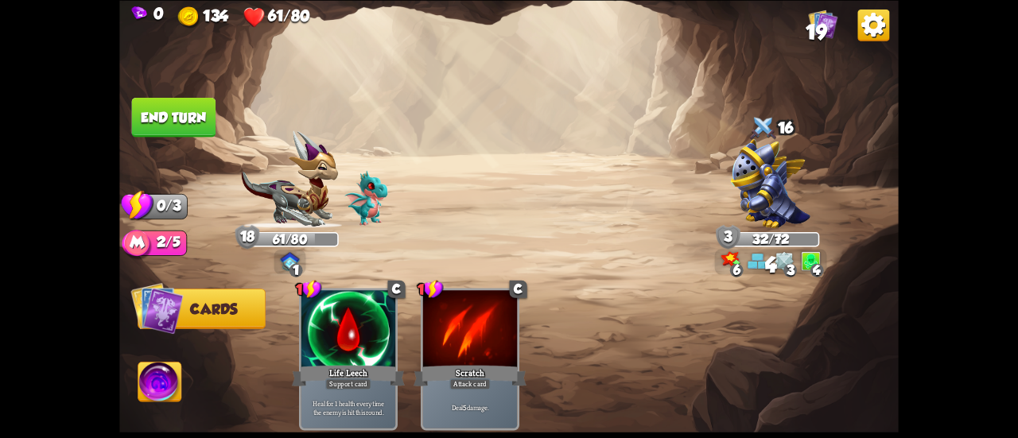
click at [165, 103] on button "End turn" at bounding box center [174, 117] width 84 height 40
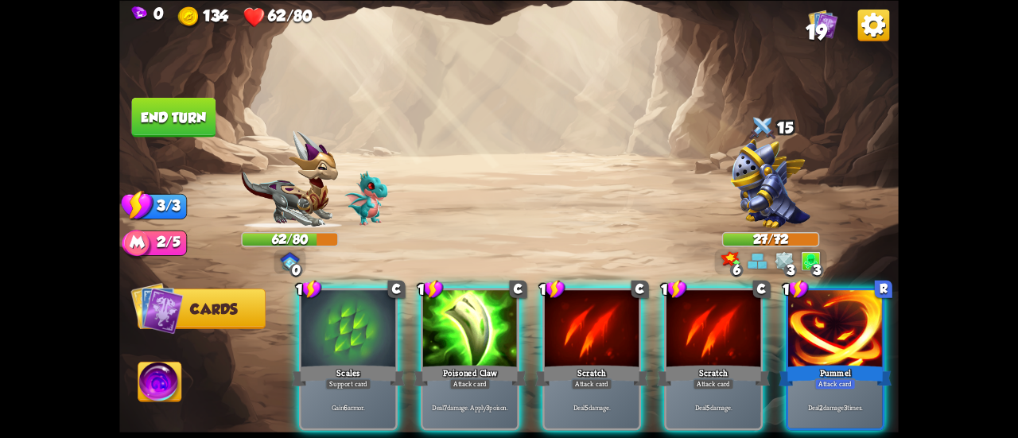
drag, startPoint x: 318, startPoint y: 312, endPoint x: 473, endPoint y: 244, distance: 168.5
click at [473, 244] on div "1 C Scales Support card Gain 6 armor. 1 C Poisoned Claw Attack card Deal 7 dama…" at bounding box center [587, 340] width 624 height 195
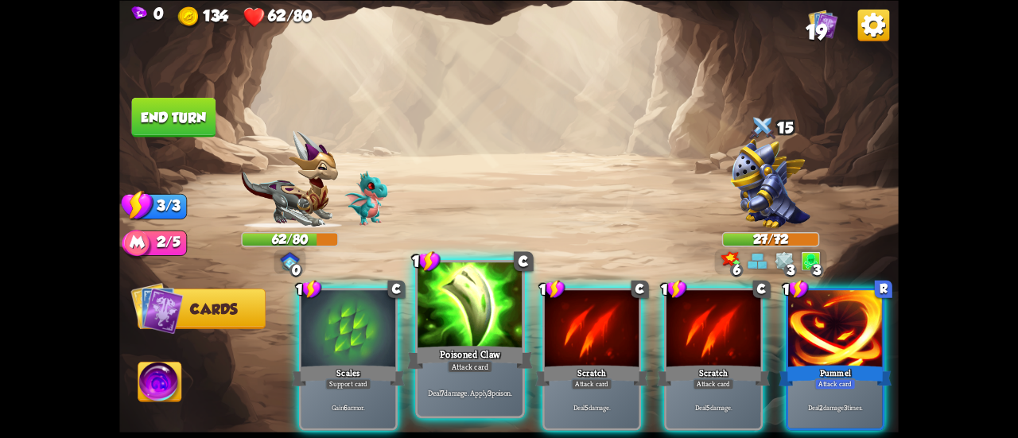
click at [475, 311] on div at bounding box center [470, 307] width 105 height 88
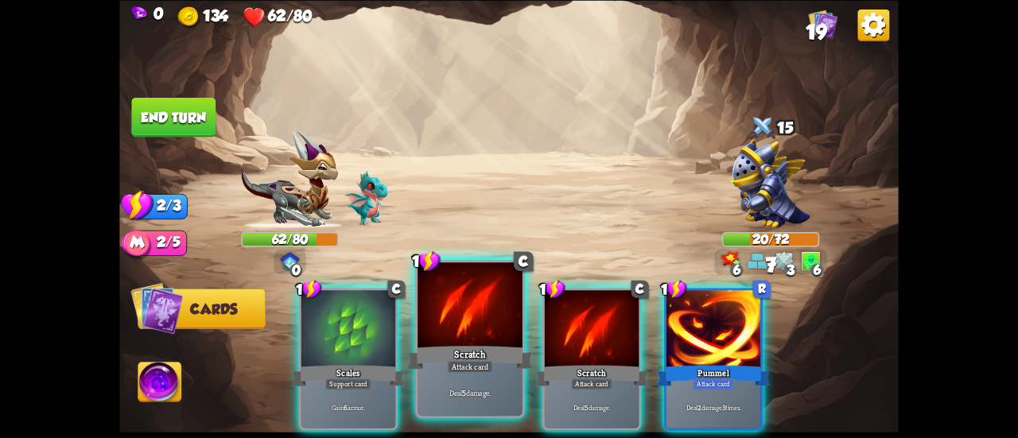
click at [459, 295] on div at bounding box center [470, 307] width 105 height 88
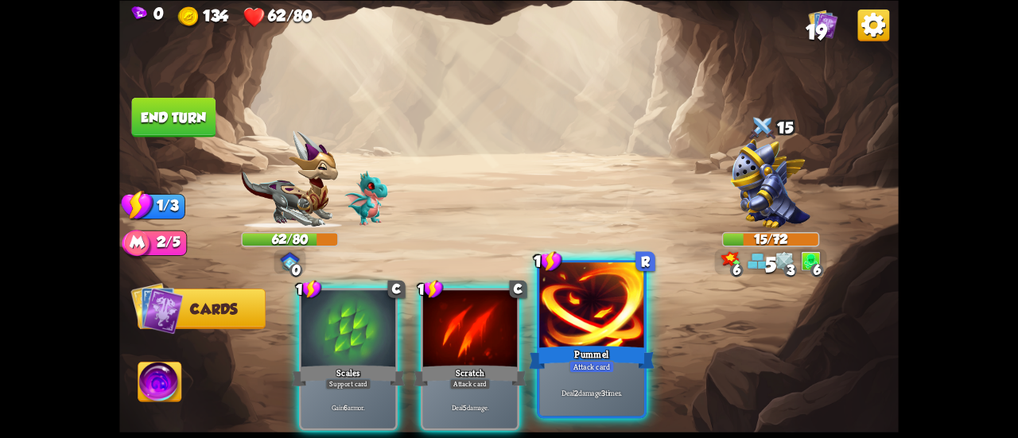
click at [589, 312] on div at bounding box center [591, 307] width 105 height 88
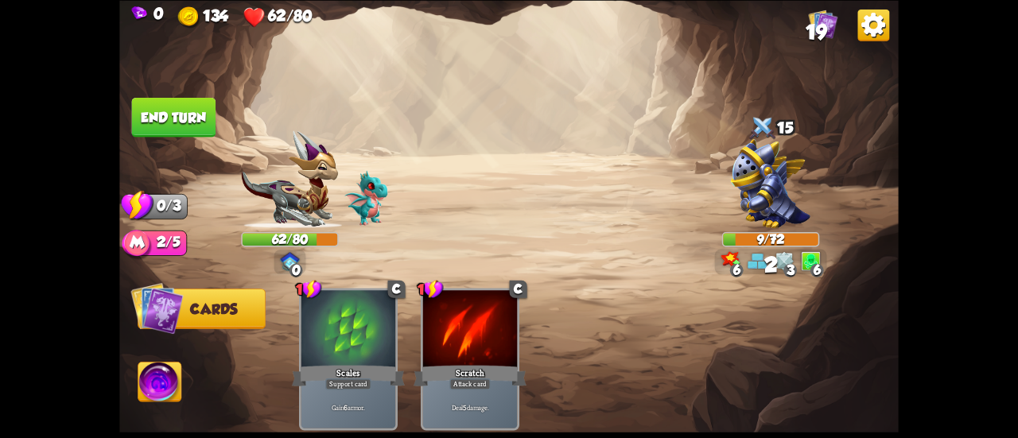
click at [196, 111] on button "End turn" at bounding box center [174, 117] width 84 height 40
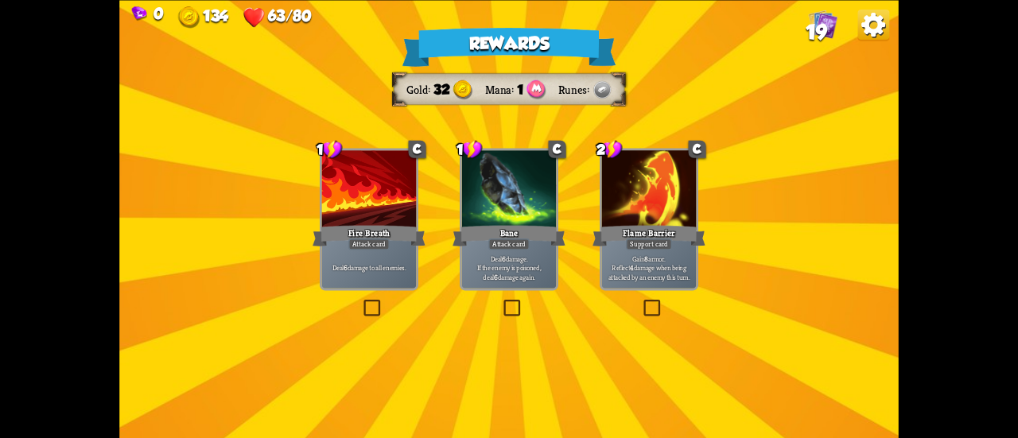
click at [637, 214] on div at bounding box center [649, 190] width 94 height 80
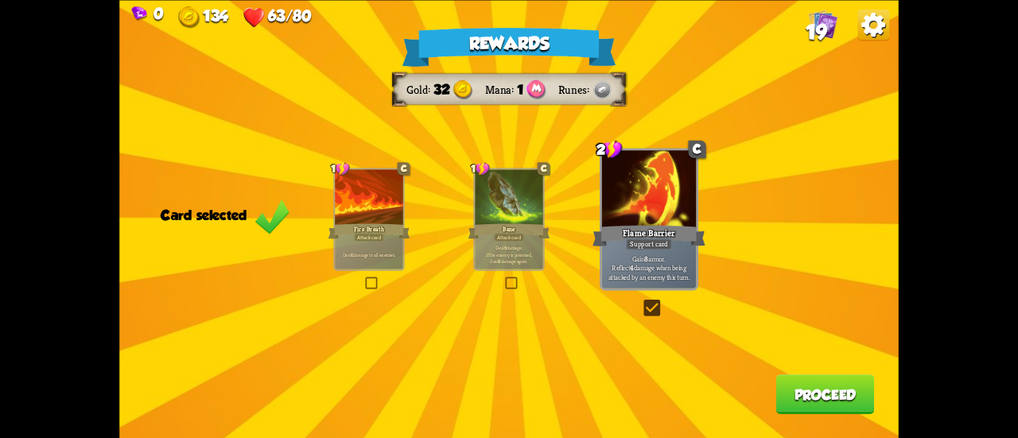
click at [819, 395] on button "Proceed" at bounding box center [825, 395] width 99 height 40
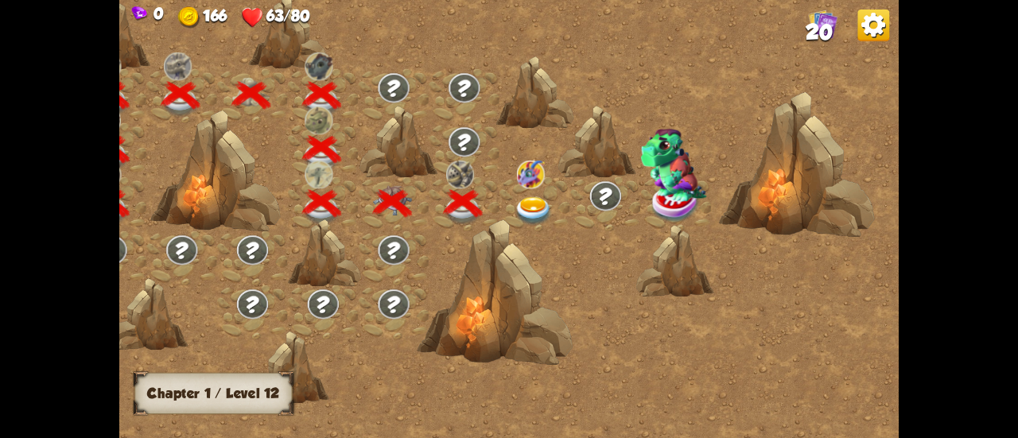
click at [550, 204] on img at bounding box center [533, 211] width 39 height 29
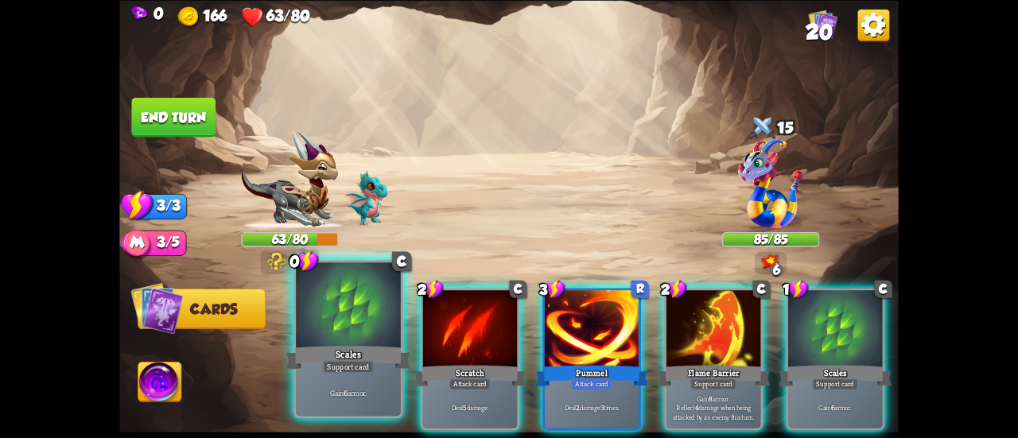
click at [353, 313] on div at bounding box center [348, 307] width 105 height 88
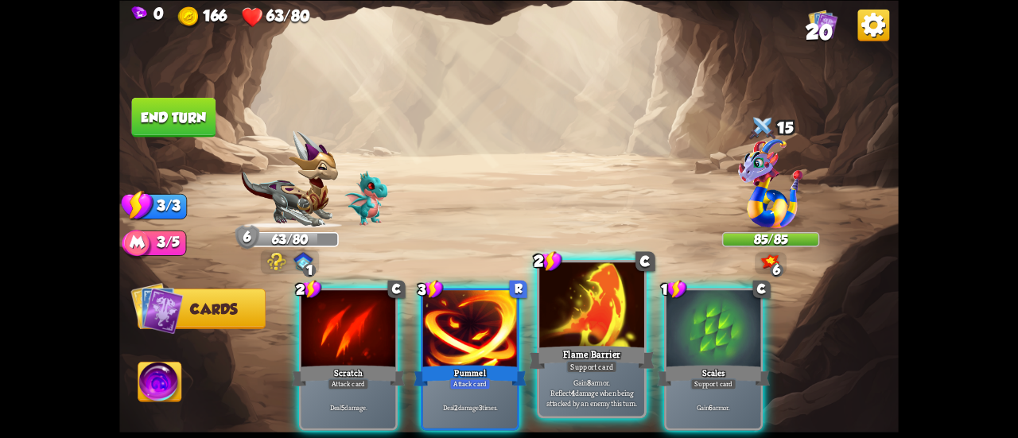
click at [605, 327] on div at bounding box center [591, 307] width 105 height 88
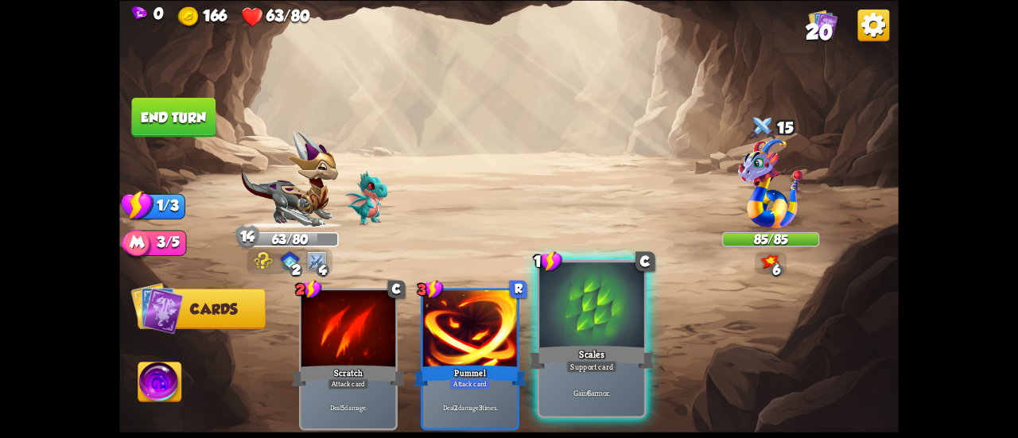
click at [593, 323] on div at bounding box center [591, 307] width 105 height 88
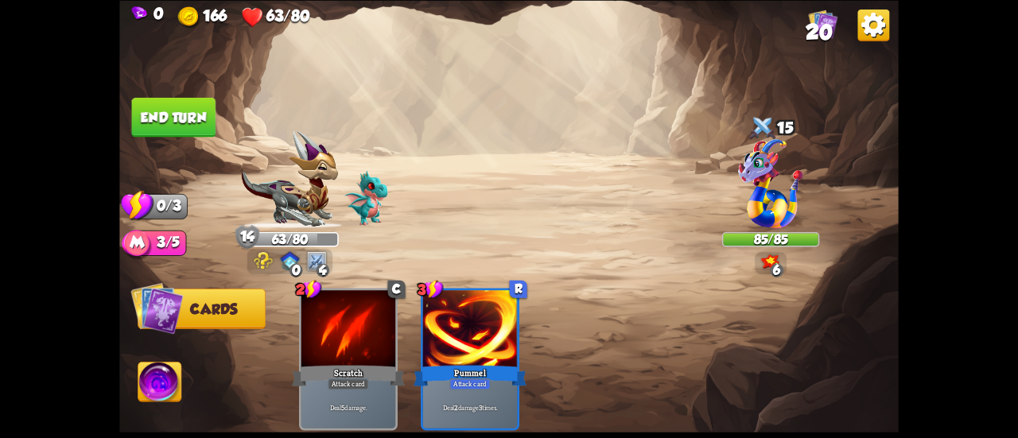
click at [593, 322] on div "2 C Scratch Attack card Deal 5 damage. 3 R Pummel Attack card Deal 2 damage 3 t…" at bounding box center [587, 340] width 624 height 195
click at [131, 113] on button "End turn" at bounding box center [173, 117] width 85 height 40
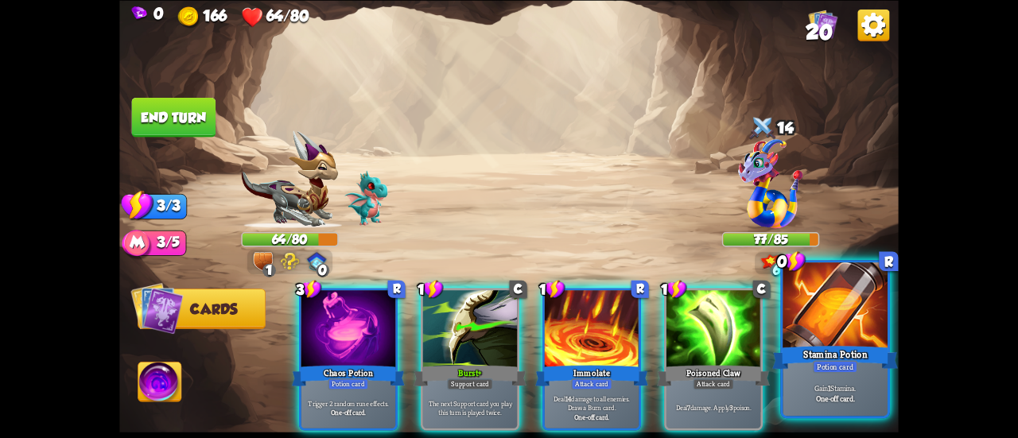
click at [807, 313] on div at bounding box center [835, 307] width 105 height 88
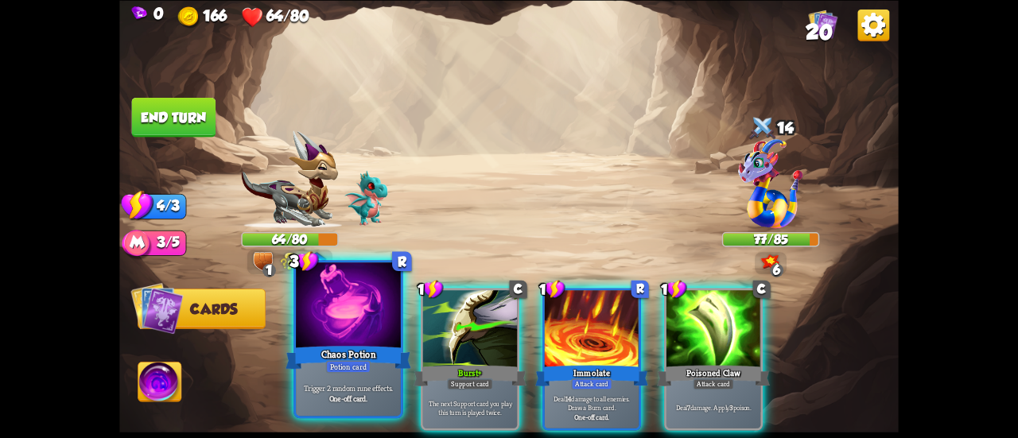
click at [368, 309] on div at bounding box center [348, 307] width 105 height 88
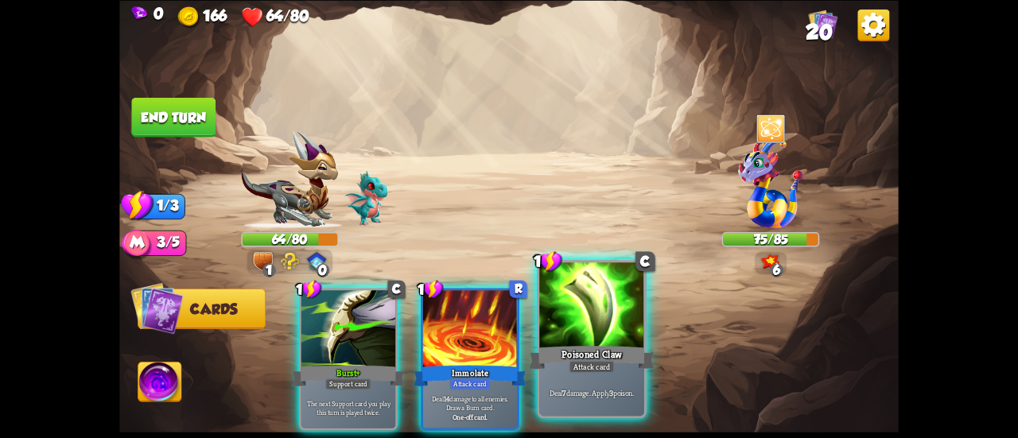
click at [565, 294] on div at bounding box center [591, 307] width 105 height 88
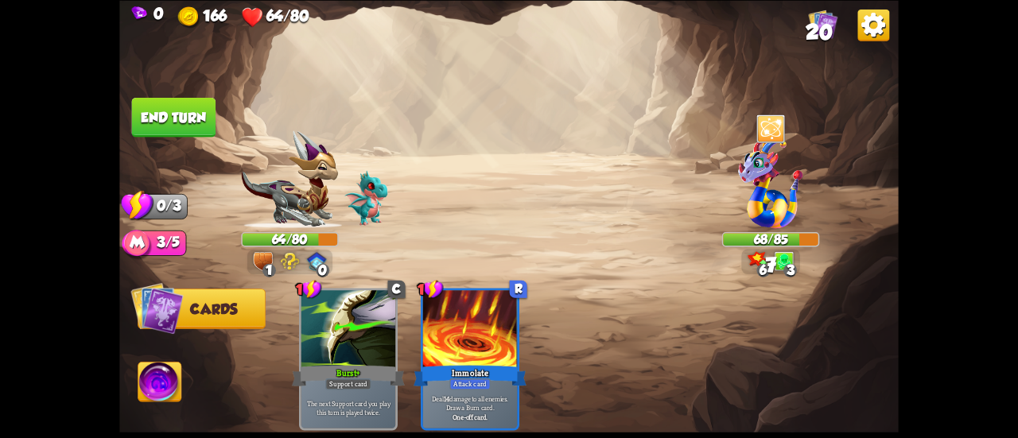
click at [183, 117] on button "End turn" at bounding box center [174, 117] width 84 height 40
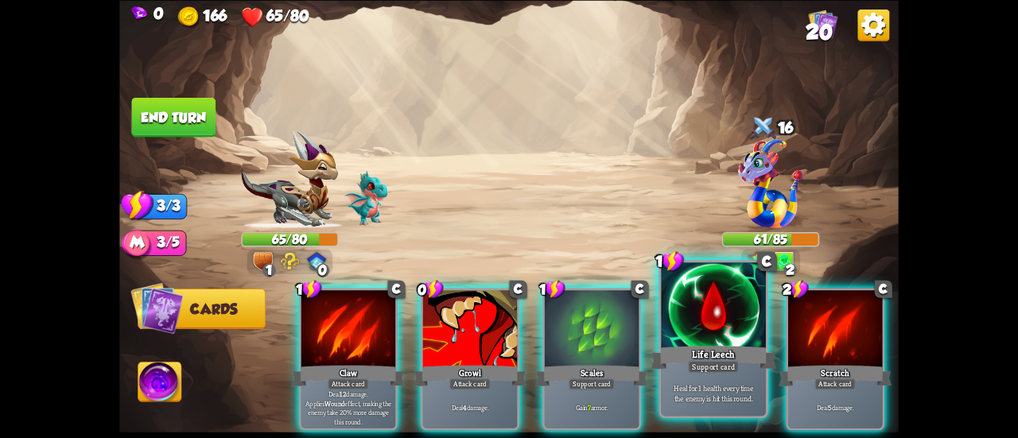
click at [683, 321] on div at bounding box center [713, 307] width 105 height 88
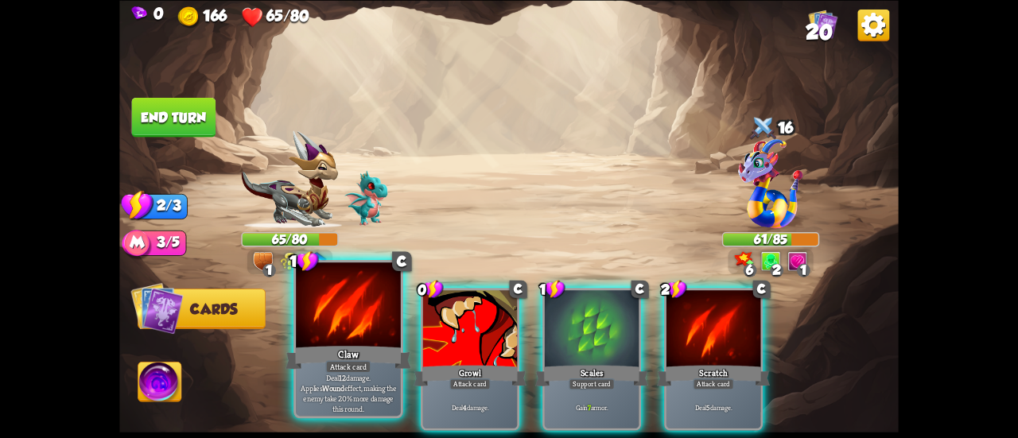
click at [337, 305] on div at bounding box center [348, 307] width 105 height 88
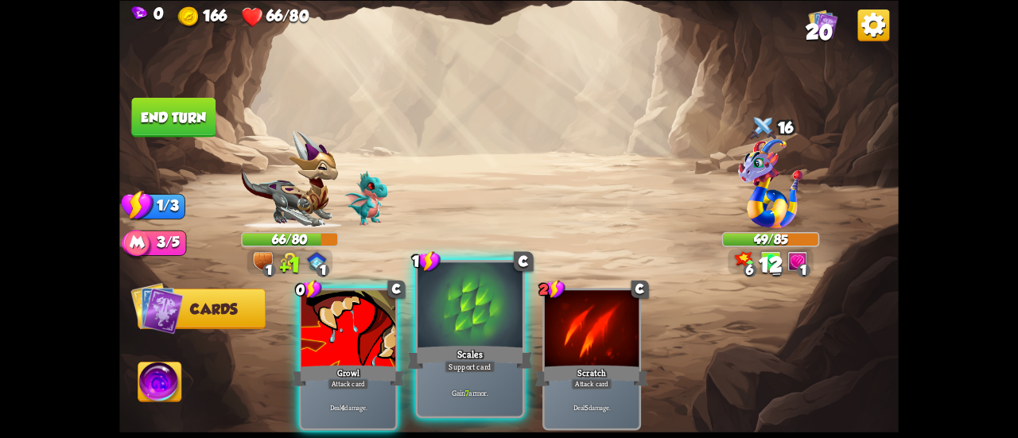
click at [438, 315] on div at bounding box center [470, 307] width 105 height 88
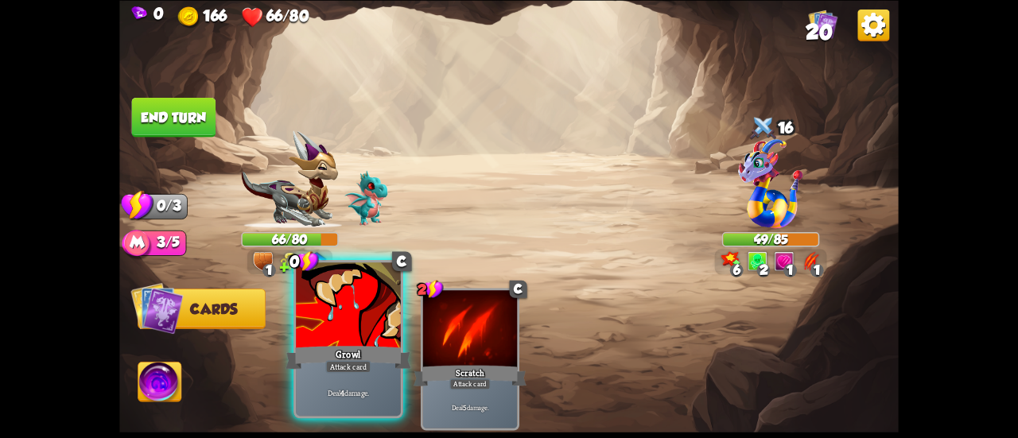
click at [358, 312] on div at bounding box center [348, 307] width 105 height 88
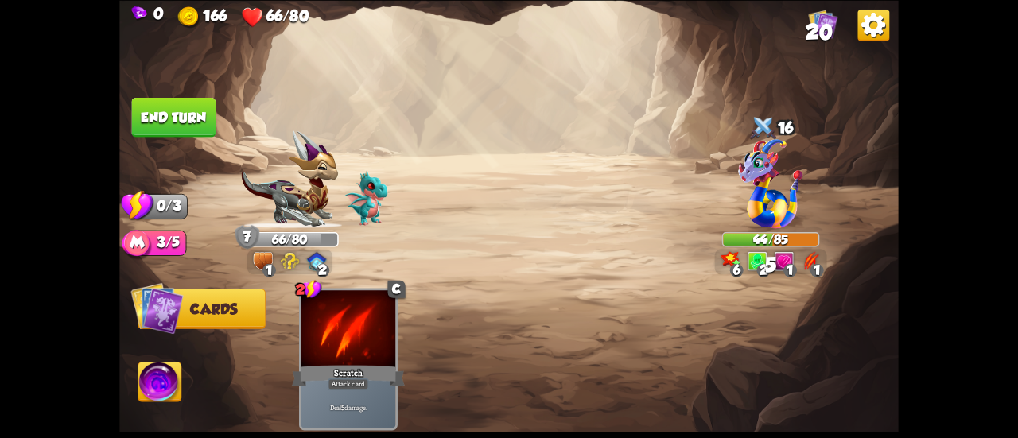
click at [190, 122] on button "End turn" at bounding box center [174, 117] width 84 height 40
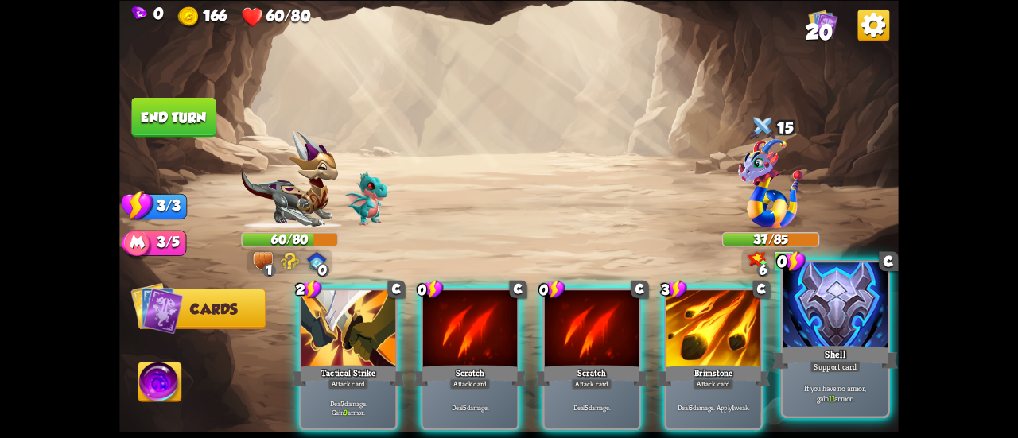
click at [850, 357] on div "Shell" at bounding box center [835, 358] width 126 height 28
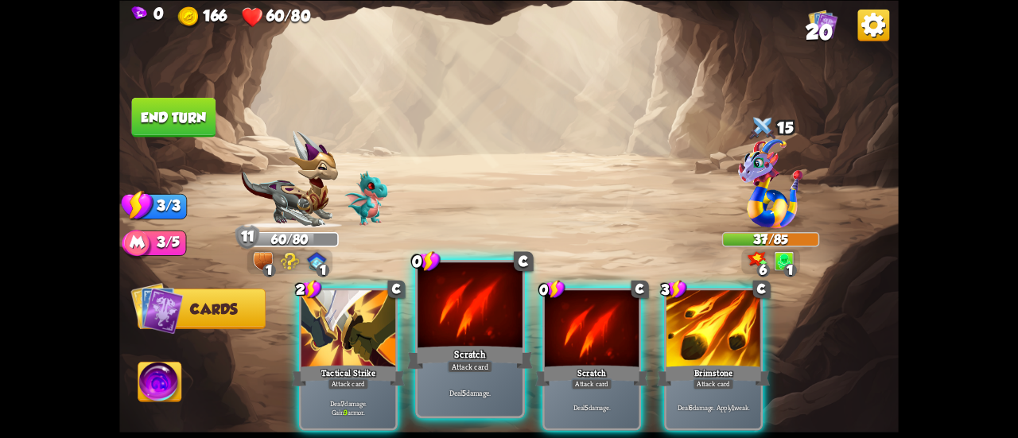
click at [498, 323] on div at bounding box center [470, 307] width 105 height 88
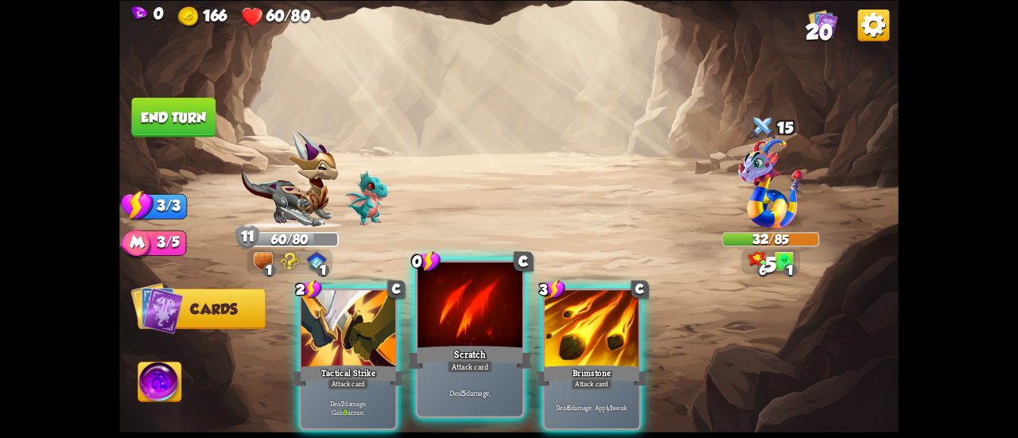
click at [461, 303] on div at bounding box center [470, 307] width 105 height 88
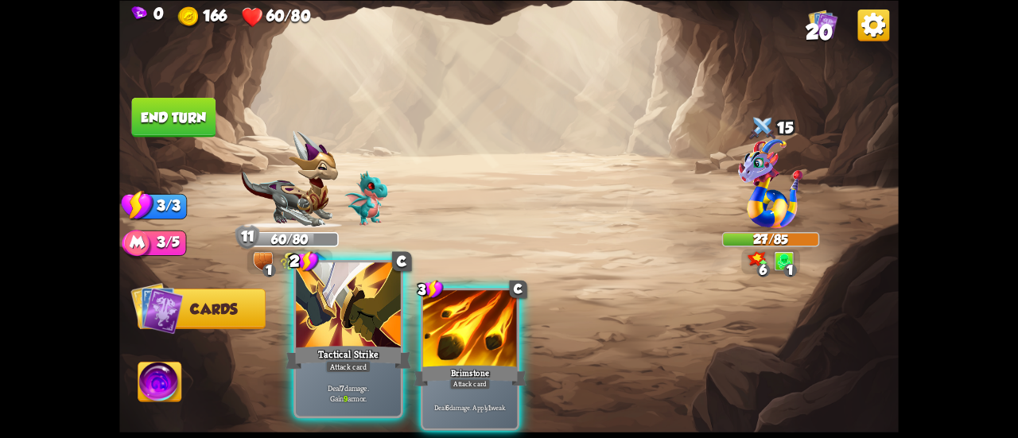
click at [344, 314] on div at bounding box center [348, 307] width 105 height 88
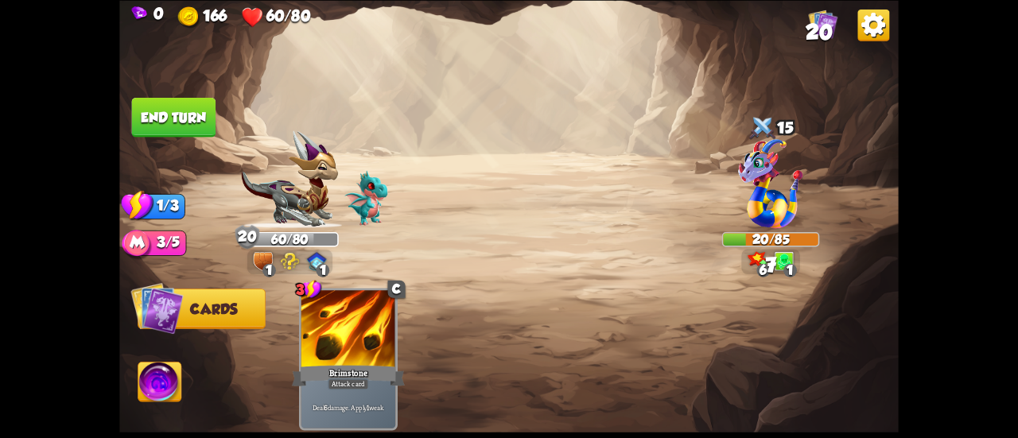
click at [153, 116] on button "End turn" at bounding box center [174, 117] width 84 height 40
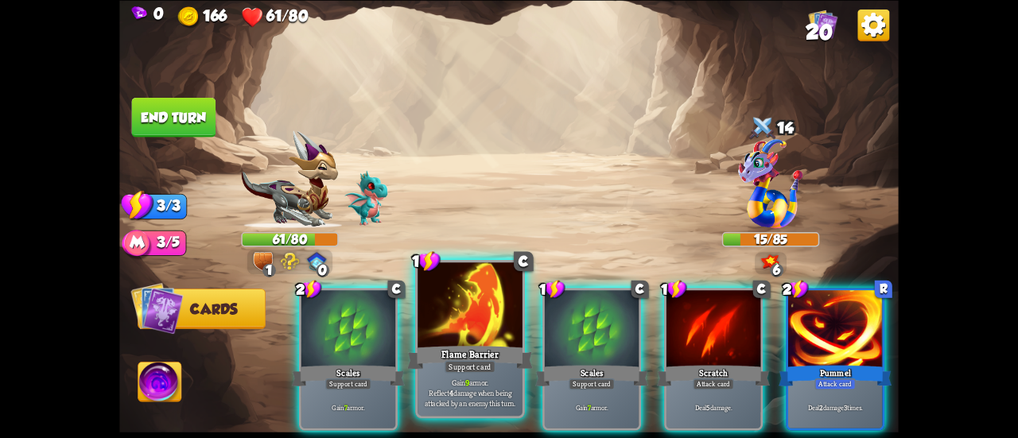
click at [452, 321] on div at bounding box center [470, 307] width 105 height 88
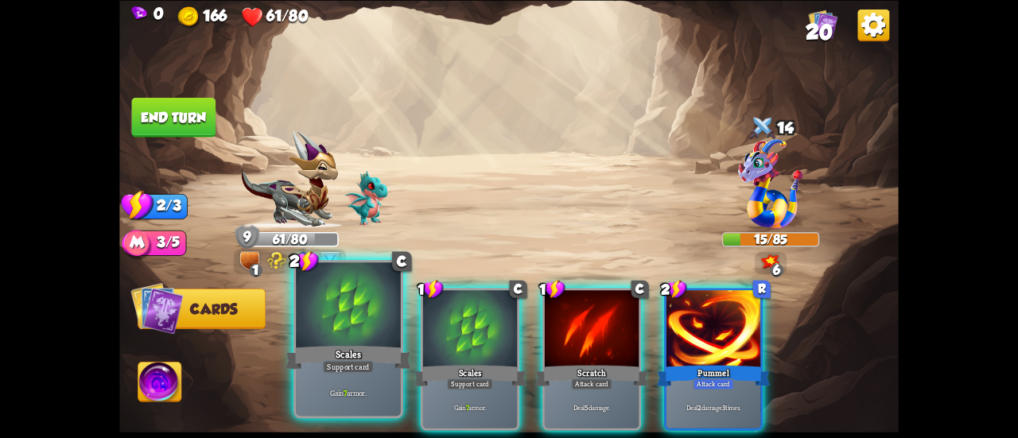
click at [356, 319] on div at bounding box center [348, 307] width 105 height 88
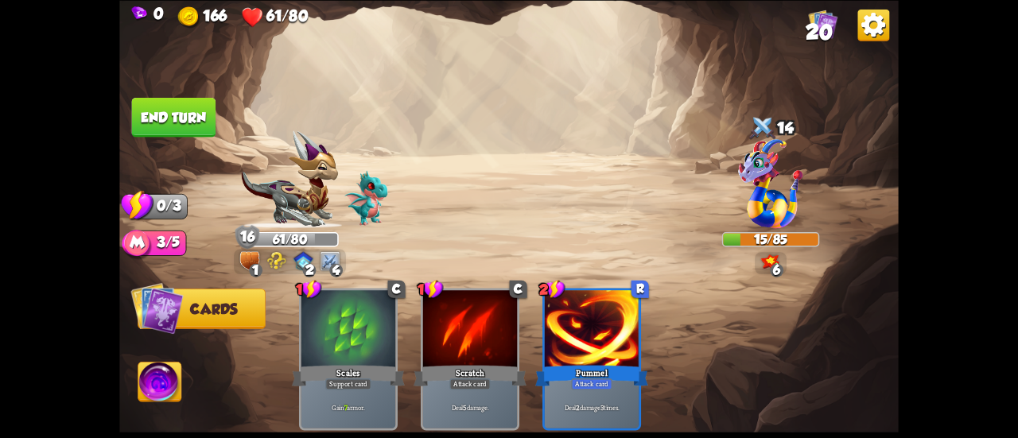
click at [194, 119] on button "End turn" at bounding box center [173, 117] width 84 height 40
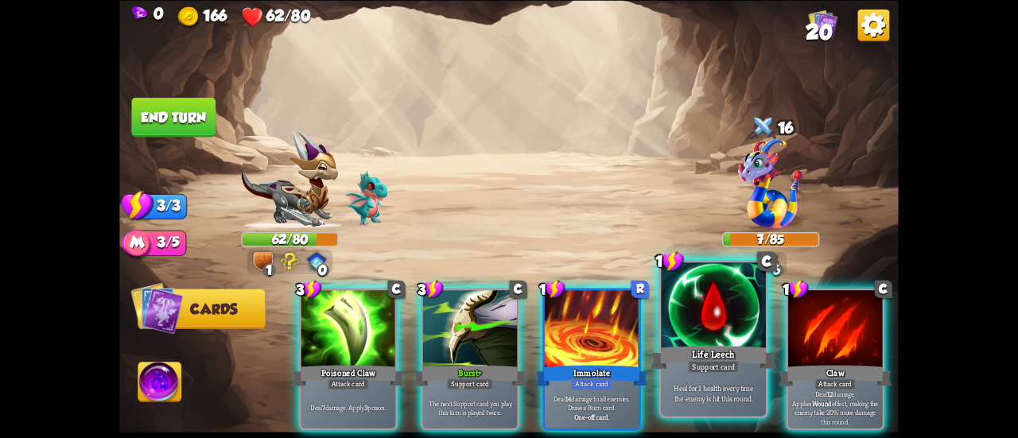
click at [726, 292] on div at bounding box center [713, 307] width 105 height 88
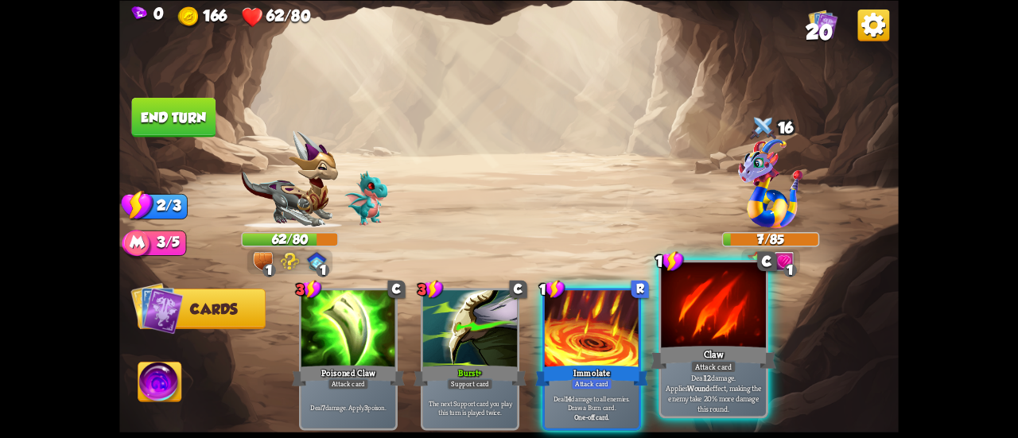
click at [681, 309] on div at bounding box center [713, 307] width 105 height 88
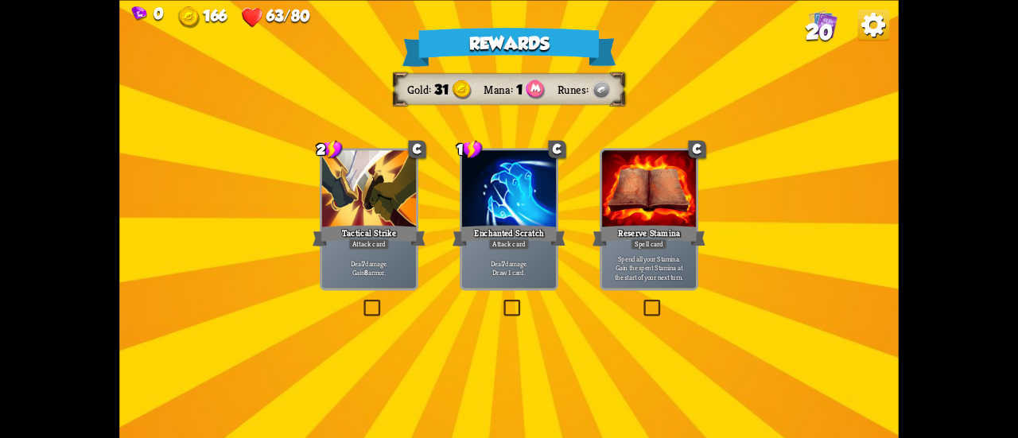
click at [399, 228] on div "Tactical Strike" at bounding box center [369, 235] width 113 height 25
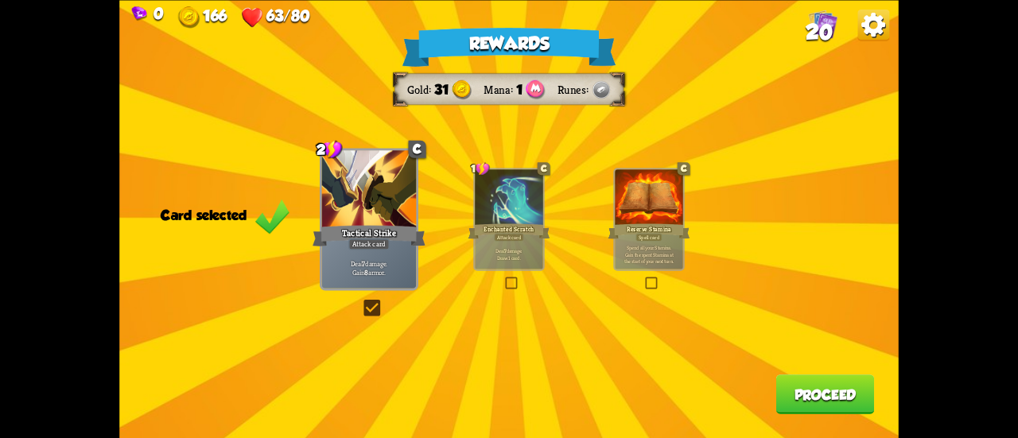
click at [789, 392] on button "Proceed" at bounding box center [825, 395] width 99 height 40
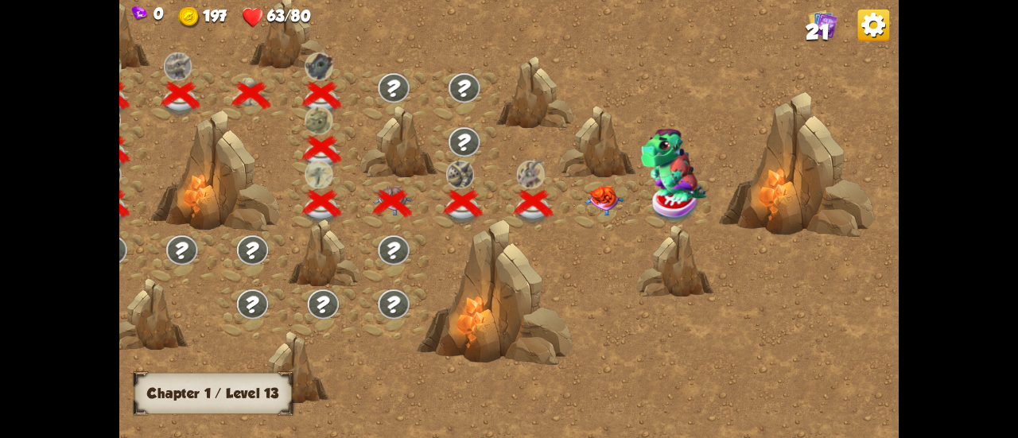
click at [593, 200] on img at bounding box center [604, 200] width 39 height 30
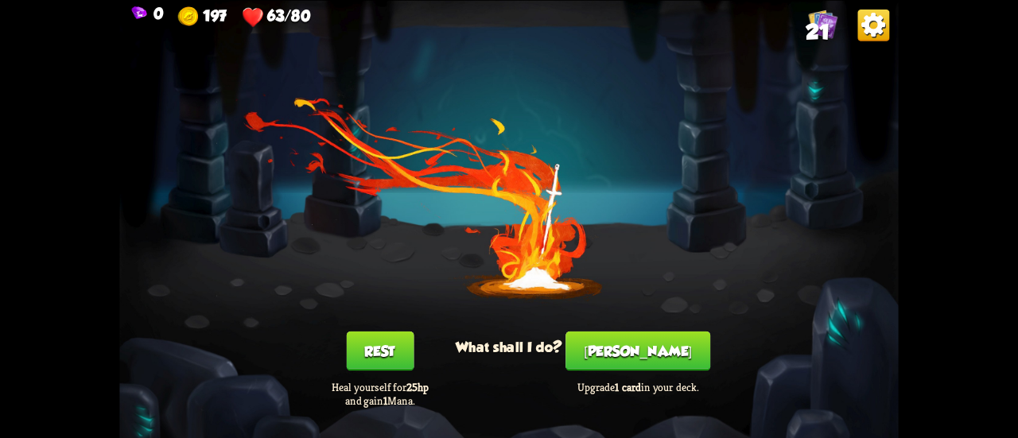
click at [640, 360] on button "[PERSON_NAME]" at bounding box center [638, 351] width 145 height 40
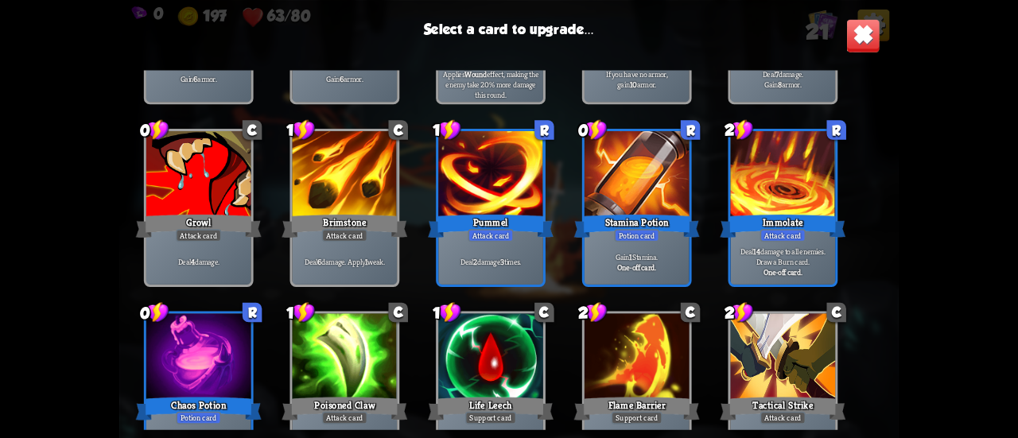
scroll to position [500, 0]
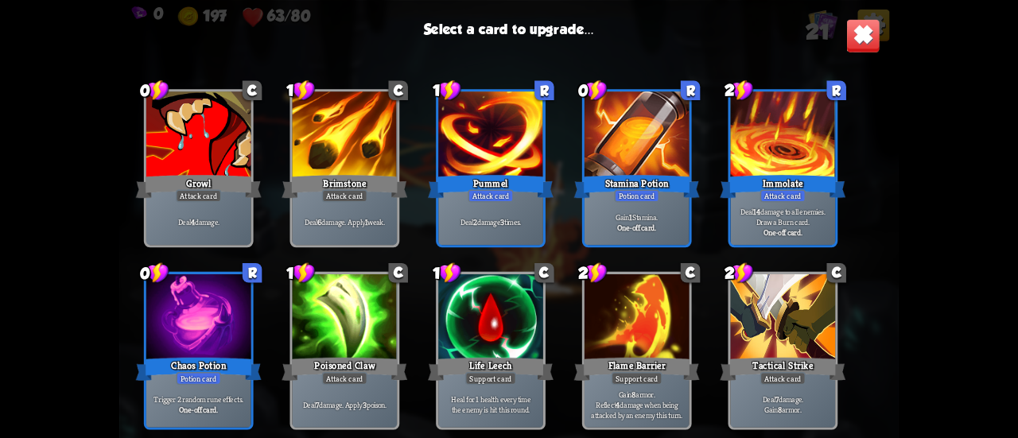
click at [180, 340] on div at bounding box center [198, 318] width 105 height 88
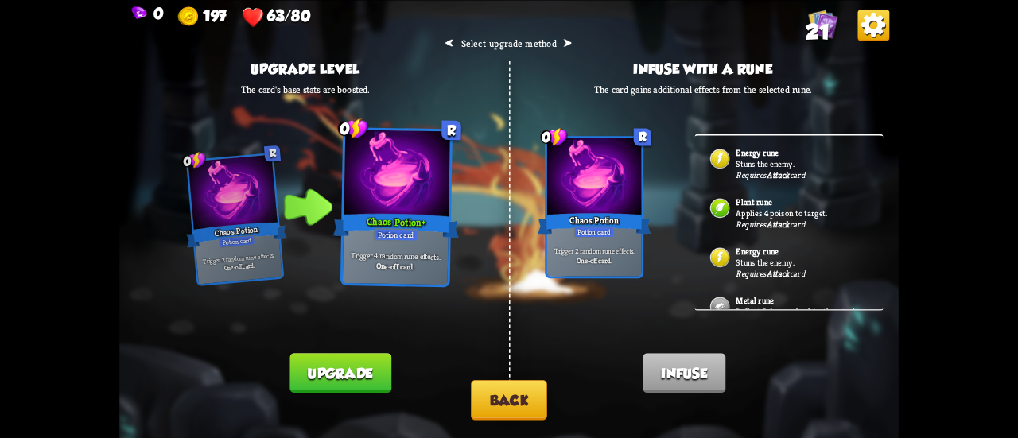
click at [336, 360] on button "Upgrade" at bounding box center [340, 373] width 101 height 40
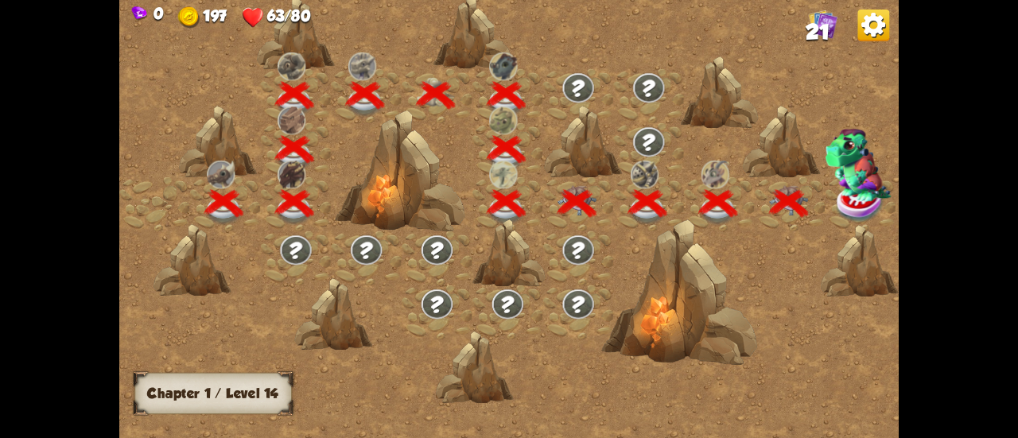
scroll to position [0, 242]
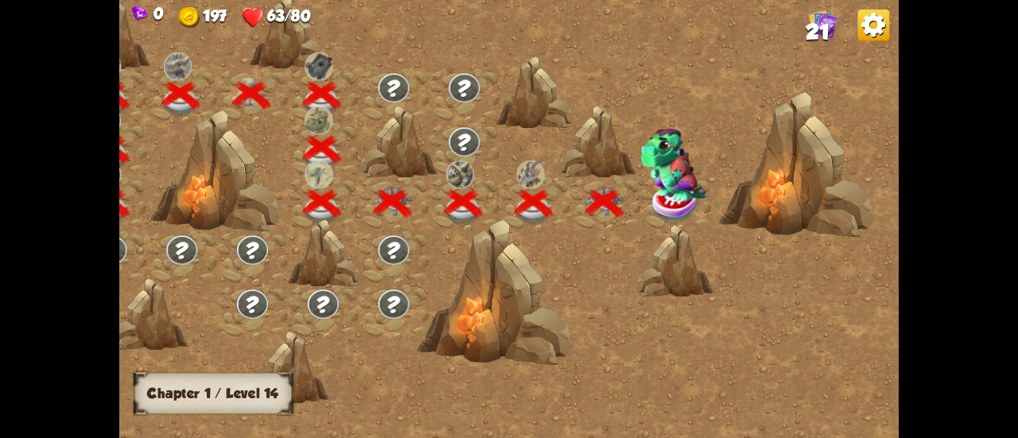
click at [648, 181] on img at bounding box center [673, 165] width 66 height 73
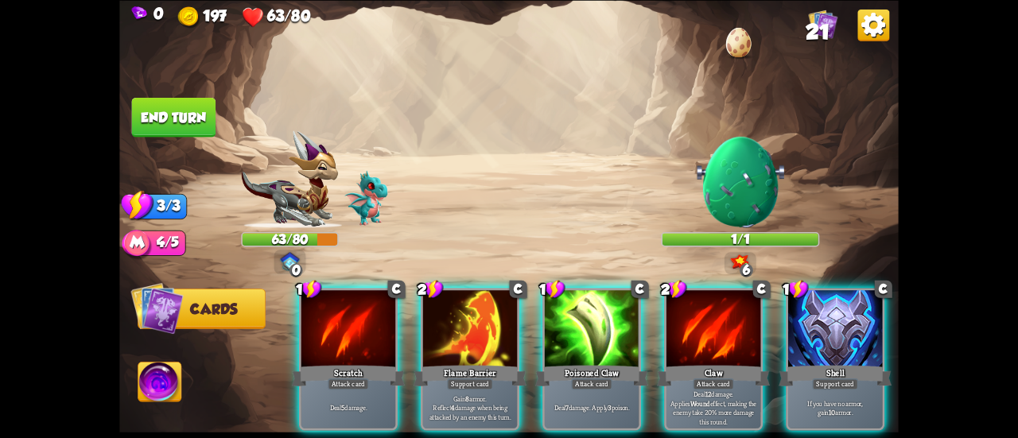
click at [180, 104] on button "End turn" at bounding box center [174, 117] width 84 height 40
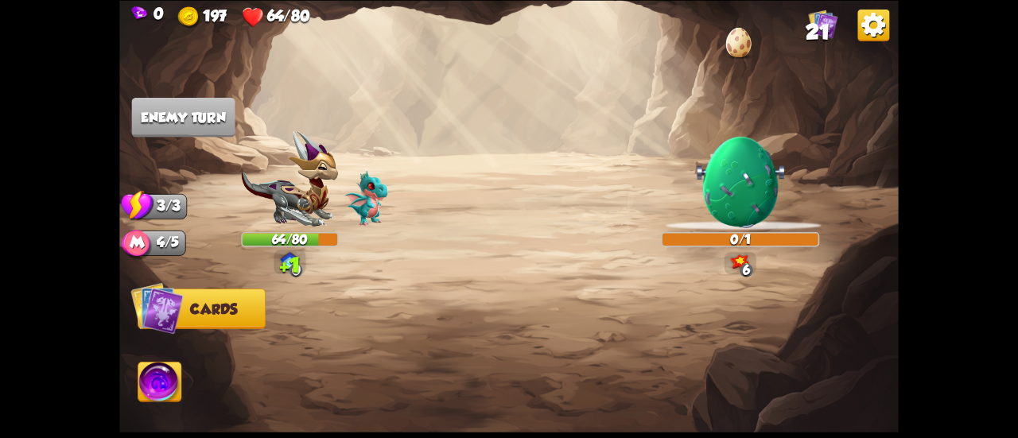
click at [165, 391] on img at bounding box center [159, 384] width 43 height 44
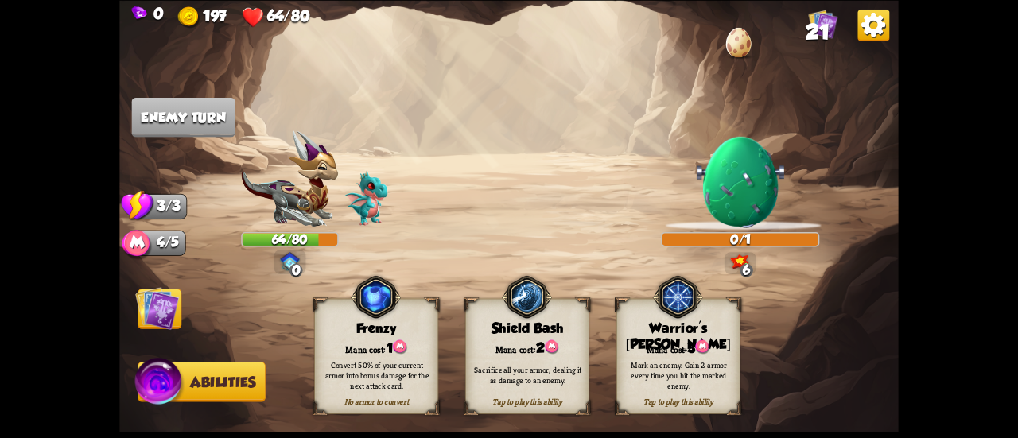
click at [620, 322] on div "Warrior's [PERSON_NAME]" at bounding box center [677, 337] width 123 height 33
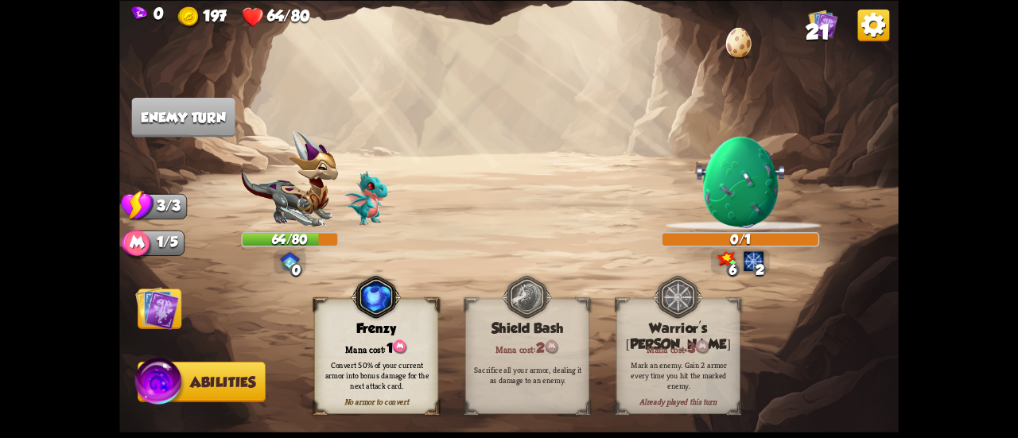
click at [164, 317] on img at bounding box center [157, 308] width 44 height 44
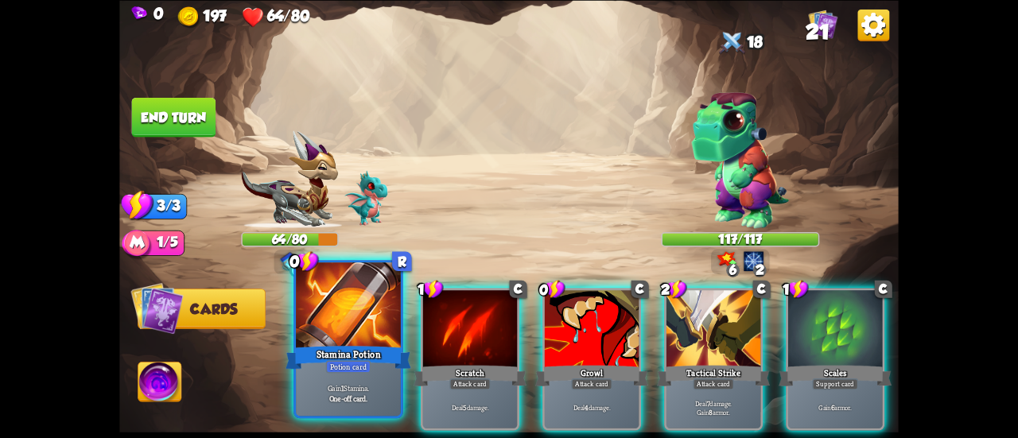
click at [360, 322] on div at bounding box center [348, 307] width 105 height 88
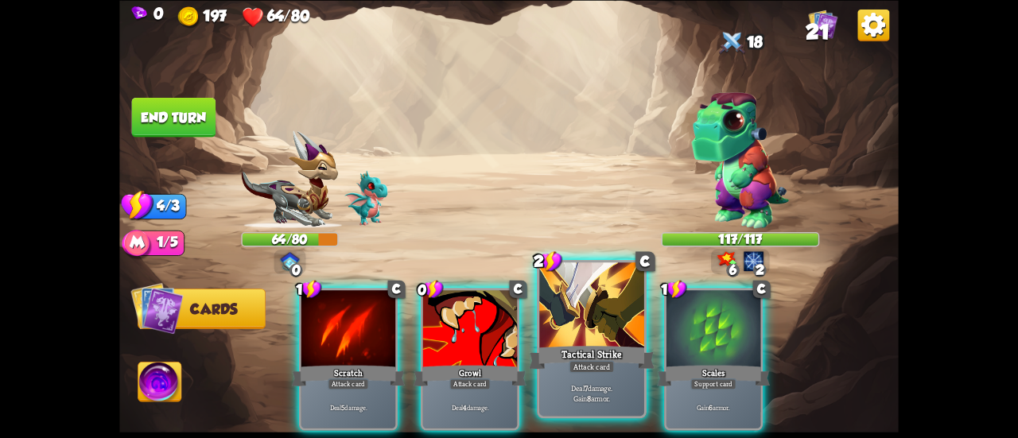
click at [570, 321] on div at bounding box center [591, 307] width 105 height 88
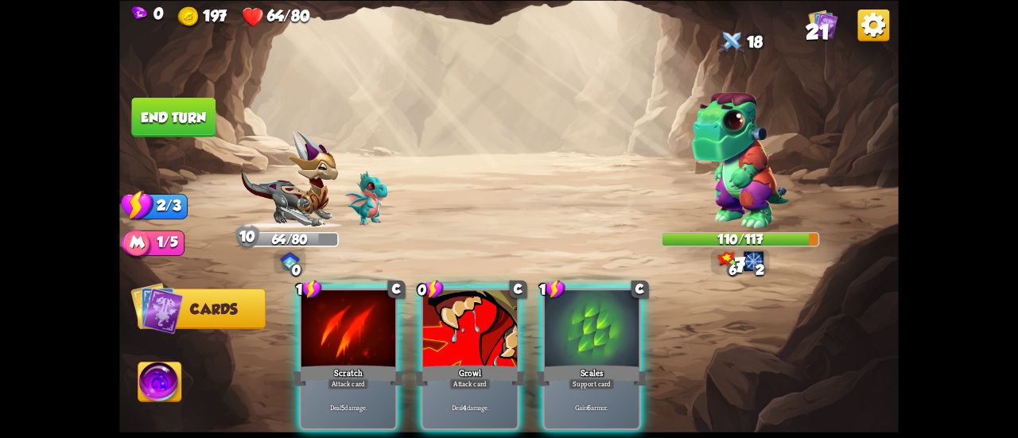
click at [803, 25] on div "0 197 64/80 21" at bounding box center [509, 14] width 780 height 28
click at [828, 25] on span "21" at bounding box center [818, 32] width 24 height 24
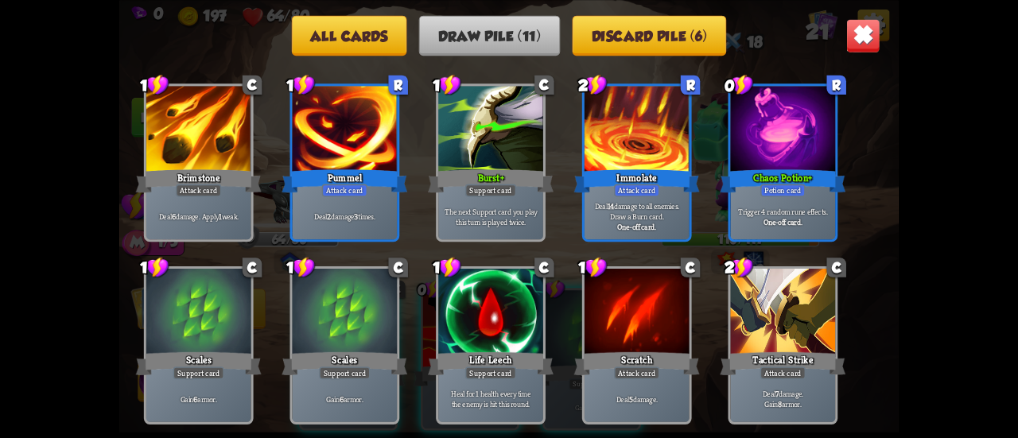
scroll to position [0, 0]
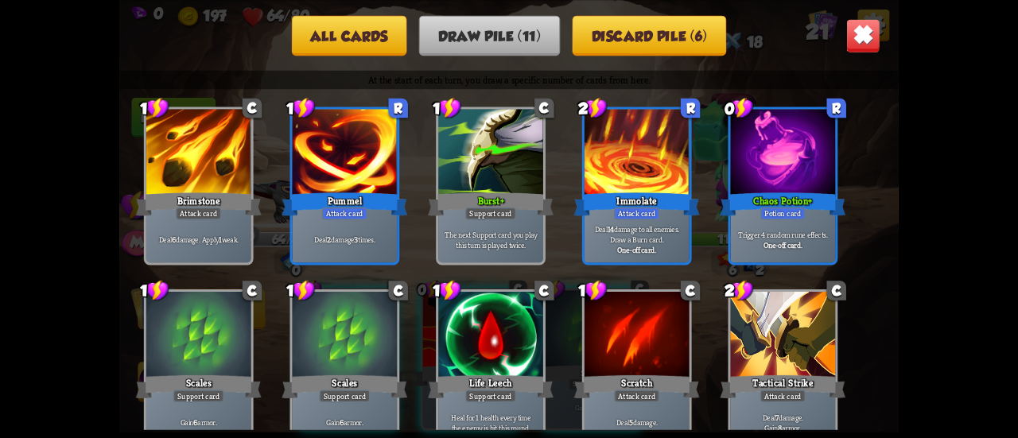
click at [313, 27] on button "All cards" at bounding box center [349, 35] width 115 height 41
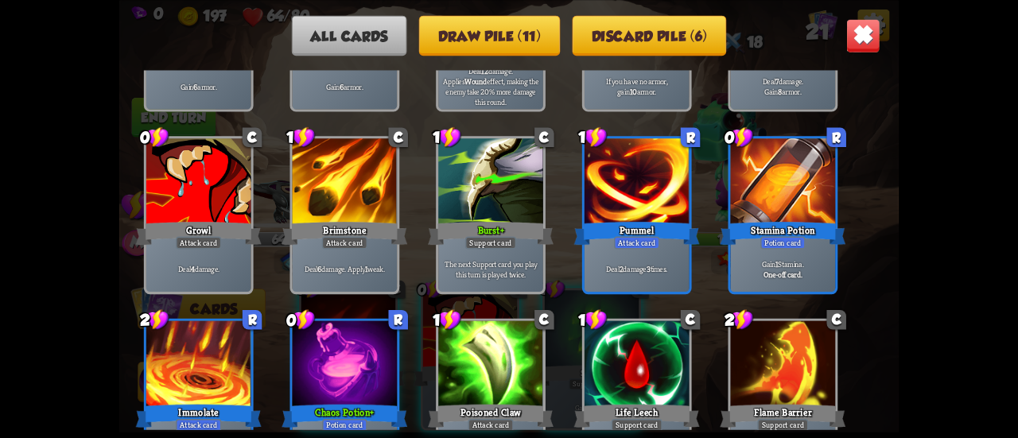
scroll to position [636, 0]
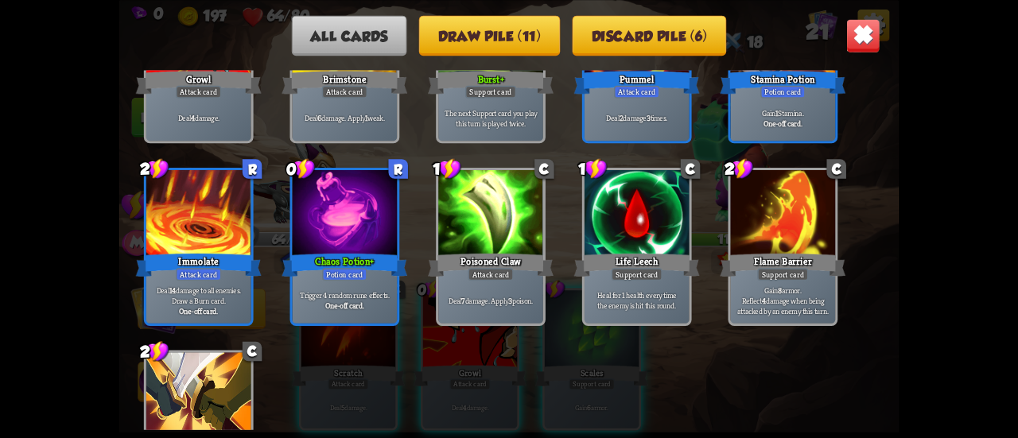
click at [853, 29] on img at bounding box center [863, 35] width 34 height 34
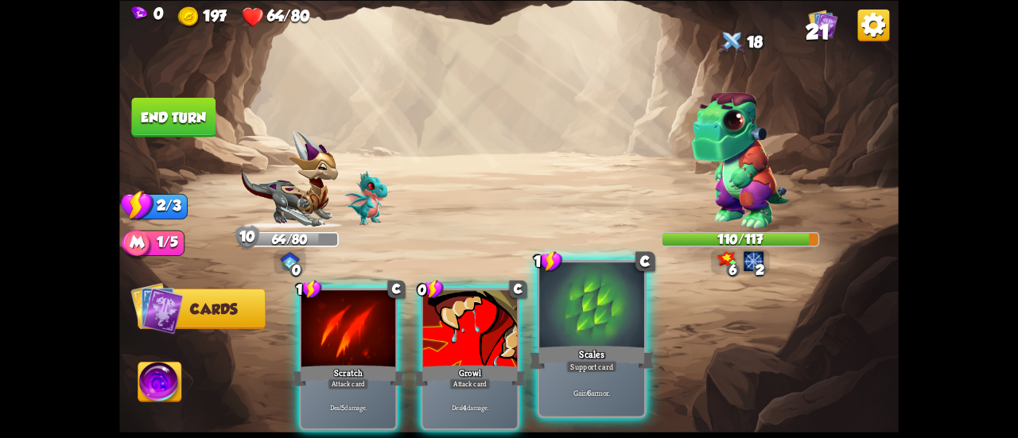
click at [610, 298] on div at bounding box center [591, 307] width 105 height 88
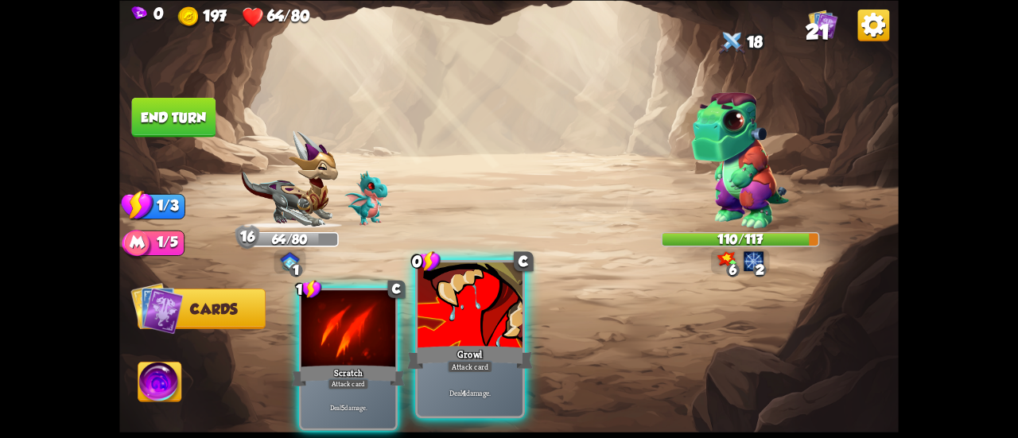
drag, startPoint x: 465, startPoint y: 337, endPoint x: 368, endPoint y: 333, distance: 97.2
click at [465, 338] on div at bounding box center [470, 307] width 105 height 88
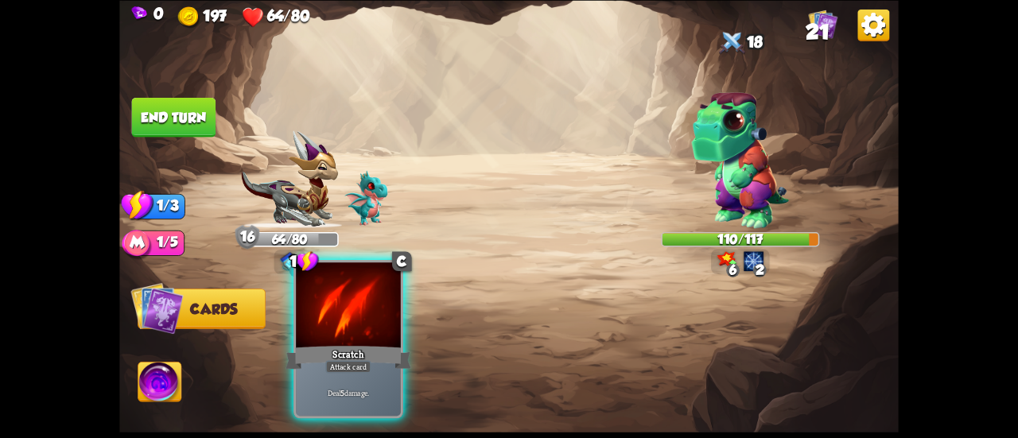
click at [332, 335] on div at bounding box center [348, 307] width 105 height 88
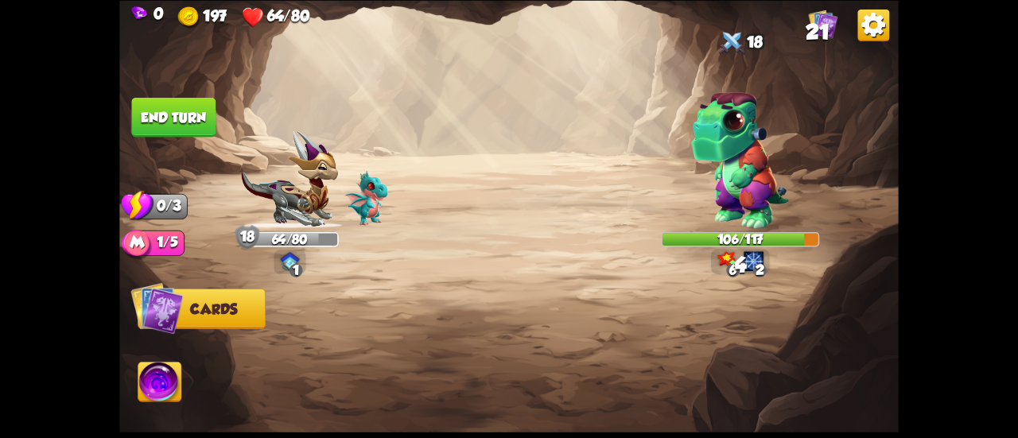
click at [179, 115] on button "End turn" at bounding box center [174, 117] width 84 height 40
